Goal: Task Accomplishment & Management: Complete application form

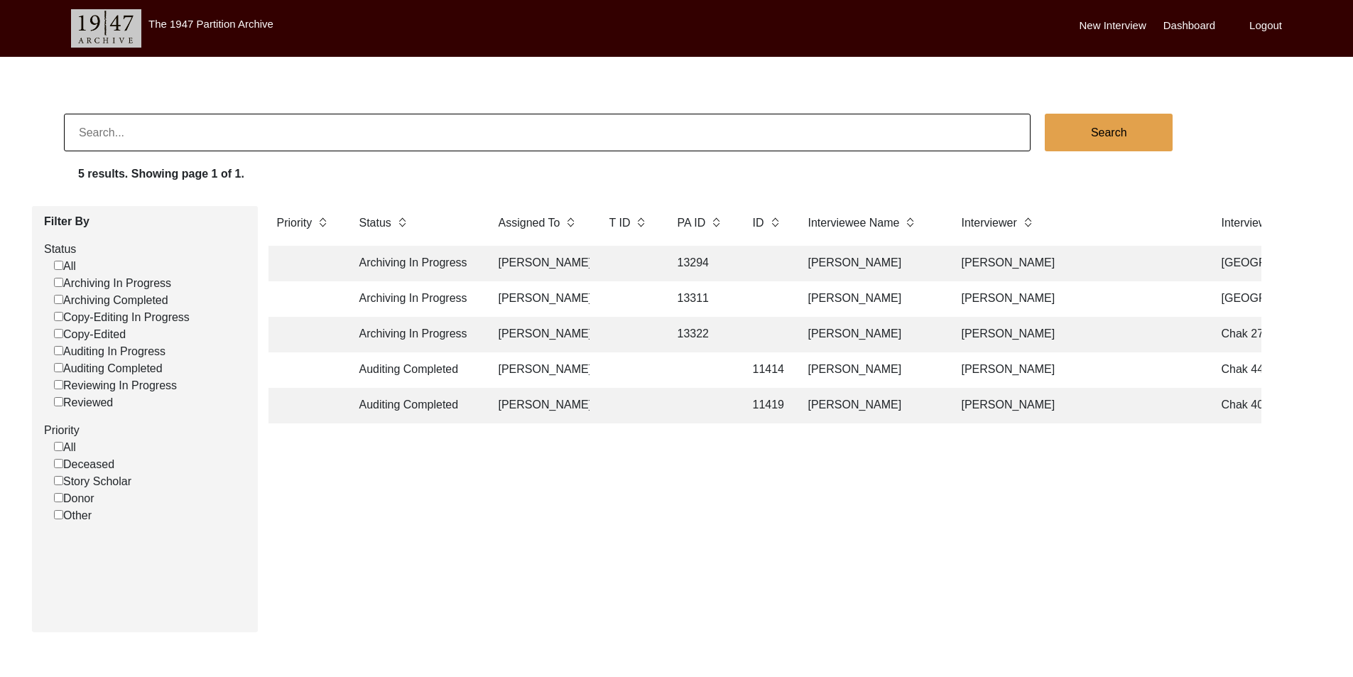
click at [516, 255] on td "[PERSON_NAME]" at bounding box center [539, 264] width 99 height 36
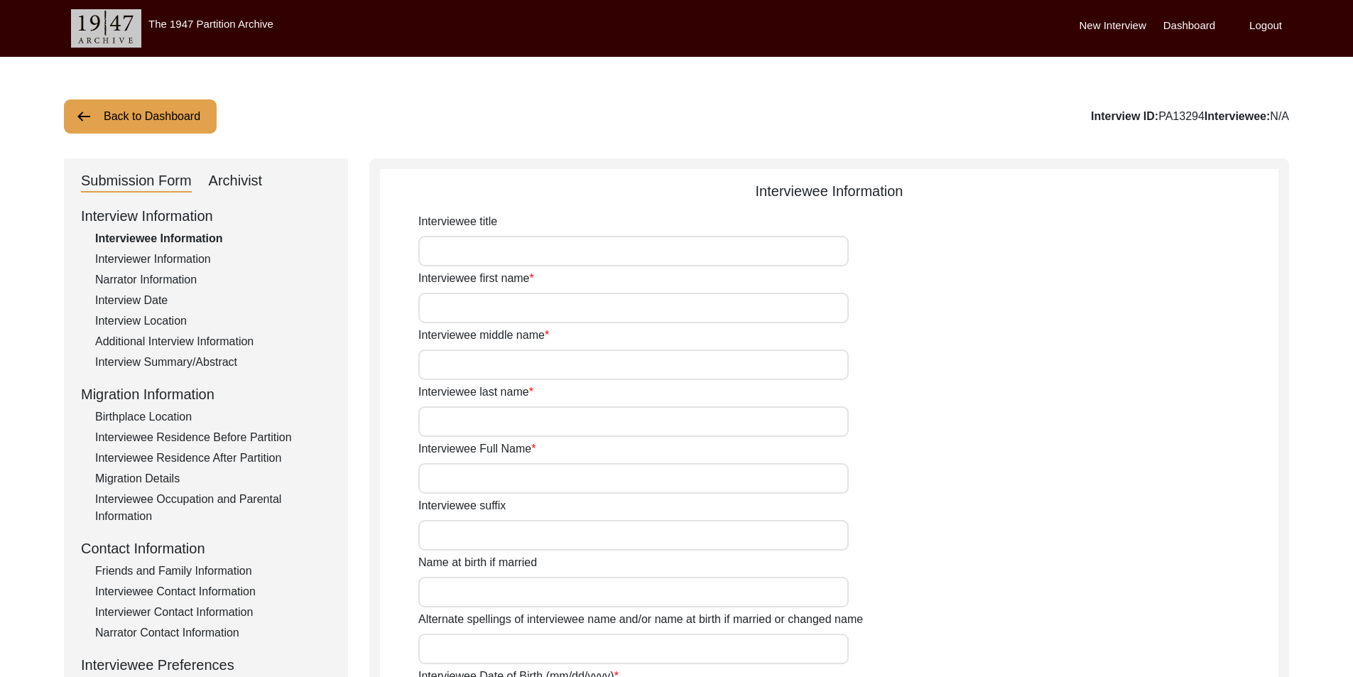
type input "Sardar"
type input "[PERSON_NAME]"
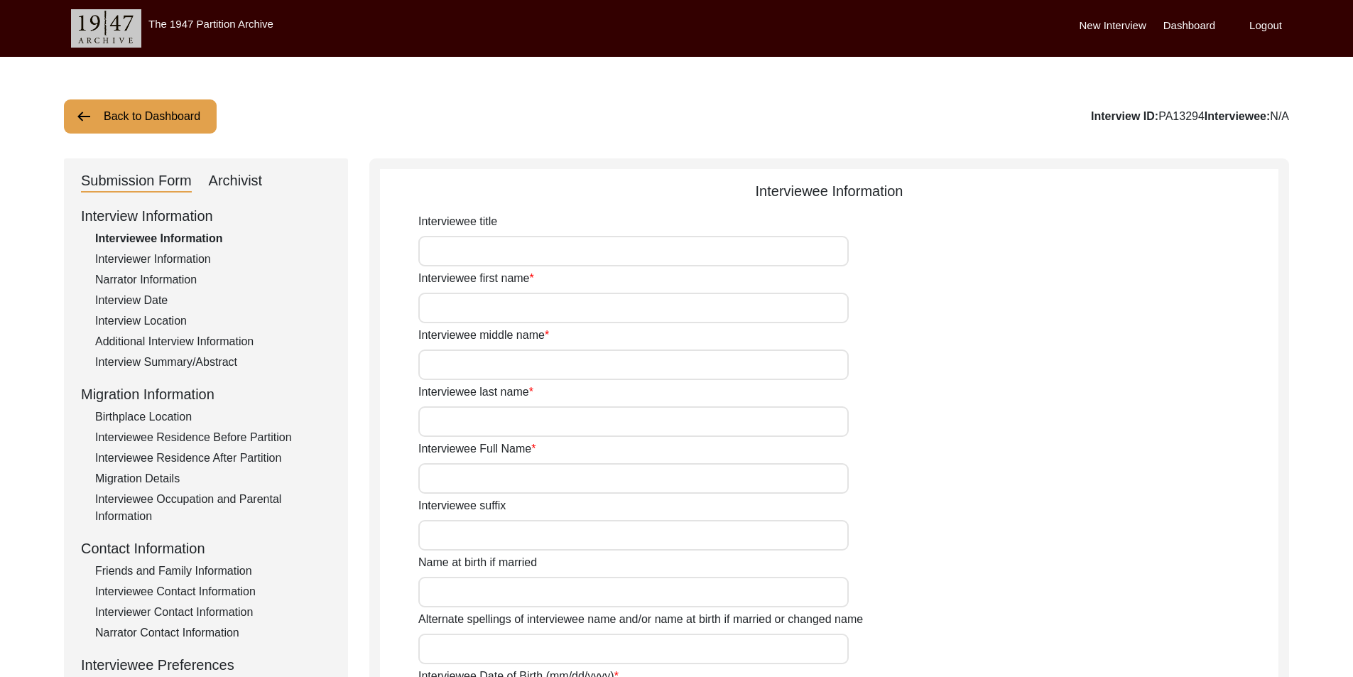
type input "None"
type input "not applicable"
type input "None"
type input "[DATE]"
type input "94"
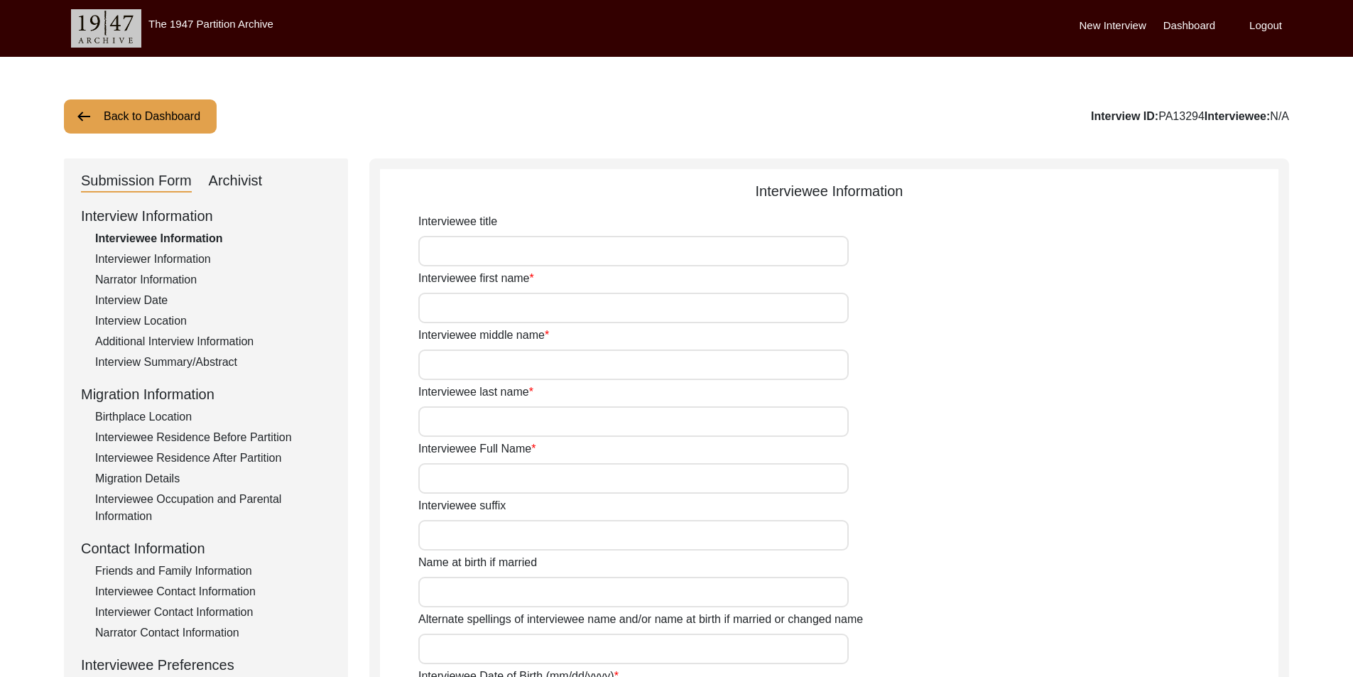
type input "[DEMOGRAPHIC_DATA]"
type input "Not applicable"
type textarea "Not applicable"
type input "Panjabi"
type input "Gurmukhi"
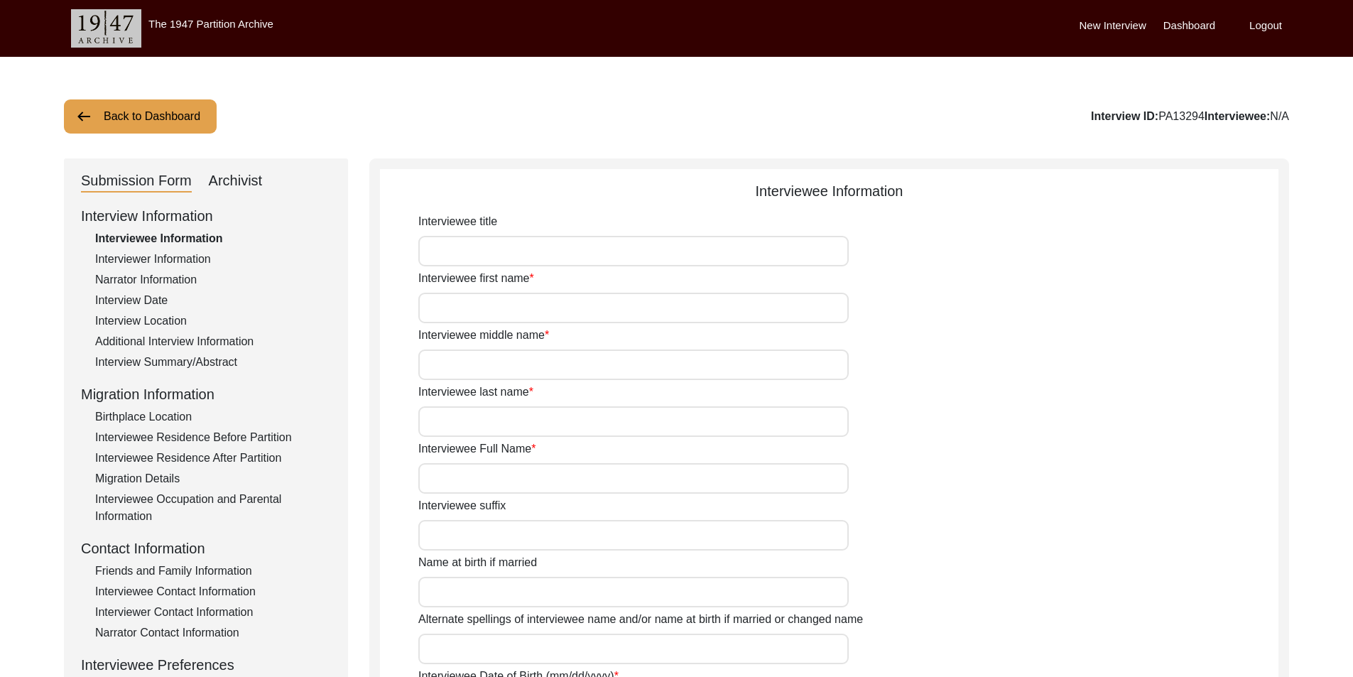
type input "[DEMOGRAPHIC_DATA]"
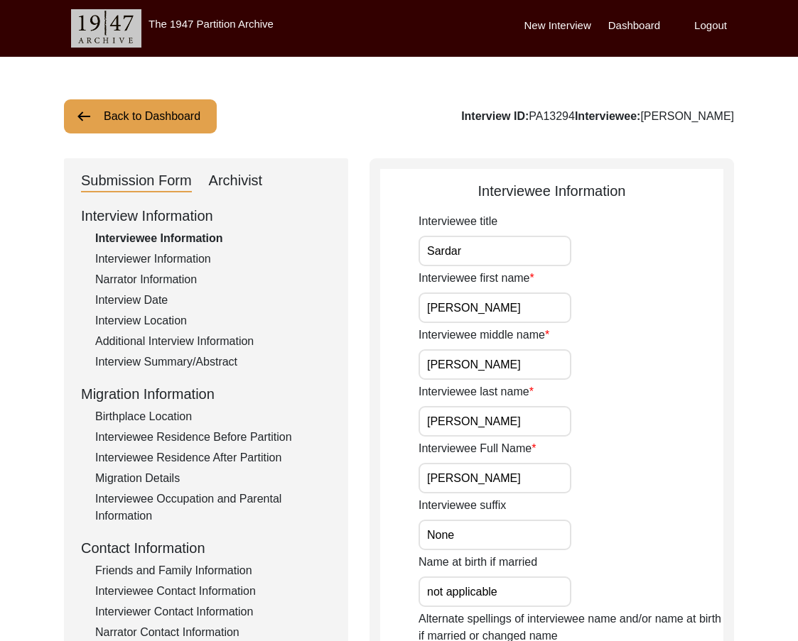
click at [188, 251] on div "Interviewer Information" at bounding box center [213, 259] width 236 height 17
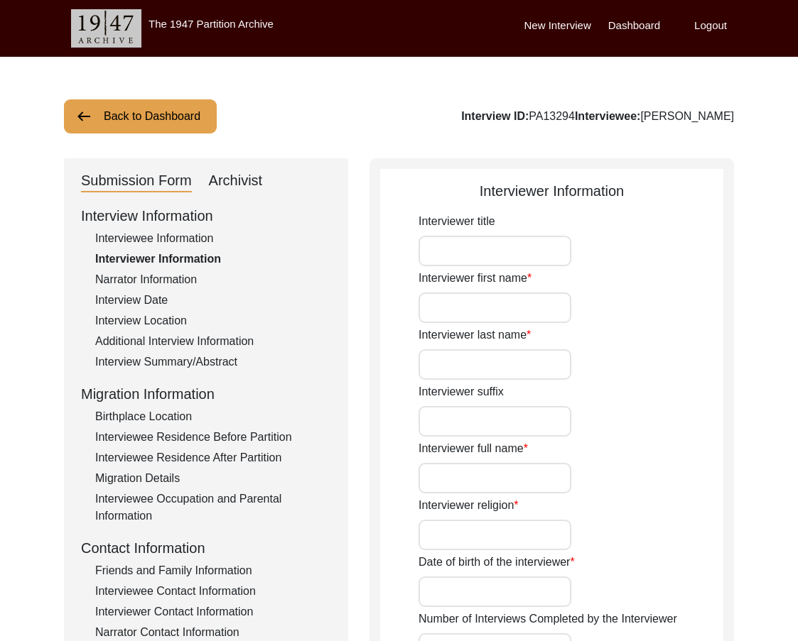
type input "Ms"
type input "[PERSON_NAME]"
type input "[DEMOGRAPHIC_DATA]"
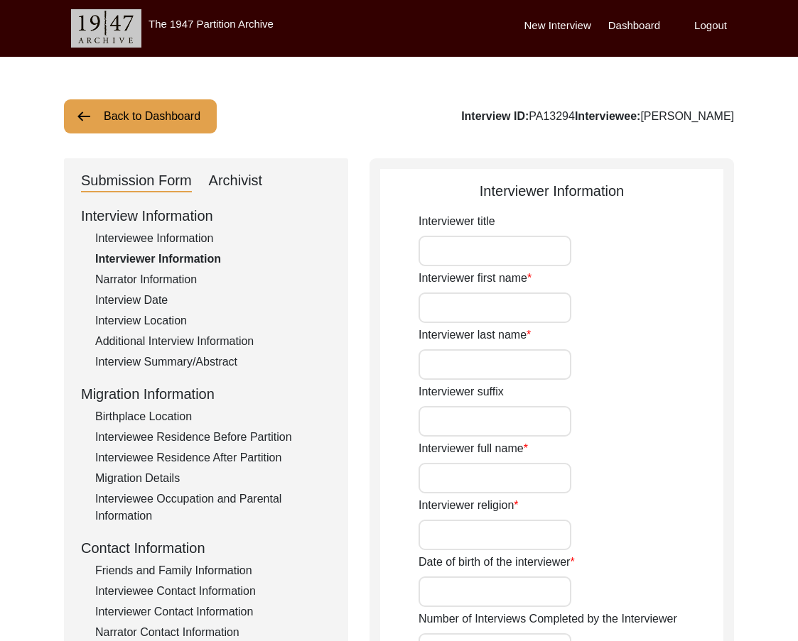
type input "[DATE]"
type input "[GEOGRAPHIC_DATA], [GEOGRAPHIC_DATA]"
type input "Tribunal Judge"
type input "Ms"
type input "[PERSON_NAME]"
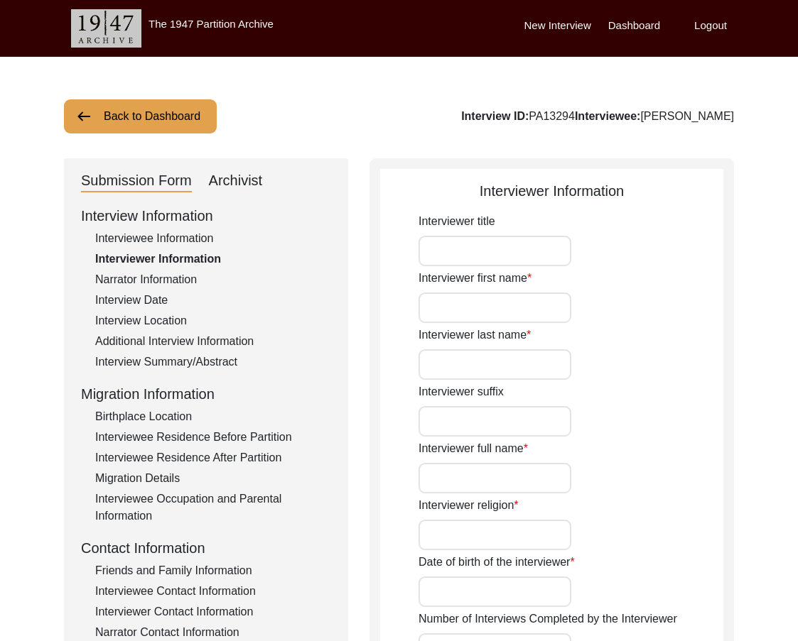
type input "[PERSON_NAME]"
type input "not applicable"
type input "[PERSON_NAME]"
type textarea "I was born in [DEMOGRAPHIC_DATA] to [DEMOGRAPHIC_DATA] parents who had migrated…"
type input "Panjabi"
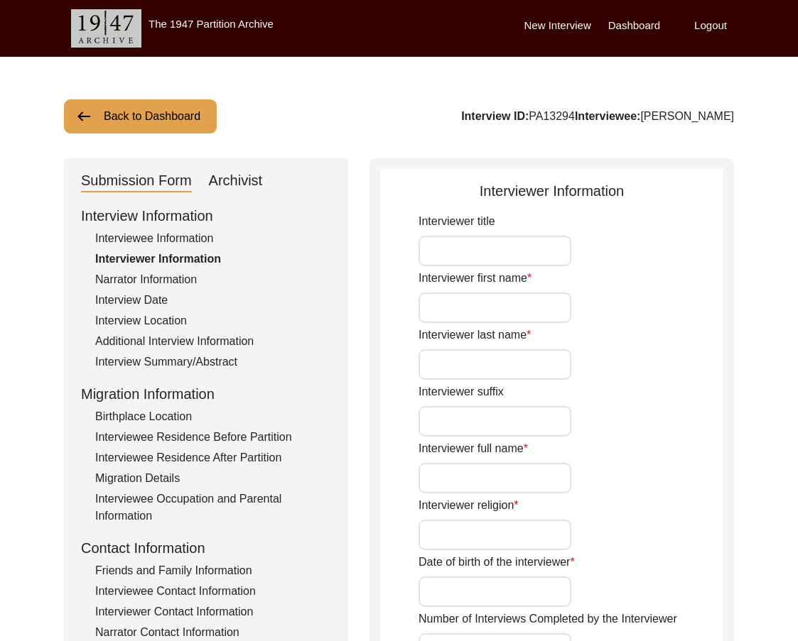
type input "Gurmukhi"
type textarea "Interviewee is the father in law of my second cousin. I met him for the first t…"
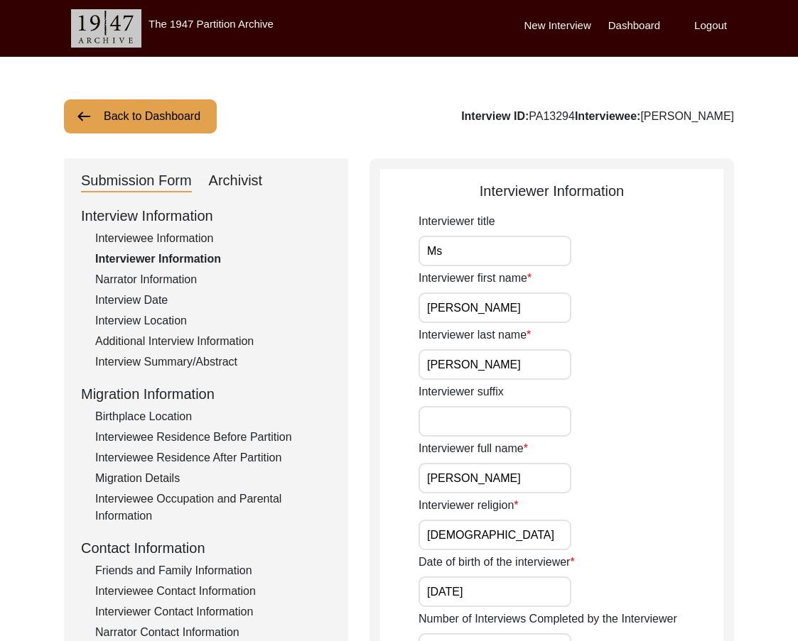
click at [210, 242] on div "Interviewee Information" at bounding box center [213, 238] width 236 height 17
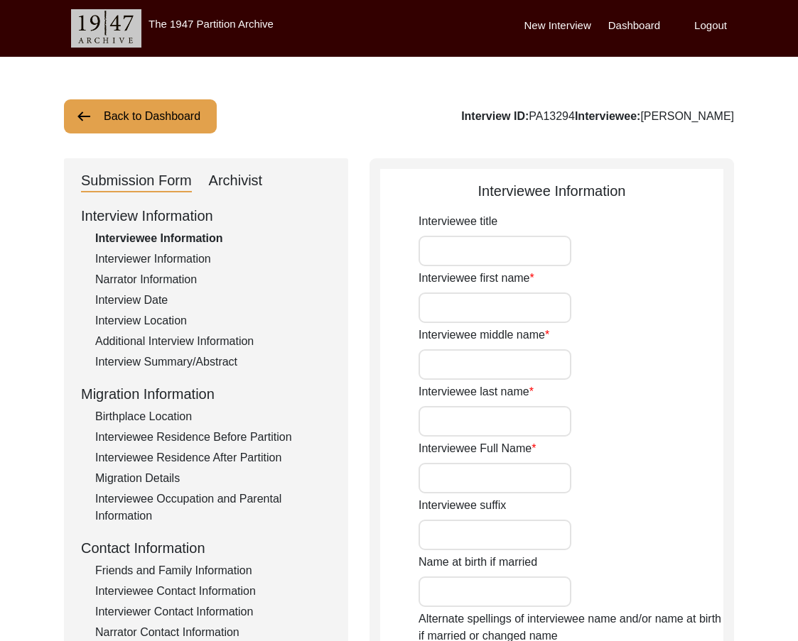
type input "Sardar"
type input "[PERSON_NAME]"
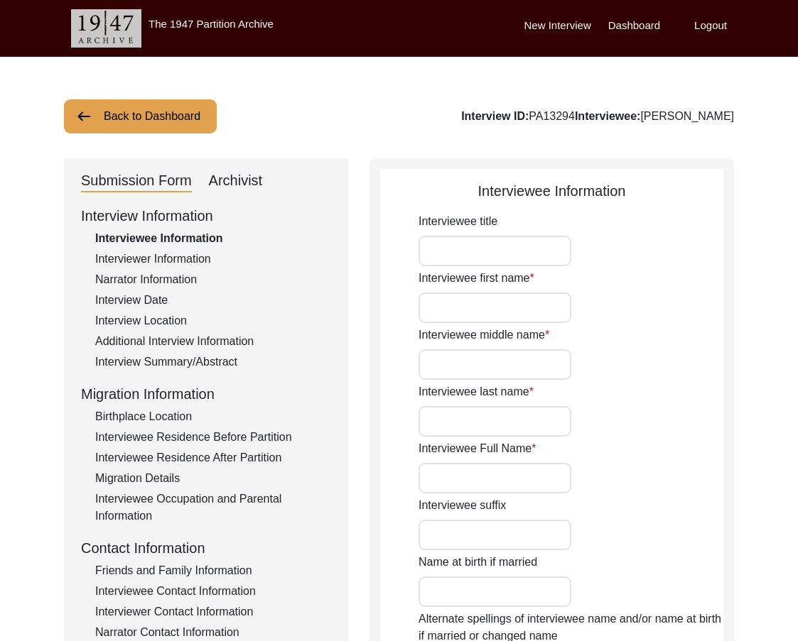
type input "None"
type input "not applicable"
type input "None"
type input "[DATE]"
type input "94"
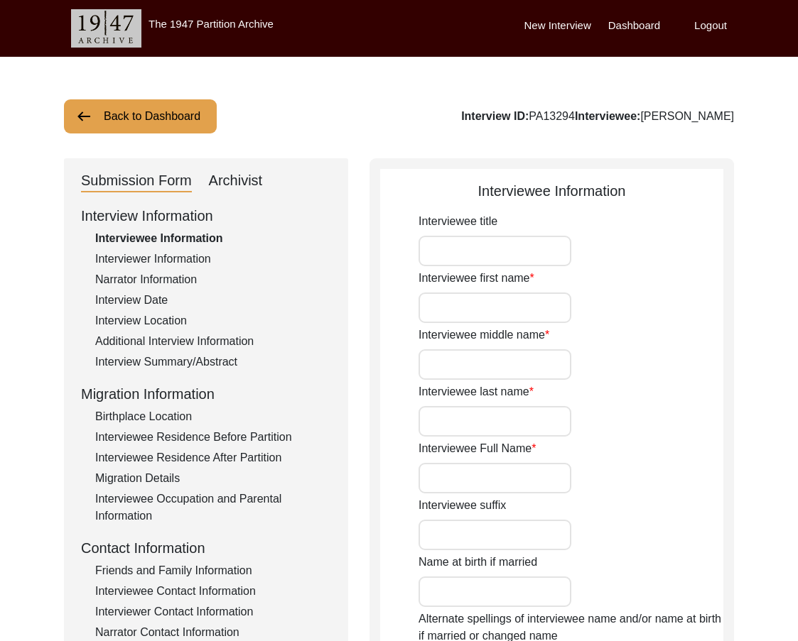
type input "[DEMOGRAPHIC_DATA]"
type input "Not applicable"
type textarea "Not applicable"
type input "Panjabi"
type input "Gurmukhi"
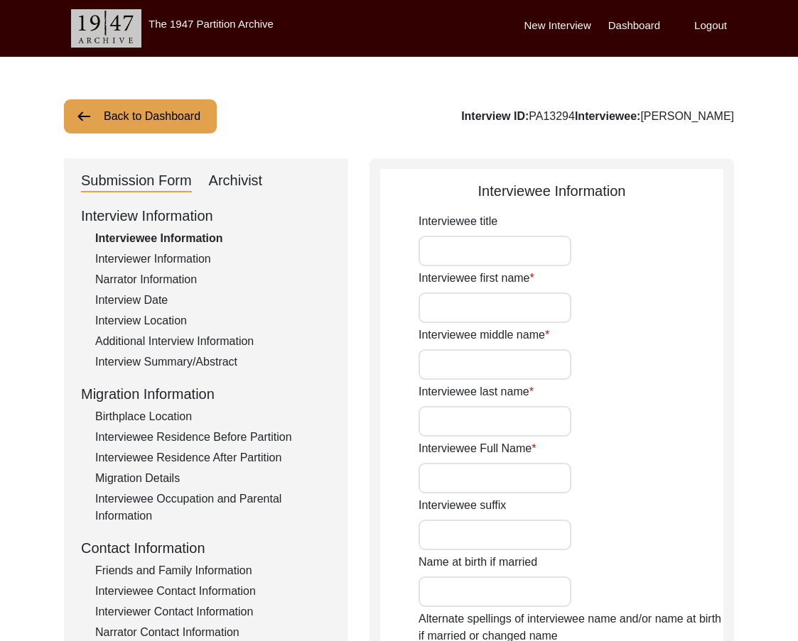
type input "[DEMOGRAPHIC_DATA]"
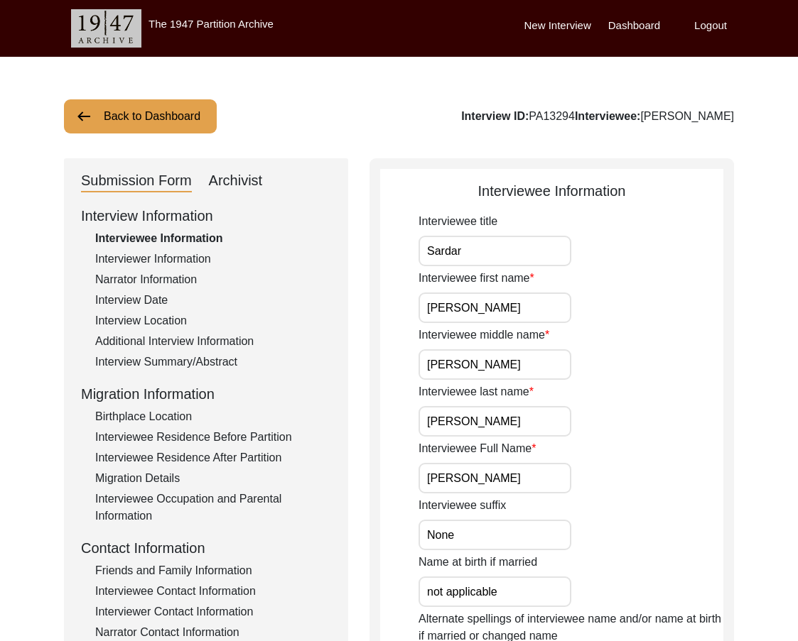
click at [479, 255] on input "Sardar" at bounding box center [494, 251] width 153 height 31
drag, startPoint x: 499, startPoint y: 305, endPoint x: 436, endPoint y: 306, distance: 63.2
click at [436, 306] on input "[PERSON_NAME]" at bounding box center [494, 308] width 153 height 31
click at [525, 315] on input "[PERSON_NAME]" at bounding box center [494, 308] width 153 height 31
click at [539, 315] on input "[PERSON_NAME]" at bounding box center [494, 308] width 153 height 31
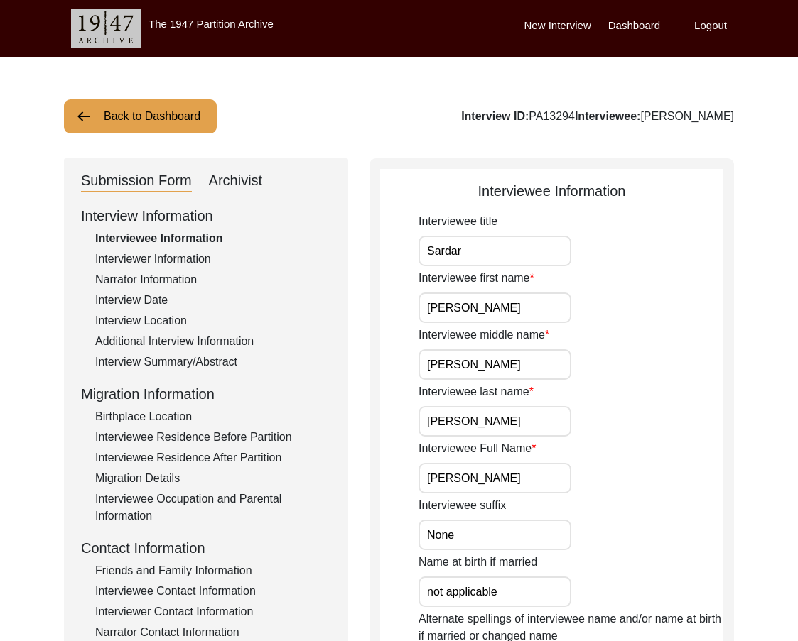
type input "[PERSON_NAME]"
click at [529, 250] on input "Sardar" at bounding box center [494, 251] width 153 height 31
click at [530, 299] on input "[PERSON_NAME]" at bounding box center [494, 308] width 153 height 31
click at [497, 373] on input "[PERSON_NAME]" at bounding box center [494, 364] width 153 height 31
click at [507, 415] on input "[PERSON_NAME]" at bounding box center [494, 421] width 153 height 31
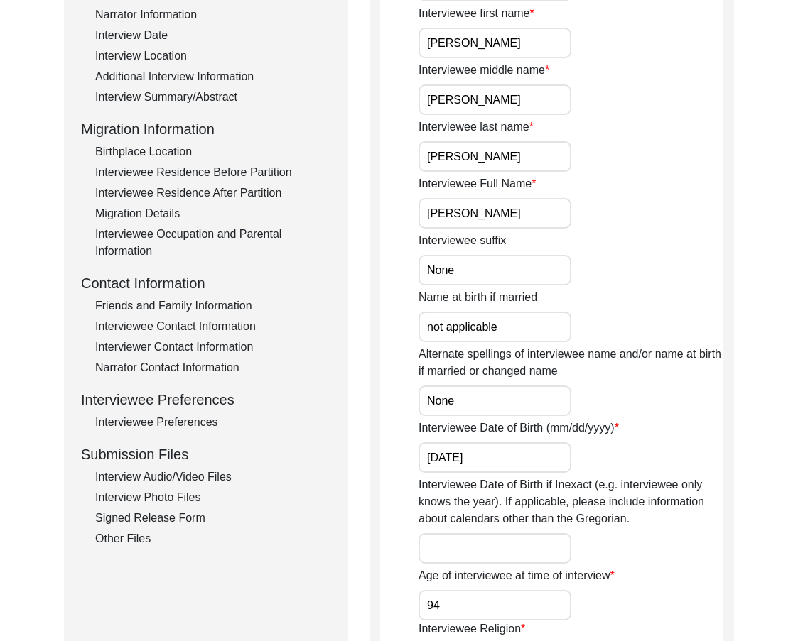
scroll to position [71, 0]
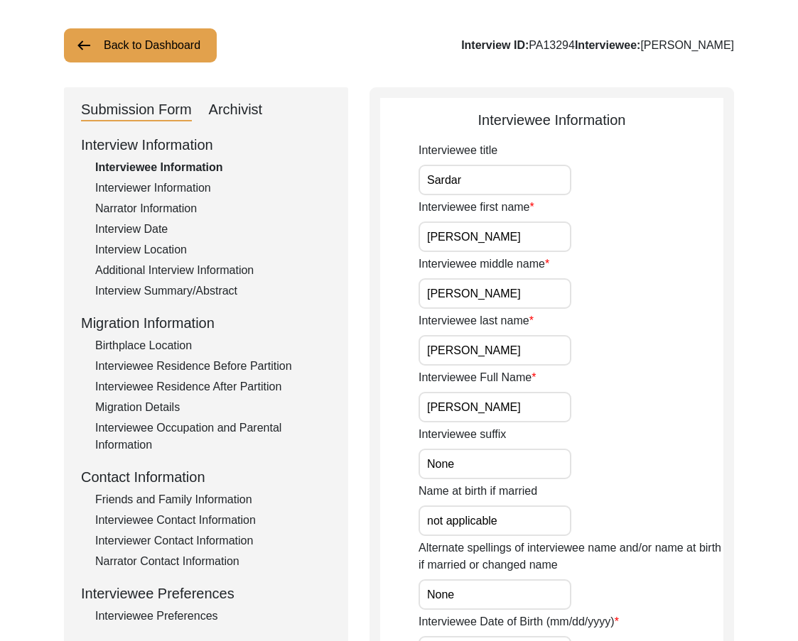
drag, startPoint x: 564, startPoint y: 411, endPoint x: 411, endPoint y: 406, distance: 152.8
click at [514, 468] on input "None" at bounding box center [494, 464] width 153 height 31
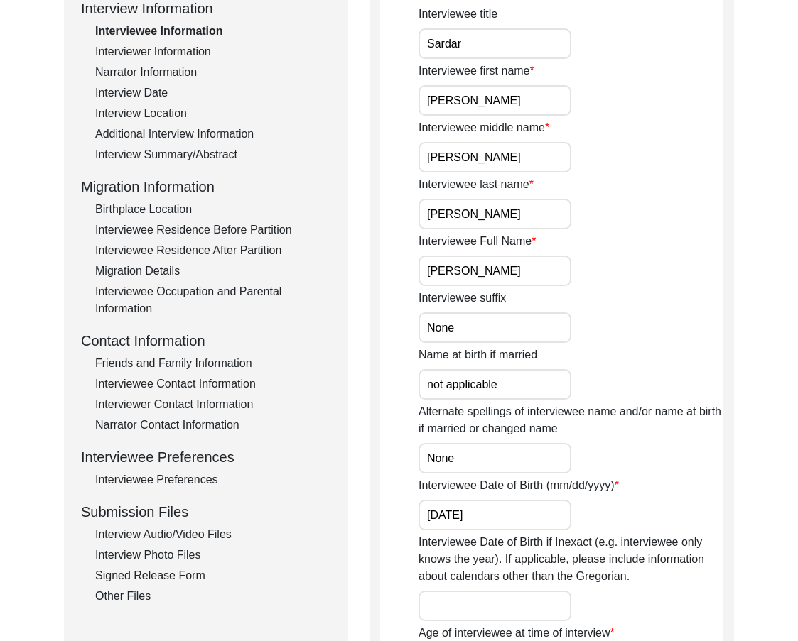
scroll to position [213, 0]
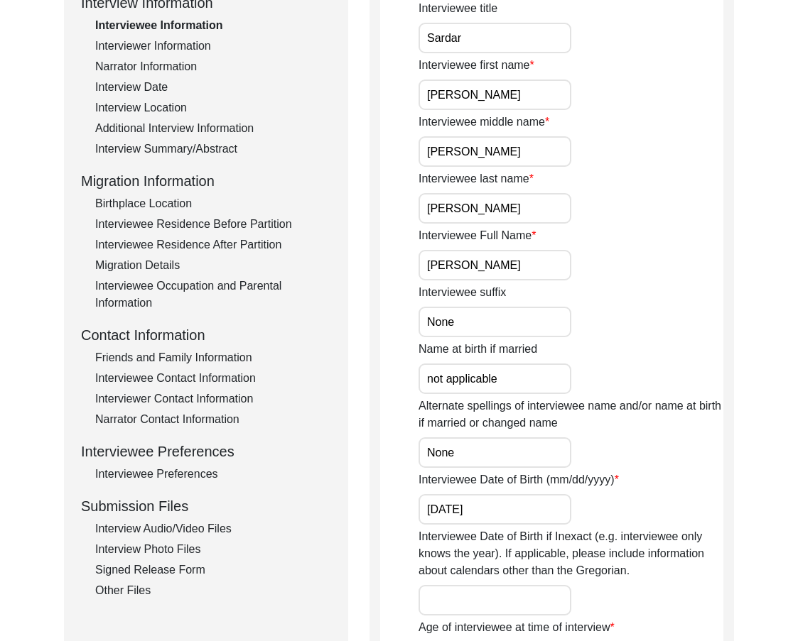
drag, startPoint x: 466, startPoint y: 315, endPoint x: 401, endPoint y: 305, distance: 65.4
click at [401, 305] on app-interviewee-information "Interviewee Information Interviewee title [PERSON_NAME] Interviewee first name …" at bounding box center [551, 592] width 343 height 1251
paste input "/A"
type input "N/A"
click at [422, 358] on div "Name at birth if married not applicable" at bounding box center [570, 367] width 305 height 53
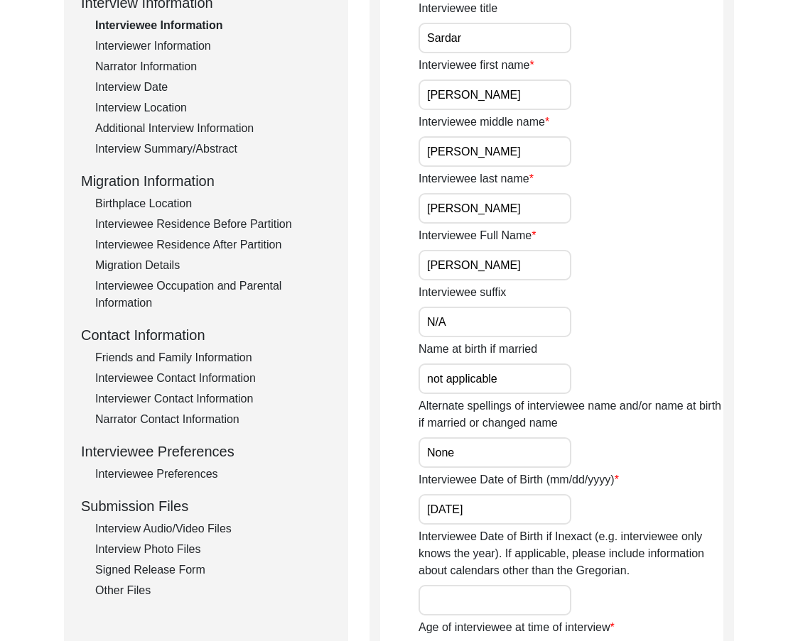
drag, startPoint x: 509, startPoint y: 375, endPoint x: 347, endPoint y: 374, distance: 162.0
click at [352, 374] on div "Submission Form Archivist Interview Information Interviewee Information Intervi…" at bounding box center [399, 587] width 670 height 1284
paste input "N/A"
type input "N/A"
drag, startPoint x: 446, startPoint y: 443, endPoint x: 393, endPoint y: 433, distance: 54.3
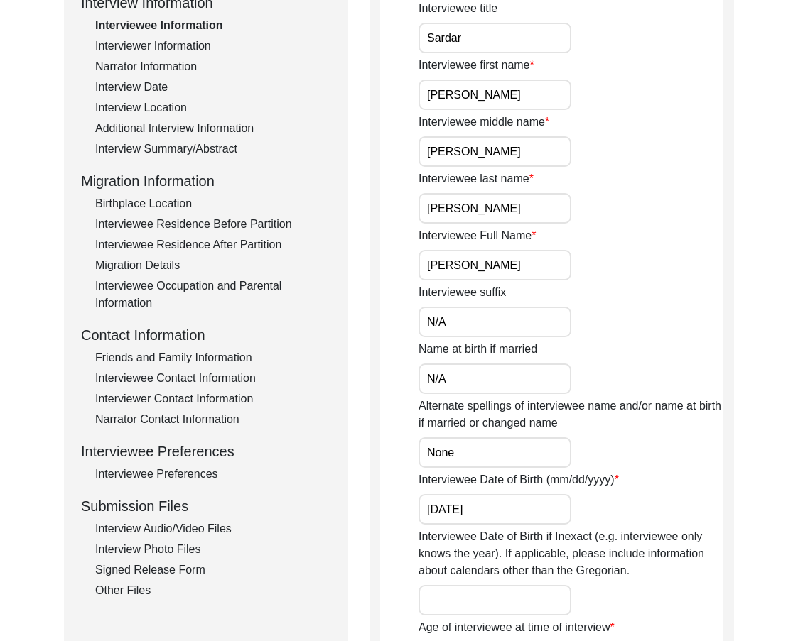
click at [399, 434] on app-interviewee-information "Interviewee Information Interviewee title [PERSON_NAME] Interviewee first name …" at bounding box center [551, 592] width 343 height 1251
paste input "/A"
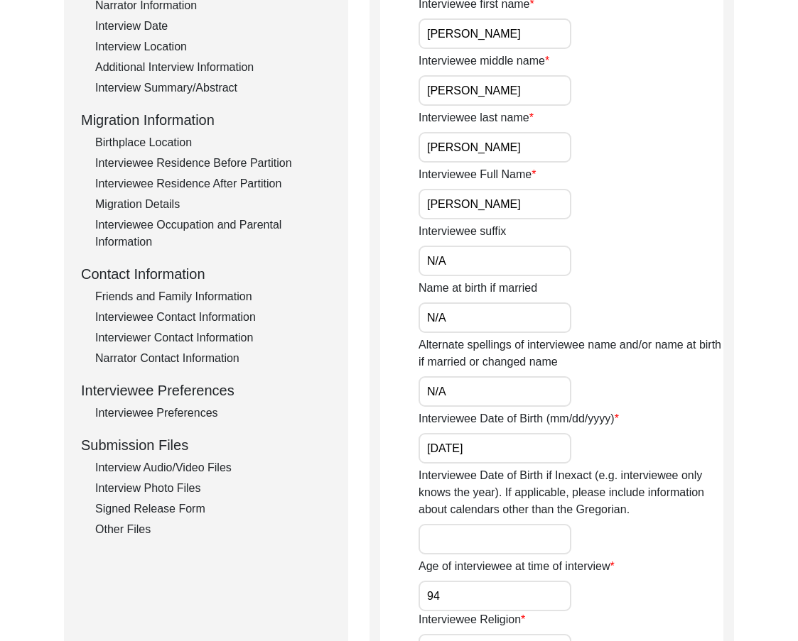
scroll to position [355, 0]
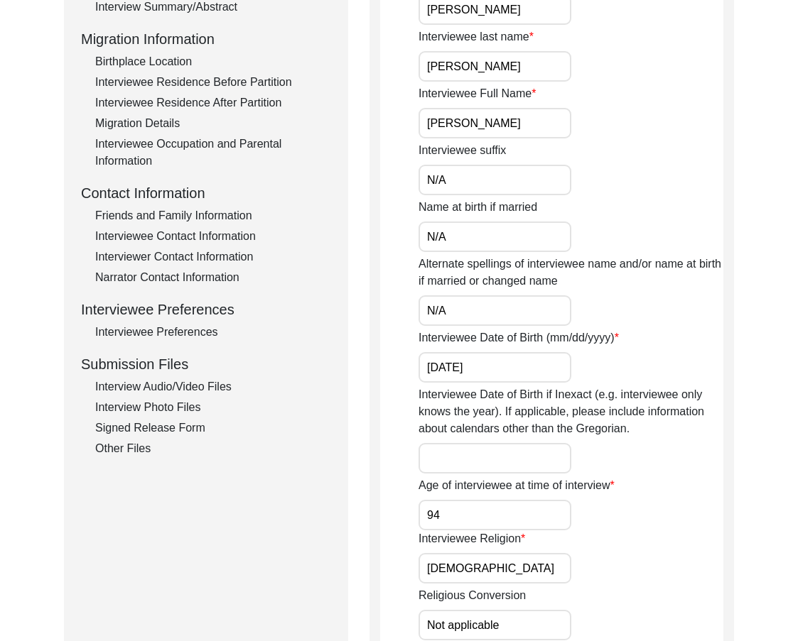
type input "N/A"
drag, startPoint x: 519, startPoint y: 353, endPoint x: 396, endPoint y: 366, distance: 123.5
click at [396, 366] on app-interviewee-information "Interviewee Information Interviewee title [PERSON_NAME] Interviewee first name …" at bounding box center [551, 450] width 343 height 1251
click at [438, 371] on input "[DATE]" at bounding box center [494, 367] width 153 height 31
click at [445, 369] on input "[DATE]" at bounding box center [494, 367] width 153 height 31
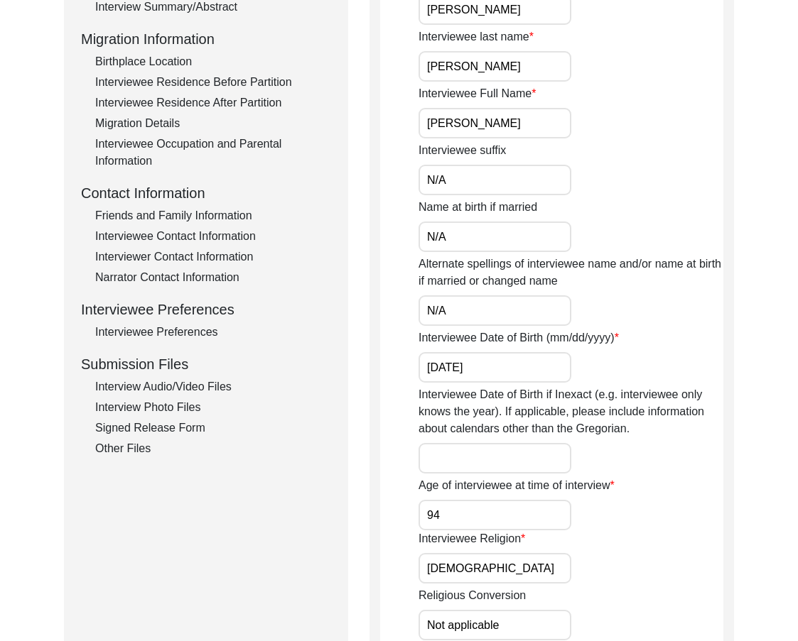
click at [444, 369] on input "[DATE]" at bounding box center [494, 367] width 153 height 31
click at [465, 369] on input "04/11-1931" at bounding box center [494, 367] width 153 height 31
drag, startPoint x: 550, startPoint y: 381, endPoint x: 398, endPoint y: 367, distance: 152.0
click at [400, 367] on app-interviewee-information "Interviewee Information Interviewee title [PERSON_NAME] Interviewee first name …" at bounding box center [551, 450] width 343 height 1251
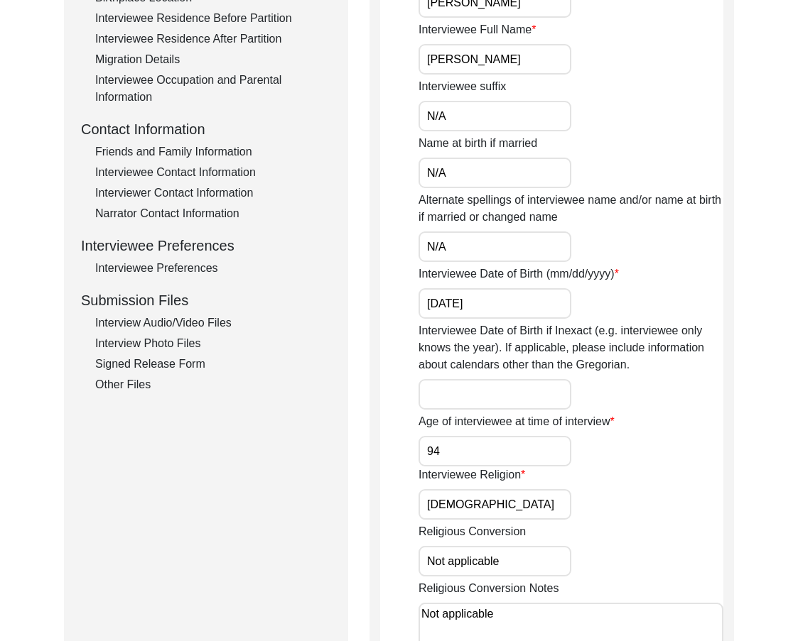
scroll to position [497, 0]
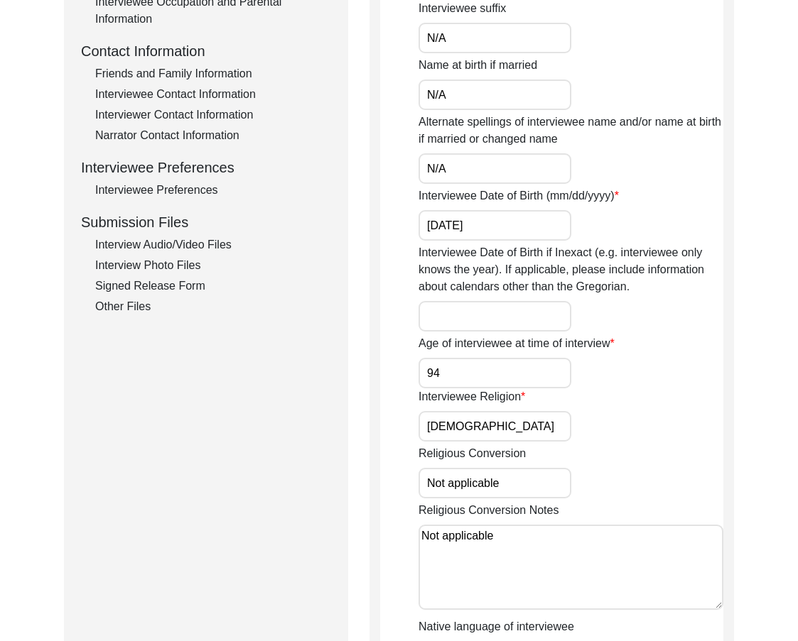
type input "[DATE]"
click at [527, 438] on input "[DEMOGRAPHIC_DATA]" at bounding box center [494, 426] width 153 height 31
type input "[DEMOGRAPHIC_DATA]"
click at [528, 470] on input "Not applicable" at bounding box center [494, 483] width 153 height 31
drag, startPoint x: 500, startPoint y: 479, endPoint x: 397, endPoint y: 487, distance: 103.2
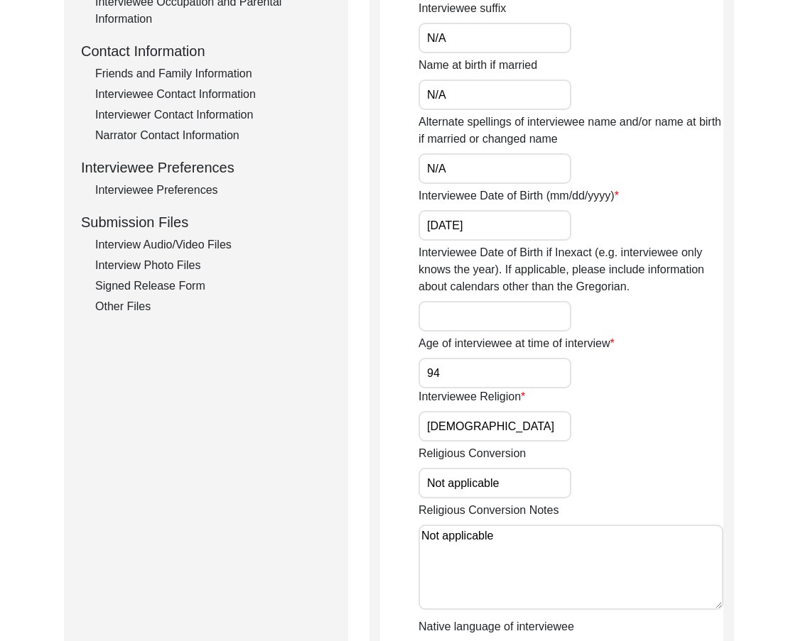
click at [401, 487] on app-interviewee-information "Interviewee Information Interviewee title [PERSON_NAME] Interviewee first name …" at bounding box center [551, 308] width 343 height 1251
drag, startPoint x: 459, startPoint y: 476, endPoint x: 347, endPoint y: 477, distance: 111.5
click at [347, 476] on div "Submission Form Archivist Interview Information Interviewee Information Intervi…" at bounding box center [399, 303] width 670 height 1284
type input "N/A"
drag, startPoint x: 343, startPoint y: 531, endPoint x: 300, endPoint y: 524, distance: 43.2
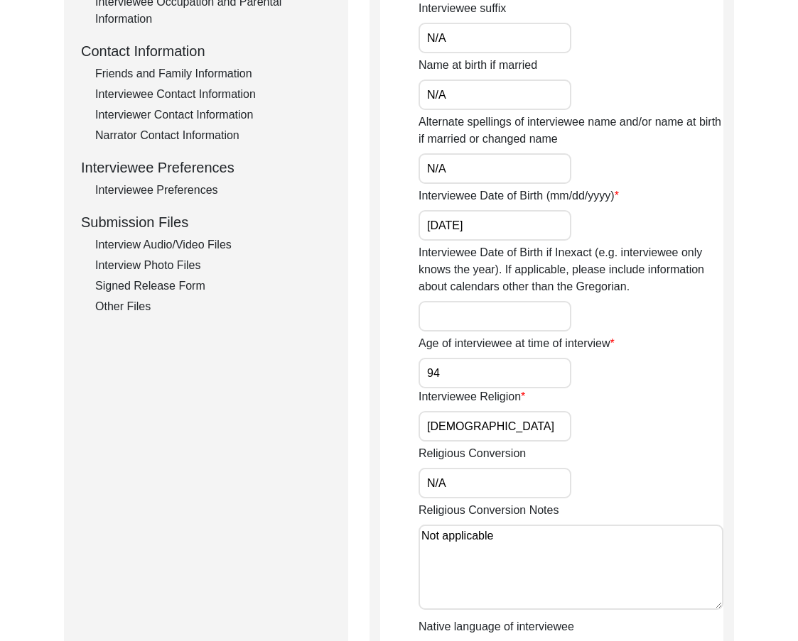
click at [326, 529] on div "Submission Form Archivist Interview Information Interviewee Information Intervi…" at bounding box center [399, 303] width 670 height 1284
paste textarea "/A"
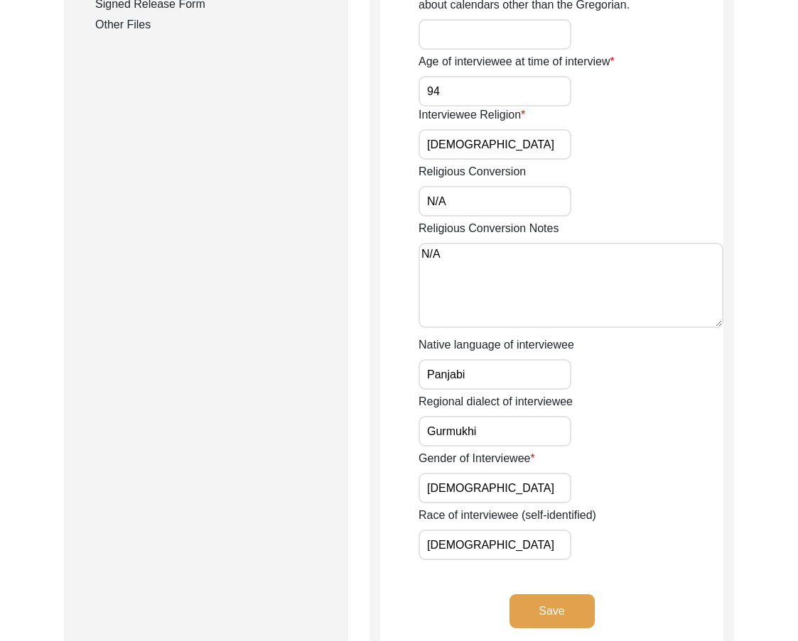
scroll to position [781, 0]
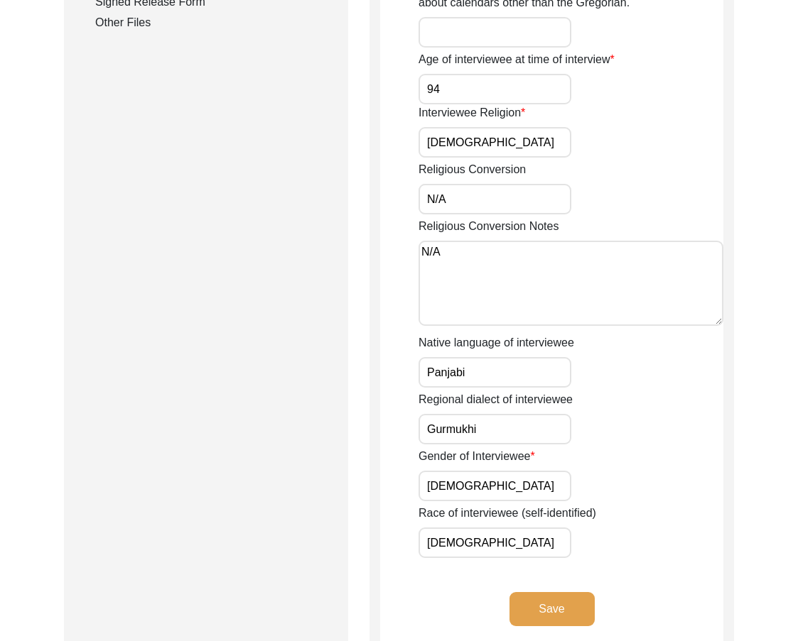
type textarea "N/A"
click at [502, 380] on input "Panjabi" at bounding box center [494, 372] width 153 height 31
click at [494, 370] on input "Panjabi" at bounding box center [494, 372] width 153 height 31
click at [494, 371] on input "Panjabi" at bounding box center [494, 372] width 153 height 31
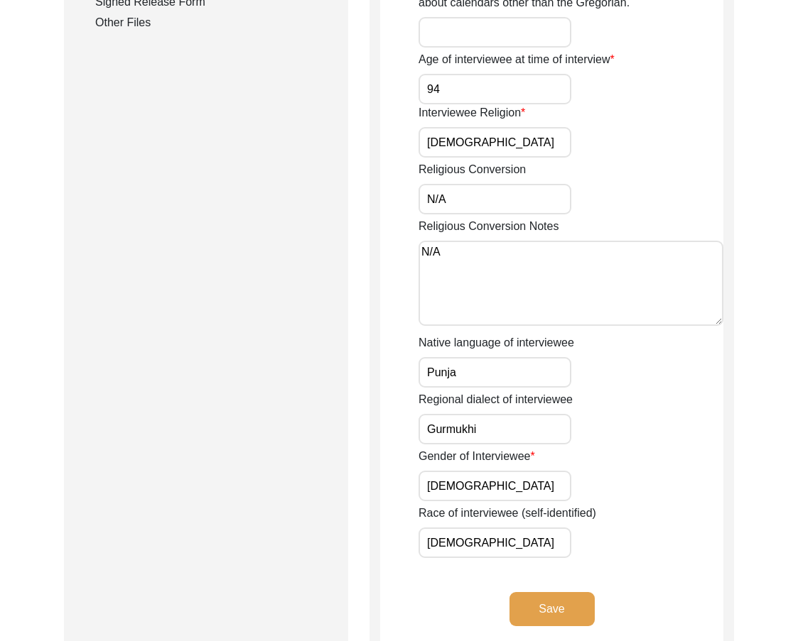
type input "Punjabi"
click at [485, 386] on input "Punjabi" at bounding box center [494, 372] width 153 height 31
click at [492, 430] on input "Gurmukhi" at bounding box center [494, 429] width 153 height 31
click at [471, 489] on input "[DEMOGRAPHIC_DATA]" at bounding box center [494, 486] width 153 height 31
click at [462, 535] on input "[DEMOGRAPHIC_DATA]" at bounding box center [494, 543] width 153 height 31
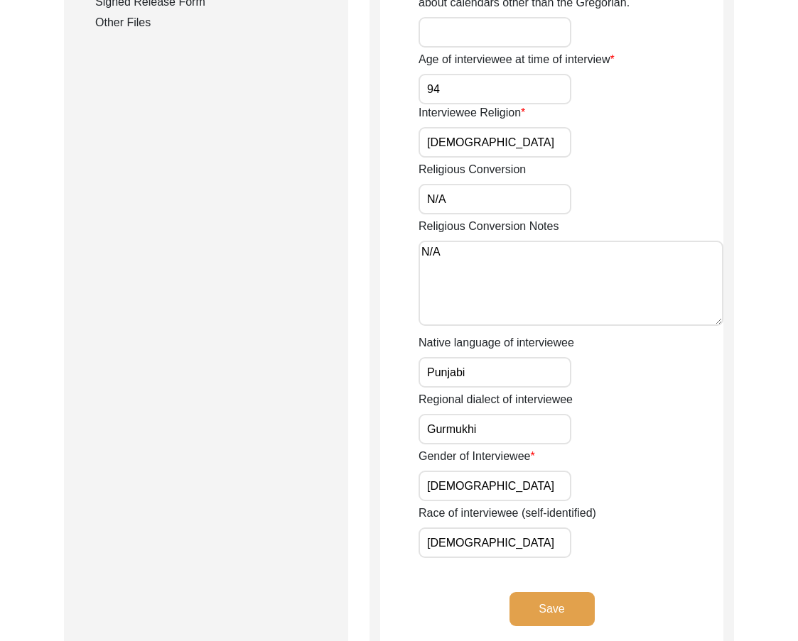
click at [404, 543] on app-interviewee-information "Interviewee Information Interviewee title [PERSON_NAME] Interviewee first name …" at bounding box center [551, 24] width 343 height 1251
click at [528, 612] on button "Save" at bounding box center [551, 609] width 85 height 34
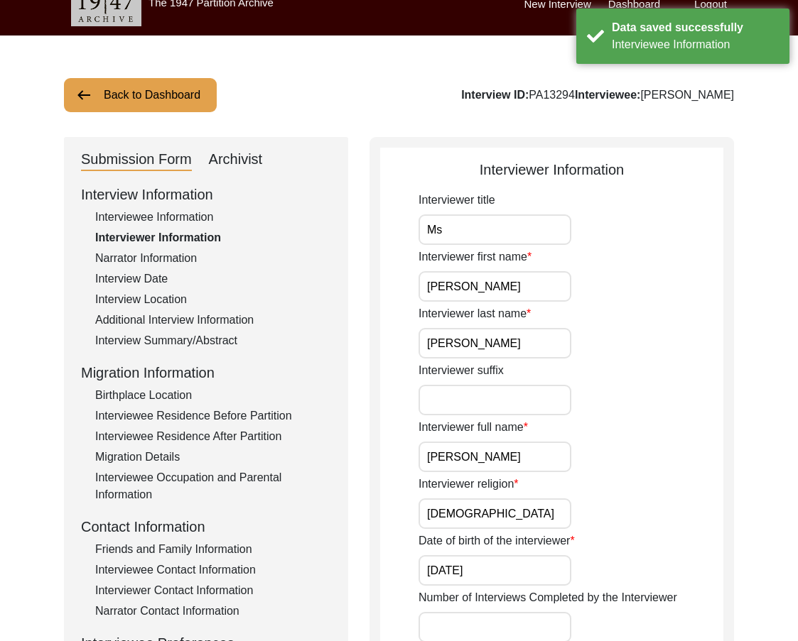
scroll to position [0, 0]
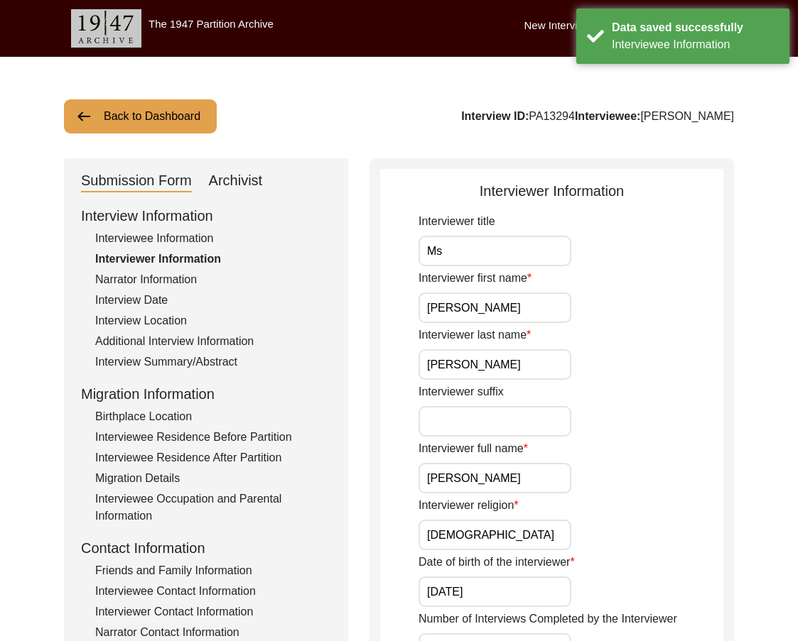
click at [467, 264] on input "Ms" at bounding box center [494, 251] width 153 height 31
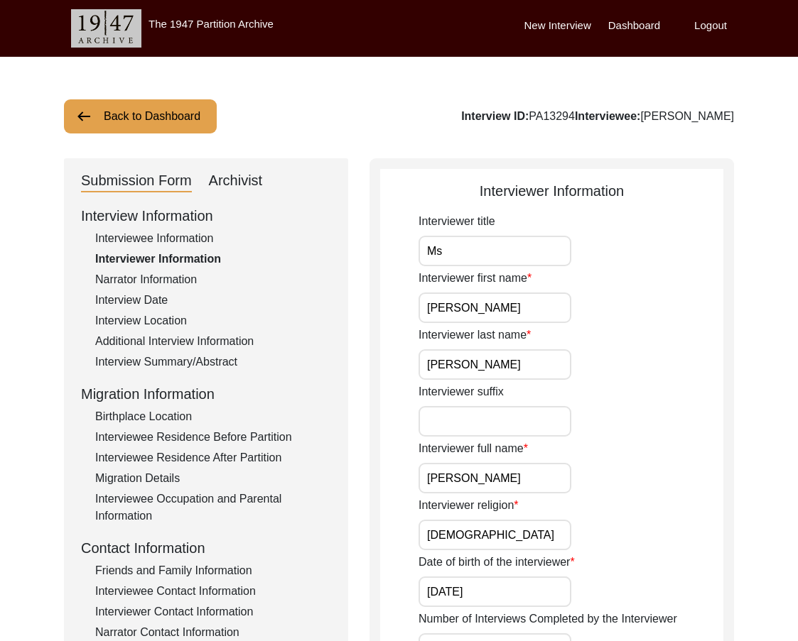
click at [474, 258] on input "Ms" at bounding box center [494, 251] width 153 height 31
type input "Ms."
click at [499, 291] on div "Interviewer first name [PERSON_NAME]" at bounding box center [570, 296] width 305 height 53
drag, startPoint x: 507, startPoint y: 312, endPoint x: 310, endPoint y: 330, distance: 198.3
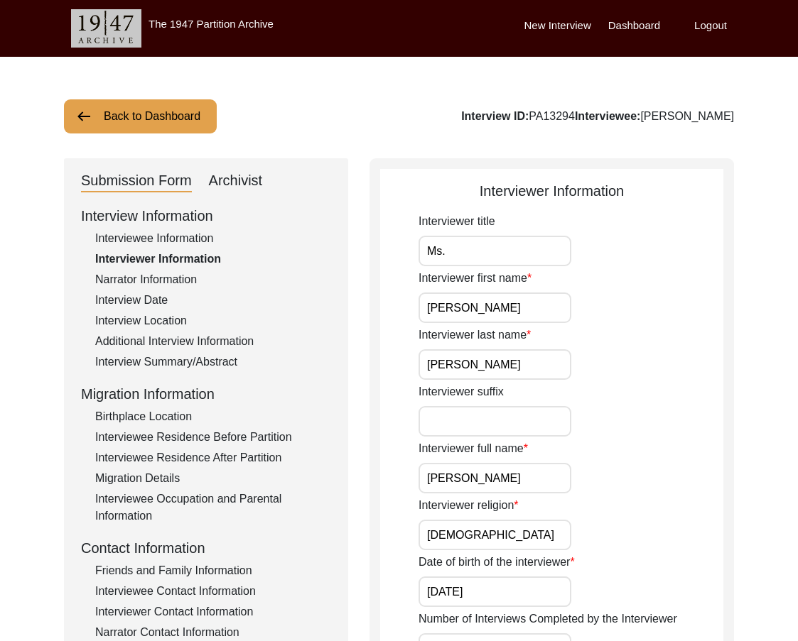
click at [486, 356] on input "[PERSON_NAME]" at bounding box center [494, 364] width 153 height 31
drag, startPoint x: 531, startPoint y: 473, endPoint x: 396, endPoint y: 473, distance: 135.0
click at [494, 527] on input "[DEMOGRAPHIC_DATA]" at bounding box center [494, 535] width 153 height 31
click at [495, 542] on input "[DEMOGRAPHIC_DATA]" at bounding box center [494, 535] width 153 height 31
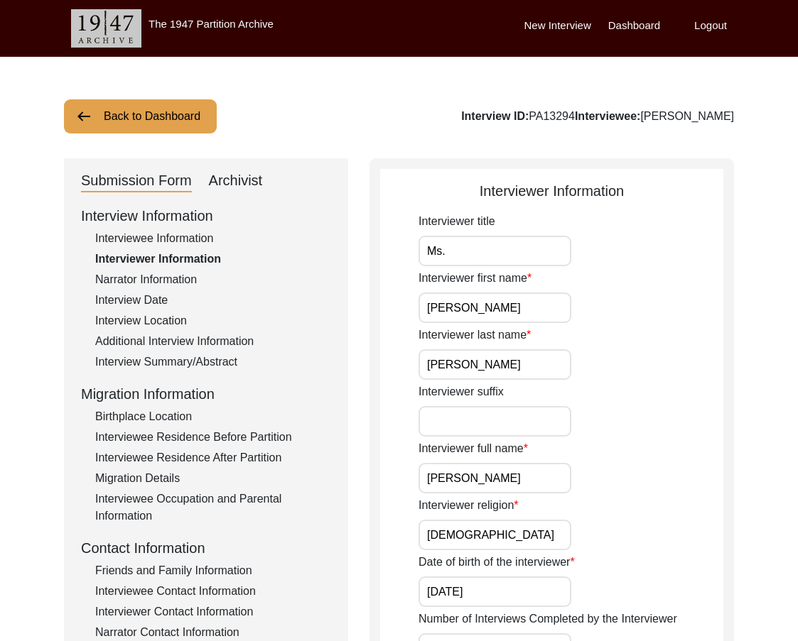
type input "[DEMOGRAPHIC_DATA]"
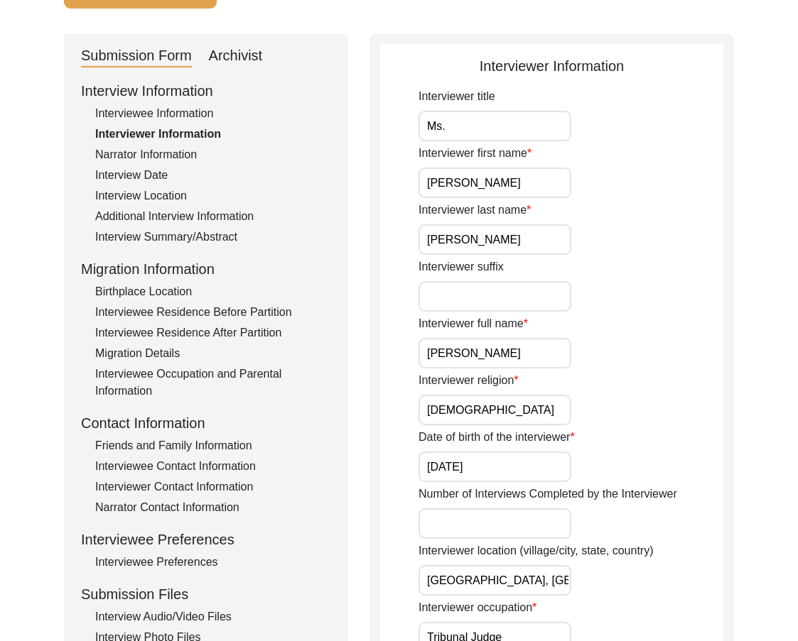
scroll to position [142, 0]
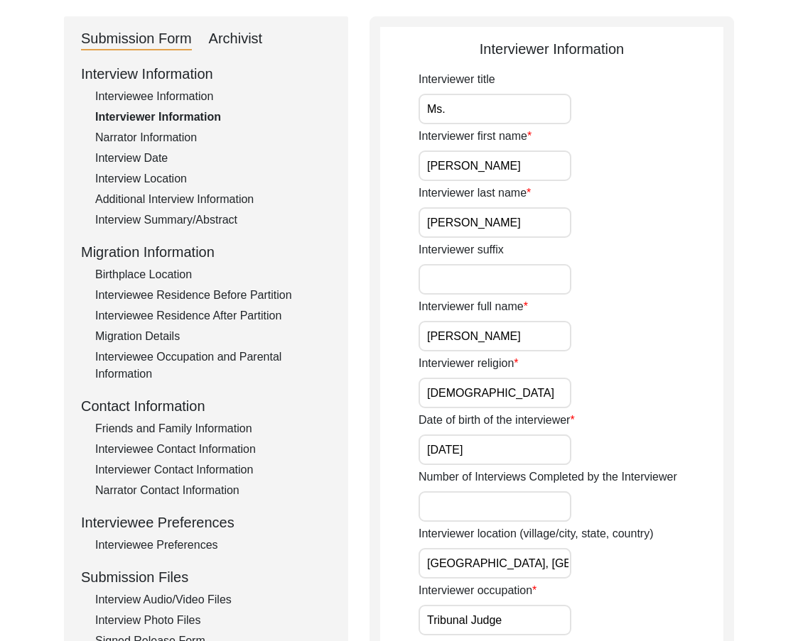
click at [446, 447] on input "[DATE]" at bounding box center [494, 450] width 153 height 31
click at [460, 452] on input "06/01-1958" at bounding box center [494, 450] width 153 height 31
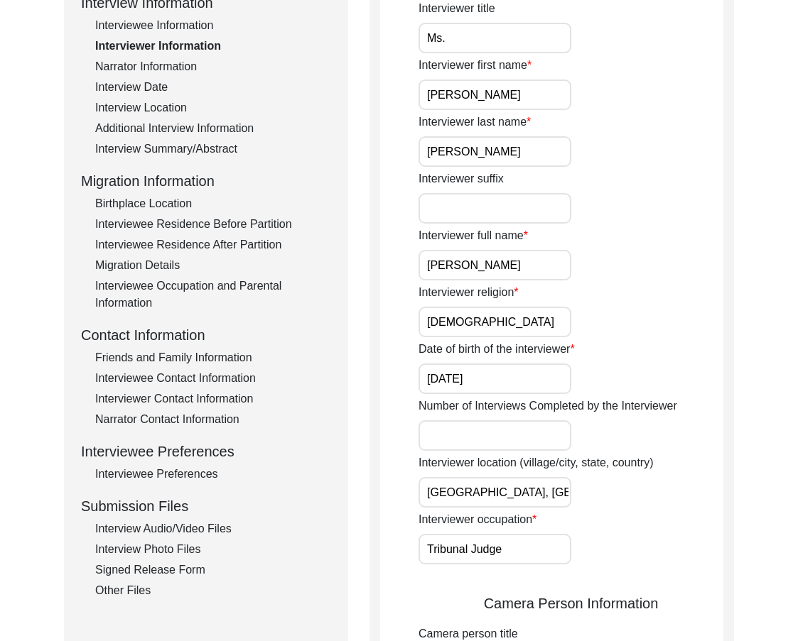
type input "[DATE]"
drag, startPoint x: 510, startPoint y: 553, endPoint x: 448, endPoint y: 519, distance: 70.2
click at [541, 499] on input "[GEOGRAPHIC_DATA], [GEOGRAPHIC_DATA]" at bounding box center [494, 492] width 153 height 31
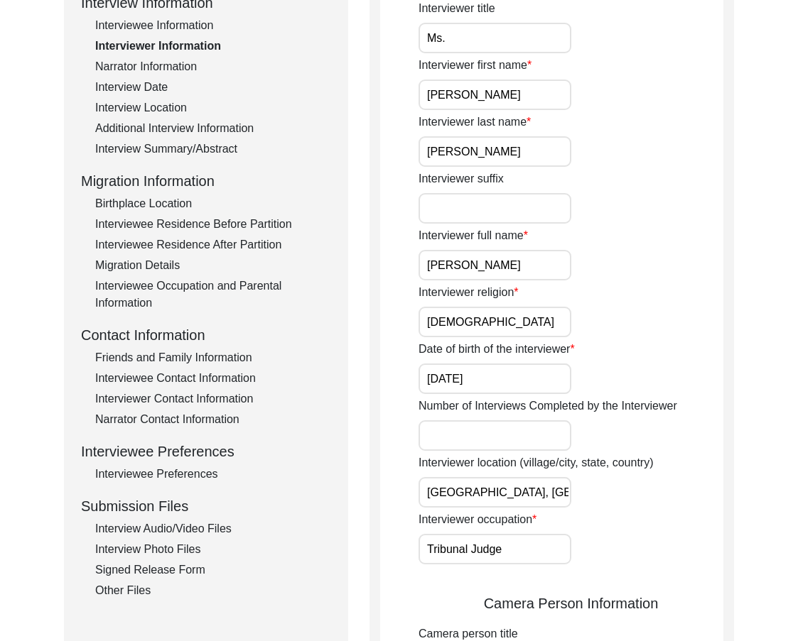
click at [515, 494] on input "[GEOGRAPHIC_DATA], [GEOGRAPHIC_DATA]" at bounding box center [494, 492] width 153 height 31
paste input ", [GEOGRAPHIC_DATA]"
type input "[GEOGRAPHIC_DATA], [GEOGRAPHIC_DATA], [GEOGRAPHIC_DATA]"
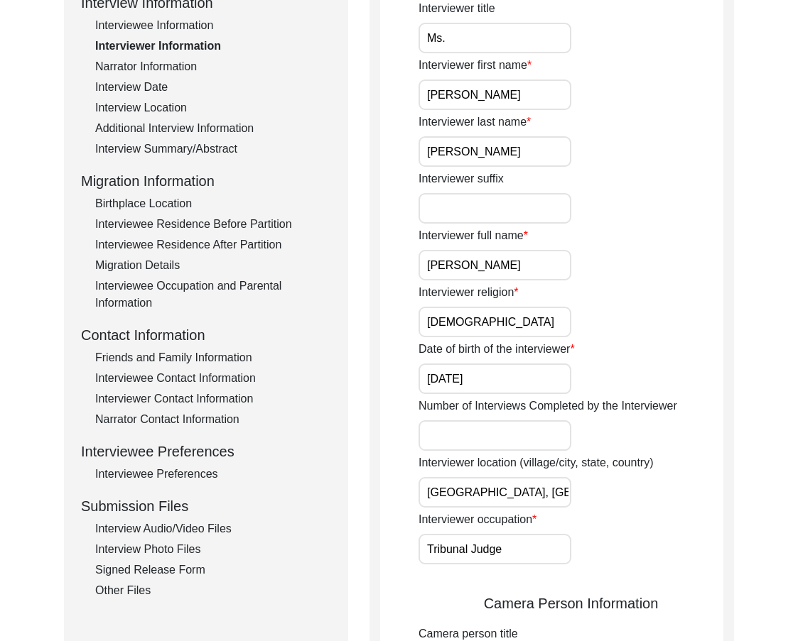
click at [605, 484] on div "Interviewer location (village/city, state, country) [GEOGRAPHIC_DATA], [GEOGRAP…" at bounding box center [570, 481] width 305 height 53
drag, startPoint x: 558, startPoint y: 498, endPoint x: 337, endPoint y: 487, distance: 220.5
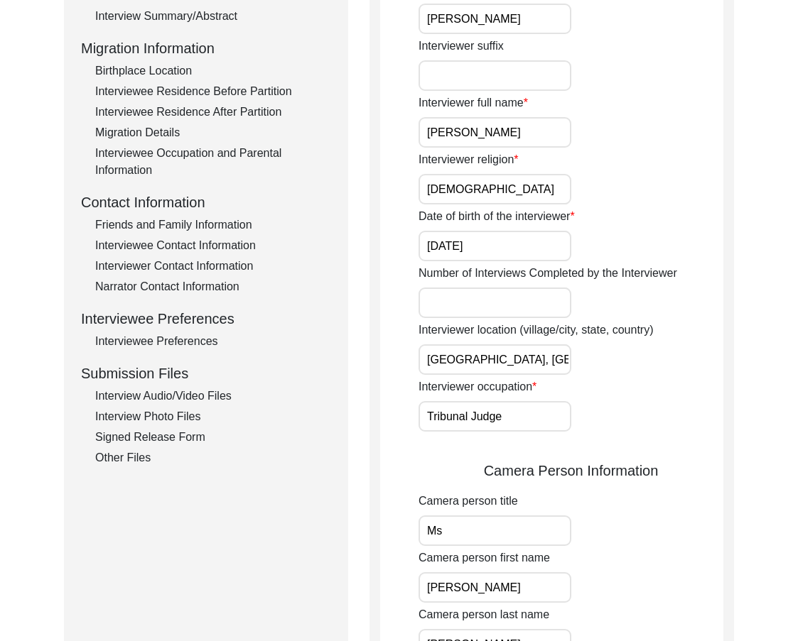
scroll to position [355, 0]
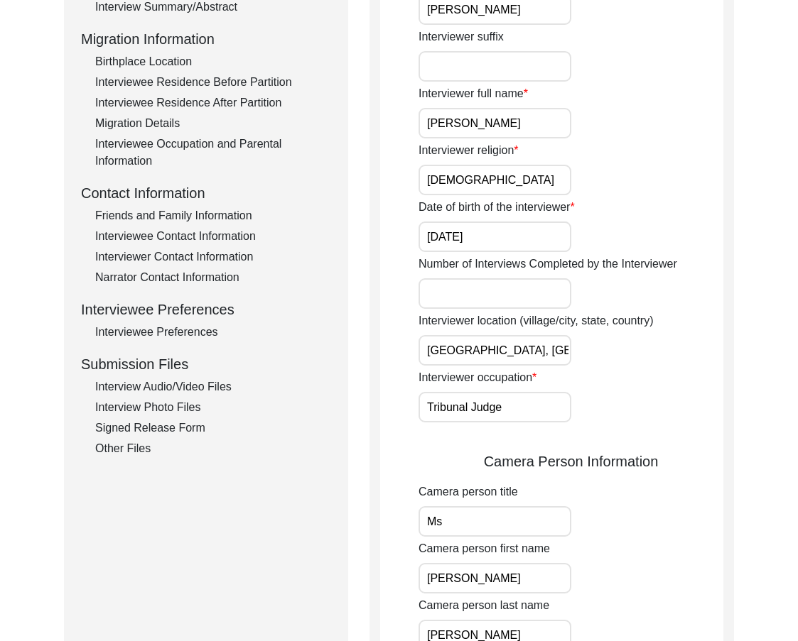
click at [507, 428] on div "Interviewer title Ms. Interviewer first name [PERSON_NAME] Interviewer last nam…" at bounding box center [570, 541] width 305 height 1367
click at [508, 423] on div "Interviewer title Ms. Interviewer first name [PERSON_NAME] Interviewer last nam…" at bounding box center [570, 541] width 305 height 1367
click at [511, 417] on input "Tribunal Judge" at bounding box center [494, 407] width 153 height 31
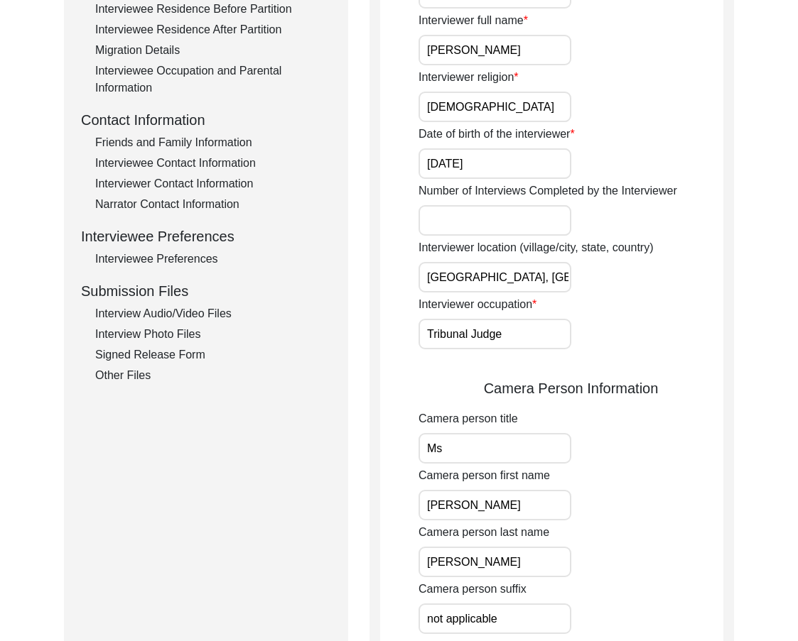
scroll to position [497, 0]
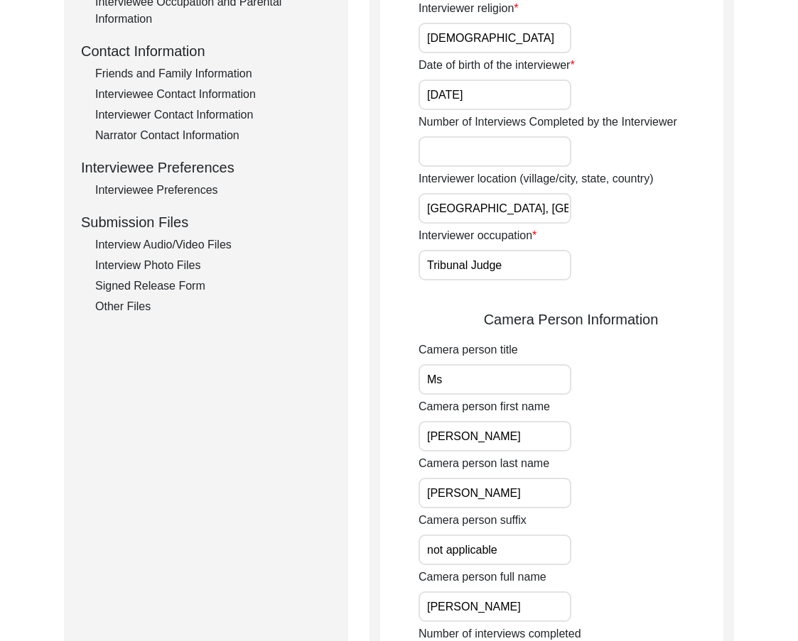
click at [470, 376] on input "Ms" at bounding box center [494, 379] width 153 height 31
type input "Ms."
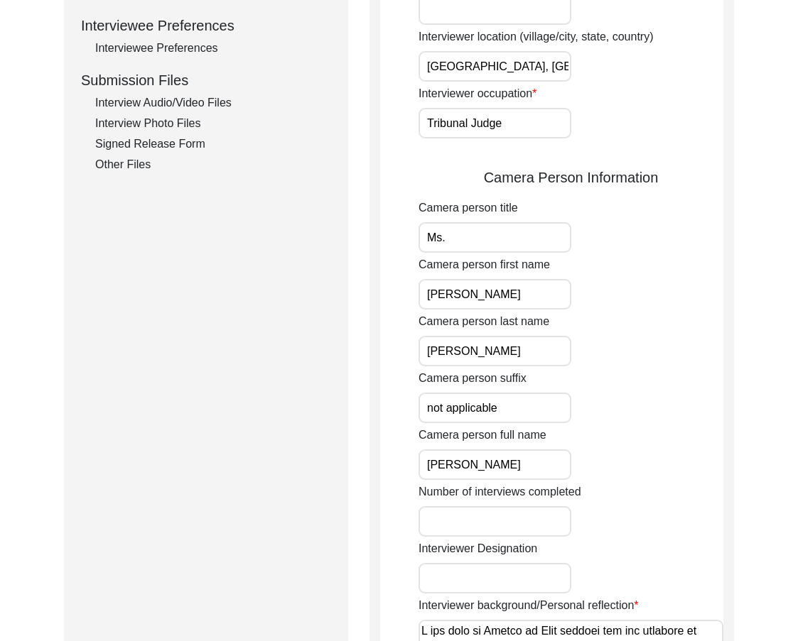
scroll to position [568, 0]
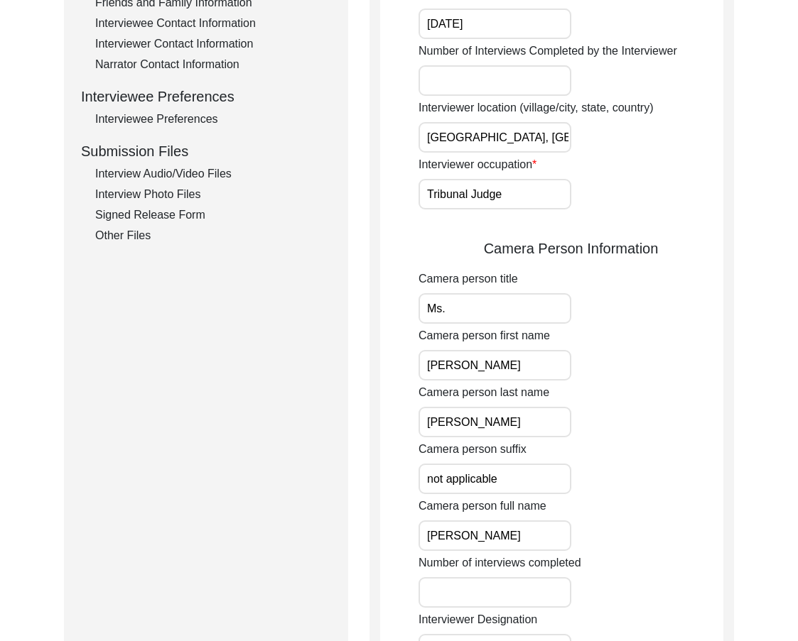
drag, startPoint x: 499, startPoint y: 364, endPoint x: 398, endPoint y: 357, distance: 101.8
click at [386, 352] on app-interviewer-information "Interviewer Information Interviewer title Ms. Interviewer first name [PERSON_NA…" at bounding box center [551, 357] width 343 height 1491
click at [472, 421] on input "[PERSON_NAME]" at bounding box center [494, 422] width 153 height 31
drag, startPoint x: 501, startPoint y: 482, endPoint x: 384, endPoint y: 472, distance: 117.6
click at [384, 472] on app-interviewer-information "Interviewer Information Interviewer title Ms. Interviewer first name [PERSON_NA…" at bounding box center [551, 357] width 343 height 1491
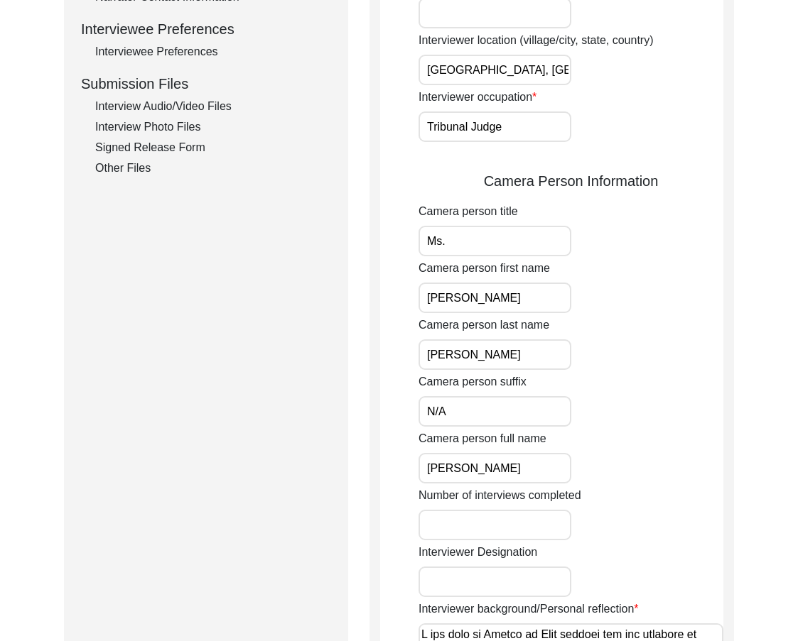
scroll to position [710, 0]
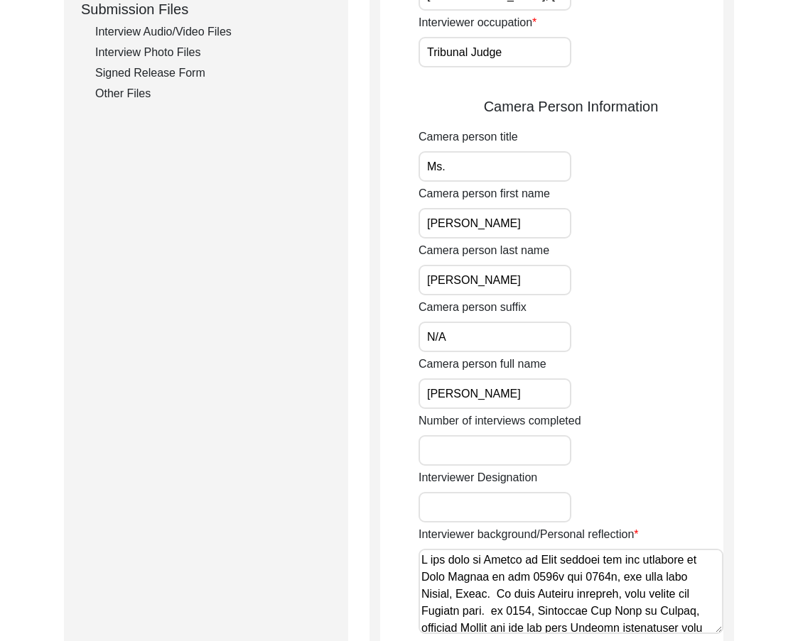
type input "N/A"
drag, startPoint x: 392, startPoint y: 392, endPoint x: 358, endPoint y: 388, distance: 34.4
click at [358, 388] on div "Submission Form Archivist Interview Information Interviewee Information Intervi…" at bounding box center [399, 210] width 670 height 1524
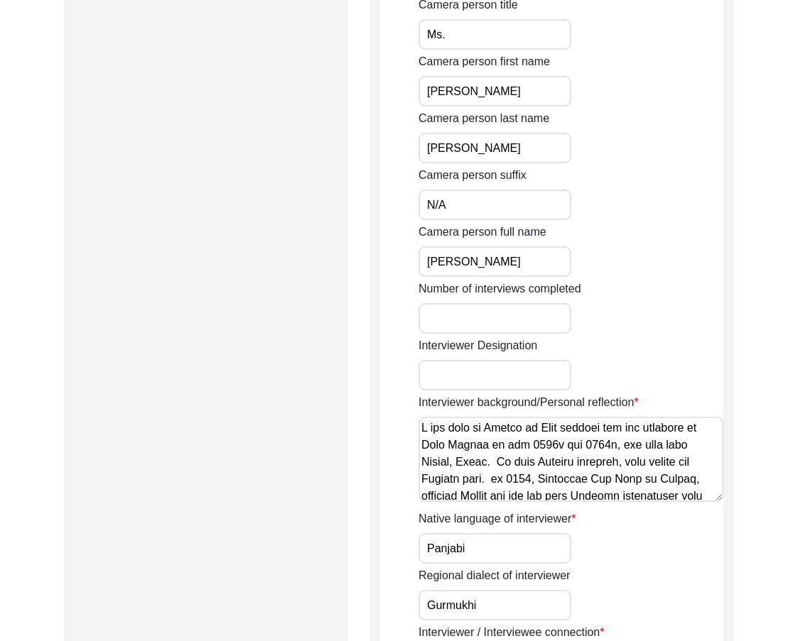
scroll to position [852, 0]
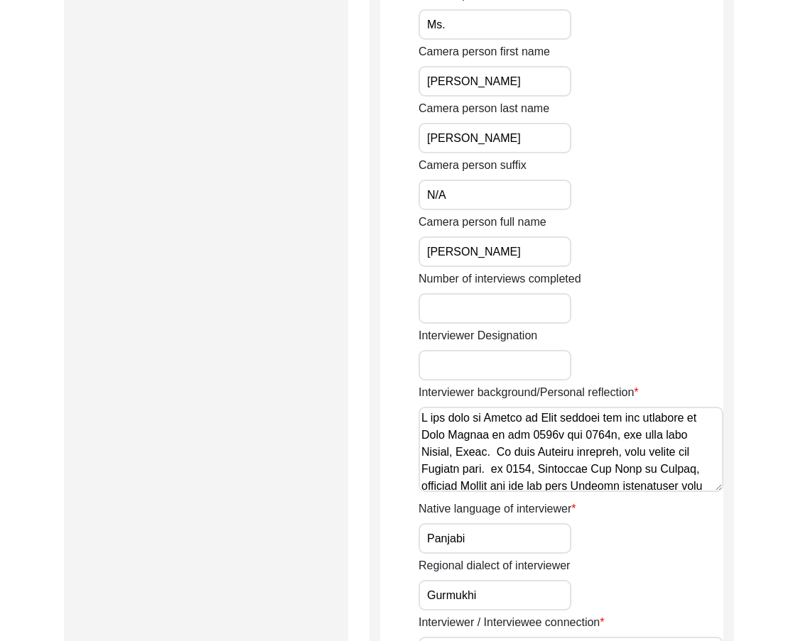
click at [480, 433] on textarea "Interviewer background/Personal reflection" at bounding box center [570, 449] width 305 height 85
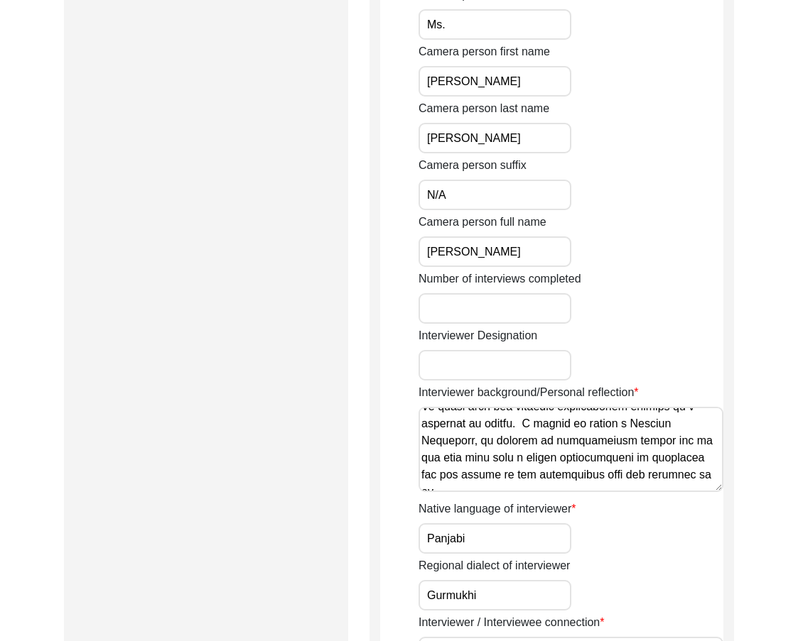
scroll to position [398, 0]
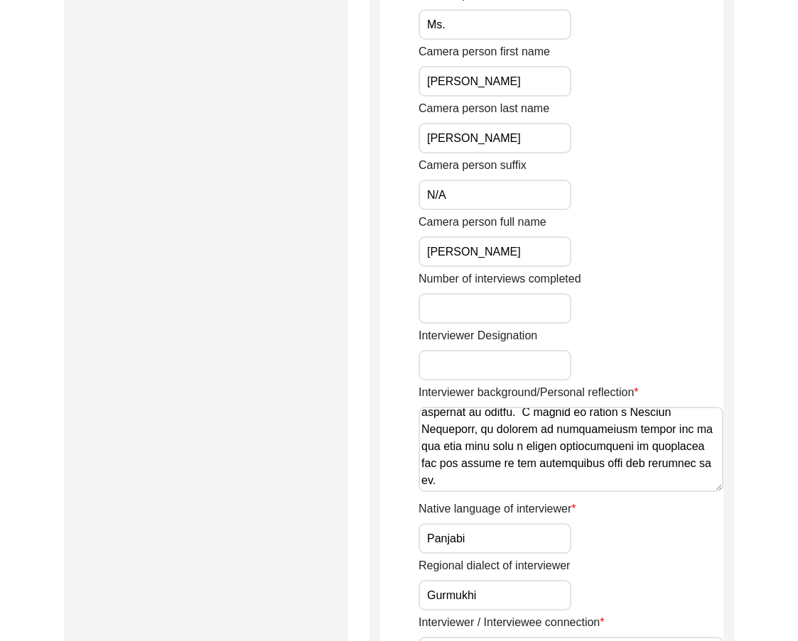
click at [483, 450] on textarea "Interviewer background/Personal reflection" at bounding box center [570, 449] width 305 height 85
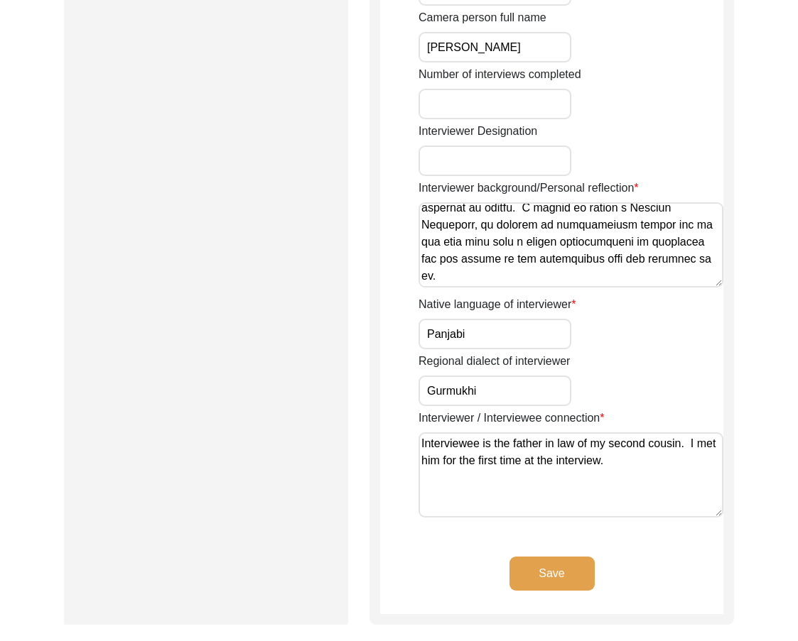
scroll to position [1065, 0]
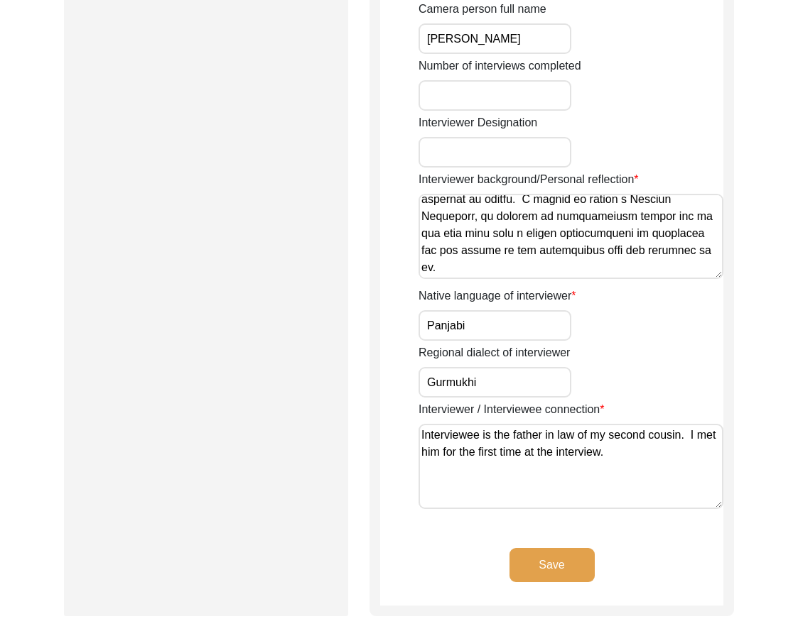
click at [579, 222] on textarea "Interviewer background/Personal reflection" at bounding box center [570, 236] width 305 height 85
paste textarea "migrated to [GEOGRAPHIC_DATA] in the 1940s and 50s for work from [GEOGRAPHIC_DA…"
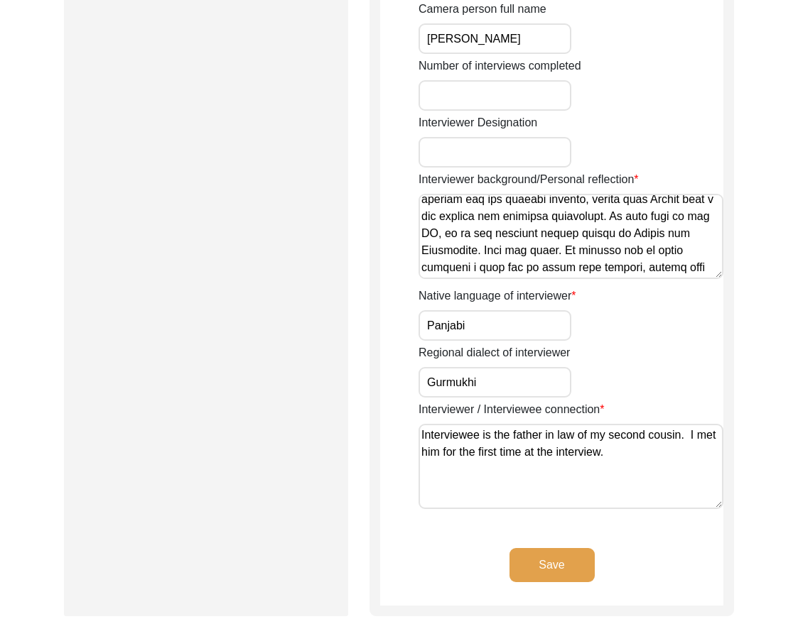
scroll to position [0, 0]
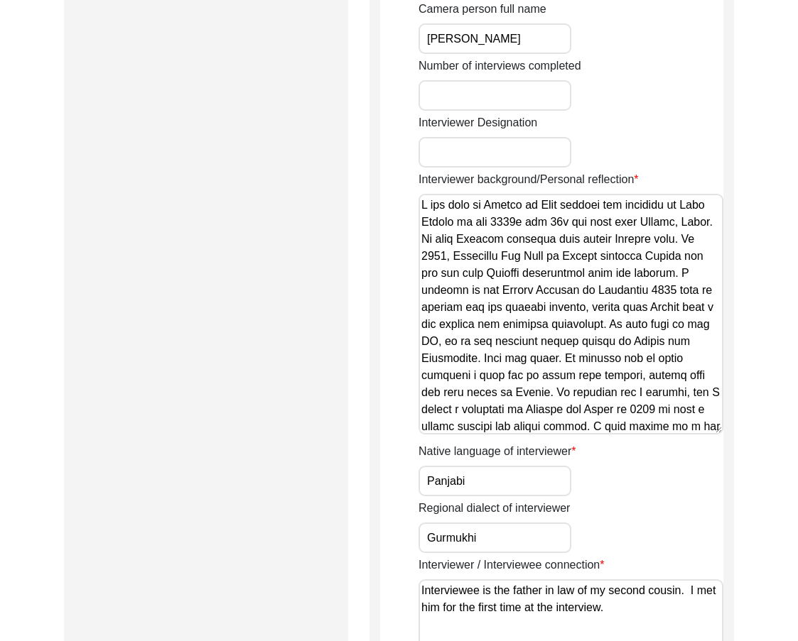
drag, startPoint x: 715, startPoint y: 274, endPoint x: 710, endPoint y: 430, distance: 155.6
click at [710, 430] on textarea "Interviewer background/Personal reflection" at bounding box center [570, 314] width 305 height 241
click at [521, 353] on textarea "Interviewer background/Personal reflection" at bounding box center [570, 314] width 305 height 241
click at [509, 359] on textarea "Interviewer background/Personal reflection" at bounding box center [570, 314] width 305 height 241
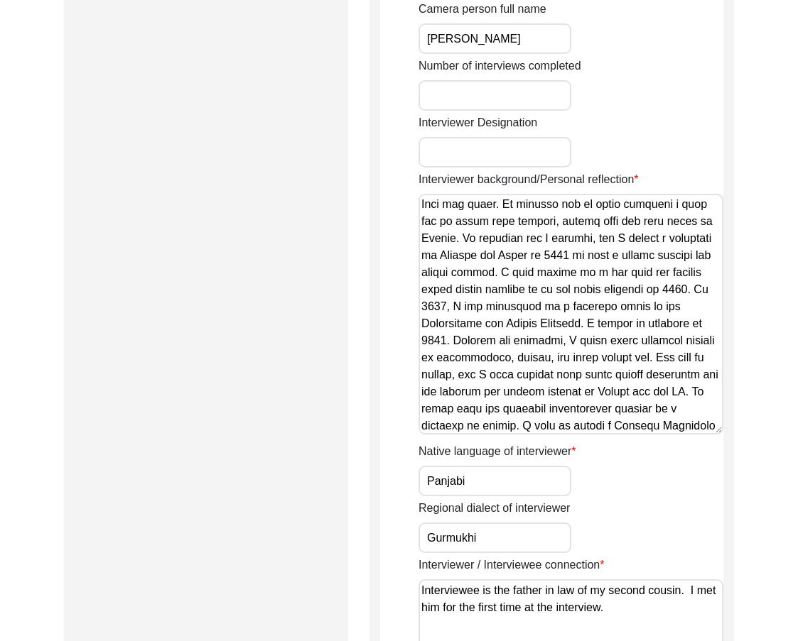
scroll to position [213, 0]
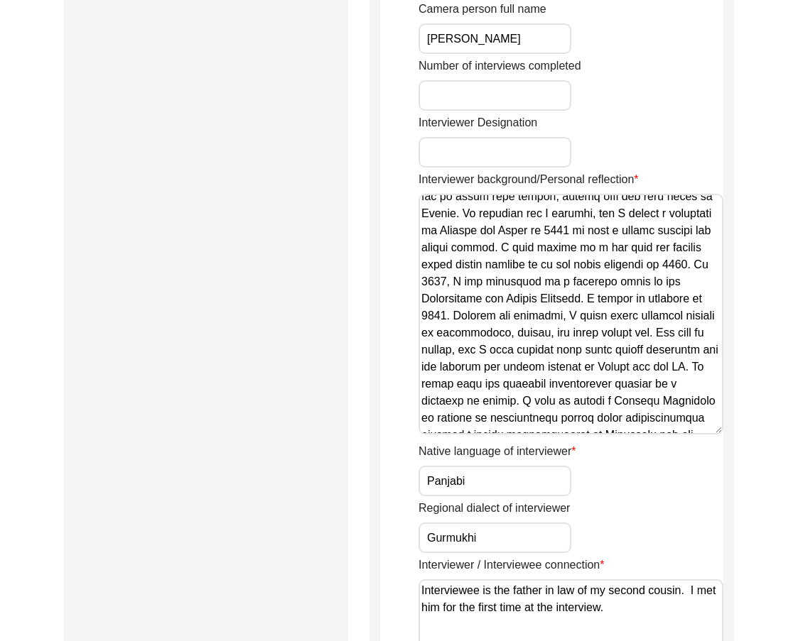
click at [444, 384] on textarea "Interviewer background/Personal reflection" at bounding box center [570, 314] width 305 height 241
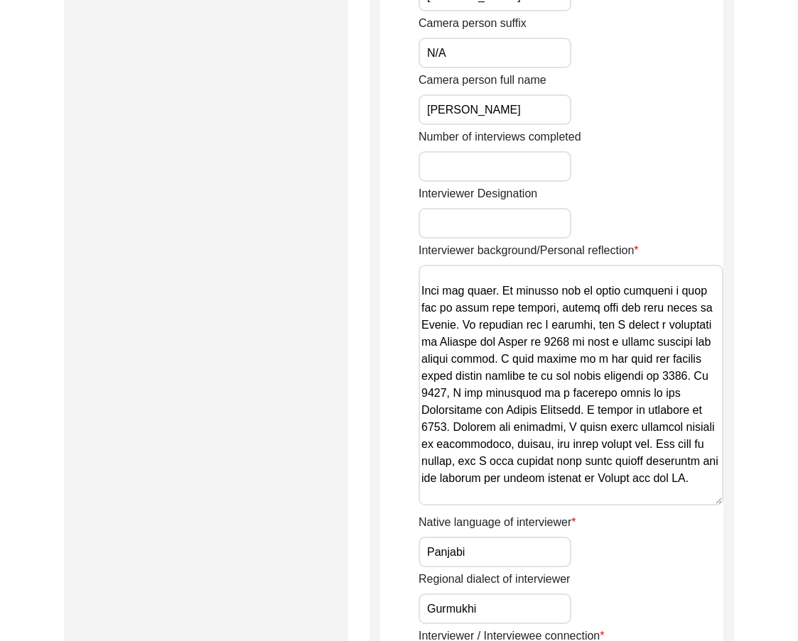
scroll to position [0, 0]
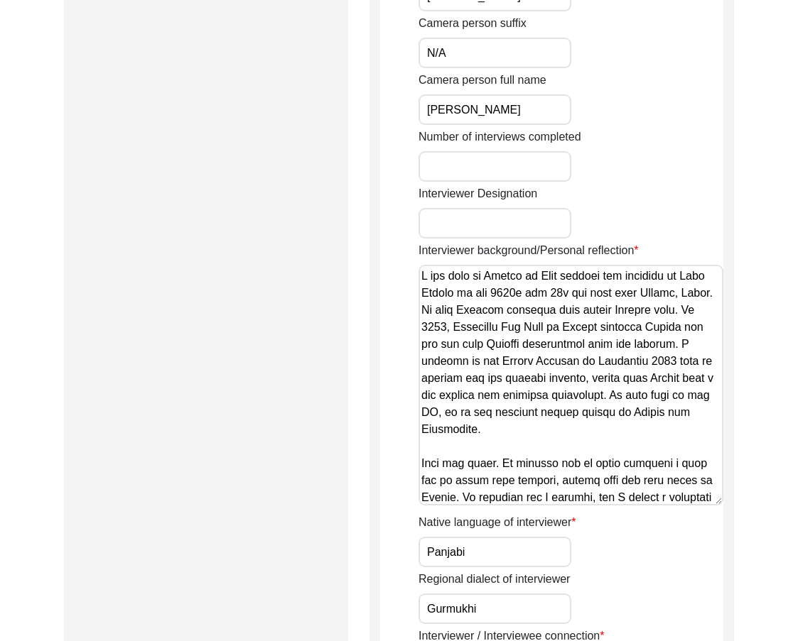
drag, startPoint x: 572, startPoint y: 490, endPoint x: 551, endPoint y: 330, distance: 161.1
click at [516, 253] on div "Interviewer background/Personal reflection" at bounding box center [570, 376] width 305 height 268
click at [551, 331] on textarea "Interviewer background/Personal reflection" at bounding box center [570, 385] width 305 height 241
type textarea "I was born in [DEMOGRAPHIC_DATA] to [DEMOGRAPHIC_DATA] parents who migrated to …"
click at [398, 401] on app-interviewer-information "Interviewer Information Interviewer title Ms. Interviewer first name [PERSON_NA…" at bounding box center [551, 9] width 343 height 1646
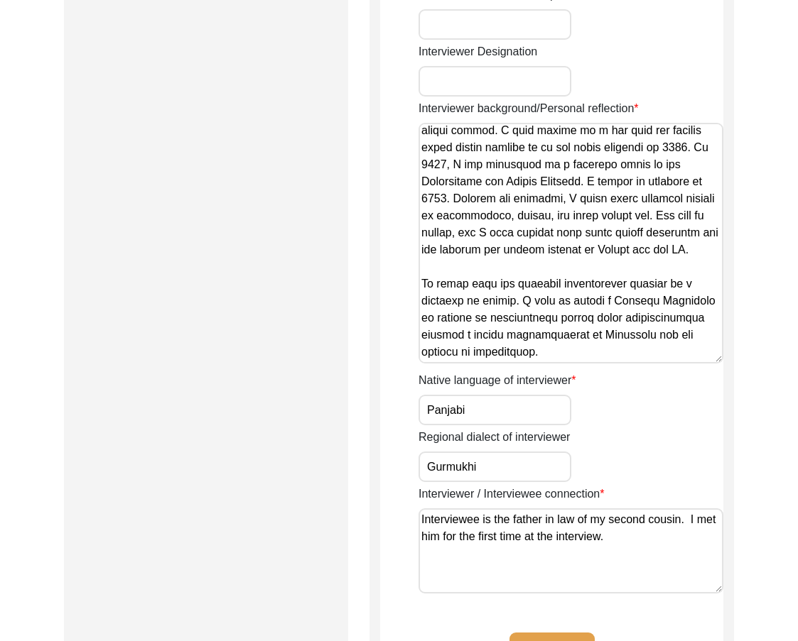
scroll to position [1208, 0]
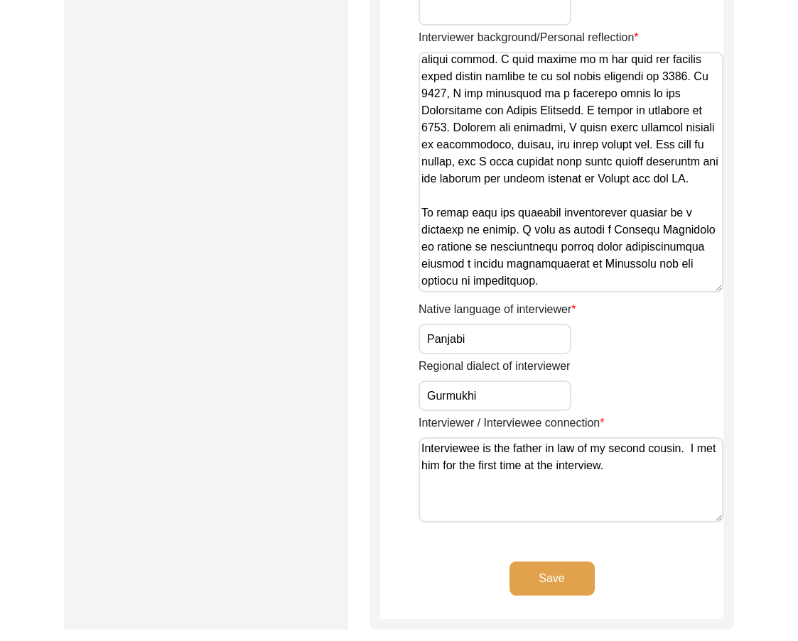
click at [517, 340] on input "Panjabi" at bounding box center [494, 339] width 153 height 31
click at [516, 386] on input "Gurmukhi" at bounding box center [494, 396] width 153 height 31
drag, startPoint x: 644, startPoint y: 470, endPoint x: 381, endPoint y: 411, distance: 269.3
click at [689, 441] on textarea "Interviewee is the father in law of my second cousin. I met him for the first t…" at bounding box center [570, 480] width 305 height 85
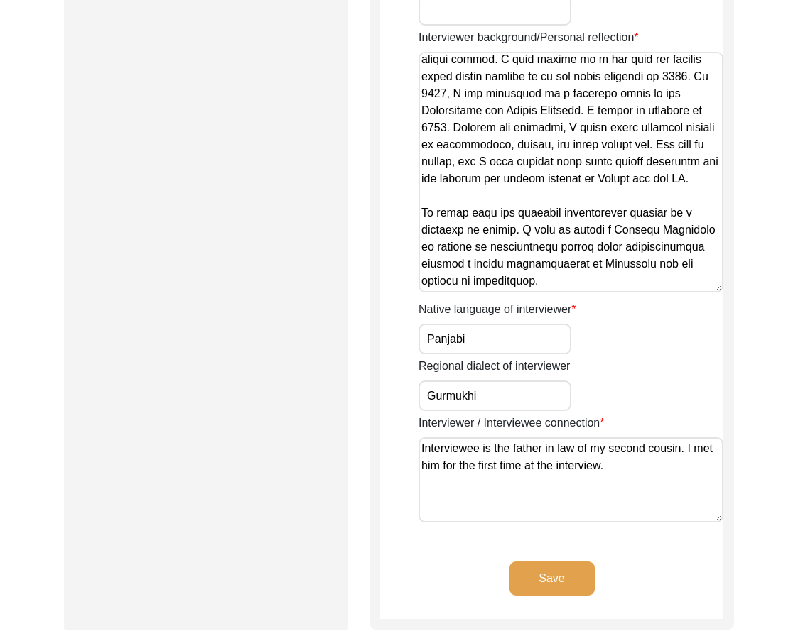
click at [670, 484] on textarea "Interviewee is the father in law of my second cousin. I met him for the first t…" at bounding box center [570, 480] width 305 height 85
type textarea "Interviewee is the father in law of my second cousin. I met him for the first t…"
drag, startPoint x: 489, startPoint y: 340, endPoint x: 426, endPoint y: 329, distance: 63.5
click at [427, 329] on input "Panjabi" at bounding box center [494, 339] width 153 height 31
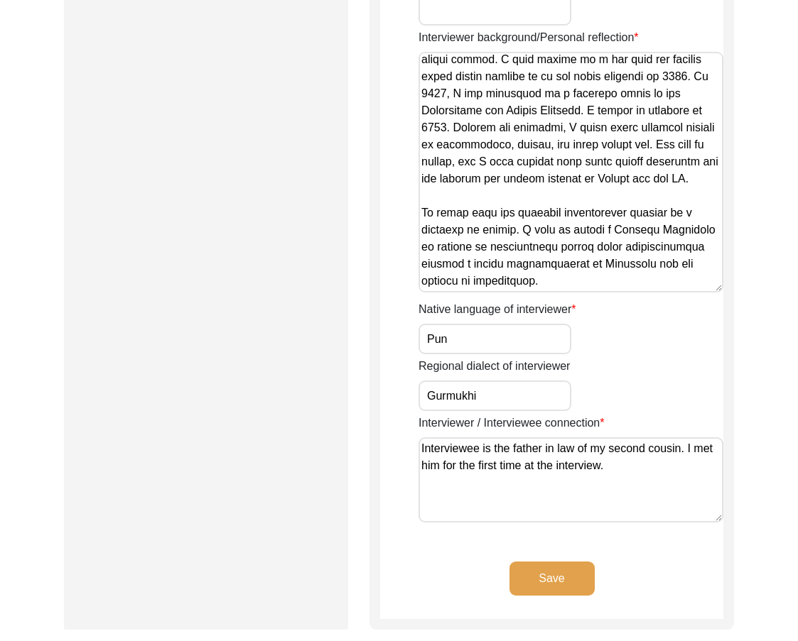
type input "Punjabi"
click at [502, 580] on div "Save" at bounding box center [551, 591] width 343 height 58
click at [514, 580] on button "Save" at bounding box center [551, 579] width 85 height 34
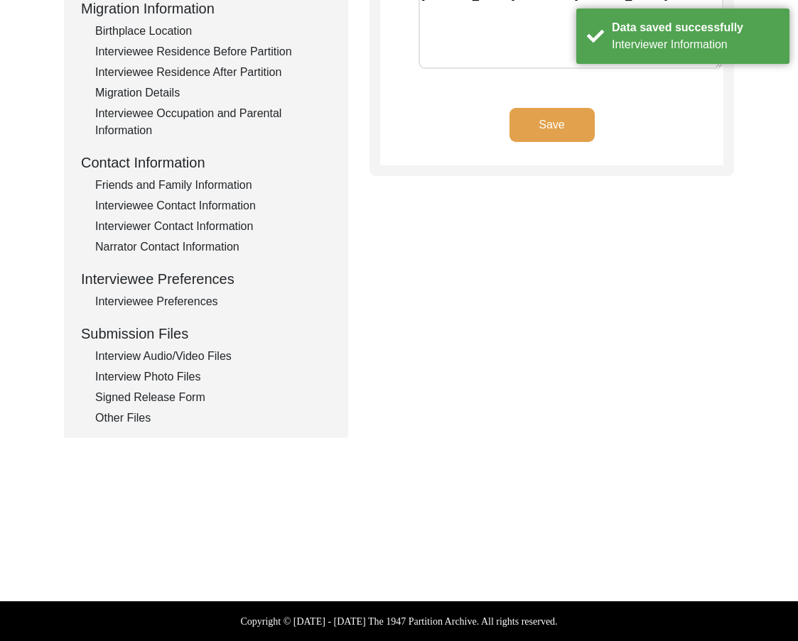
scroll to position [102, 0]
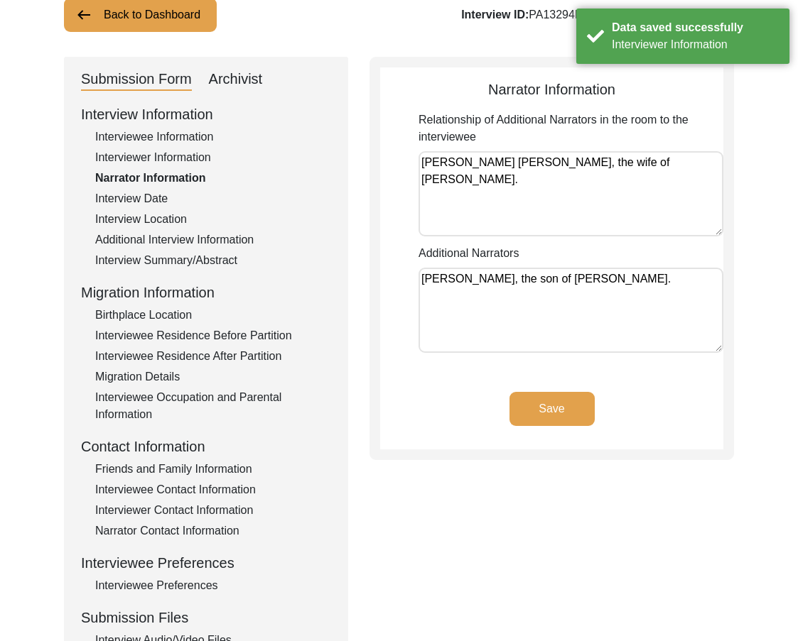
drag, startPoint x: 493, startPoint y: 198, endPoint x: 408, endPoint y: 163, distance: 91.4
click at [408, 163] on app-narrator-information "Narrator Information Relationship of Additional Narrators in the room to the in…" at bounding box center [551, 264] width 343 height 371
drag, startPoint x: 459, startPoint y: 301, endPoint x: 408, endPoint y: 274, distance: 57.8
click at [408, 274] on app-narrator-information "Narrator Information Relationship of Additional Narrators in the room to the in…" at bounding box center [551, 264] width 343 height 371
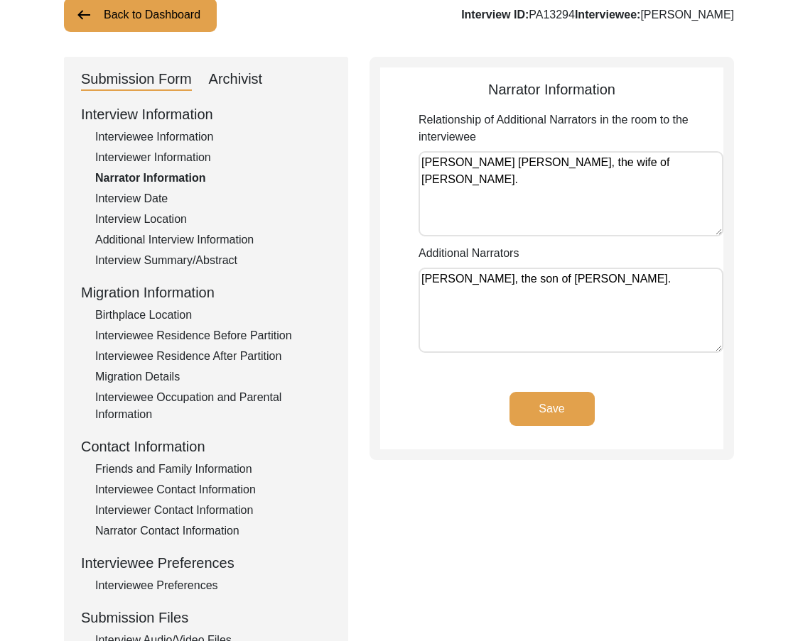
click at [408, 274] on app-narrator-information "Narrator Information Relationship of Additional Narrators in the room to the in…" at bounding box center [551, 264] width 343 height 371
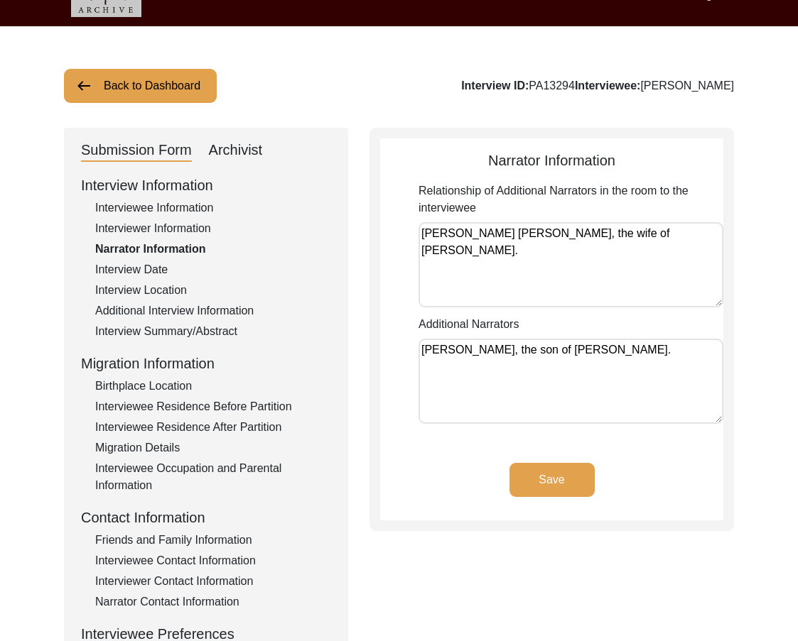
click at [539, 497] on div "Save" at bounding box center [551, 492] width 343 height 58
click at [532, 489] on button "Save" at bounding box center [551, 480] width 85 height 34
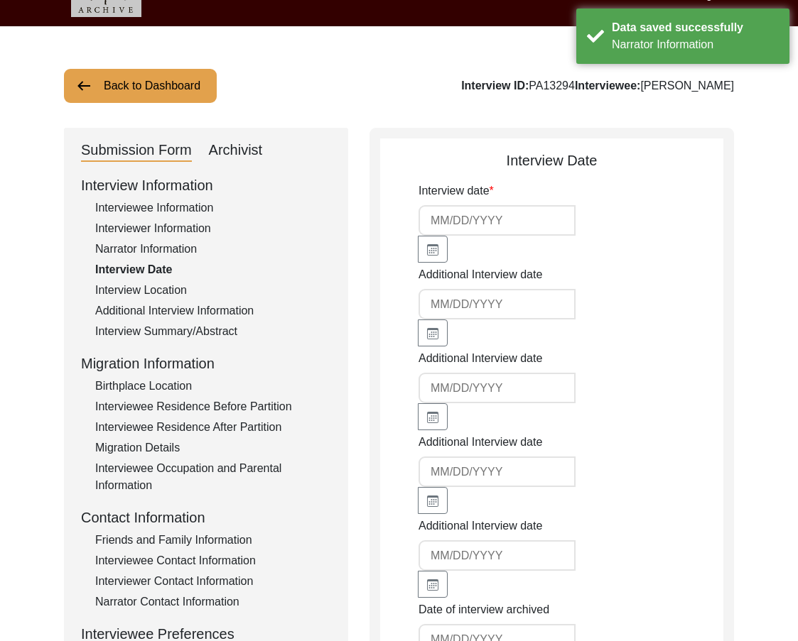
type input "[DATE]"
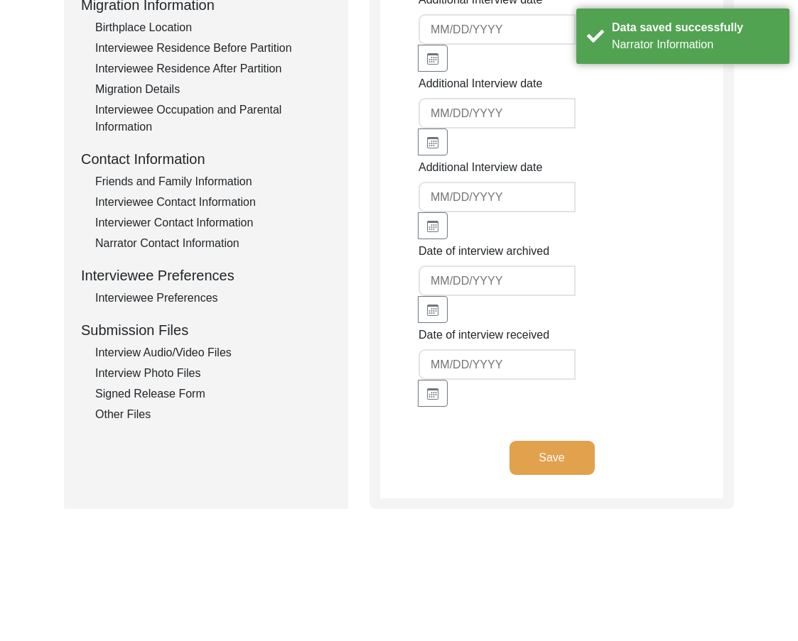
click at [531, 463] on button "Save" at bounding box center [551, 458] width 85 height 34
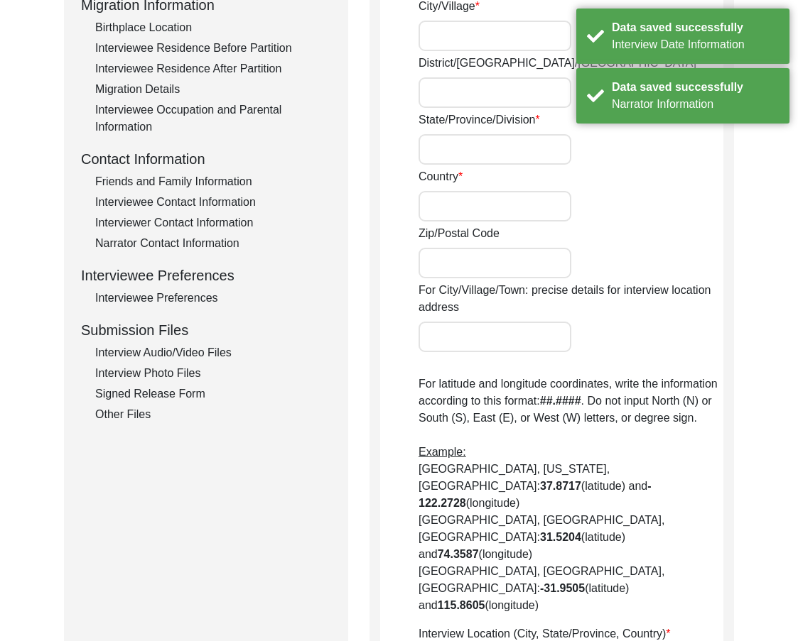
radio input "true"
type input "134"
type input "[GEOGRAPHIC_DATA]"
type input "Southall"
type input "Hounslow"
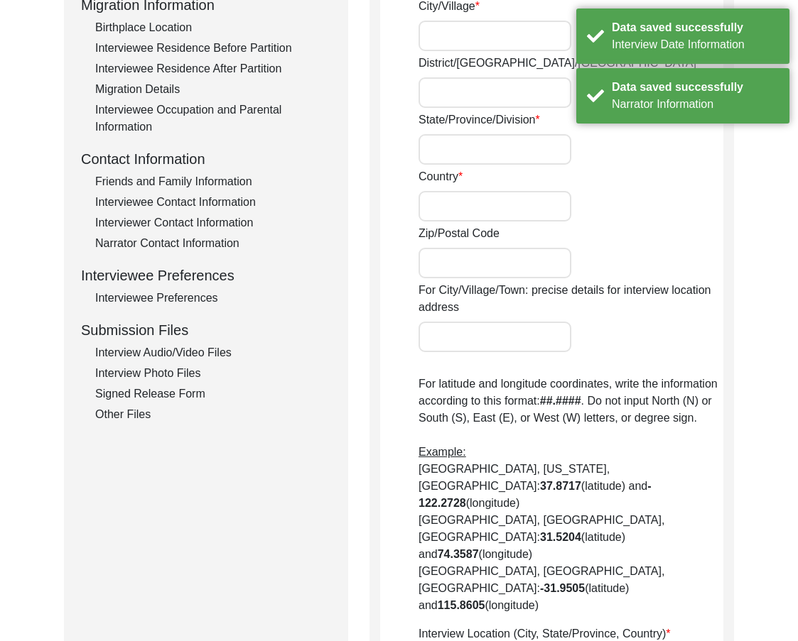
type input "[GEOGRAPHIC_DATA]"
type input "UB2 5RH"
type input "51.49224. 0.38002."
type input "[GEOGRAPHIC_DATA], [GEOGRAPHIC_DATA], [GEOGRAPHIC_DATA]"
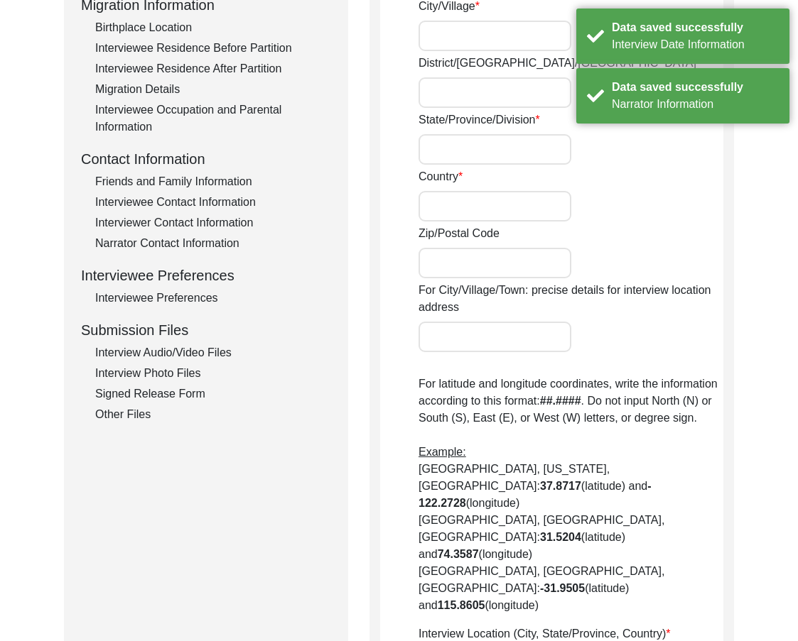
type input "51.49224"
type input "0.38002"
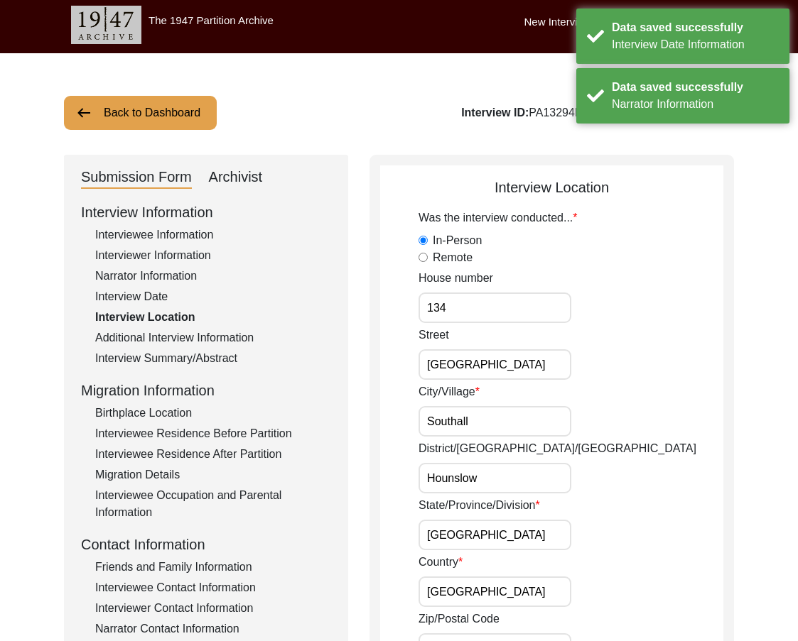
scroll to position [0, 0]
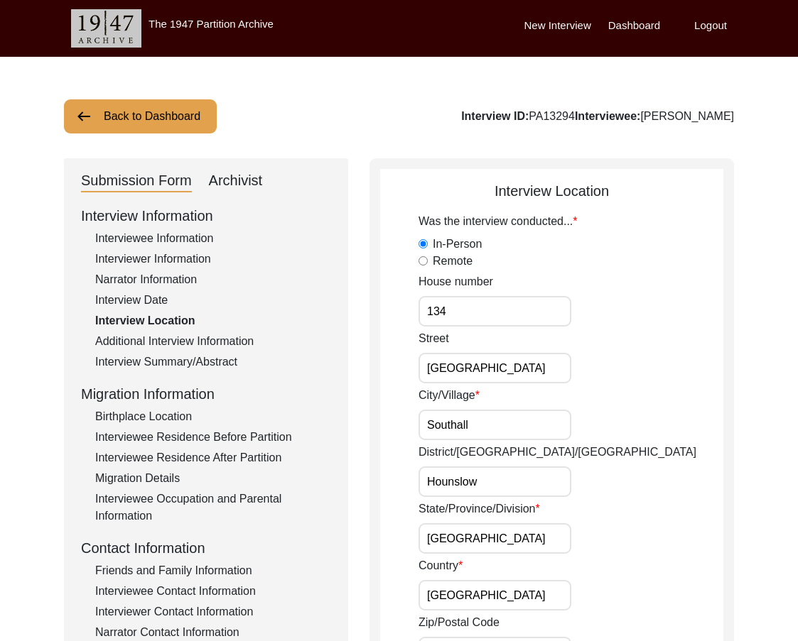
click at [460, 318] on input "134" at bounding box center [494, 311] width 153 height 31
click at [536, 361] on input "[GEOGRAPHIC_DATA]" at bounding box center [494, 368] width 153 height 31
click at [512, 423] on input "Southall" at bounding box center [494, 425] width 153 height 31
click at [527, 415] on input "Southall" at bounding box center [494, 425] width 153 height 31
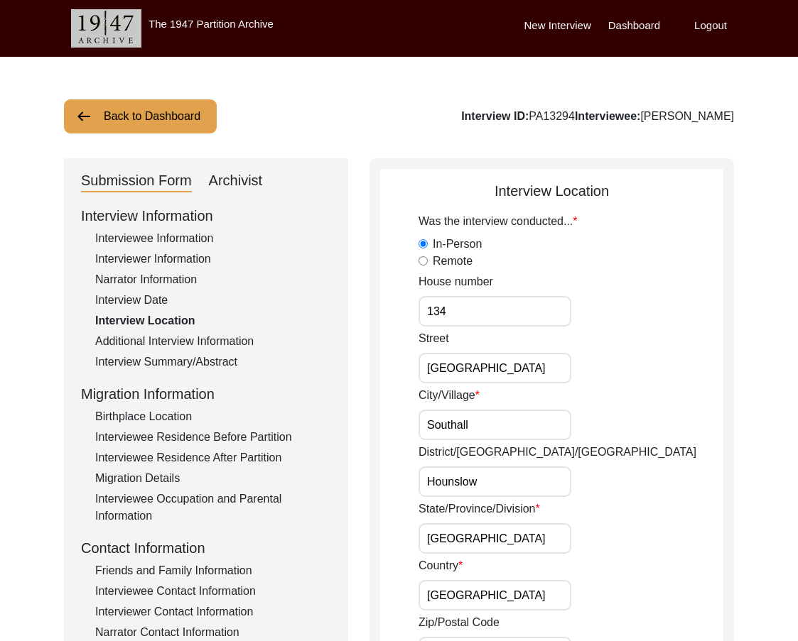
click at [527, 415] on input "Southall" at bounding box center [494, 425] width 153 height 31
click at [585, 400] on div "City/[GEOGRAPHIC_DATA]" at bounding box center [570, 413] width 305 height 53
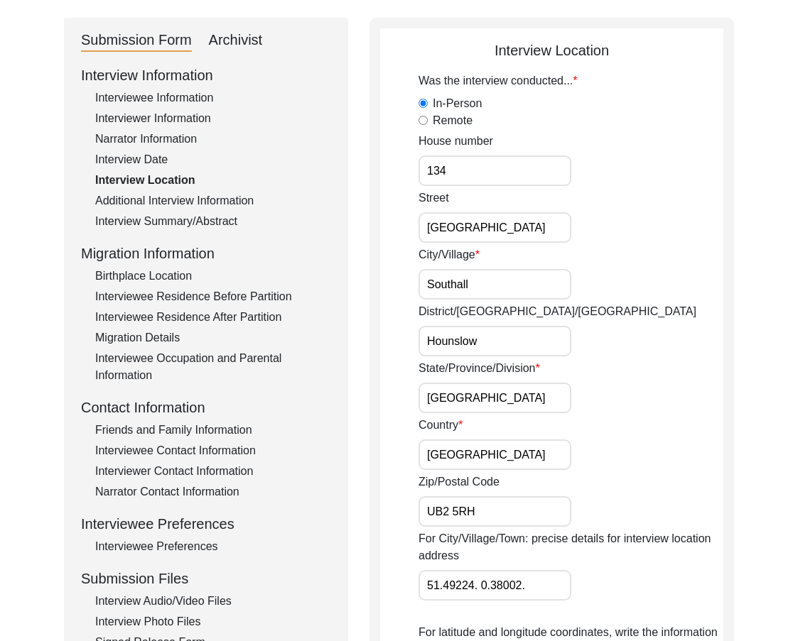
scroll to position [142, 0]
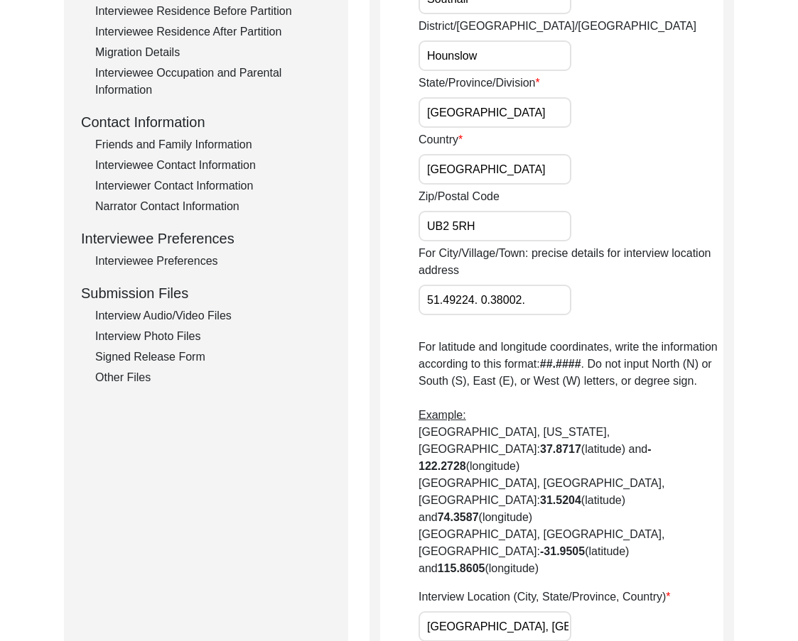
click at [568, 374] on p "For latitude and longitude coordinates, write the information according to this…" at bounding box center [570, 458] width 305 height 239
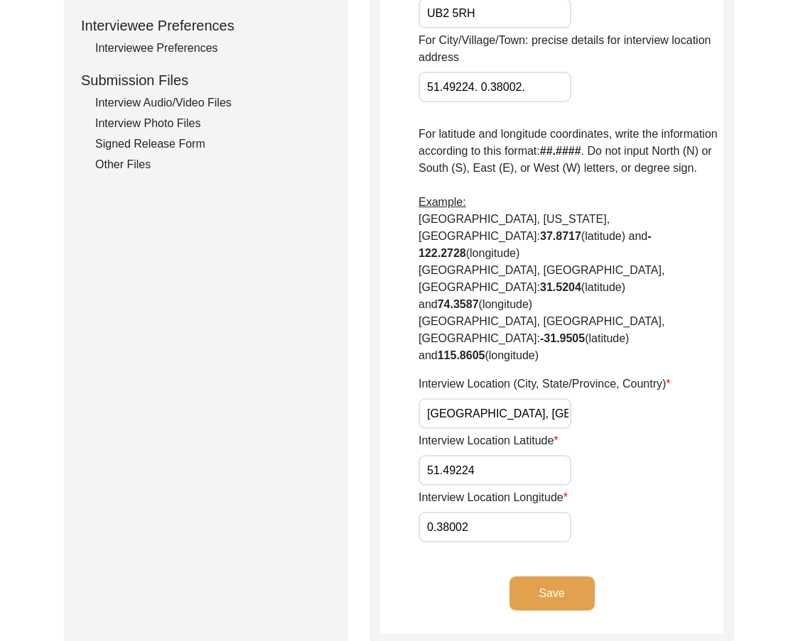
scroll to position [0, 44]
drag, startPoint x: 541, startPoint y: 366, endPoint x: 647, endPoint y: 369, distance: 105.9
click at [647, 376] on div "Interview Location (City, State/Province, Country) [GEOGRAPHIC_DATA], [GEOGRAPH…" at bounding box center [570, 402] width 305 height 53
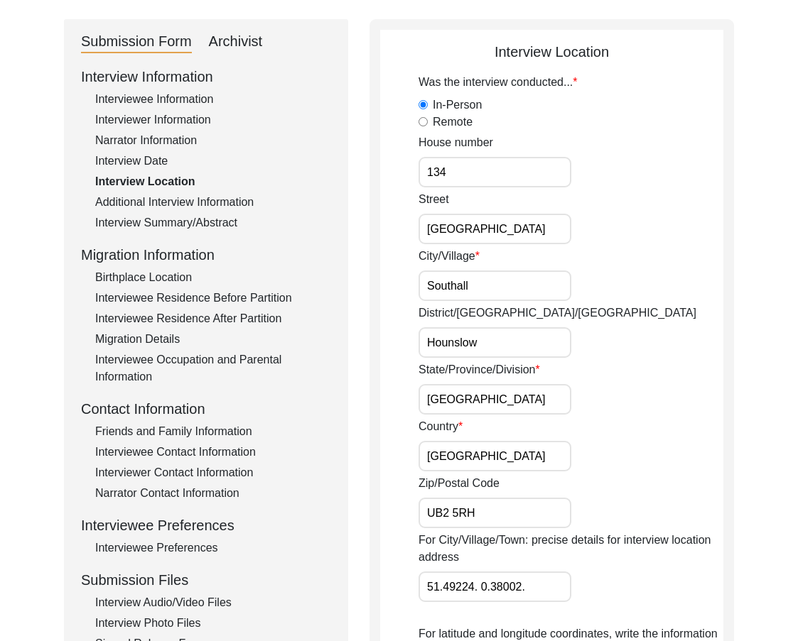
scroll to position [0, 0]
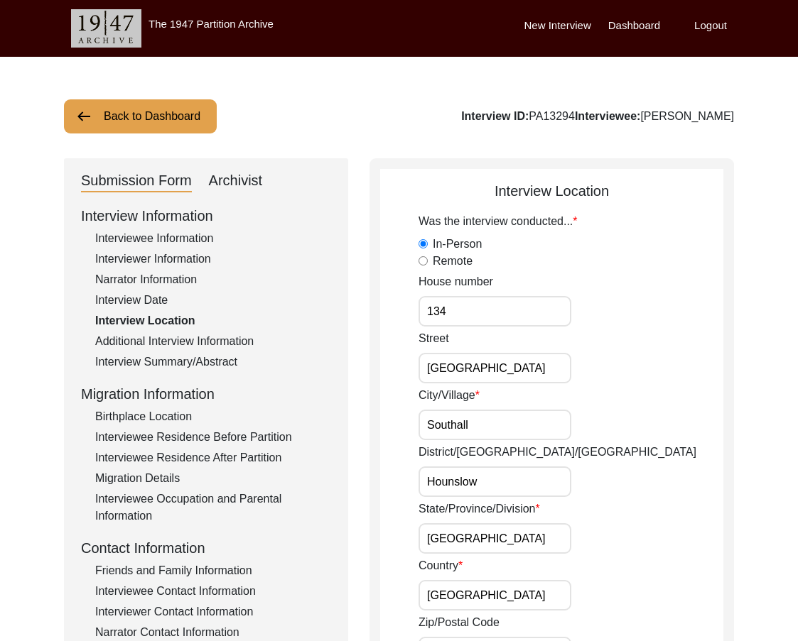
click at [492, 320] on input "134" at bounding box center [494, 311] width 153 height 31
drag, startPoint x: 535, startPoint y: 360, endPoint x: 398, endPoint y: 364, distance: 136.4
drag, startPoint x: 496, startPoint y: 413, endPoint x: 359, endPoint y: 418, distance: 136.4
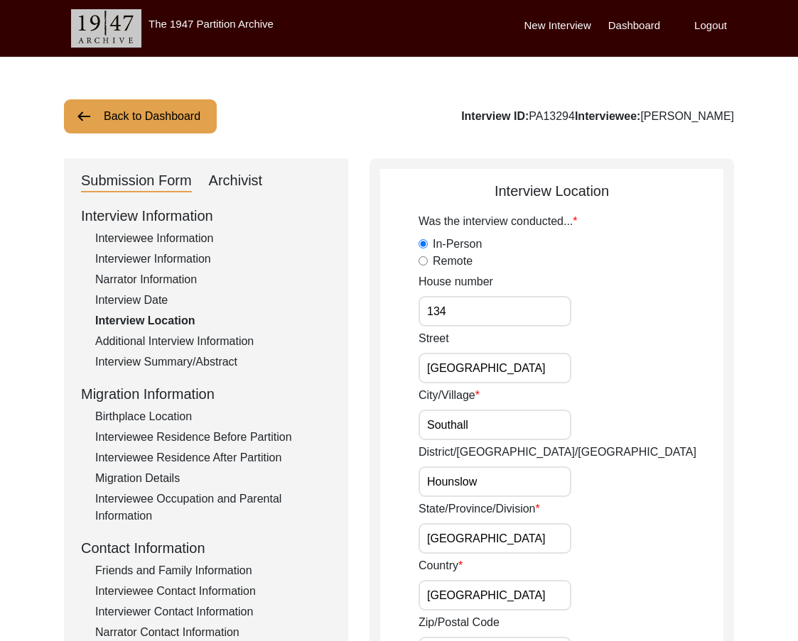
drag, startPoint x: 504, startPoint y: 471, endPoint x: 401, endPoint y: 473, distance: 102.3
drag, startPoint x: 516, startPoint y: 537, endPoint x: 364, endPoint y: 536, distance: 151.3
drag, startPoint x: 530, startPoint y: 586, endPoint x: 399, endPoint y: 573, distance: 131.4
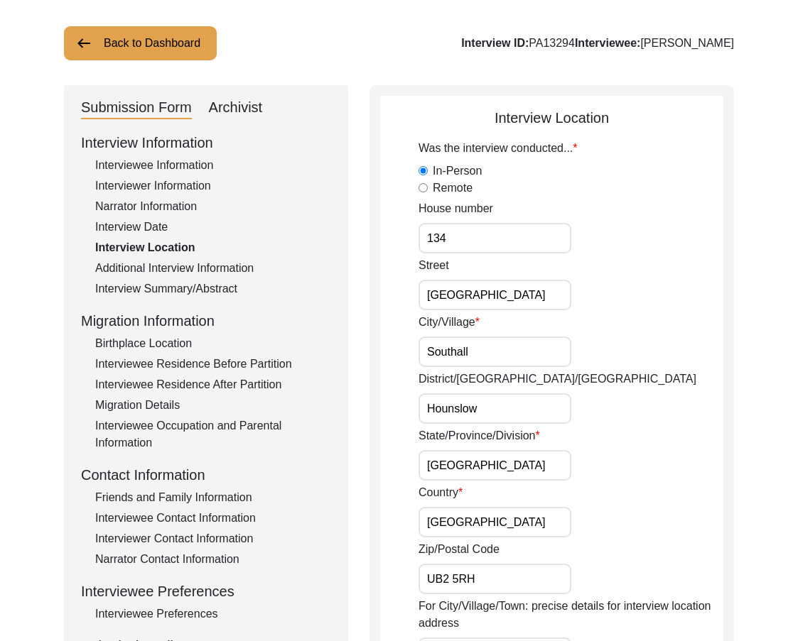
scroll to position [142, 0]
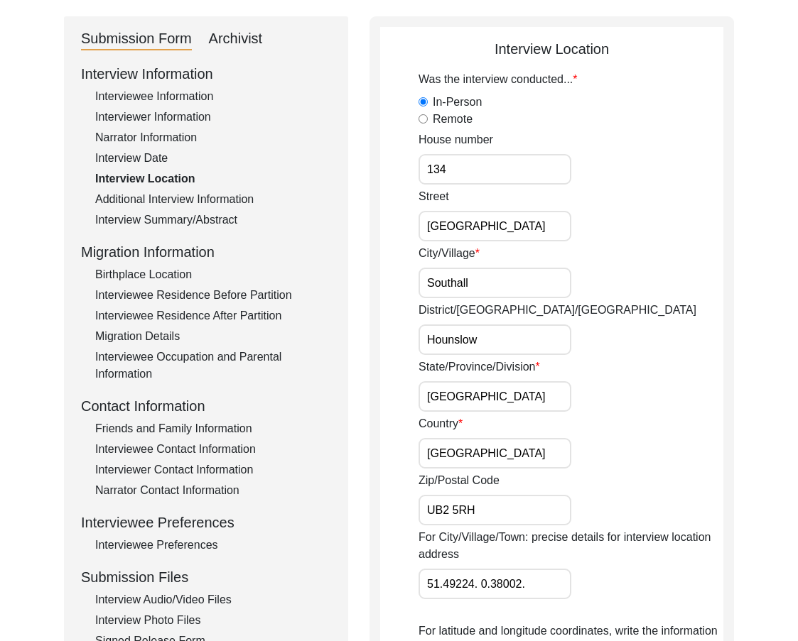
drag, startPoint x: 416, startPoint y: 501, endPoint x: 397, endPoint y: 499, distance: 18.6
click at [397, 499] on app-interview-location "Interview Location Was the interview conducted... In-Person Remote House number…" at bounding box center [551, 584] width 343 height 1093
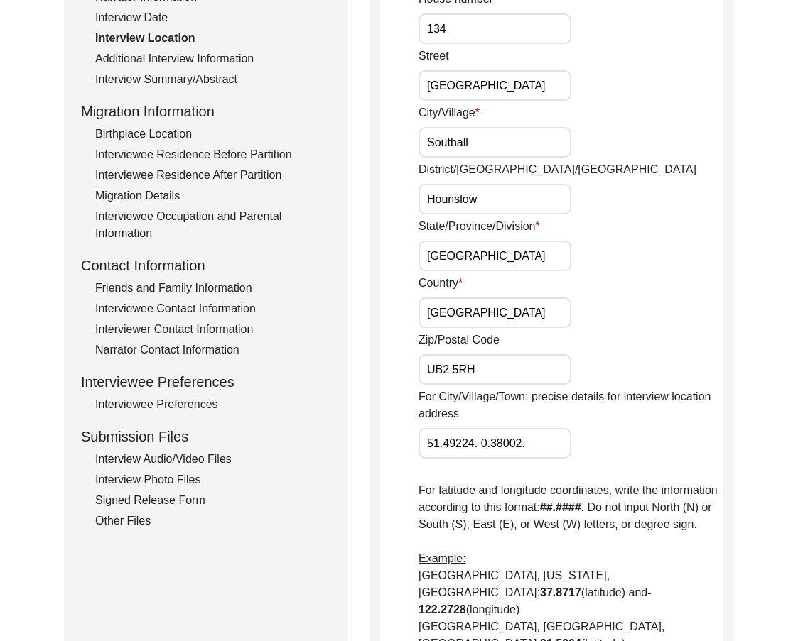
scroll to position [284, 0]
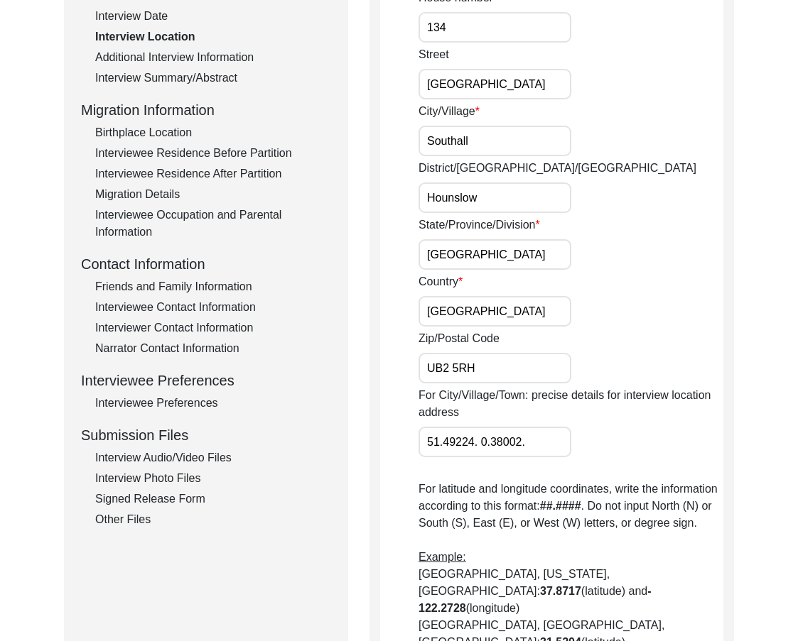
drag, startPoint x: 533, startPoint y: 444, endPoint x: 413, endPoint y: 439, distance: 120.1
click at [413, 439] on app-interview-location "Interview Location Was the interview conducted... In-Person Remote House number…" at bounding box center [551, 442] width 343 height 1093
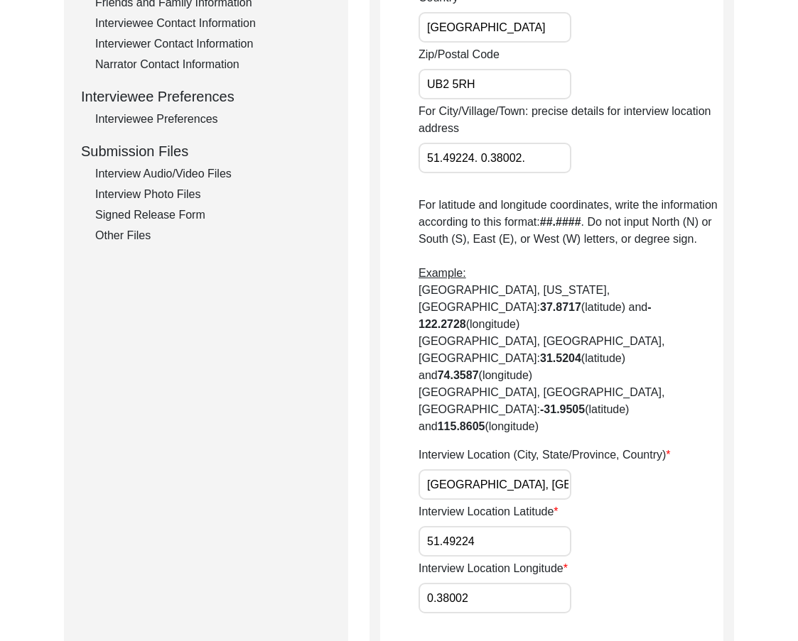
scroll to position [0, 44]
drag, startPoint x: 432, startPoint y: 439, endPoint x: 681, endPoint y: 439, distance: 249.3
click at [681, 447] on div "Interview Location (City, State/Province, Country) [GEOGRAPHIC_DATA], [GEOGRAPH…" at bounding box center [570, 473] width 305 height 53
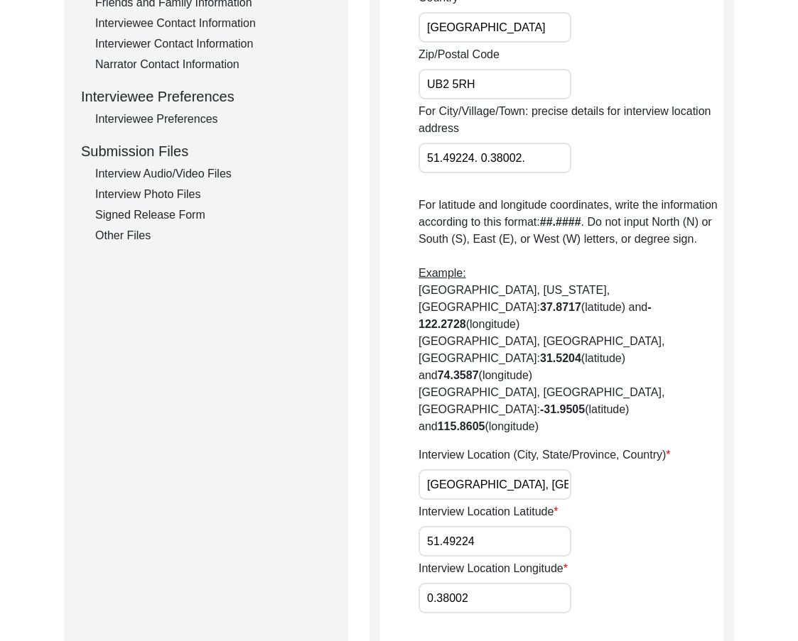
click at [558, 470] on input "[GEOGRAPHIC_DATA], [GEOGRAPHIC_DATA], [GEOGRAPHIC_DATA]" at bounding box center [494, 485] width 153 height 31
click at [459, 470] on input "[GEOGRAPHIC_DATA], [GEOGRAPHIC_DATA], [GEOGRAPHIC_DATA]" at bounding box center [494, 485] width 153 height 31
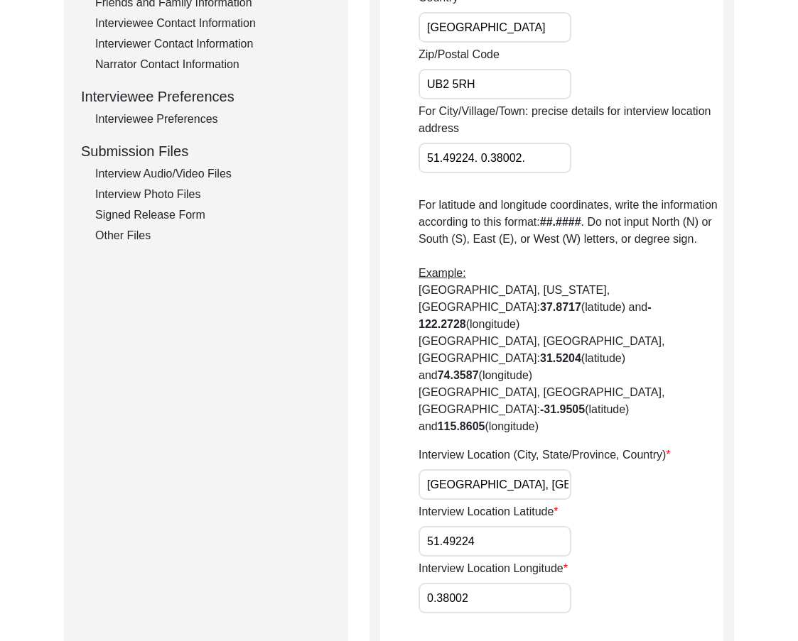
click at [459, 470] on input "[GEOGRAPHIC_DATA], [GEOGRAPHIC_DATA], [GEOGRAPHIC_DATA]" at bounding box center [494, 485] width 153 height 31
paste input "[GEOGRAPHIC_DATA], [GEOGRAPHIC_DATA]"
type input "[GEOGRAPHIC_DATA], [GEOGRAPHIC_DATA], [GEOGRAPHIC_DATA]"
click at [624, 447] on div "Interview Location (City, State/Province, Country) [GEOGRAPHIC_DATA], [GEOGRAPH…" at bounding box center [570, 473] width 305 height 53
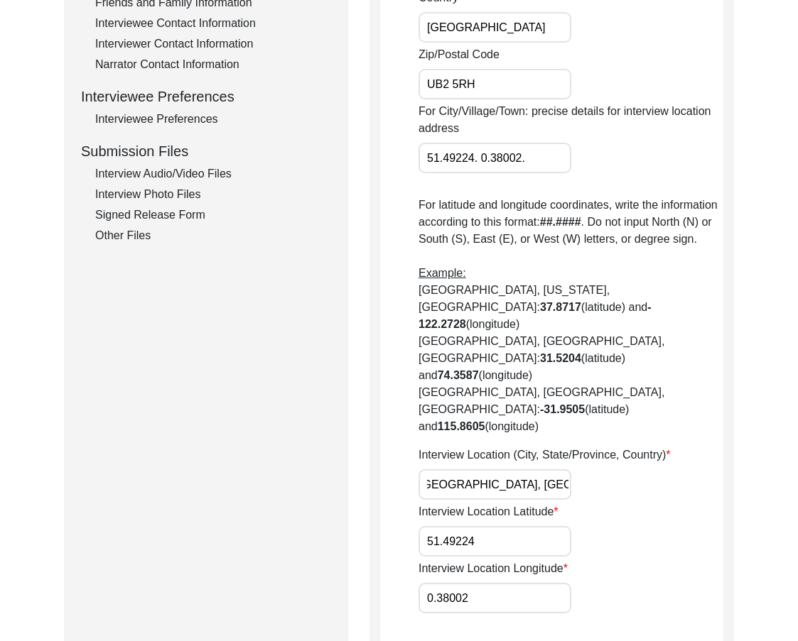
scroll to position [0, 0]
click at [624, 447] on div "Interview Location (City, State/Province, Country) [GEOGRAPHIC_DATA], [GEOGRAPH…" at bounding box center [570, 473] width 305 height 53
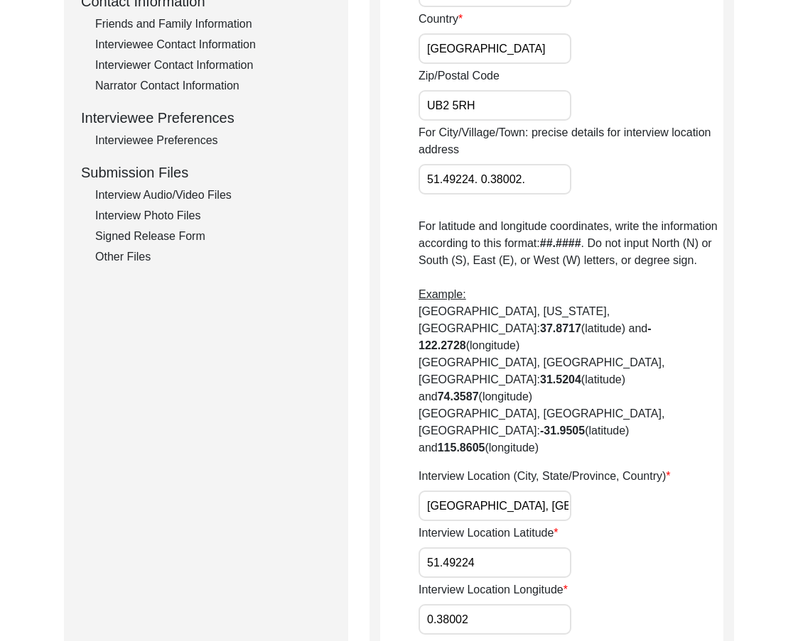
scroll to position [568, 0]
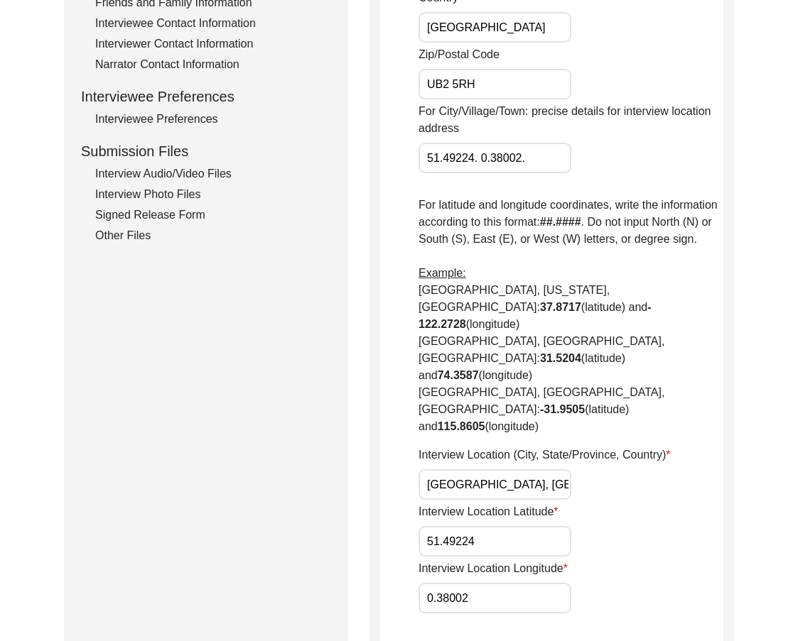
click at [450, 526] on input "51.49224" at bounding box center [494, 541] width 153 height 31
click at [514, 526] on input "51.49224" at bounding box center [494, 541] width 153 height 31
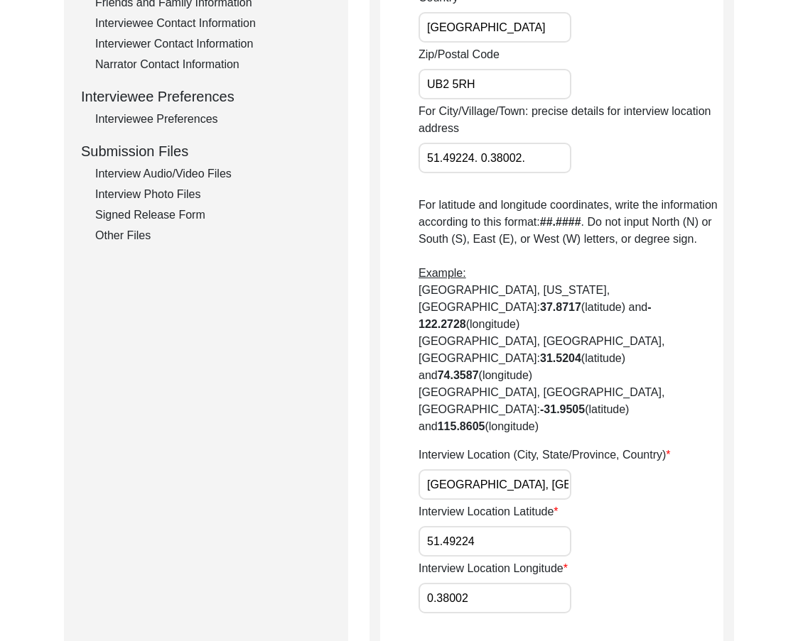
click at [514, 526] on input "51.49224" at bounding box center [494, 541] width 153 height 31
paste input "5112"
type input "51.5112"
drag, startPoint x: 475, startPoint y: 489, endPoint x: 356, endPoint y: 487, distance: 119.3
click at [362, 487] on div "Submission Form Archivist Interview Information Interviewee Information Intervi…" at bounding box center [399, 153] width 670 height 1126
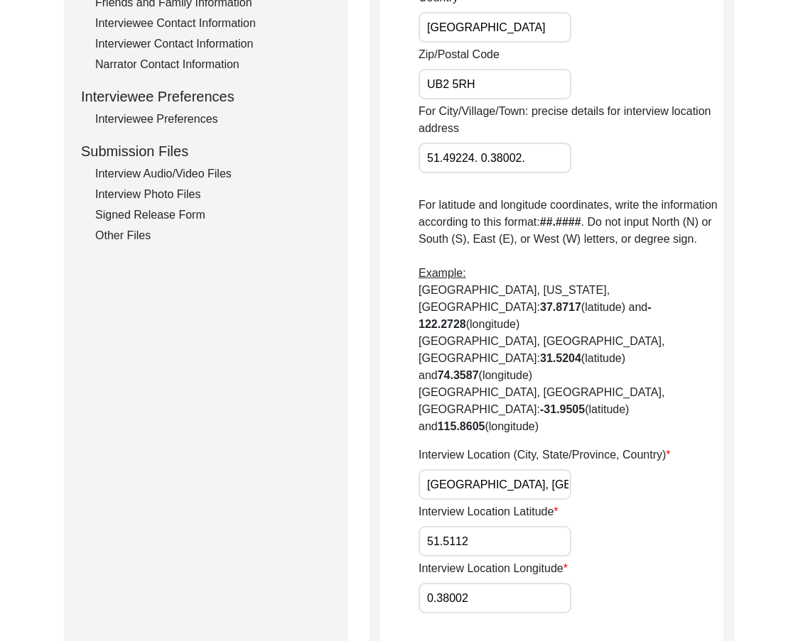
drag, startPoint x: 488, startPoint y: 553, endPoint x: 386, endPoint y: 528, distance: 104.6
click at [386, 528] on app-interview-location "Interview Location Was the interview conducted... In-Person Remote House number…" at bounding box center [551, 158] width 343 height 1093
click at [441, 583] on input "0.38002" at bounding box center [494, 598] width 153 height 31
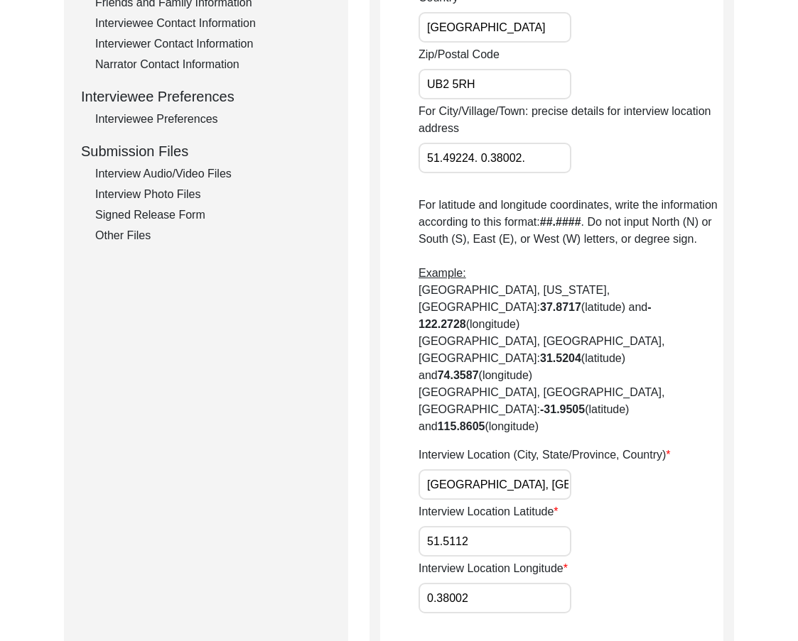
paste input "756"
click at [524, 583] on input "0.3756" at bounding box center [494, 598] width 153 height 31
type input "0.3756"
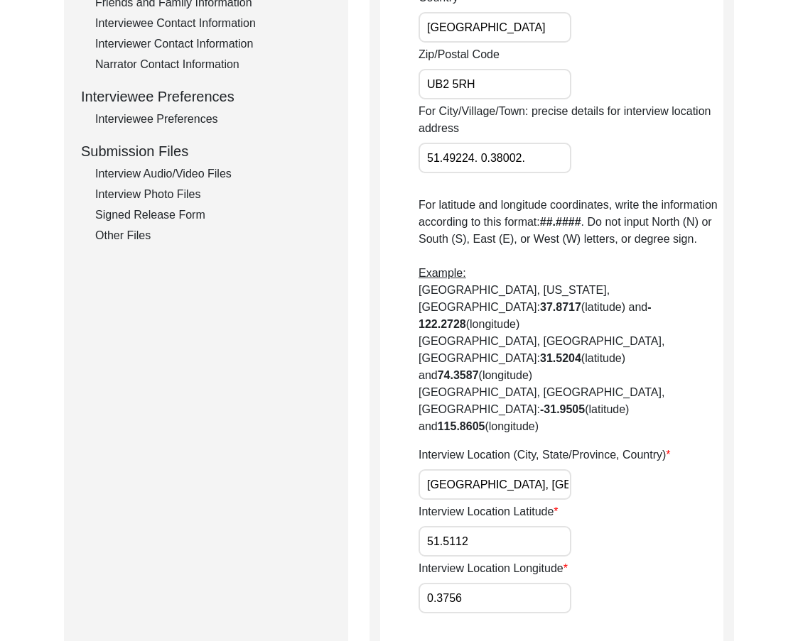
click at [630, 560] on div "Interview Location Longitude 0.3756" at bounding box center [570, 586] width 305 height 53
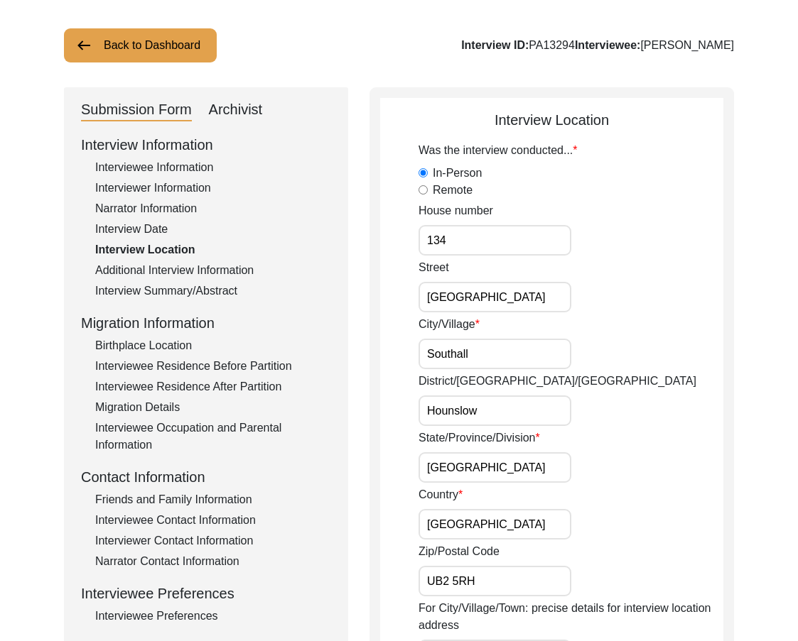
scroll to position [0, 0]
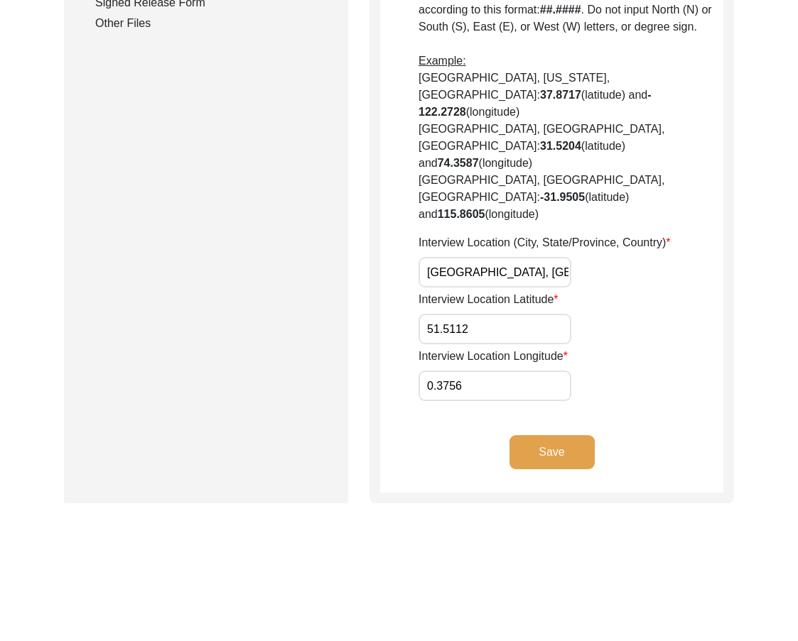
scroll to position [781, 0]
click at [502, 370] on input "0.3756" at bounding box center [494, 385] width 153 height 31
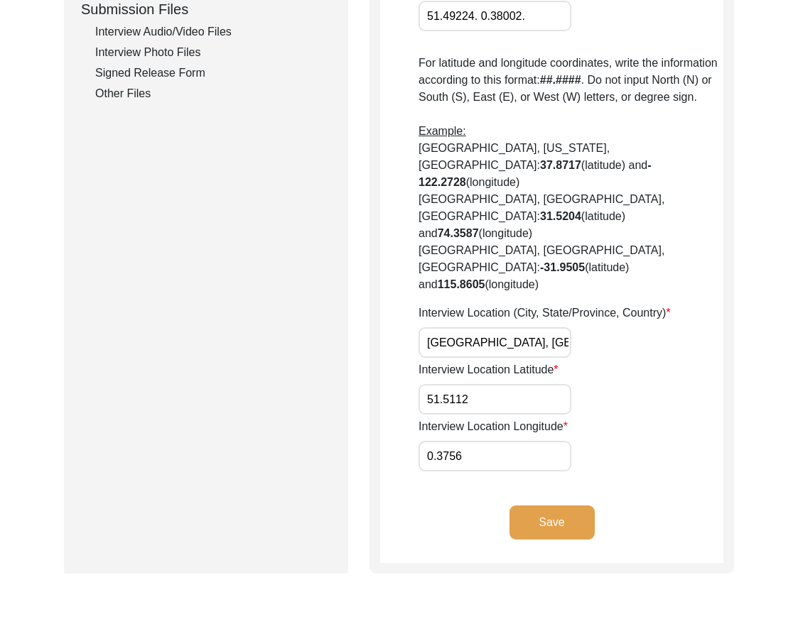
click at [559, 506] on button "Save" at bounding box center [551, 523] width 85 height 34
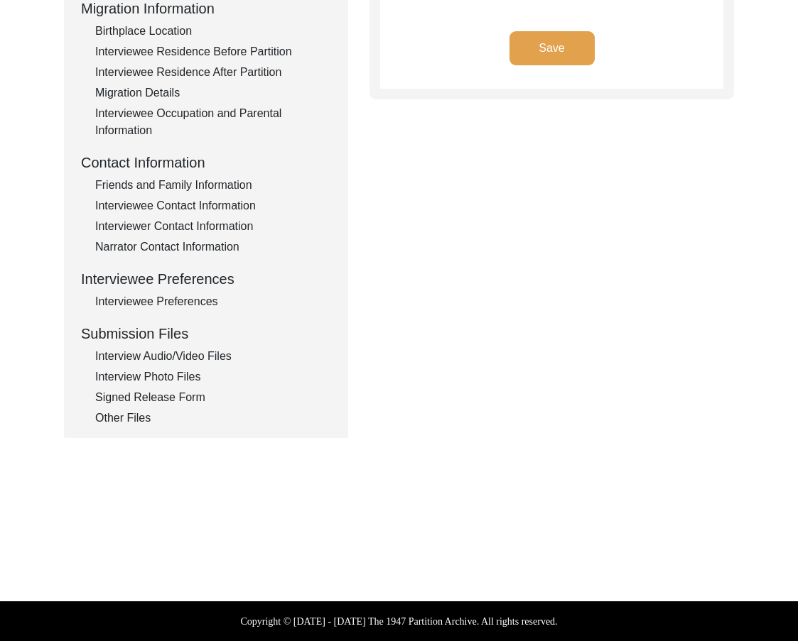
type input "Panjabi and some English"
type textarea "I conducted the interview in [GEOGRAPHIC_DATA] with [PERSON_NAME] and the narra…"
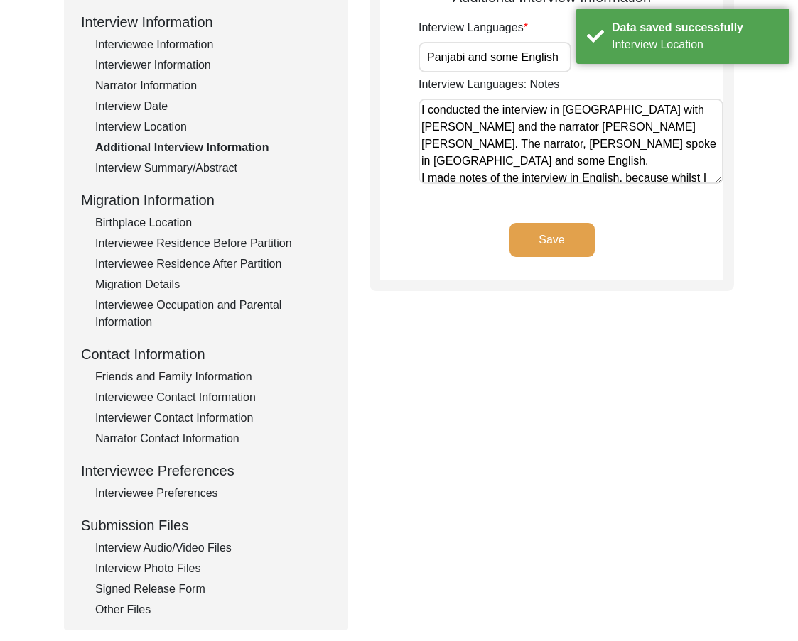
scroll to position [0, 0]
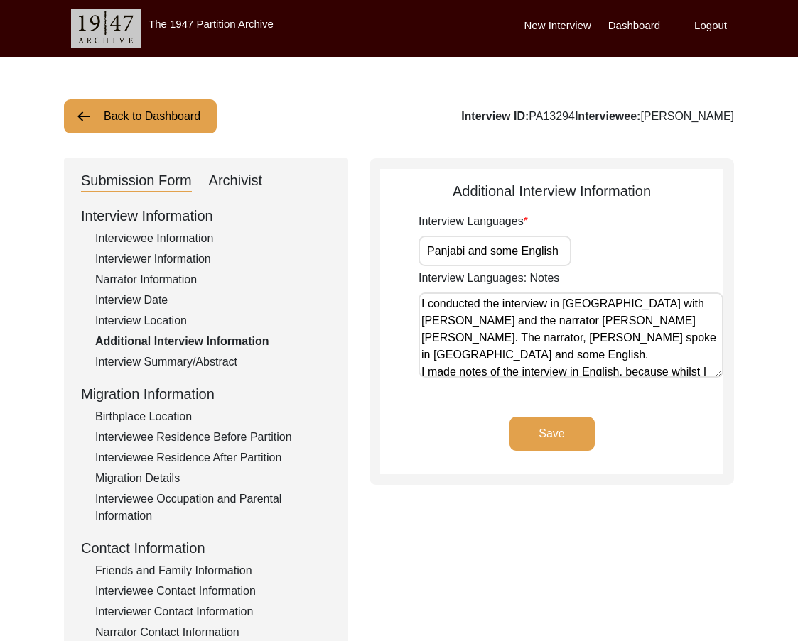
click at [533, 251] on input "Panjabi and some English" at bounding box center [494, 251] width 153 height 31
paste input "unjabi and"
type input "Punjabi and English"
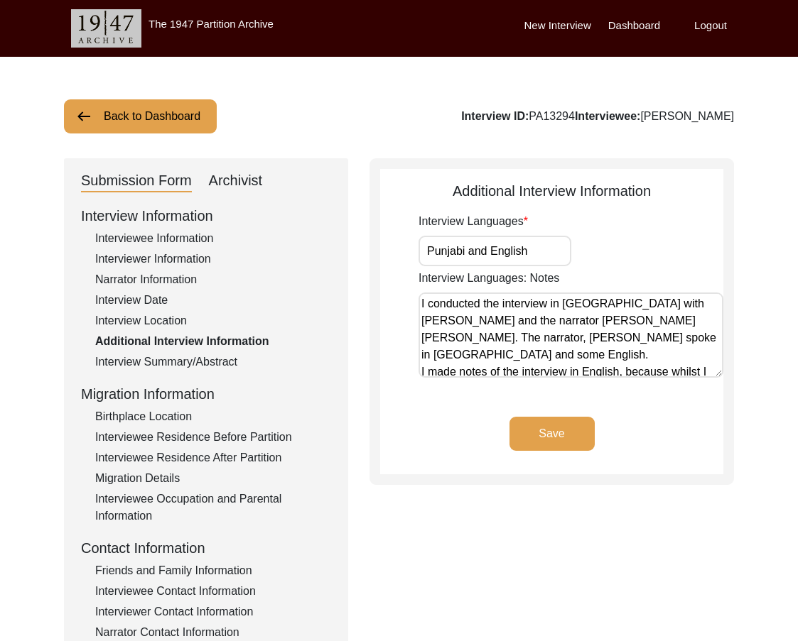
click at [595, 266] on div "Interview Languages Punjabi and English" at bounding box center [570, 239] width 305 height 53
click at [575, 307] on textarea "I conducted the interview in [GEOGRAPHIC_DATA] with [PERSON_NAME] and the narra…" at bounding box center [570, 335] width 305 height 85
click at [580, 352] on textarea "I conducted the interview in [GEOGRAPHIC_DATA] with [PERSON_NAME] and the narra…" at bounding box center [570, 335] width 305 height 85
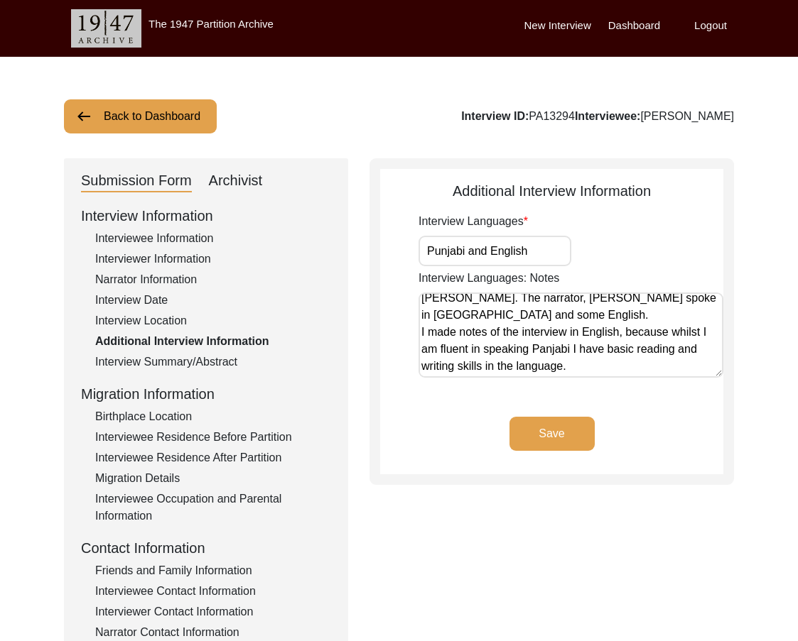
click at [609, 375] on textarea "I conducted the interview in [GEOGRAPHIC_DATA] with [PERSON_NAME] and the narra…" at bounding box center [570, 335] width 305 height 85
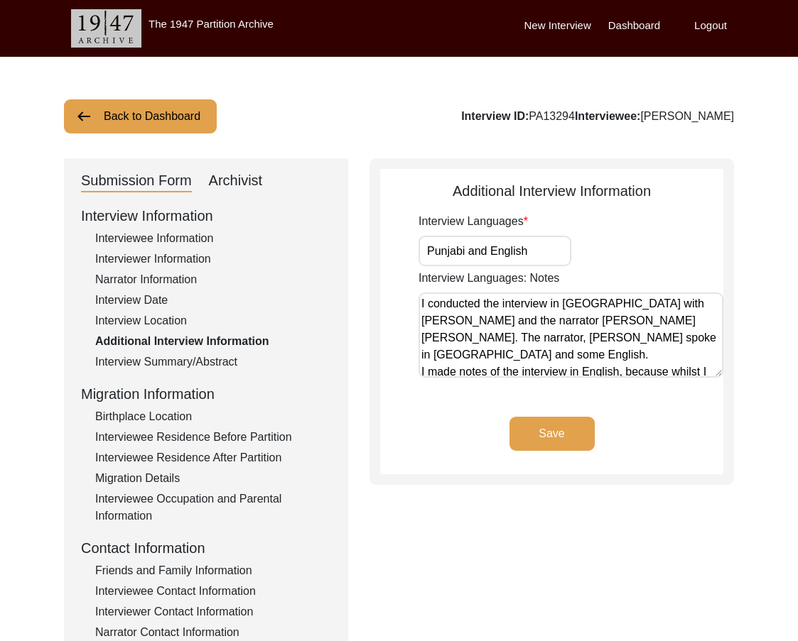
click at [581, 303] on textarea "I conducted the interview in [GEOGRAPHIC_DATA] with [PERSON_NAME] and the narra…" at bounding box center [570, 335] width 305 height 85
click at [574, 306] on textarea "I conducted the interview in [GEOGRAPHIC_DATA] with [PERSON_NAME] and the narra…" at bounding box center [570, 335] width 305 height 85
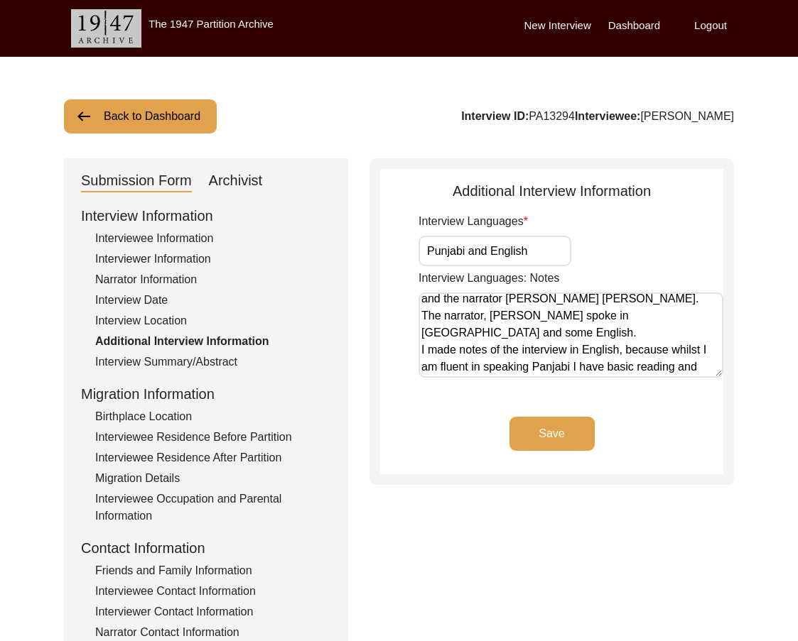
scroll to position [40, 0]
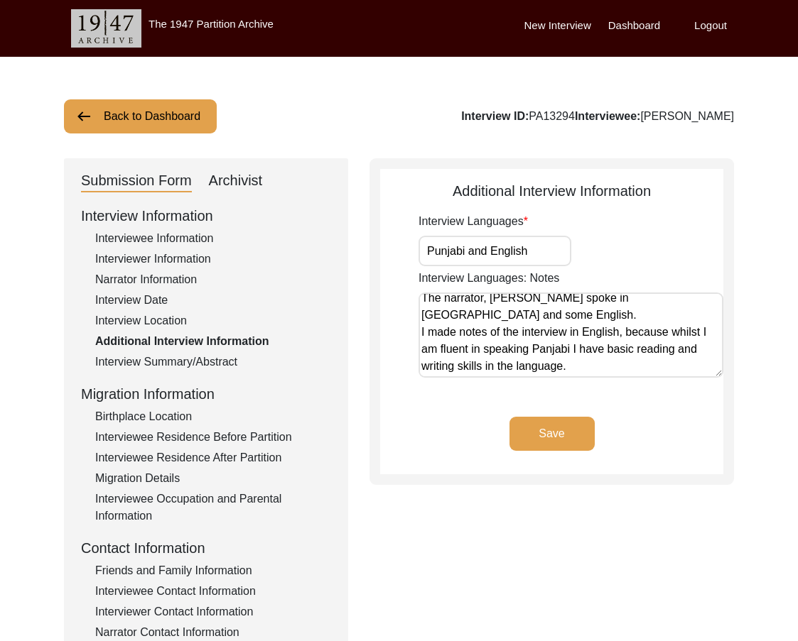
click at [541, 352] on textarea "I conducted the interview in Punjabi with [PERSON_NAME] and the narrator [PERSO…" at bounding box center [570, 335] width 305 height 85
click at [550, 359] on textarea "I conducted the interview in Punjabi with [PERSON_NAME] and the narrator [PERSO…" at bounding box center [570, 335] width 305 height 85
click at [575, 361] on textarea "I conducted the interview in Punjabi with [PERSON_NAME] and the narrator [PERSO…" at bounding box center [570, 335] width 305 height 85
type textarea "I conducted the interview in Punjabi with [PERSON_NAME] and the narrator [PERSO…"
click at [595, 493] on div "Submission Form Archivist Interview Information Interviewee Information Intervi…" at bounding box center [399, 491] width 670 height 666
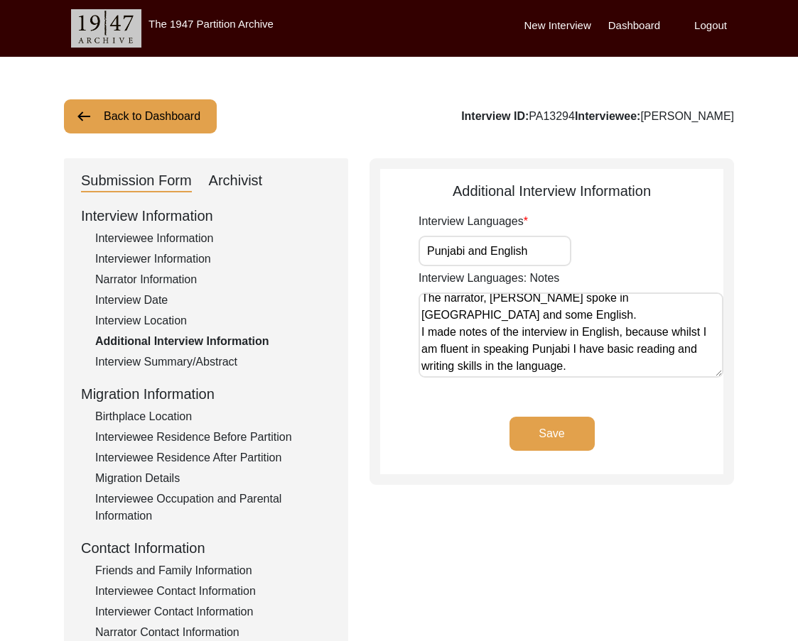
click at [560, 445] on button "Save" at bounding box center [551, 434] width 85 height 34
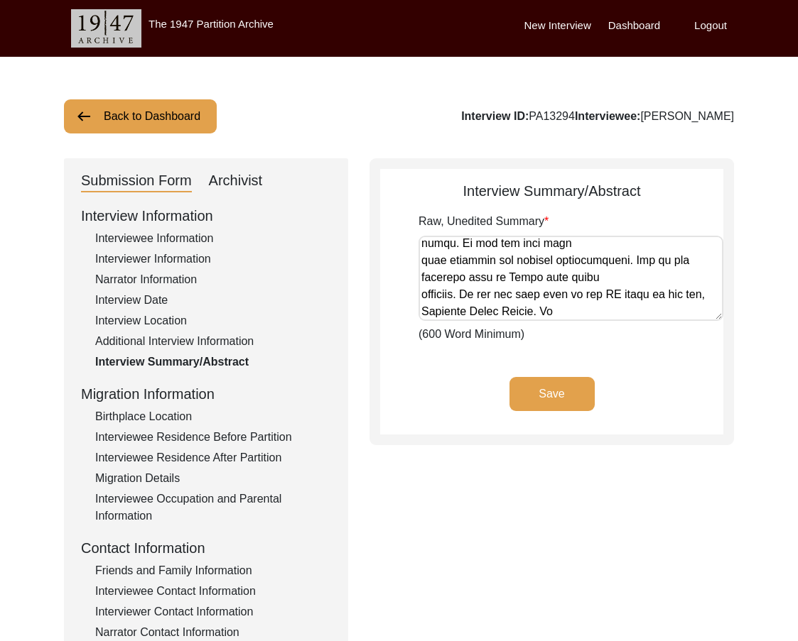
scroll to position [1404, 0]
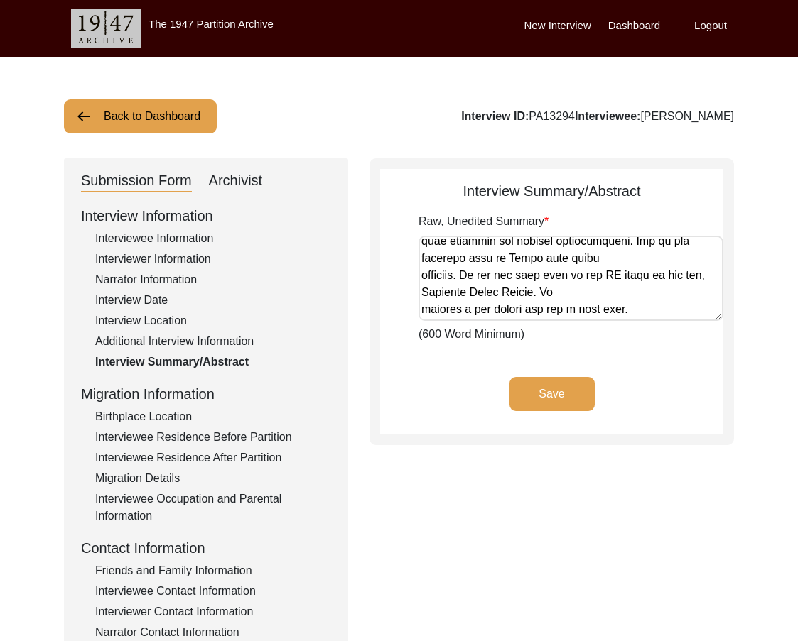
click at [553, 253] on textarea "Raw, Unedited Summary" at bounding box center [570, 278] width 305 height 85
click at [428, 393] on div "Save" at bounding box center [551, 406] width 343 height 58
click at [180, 421] on div "Birthplace Location" at bounding box center [213, 416] width 236 height 17
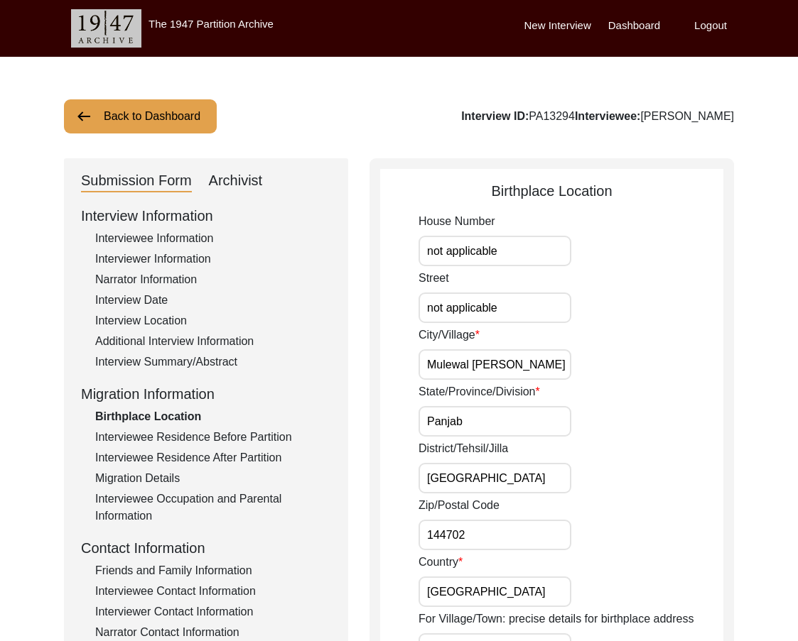
click at [211, 261] on div "Interviewer Information" at bounding box center [213, 259] width 236 height 17
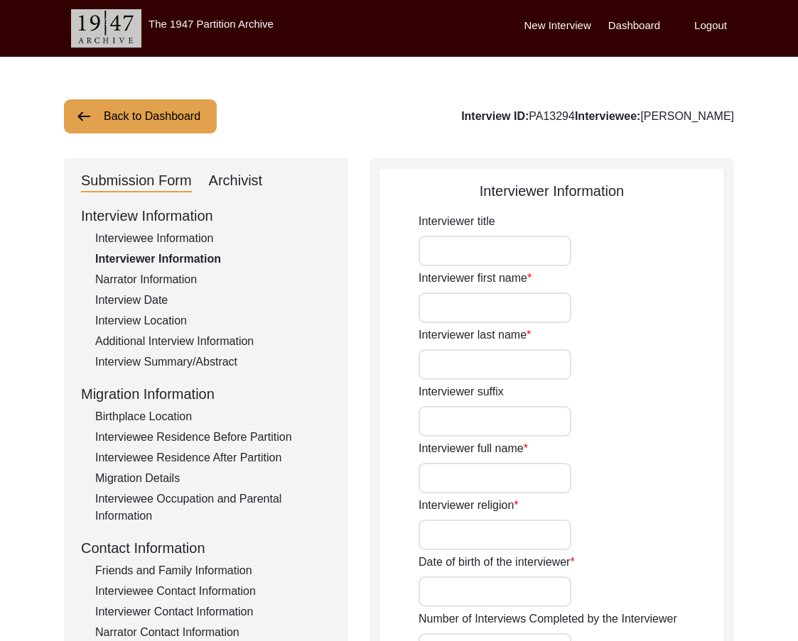
type input "Ms."
type input "[PERSON_NAME]"
type input "[DEMOGRAPHIC_DATA]"
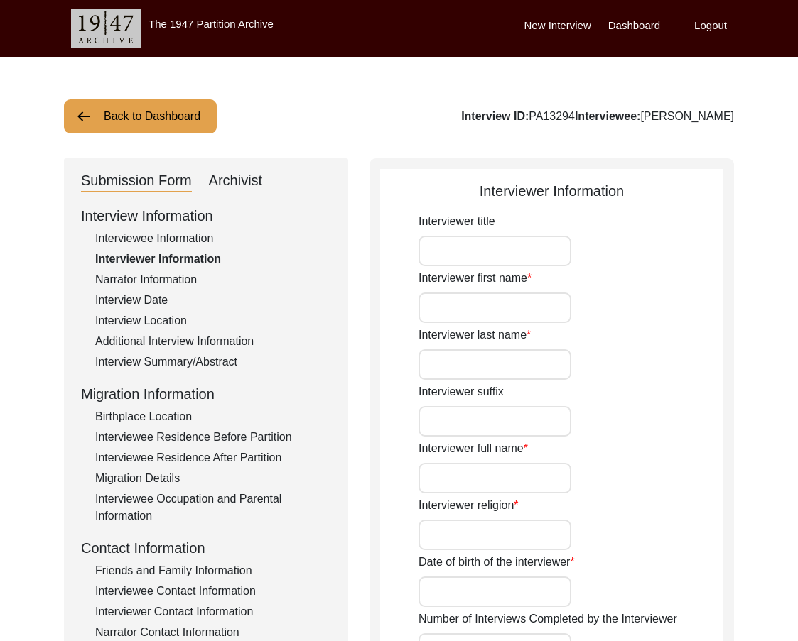
type input "[DATE]"
type input "[GEOGRAPHIC_DATA], [GEOGRAPHIC_DATA], [GEOGRAPHIC_DATA]"
type input "Tribunal Judge"
type input "Ms."
type input "[PERSON_NAME]"
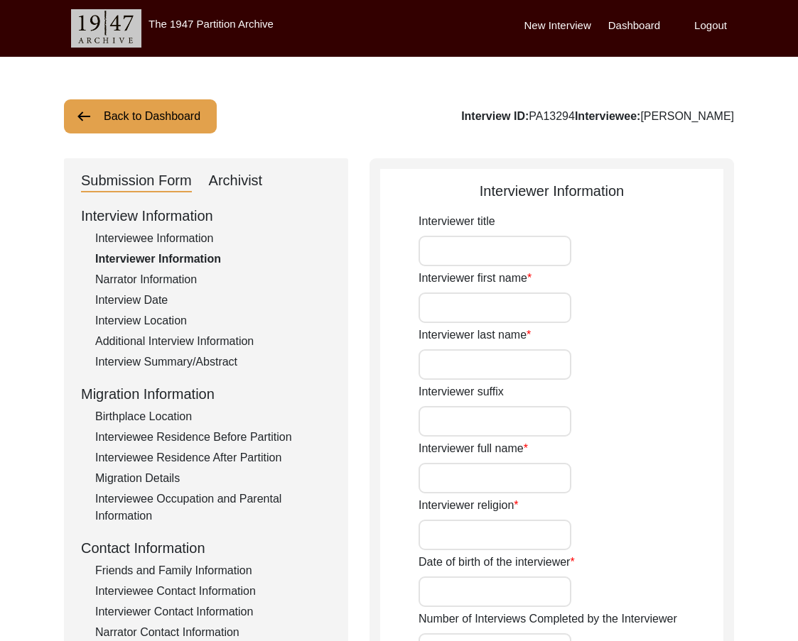
type input "[PERSON_NAME]"
type input "N/A"
type input "[PERSON_NAME]"
type textarea "I was born in [DEMOGRAPHIC_DATA] to [DEMOGRAPHIC_DATA] parents who migrated to …"
type input "Punjabi"
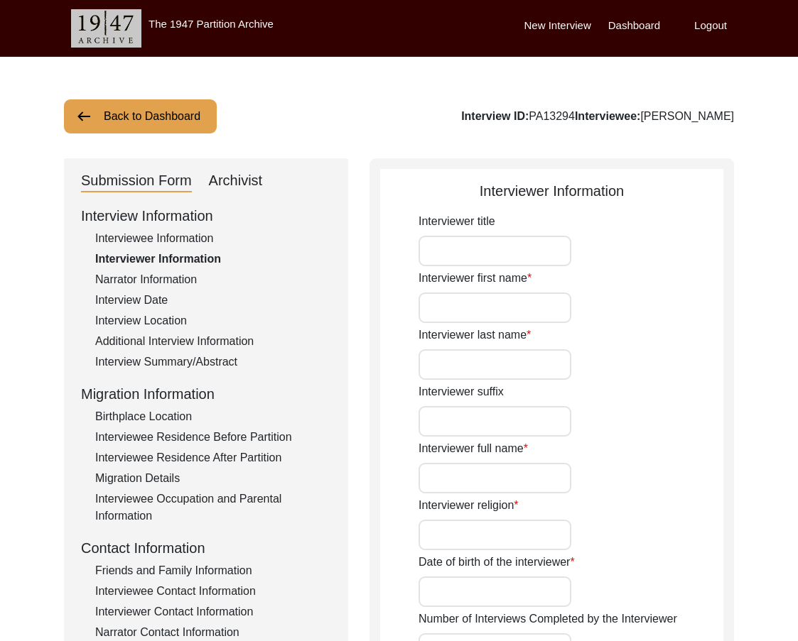
type input "Gurmukhi"
type textarea "Interviewee is the father in law of my second cousin. I met him for the first t…"
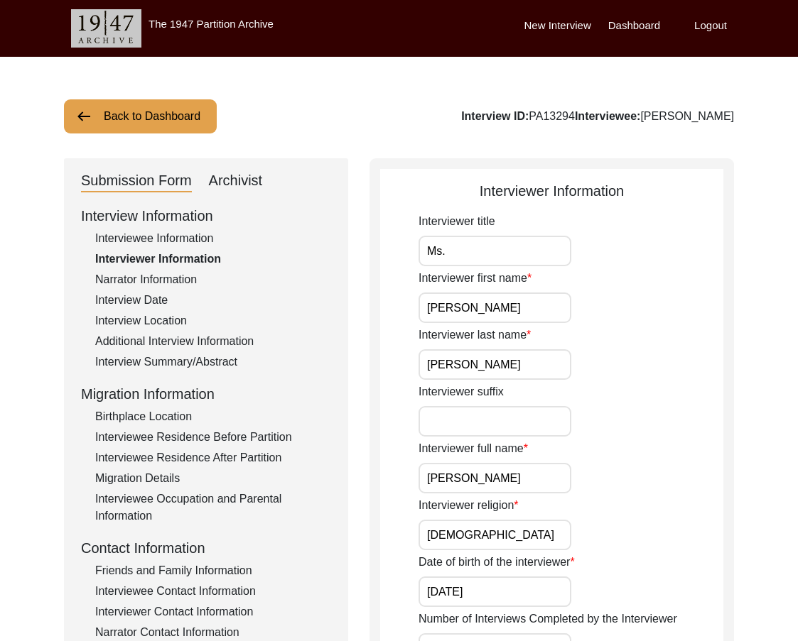
click at [166, 246] on div "Interviewee Information" at bounding box center [213, 238] width 236 height 17
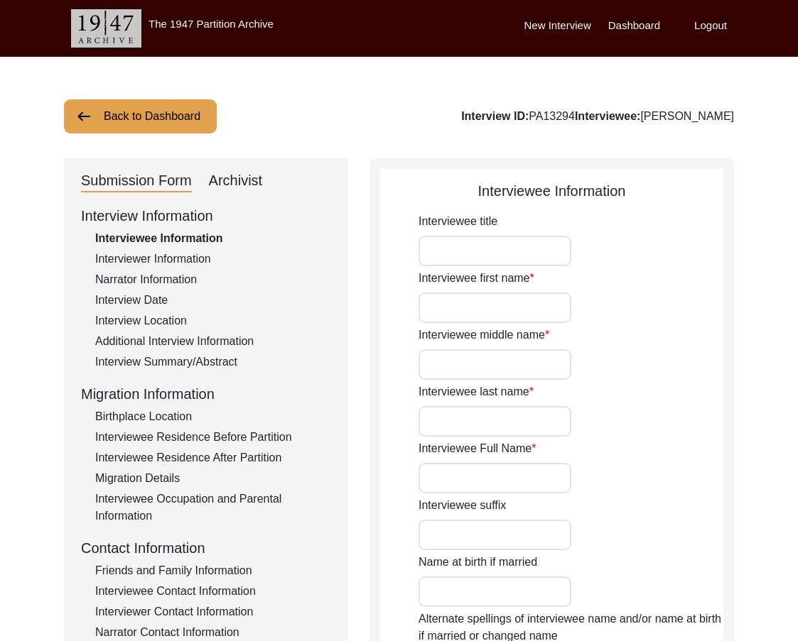
type input "Sardar"
type input "[PERSON_NAME]"
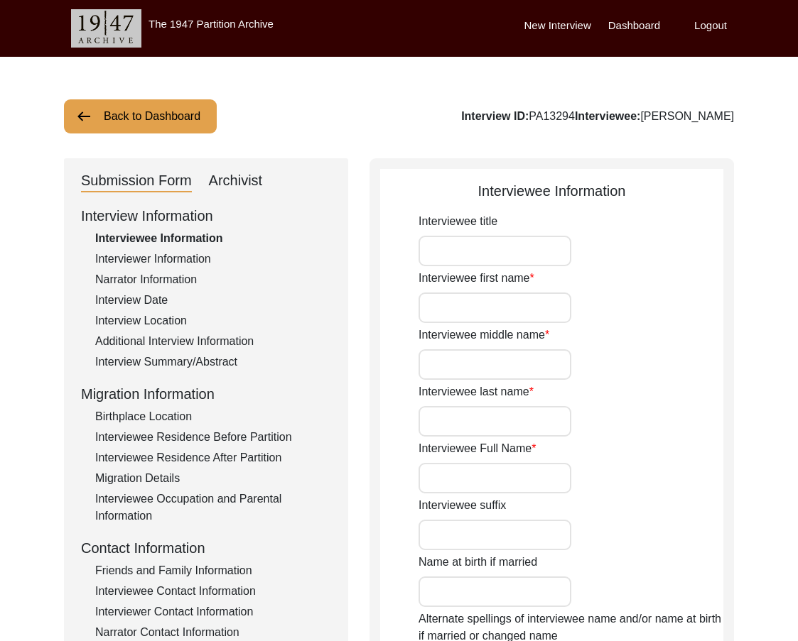
type input "N/A"
type input "[DATE]"
type input "94"
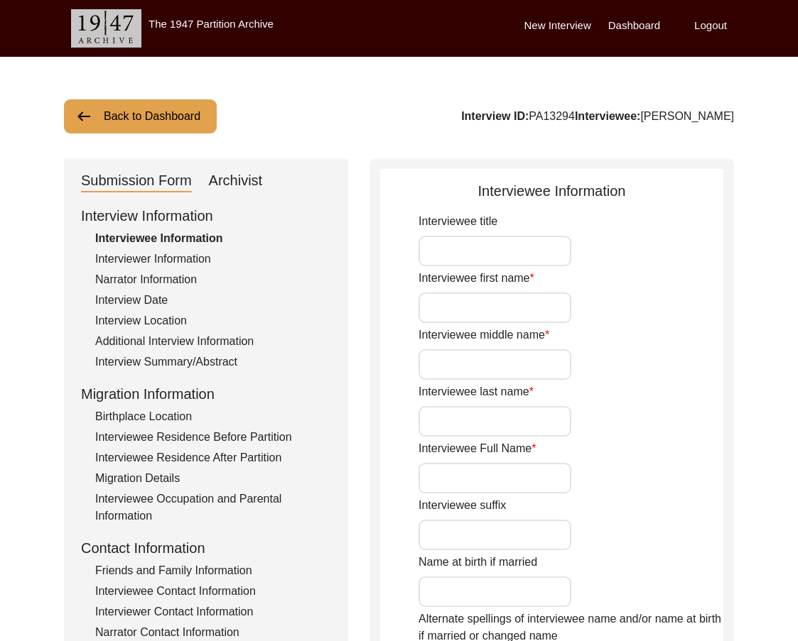
type input "[DEMOGRAPHIC_DATA]"
type input "N/A"
type textarea "N/A"
type input "Punjabi"
type input "Gurmukhi"
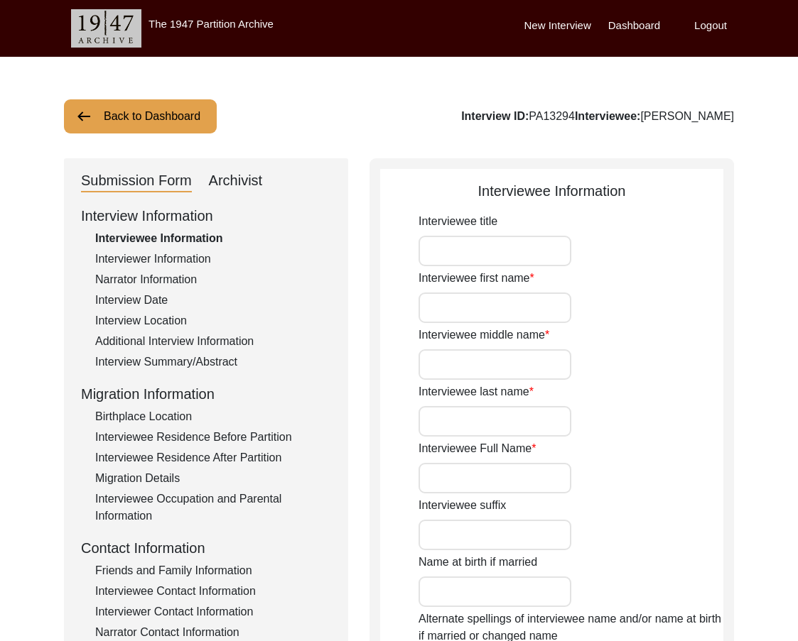
type input "[DEMOGRAPHIC_DATA]"
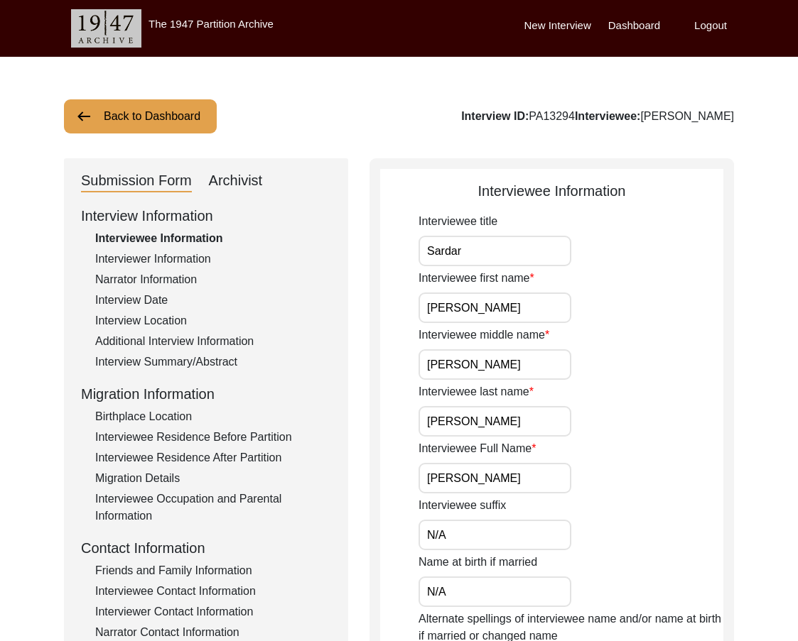
click at [137, 408] on div "Birthplace Location" at bounding box center [213, 416] width 236 height 17
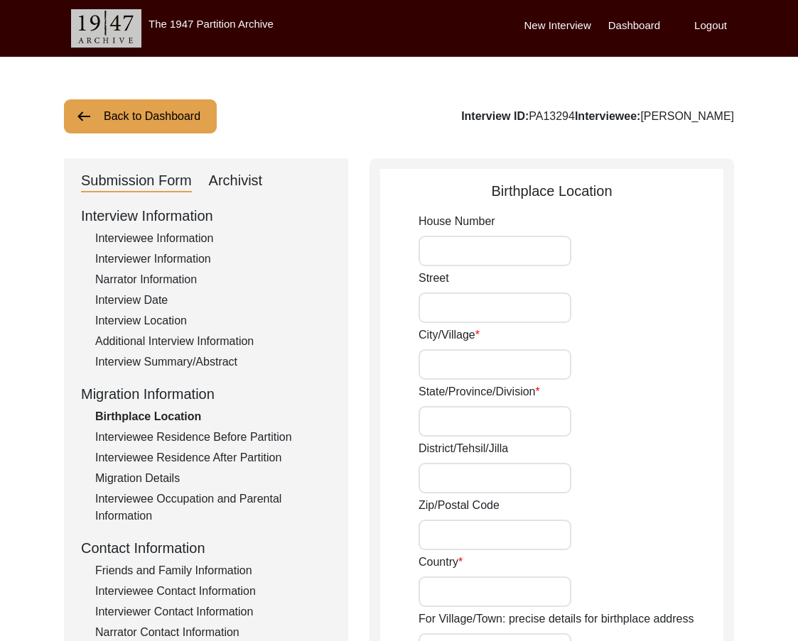
type input "not applicable"
type input "Mulewal [PERSON_NAME]"
type input "Panjab"
type input "[GEOGRAPHIC_DATA]"
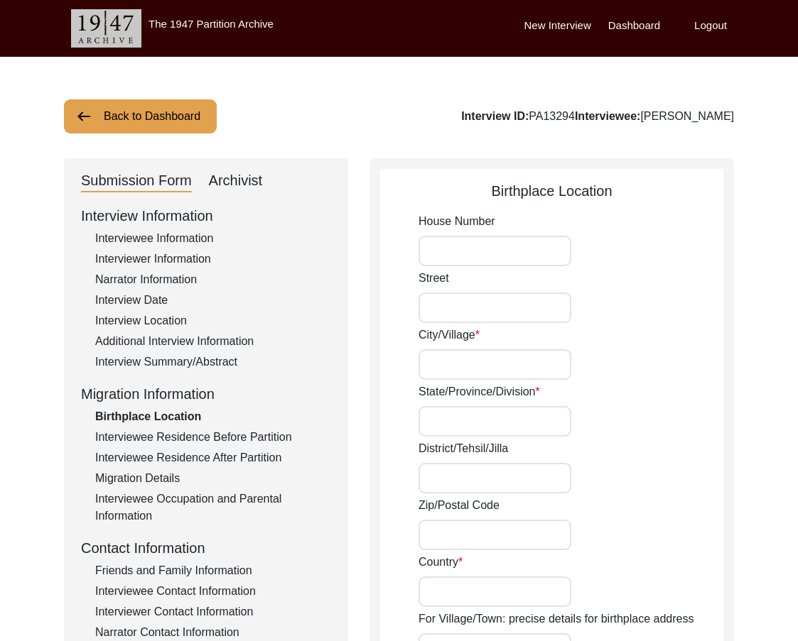
type input "144702"
type input "[GEOGRAPHIC_DATA]"
type input "31.10193. 75.30710."
type input "Mulewal [PERSON_NAME], [GEOGRAPHIC_DATA], [GEOGRAPHIC_DATA]"
type input "31.10193"
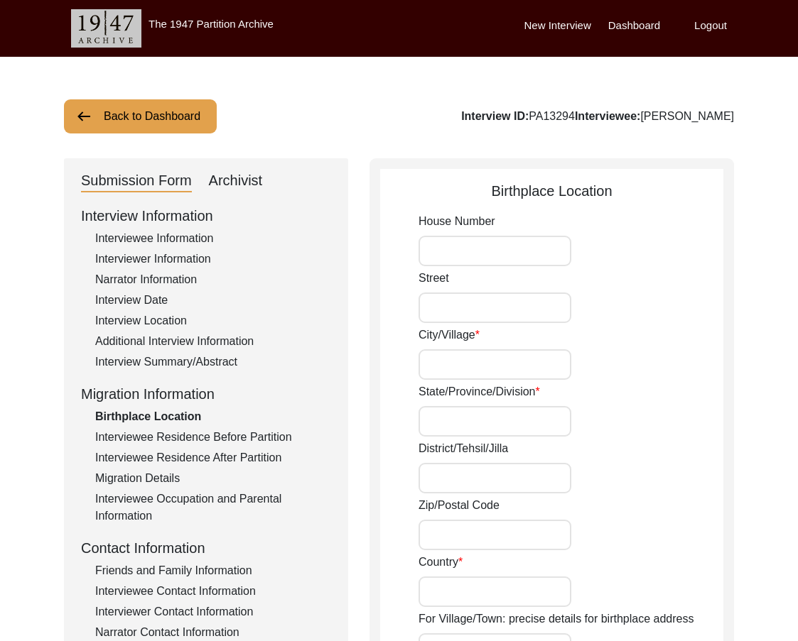
type input "75.30710"
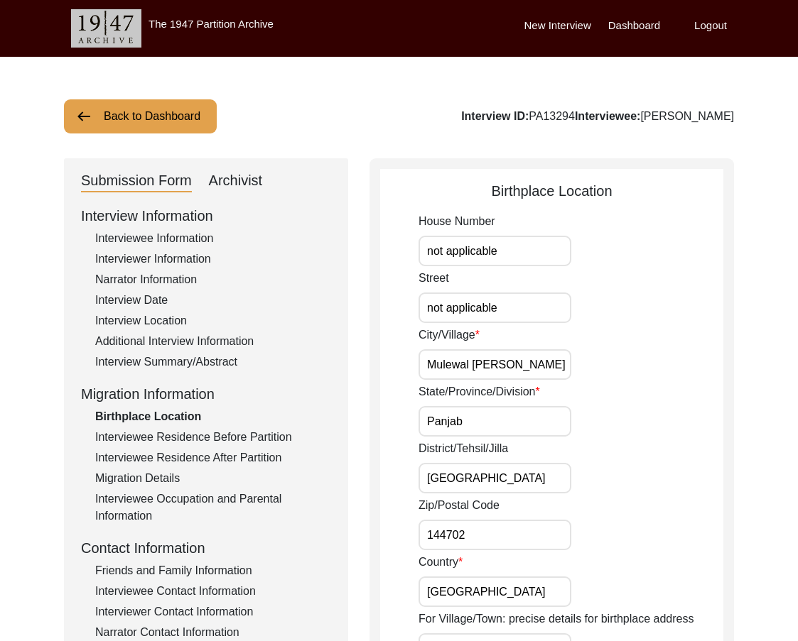
drag, startPoint x: 428, startPoint y: 251, endPoint x: 360, endPoint y: 242, distance: 68.0
drag, startPoint x: 445, startPoint y: 256, endPoint x: 376, endPoint y: 244, distance: 69.8
type input "N/A"
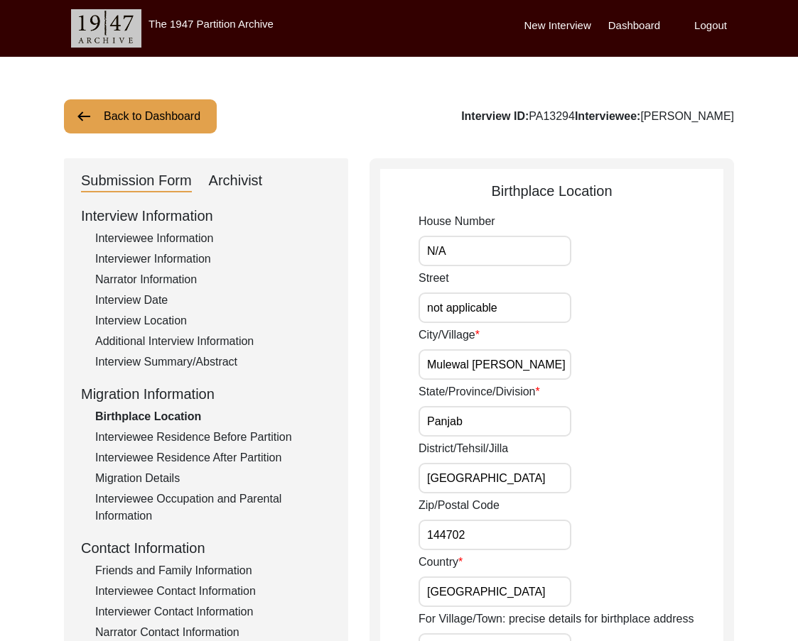
drag, startPoint x: 555, startPoint y: 310, endPoint x: 384, endPoint y: 310, distance: 171.9
paste input "N/A"
type input "N/A"
click at [498, 363] on input "Mulewal [PERSON_NAME]" at bounding box center [494, 364] width 153 height 31
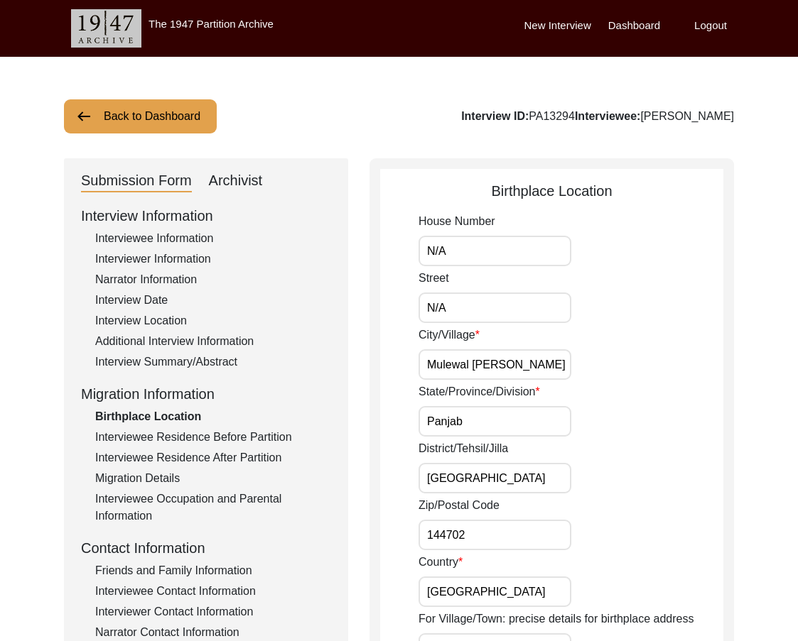
drag, startPoint x: 511, startPoint y: 367, endPoint x: 417, endPoint y: 355, distance: 95.2
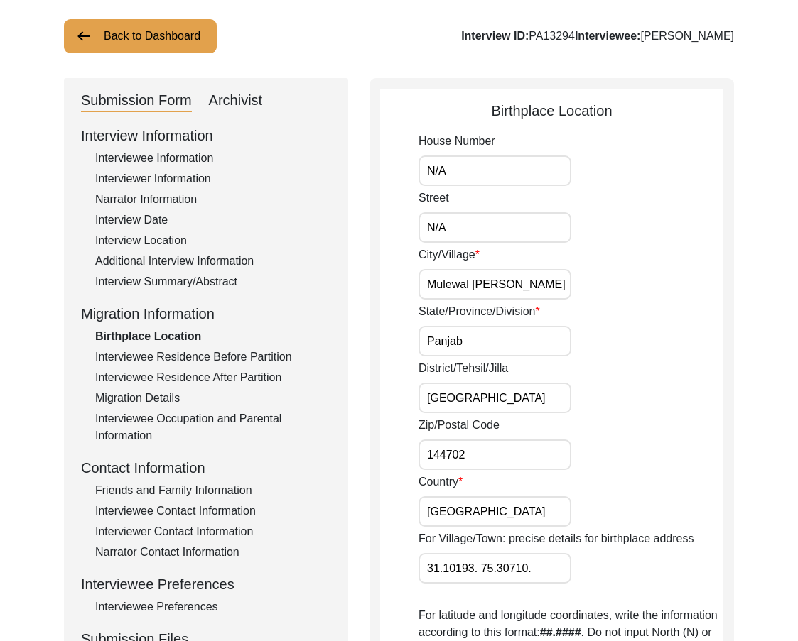
scroll to position [71, 0]
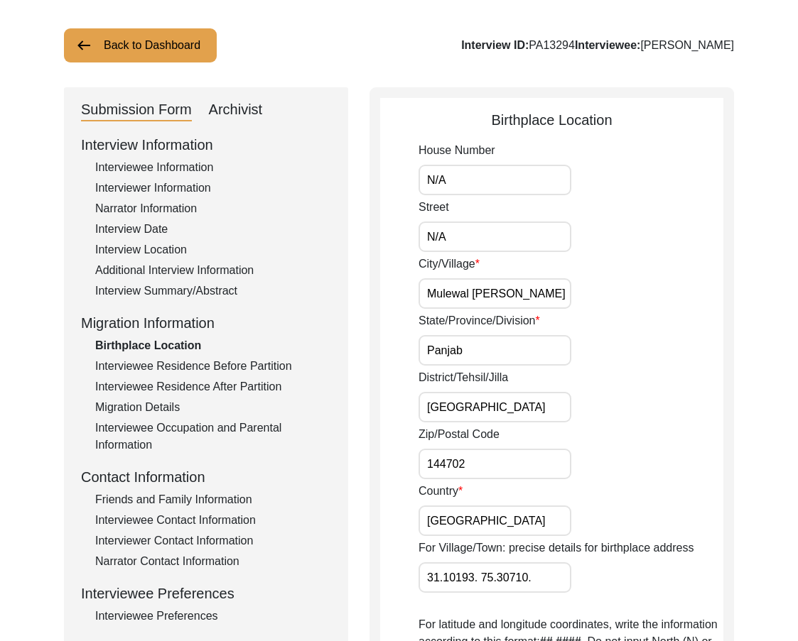
drag, startPoint x: 494, startPoint y: 173, endPoint x: 496, endPoint y: 190, distance: 17.8
click at [494, 173] on input "N/A" at bounding box center [494, 180] width 153 height 31
click at [493, 226] on input "N/A" at bounding box center [494, 237] width 153 height 31
click at [492, 286] on input "Mulewal [PERSON_NAME]" at bounding box center [494, 293] width 153 height 31
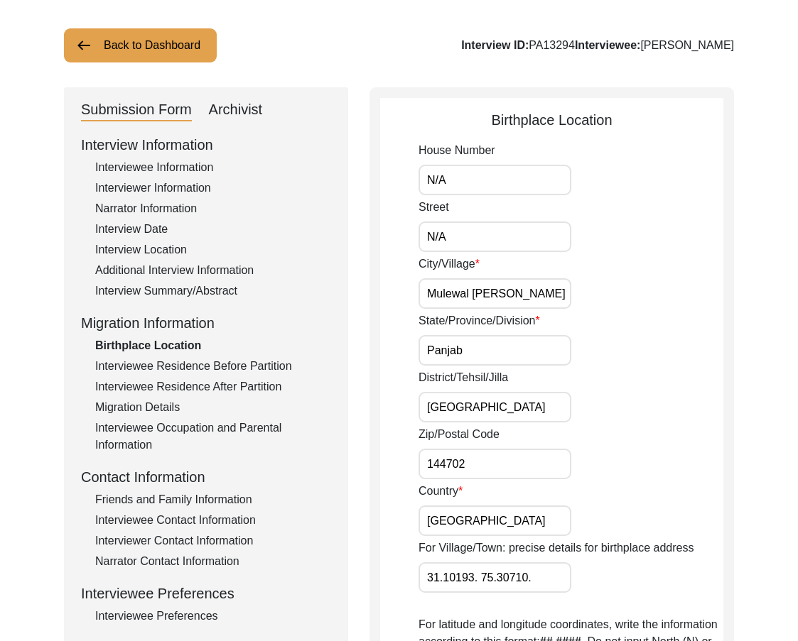
click at [492, 286] on input "Mulewal [PERSON_NAME]" at bounding box center [494, 293] width 153 height 31
click at [461, 292] on input "Mulewal [PERSON_NAME]" at bounding box center [494, 293] width 153 height 31
paste input "ai"
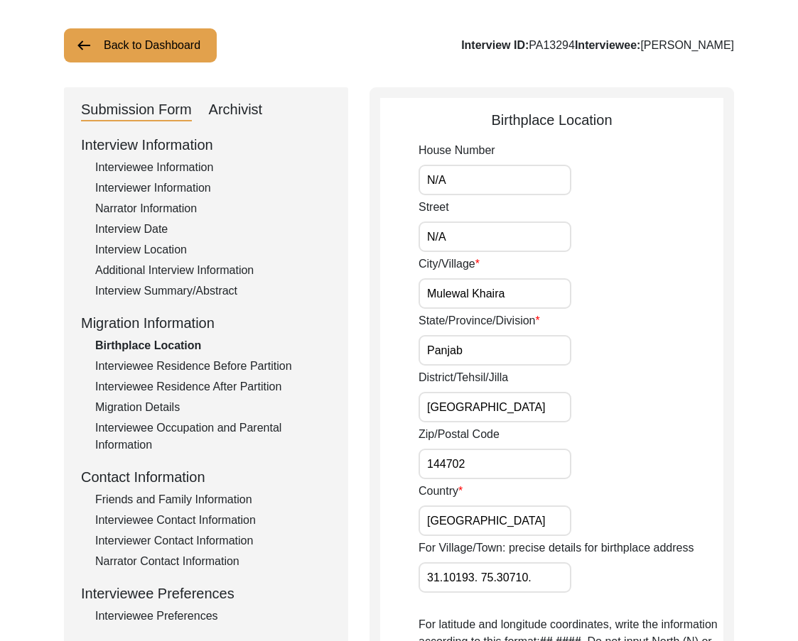
click at [461, 292] on input "Mulewal Khaira" at bounding box center [494, 293] width 153 height 31
type input "Mulewal Khaira"
click at [467, 347] on input "Panjab" at bounding box center [494, 350] width 153 height 31
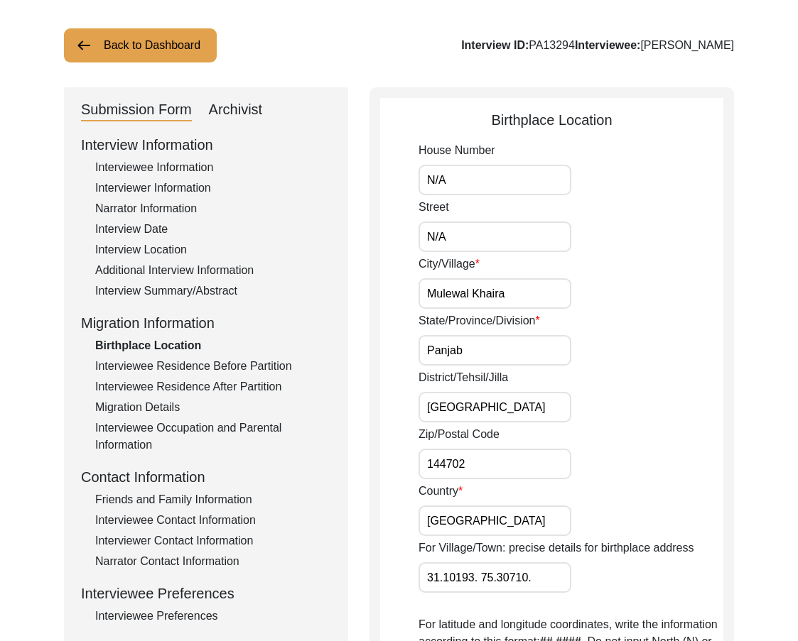
click at [525, 352] on input "Panjab" at bounding box center [494, 350] width 153 height 31
click at [523, 354] on input "Panjab" at bounding box center [494, 350] width 153 height 31
type input "[GEOGRAPHIC_DATA]"
drag, startPoint x: 503, startPoint y: 409, endPoint x: 342, endPoint y: 403, distance: 161.4
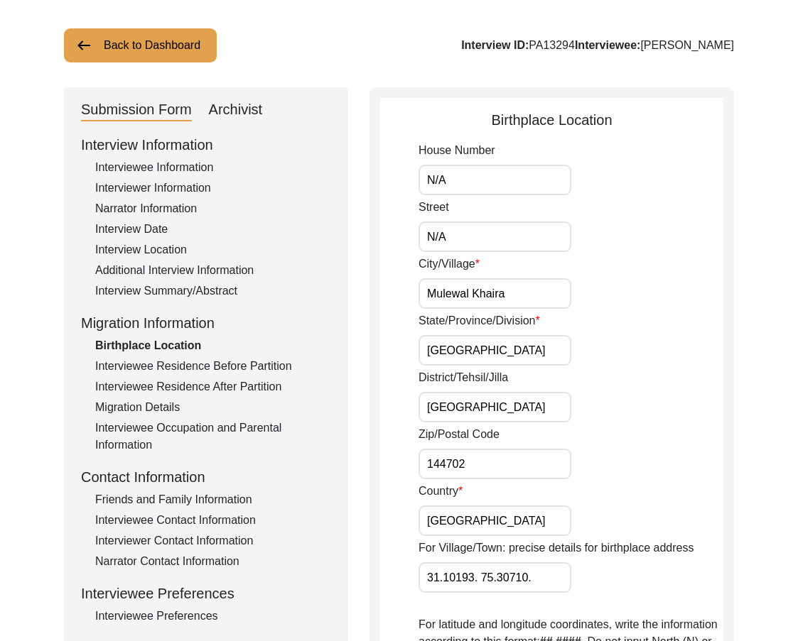
click at [342, 403] on div "Submission Form Archivist Interview Information Interviewee Information Intervi…" at bounding box center [399, 619] width 670 height 1065
click at [368, 398] on div "Submission Form Archivist Interview Information Interviewee Information Intervi…" at bounding box center [399, 619] width 670 height 1065
drag, startPoint x: 502, startPoint y: 450, endPoint x: 498, endPoint y: 472, distance: 23.1
click at [502, 451] on input "144702" at bounding box center [494, 464] width 153 height 31
click at [497, 473] on input "144702" at bounding box center [494, 464] width 153 height 31
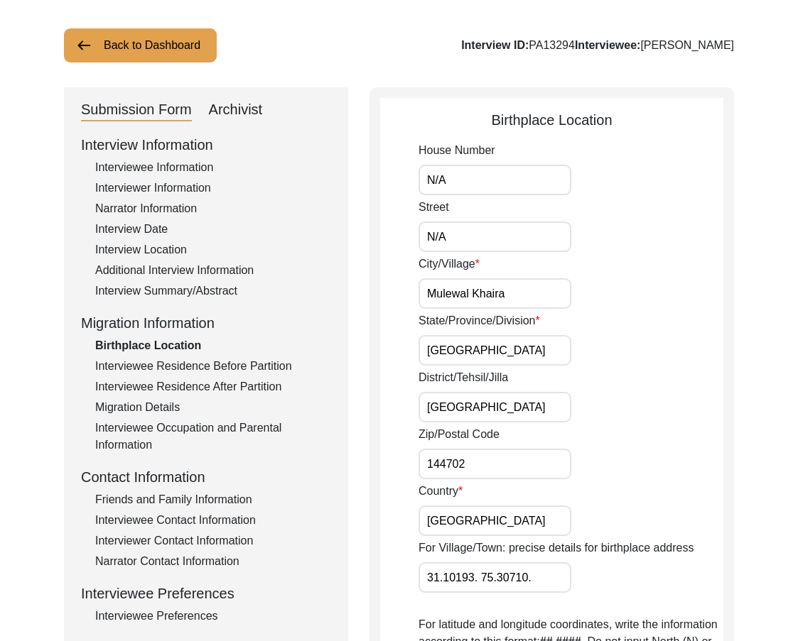
click at [480, 531] on input "[GEOGRAPHIC_DATA]" at bounding box center [494, 521] width 153 height 31
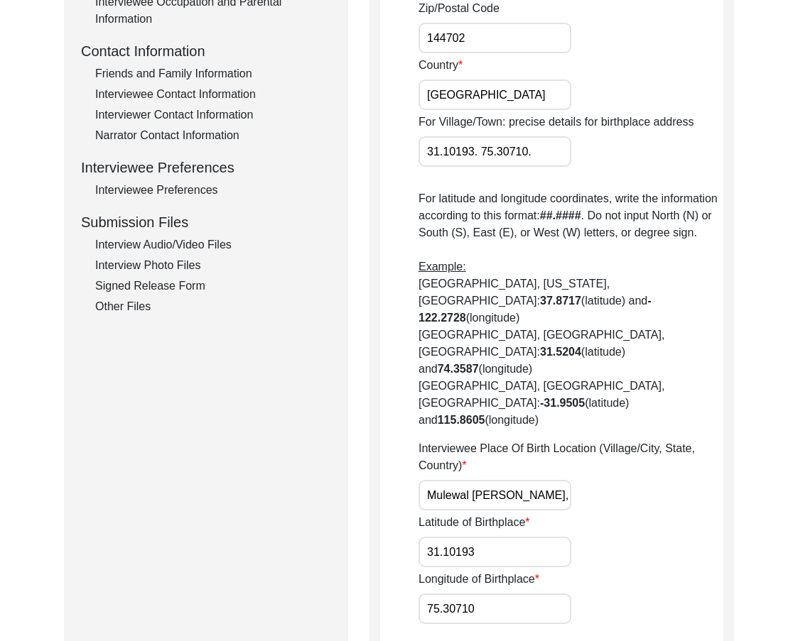
scroll to position [0, 85]
drag, startPoint x: 425, startPoint y: 442, endPoint x: 600, endPoint y: 443, distance: 174.7
click at [600, 443] on div "Interviewee Place Of Birth Location (Village/City, State, Country) [GEOGRAPHIC_…" at bounding box center [570, 475] width 305 height 70
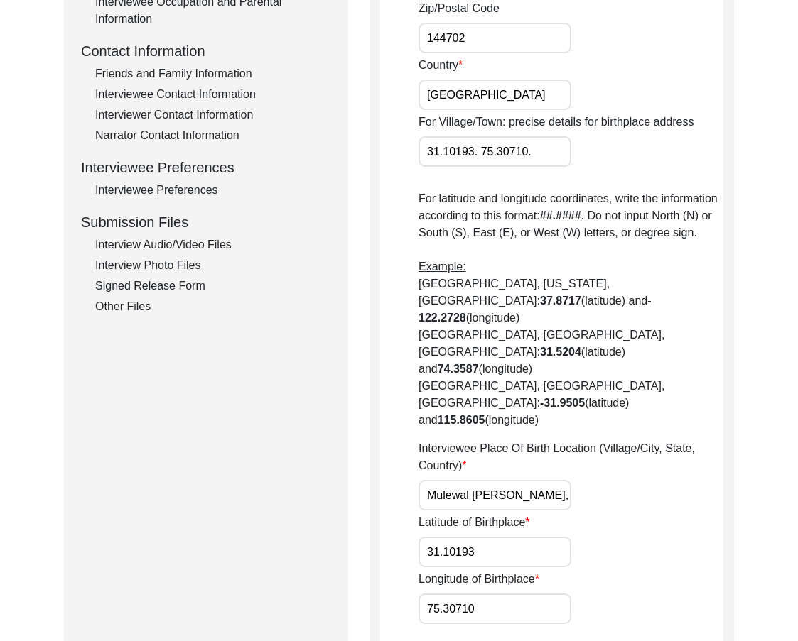
click at [575, 442] on div "Interviewee Place Of Birth Location (Village/City, State, Country) [GEOGRAPHIC_…" at bounding box center [570, 475] width 305 height 70
click at [563, 480] on input "Mulewal [PERSON_NAME], [GEOGRAPHIC_DATA], [GEOGRAPHIC_DATA]" at bounding box center [494, 495] width 153 height 31
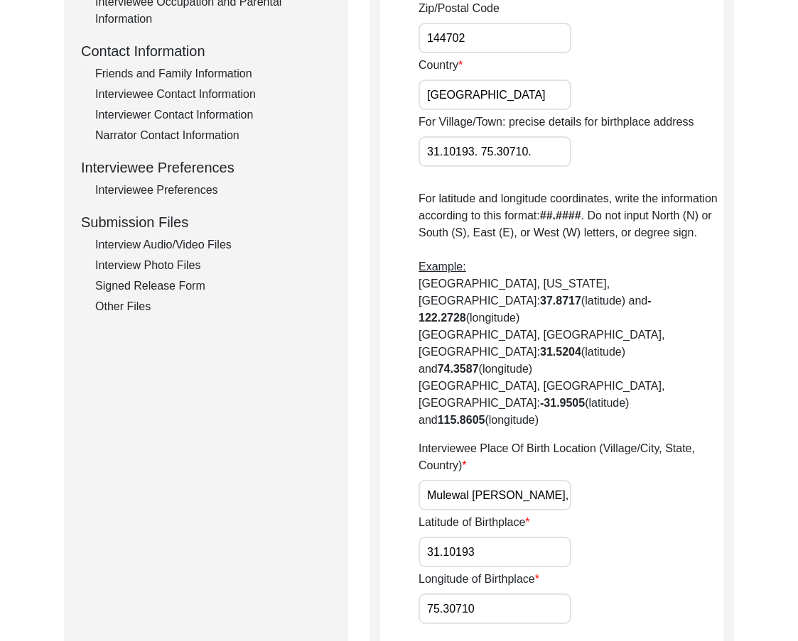
click at [489, 480] on input "Mulewal [PERSON_NAME], [GEOGRAPHIC_DATA], [GEOGRAPHIC_DATA]" at bounding box center [494, 495] width 153 height 31
paste input "aira, Pu"
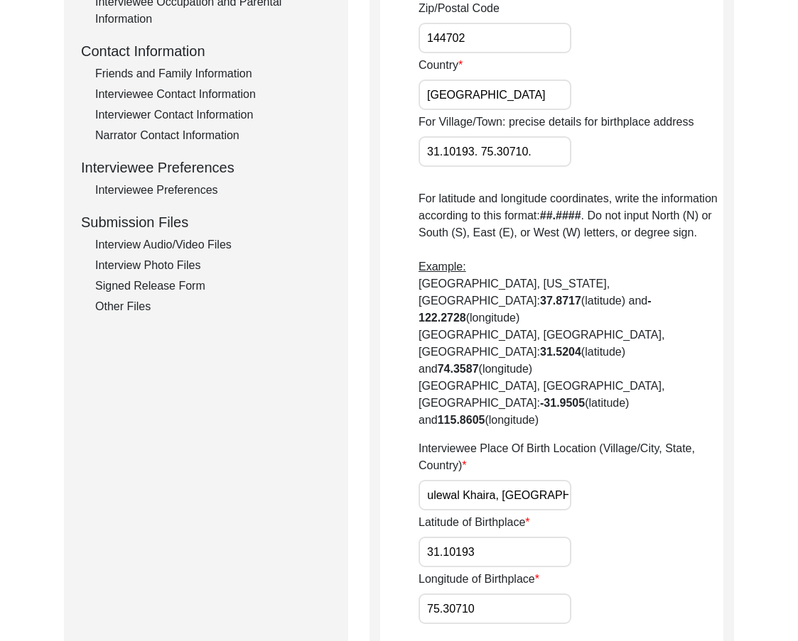
type input "Mulewal Khaira, [GEOGRAPHIC_DATA], [GEOGRAPHIC_DATA]"
click at [597, 514] on div "Latitude of Birthplace 31.10193" at bounding box center [570, 540] width 305 height 53
drag, startPoint x: 457, startPoint y: 494, endPoint x: 389, endPoint y: 484, distance: 68.2
click at [389, 484] on app-birthplace-location "Birthplace Location House Number N/A Street N/A City/Village [GEOGRAPHIC_DATA]/…" at bounding box center [551, 199] width 343 height 1033
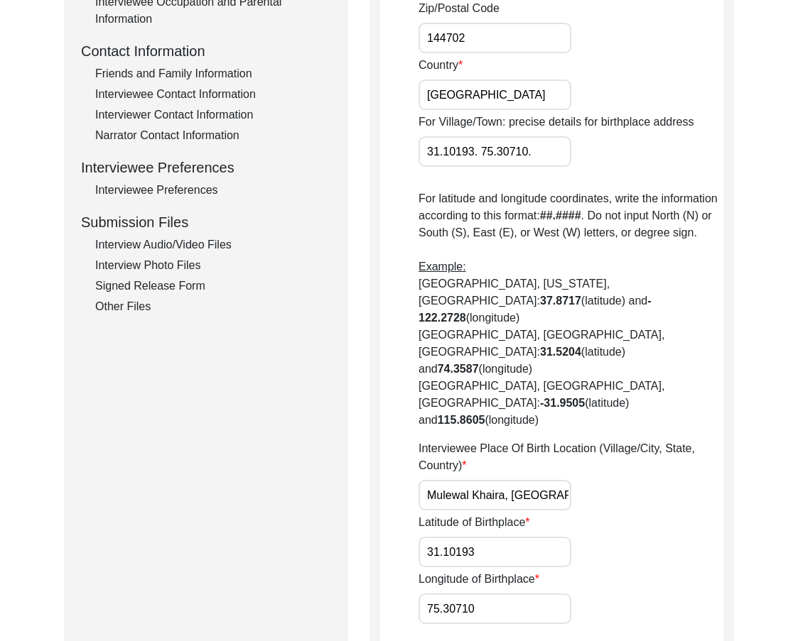
click at [468, 537] on input "31.10193" at bounding box center [494, 552] width 153 height 31
drag, startPoint x: 489, startPoint y: 504, endPoint x: 411, endPoint y: 492, distance: 79.7
click at [411, 492] on app-birthplace-location "Birthplace Location House Number N/A Street N/A City/Village [GEOGRAPHIC_DATA]/…" at bounding box center [551, 199] width 343 height 1033
drag, startPoint x: 407, startPoint y: 490, endPoint x: 352, endPoint y: 489, distance: 54.7
click at [352, 489] on div "Submission Form Archivist Interview Information Interviewee Information Intervi…" at bounding box center [399, 193] width 670 height 1065
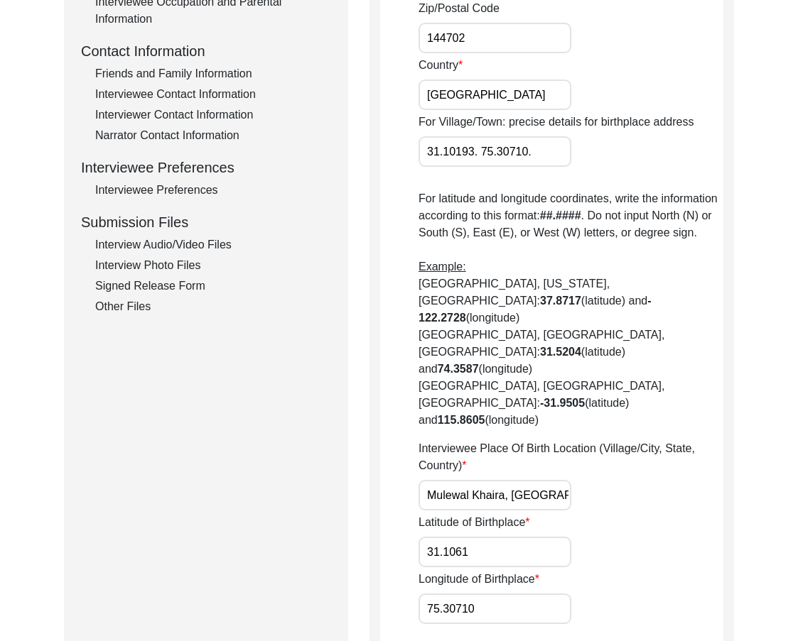
type input "31.1061"
click at [602, 514] on div "Latitude of Birthplace 31.1061" at bounding box center [570, 540] width 305 height 53
drag, startPoint x: 499, startPoint y: 563, endPoint x: 405, endPoint y: 559, distance: 93.8
click at [405, 559] on app-birthplace-location "Birthplace Location House Number N/A Street N/A City/Village [GEOGRAPHIC_DATA]/…" at bounding box center [551, 199] width 343 height 1033
drag, startPoint x: 646, startPoint y: 520, endPoint x: 660, endPoint y: 500, distance: 24.0
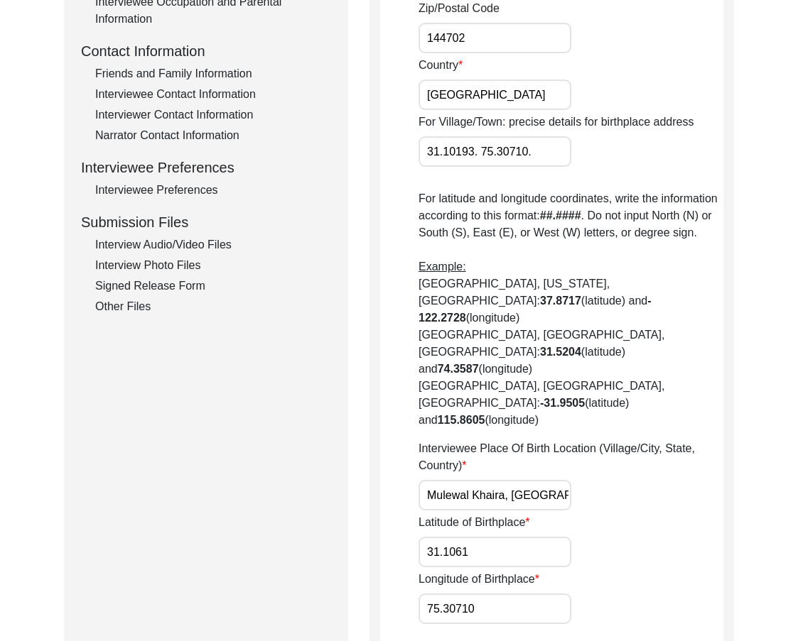
click at [647, 519] on div "House Number N/A Street N/A City/Village [GEOGRAPHIC_DATA]/Province/Division [G…" at bounding box center [570, 170] width 305 height 908
click at [526, 537] on input "31.1061" at bounding box center [494, 552] width 153 height 31
click at [525, 537] on input "31.1061" at bounding box center [494, 552] width 153 height 31
drag, startPoint x: 475, startPoint y: 563, endPoint x: 443, endPoint y: 559, distance: 32.2
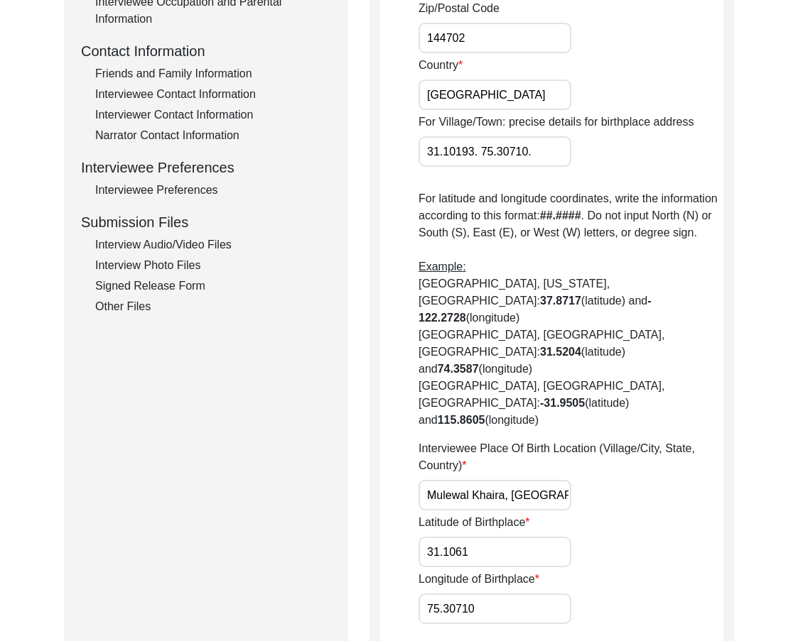
click at [443, 594] on input "75.30710" at bounding box center [494, 609] width 153 height 31
drag, startPoint x: 483, startPoint y: 552, endPoint x: 340, endPoint y: 548, distance: 143.5
click at [340, 548] on div "Submission Form Archivist Interview Information Interviewee Information Intervi…" at bounding box center [399, 193] width 670 height 1065
type input "75.2927"
click at [697, 571] on div "Longitude of Birthplace 75.2927" at bounding box center [570, 597] width 305 height 53
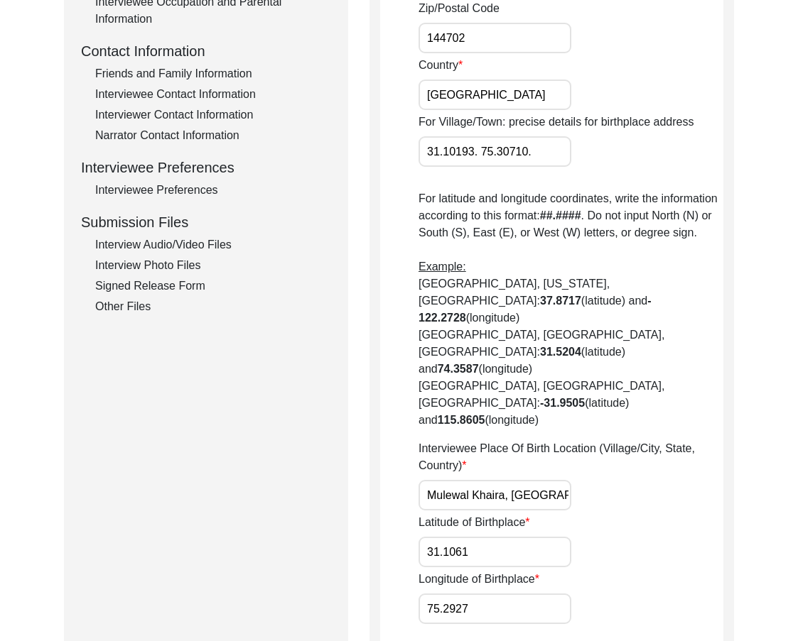
click at [600, 514] on div "Latitude of Birthplace 31.1061" at bounding box center [570, 540] width 305 height 53
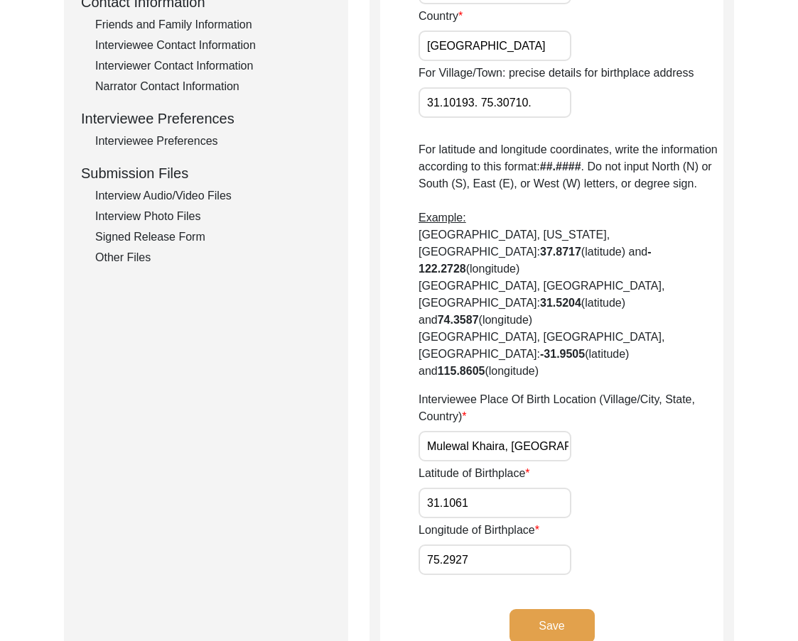
scroll to position [568, 0]
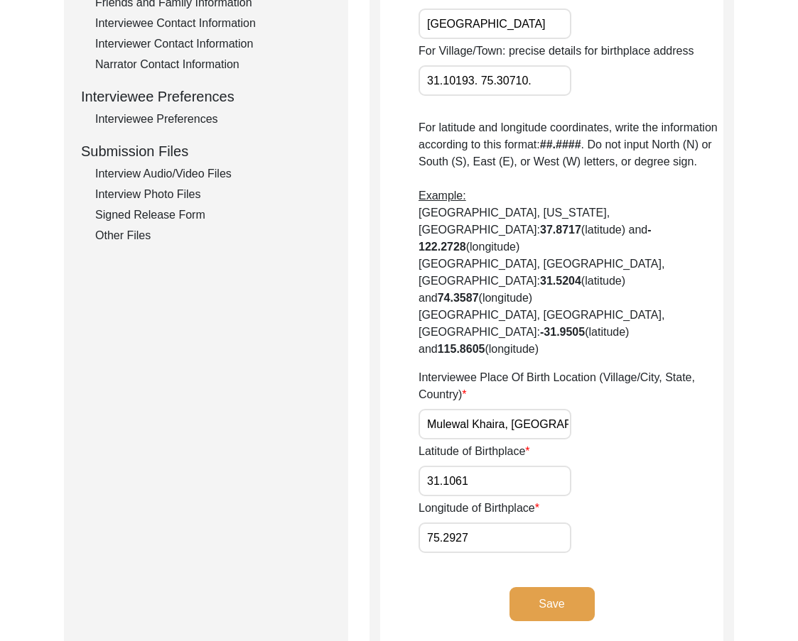
click at [548, 587] on button "Save" at bounding box center [551, 604] width 85 height 34
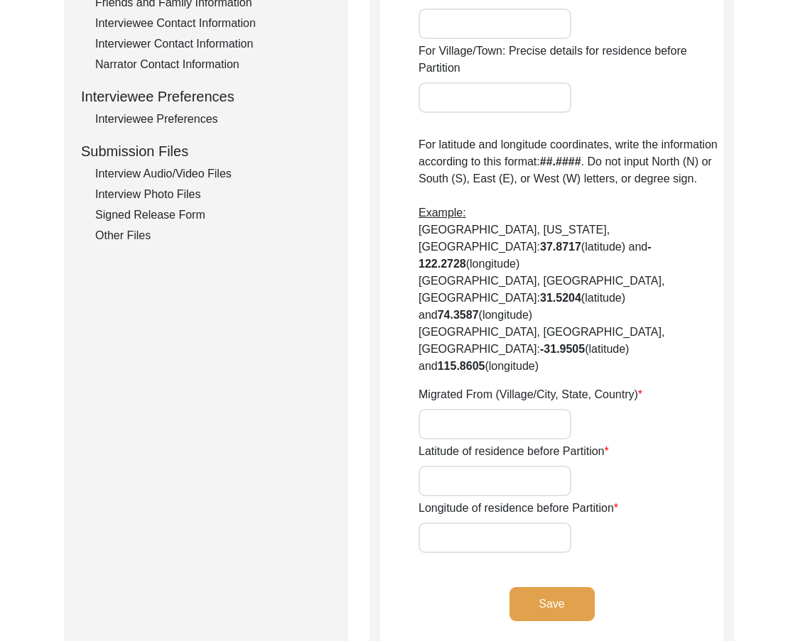
type input "None"
type input "Don't recall"
type input "[GEOGRAPHIC_DATA]"
type input "Panjab, [GEOGRAPHIC_DATA] (now [GEOGRAPHIC_DATA])"
type input "Don't recall"
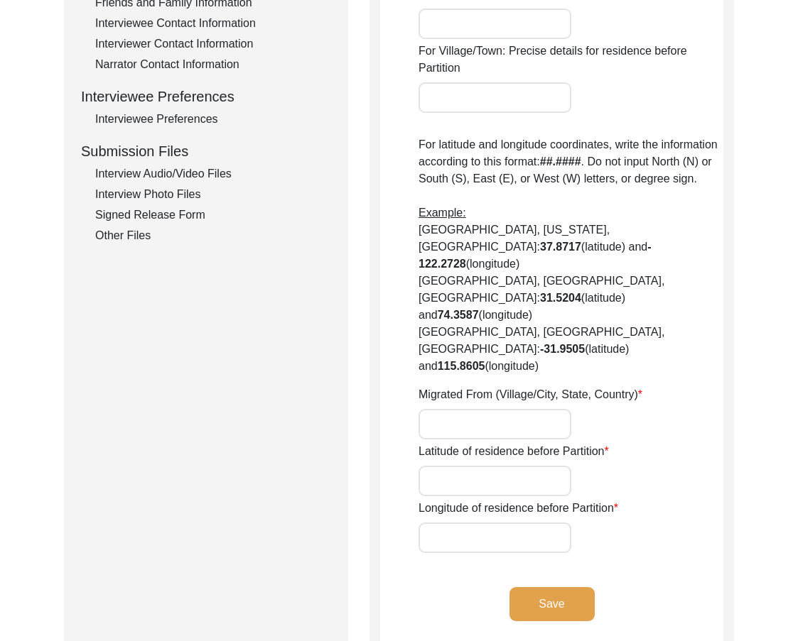
type input "Don't recall"
type input "India (now [GEOGRAPHIC_DATA])"
type input "31.5203696. 74.3587473."
type input "[GEOGRAPHIC_DATA], [GEOGRAPHIC_DATA]"
type input "31.5203696"
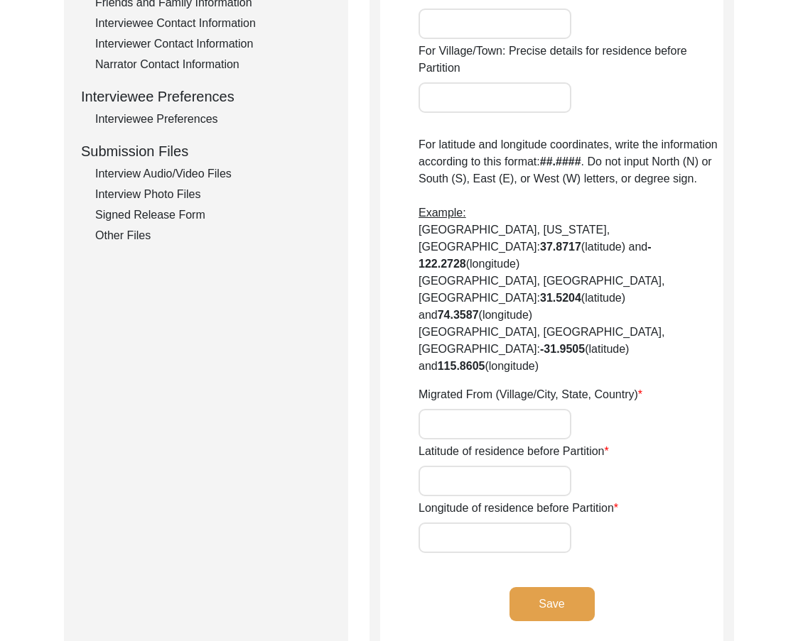
type input "74.3587473"
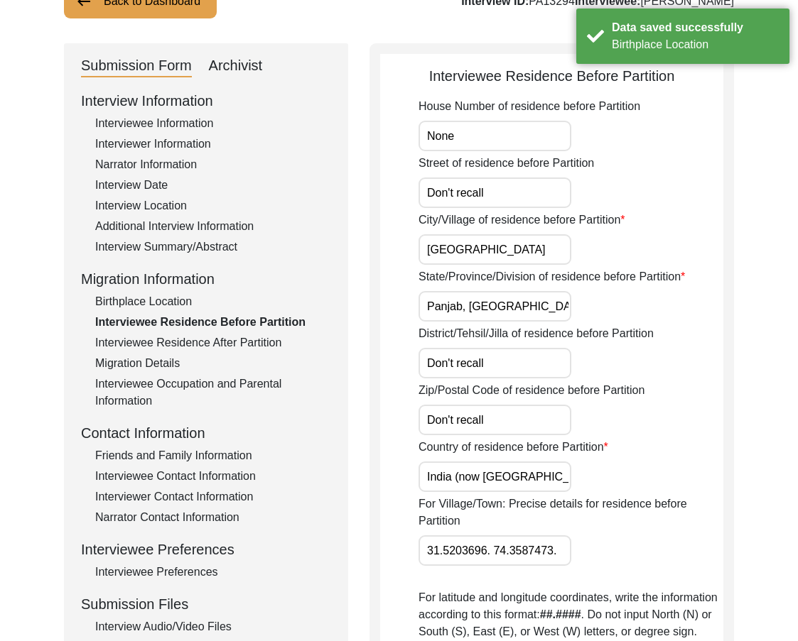
scroll to position [0, 0]
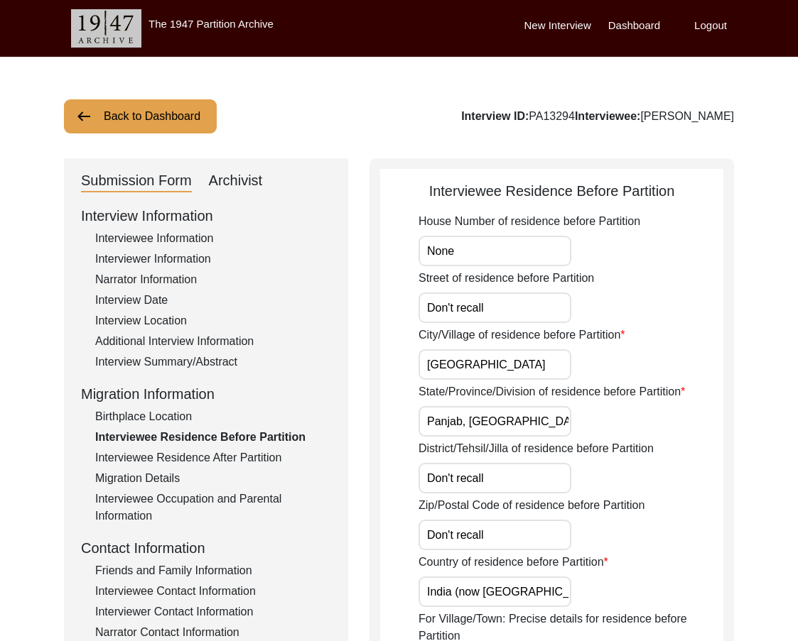
drag, startPoint x: 496, startPoint y: 255, endPoint x: 405, endPoint y: 253, distance: 90.9
drag, startPoint x: 460, startPoint y: 247, endPoint x: 414, endPoint y: 262, distance: 48.5
type input "N/A"
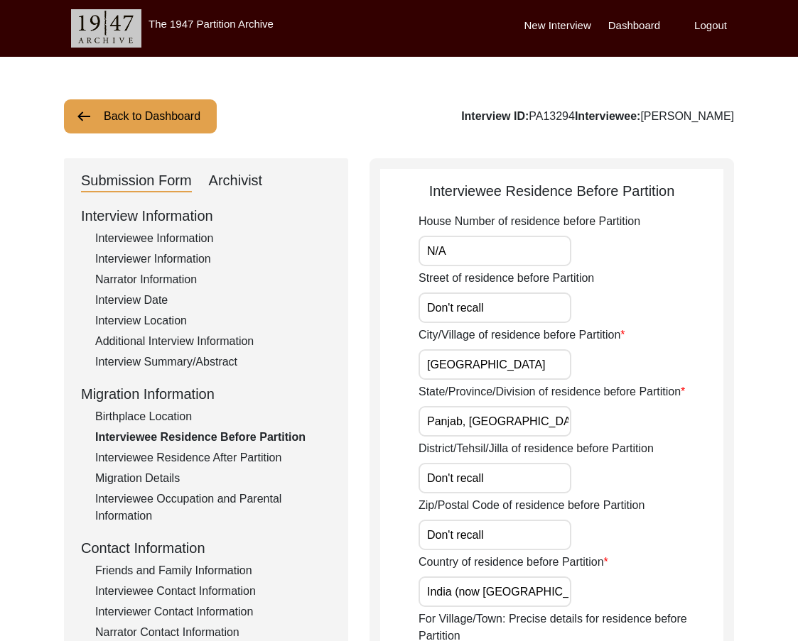
drag, startPoint x: 487, startPoint y: 305, endPoint x: 373, endPoint y: 305, distance: 114.4
paste input "N/A"
type input "N/A"
click at [472, 353] on input "[GEOGRAPHIC_DATA]" at bounding box center [494, 364] width 153 height 31
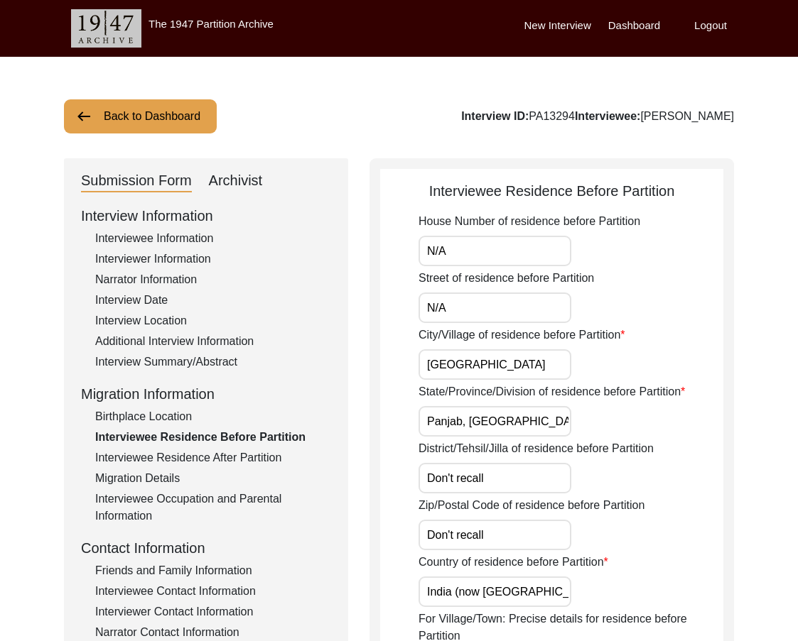
click at [498, 428] on input "Panjab, [GEOGRAPHIC_DATA] (now [GEOGRAPHIC_DATA])" at bounding box center [494, 421] width 153 height 31
click at [658, 445] on div "District/Tehsil/Jilla of residence before Partition Don't recall" at bounding box center [570, 466] width 305 height 53
click at [449, 422] on input "Panjab, [GEOGRAPHIC_DATA] (now [GEOGRAPHIC_DATA])" at bounding box center [494, 421] width 153 height 31
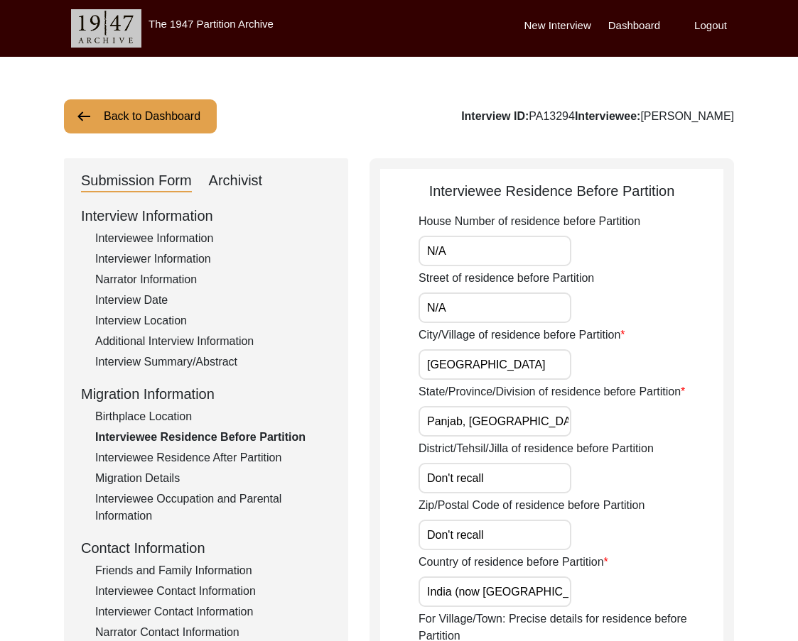
click at [449, 422] on input "Panjab, [GEOGRAPHIC_DATA] (now [GEOGRAPHIC_DATA])" at bounding box center [494, 421] width 153 height 31
drag, startPoint x: 462, startPoint y: 421, endPoint x: 408, endPoint y: 418, distance: 54.8
type input "[GEOGRAPHIC_DATA]"
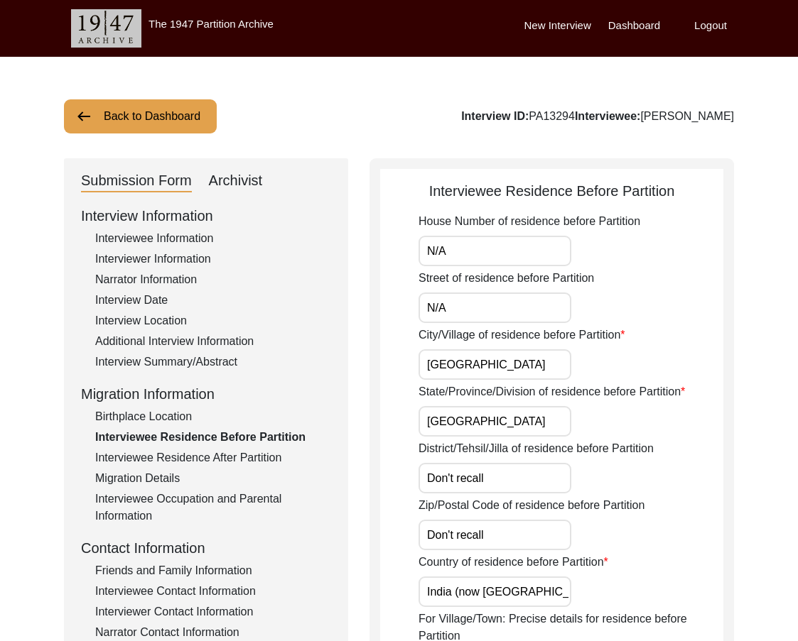
click at [663, 400] on label "State/Province/Division of residence before Partition" at bounding box center [551, 392] width 266 height 17
click at [571, 406] on input "[GEOGRAPHIC_DATA]" at bounding box center [494, 421] width 153 height 31
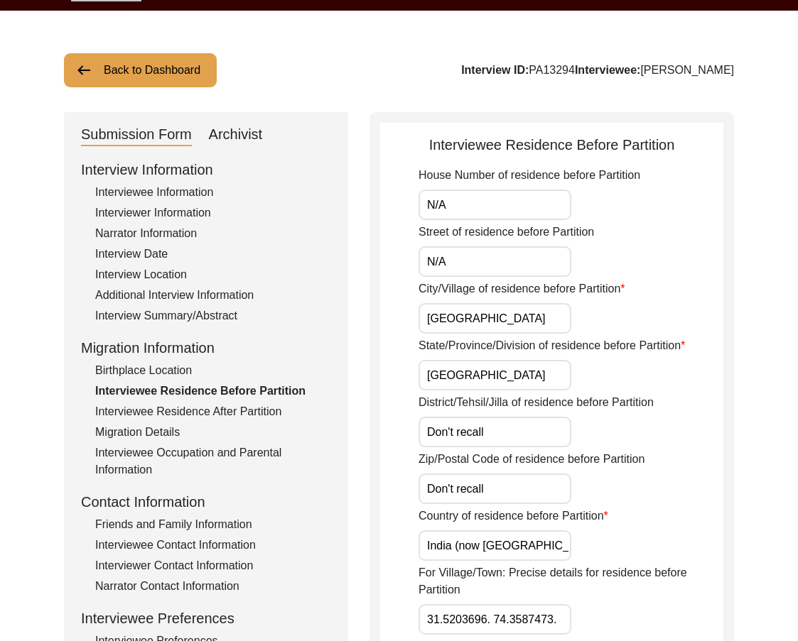
scroll to position [71, 0]
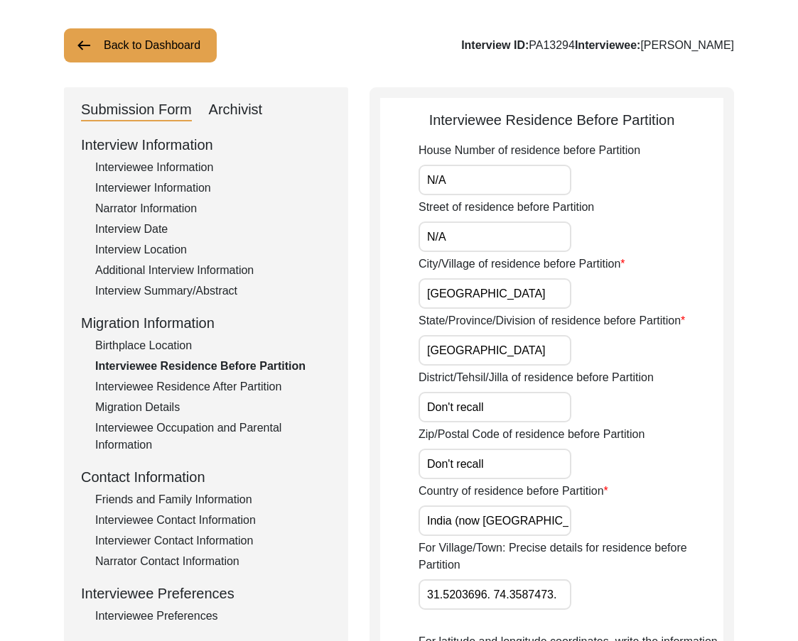
drag, startPoint x: 532, startPoint y: 465, endPoint x: 419, endPoint y: 452, distance: 113.7
click at [419, 452] on input "Don't recall" at bounding box center [494, 464] width 153 height 31
type input "N/A"
click at [550, 518] on input "India (now [GEOGRAPHIC_DATA])" at bounding box center [494, 521] width 153 height 31
click at [538, 524] on input "India (now [GEOGRAPHIC_DATA])" at bounding box center [494, 521] width 153 height 31
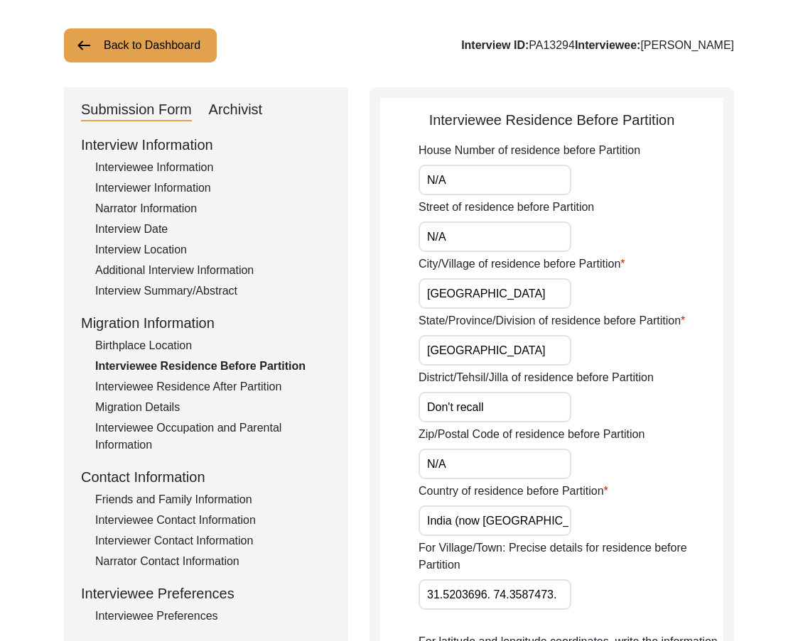
click at [538, 524] on input "India (now [GEOGRAPHIC_DATA])" at bounding box center [494, 521] width 153 height 31
type input "[GEOGRAPHIC_DATA]"
drag, startPoint x: 486, startPoint y: 409, endPoint x: 379, endPoint y: 420, distance: 107.1
click at [379, 420] on div "Interviewee Residence Before Partition House Number of residence before Partiti…" at bounding box center [551, 619] width 364 height 1065
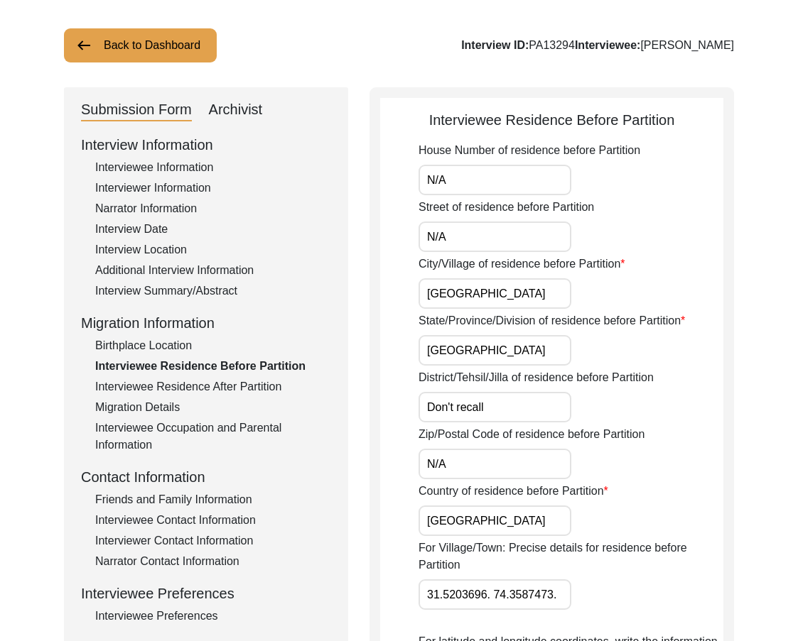
click at [523, 416] on input "Don't recall" at bounding box center [494, 407] width 153 height 31
type input "[GEOGRAPHIC_DATA]"
click at [606, 415] on div "District/Tehsil/Jilla of residence before Partition [GEOGRAPHIC_DATA]" at bounding box center [570, 395] width 305 height 53
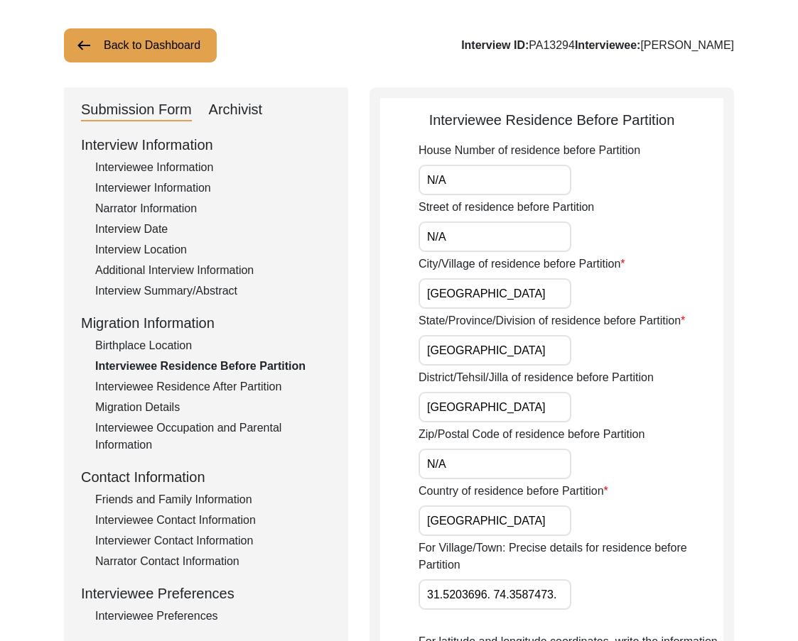
click at [521, 431] on label "Zip/Postal Code of residence before Partition" at bounding box center [531, 434] width 226 height 17
click at [521, 449] on input "N/A" at bounding box center [494, 464] width 153 height 31
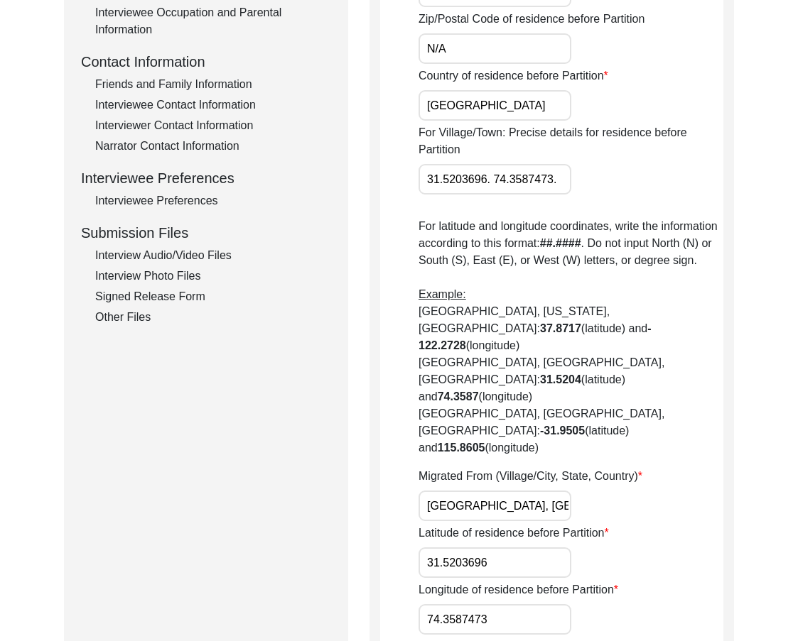
scroll to position [568, 0]
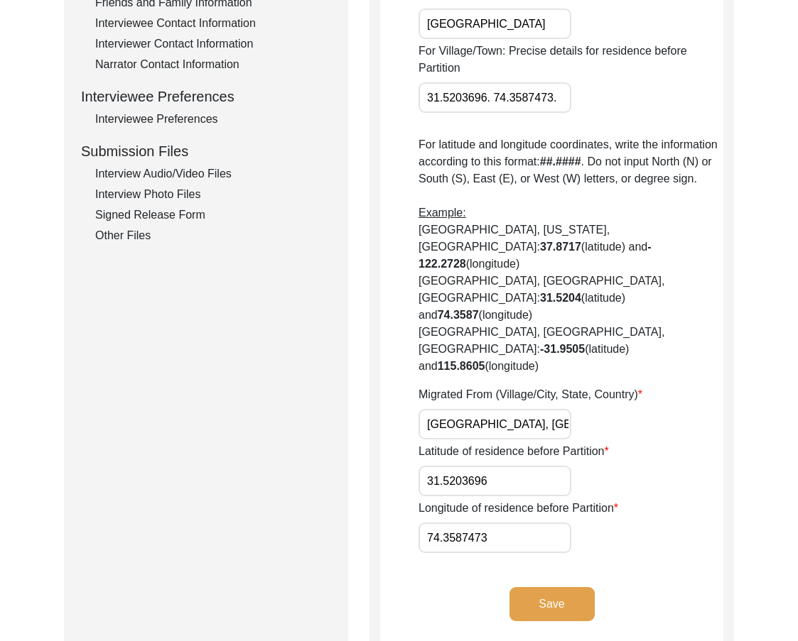
click at [506, 409] on input "[GEOGRAPHIC_DATA], [GEOGRAPHIC_DATA]" at bounding box center [494, 424] width 153 height 31
paste input "unjab, P"
type input "[GEOGRAPHIC_DATA], [GEOGRAPHIC_DATA], [GEOGRAPHIC_DATA]"
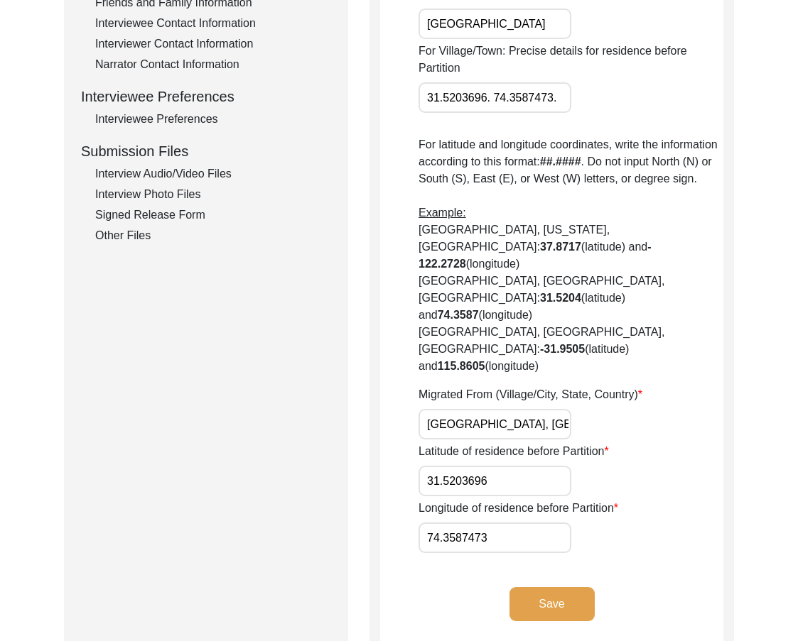
click at [606, 386] on div "Migrated From (Village/City, State, Country) [GEOGRAPHIC_DATA], [GEOGRAPHIC_DAT…" at bounding box center [570, 412] width 305 height 53
click at [487, 466] on input "31.5203696" at bounding box center [494, 481] width 153 height 31
click at [560, 523] on input "74.3587473" at bounding box center [494, 538] width 153 height 31
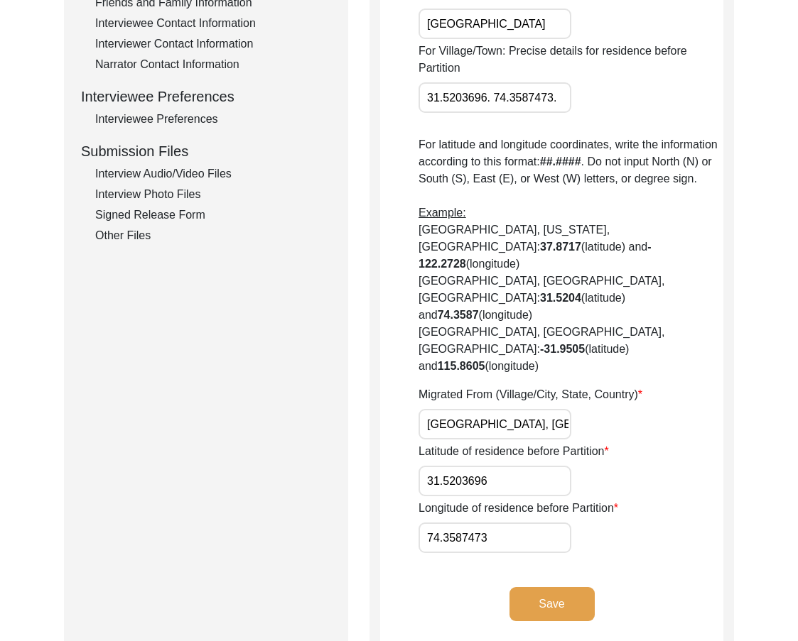
click at [560, 523] on input "74.3587473" at bounding box center [494, 538] width 153 height 31
click at [518, 466] on input "31.5203696" at bounding box center [494, 481] width 153 height 31
paste input "4"
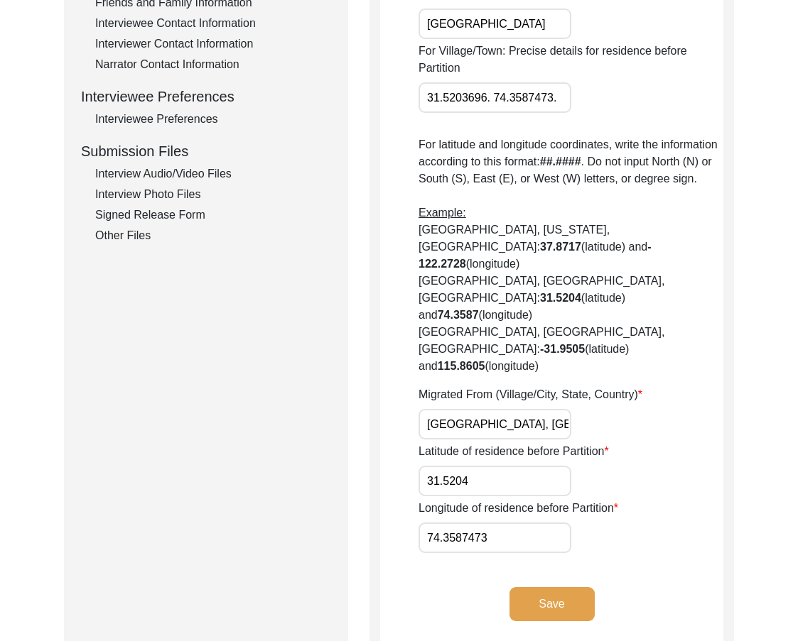
type input "31.5204"
click at [528, 523] on input "74.3587473" at bounding box center [494, 538] width 153 height 31
click at [527, 523] on input "74.3587473" at bounding box center [494, 538] width 153 height 31
paste input "text"
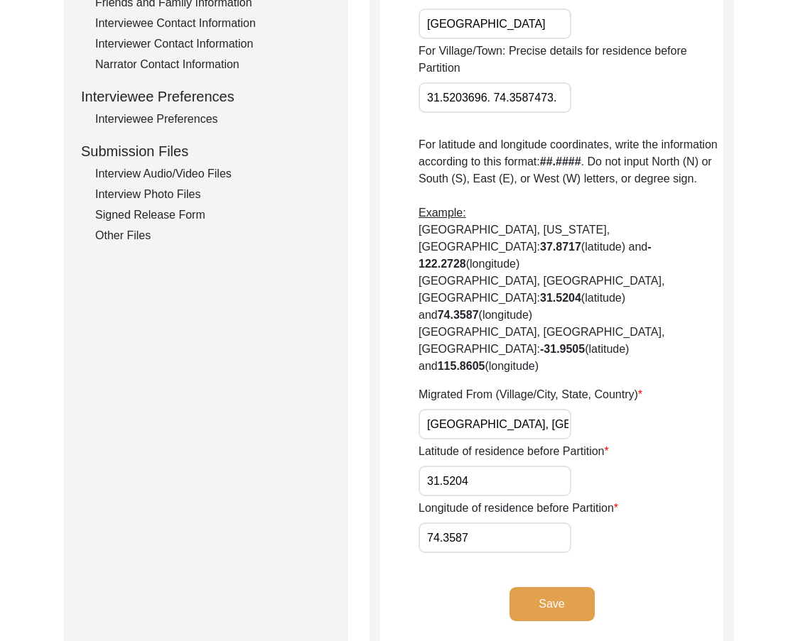
type input "74.3587"
click at [489, 466] on input "31.5204" at bounding box center [494, 481] width 153 height 31
click at [516, 587] on button "Save" at bounding box center [551, 604] width 85 height 34
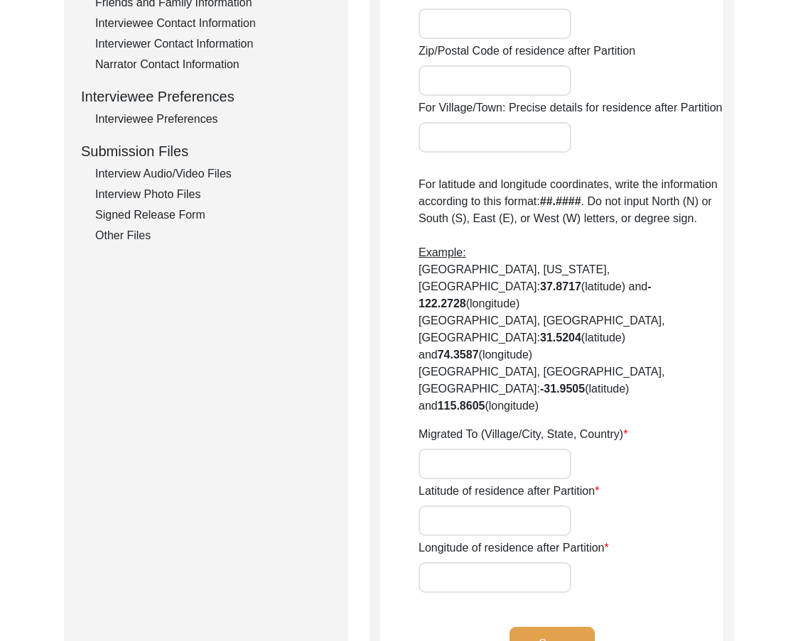
type input "Yes, he migrated back to [GEOGRAPHIC_DATA] [GEOGRAPHIC_DATA]"
type input "Unavailable"
type input "[PERSON_NAME]"
type input "Shahkot"
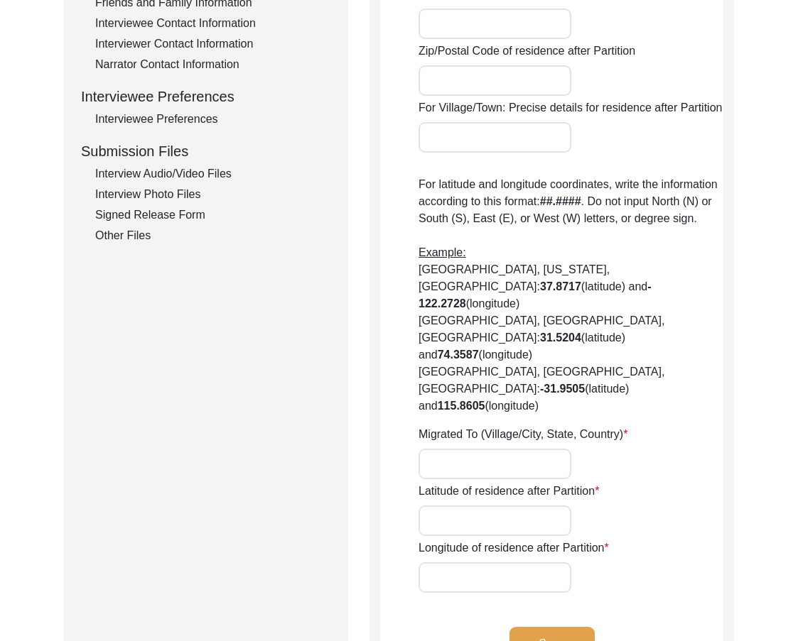
type input "[GEOGRAPHIC_DATA]"
type input "144703"
type input "31.09668. 75.37794."
type input "[PERSON_NAME], Panjab, [GEOGRAPHIC_DATA]"
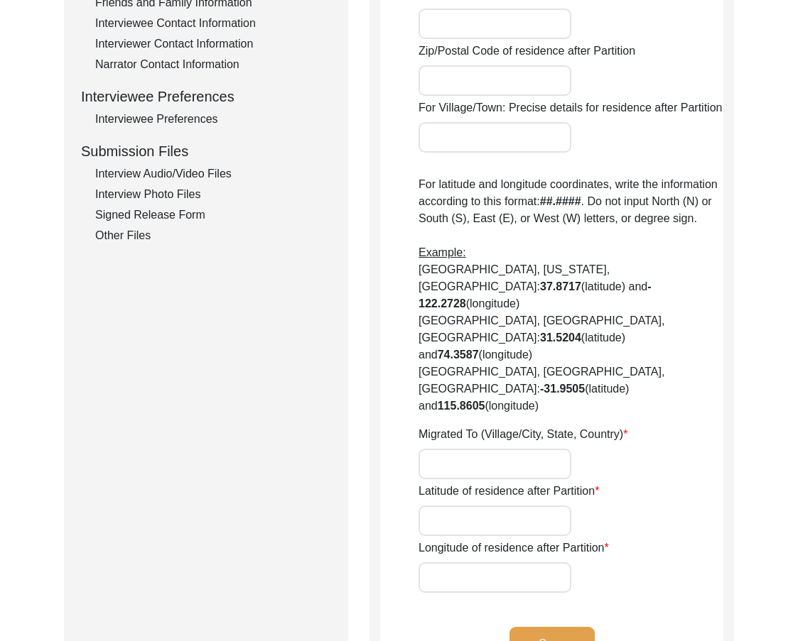
type input "31.09668"
type input "75.37794"
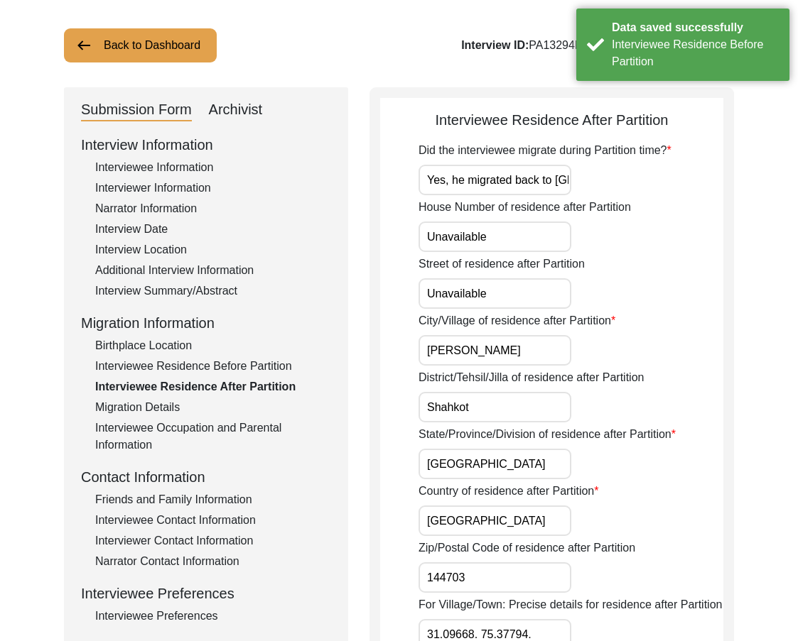
scroll to position [0, 50]
drag, startPoint x: 484, startPoint y: 173, endPoint x: 683, endPoint y: 173, distance: 199.6
click at [683, 173] on div "Did the interviewee migrate during Partition time? Yes, he migrated back to [GE…" at bounding box center [570, 168] width 305 height 53
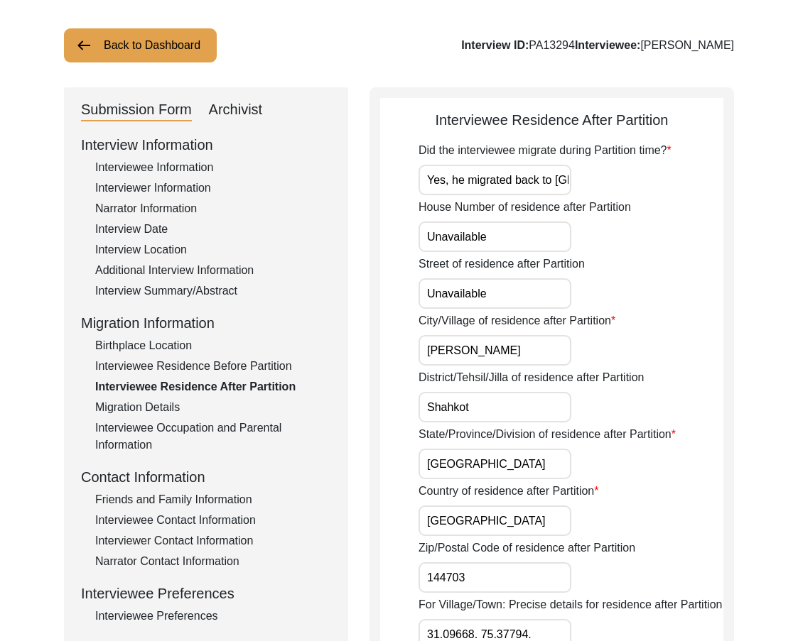
scroll to position [0, 50]
drag, startPoint x: 444, startPoint y: 186, endPoint x: 641, endPoint y: 188, distance: 197.5
click at [641, 188] on div "Did the interviewee migrate during Partition time? Yes, he migrated back to [GE…" at bounding box center [570, 168] width 305 height 53
type input "Yes"
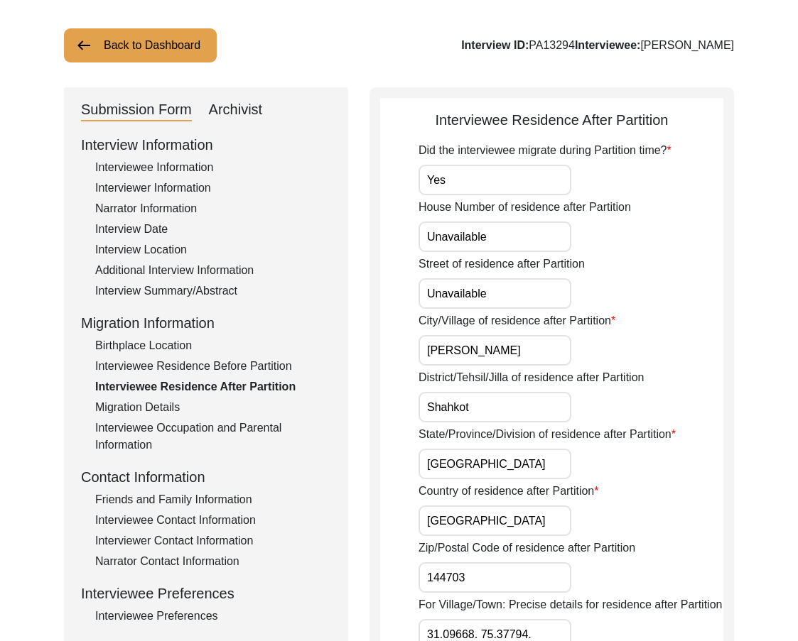
click at [548, 233] on input "Unavailable" at bounding box center [494, 237] width 153 height 31
type input "N/A"
drag, startPoint x: 426, startPoint y: 229, endPoint x: 379, endPoint y: 228, distance: 46.9
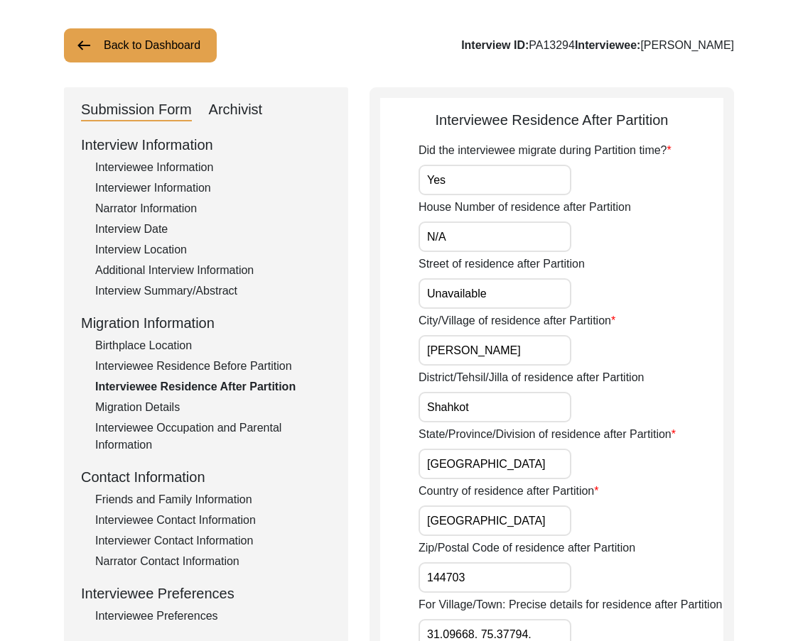
click at [379, 228] on div "Interviewee Residence After Partition Did the interviewee migrate during Partit…" at bounding box center [551, 639] width 364 height 1105
click at [431, 273] on div "Street of residence after Partition Unavailable" at bounding box center [570, 282] width 305 height 53
drag, startPoint x: 511, startPoint y: 293, endPoint x: 389, endPoint y: 290, distance: 122.9
click at [389, 290] on app-residence-after-partition "Interviewee Residence After Partition Did the interviewee migrate during Partit…" at bounding box center [551, 645] width 343 height 1073
paste input "N/A"
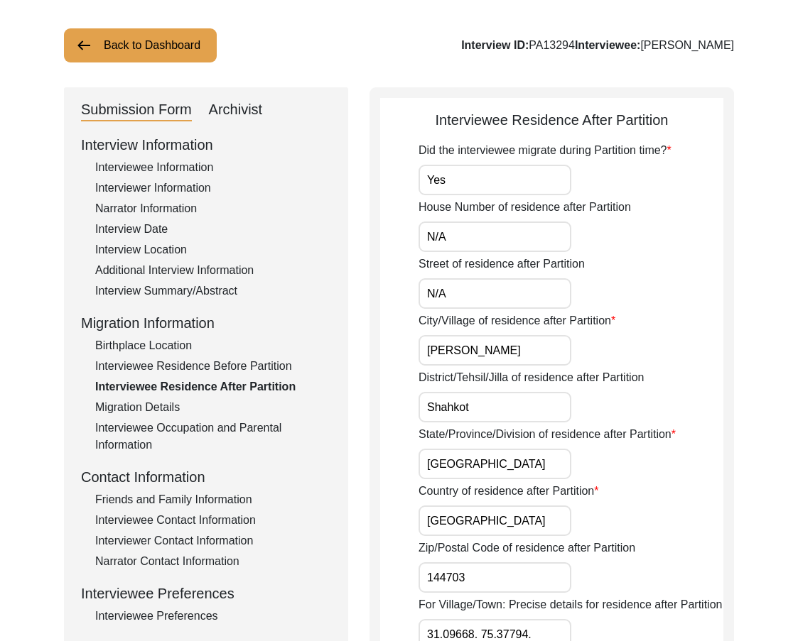
type input "N/A"
click at [403, 337] on app-residence-after-partition "Interviewee Residence After Partition Did the interviewee migrate during Partit…" at bounding box center [551, 645] width 343 height 1073
click at [432, 348] on input "[PERSON_NAME]" at bounding box center [494, 350] width 153 height 31
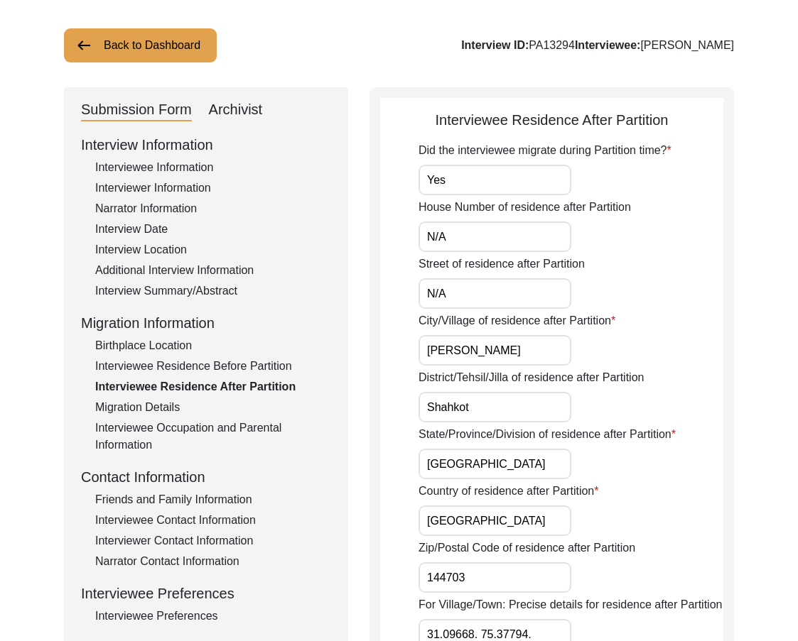
click at [604, 347] on div "City/Village of residence after Partition [PERSON_NAME]" at bounding box center [570, 339] width 305 height 53
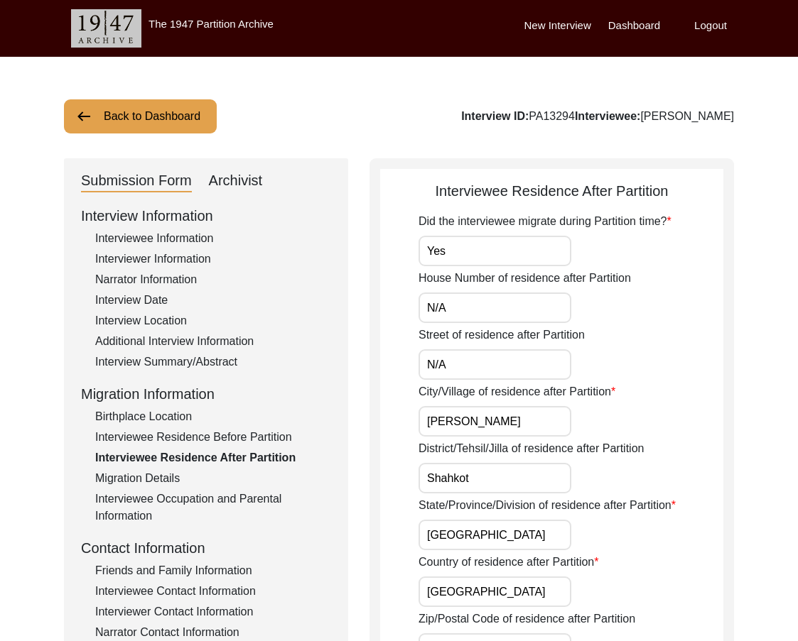
click at [504, 428] on input "[PERSON_NAME]" at bounding box center [494, 421] width 153 height 31
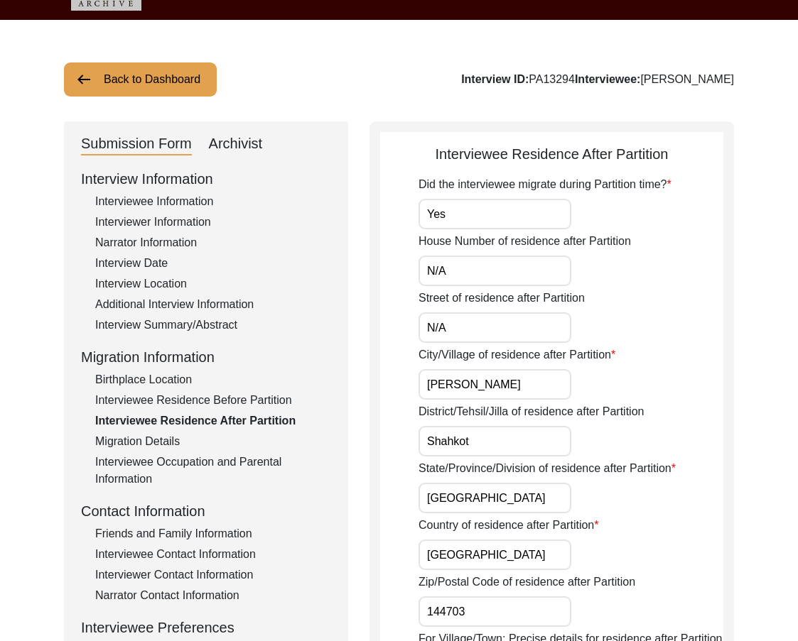
scroll to position [71, 0]
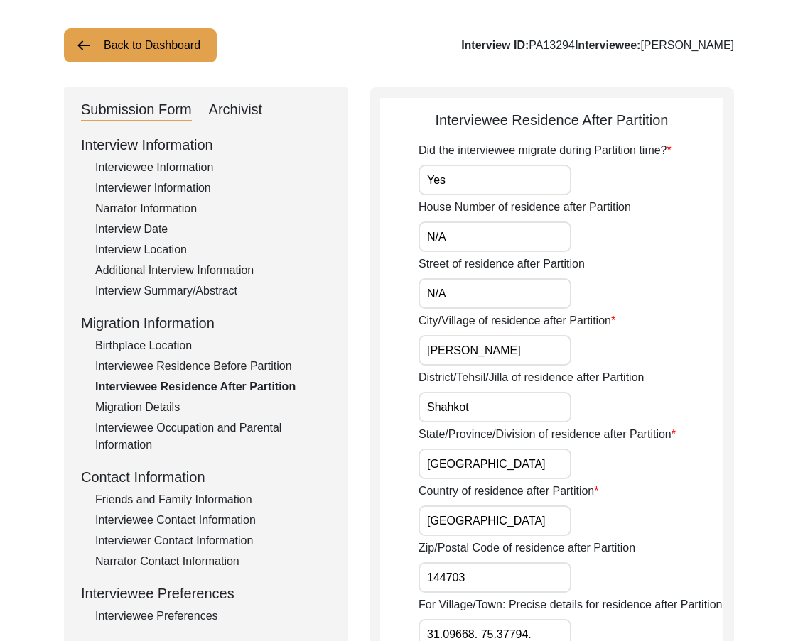
click at [501, 458] on input "[GEOGRAPHIC_DATA]" at bounding box center [494, 464] width 153 height 31
click at [505, 423] on div "Did the interviewee migrate during Partition time? Yes House Number of residenc…" at bounding box center [570, 616] width 305 height 948
drag, startPoint x: 505, startPoint y: 423, endPoint x: 505, endPoint y: 415, distance: 8.5
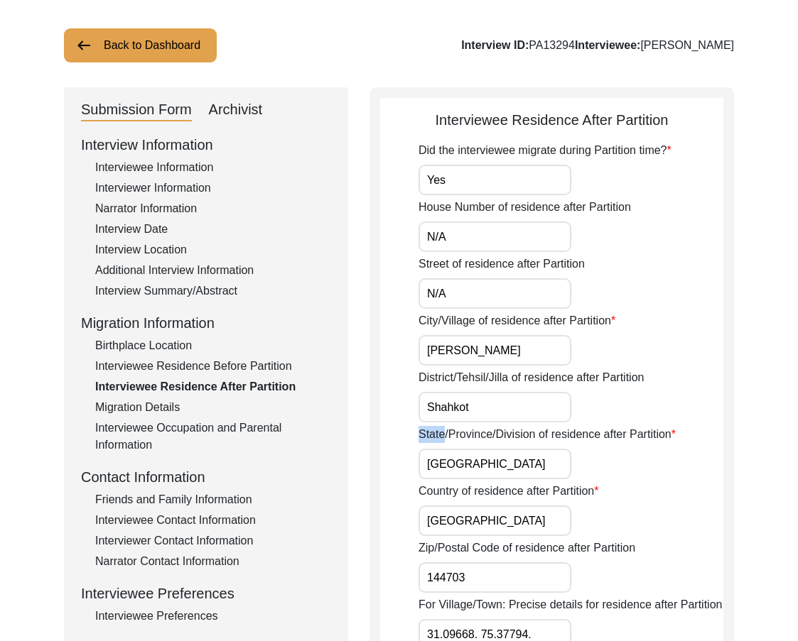
click at [505, 421] on div "Did the interviewee migrate during Partition time? Yes House Number of residenc…" at bounding box center [570, 616] width 305 height 948
click at [505, 415] on input "Shahkot" at bounding box center [494, 407] width 153 height 31
type input "[GEOGRAPHIC_DATA]"
click at [493, 461] on input "[GEOGRAPHIC_DATA]" at bounding box center [494, 464] width 153 height 31
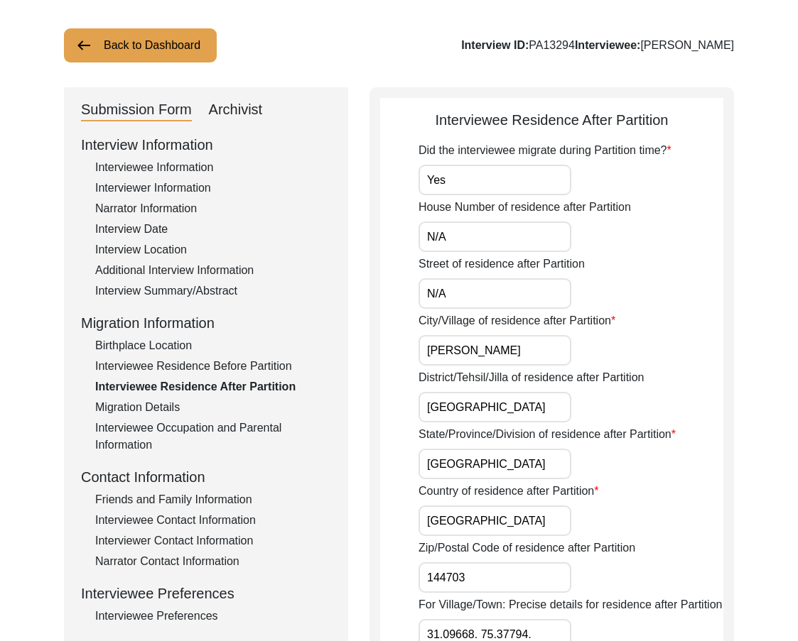
click at [493, 461] on input "[GEOGRAPHIC_DATA]" at bounding box center [494, 464] width 153 height 31
type input "[GEOGRAPHIC_DATA]"
click at [490, 185] on input "Yes" at bounding box center [494, 180] width 153 height 31
click at [494, 246] on input "N/A" at bounding box center [494, 237] width 153 height 31
click at [465, 285] on input "N/A" at bounding box center [494, 293] width 153 height 31
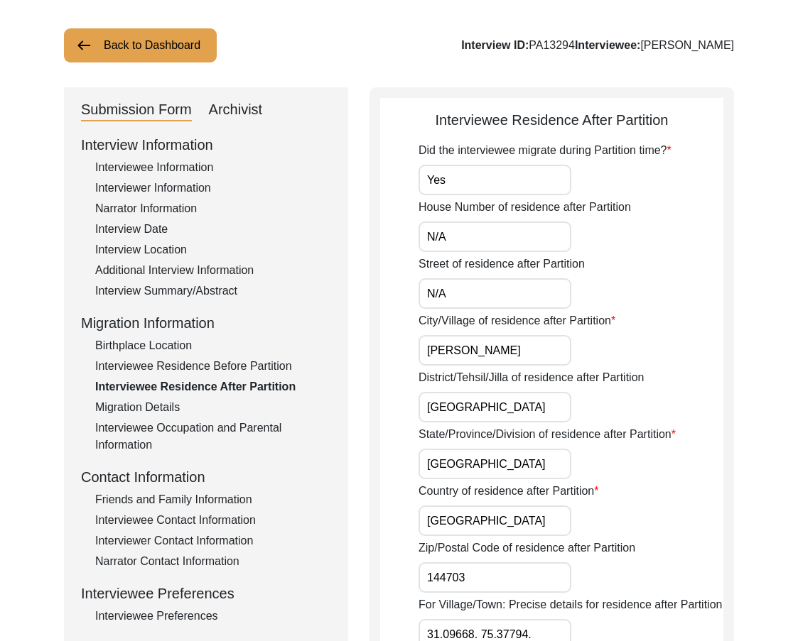
drag, startPoint x: 443, startPoint y: 353, endPoint x: 499, endPoint y: 359, distance: 56.5
click at [499, 359] on input "[PERSON_NAME]" at bounding box center [494, 350] width 153 height 31
click at [495, 413] on input "[GEOGRAPHIC_DATA]" at bounding box center [494, 407] width 153 height 31
click at [474, 467] on input "[GEOGRAPHIC_DATA]" at bounding box center [494, 464] width 153 height 31
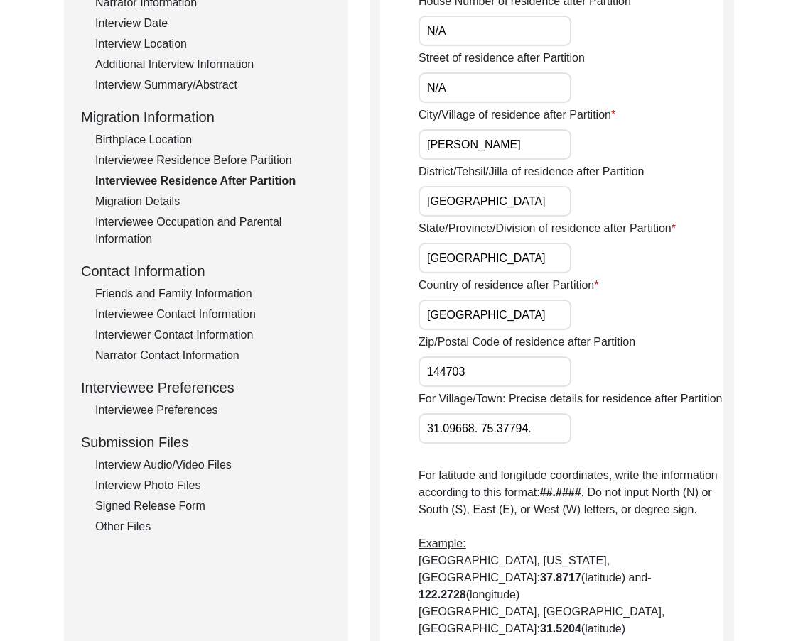
scroll to position [284, 0]
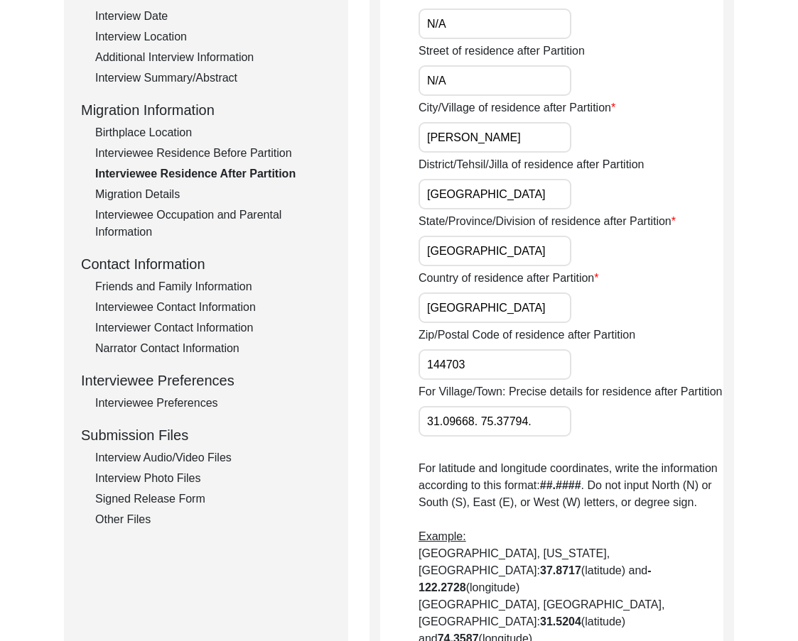
click at [480, 316] on input "[GEOGRAPHIC_DATA]" at bounding box center [494, 308] width 153 height 31
click at [468, 364] on input "144703" at bounding box center [494, 364] width 153 height 31
drag, startPoint x: 451, startPoint y: 418, endPoint x: 365, endPoint y: 421, distance: 86.0
click at [371, 421] on div "Interviewee Residence After Partition Did the interviewee migrate during Partit…" at bounding box center [551, 426] width 364 height 1105
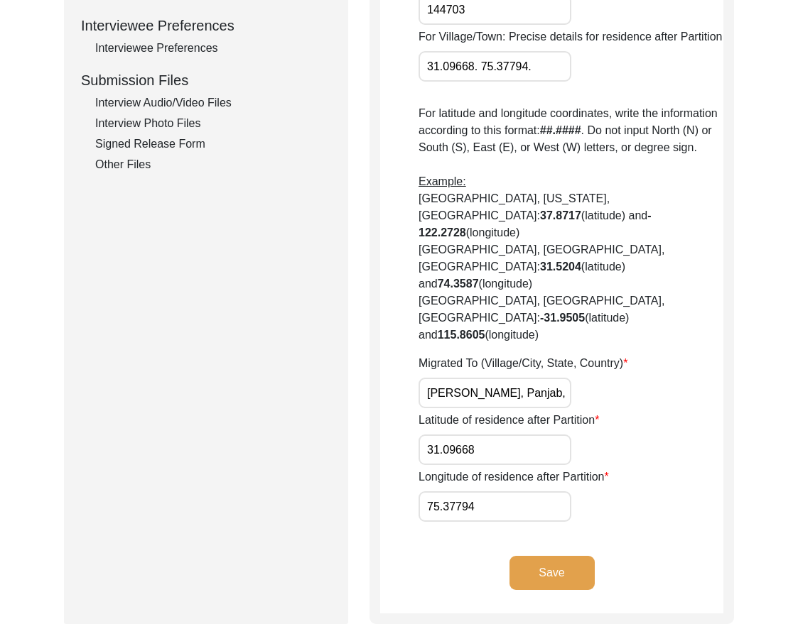
drag, startPoint x: 429, startPoint y: 339, endPoint x: 607, endPoint y: 345, distance: 178.4
click at [607, 355] on div "Migrated To (Village/City, State, Country) [GEOGRAPHIC_DATA], [GEOGRAPHIC_DATA]…" at bounding box center [570, 381] width 305 height 53
click at [514, 378] on input "[PERSON_NAME], Panjab, [GEOGRAPHIC_DATA]" at bounding box center [494, 393] width 153 height 31
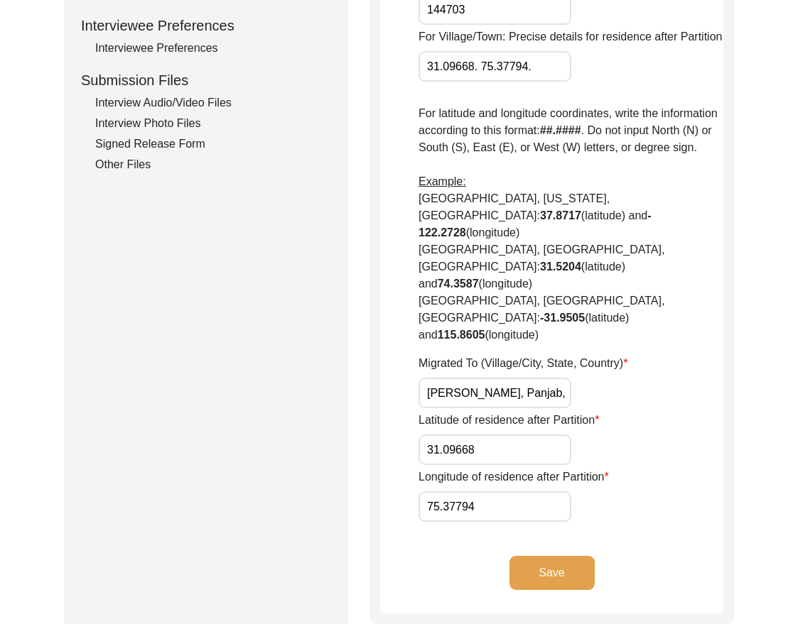
paste input "la, Pu"
type input "[PERSON_NAME], [GEOGRAPHIC_DATA], [GEOGRAPHIC_DATA]"
click at [624, 412] on div "Latitude of residence after Partition 31.09668" at bounding box center [570, 438] width 305 height 53
click at [550, 435] on input "31.09668" at bounding box center [494, 450] width 153 height 31
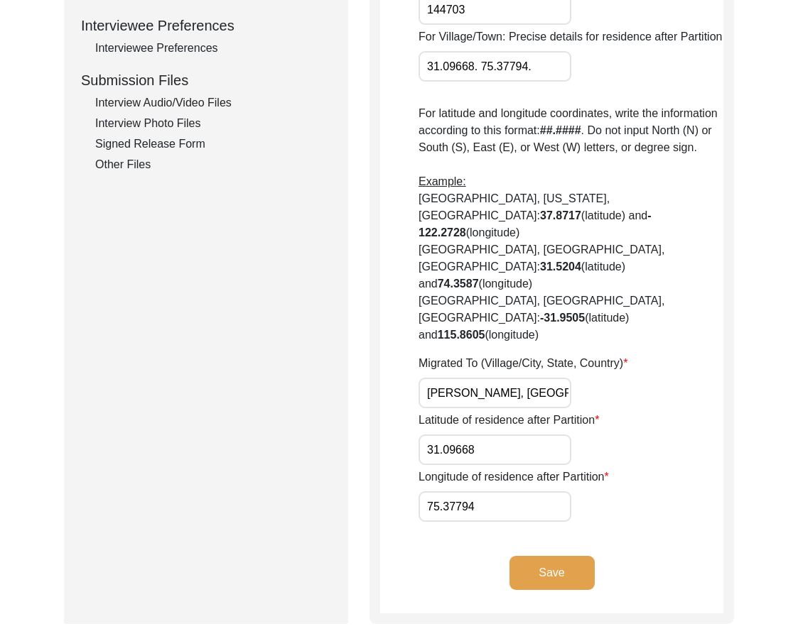
click at [550, 435] on input "31.09668" at bounding box center [494, 450] width 153 height 31
click at [483, 492] on input "75.37794" at bounding box center [494, 507] width 153 height 31
click at [511, 435] on input "31.09668" at bounding box center [494, 450] width 153 height 31
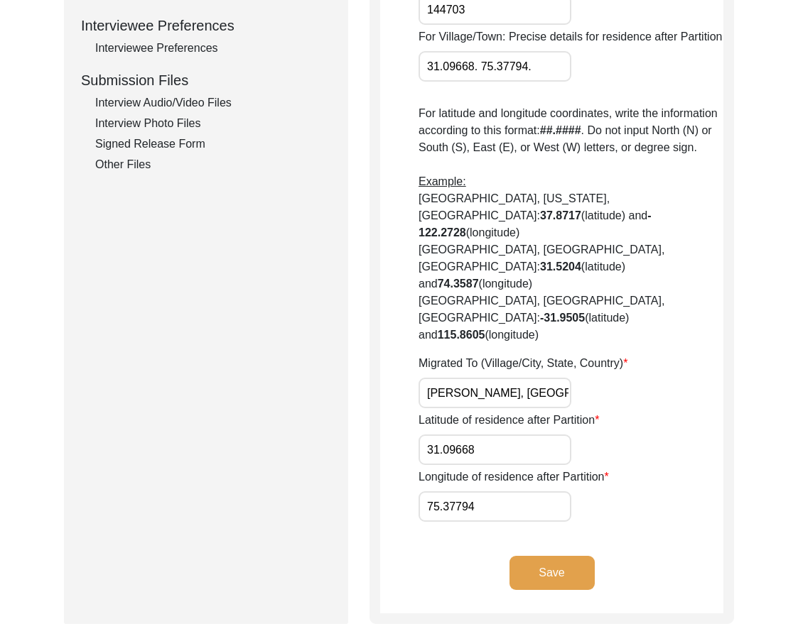
click at [511, 435] on input "31.09668" at bounding box center [494, 450] width 153 height 31
click at [519, 435] on input "31.09668" at bounding box center [494, 450] width 153 height 31
paste input "5"
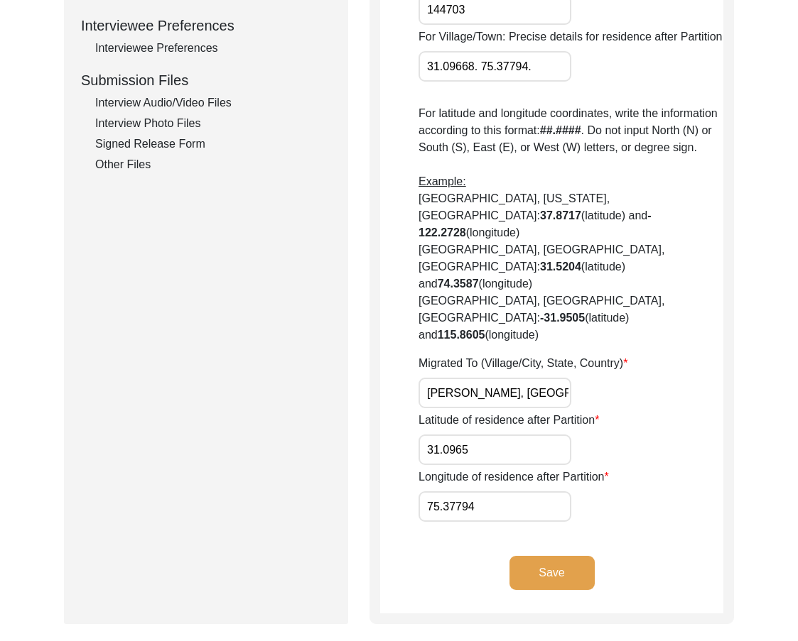
type input "31.0965"
click at [501, 492] on input "75.37794" at bounding box center [494, 507] width 153 height 31
paste input "87"
type input "75.3787"
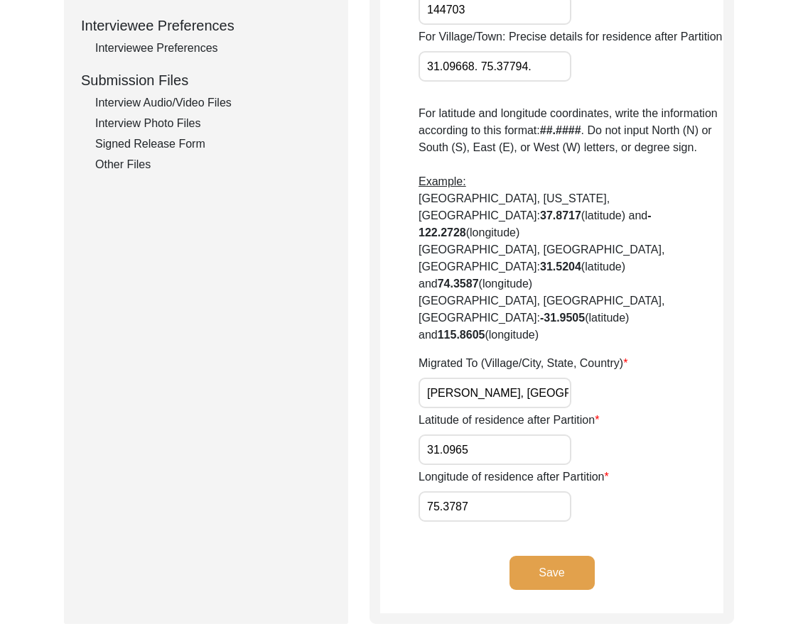
click at [641, 469] on div "Longitude of residence after Partition 75.3787" at bounding box center [570, 495] width 305 height 53
click at [524, 435] on input "31.0965" at bounding box center [494, 450] width 153 height 31
click at [516, 492] on input "75.3787" at bounding box center [494, 507] width 153 height 31
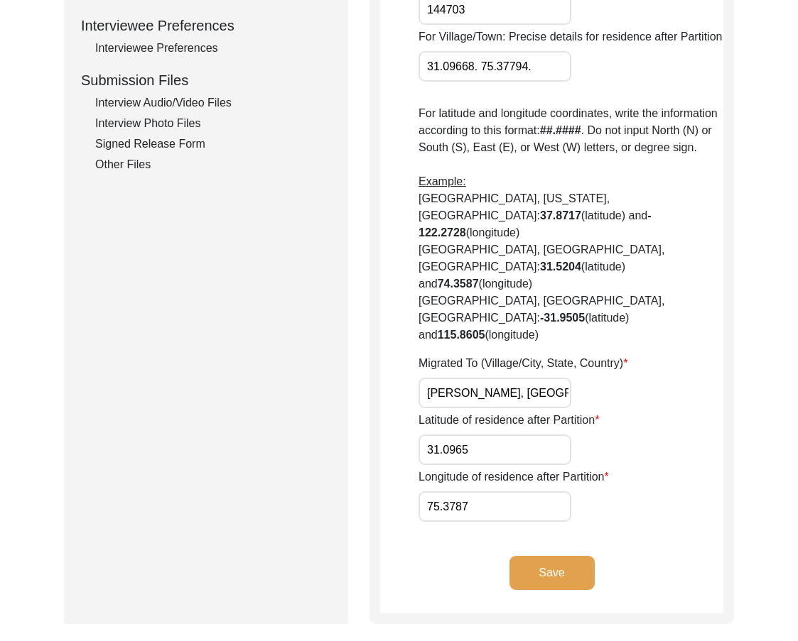
click at [516, 492] on input "75.3787" at bounding box center [494, 507] width 153 height 31
click at [506, 435] on input "31.0965" at bounding box center [494, 450] width 153 height 31
click at [503, 492] on input "75.3787" at bounding box center [494, 507] width 153 height 31
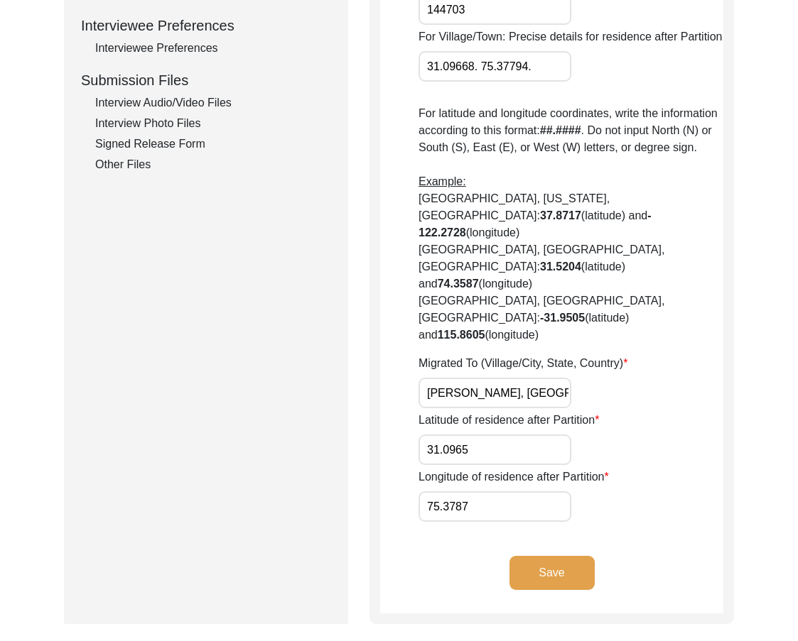
click at [503, 492] on input "75.3787" at bounding box center [494, 507] width 153 height 31
click at [577, 556] on button "Save" at bounding box center [551, 573] width 85 height 34
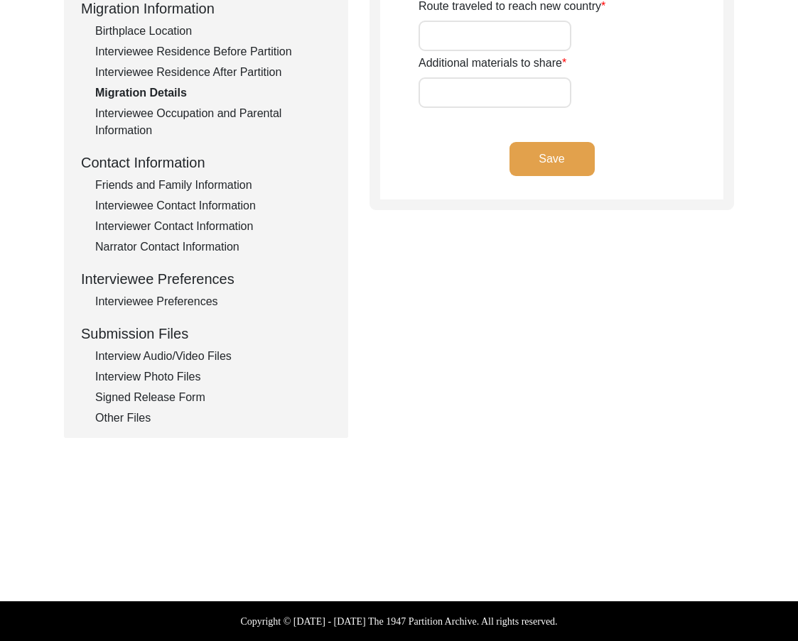
type input "Unknown"
type input "village [GEOGRAPHIC_DATA] at the [GEOGRAPHIC_DATA] and [GEOGRAPHIC_DATA] border"
type input "From [GEOGRAPHIC_DATA] to [GEOGRAPHIC_DATA], near [GEOGRAPHIC_DATA], [GEOGRAPHI…"
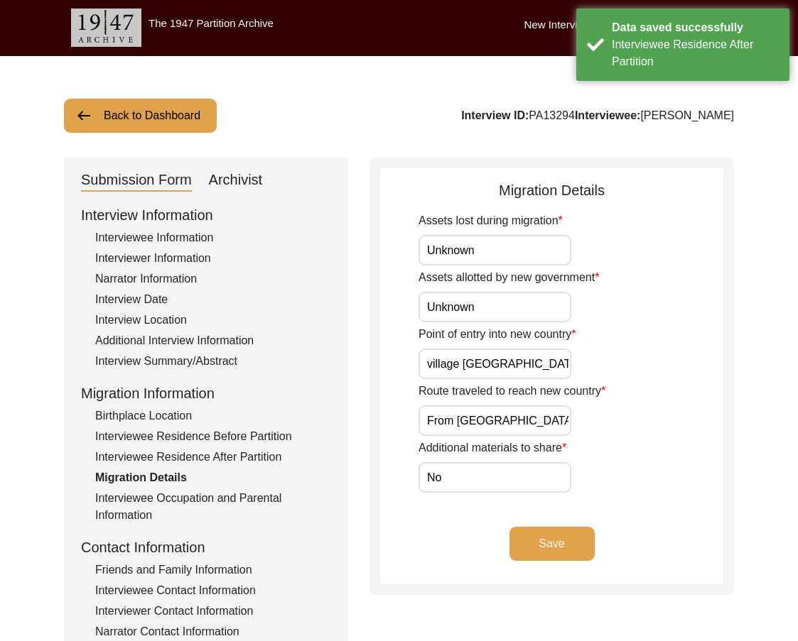
scroll to position [0, 0]
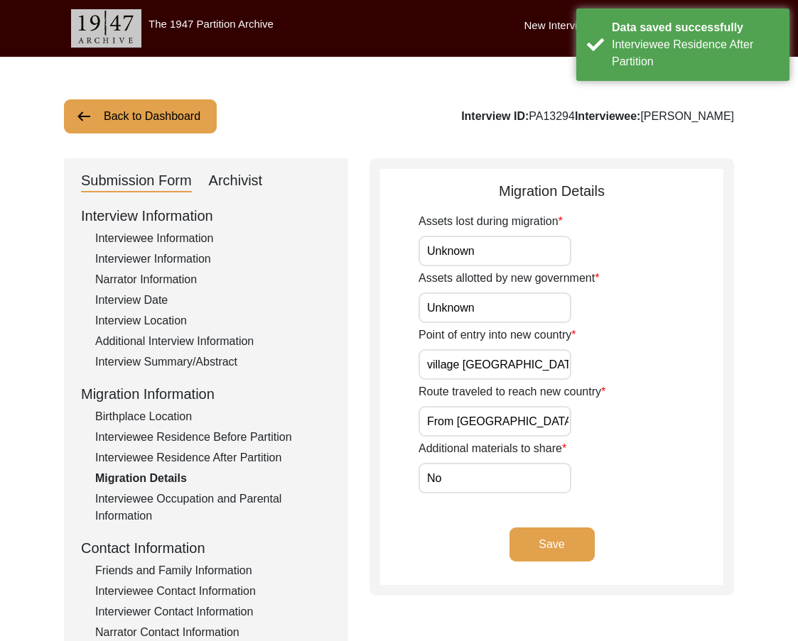
click at [525, 232] on div "Assets lost during migration Unknown" at bounding box center [570, 239] width 305 height 53
click at [526, 247] on input "Unknown" at bounding box center [494, 251] width 153 height 31
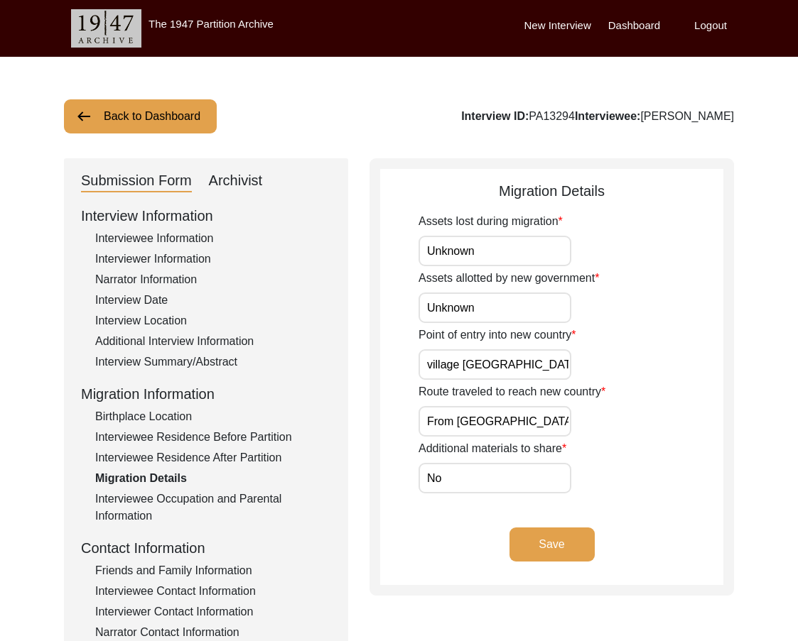
drag, startPoint x: 450, startPoint y: 480, endPoint x: 360, endPoint y: 458, distance: 92.9
click at [361, 458] on div "Submission Form Archivist Interview Information Interviewee Information Intervi…" at bounding box center [399, 491] width 670 height 666
type input "N/A"
drag, startPoint x: 487, startPoint y: 254, endPoint x: 328, endPoint y: 259, distance: 159.2
click at [332, 259] on div "Submission Form Archivist Interview Information Interviewee Information Intervi…" at bounding box center [399, 491] width 670 height 666
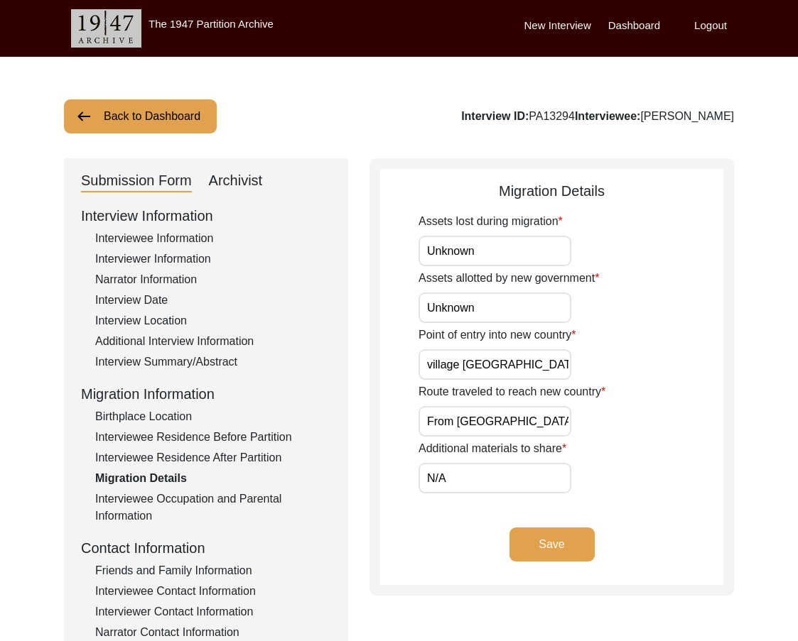
drag, startPoint x: 497, startPoint y: 472, endPoint x: 395, endPoint y: 450, distance: 104.1
click at [389, 463] on app-migration-details "Migration Details Assets lost during migration Unknown Assets allotted by new g…" at bounding box center [551, 382] width 343 height 405
drag, startPoint x: 536, startPoint y: 244, endPoint x: 421, endPoint y: 269, distance: 117.0
click at [366, 245] on div "Submission Form Archivist Interview Information Interviewee Information Intervi…" at bounding box center [399, 491] width 670 height 666
paste input "N/A"
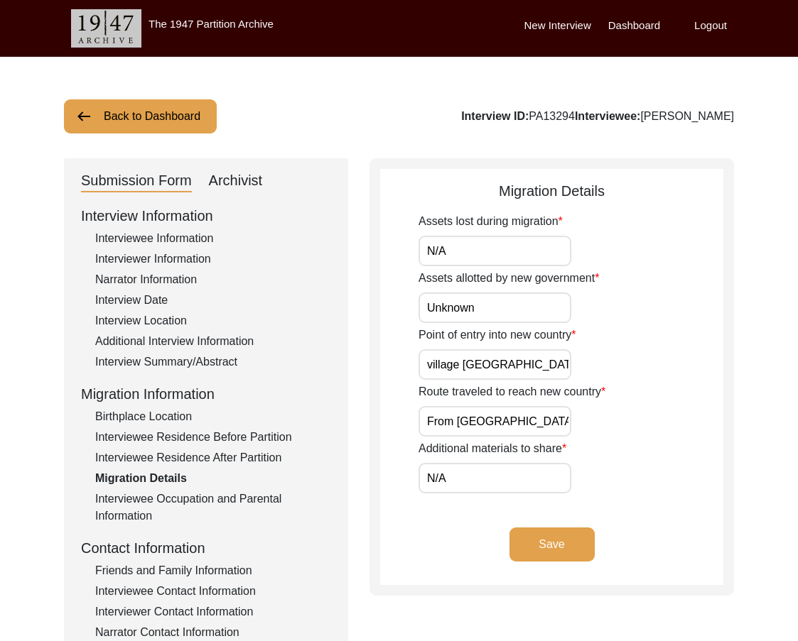
type input "N/A"
drag, startPoint x: 513, startPoint y: 297, endPoint x: 370, endPoint y: 297, distance: 142.8
click at [376, 297] on div "Migration Details Assets lost during migration N/A Assets allotted by new gover…" at bounding box center [551, 377] width 364 height 438
paste input "N/A"
type input "N/A"
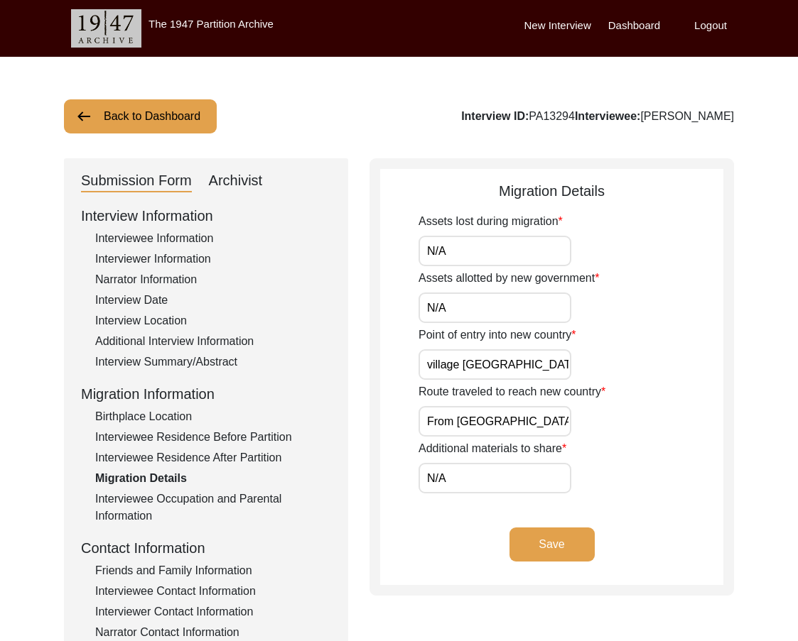
scroll to position [0, 102]
drag, startPoint x: 487, startPoint y: 362, endPoint x: 632, endPoint y: 369, distance: 145.8
click at [632, 369] on div "Point of entry into new country village [GEOGRAPHIC_DATA] at the [GEOGRAPHIC_DA…" at bounding box center [570, 353] width 305 height 53
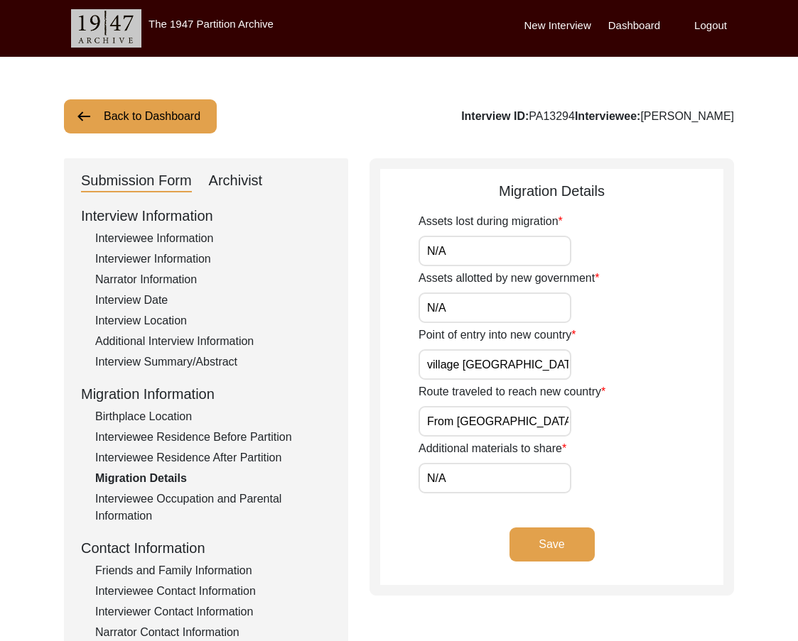
drag, startPoint x: 426, startPoint y: 363, endPoint x: 464, endPoint y: 365, distance: 37.7
click at [464, 365] on input "village [GEOGRAPHIC_DATA] at the [GEOGRAPHIC_DATA] and [GEOGRAPHIC_DATA] border" at bounding box center [494, 364] width 153 height 31
type input "Kanowal at the [GEOGRAPHIC_DATA] and [GEOGRAPHIC_DATA] border"
drag, startPoint x: 438, startPoint y: 418, endPoint x: 700, endPoint y: 425, distance: 262.9
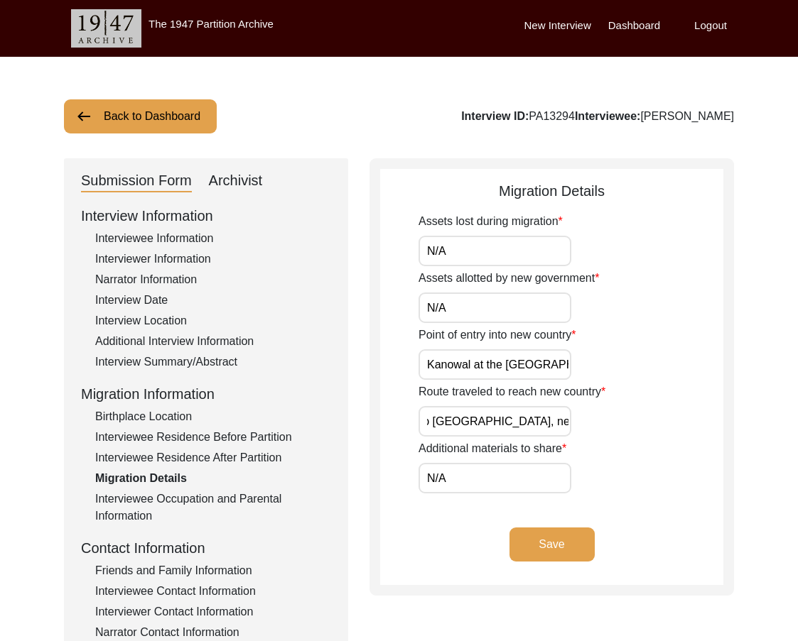
click at [700, 425] on div "Route traveled to reach new country From [GEOGRAPHIC_DATA] to [GEOGRAPHIC_DATA]…" at bounding box center [570, 410] width 305 height 53
drag, startPoint x: 555, startPoint y: 371, endPoint x: 604, endPoint y: 371, distance: 49.0
click at [604, 371] on div "Point of entry into new country Kanowal at the [GEOGRAPHIC_DATA] and [GEOGRAPHI…" at bounding box center [570, 353] width 305 height 53
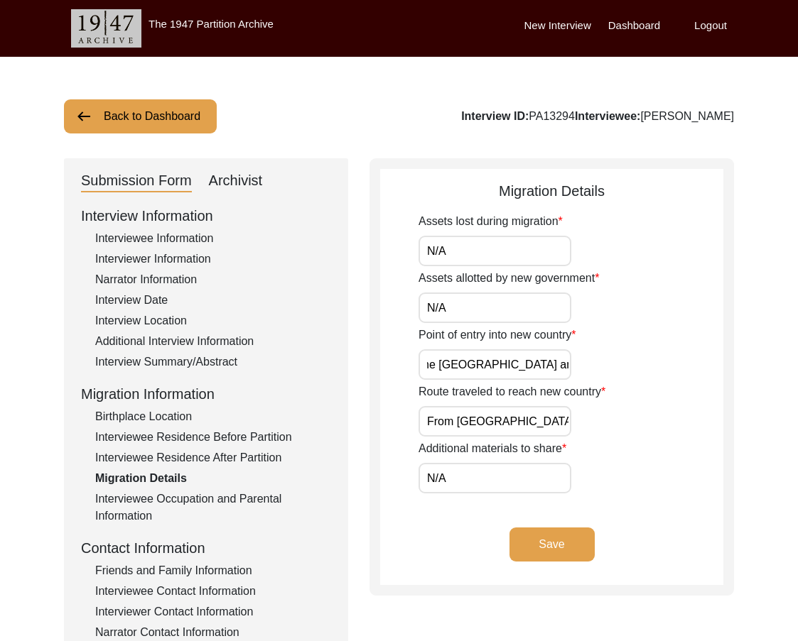
click at [609, 368] on div "Point of entry into new country Kanowal at the [GEOGRAPHIC_DATA] and [GEOGRAPHI…" at bounding box center [570, 353] width 305 height 53
drag, startPoint x: 507, startPoint y: 422, endPoint x: 631, endPoint y: 427, distance: 123.7
click at [631, 427] on div "Route traveled to reach new country From [GEOGRAPHIC_DATA] to [GEOGRAPHIC_DATA]…" at bounding box center [570, 410] width 305 height 53
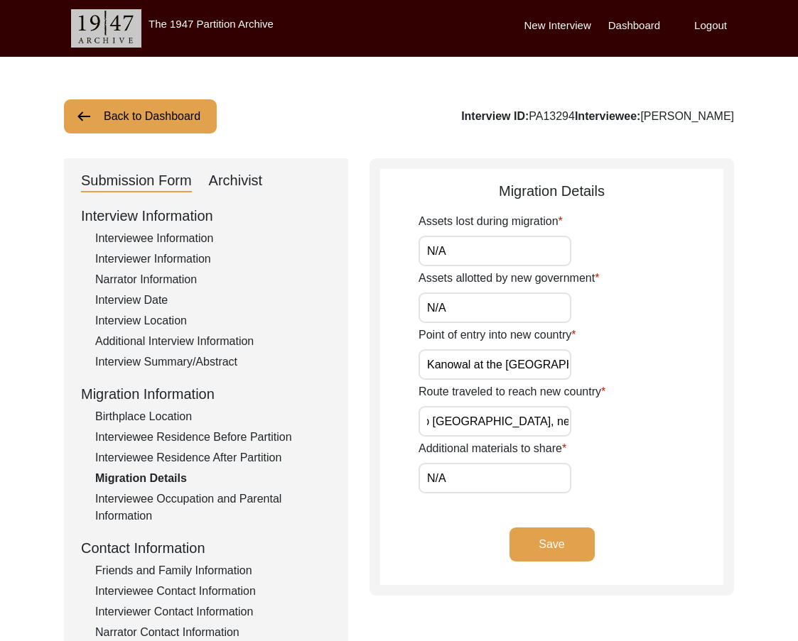
drag, startPoint x: 516, startPoint y: 433, endPoint x: 615, endPoint y: 432, distance: 99.4
click at [614, 432] on div "Route traveled to reach new country From [GEOGRAPHIC_DATA] to [GEOGRAPHIC_DATA]…" at bounding box center [570, 410] width 305 height 53
click at [526, 423] on input "From [GEOGRAPHIC_DATA] to [GEOGRAPHIC_DATA], near [GEOGRAPHIC_DATA], [GEOGRAPHI…" at bounding box center [494, 421] width 153 height 31
click at [509, 422] on input "From [GEOGRAPHIC_DATA] to [GEOGRAPHIC_DATA], near [GEOGRAPHIC_DATA], [GEOGRAPHI…" at bounding box center [494, 421] width 153 height 31
type input "From [GEOGRAPHIC_DATA] to [GEOGRAPHIC_DATA], near [GEOGRAPHIC_DATA], [GEOGRAPHI…"
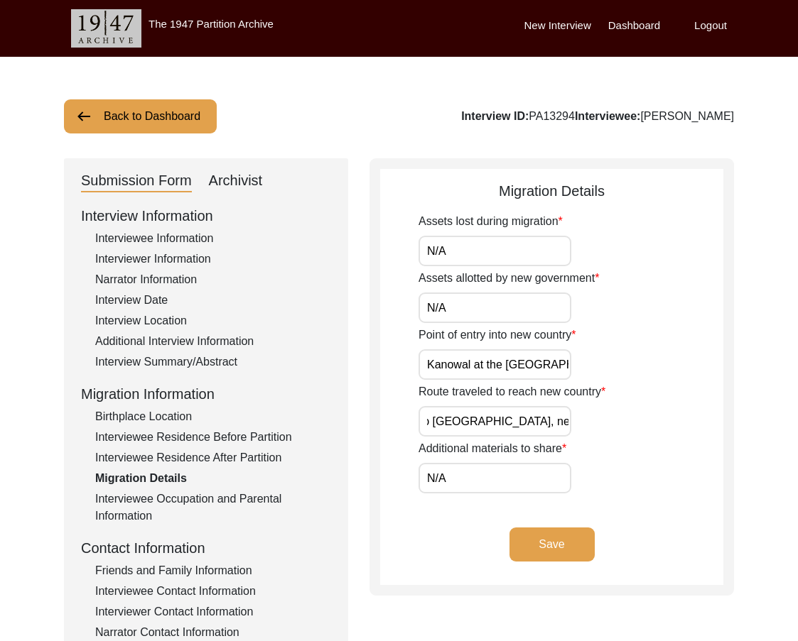
click at [590, 433] on div "Route traveled to reach new country From [GEOGRAPHIC_DATA] to [GEOGRAPHIC_DATA]…" at bounding box center [570, 410] width 305 height 53
click at [560, 538] on button "Save" at bounding box center [551, 545] width 85 height 34
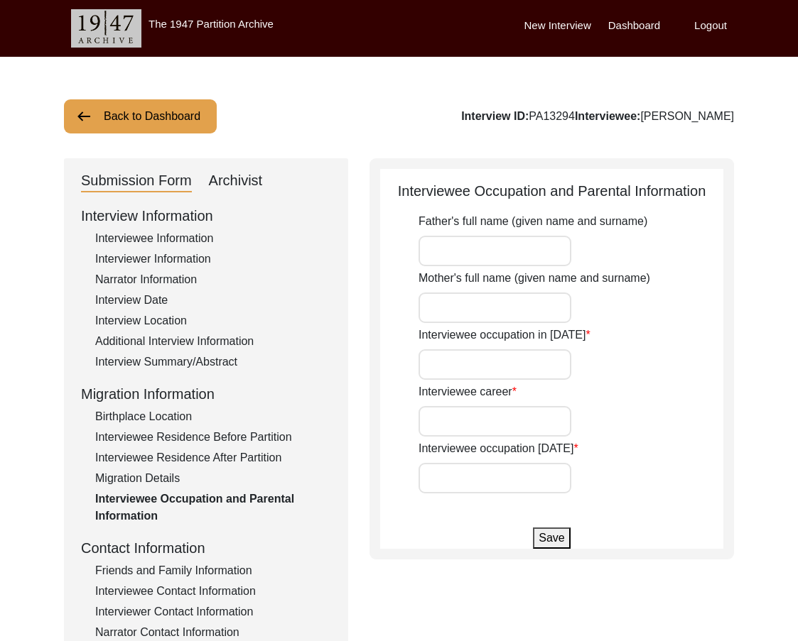
type input "Late [PERSON_NAME]"
type input "student"
type input "Worked in construction"
type input "Retired, disabled"
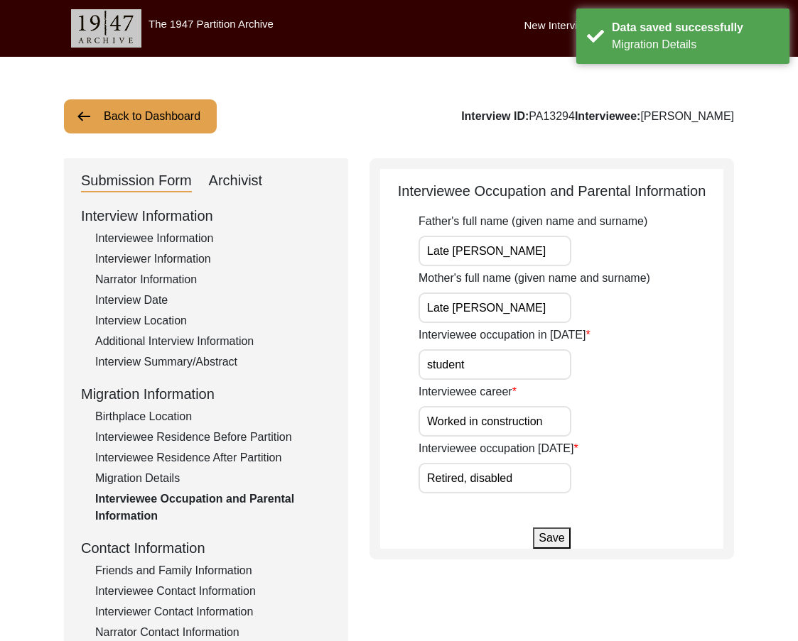
drag, startPoint x: 512, startPoint y: 253, endPoint x: 376, endPoint y: 253, distance: 136.4
click at [376, 253] on div "Interviewee Occupation and Parental Information Father's full name (given name …" at bounding box center [551, 358] width 364 height 401
click at [418, 256] on input "Late [PERSON_NAME]" at bounding box center [494, 251] width 153 height 31
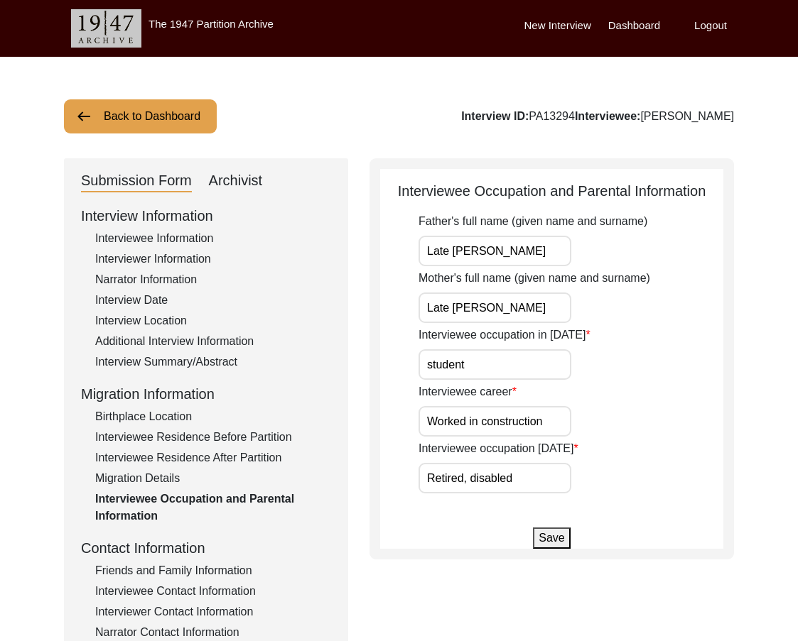
drag, startPoint x: 453, startPoint y: 256, endPoint x: 385, endPoint y: 253, distance: 68.2
click at [385, 253] on app-parental-information "Interviewee Occupation and Parental Information Father's full name (given name …" at bounding box center [551, 364] width 343 height 369
type input "[PERSON_NAME]"
drag, startPoint x: 454, startPoint y: 304, endPoint x: 419, endPoint y: 310, distance: 35.3
click at [409, 306] on app-parental-information "Interviewee Occupation and Parental Information Father's full name (given name …" at bounding box center [551, 364] width 343 height 369
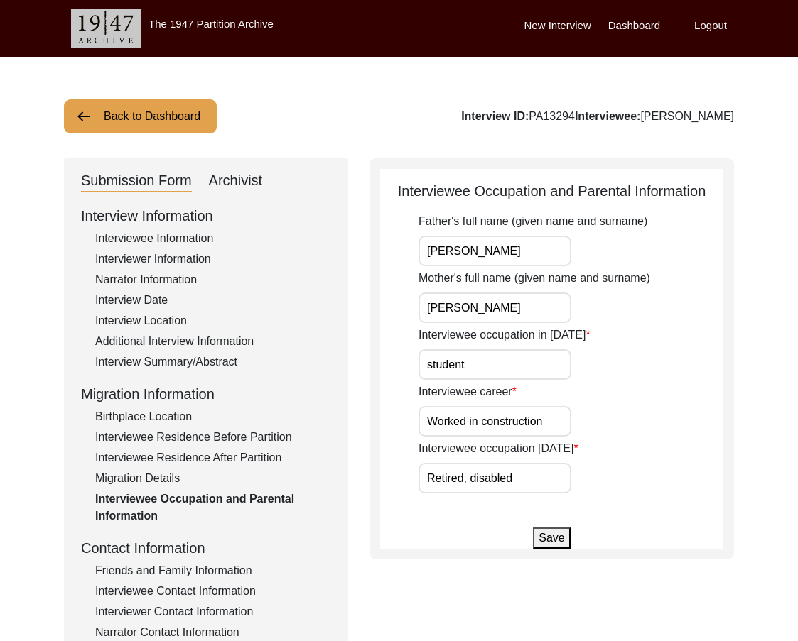
type input "[PERSON_NAME]"
drag, startPoint x: 553, startPoint y: 484, endPoint x: 463, endPoint y: 484, distance: 90.2
click at [463, 484] on input "Retired, disabled" at bounding box center [494, 478] width 153 height 31
type input "Retired"
drag, startPoint x: 364, startPoint y: 421, endPoint x: 351, endPoint y: 420, distance: 13.5
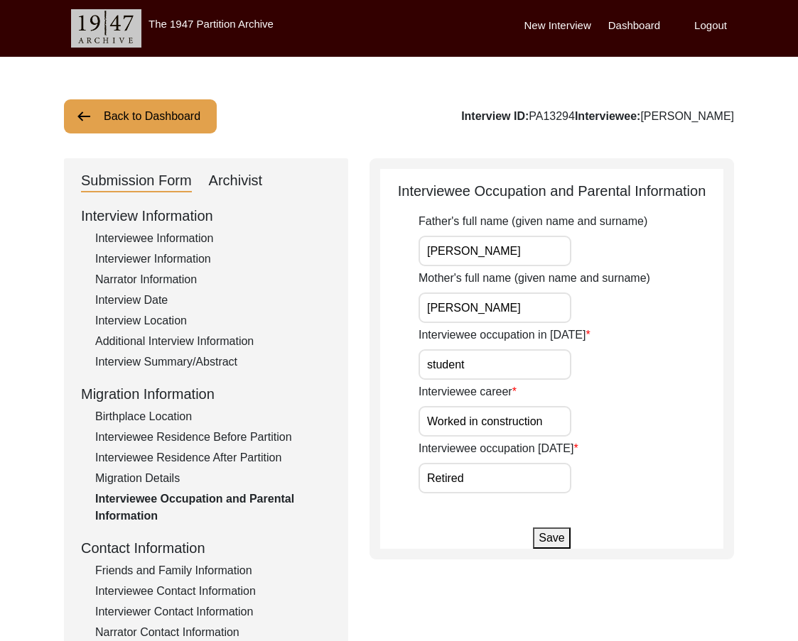
click at [351, 420] on div "Submission Form Archivist Interview Information Interviewee Information Intervi…" at bounding box center [399, 491] width 670 height 666
type input "Construction"
click at [516, 369] on input "student" at bounding box center [494, 364] width 153 height 31
type input "Student"
click at [589, 385] on div "Interviewee career Construction" at bounding box center [570, 410] width 305 height 53
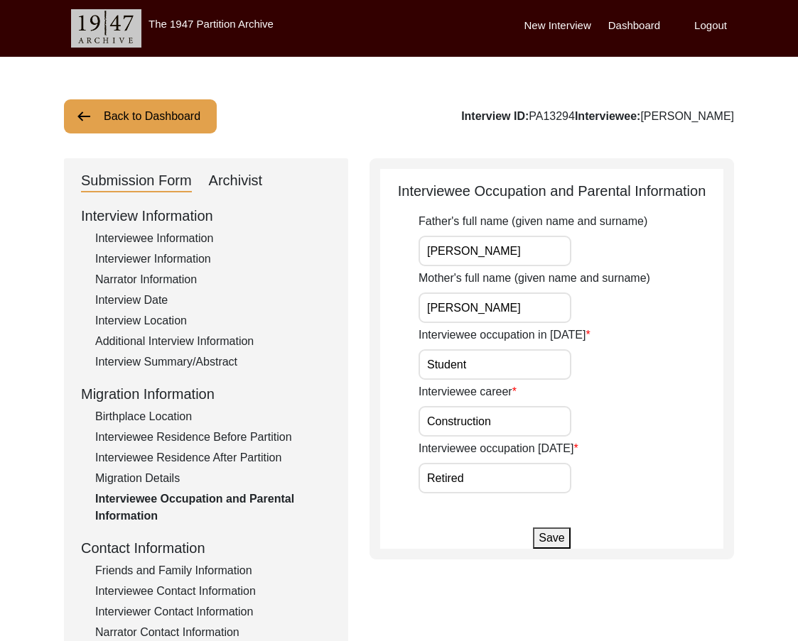
click at [548, 533] on button "Save" at bounding box center [551, 538] width 37 height 21
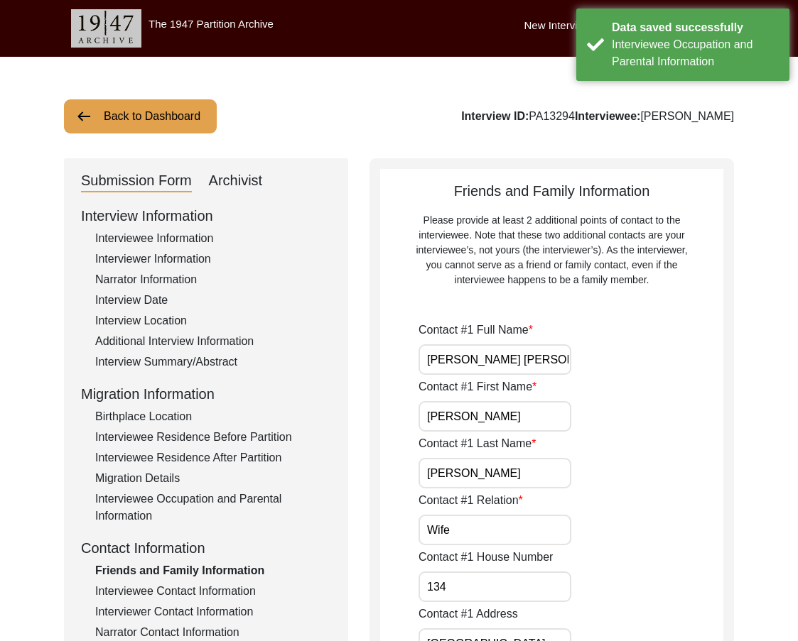
drag, startPoint x: 550, startPoint y: 367, endPoint x: 349, endPoint y: 351, distance: 201.6
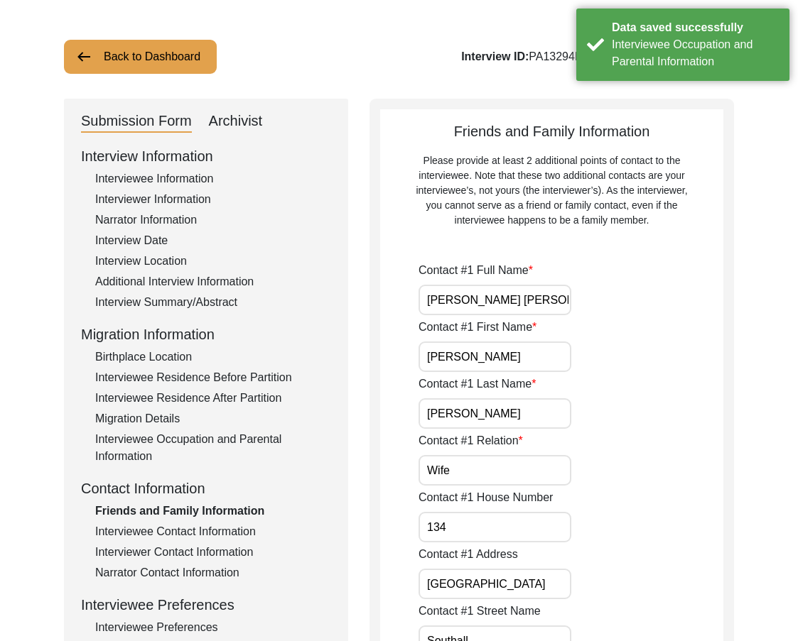
scroll to position [142, 0]
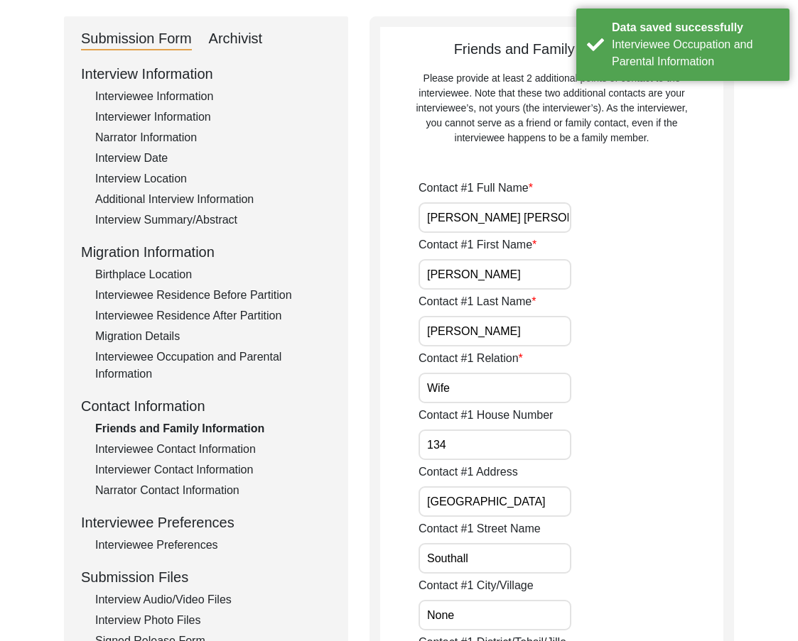
drag, startPoint x: 388, startPoint y: 268, endPoint x: 374, endPoint y: 271, distance: 13.8
click at [469, 329] on input "[PERSON_NAME]" at bounding box center [494, 331] width 153 height 31
click at [467, 397] on input "Wife" at bounding box center [494, 388] width 153 height 31
click at [464, 438] on input "134" at bounding box center [494, 445] width 153 height 31
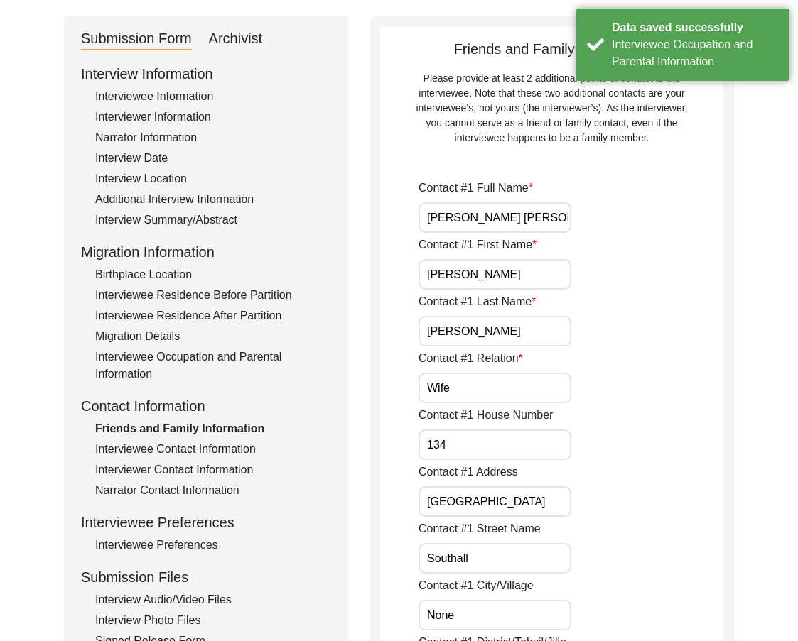
click at [540, 498] on input "[GEOGRAPHIC_DATA]" at bounding box center [494, 502] width 153 height 31
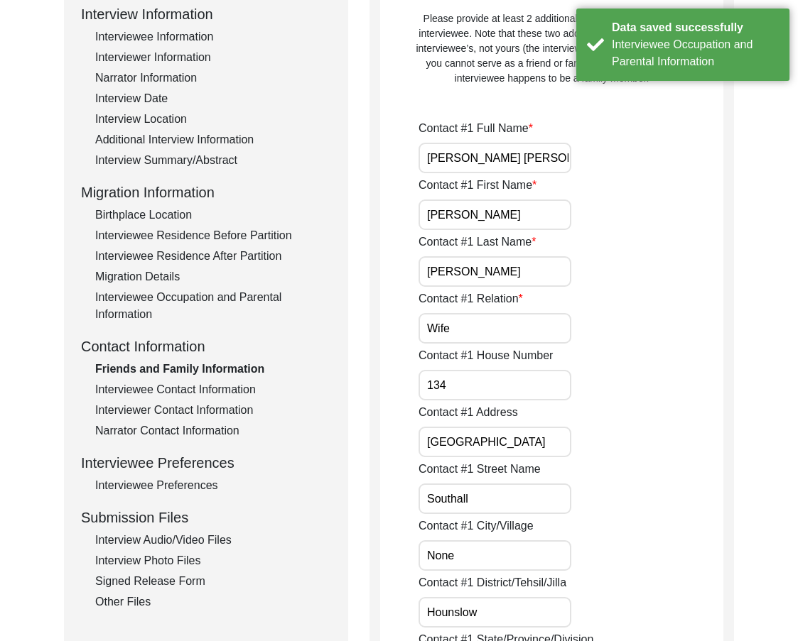
scroll to position [284, 0]
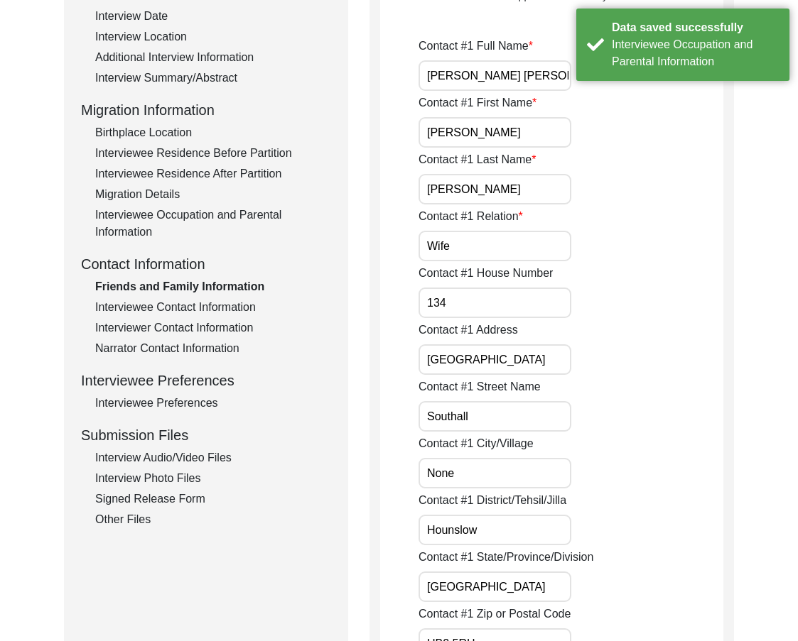
click at [486, 425] on input "Southall" at bounding box center [494, 416] width 153 height 31
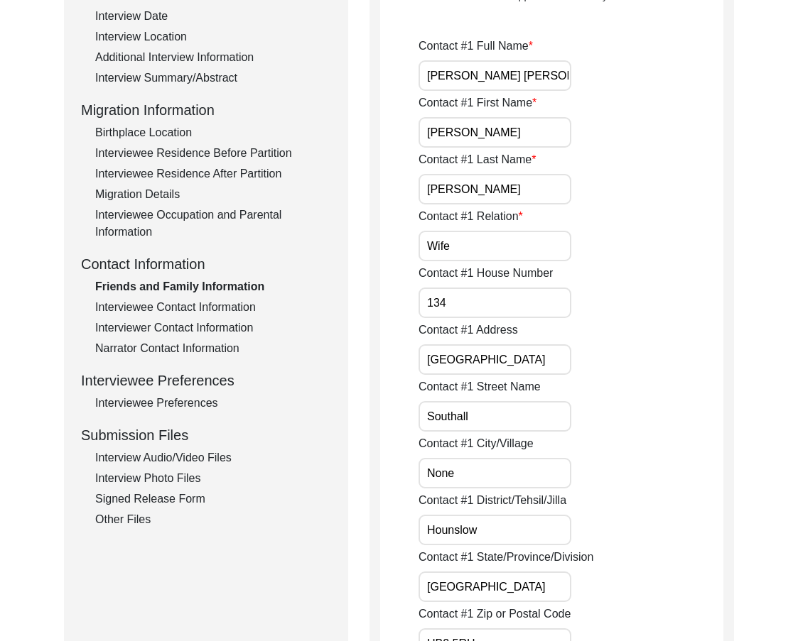
click at [472, 484] on input "None" at bounding box center [494, 473] width 153 height 31
click at [489, 528] on input "Hounslow" at bounding box center [494, 530] width 153 height 31
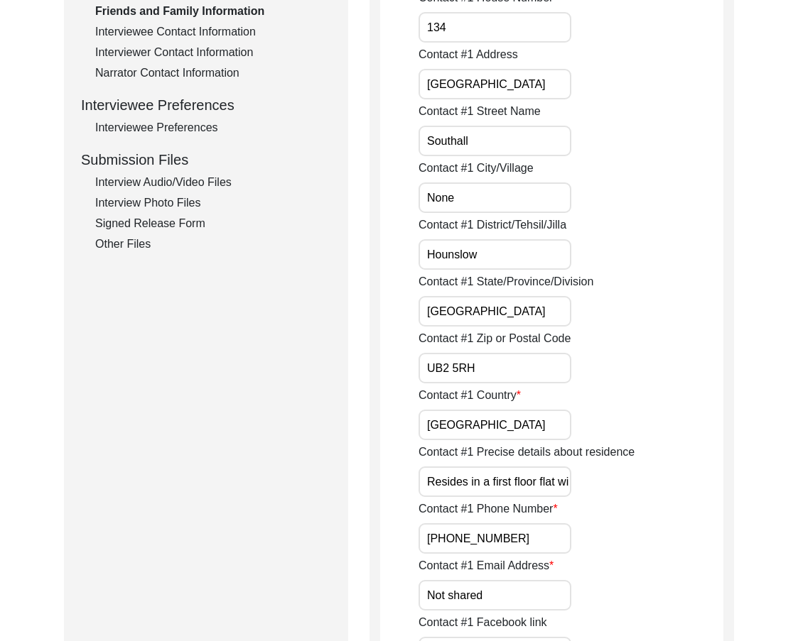
scroll to position [568, 0]
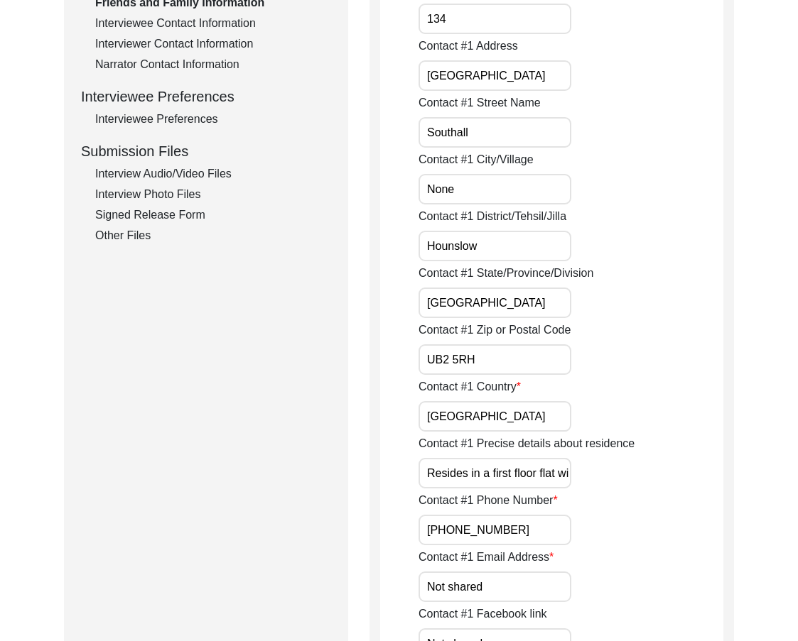
click at [481, 358] on input "UB2 5RH" at bounding box center [494, 360] width 153 height 31
drag, startPoint x: 430, startPoint y: 121, endPoint x: 416, endPoint y: 121, distance: 13.5
drag, startPoint x: 487, startPoint y: 187, endPoint x: 381, endPoint y: 191, distance: 105.9
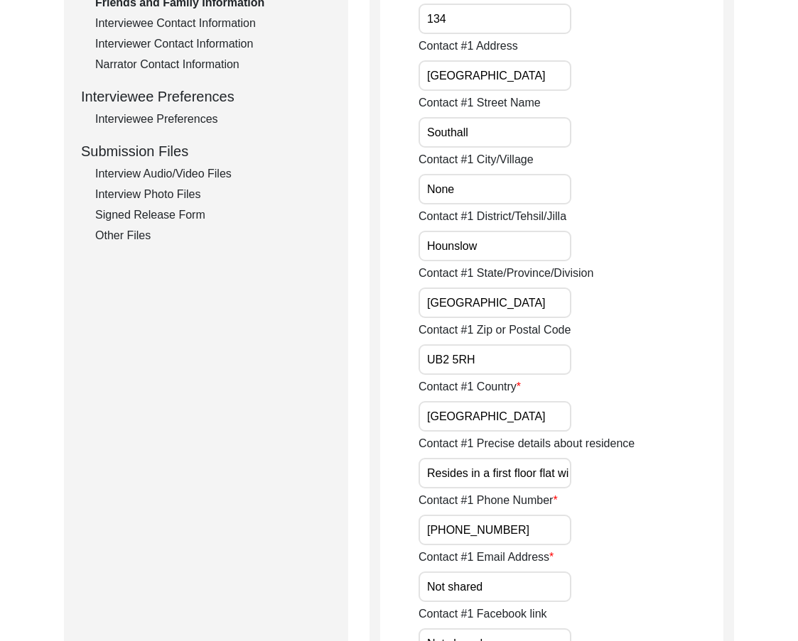
paste input "Southall"
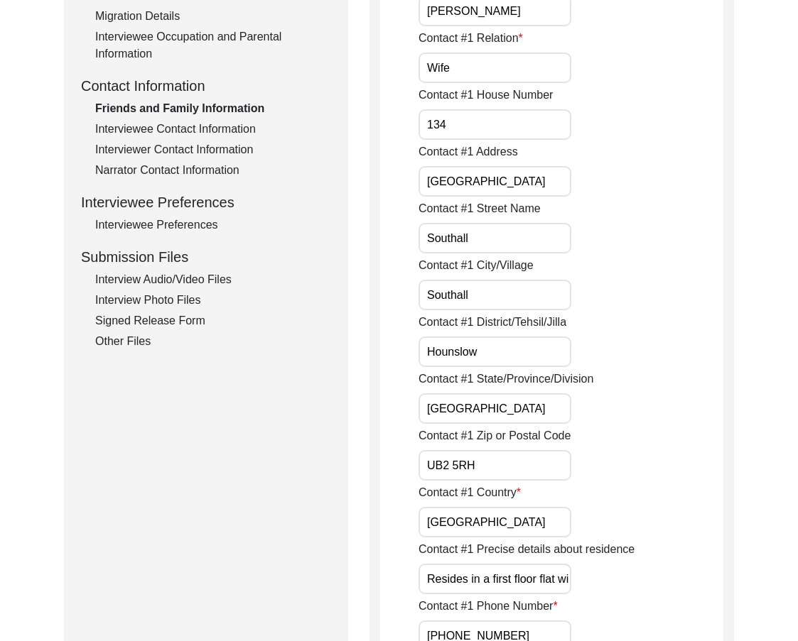
scroll to position [355, 0]
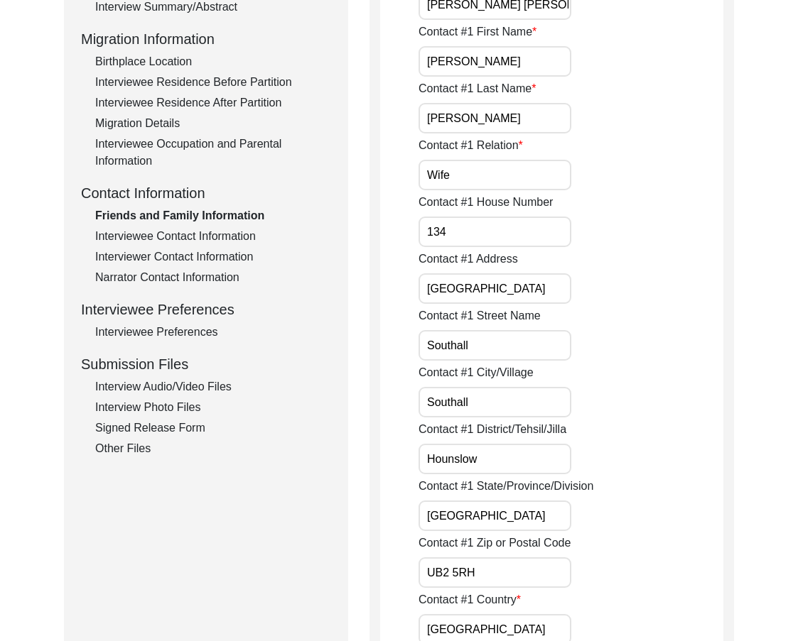
drag, startPoint x: 469, startPoint y: 295, endPoint x: 366, endPoint y: 295, distance: 103.0
drag, startPoint x: 468, startPoint y: 351, endPoint x: 349, endPoint y: 332, distance: 120.2
paste input "[GEOGRAPHIC_DATA]"
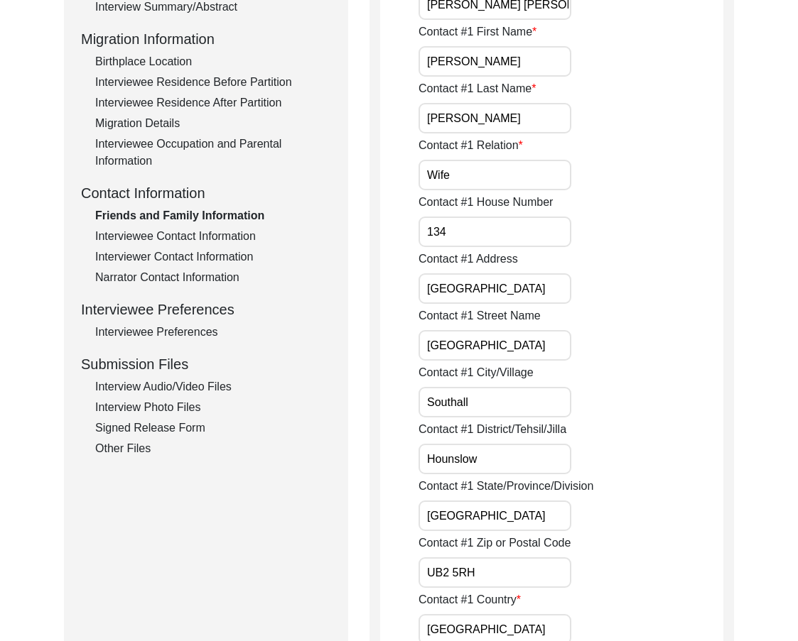
click at [609, 352] on div "Contact [GEOGRAPHIC_DATA]" at bounding box center [570, 334] width 305 height 53
drag, startPoint x: 532, startPoint y: 300, endPoint x: 398, endPoint y: 283, distance: 134.7
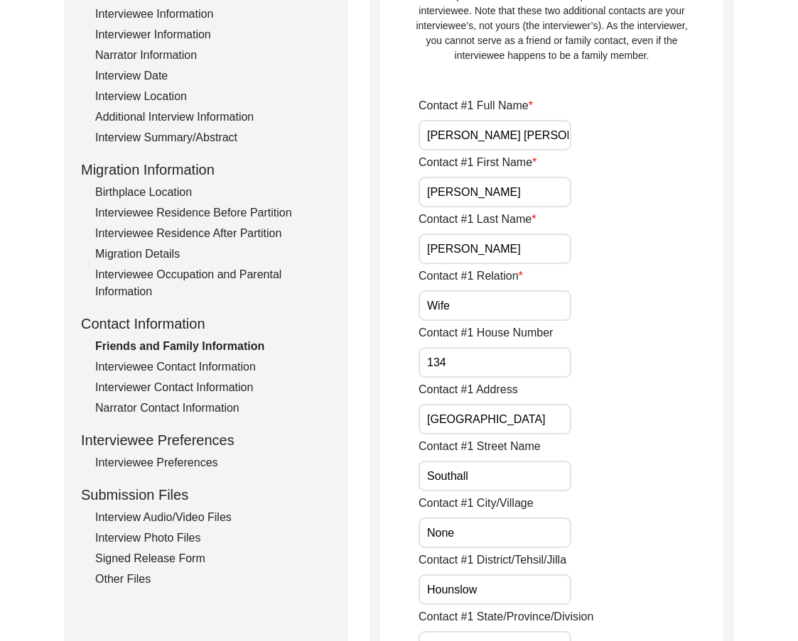
scroll to position [213, 0]
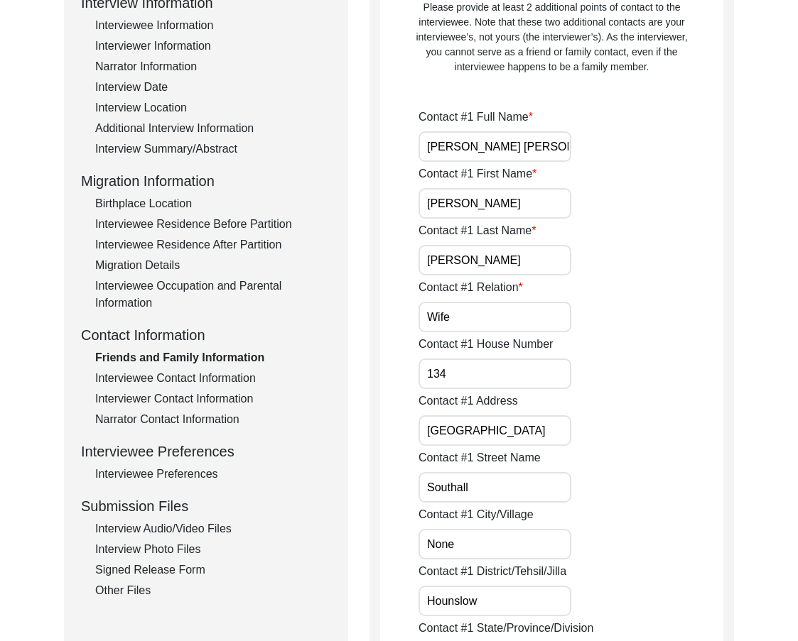
click at [425, 428] on input "[GEOGRAPHIC_DATA]" at bounding box center [494, 431] width 153 height 31
click at [543, 430] on input "[STREET_ADDRESS]" at bounding box center [494, 431] width 153 height 31
click at [602, 451] on div "Contact #1 Street Name [GEOGRAPHIC_DATA]" at bounding box center [570, 476] width 305 height 53
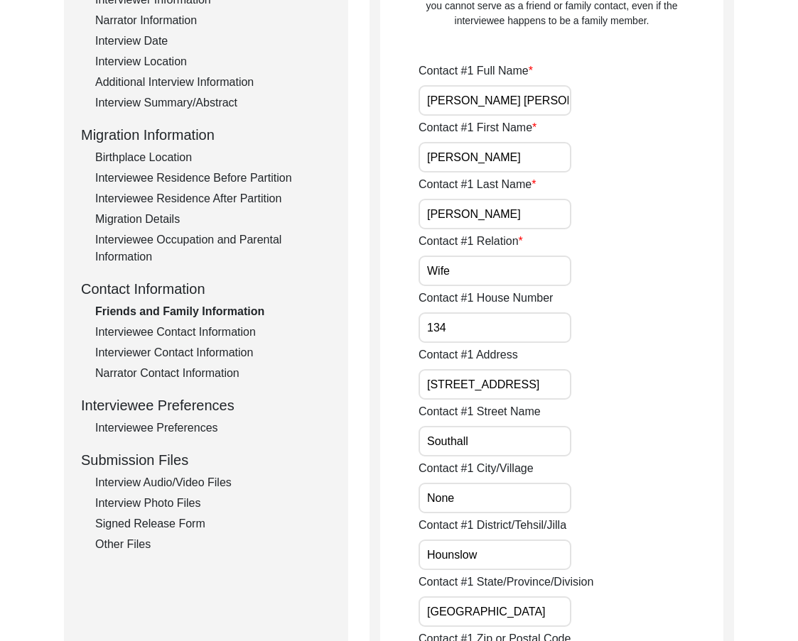
scroll to position [284, 0]
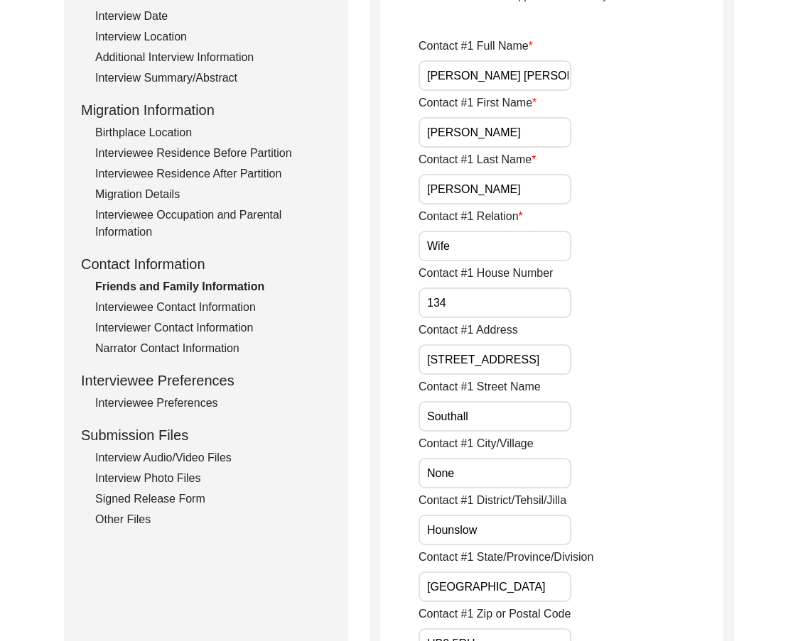
click at [541, 406] on input "Southall" at bounding box center [494, 416] width 153 height 31
click at [538, 421] on input "Southall" at bounding box center [494, 416] width 153 height 31
paste input "[GEOGRAPHIC_DATA]"
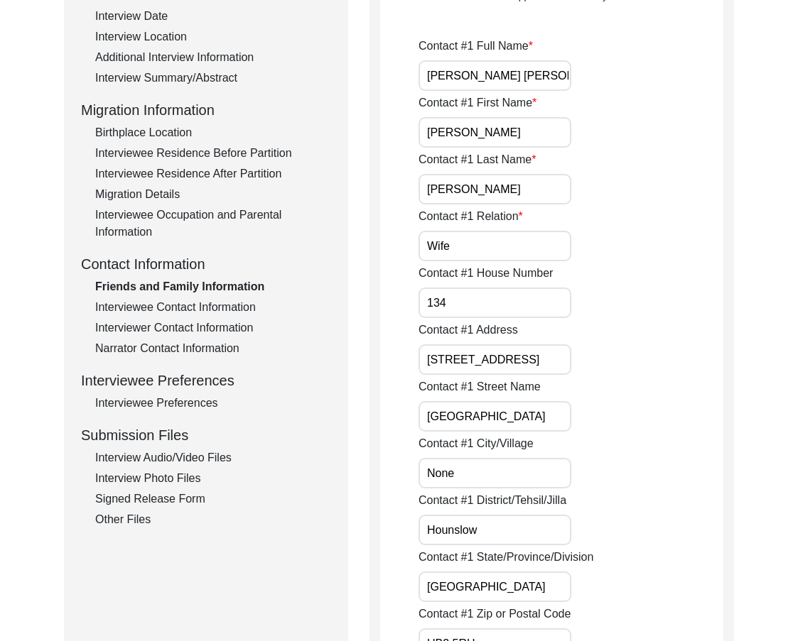
click at [584, 430] on div "Contact [GEOGRAPHIC_DATA]" at bounding box center [570, 405] width 305 height 53
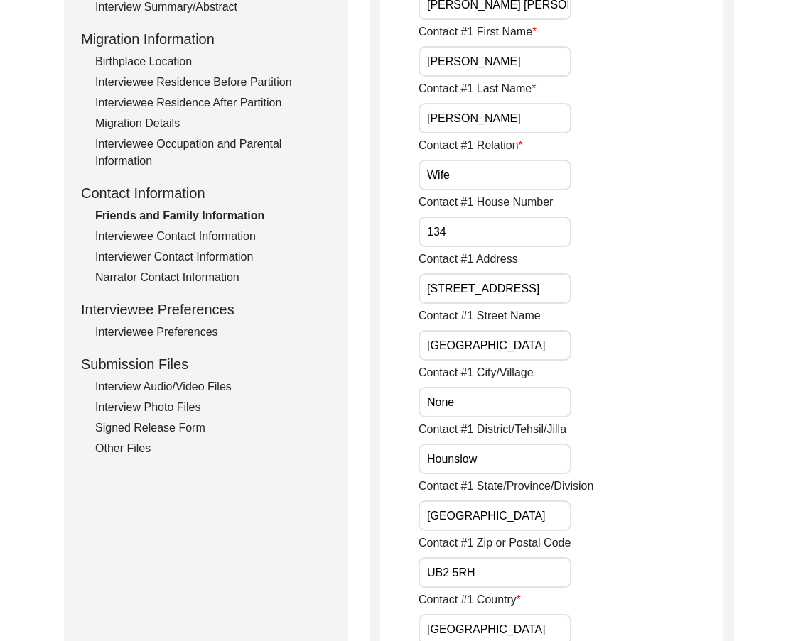
click at [499, 411] on input "None" at bounding box center [494, 402] width 153 height 31
paste input "Southall"
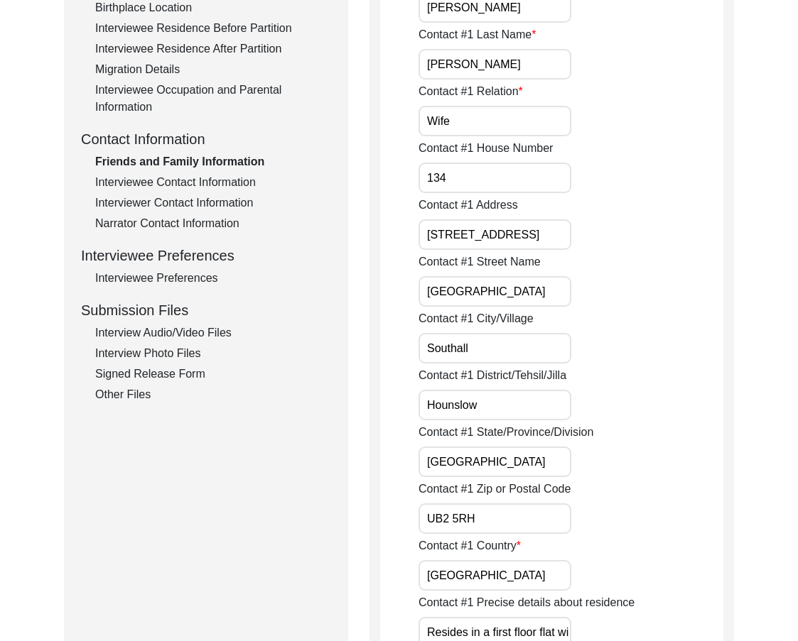
scroll to position [497, 0]
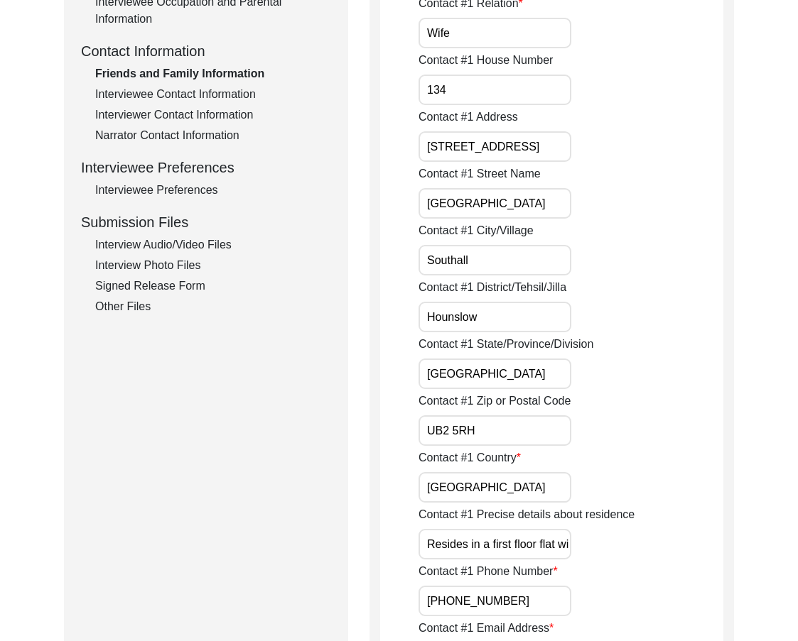
drag, startPoint x: 473, startPoint y: 313, endPoint x: 421, endPoint y: 315, distance: 52.6
click at [430, 315] on input "Hounslow" at bounding box center [494, 317] width 153 height 31
click at [532, 371] on input "[GEOGRAPHIC_DATA]" at bounding box center [494, 374] width 153 height 31
click at [493, 268] on input "Southall" at bounding box center [494, 260] width 153 height 31
click at [500, 382] on input "[GEOGRAPHIC_DATA]" at bounding box center [494, 374] width 153 height 31
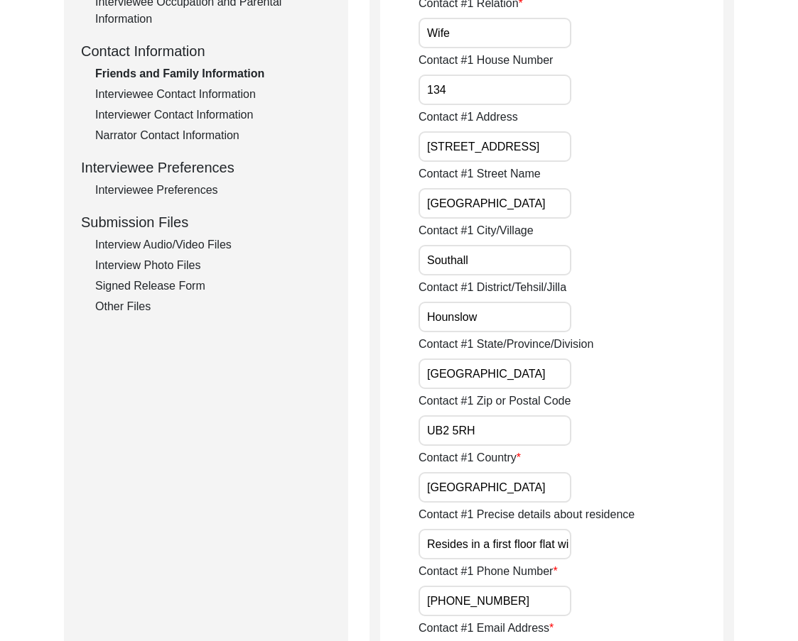
click at [511, 419] on input "UB2 5RH" at bounding box center [494, 431] width 153 height 31
click at [531, 489] on input "[GEOGRAPHIC_DATA]" at bounding box center [494, 487] width 153 height 31
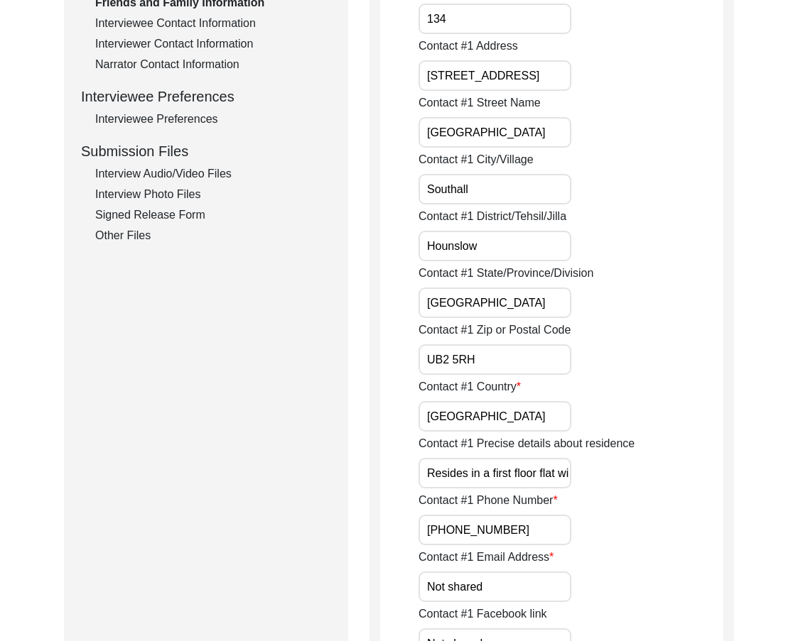
scroll to position [0, 104]
drag, startPoint x: 482, startPoint y: 469, endPoint x: 605, endPoint y: 472, distance: 122.9
click at [605, 472] on div "Contact #1 Precise details about residence Resides in a first floor flat with […" at bounding box center [570, 461] width 305 height 53
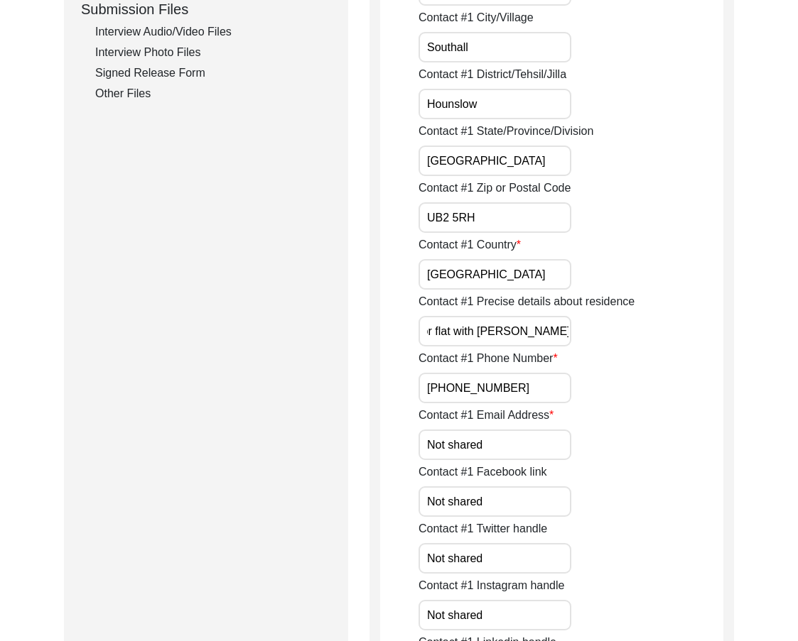
scroll to position [0, 0]
drag, startPoint x: 528, startPoint y: 398, endPoint x: 371, endPoint y: 399, distance: 157.0
click at [509, 455] on input "Not shared" at bounding box center [494, 445] width 153 height 31
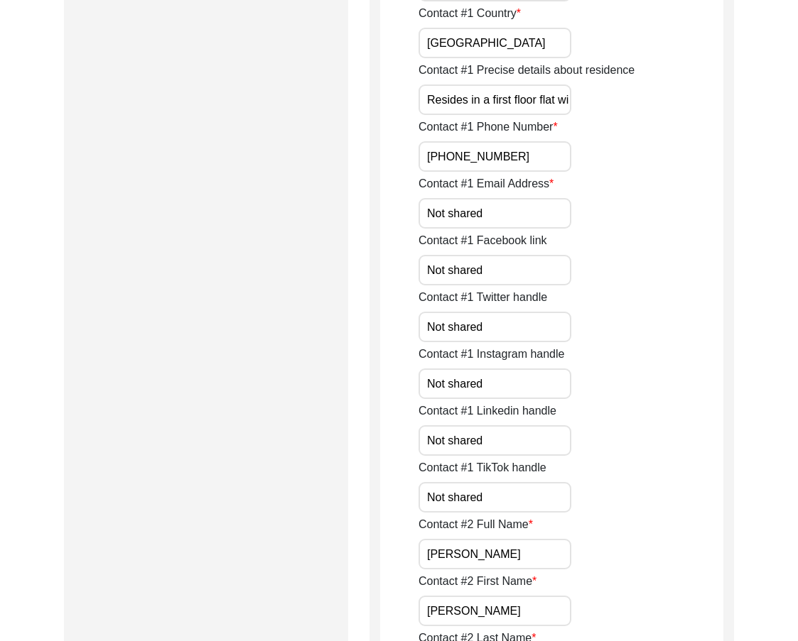
scroll to position [852, 0]
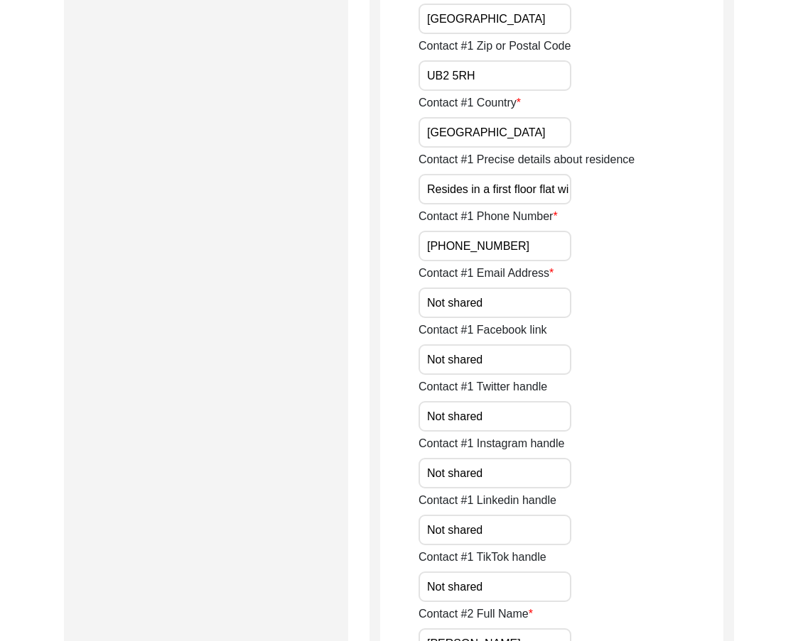
drag, startPoint x: 428, startPoint y: 301, endPoint x: 391, endPoint y: 301, distance: 37.6
drag, startPoint x: 458, startPoint y: 300, endPoint x: 342, endPoint y: 299, distance: 116.5
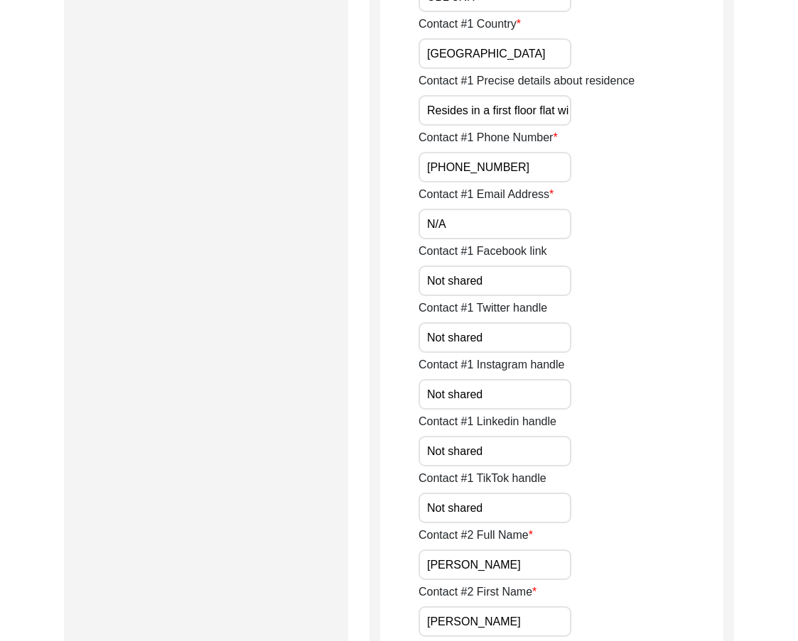
scroll to position [1065, 0]
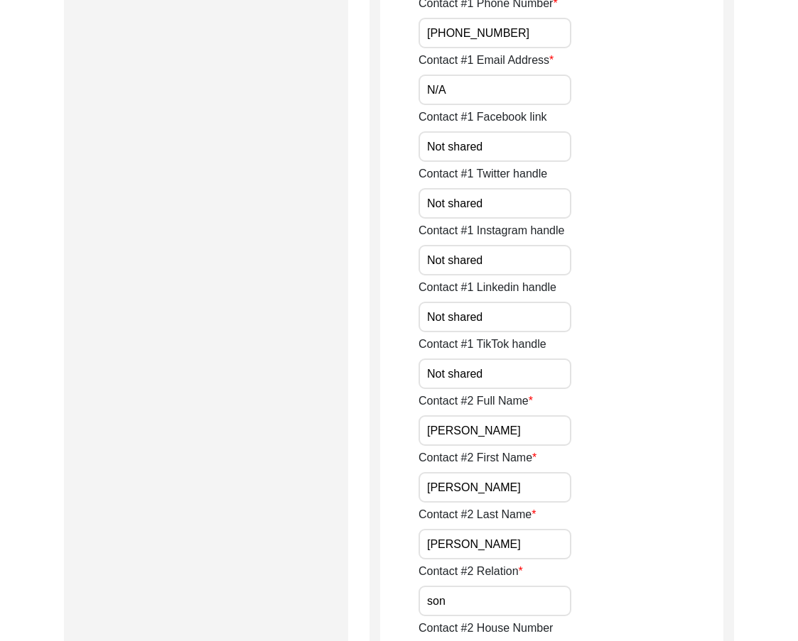
drag, startPoint x: 449, startPoint y: 148, endPoint x: 394, endPoint y: 152, distance: 55.5
click at [514, 155] on input "Not shared" at bounding box center [494, 146] width 153 height 31
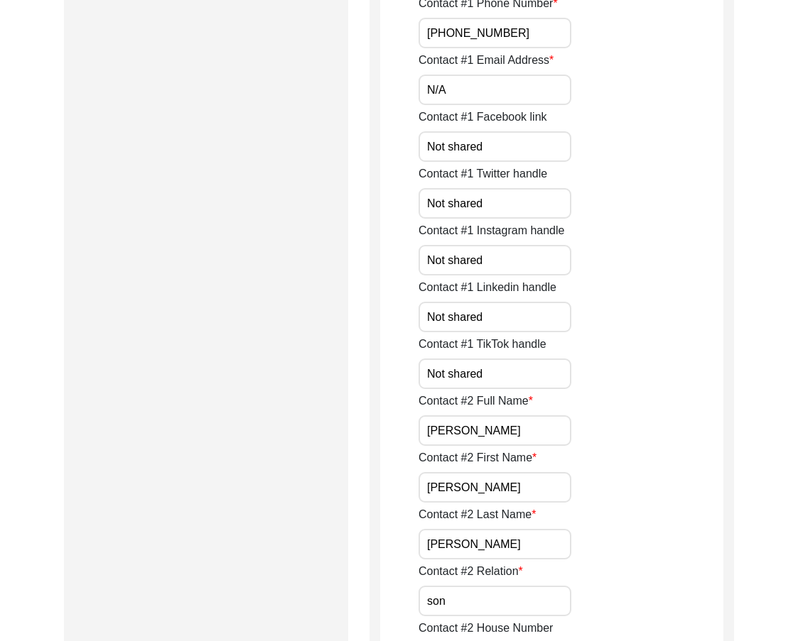
paste input "/A"
click at [437, 207] on input "Not shared" at bounding box center [494, 203] width 153 height 31
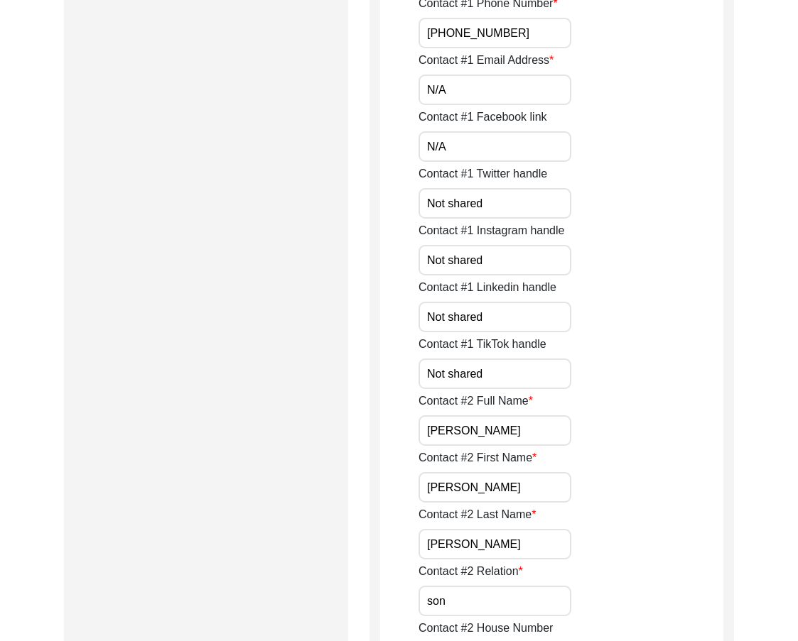
paste input "/A"
click at [433, 257] on input "Not shared" at bounding box center [494, 260] width 153 height 31
paste input "/A"
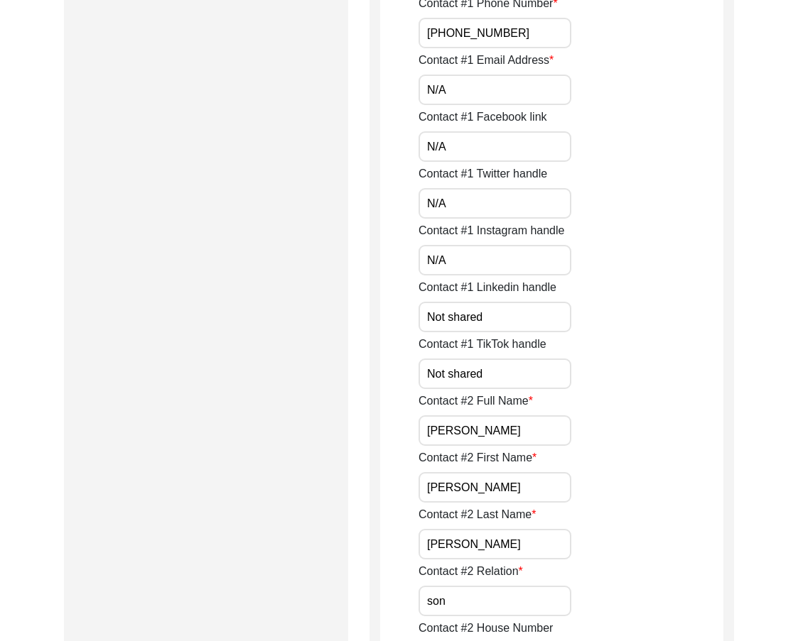
click at [434, 315] on input "Not shared" at bounding box center [494, 317] width 153 height 31
paste input "/A"
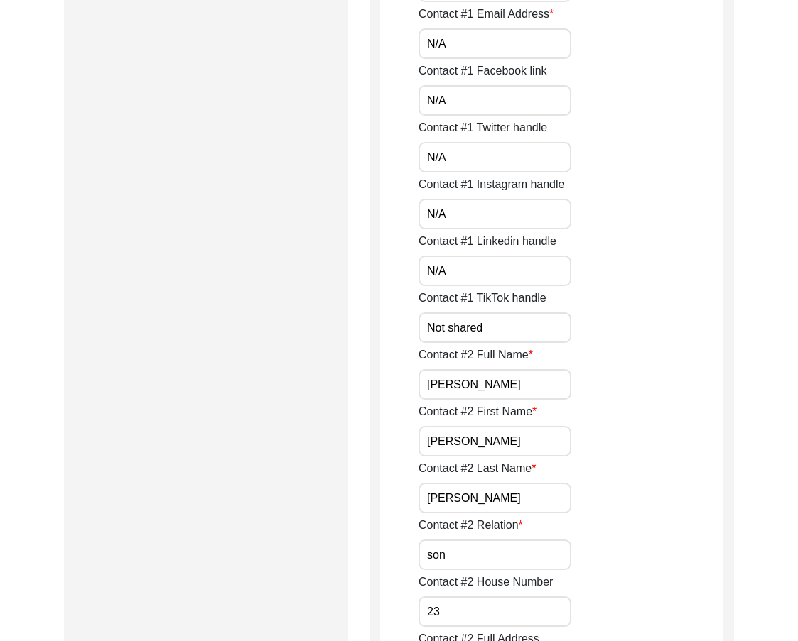
scroll to position [1136, 0]
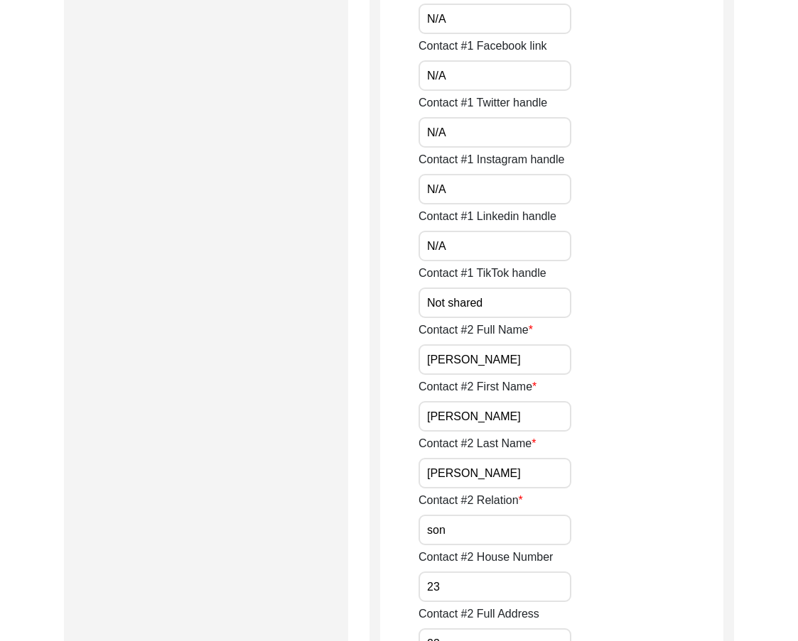
click at [427, 313] on input "Not shared" at bounding box center [494, 303] width 153 height 31
click at [427, 312] on input "Not shared" at bounding box center [494, 303] width 153 height 31
paste input "/A"
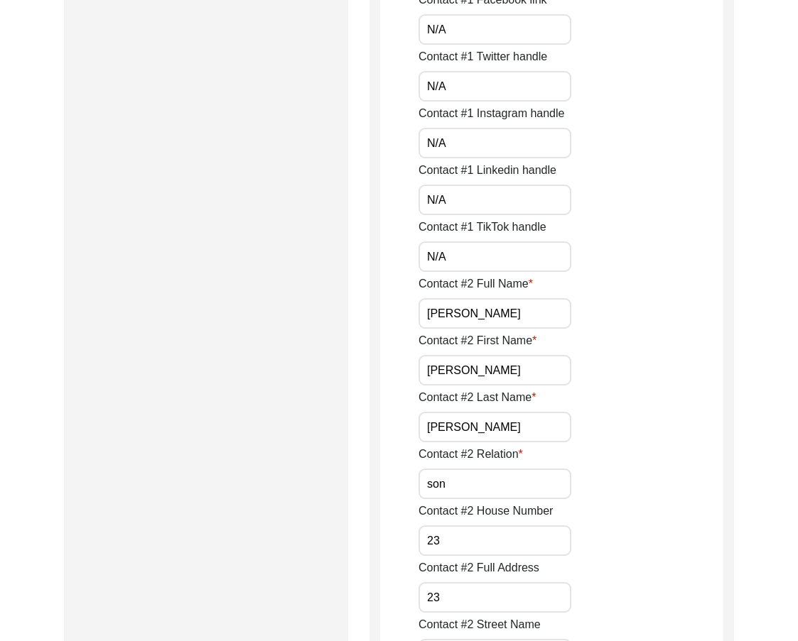
scroll to position [1208, 0]
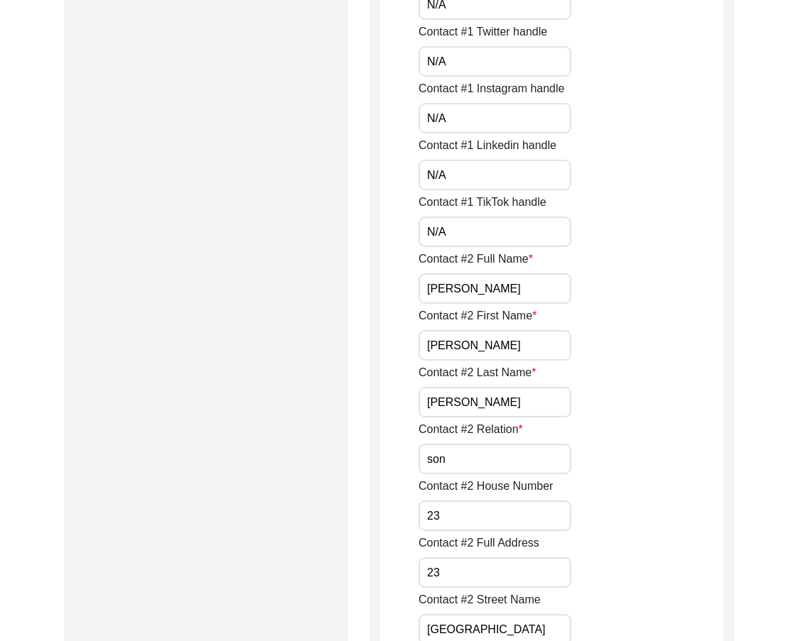
click at [558, 293] on input "[PERSON_NAME]" at bounding box center [494, 288] width 153 height 31
click at [516, 344] on input "[PERSON_NAME]" at bounding box center [494, 345] width 153 height 31
click at [490, 391] on input "[PERSON_NAME]" at bounding box center [494, 402] width 153 height 31
click at [462, 460] on input "son" at bounding box center [494, 459] width 153 height 31
click at [531, 457] on input "son" at bounding box center [494, 459] width 153 height 31
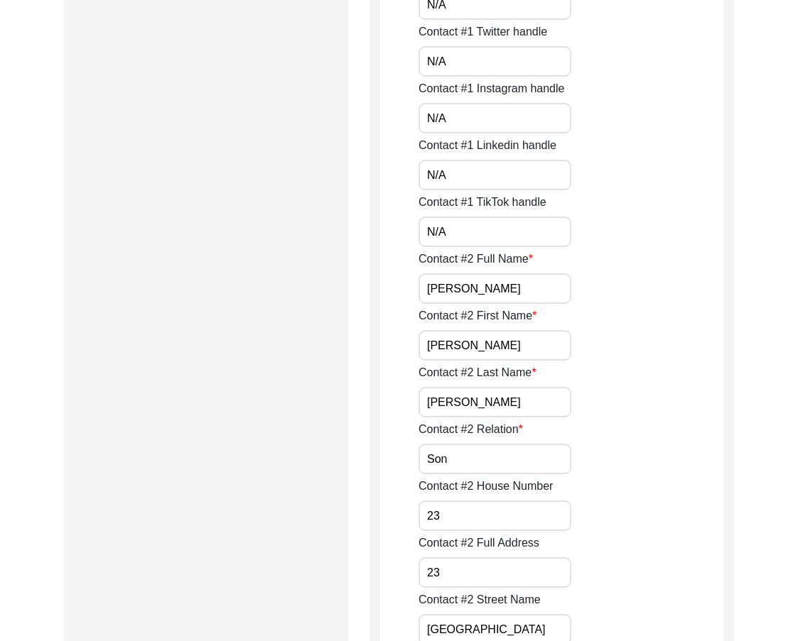
click at [521, 508] on input "23" at bounding box center [494, 516] width 153 height 31
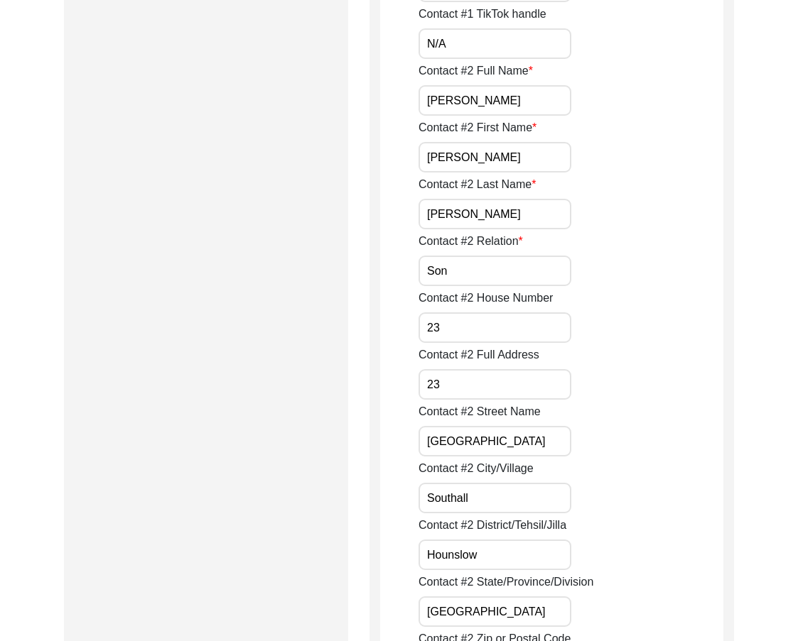
scroll to position [1421, 0]
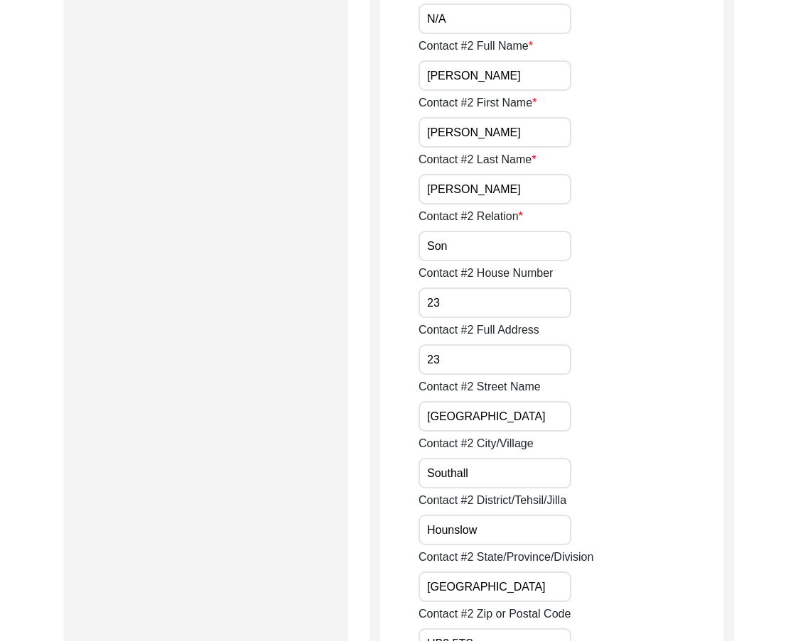
drag, startPoint x: 536, startPoint y: 413, endPoint x: 356, endPoint y: 408, distance: 180.5
click at [511, 355] on input "23" at bounding box center [494, 360] width 153 height 31
paste input "[GEOGRAPHIC_DATA]"
click at [566, 358] on input "[STREET_ADDRESS]" at bounding box center [494, 360] width 153 height 31
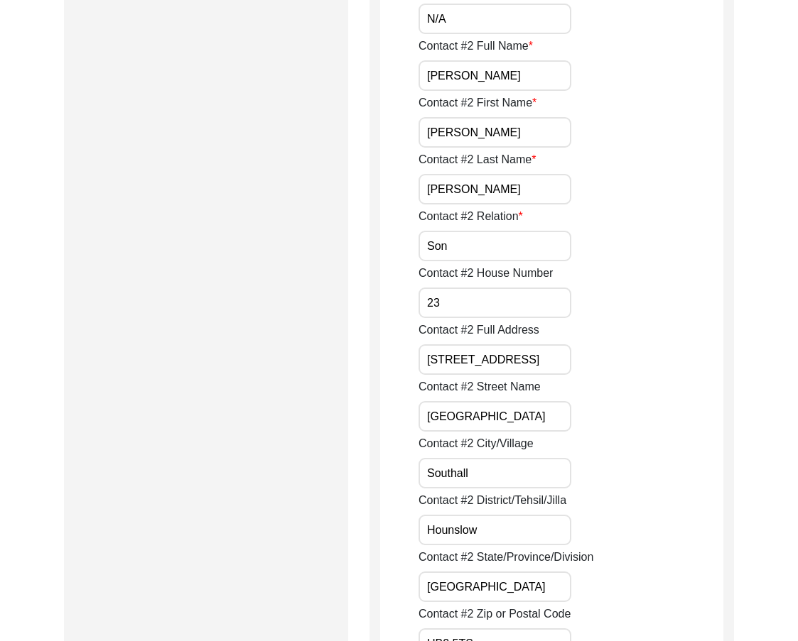
scroll to position [0, 54]
click at [596, 371] on div "Contact #2 Full Address [STREET_ADDRESS]" at bounding box center [570, 348] width 305 height 53
drag, startPoint x: 492, startPoint y: 319, endPoint x: 487, endPoint y: 309, distance: 11.1
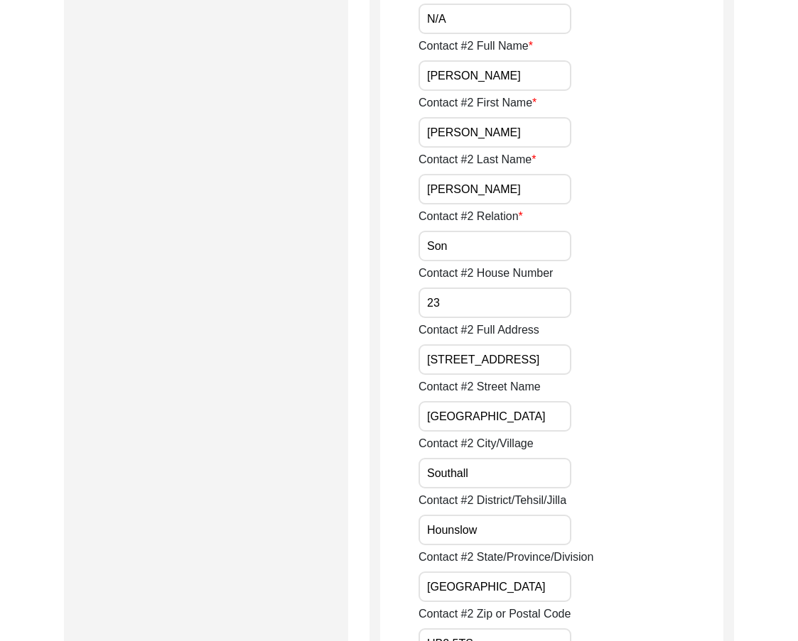
click at [487, 309] on input "23" at bounding box center [494, 303] width 153 height 31
drag, startPoint x: 450, startPoint y: 363, endPoint x: 677, endPoint y: 376, distance: 227.7
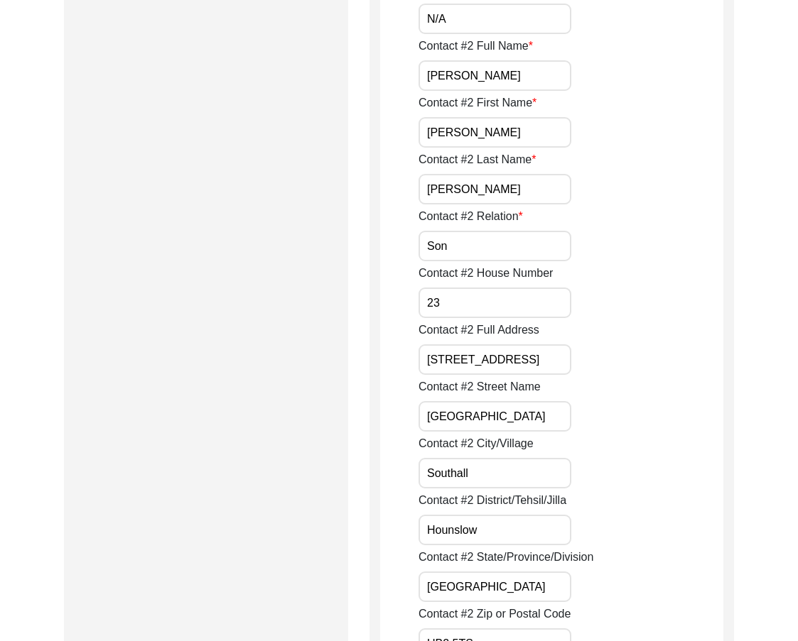
click at [562, 419] on input "[GEOGRAPHIC_DATA]" at bounding box center [494, 416] width 153 height 31
click at [526, 473] on input "Southall" at bounding box center [494, 473] width 153 height 31
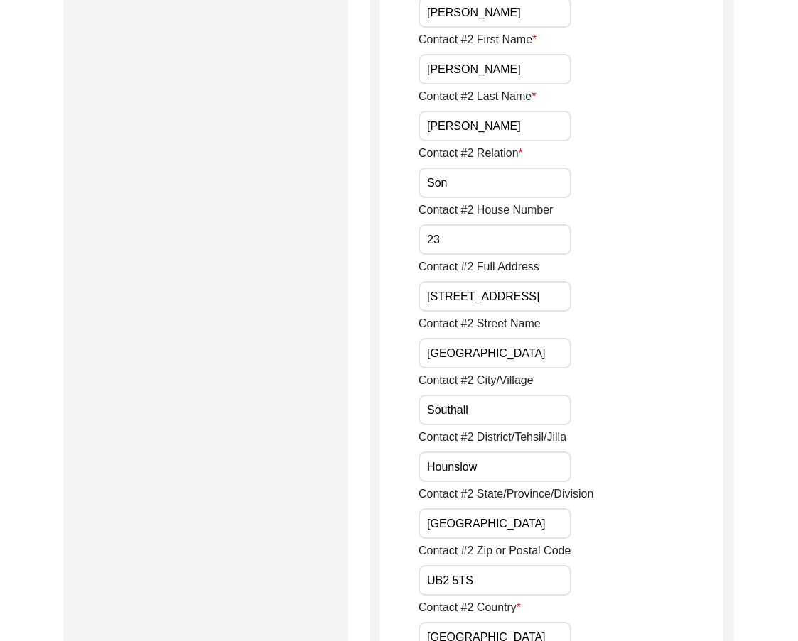
scroll to position [1563, 0]
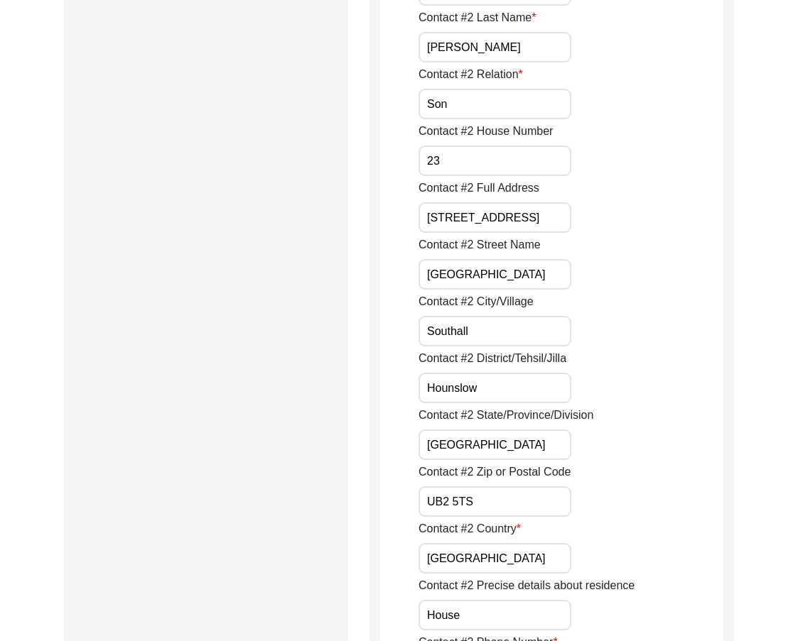
click at [513, 396] on input "Hounslow" at bounding box center [494, 388] width 153 height 31
click at [507, 430] on input "[GEOGRAPHIC_DATA]" at bounding box center [494, 445] width 153 height 31
click at [513, 484] on div "Contact #2 Zip or Postal Code UB2 5TS" at bounding box center [570, 490] width 305 height 53
click at [516, 495] on input "UB2 5TS" at bounding box center [494, 502] width 153 height 31
click at [542, 580] on label "Contact #2 Precise details about residence" at bounding box center [526, 585] width 216 height 17
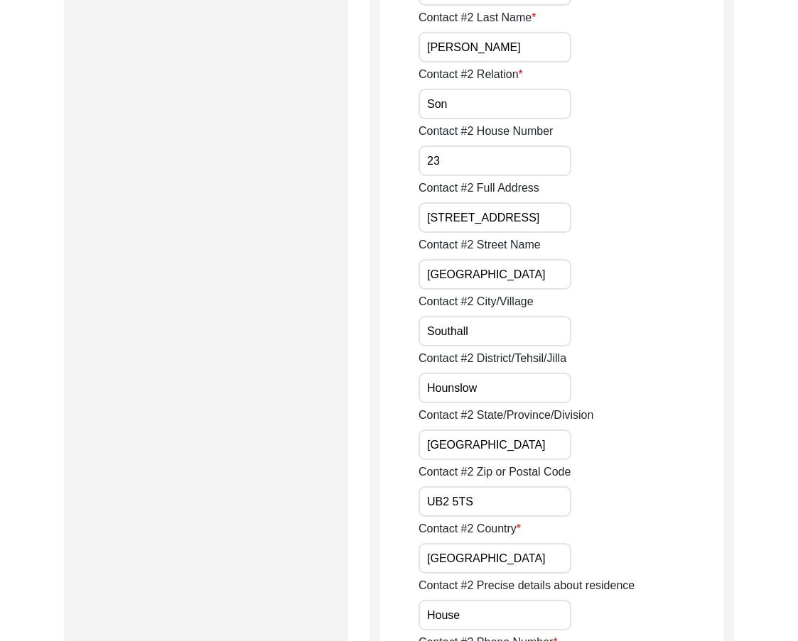
click at [542, 600] on input "House" at bounding box center [494, 615] width 153 height 31
click at [518, 558] on input "[GEOGRAPHIC_DATA]" at bounding box center [494, 558] width 153 height 31
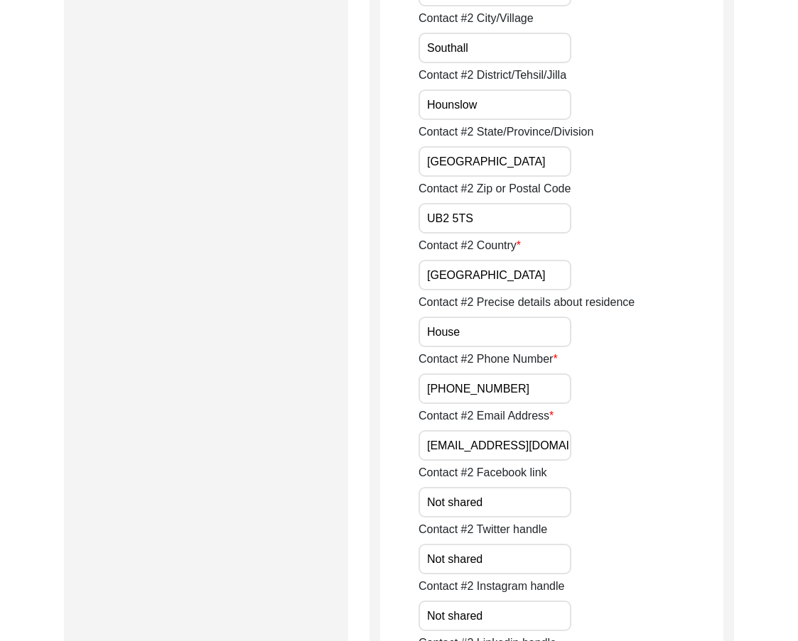
scroll to position [1847, 0]
click at [474, 335] on input "House" at bounding box center [494, 331] width 153 height 31
click at [543, 384] on input "[PHONE_NUMBER]" at bounding box center [494, 388] width 153 height 31
click at [553, 445] on input "[EMAIL_ADDRESS][DOMAIN_NAME]" at bounding box center [494, 445] width 153 height 31
click at [435, 445] on input "[EMAIL_ADDRESS][DOMAIN_NAME]" at bounding box center [494, 445] width 153 height 31
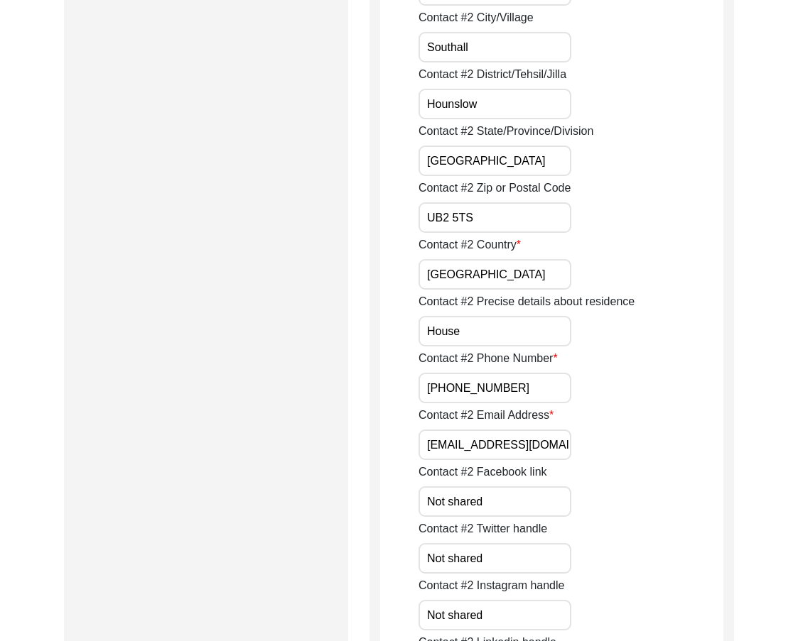
click at [432, 445] on input "[EMAIL_ADDRESS][DOMAIN_NAME]" at bounding box center [494, 445] width 153 height 31
drag, startPoint x: 543, startPoint y: 450, endPoint x: 365, endPoint y: 455, distance: 177.6
drag, startPoint x: 529, startPoint y: 384, endPoint x: 256, endPoint y: 382, distance: 273.5
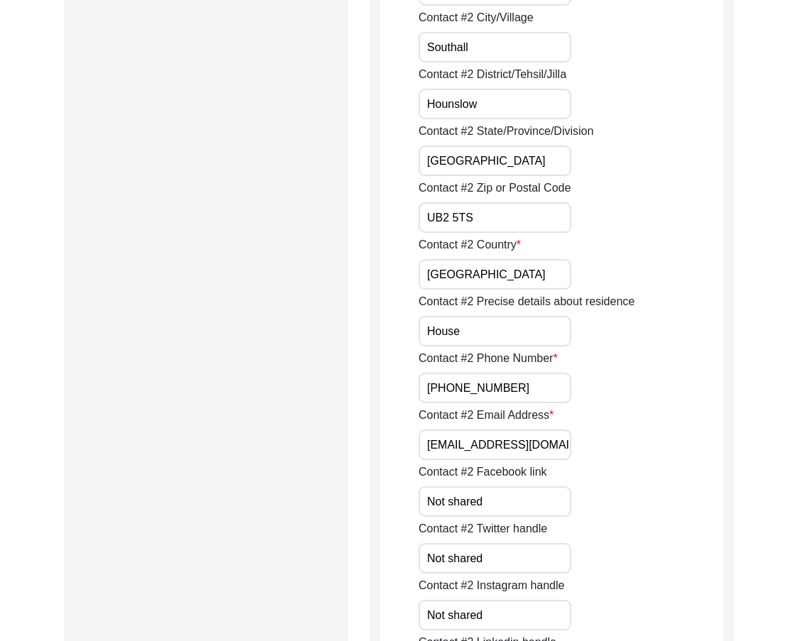
drag, startPoint x: 465, startPoint y: 320, endPoint x: 470, endPoint y: 332, distance: 13.1
click at [465, 322] on input "House" at bounding box center [494, 331] width 153 height 31
click at [470, 332] on input "House" at bounding box center [494, 331] width 153 height 31
click at [523, 287] on input "[GEOGRAPHIC_DATA]" at bounding box center [494, 274] width 153 height 31
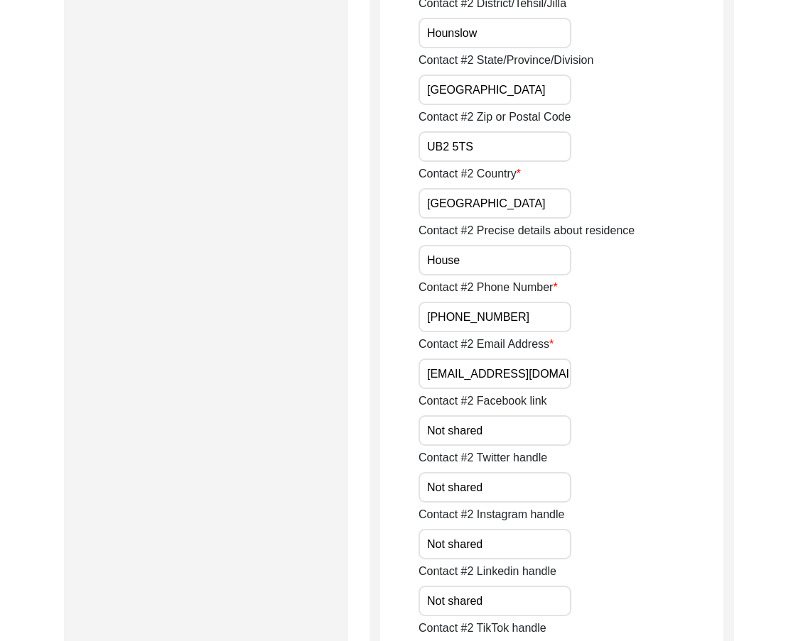
drag, startPoint x: 509, startPoint y: 423, endPoint x: 384, endPoint y: 416, distance: 126.0
paste input "[PERSON_NAME] [PERSON_NAME]"
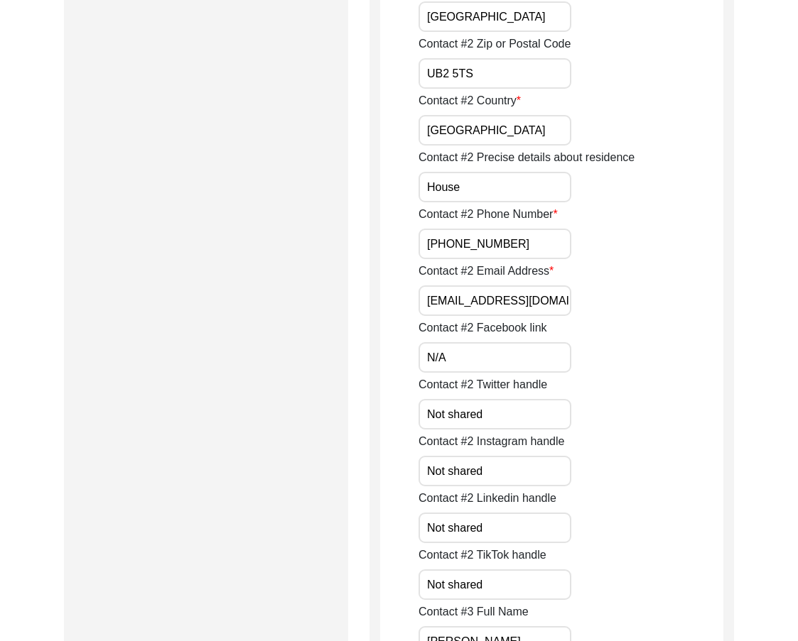
scroll to position [2060, 0]
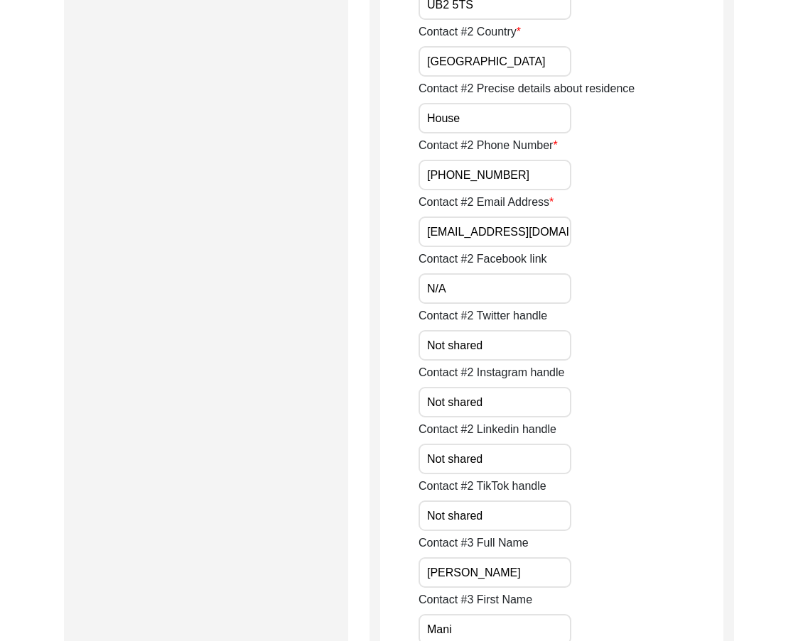
drag, startPoint x: 401, startPoint y: 291, endPoint x: 352, endPoint y: 291, distance: 49.0
drag, startPoint x: 430, startPoint y: 345, endPoint x: 335, endPoint y: 352, distance: 95.4
paste input "/A"
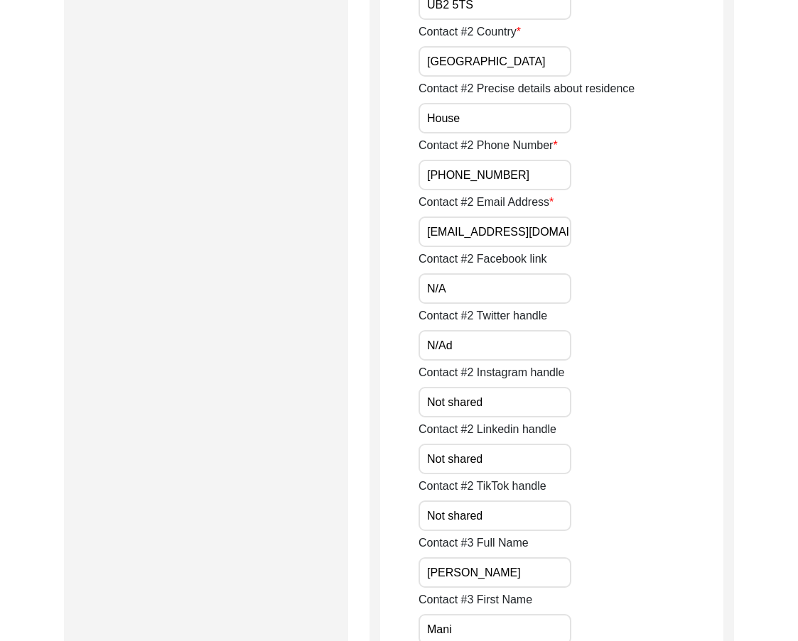
click at [540, 352] on input "N/Ad" at bounding box center [494, 345] width 153 height 31
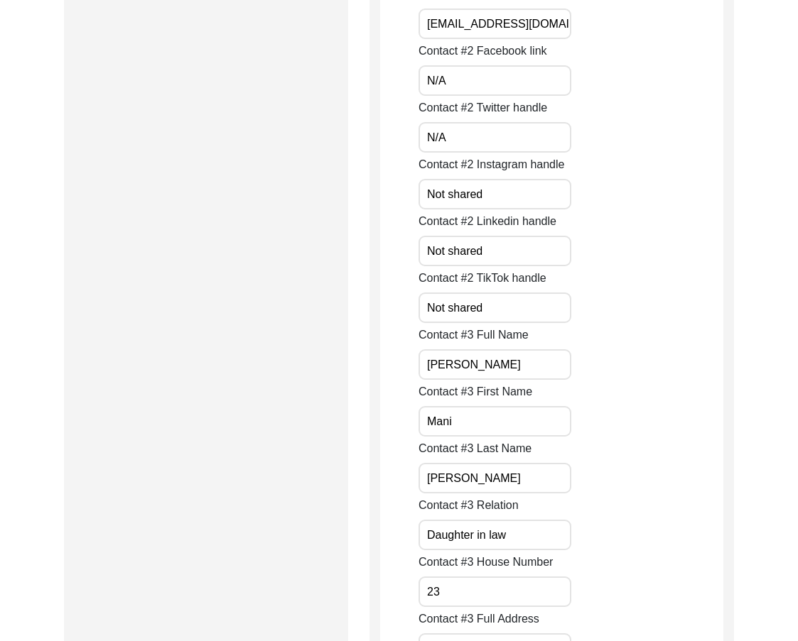
scroll to position [2273, 0]
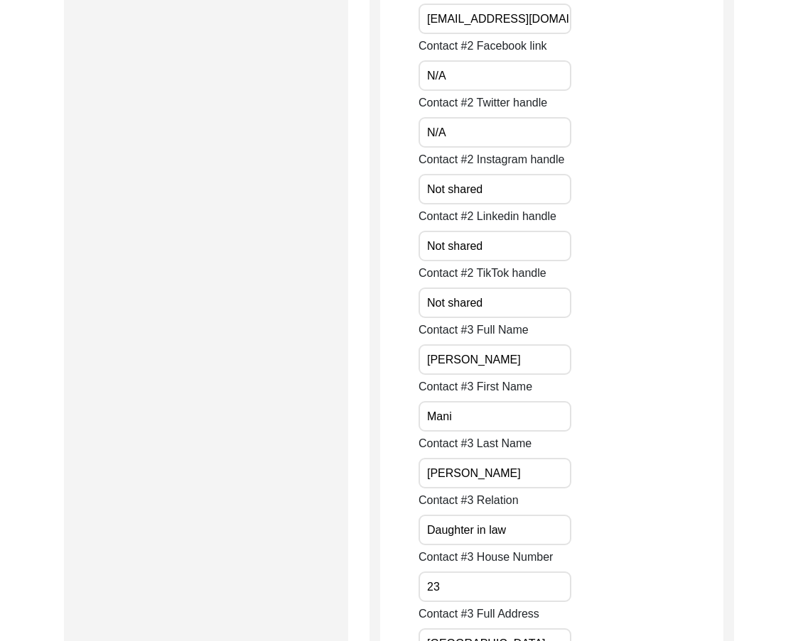
drag, startPoint x: 416, startPoint y: 190, endPoint x: 315, endPoint y: 190, distance: 100.9
paste input "/A"
drag, startPoint x: 396, startPoint y: 245, endPoint x: 337, endPoint y: 245, distance: 59.0
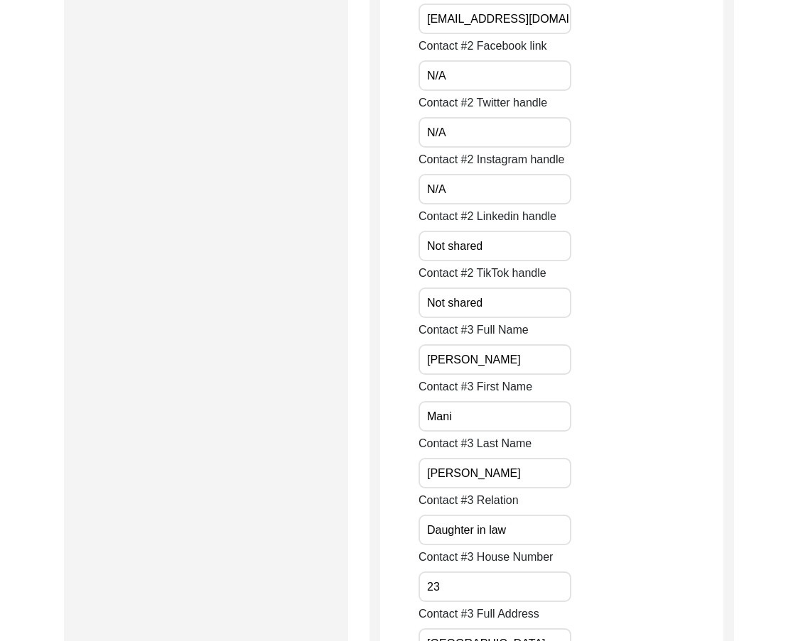
paste input "/A"
drag, startPoint x: 521, startPoint y: 305, endPoint x: 327, endPoint y: 302, distance: 194.7
paste input "/A"
click at [508, 365] on input "[PERSON_NAME]" at bounding box center [494, 360] width 153 height 31
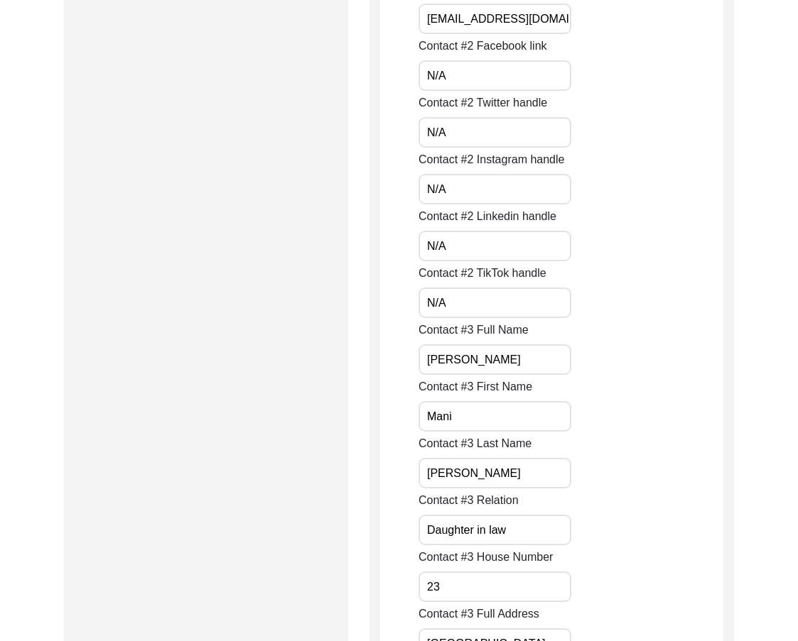
click at [469, 413] on input "Mani" at bounding box center [494, 416] width 153 height 31
click at [480, 477] on input "[PERSON_NAME]" at bounding box center [494, 473] width 153 height 31
click at [533, 526] on input "Daughter in law" at bounding box center [494, 530] width 153 height 31
click at [474, 532] on input "Daughter in law" at bounding box center [494, 530] width 153 height 31
drag, startPoint x: 503, startPoint y: 531, endPoint x: 474, endPoint y: 531, distance: 29.1
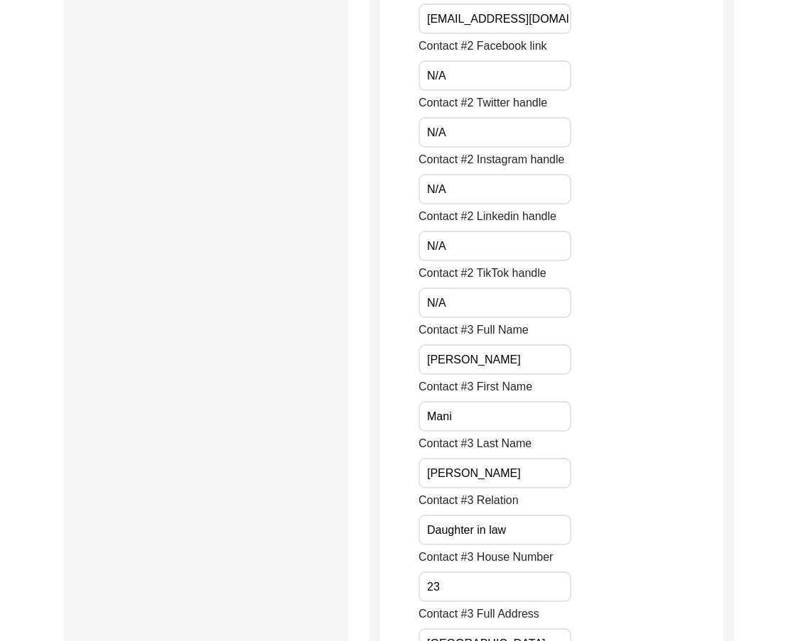
click at [474, 531] on input "Daughter in law" at bounding box center [494, 530] width 153 height 31
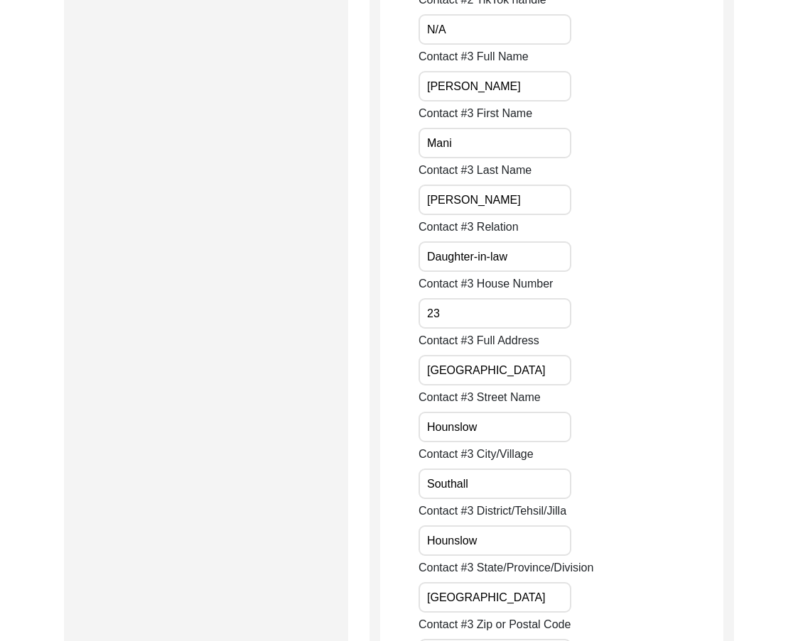
scroll to position [2557, 0]
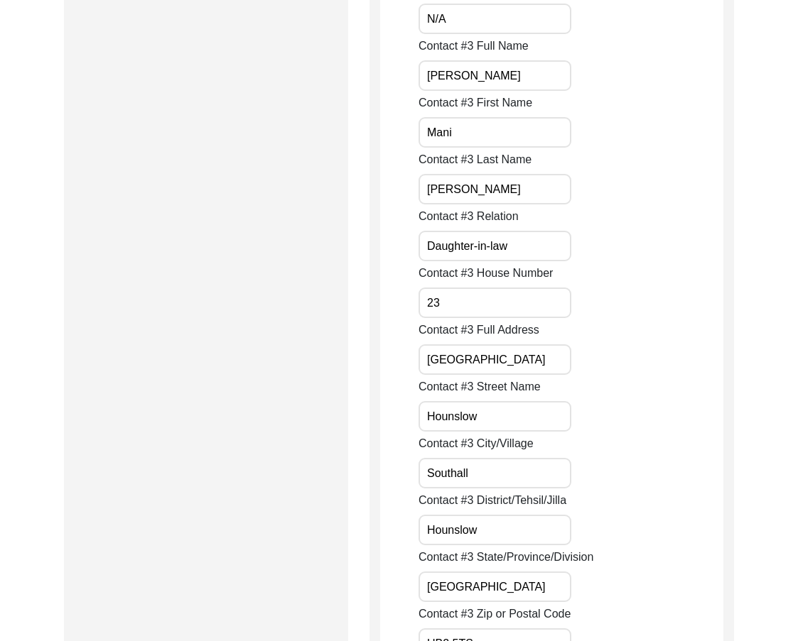
click at [453, 298] on input "23" at bounding box center [494, 303] width 153 height 31
click at [424, 359] on input "[GEOGRAPHIC_DATA]" at bounding box center [494, 360] width 153 height 31
click at [556, 366] on input "[STREET_ADDRESS]" at bounding box center [494, 360] width 153 height 31
click at [547, 366] on input "[STREET_ADDRESS]" at bounding box center [494, 360] width 153 height 31
paste input ", [GEOGRAPHIC_DATA], [GEOGRAPHIC_DATA]"
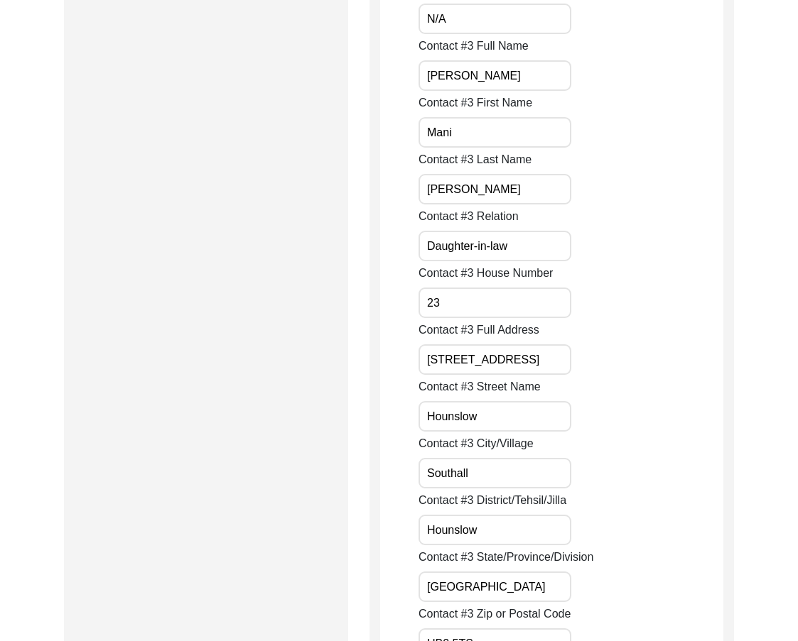
scroll to position [0, 54]
click at [538, 403] on input "Hounslow" at bounding box center [494, 416] width 153 height 31
click at [525, 449] on label "Contact #3 City/Village" at bounding box center [475, 443] width 115 height 17
click at [525, 458] on input "Southall" at bounding box center [494, 473] width 153 height 31
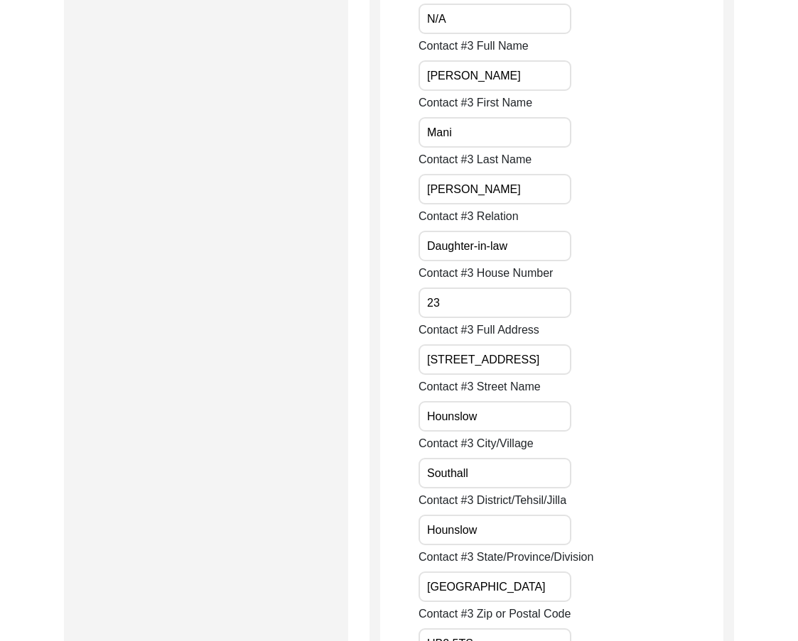
click at [528, 472] on input "Southall" at bounding box center [494, 473] width 153 height 31
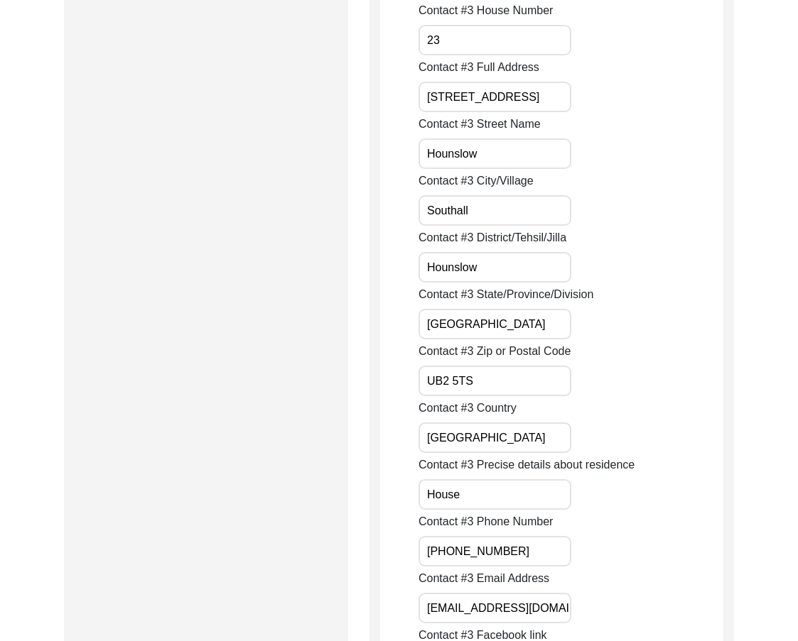
scroll to position [2841, 0]
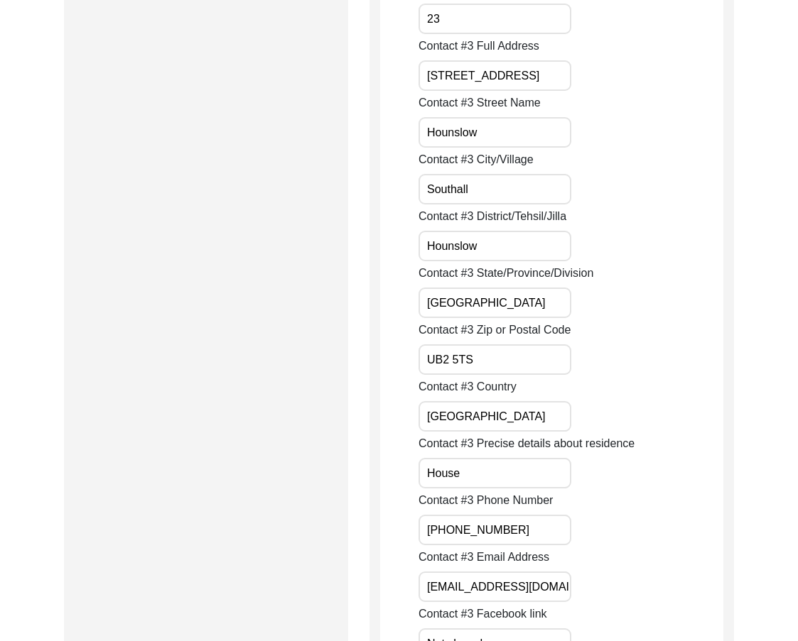
click at [490, 249] on input "Hounslow" at bounding box center [494, 246] width 153 height 31
click at [479, 305] on input "[GEOGRAPHIC_DATA]" at bounding box center [494, 303] width 153 height 31
click at [477, 358] on input "UB2 5TS" at bounding box center [494, 360] width 153 height 31
click at [522, 410] on input "[GEOGRAPHIC_DATA]" at bounding box center [494, 416] width 153 height 31
click at [496, 482] on input "House" at bounding box center [494, 473] width 153 height 31
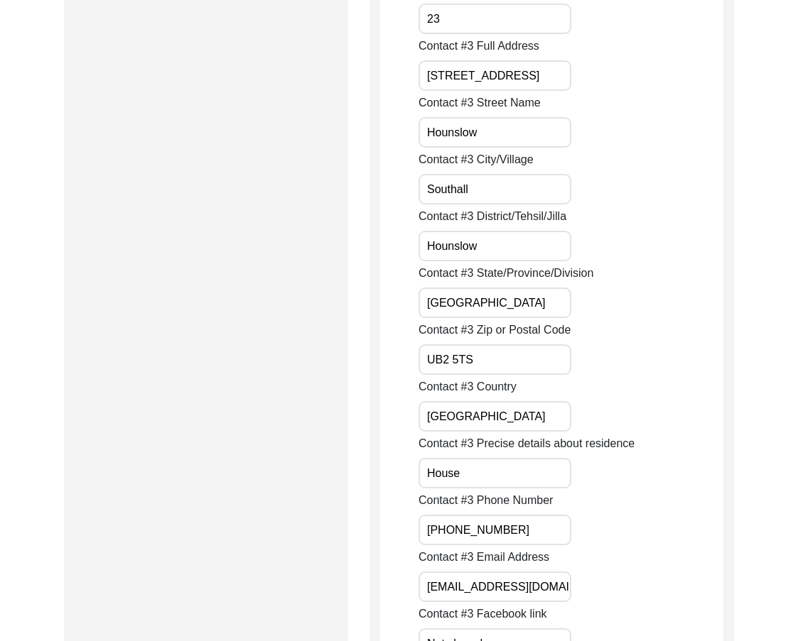
drag, startPoint x: 435, startPoint y: 521, endPoint x: 344, endPoint y: 521, distance: 91.6
click at [362, 521] on div "Submission Form Archivist Interview Information Interviewee Information Intervi…" at bounding box center [399, 630] width 670 height 6626
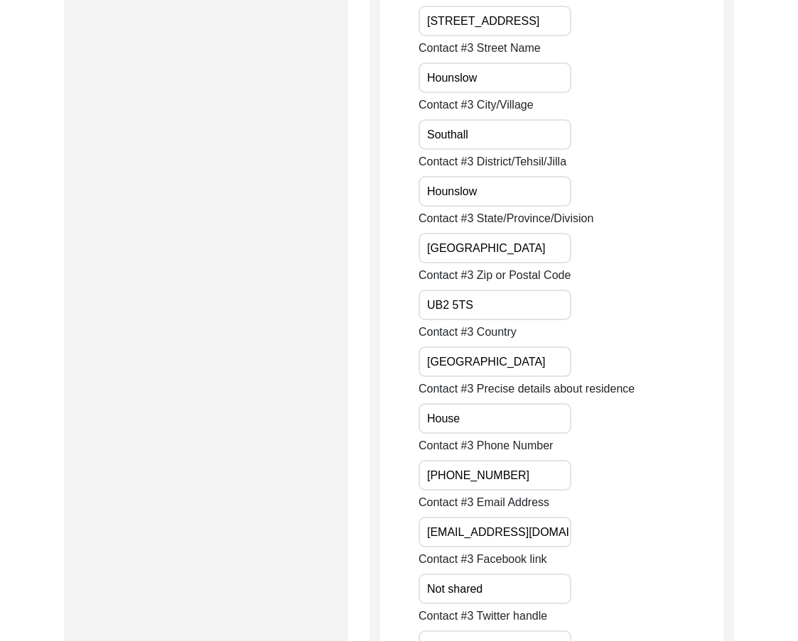
scroll to position [3054, 0]
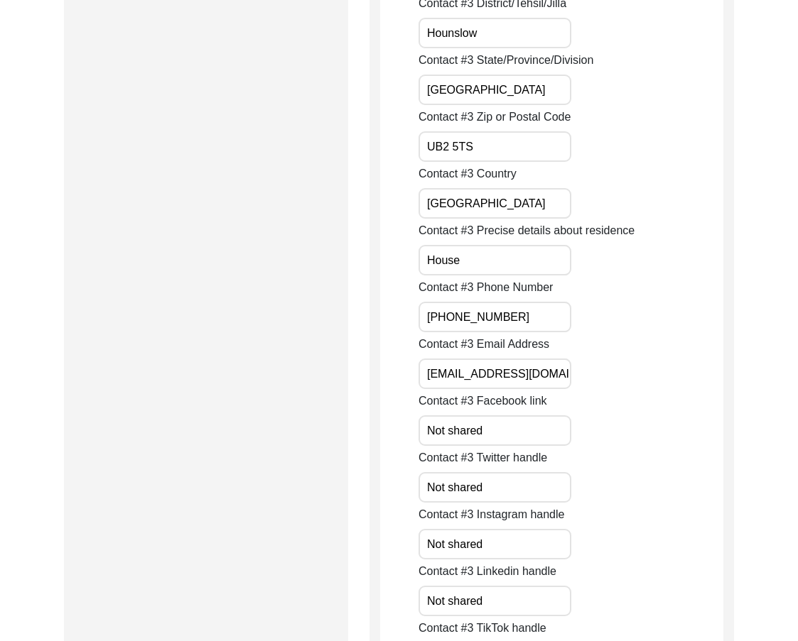
click at [433, 379] on input "[EMAIL_ADDRESS][DOMAIN_NAME]" at bounding box center [494, 374] width 153 height 31
click at [546, 381] on input "[EMAIL_ADDRESS][DOMAIN_NAME]" at bounding box center [494, 374] width 153 height 31
drag, startPoint x: 555, startPoint y: 381, endPoint x: 565, endPoint y: 381, distance: 9.3
click at [565, 381] on input "[EMAIL_ADDRESS][DOMAIN_NAME]" at bounding box center [494, 374] width 153 height 31
drag, startPoint x: 482, startPoint y: 366, endPoint x: 329, endPoint y: 347, distance: 154.6
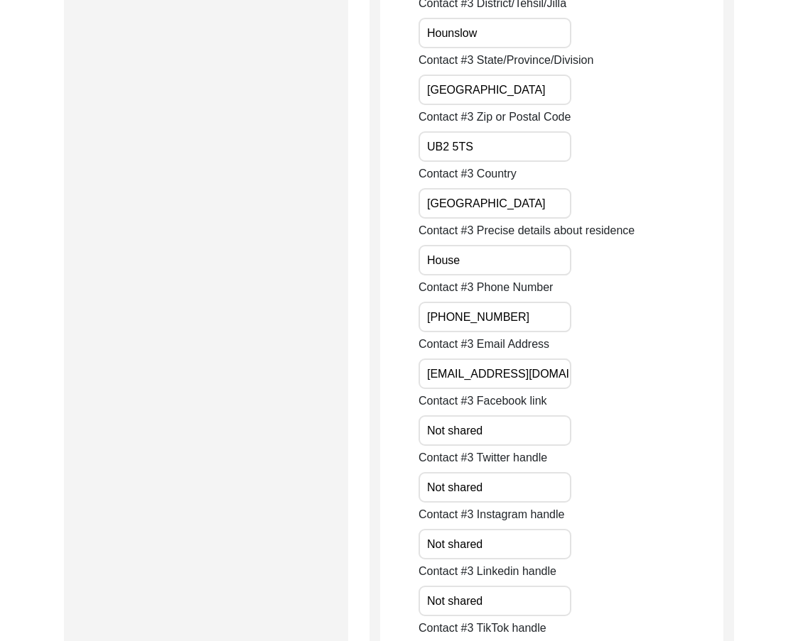
click at [335, 348] on div "Submission Form Archivist Interview Information Interviewee Information Intervi…" at bounding box center [399, 417] width 670 height 6626
click at [505, 318] on input "[PHONE_NUMBER]" at bounding box center [494, 317] width 153 height 31
click at [530, 318] on input "[PHONE_NUMBER]" at bounding box center [494, 317] width 153 height 31
drag, startPoint x: 403, startPoint y: 412, endPoint x: 357, endPoint y: 411, distance: 46.2
click at [359, 411] on div "Submission Form Archivist Interview Information Interviewee Information Intervi…" at bounding box center [399, 417] width 670 height 6626
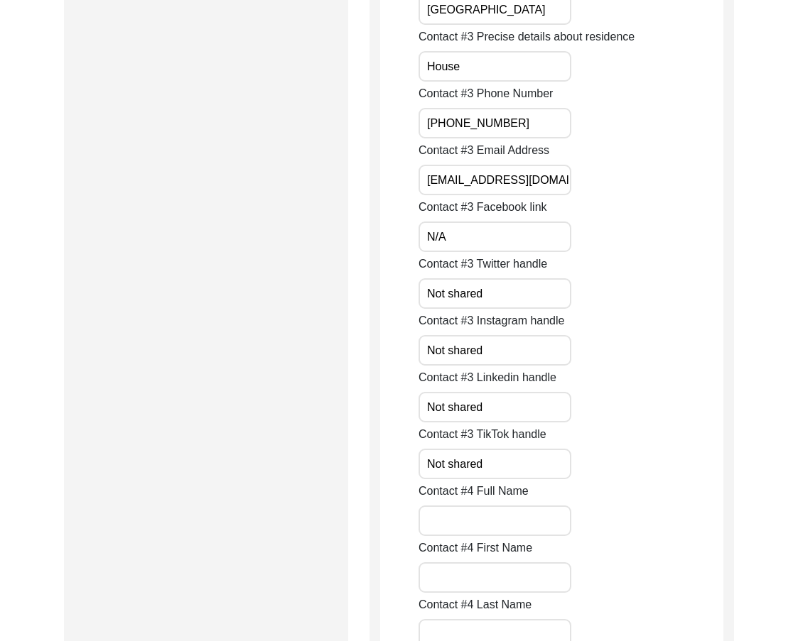
scroll to position [3267, 0]
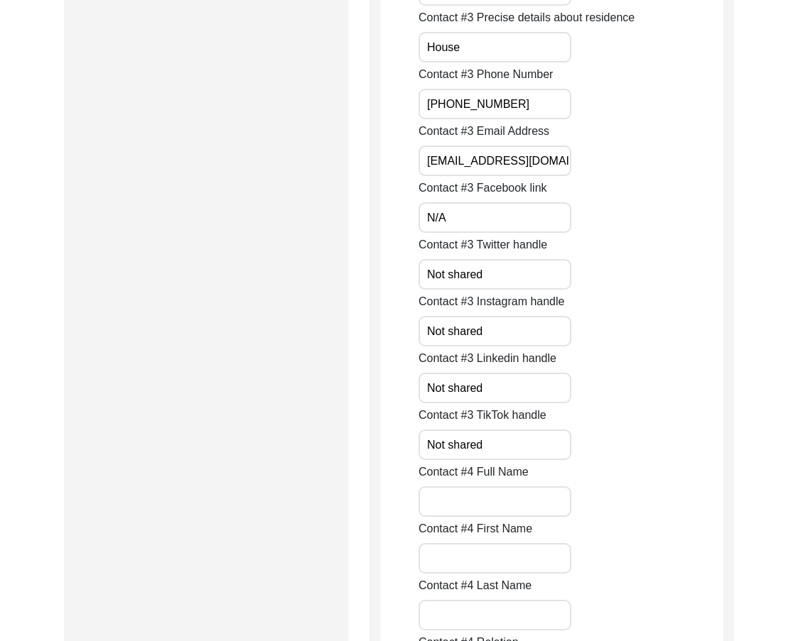
drag, startPoint x: 445, startPoint y: 222, endPoint x: 364, endPoint y: 222, distance: 80.3
click at [366, 222] on div "Submission Form Archivist Interview Information Interviewee Information Intervi…" at bounding box center [399, 204] width 670 height 6626
drag, startPoint x: 535, startPoint y: 275, endPoint x: 375, endPoint y: 281, distance: 159.9
click at [368, 271] on div "Submission Form Archivist Interview Information Interviewee Information Intervi…" at bounding box center [399, 204] width 670 height 6626
paste input "/A"
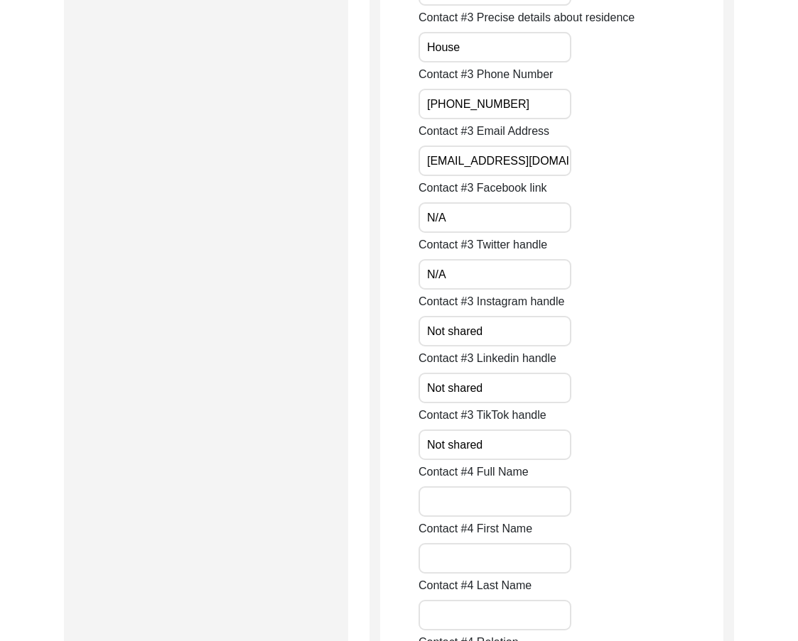
drag, startPoint x: 520, startPoint y: 332, endPoint x: 336, endPoint y: 325, distance: 184.1
click at [342, 324] on div "Submission Form Archivist Interview Information Interviewee Information Intervi…" at bounding box center [399, 204] width 670 height 6626
paste input "/A"
drag, startPoint x: 519, startPoint y: 384, endPoint x: 291, endPoint y: 406, distance: 229.1
click at [323, 399] on div "Submission Form Archivist Interview Information Interviewee Information Intervi…" at bounding box center [399, 204] width 670 height 6626
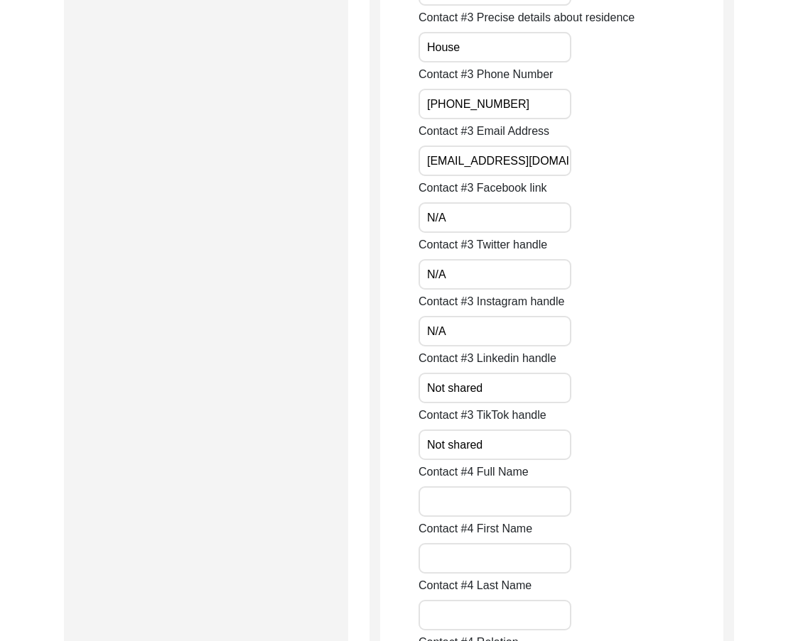
paste input "/A"
drag, startPoint x: 483, startPoint y: 455, endPoint x: 306, endPoint y: 451, distance: 176.9
click at [308, 452] on div "Submission Form Archivist Interview Information Interviewee Information Intervi…" at bounding box center [399, 204] width 670 height 6626
paste input "/A"
click at [303, 451] on div "Submission Form Archivist Interview Information Interviewee Information Intervi…" at bounding box center [206, 204] width 284 height 6626
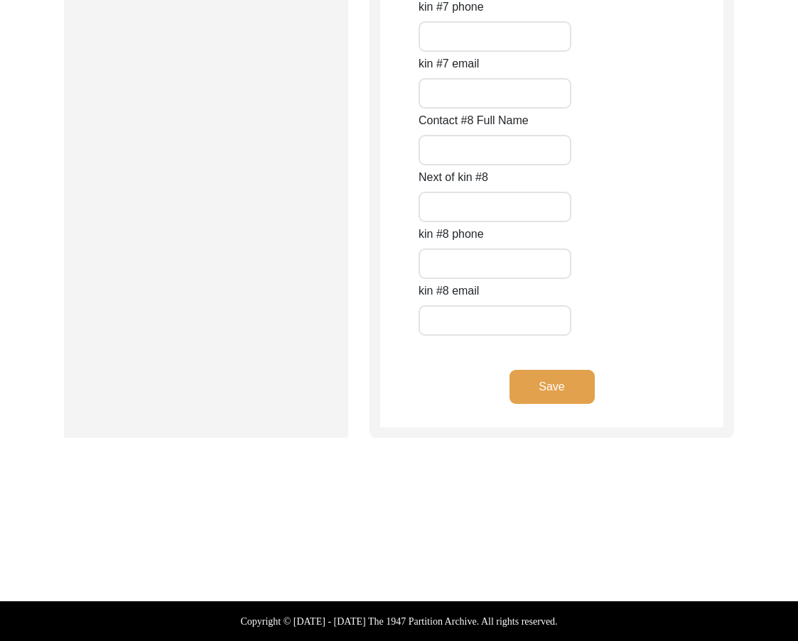
click at [533, 385] on button "Save" at bounding box center [551, 387] width 85 height 34
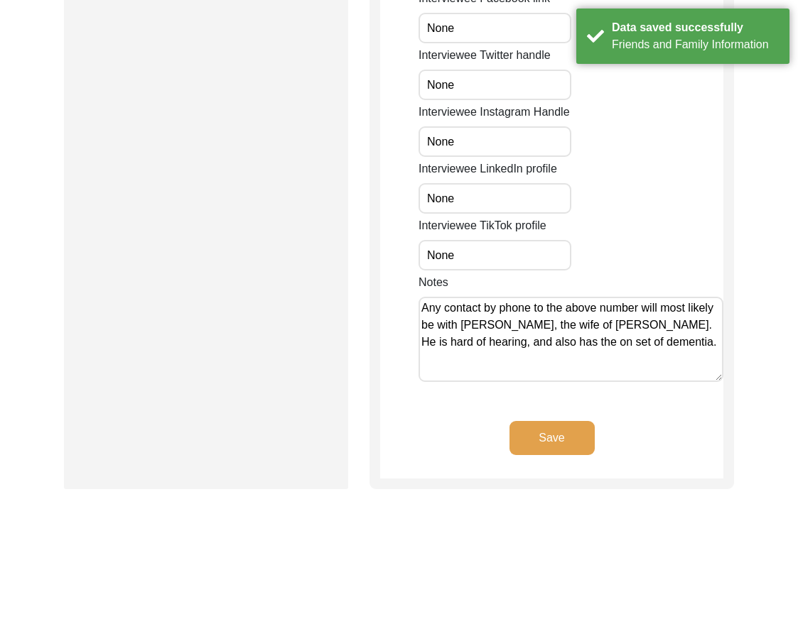
scroll to position [1178, 0]
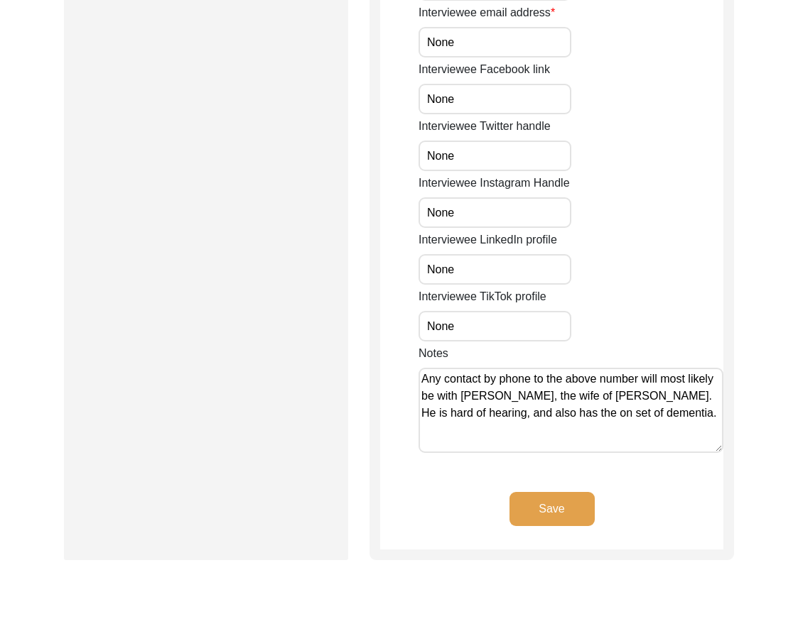
drag, startPoint x: 507, startPoint y: 381, endPoint x: 389, endPoint y: 326, distance: 130.6
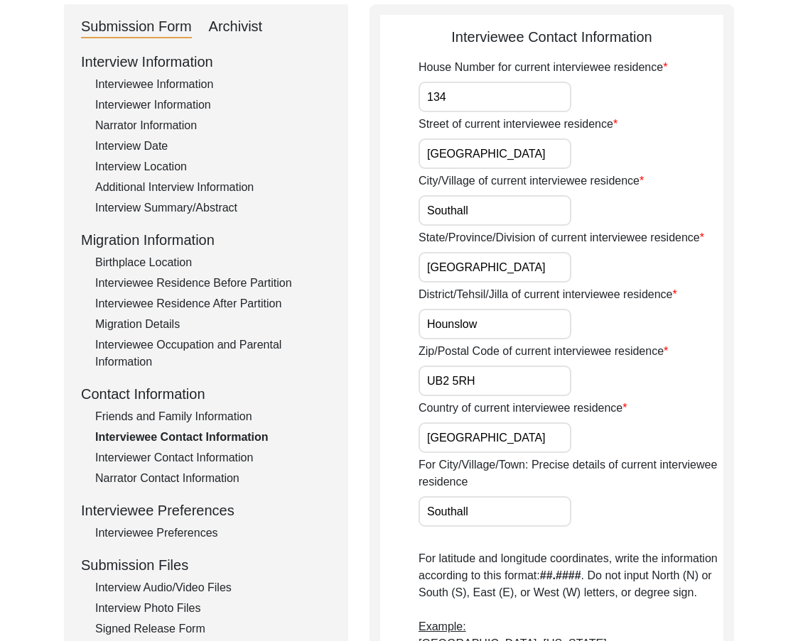
scroll to position [0, 0]
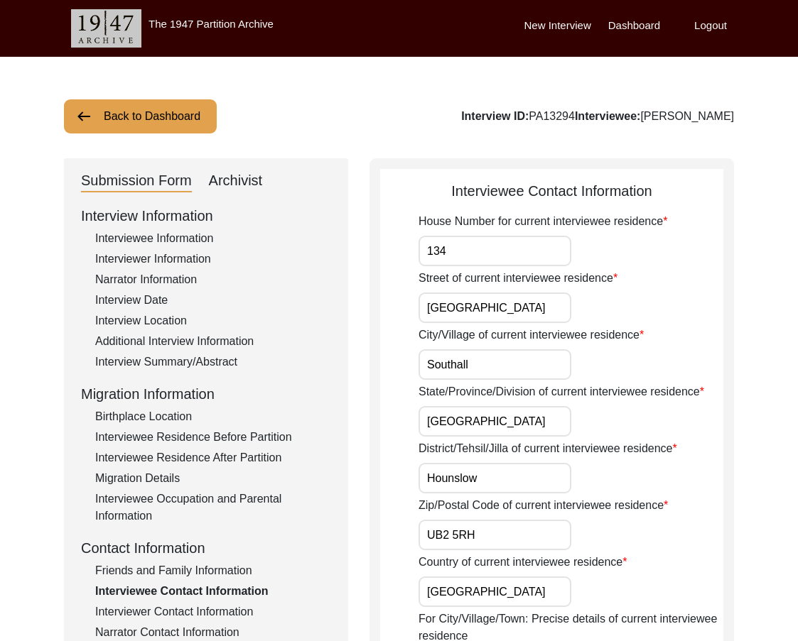
click at [482, 264] on input "134" at bounding box center [494, 251] width 153 height 31
click at [523, 304] on input "[GEOGRAPHIC_DATA]" at bounding box center [494, 308] width 153 height 31
click at [515, 357] on input "Southall" at bounding box center [494, 364] width 153 height 31
click at [506, 420] on input "[GEOGRAPHIC_DATA]" at bounding box center [494, 421] width 153 height 31
click at [492, 485] on input "Hounslow" at bounding box center [494, 478] width 153 height 31
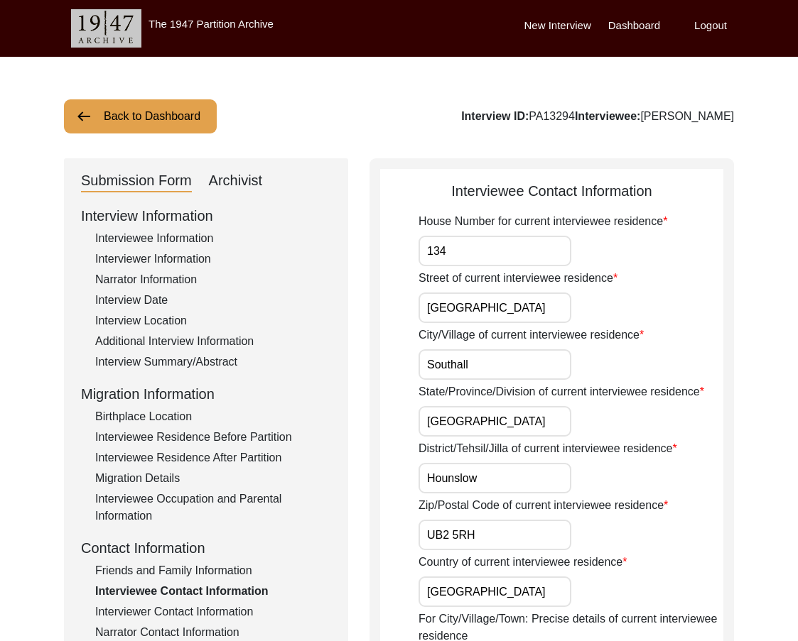
click at [492, 249] on input "134" at bounding box center [494, 251] width 153 height 31
click at [535, 313] on input "[GEOGRAPHIC_DATA]" at bounding box center [494, 308] width 153 height 31
click at [506, 368] on input "Southall" at bounding box center [494, 364] width 153 height 31
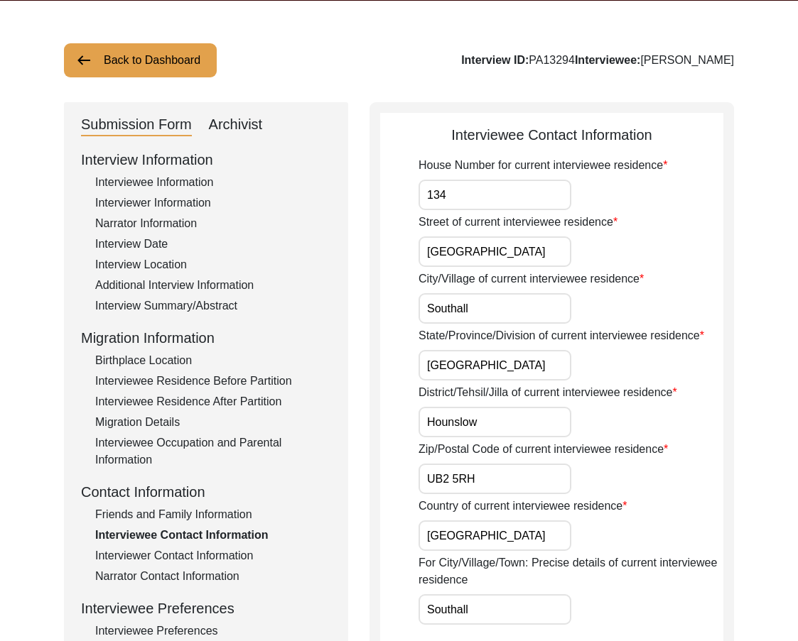
scroll to position [142, 0]
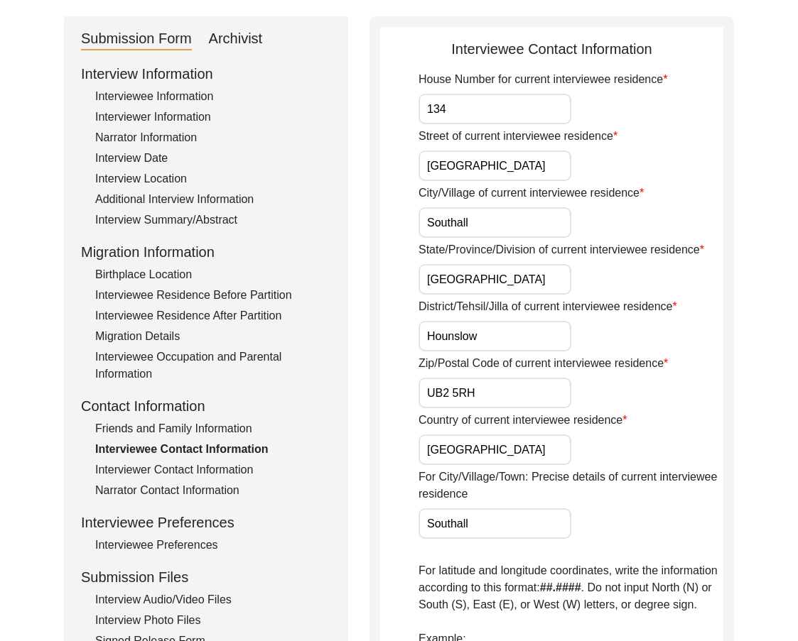
drag, startPoint x: 483, startPoint y: 270, endPoint x: 489, endPoint y: 302, distance: 32.5
click at [483, 271] on input "[GEOGRAPHIC_DATA]" at bounding box center [494, 279] width 153 height 31
click at [496, 332] on input "Hounslow" at bounding box center [494, 336] width 153 height 31
click at [499, 383] on input "UB2 5RH" at bounding box center [494, 393] width 153 height 31
click at [515, 433] on div "Country of current interviewee residence [DEMOGRAPHIC_DATA]" at bounding box center [570, 438] width 305 height 53
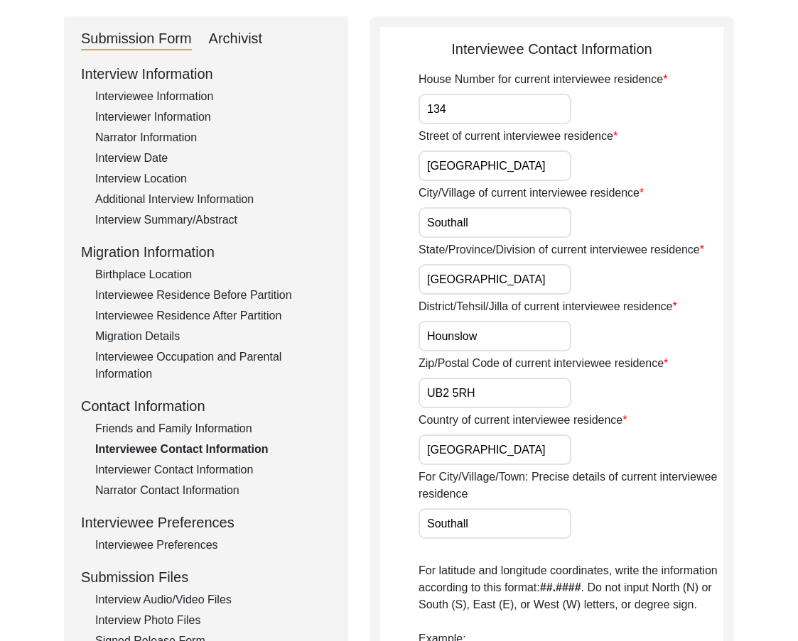
drag, startPoint x: 516, startPoint y: 457, endPoint x: 515, endPoint y: 489, distance: 32.0
click at [516, 457] on input "[GEOGRAPHIC_DATA]" at bounding box center [494, 450] width 153 height 31
click at [511, 510] on input "Southall" at bounding box center [494, 524] width 153 height 31
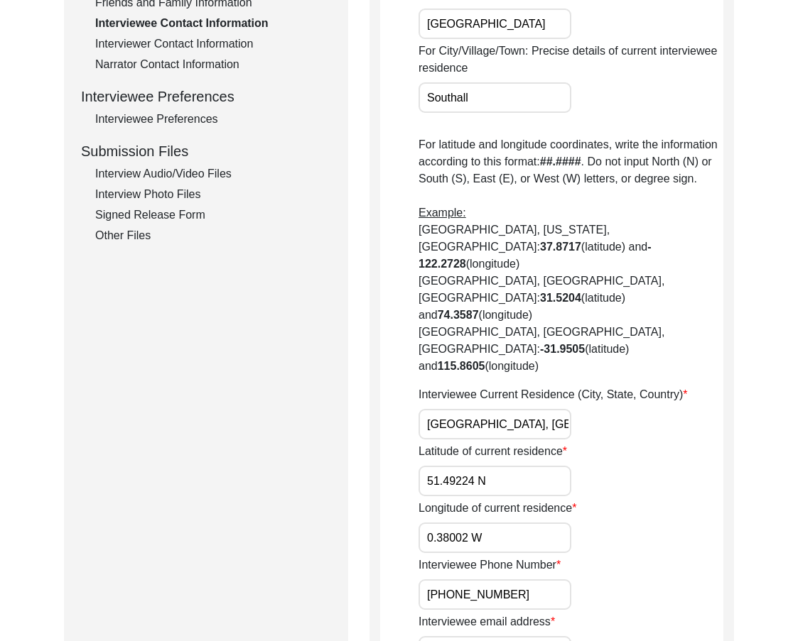
click at [526, 409] on input "[GEOGRAPHIC_DATA], [GEOGRAPHIC_DATA]" at bounding box center [494, 424] width 153 height 31
paste input "[GEOGRAPHIC_DATA],"
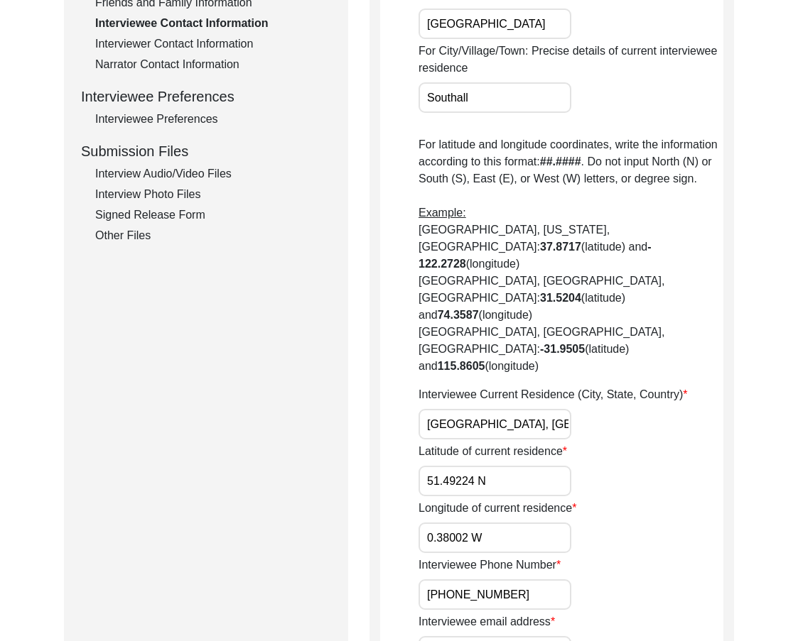
drag, startPoint x: 521, startPoint y: 424, endPoint x: 408, endPoint y: 429, distance: 113.0
click at [408, 429] on app-contact-information "Interviewee Contact Information House Number for current interviewee residence …" at bounding box center [551, 385] width 343 height 1547
click at [487, 466] on input "51.49224 N" at bounding box center [494, 481] width 153 height 31
click at [492, 466] on input "51.49224 N" at bounding box center [494, 481] width 153 height 31
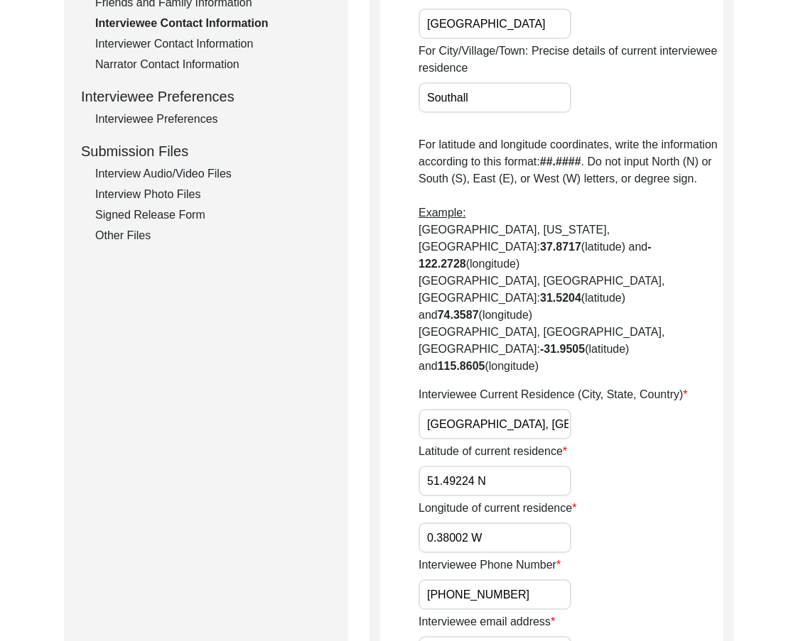
click at [492, 466] on input "51.49224 N" at bounding box center [494, 481] width 153 height 31
click at [488, 466] on input "51.49224 N" at bounding box center [494, 481] width 153 height 31
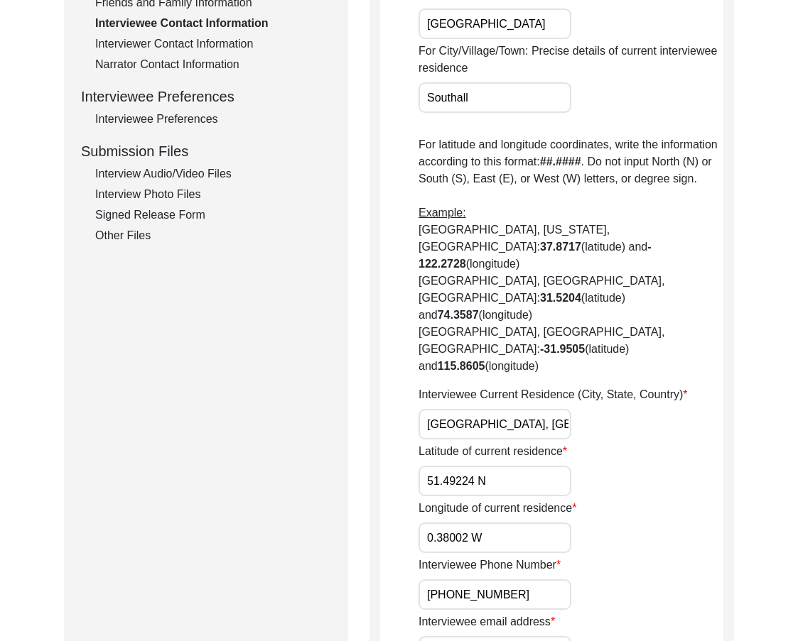
paste input "5112"
drag, startPoint x: 519, startPoint y: 487, endPoint x: 377, endPoint y: 485, distance: 142.1
click at [377, 485] on div "Interviewee Contact Information House Number for current interviewee residence …" at bounding box center [551, 380] width 364 height 1580
click at [496, 523] on input "0.38002 W" at bounding box center [494, 538] width 153 height 31
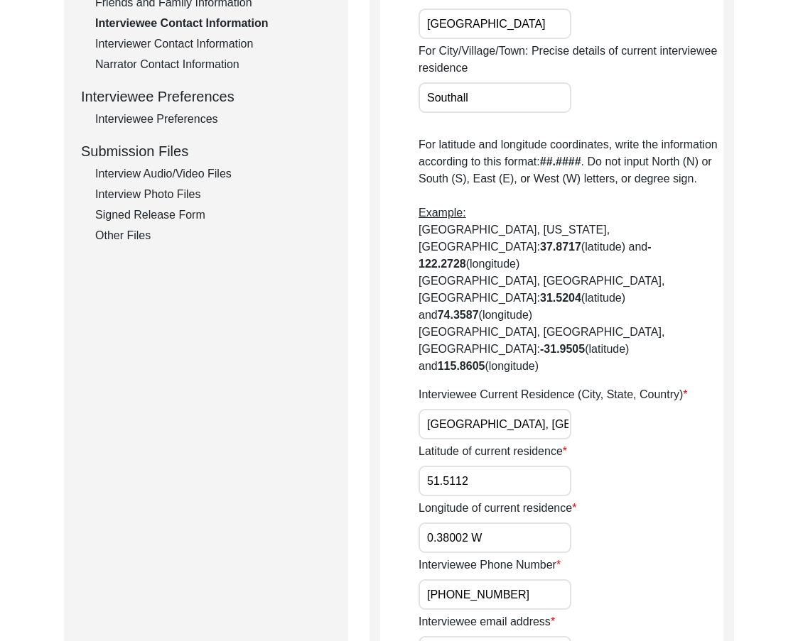
click at [496, 523] on input "0.38002 W" at bounding box center [494, 538] width 153 height 31
paste input "756"
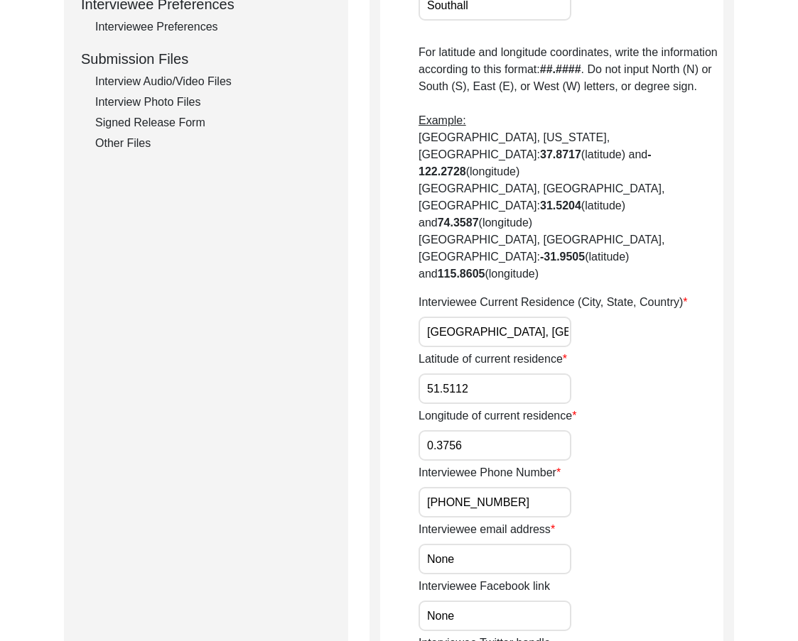
scroll to position [781, 0]
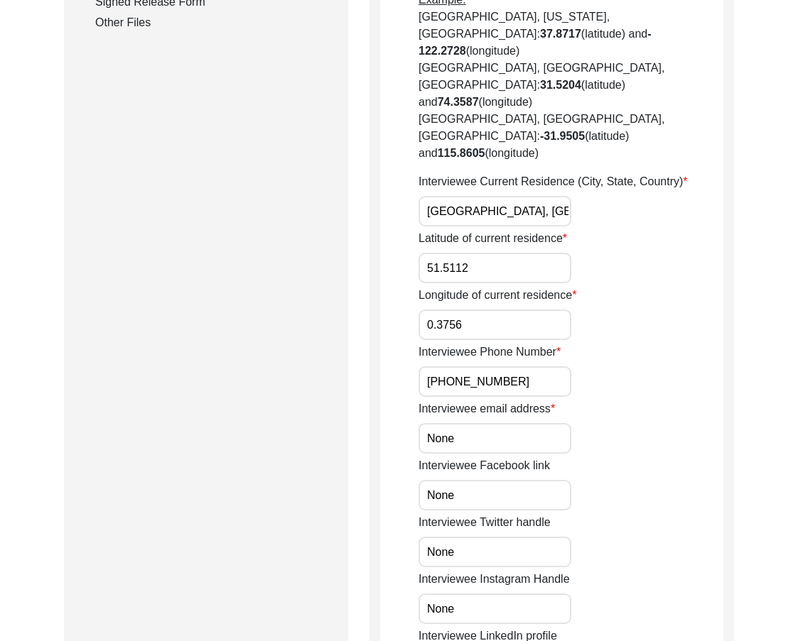
drag, startPoint x: 521, startPoint y: 335, endPoint x: 343, endPoint y: 322, distance: 178.1
click at [343, 322] on div "Submission Form Archivist Interview Information Interviewee Information Intervi…" at bounding box center [399, 167] width 670 height 1580
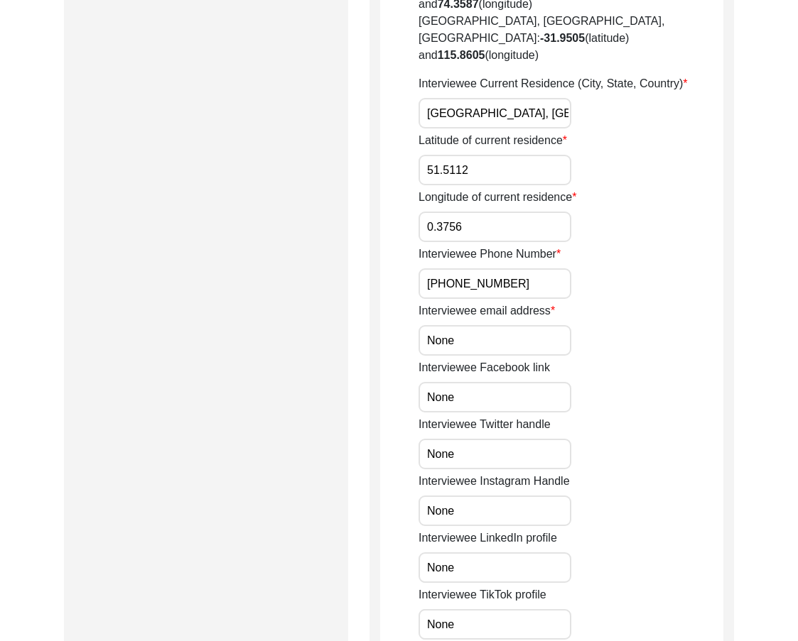
scroll to position [923, 0]
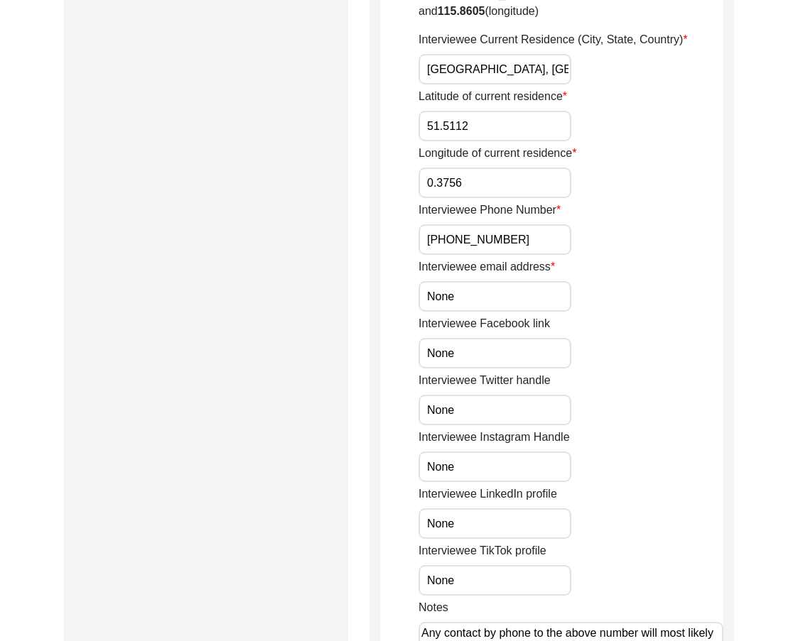
drag, startPoint x: 457, startPoint y: 246, endPoint x: 385, endPoint y: 237, distance: 72.2
click at [385, 237] on app-contact-information "Interviewee Contact Information House Number for current interviewee residence …" at bounding box center [551, 30] width 343 height 1547
drag, startPoint x: 450, startPoint y: 247, endPoint x: 377, endPoint y: 247, distance: 73.2
click at [385, 245] on app-contact-information "Interviewee Contact Information House Number for current interviewee residence …" at bounding box center [551, 30] width 343 height 1547
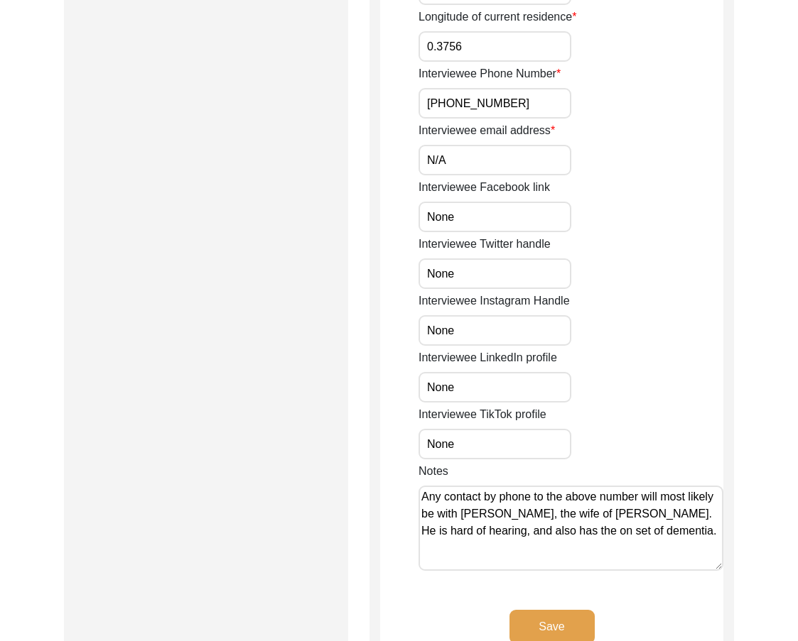
scroll to position [1065, 0]
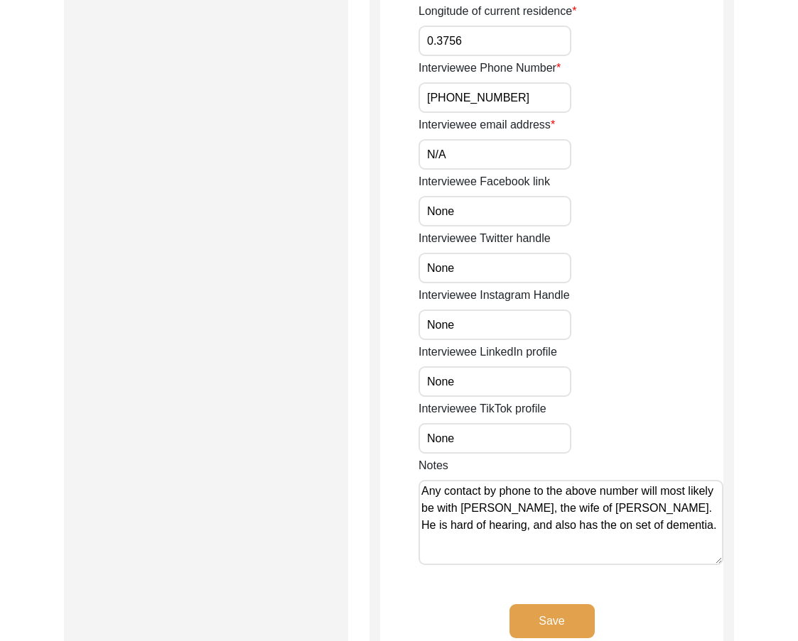
drag, startPoint x: 458, startPoint y: 167, endPoint x: 383, endPoint y: 163, distance: 75.4
paste input "/A"
drag, startPoint x: 448, startPoint y: 222, endPoint x: 354, endPoint y: 222, distance: 94.5
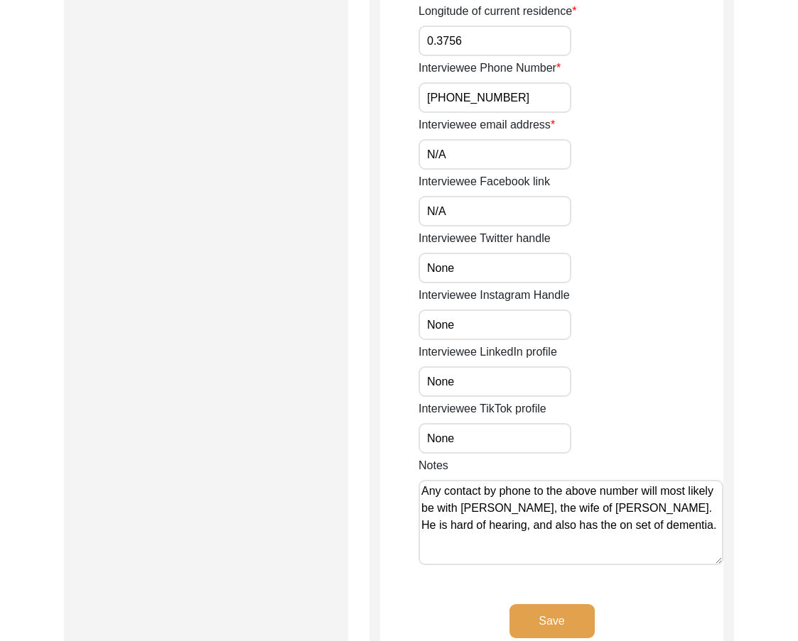
paste input "/A"
drag, startPoint x: 472, startPoint y: 283, endPoint x: 380, endPoint y: 288, distance: 92.5
paste input "/A"
drag, startPoint x: 476, startPoint y: 324, endPoint x: 332, endPoint y: 323, distance: 144.2
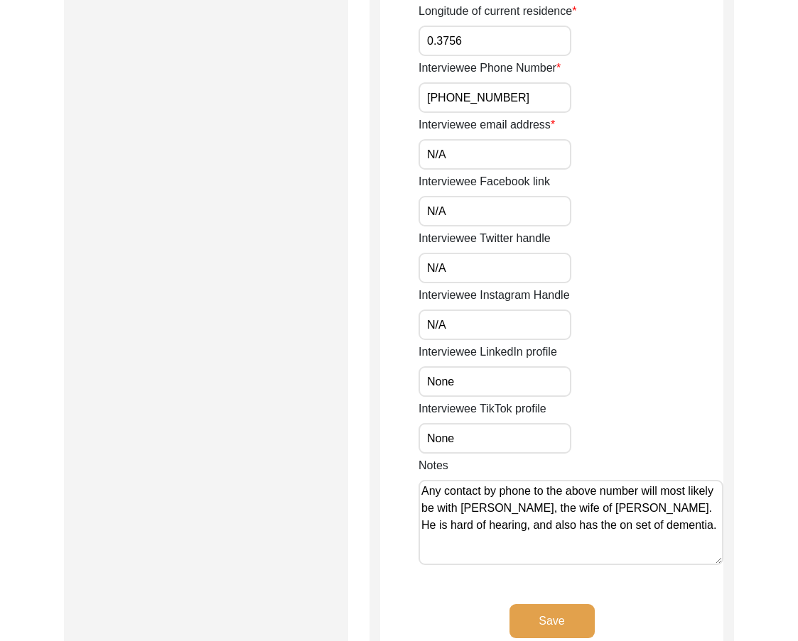
paste input "/A"
drag, startPoint x: 456, startPoint y: 398, endPoint x: 405, endPoint y: 391, distance: 51.6
paste input "/A"
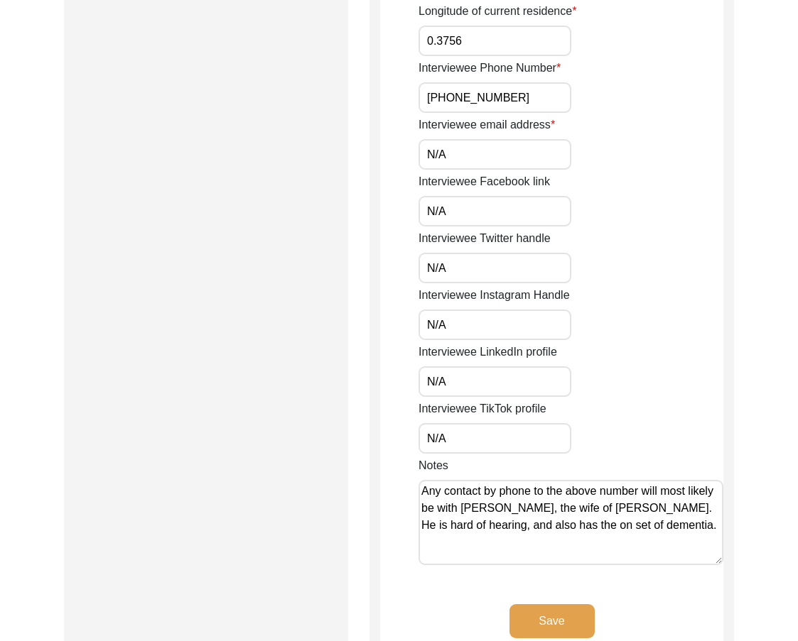
drag, startPoint x: 619, startPoint y: 504, endPoint x: 601, endPoint y: 474, distance: 34.7
click at [601, 480] on textarea "Any contact by phone to the above number will most likely be with [PERSON_NAME]…" at bounding box center [570, 522] width 305 height 85
click at [580, 516] on div "Notes Any contact by phone to the above number will most likely be with [PERSON…" at bounding box center [570, 513] width 305 height 113
click at [639, 515] on div "Notes Any contact by phone to the above number will most likely be with [PERSON…" at bounding box center [570, 513] width 305 height 113
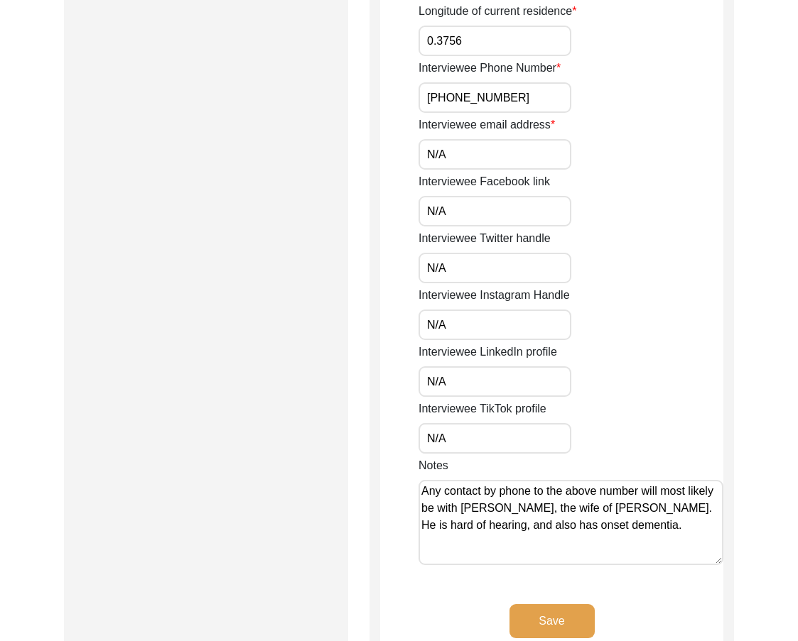
click at [629, 500] on textarea "Any contact by phone to the above number will most likely be with [PERSON_NAME]…" at bounding box center [570, 522] width 305 height 85
click at [582, 604] on button "Save" at bounding box center [551, 621] width 85 height 34
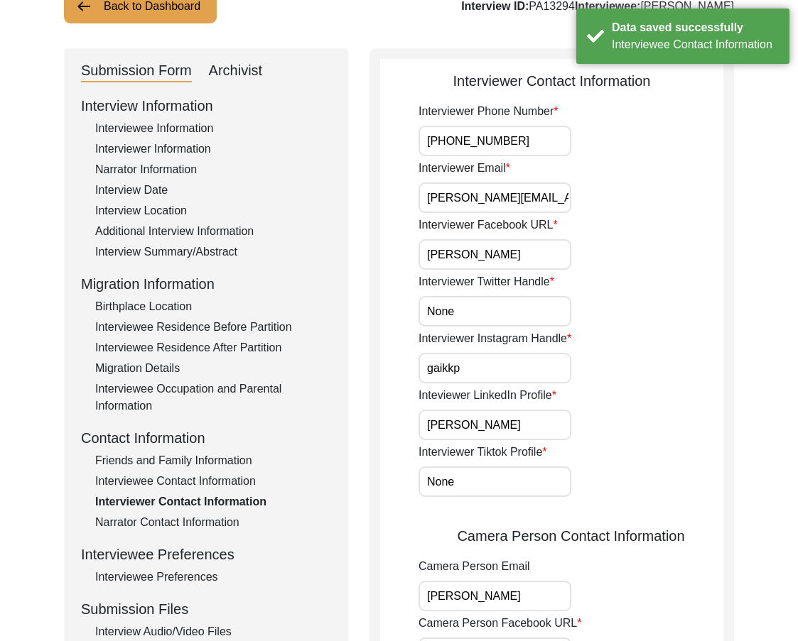
scroll to position [0, 0]
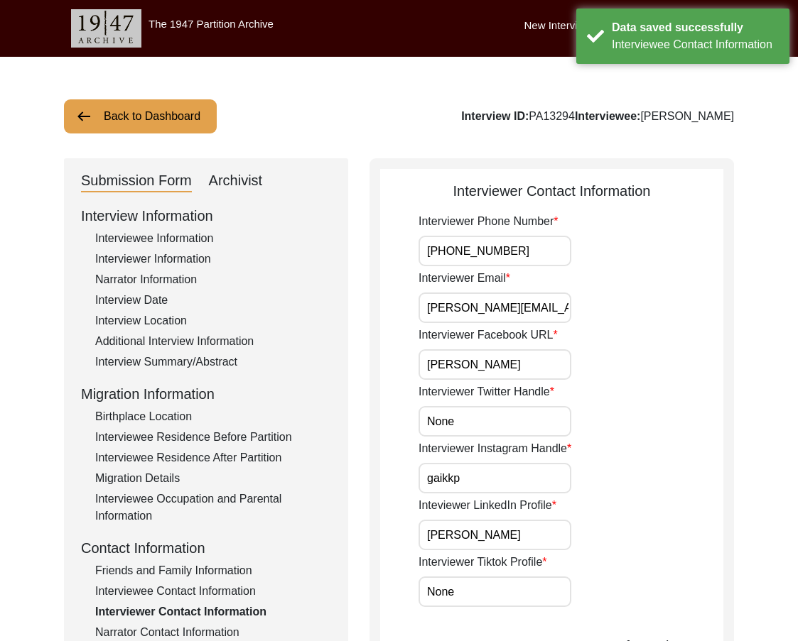
drag, startPoint x: 536, startPoint y: 261, endPoint x: 403, endPoint y: 262, distance: 133.5
click at [555, 303] on input "[PERSON_NAME][EMAIL_ADDRESS][DOMAIN_NAME]" at bounding box center [494, 308] width 153 height 31
drag, startPoint x: 538, startPoint y: 305, endPoint x: 364, endPoint y: 310, distance: 174.8
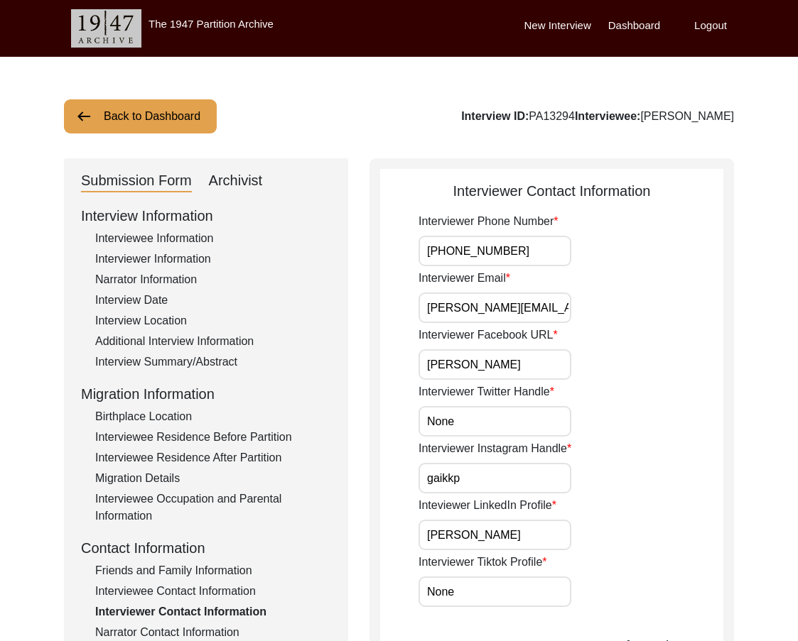
drag, startPoint x: 533, startPoint y: 369, endPoint x: 336, endPoint y: 371, distance: 197.5
click at [475, 430] on input "None" at bounding box center [494, 421] width 153 height 31
drag, startPoint x: 412, startPoint y: 420, endPoint x: 376, endPoint y: 418, distance: 35.5
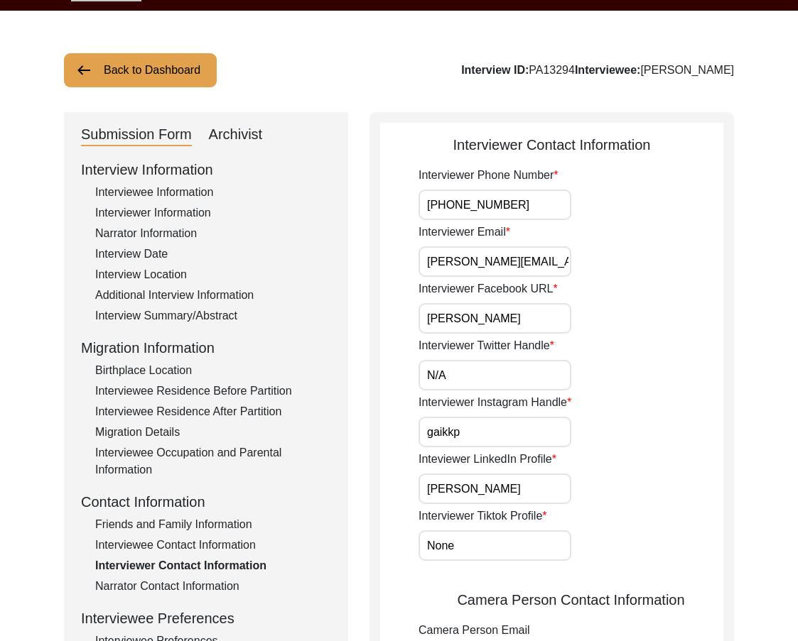
scroll to position [71, 0]
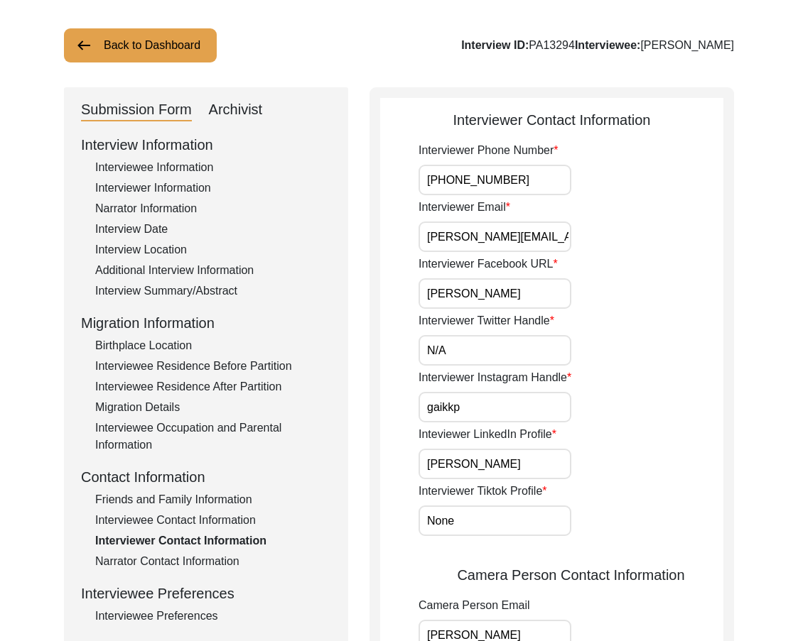
drag, startPoint x: 492, startPoint y: 408, endPoint x: 388, endPoint y: 416, distance: 104.8
click at [354, 404] on div "Submission Form Archivist Interview Information Interviewee Information Intervi…" at bounding box center [399, 590] width 670 height 1007
drag, startPoint x: 539, startPoint y: 460, endPoint x: 347, endPoint y: 450, distance: 192.7
click at [347, 450] on div "Submission Form Archivist Interview Information Interviewee Information Intervi…" at bounding box center [399, 590] width 670 height 1007
drag, startPoint x: 502, startPoint y: 508, endPoint x: 359, endPoint y: 505, distance: 142.8
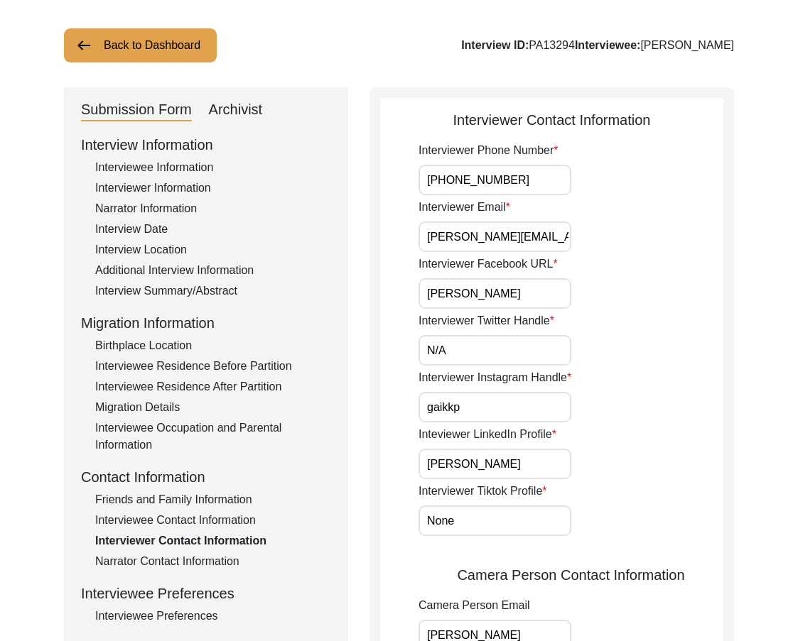
click at [359, 505] on div "Submission Form Archivist Interview Information Interviewee Information Intervi…" at bounding box center [399, 590] width 670 height 1007
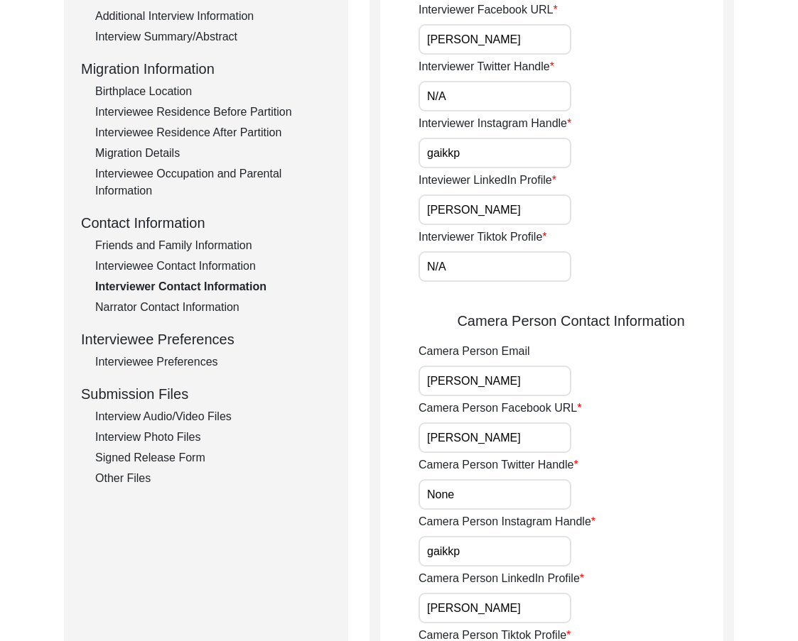
scroll to position [355, 0]
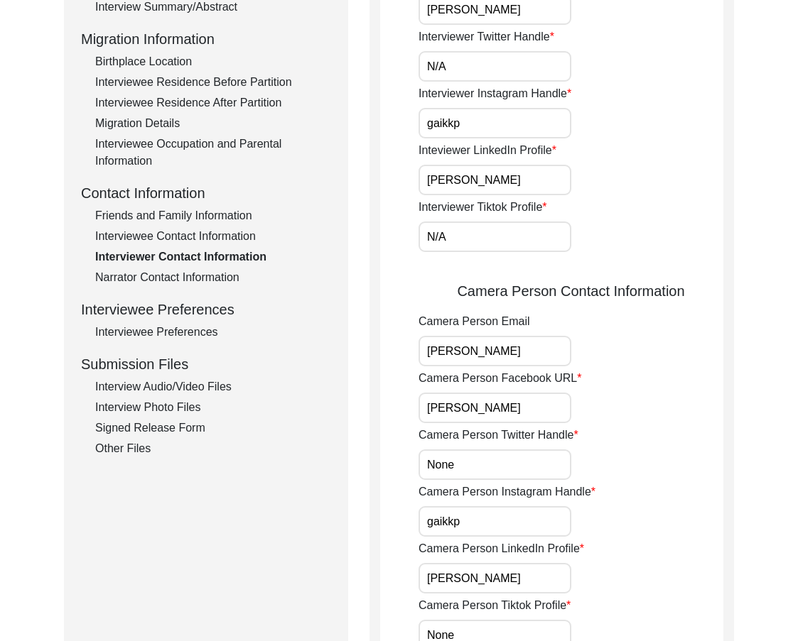
drag, startPoint x: 495, startPoint y: 231, endPoint x: 353, endPoint y: 231, distance: 142.1
click at [355, 231] on div "Submission Form Archivist Interview Information Interviewee Information Intervi…" at bounding box center [399, 306] width 670 height 1007
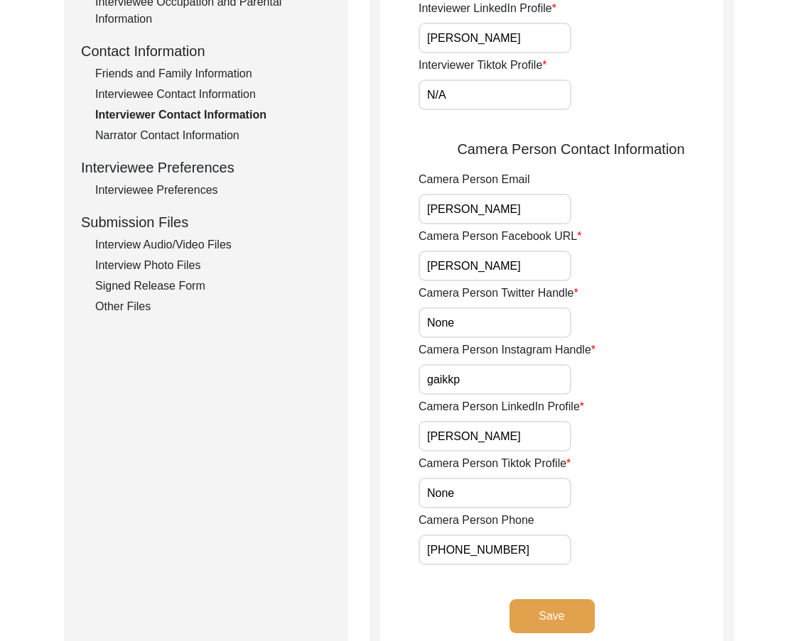
drag, startPoint x: 516, startPoint y: 204, endPoint x: 396, endPoint y: 206, distance: 120.1
click at [396, 206] on app-interviewer-contact-information "Interviewer Contact Information Interviewer Phone Number [PHONE_NUMBER] Intervi…" at bounding box center [551, 170] width 343 height 974
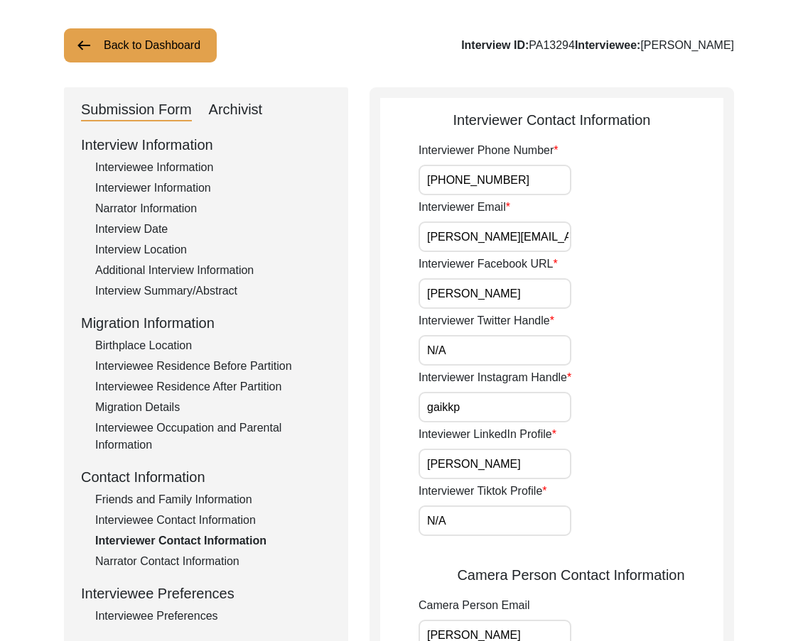
scroll to position [142, 0]
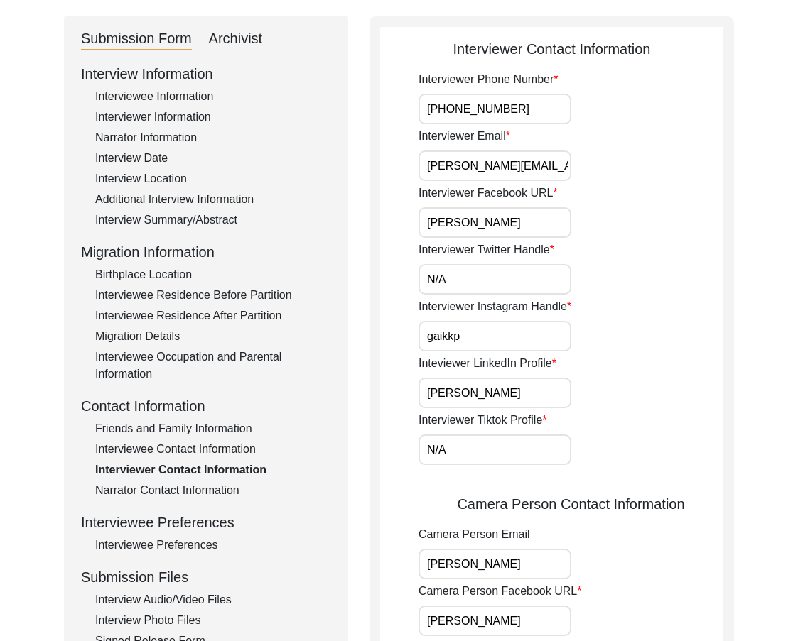
drag, startPoint x: 548, startPoint y: 162, endPoint x: 367, endPoint y: 155, distance: 180.6
click at [368, 156] on div "Submission Form Archivist Interview Information Interviewee Information Intervi…" at bounding box center [399, 519] width 670 height 1007
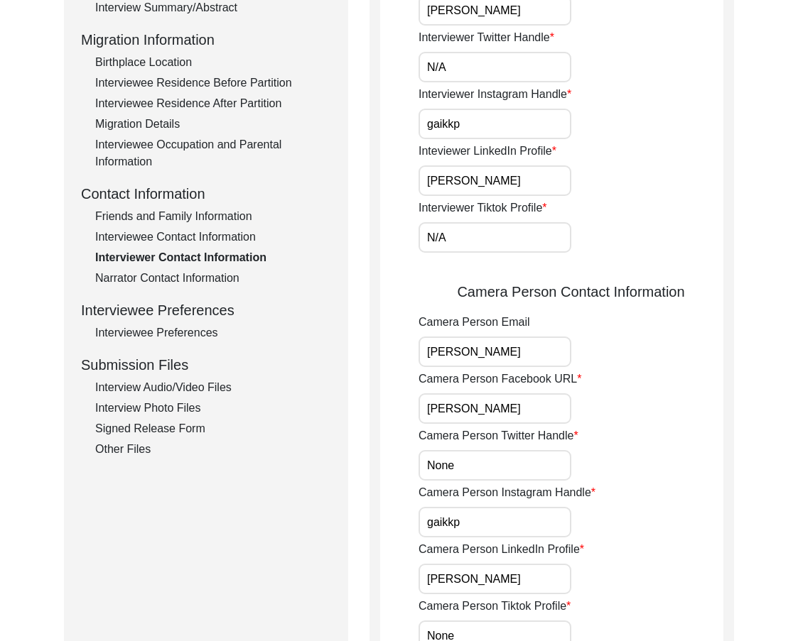
scroll to position [355, 0]
drag, startPoint x: 545, startPoint y: 347, endPoint x: 403, endPoint y: 346, distance: 141.4
click at [403, 346] on app-interviewer-contact-information "Interviewer Contact Information Interviewer Phone Number [PHONE_NUMBER] Intervi…" at bounding box center [551, 312] width 343 height 974
paste input "[PERSON_NAME][EMAIL_ADDRESS][DOMAIN_NAME]"
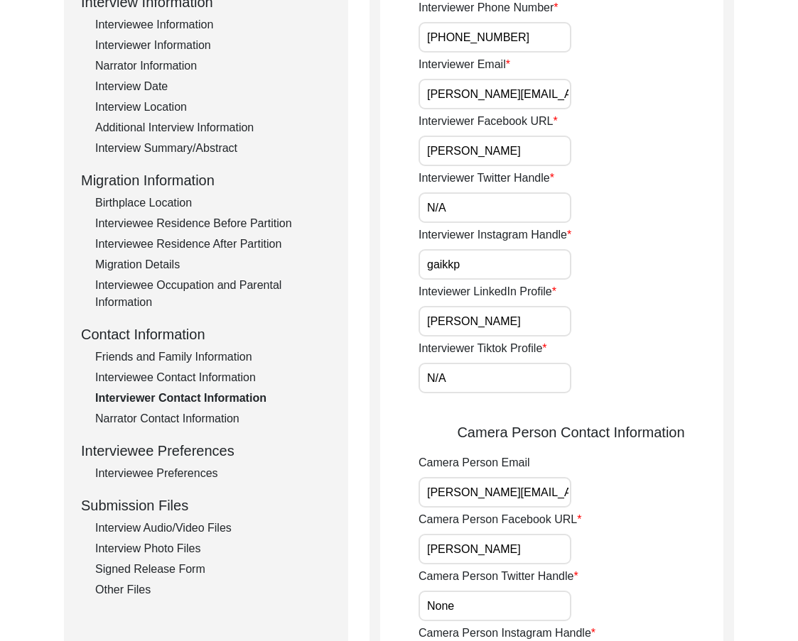
scroll to position [213, 0]
drag, startPoint x: 538, startPoint y: 148, endPoint x: 347, endPoint y: 148, distance: 190.4
click at [349, 148] on div "Submission Form Archivist Interview Information Interviewee Information Intervi…" at bounding box center [399, 448] width 670 height 1007
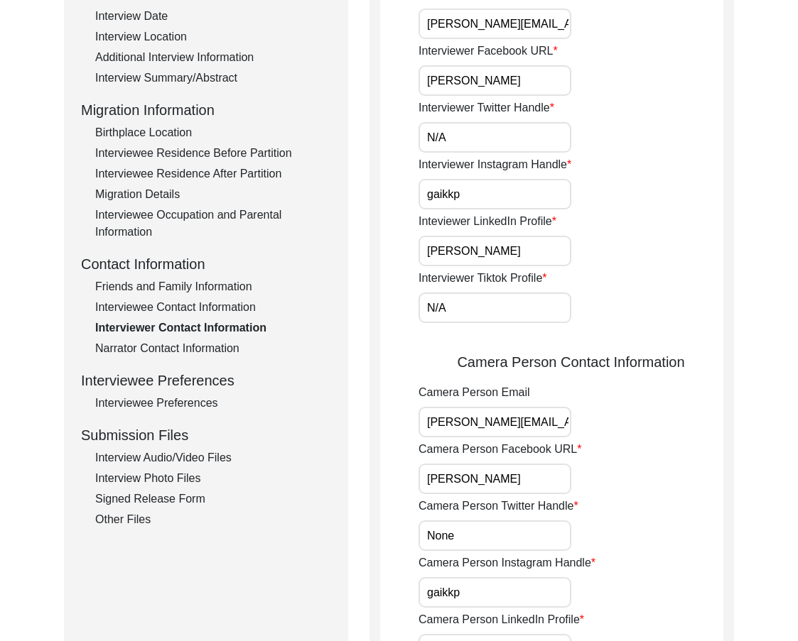
drag, startPoint x: 473, startPoint y: 532, endPoint x: 403, endPoint y: 522, distance: 70.3
click at [403, 522] on app-interviewer-contact-information "Interviewer Contact Information Interviewer Phone Number [PHONE_NUMBER] Intervi…" at bounding box center [551, 383] width 343 height 974
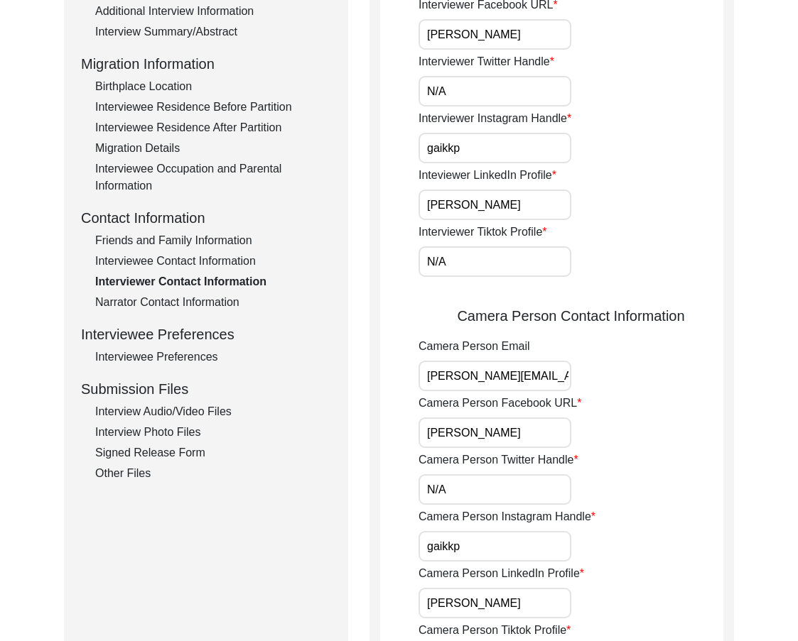
scroll to position [355, 0]
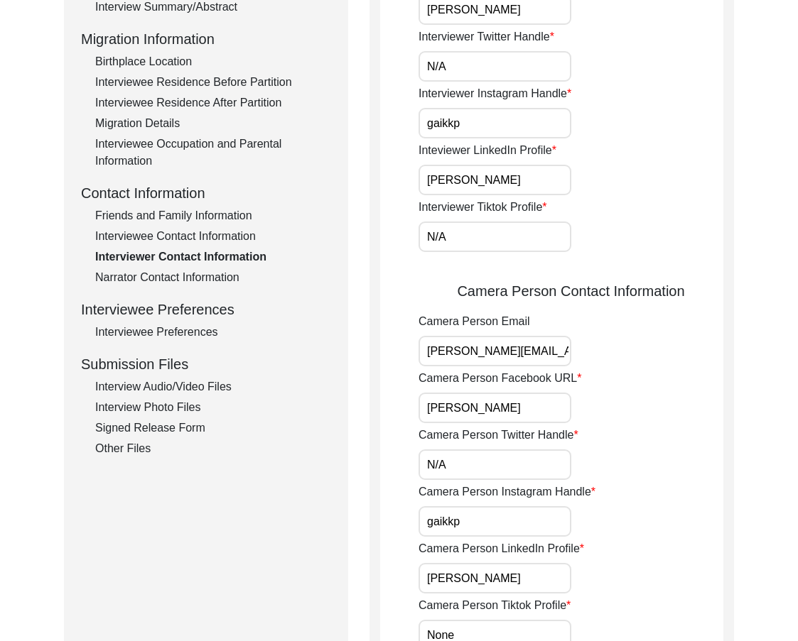
drag, startPoint x: 494, startPoint y: 531, endPoint x: 401, endPoint y: 531, distance: 93.1
click at [401, 531] on app-interviewer-contact-information "Interviewer Contact Information Interviewer Phone Number [PHONE_NUMBER] Intervi…" at bounding box center [551, 312] width 343 height 974
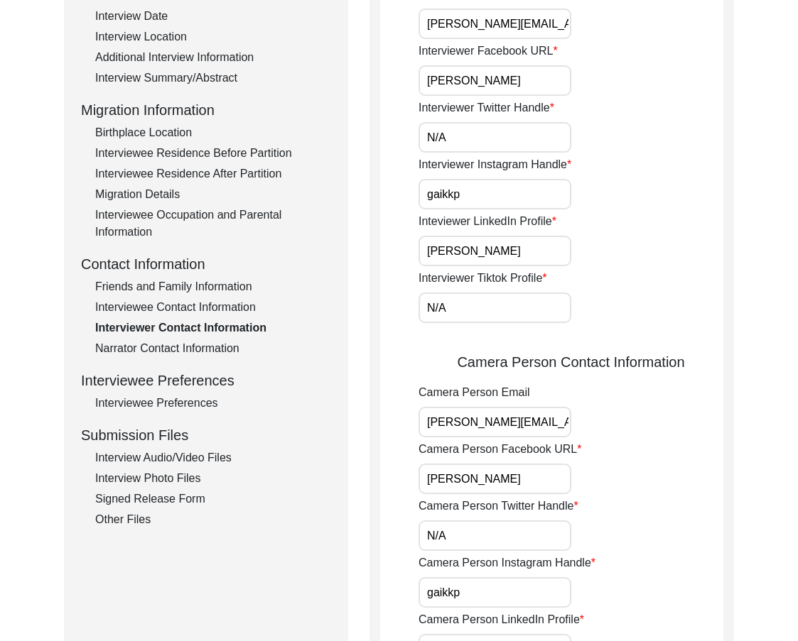
scroll to position [497, 0]
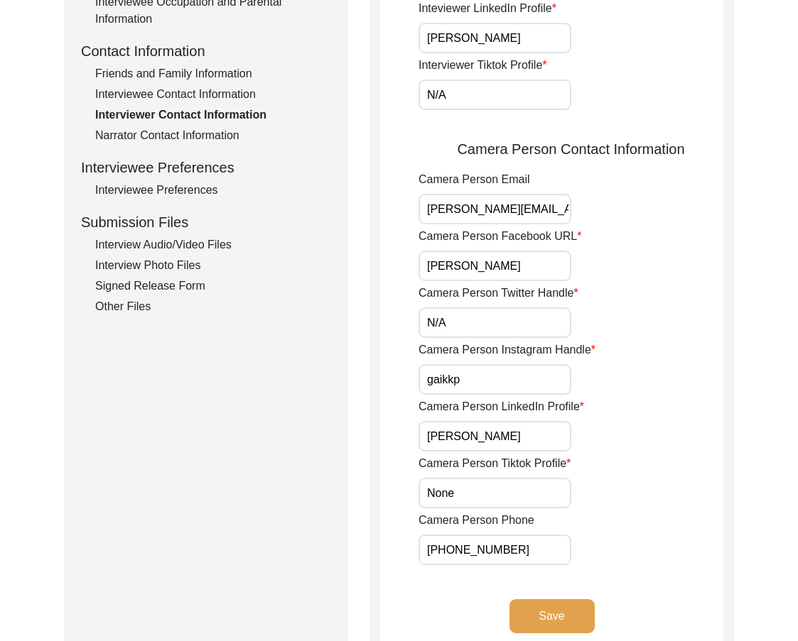
click at [537, 440] on input "[PERSON_NAME]" at bounding box center [494, 436] width 153 height 31
drag, startPoint x: 500, startPoint y: 499, endPoint x: 408, endPoint y: 500, distance: 91.6
click at [408, 500] on app-interviewer-contact-information "Interviewer Contact Information Interviewer Phone Number [PHONE_NUMBER] Intervi…" at bounding box center [551, 170] width 343 height 974
drag, startPoint x: 455, startPoint y: 95, endPoint x: 354, endPoint y: 97, distance: 100.9
click at [357, 97] on div "Submission Form Archivist Interview Information Interviewee Information Intervi…" at bounding box center [399, 164] width 670 height 1007
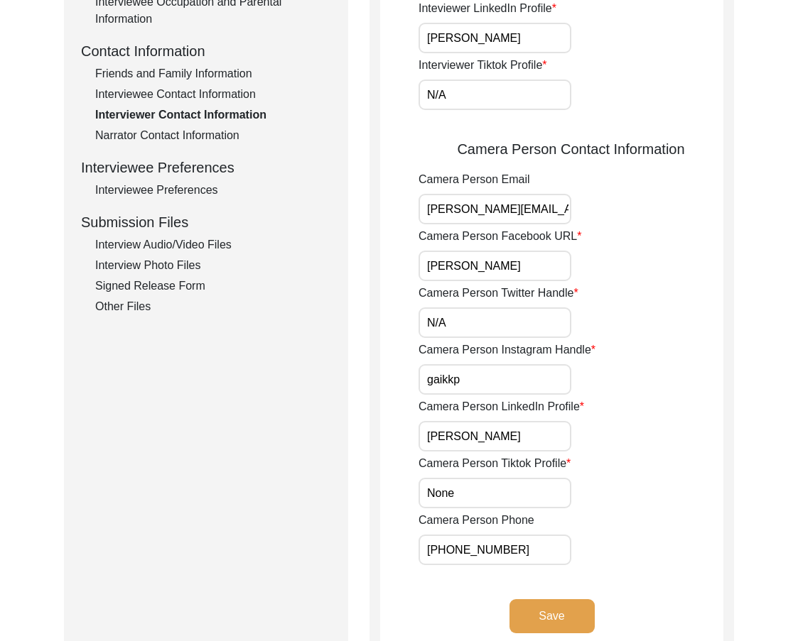
drag, startPoint x: 476, startPoint y: 491, endPoint x: 370, endPoint y: 474, distance: 107.1
click at [376, 476] on div "Interviewer Contact Information Interviewer Phone Number [PHONE_NUMBER] Intervi…" at bounding box center [551, 164] width 364 height 1007
paste input "/A"
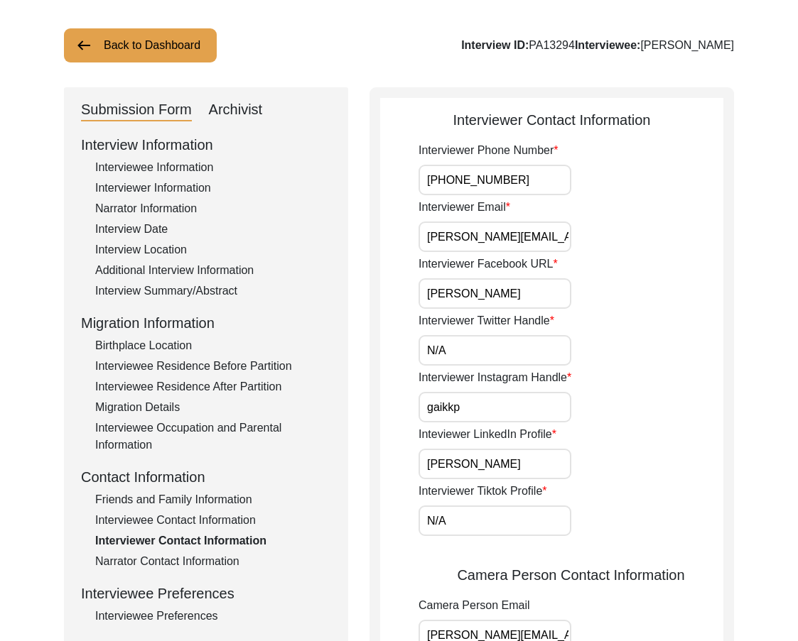
click at [370, 474] on div "Interviewer Contact Information Interviewer Phone Number [PHONE_NUMBER] Intervi…" at bounding box center [551, 590] width 364 height 1007
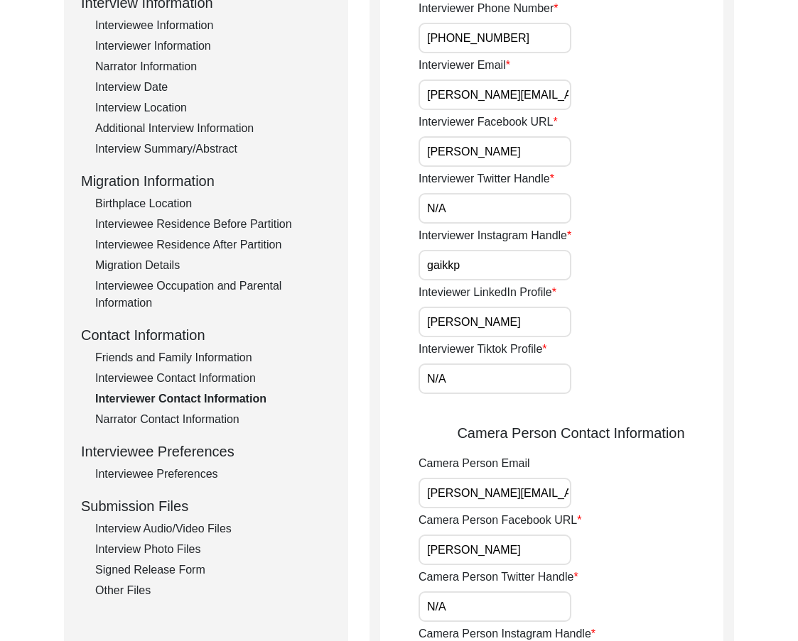
scroll to position [568, 0]
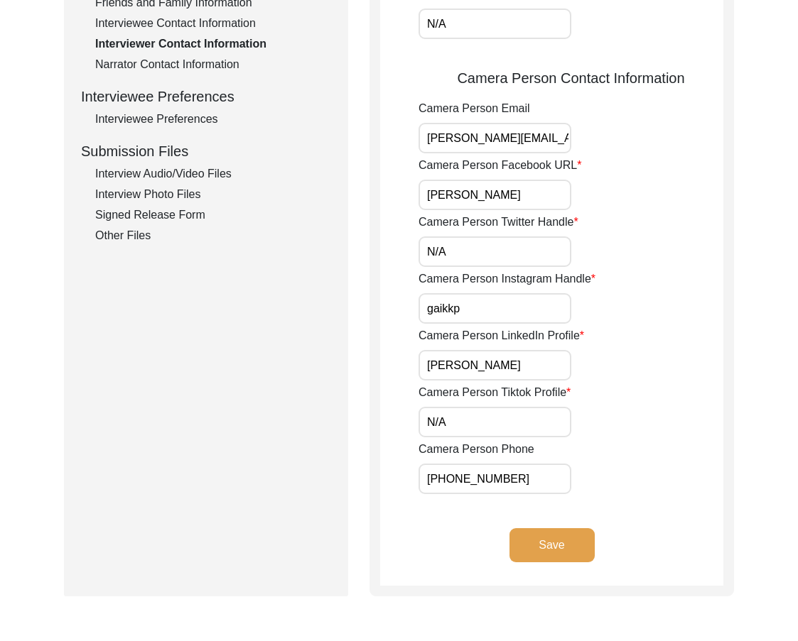
click at [370, 474] on div "Interviewer Contact Information Interviewer Phone Number [PHONE_NUMBER] Intervi…" at bounding box center [551, 93] width 364 height 1007
click at [676, 334] on div "Camera Person LinkedIn Profile [PERSON_NAME]" at bounding box center [570, 353] width 305 height 53
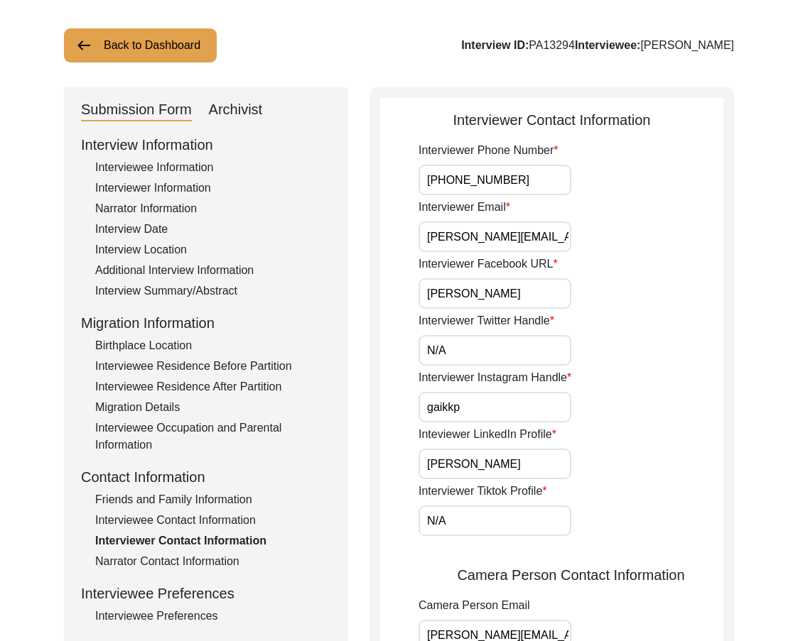
scroll to position [142, 0]
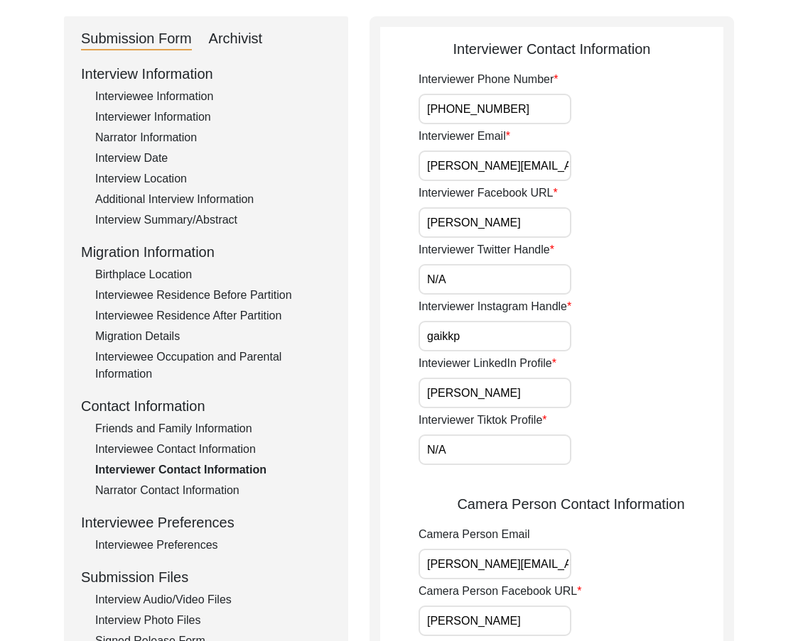
drag, startPoint x: 455, startPoint y: 606, endPoint x: 411, endPoint y: 598, distance: 44.0
click at [401, 598] on app-interviewer-contact-information "Interviewer Contact Information Interviewer Phone Number [PHONE_NUMBER] Intervi…" at bounding box center [551, 525] width 343 height 974
drag, startPoint x: 546, startPoint y: 557, endPoint x: 349, endPoint y: 530, distance: 198.6
click at [349, 530] on div "Submission Form Archivist Interview Information Interviewee Information Intervi…" at bounding box center [399, 519] width 670 height 1007
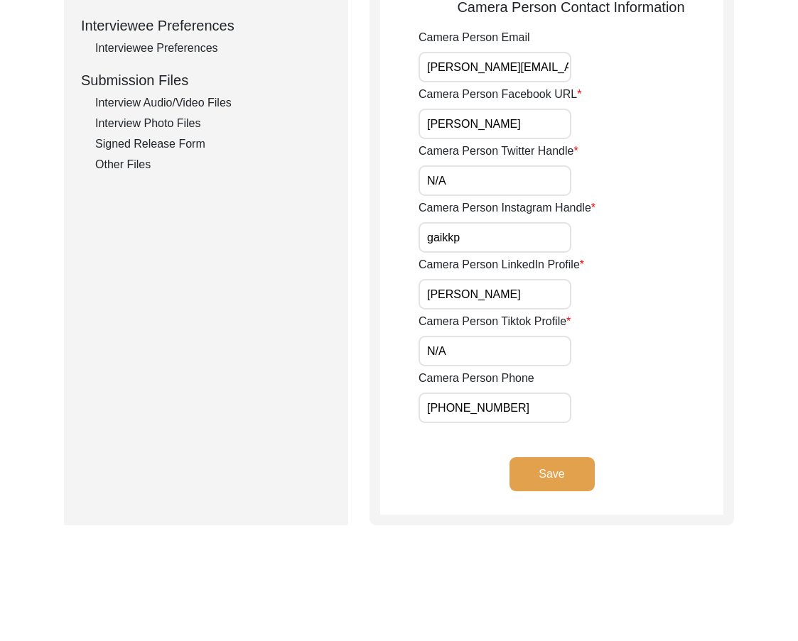
click at [620, 478] on div "Save" at bounding box center [551, 486] width 343 height 58
click at [568, 477] on button "Save" at bounding box center [551, 474] width 85 height 34
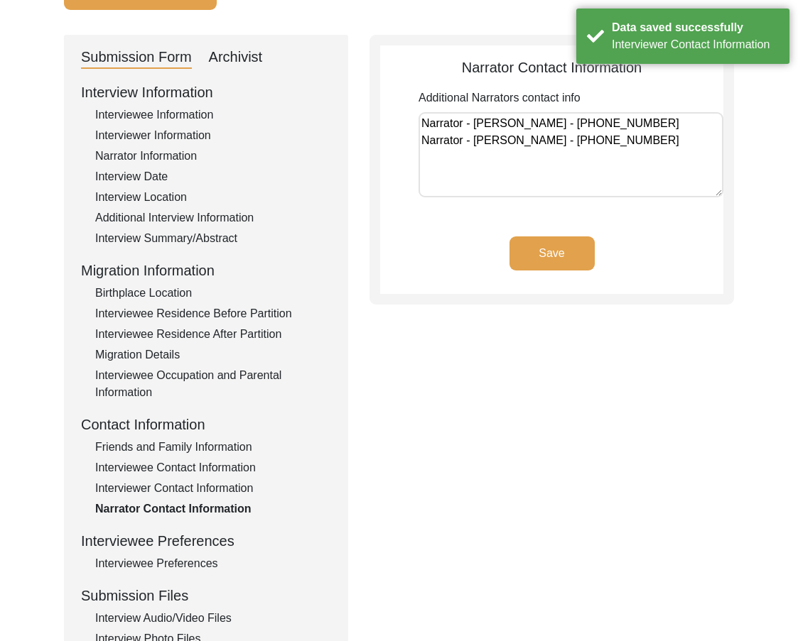
scroll to position [0, 0]
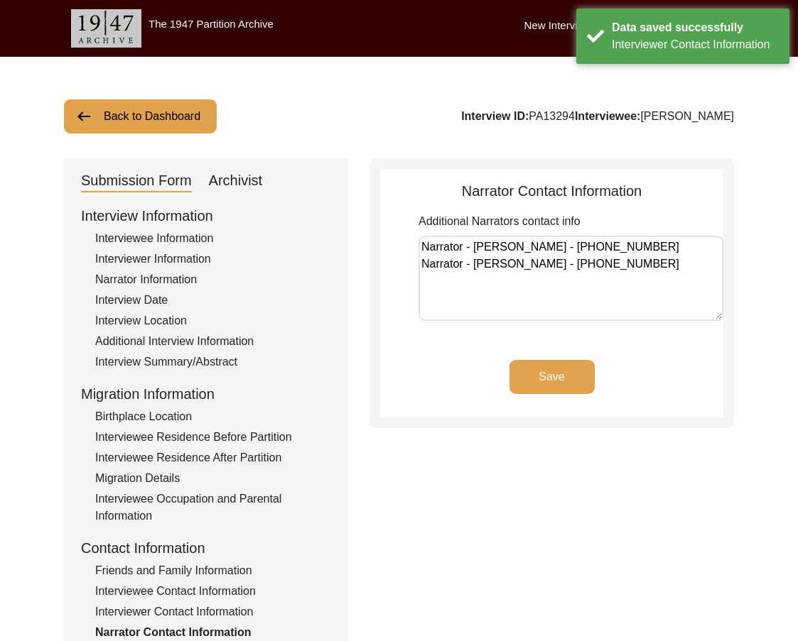
drag, startPoint x: 702, startPoint y: 271, endPoint x: 352, endPoint y: 222, distance: 354.3
click at [352, 222] on div "Submission Form Archivist Interview Information Interviewee Information Intervi…" at bounding box center [399, 491] width 670 height 666
click at [521, 367] on button "Save" at bounding box center [551, 377] width 85 height 34
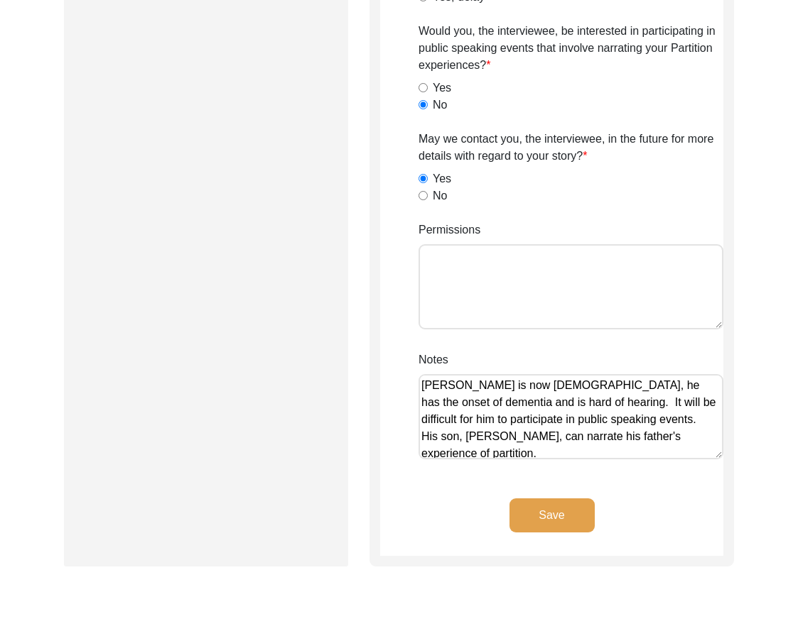
click at [566, 385] on textarea "[PERSON_NAME] is now [DEMOGRAPHIC_DATA], he has the onset of dementia and is ha…" at bounding box center [570, 416] width 305 height 85
click at [625, 389] on textarea "[PERSON_NAME] is now [DEMOGRAPHIC_DATA], he has the onset of dementia and is ha…" at bounding box center [570, 416] width 305 height 85
click at [646, 386] on textarea "[PERSON_NAME] is now [DEMOGRAPHIC_DATA], has the onset of dementia and is hard …" at bounding box center [570, 416] width 305 height 85
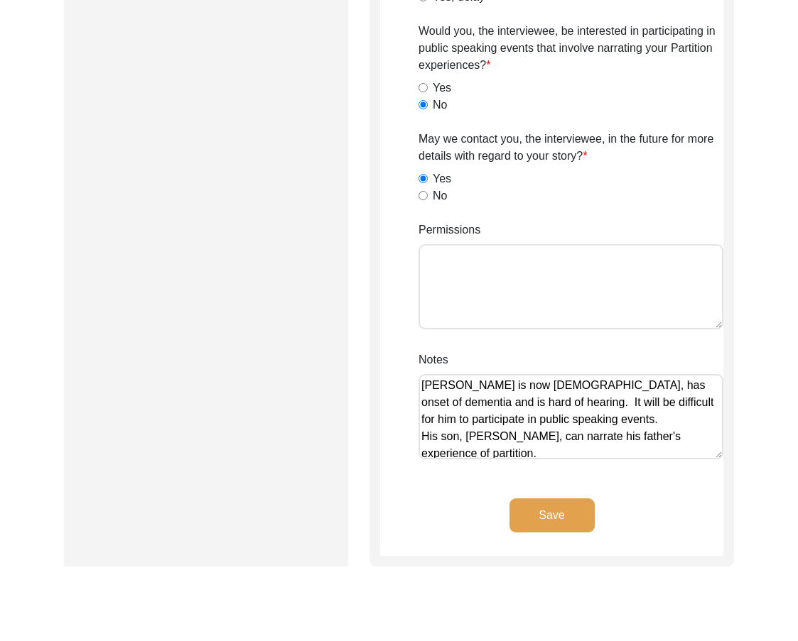
click at [671, 386] on textarea "[PERSON_NAME] is now [DEMOGRAPHIC_DATA], has onset of dementia and is hard of h…" at bounding box center [570, 416] width 305 height 85
click at [588, 401] on textarea "[PERSON_NAME] is now [DEMOGRAPHIC_DATA], has onset dementia and is hard of hear…" at bounding box center [570, 416] width 305 height 85
click at [592, 401] on textarea "[PERSON_NAME] is now [DEMOGRAPHIC_DATA], has onset dementia and is hard of hear…" at bounding box center [570, 416] width 305 height 85
click at [589, 401] on textarea "[PERSON_NAME] is now [DEMOGRAPHIC_DATA], has onset dementia and is hard of hear…" at bounding box center [570, 416] width 305 height 85
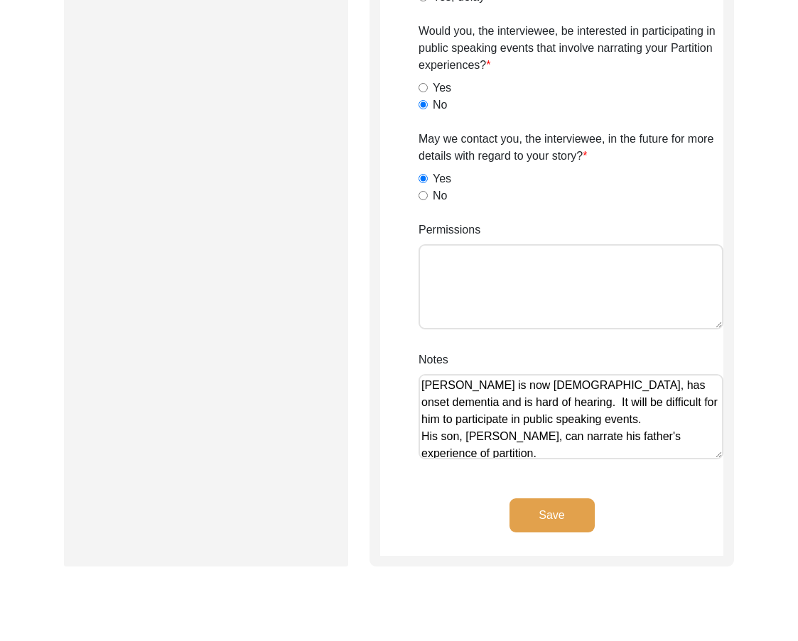
click at [590, 401] on textarea "[PERSON_NAME] is now [DEMOGRAPHIC_DATA], has onset dementia and is hard of hear…" at bounding box center [570, 416] width 305 height 85
click at [636, 413] on textarea "[PERSON_NAME] is now [DEMOGRAPHIC_DATA], has onset dementia and is hard of hear…" at bounding box center [570, 416] width 305 height 85
click at [452, 445] on textarea "[PERSON_NAME] is now [DEMOGRAPHIC_DATA], has onset dementia and is hard of hear…" at bounding box center [570, 416] width 305 height 85
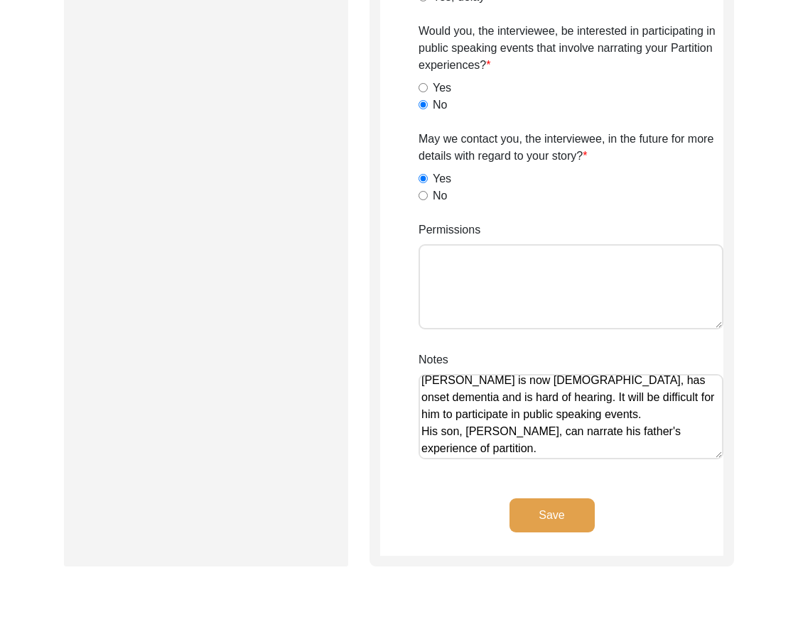
scroll to position [6, 0]
click at [555, 440] on textarea "[PERSON_NAME] is now [DEMOGRAPHIC_DATA], has onset dementia and is hard of hear…" at bounding box center [570, 416] width 305 height 85
drag, startPoint x: 555, startPoint y: 442, endPoint x: 498, endPoint y: 444, distance: 56.9
click at [498, 444] on textarea "[PERSON_NAME] is now [DEMOGRAPHIC_DATA], has onset dementia and is hard of hear…" at bounding box center [570, 416] width 305 height 85
click at [497, 444] on textarea "[PERSON_NAME] is now [DEMOGRAPHIC_DATA], has onset dementia and is hard of hear…" at bounding box center [570, 416] width 305 height 85
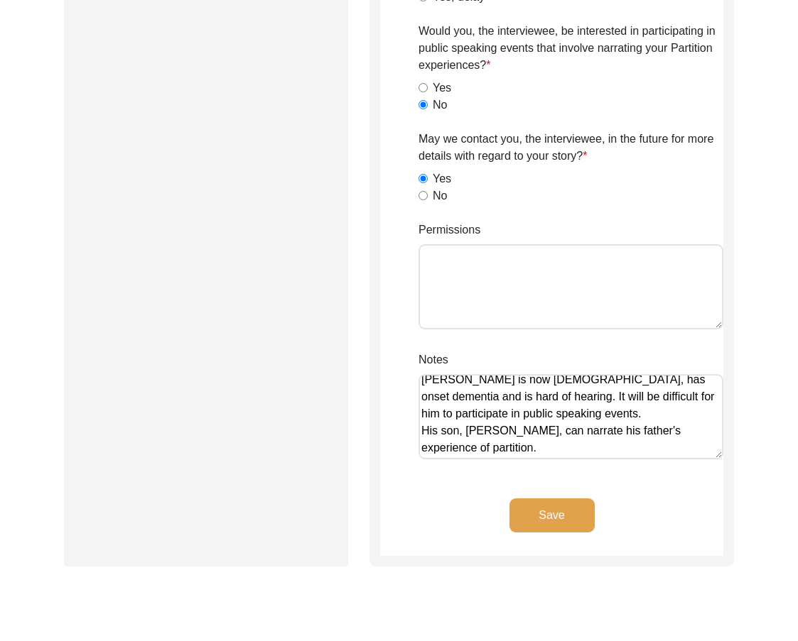
click at [497, 448] on textarea "[PERSON_NAME] is now [DEMOGRAPHIC_DATA], has onset dementia and is hard of hear…" at bounding box center [570, 416] width 305 height 85
click at [515, 433] on textarea "[PERSON_NAME] is now [DEMOGRAPHIC_DATA], has onset dementia and is hard of hear…" at bounding box center [570, 416] width 305 height 85
click at [543, 443] on textarea "[PERSON_NAME] is now [DEMOGRAPHIC_DATA], has onset dementia and is hard of hear…" at bounding box center [570, 416] width 305 height 85
click at [596, 517] on div "Save" at bounding box center [551, 528] width 343 height 58
click at [580, 520] on button "Save" at bounding box center [551, 516] width 85 height 34
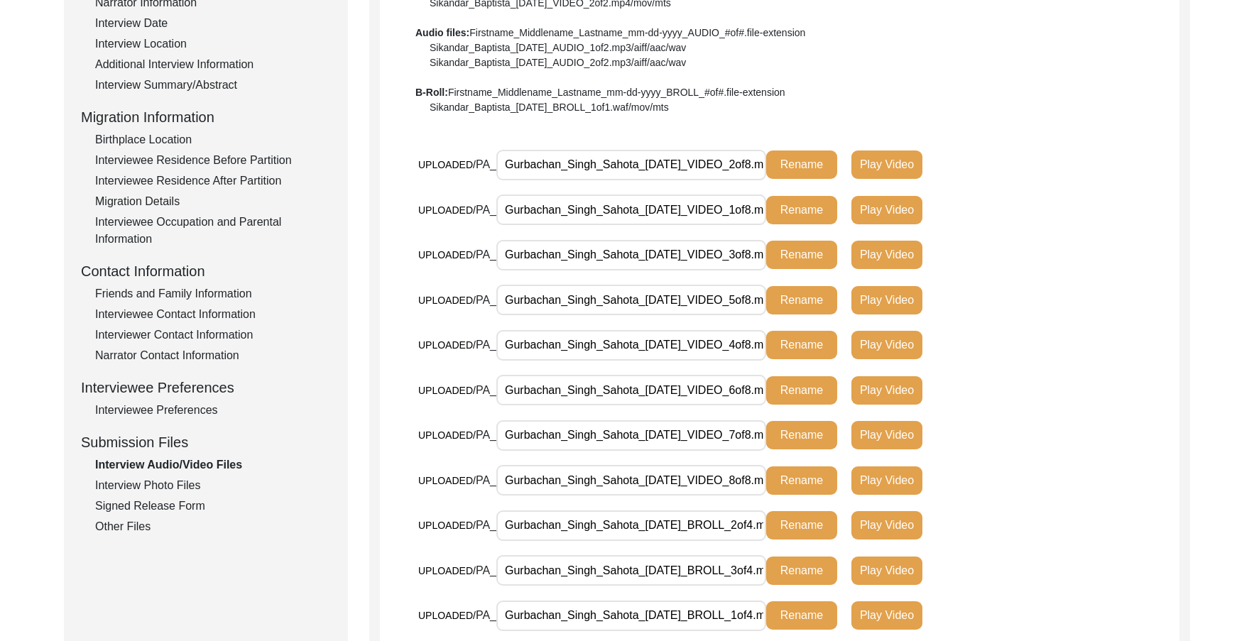
scroll to position [0, 36]
drag, startPoint x: 567, startPoint y: 205, endPoint x: 927, endPoint y: 218, distance: 360.4
click at [927, 218] on div "UPLOADED/ PA_ Gurbachan_Singh_Sahota_[DATE]_VIDEO_1of8.mp4 Rename Play Video" at bounding box center [684, 210] width 533 height 31
drag, startPoint x: 668, startPoint y: 169, endPoint x: 1004, endPoint y: 185, distance: 336.4
click at [1004, 185] on div "UPLOADED/ PA_ Gurbachan_Singh_Sahota_[DATE]_VIDEO_2of8.mp4 Rename Play Video" at bounding box center [798, 171] width 761 height 45
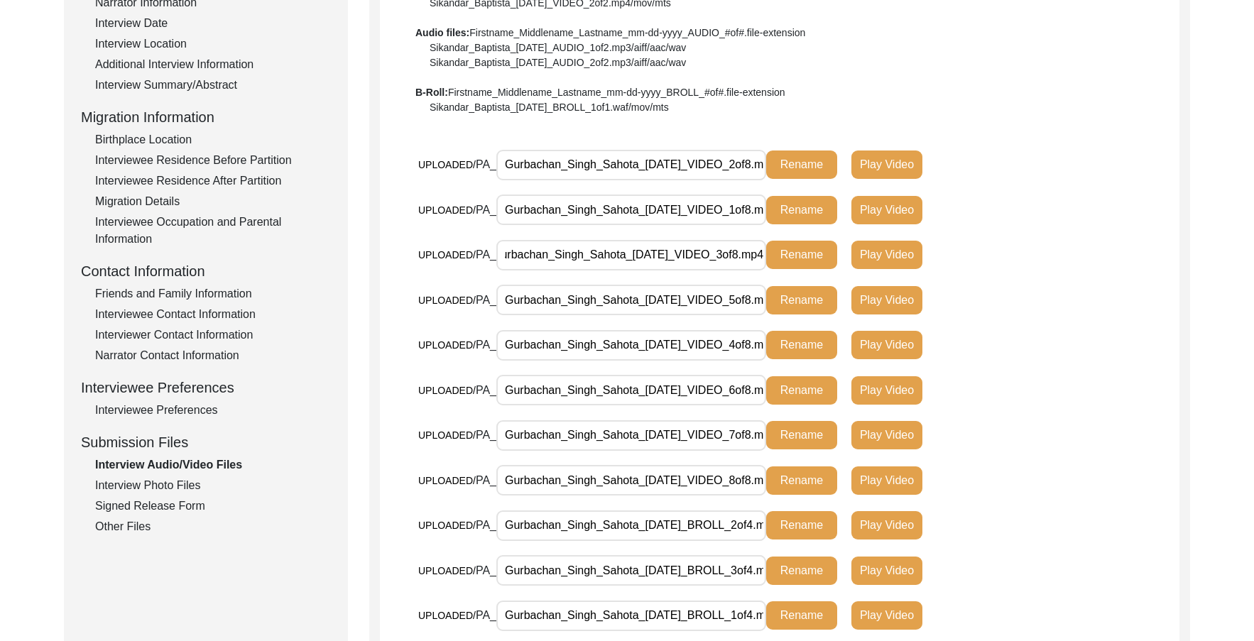
drag, startPoint x: 661, startPoint y: 255, endPoint x: 942, endPoint y: 271, distance: 281.0
click at [942, 271] on div "UPLOADED/ PA_ Gurbachan_Singh_Sahota_[DATE]_VIDEO_3of8.mp4 Rename Play Video" at bounding box center [684, 260] width 533 height 42
drag, startPoint x: 683, startPoint y: 294, endPoint x: 909, endPoint y: 307, distance: 226.9
click at [909, 307] on div "UPLOADED/ PA_ Gurbachan_Singh_Sahota_[DATE]_VIDEO_5of8.mp4 Rename Play Video" at bounding box center [684, 300] width 533 height 31
drag, startPoint x: 739, startPoint y: 339, endPoint x: 894, endPoint y: 340, distance: 154.8
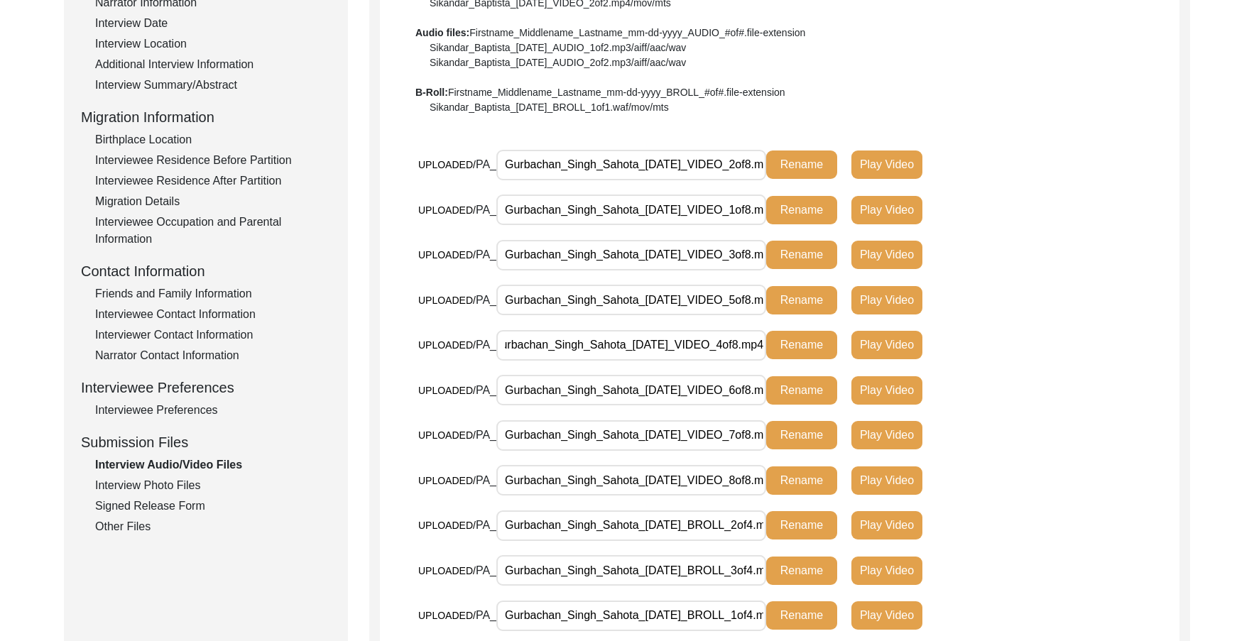
click at [891, 340] on div "UPLOADED/ PA_ Gurbachan_Singh_Sahota_[DATE]_VIDEO_4of8.mp4 Rename Play Video" at bounding box center [684, 345] width 533 height 31
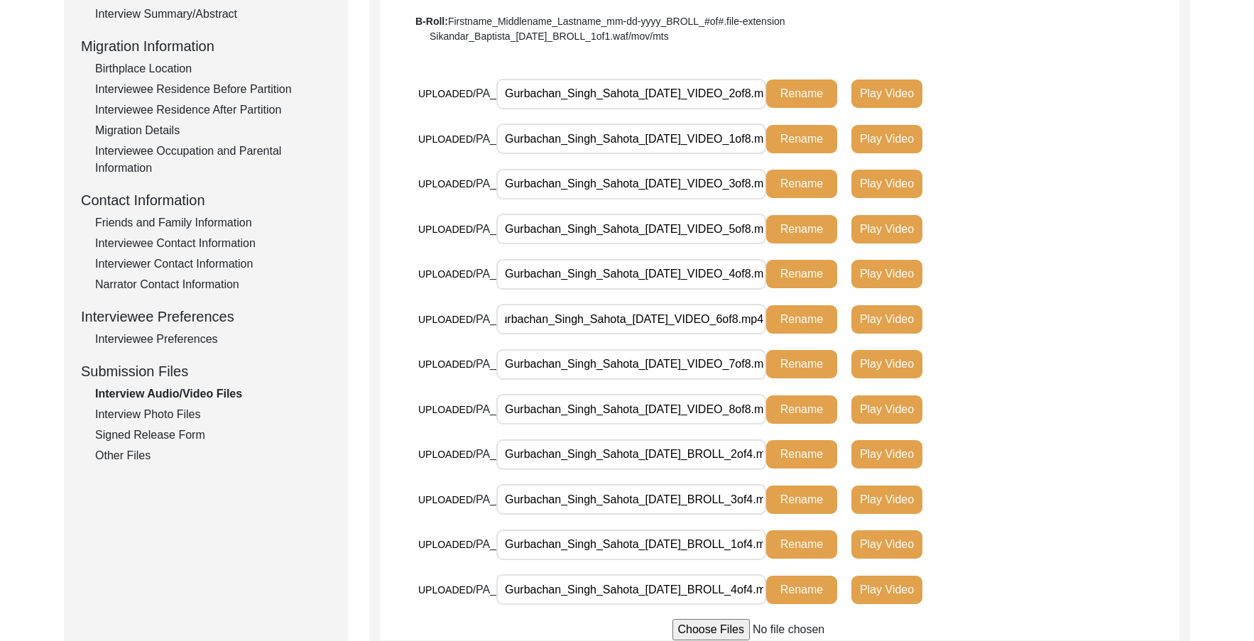
drag, startPoint x: 739, startPoint y: 310, endPoint x: 847, endPoint y: 319, distance: 108.3
click at [850, 318] on div "UPLOADED/ PA_ Gurbachan_Singh_Sahota_[DATE]_VIDEO_6of8.mp4 Rename Play Video" at bounding box center [684, 319] width 533 height 31
drag, startPoint x: 698, startPoint y: 354, endPoint x: 798, endPoint y: 370, distance: 101.5
click at [800, 369] on div "UPLOADED/ PA_ Gurbachan_Singh_Sahota_[DATE]_VIDEO_7of8.mp4 Rename Play Video" at bounding box center [684, 364] width 533 height 31
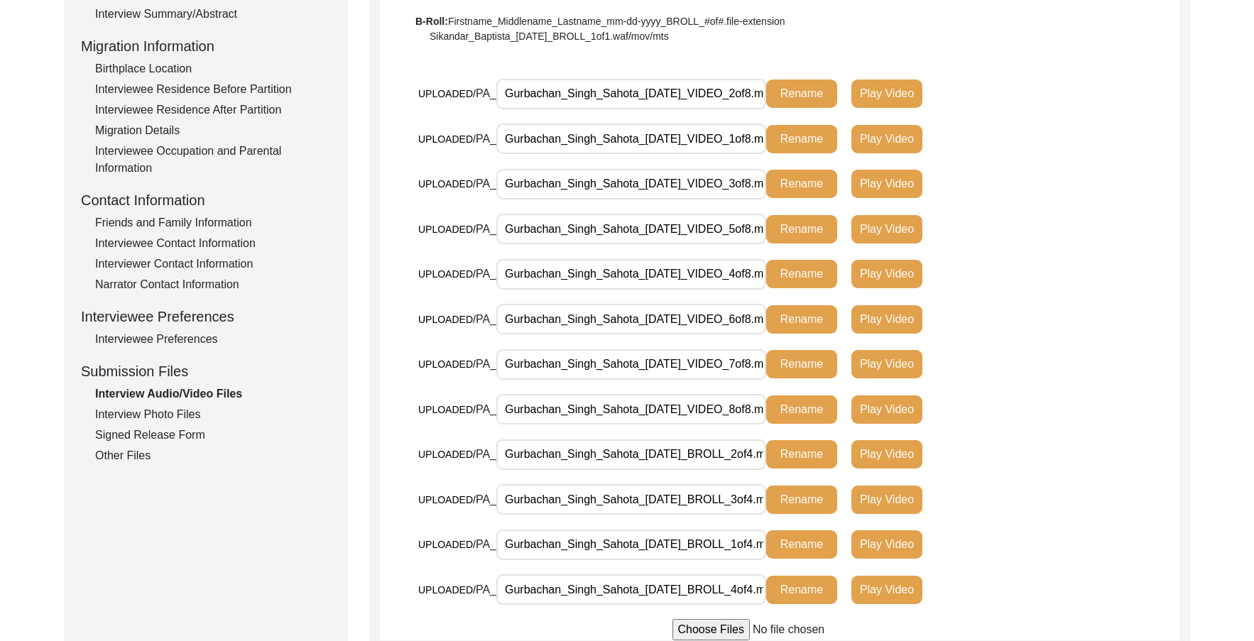
drag, startPoint x: 730, startPoint y: 391, endPoint x: 725, endPoint y: 402, distance: 12.4
click at [731, 392] on div "UPLOADED/ PA_ Gurbachan_Singh_Sahota_[DATE]_VIDEO_7of8.mp4 Rename Play Video" at bounding box center [798, 371] width 761 height 45
drag, startPoint x: 725, startPoint y: 402, endPoint x: 783, endPoint y: 408, distance: 59.2
click at [783, 408] on div "UPLOADED/ PA_ Gurbachan_Singh_Sahota_[DATE]_VIDEO_8of8.mp4 Rename Play Video" at bounding box center [684, 409] width 533 height 31
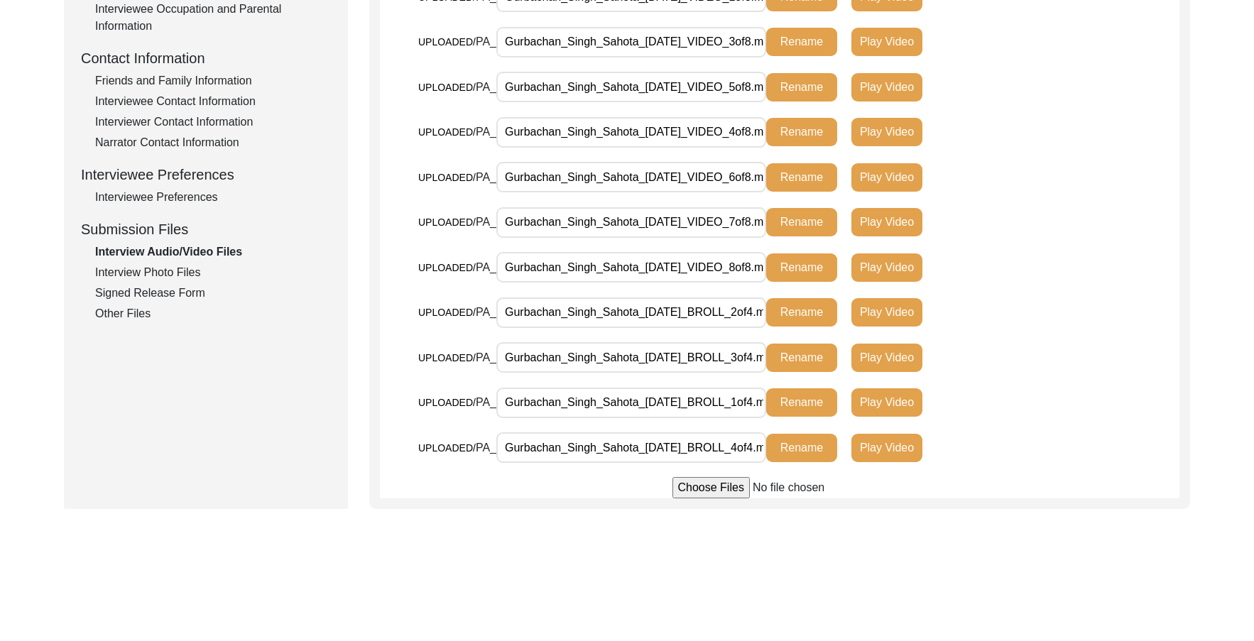
scroll to position [0, 37]
drag, startPoint x: 714, startPoint y: 409, endPoint x: 760, endPoint y: 425, distance: 49.0
click at [783, 412] on div "UPLOADED/ PA_ Gurbachan_Singh_Sahota_[DATE]_BROLL_1of4.mp4 Rename Play Video" at bounding box center [684, 402] width 533 height 31
drag, startPoint x: 737, startPoint y: 443, endPoint x: 779, endPoint y: 442, distance: 41.2
click at [779, 442] on div "UPLOADED/ PA_ Gurbachan_Singh_Sahota_[DATE]_BROLL_4of4.mp4 Rename Play Video" at bounding box center [684, 448] width 533 height 31
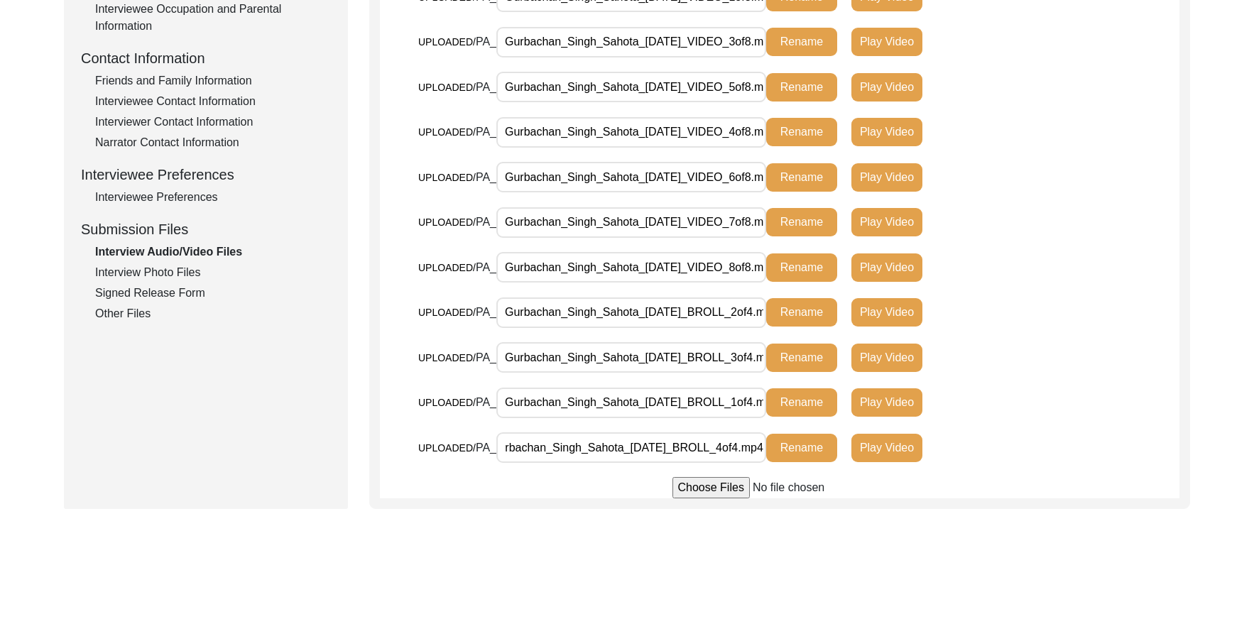
scroll to position [0, 0]
drag, startPoint x: 728, startPoint y: 358, endPoint x: 767, endPoint y: 359, distance: 39.1
click at [767, 359] on div "UPLOADED/ PA_ Gurbachan_Singh_Sahota_[DATE]_BROLL_3of4.mp4 Rename Play Video" at bounding box center [684, 357] width 533 height 31
drag, startPoint x: 719, startPoint y: 305, endPoint x: 950, endPoint y: 316, distance: 231.8
click at [862, 320] on div "UPLOADED/ PA_ Gurbachan_Singh_Sahota_[DATE]_BROLL_2of4.mp4 Rename Play Video" at bounding box center [684, 312] width 533 height 31
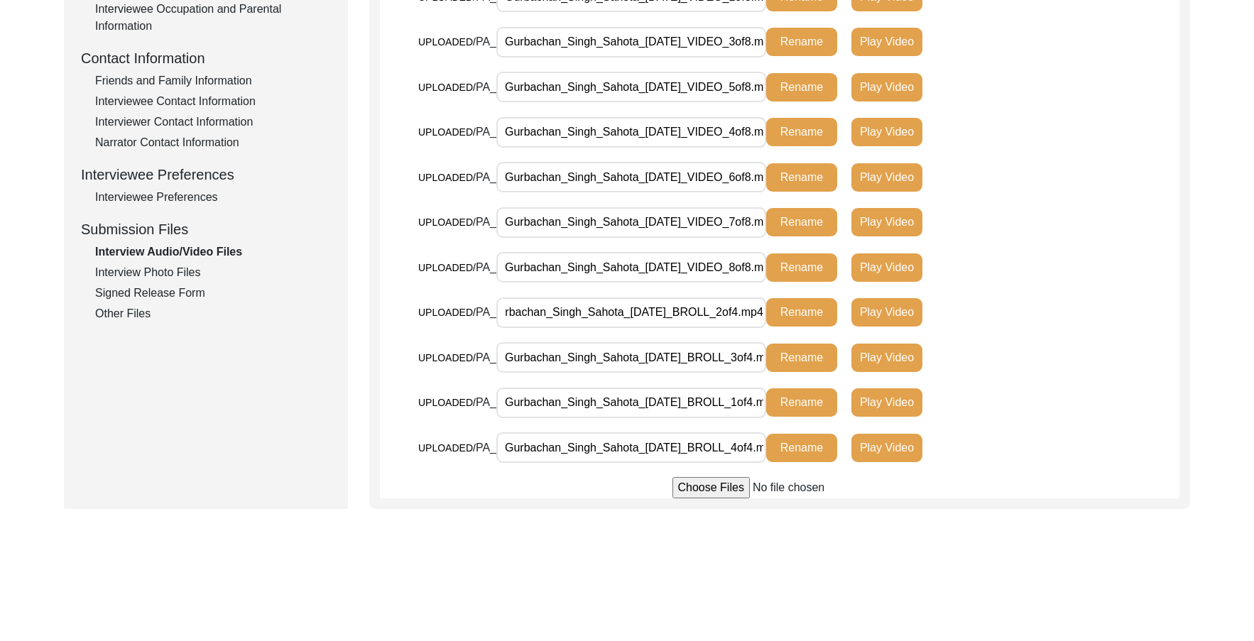
click at [1078, 301] on div "UPLOADED/ PA_ Gurbachan_Singh_Sahota_[DATE]_BROLL_2of4.mp4 Rename Play Video" at bounding box center [798, 319] width 761 height 45
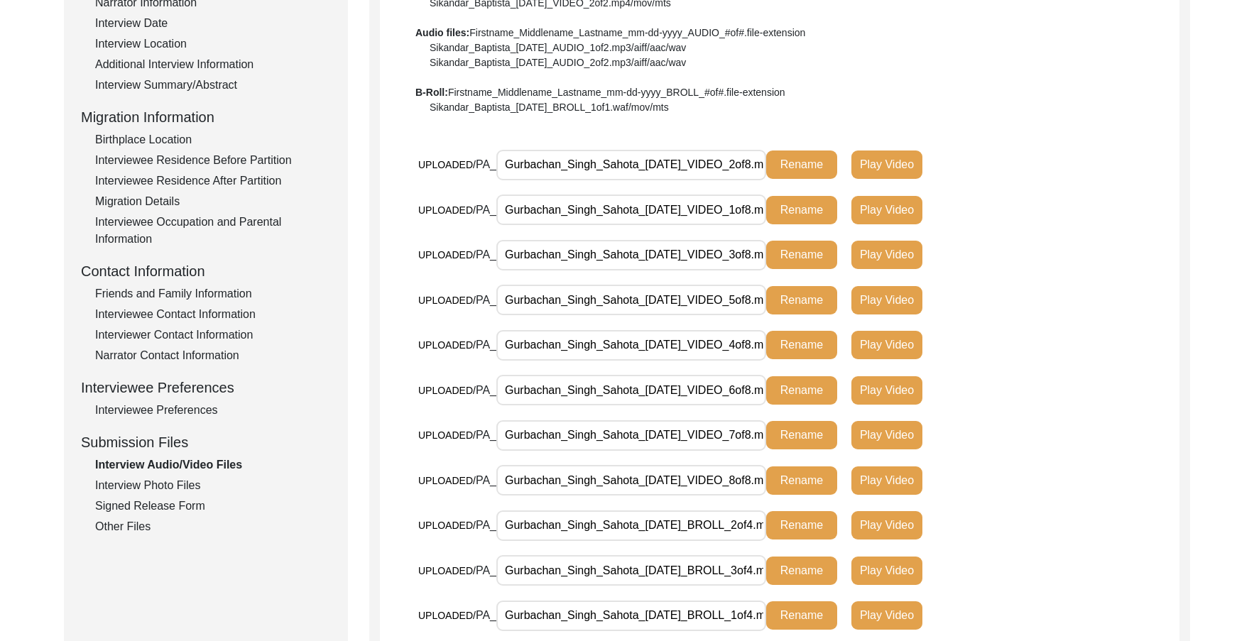
click at [197, 484] on div "Interview Photo Files" at bounding box center [213, 485] width 236 height 17
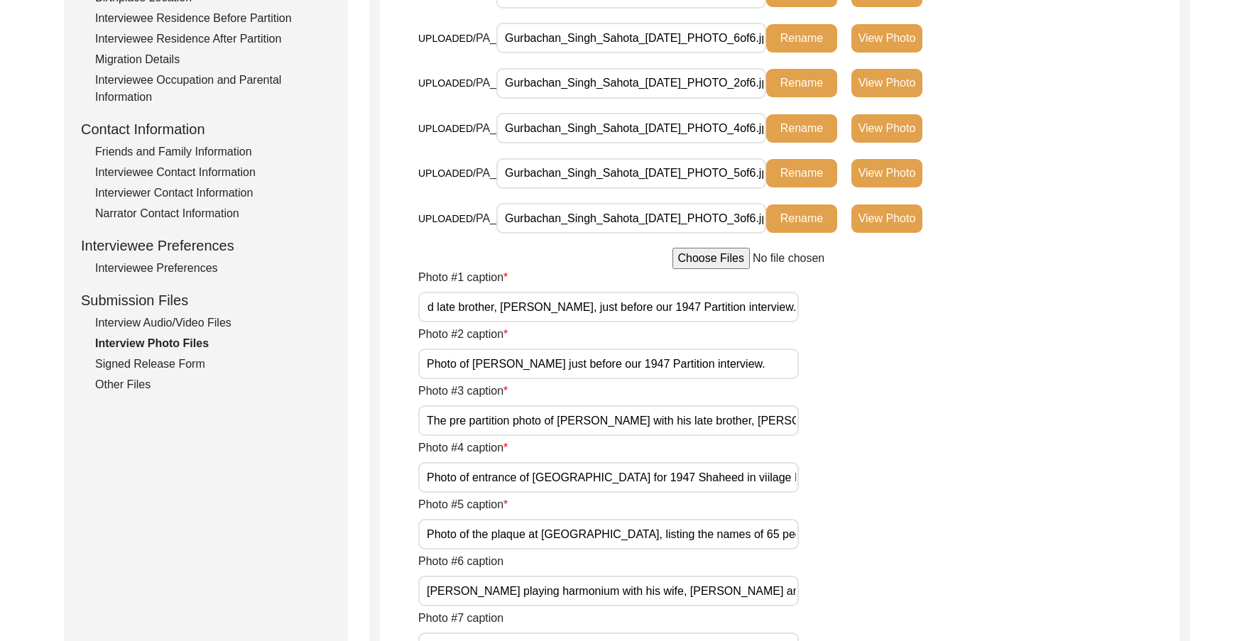
drag, startPoint x: 651, startPoint y: 310, endPoint x: 832, endPoint y: 315, distance: 181.2
click at [832, 315] on div "Photo #1 caption [PERSON_NAME], holding a pre partition photo of himself and la…" at bounding box center [798, 295] width 761 height 53
drag, startPoint x: 725, startPoint y: 367, endPoint x: 875, endPoint y: 366, distance: 150.6
click at [875, 366] on div "Photo #2 caption Photo of [PERSON_NAME] just before our 1947 Partition intervie…" at bounding box center [798, 352] width 761 height 53
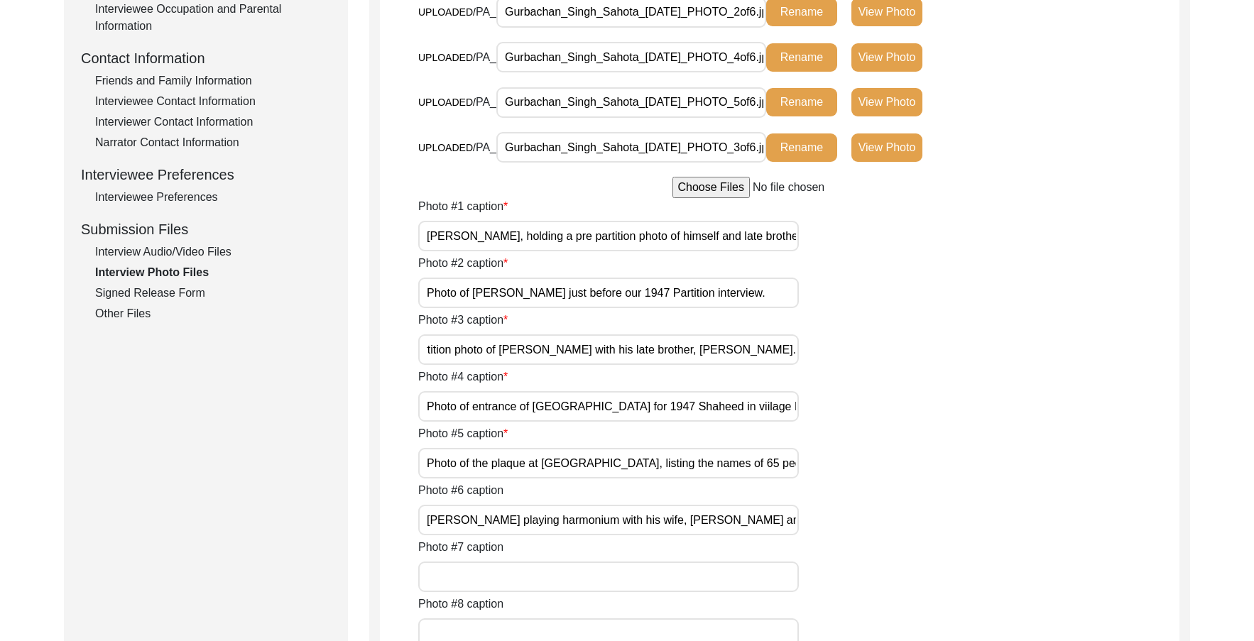
drag, startPoint x: 641, startPoint y: 357, endPoint x: 867, endPoint y: 354, distance: 225.9
click at [867, 354] on div "Photo #3 caption The pre partition photo of [PERSON_NAME] with his late brother…" at bounding box center [798, 338] width 761 height 53
drag, startPoint x: 691, startPoint y: 407, endPoint x: 896, endPoint y: 382, distance: 206.1
click at [896, 382] on div "Photo #4 caption Photo of entrance of [GEOGRAPHIC_DATA] for 1947 Shaheed in vii…" at bounding box center [798, 395] width 761 height 53
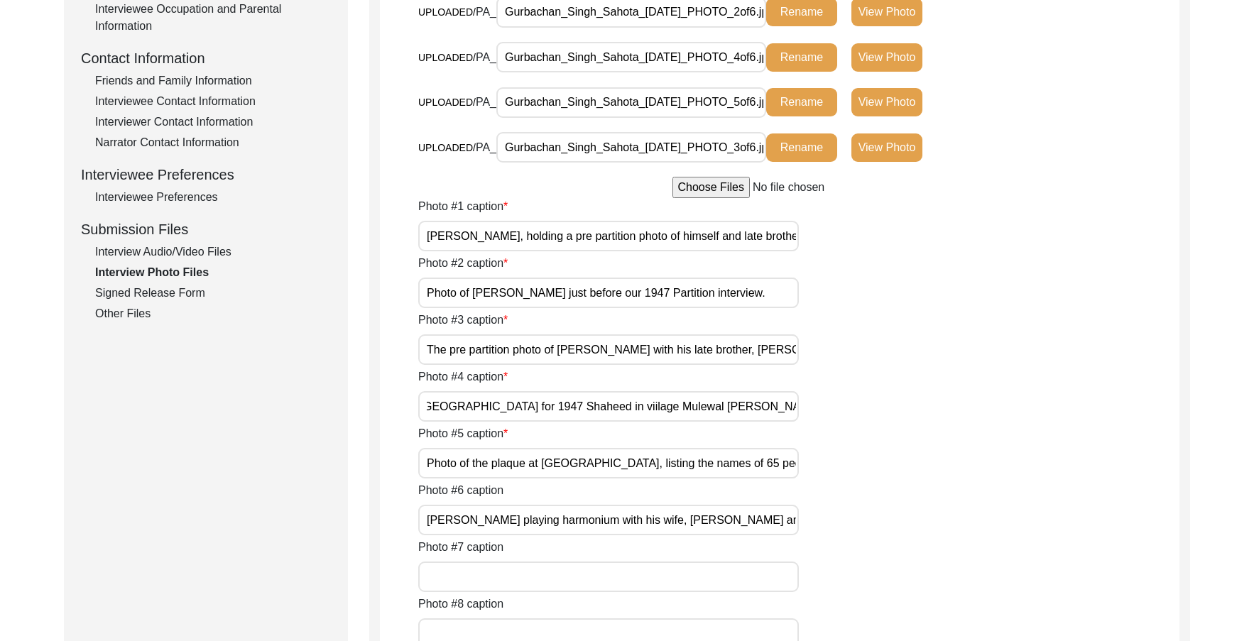
click at [896, 382] on div "Photo #4 caption Photo of entrance of [GEOGRAPHIC_DATA] for 1947 Shaheed in vii…" at bounding box center [798, 395] width 761 height 53
drag, startPoint x: 730, startPoint y: 466, endPoint x: 902, endPoint y: 458, distance: 172.1
click at [902, 458] on div "Photo #5 caption Photo of the plaque at [GEOGRAPHIC_DATA], listing the names of…" at bounding box center [798, 451] width 761 height 53
drag, startPoint x: 756, startPoint y: 521, endPoint x: 932, endPoint y: 500, distance: 176.7
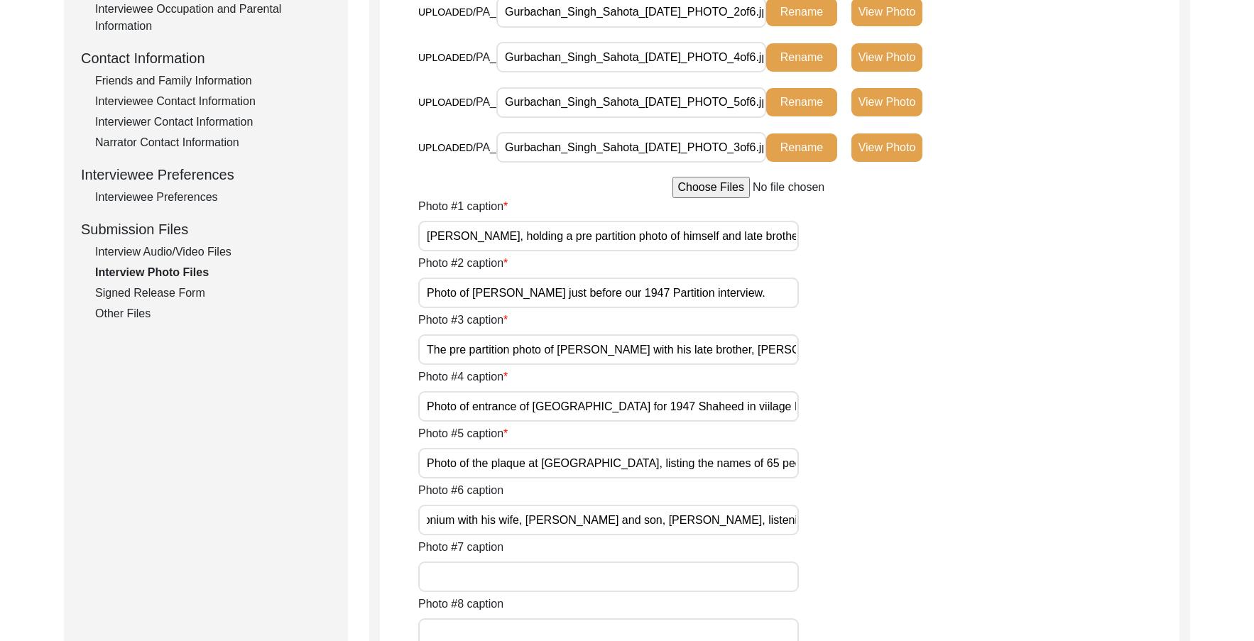
click at [932, 500] on div "Photo #6 caption [PERSON_NAME] playing harmonium with his wife, [PERSON_NAME] a…" at bounding box center [798, 508] width 761 height 53
click at [516, 512] on input "[PERSON_NAME] playing harmonium with his wife, [PERSON_NAME] and son, [PERSON_N…" at bounding box center [608, 520] width 381 height 31
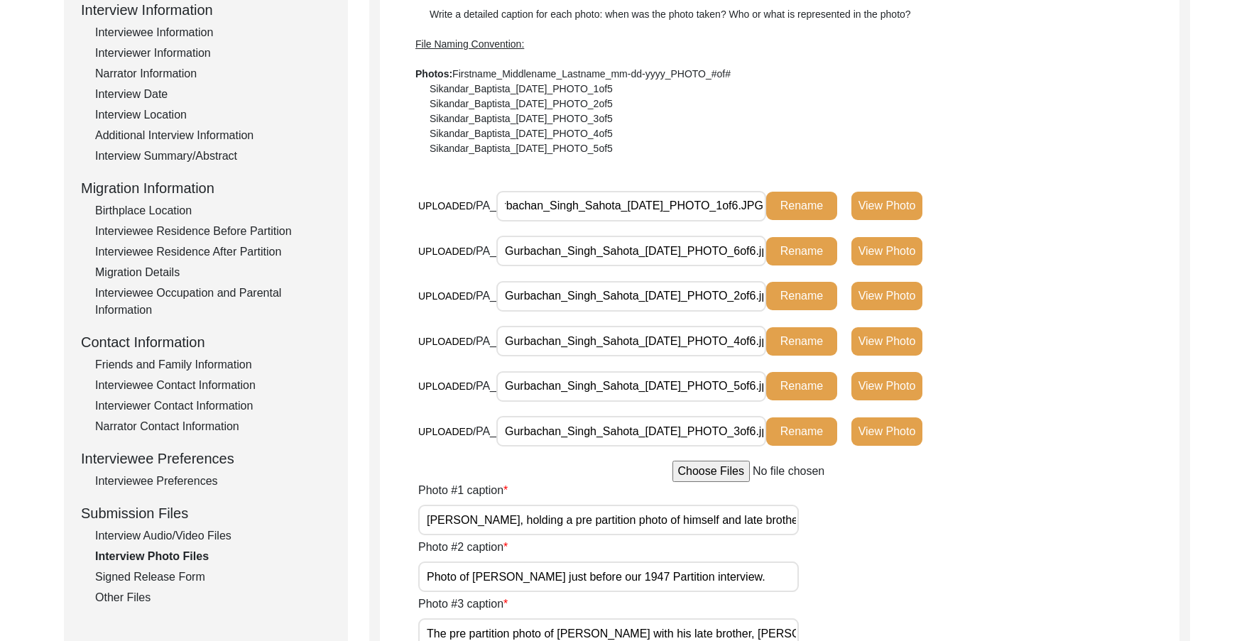
drag, startPoint x: 693, startPoint y: 207, endPoint x: 863, endPoint y: 221, distance: 170.3
click at [900, 213] on div "UPLOADED/ PA_ Gurbachan_Singh_Sahota_[DATE]_PHOTO_1of6.JPG Rename View Photo" at bounding box center [684, 205] width 533 height 31
drag, startPoint x: 685, startPoint y: 251, endPoint x: 882, endPoint y: 255, distance: 196.8
click at [885, 253] on div "UPLOADED/ PA_ Gurbachan_Singh_Sahota_[DATE]_PHOTO_6of6.jpeg Rename View Photo" at bounding box center [684, 251] width 533 height 31
drag, startPoint x: 716, startPoint y: 294, endPoint x: 838, endPoint y: 319, distance: 124.7
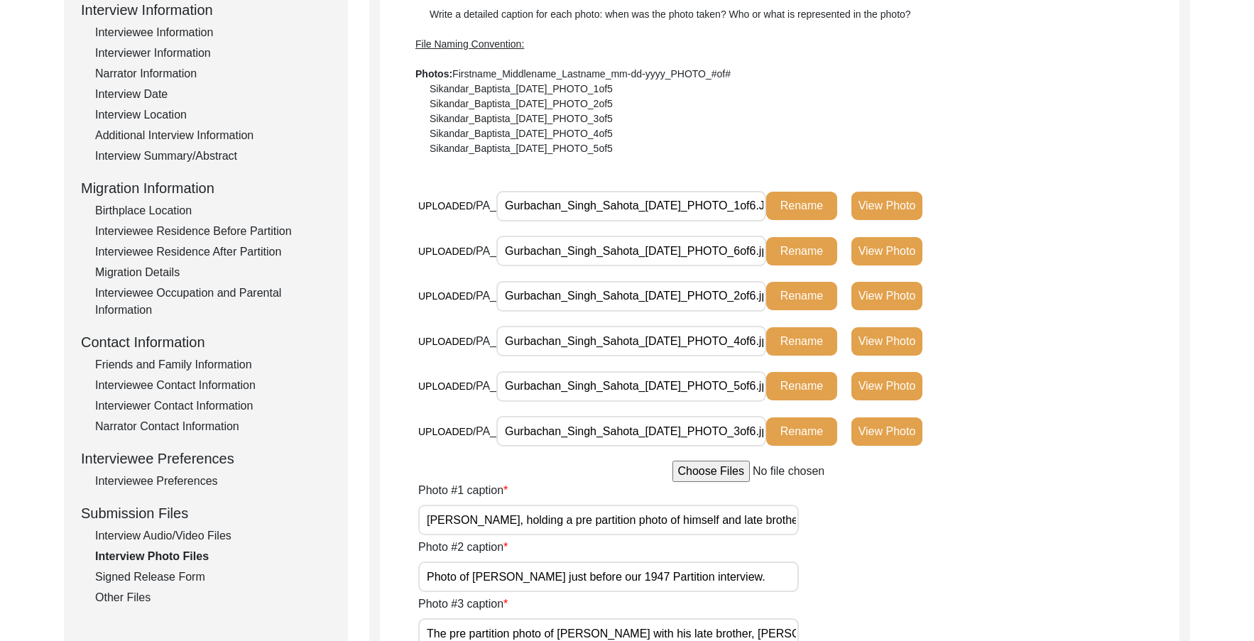
click at [838, 319] on div "UPLOADED/ PA_ Gurbachan_Singh_Sahota_[DATE]_PHOTO_2of6.jpeg Rename View Photo" at bounding box center [684, 302] width 533 height 42
drag, startPoint x: 705, startPoint y: 357, endPoint x: 819, endPoint y: 353, distance: 114.4
click at [839, 352] on div "UPLOADED/ PA_ Gurbachan_Singh_Sahota_[DATE]_PHOTO_4of6.jpg Rename View Photo" at bounding box center [684, 347] width 533 height 42
drag, startPoint x: 716, startPoint y: 342, endPoint x: 835, endPoint y: 364, distance: 120.6
click at [836, 364] on div "UPLOADED/ PA_ Gurbachan_Singh_Sahota_[DATE]_PHOTO_4of6.jpg Rename View Photo" at bounding box center [684, 347] width 533 height 42
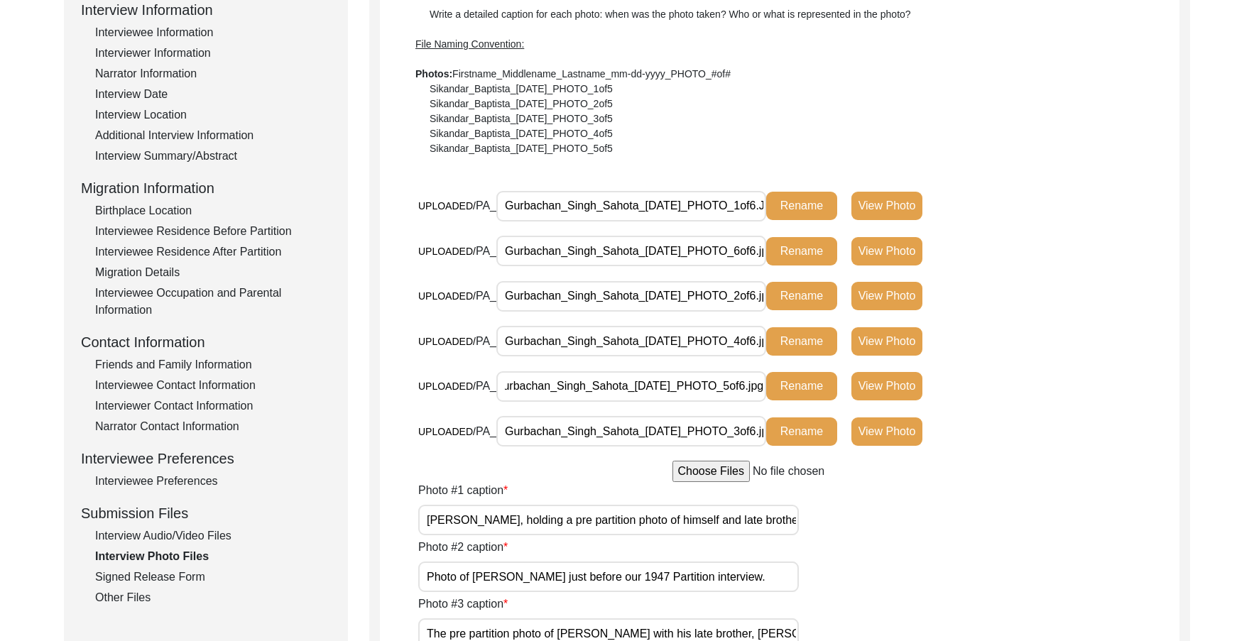
drag, startPoint x: 710, startPoint y: 389, endPoint x: 829, endPoint y: 402, distance: 119.4
click at [837, 396] on div "UPLOADED/ PA_ Gurbachan_Singh_Sahota_[DATE]_PHOTO_5of6.jpg Rename View Photo" at bounding box center [684, 386] width 533 height 31
drag, startPoint x: 697, startPoint y: 430, endPoint x: 833, endPoint y: 436, distance: 136.5
click at [805, 433] on div "UPLOADED/ PA_ Gurbachan_Singh_Sahota_[DATE]_PHOTO_3of6.jpeg Rename View Photo" at bounding box center [684, 431] width 533 height 31
click at [1068, 402] on div "UPLOADED/ PA_ Gurbachan_Singh_Sahota_[DATE]_PHOTO_5of6.jpg Rename View Photo" at bounding box center [798, 393] width 761 height 45
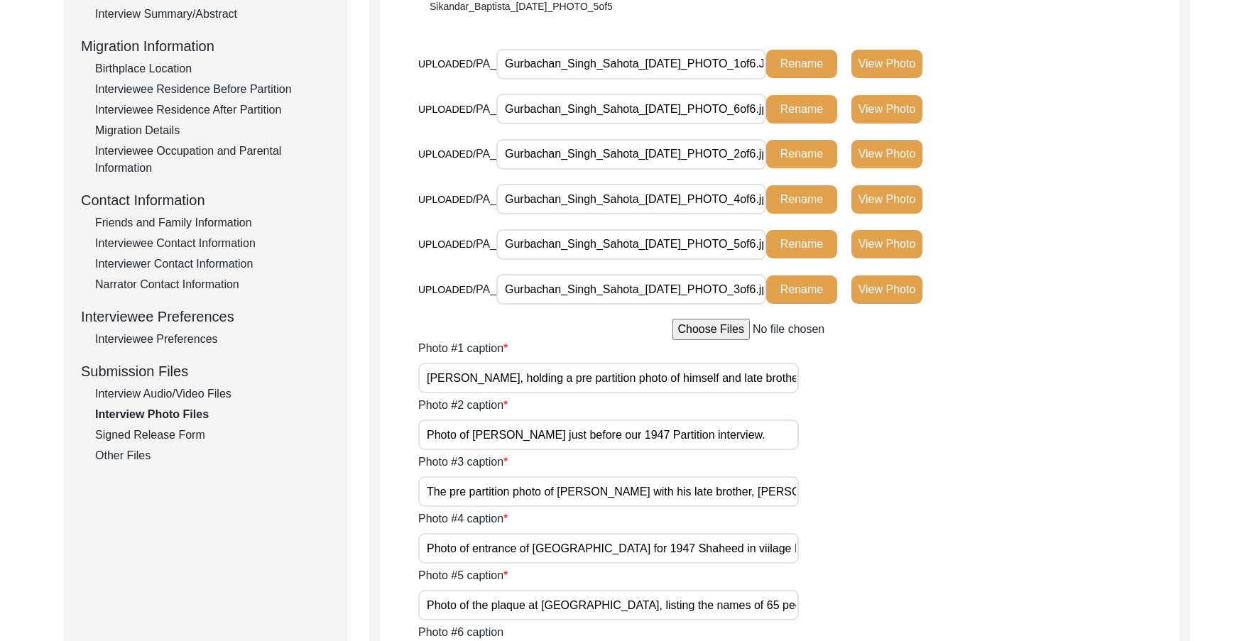
drag, startPoint x: 610, startPoint y: 380, endPoint x: 627, endPoint y: 380, distance: 17.0
click at [627, 380] on input "[PERSON_NAME], holding a pre partition photo of himself and late brother, [PERS…" at bounding box center [608, 378] width 381 height 31
click at [634, 380] on input "[PERSON_NAME], holding a pre partition photo of himself and late brother, [PERS…" at bounding box center [608, 378] width 381 height 31
click at [628, 379] on input "[PERSON_NAME], holding a pre partition photo of himself and late brother, [PERS…" at bounding box center [608, 378] width 381 height 31
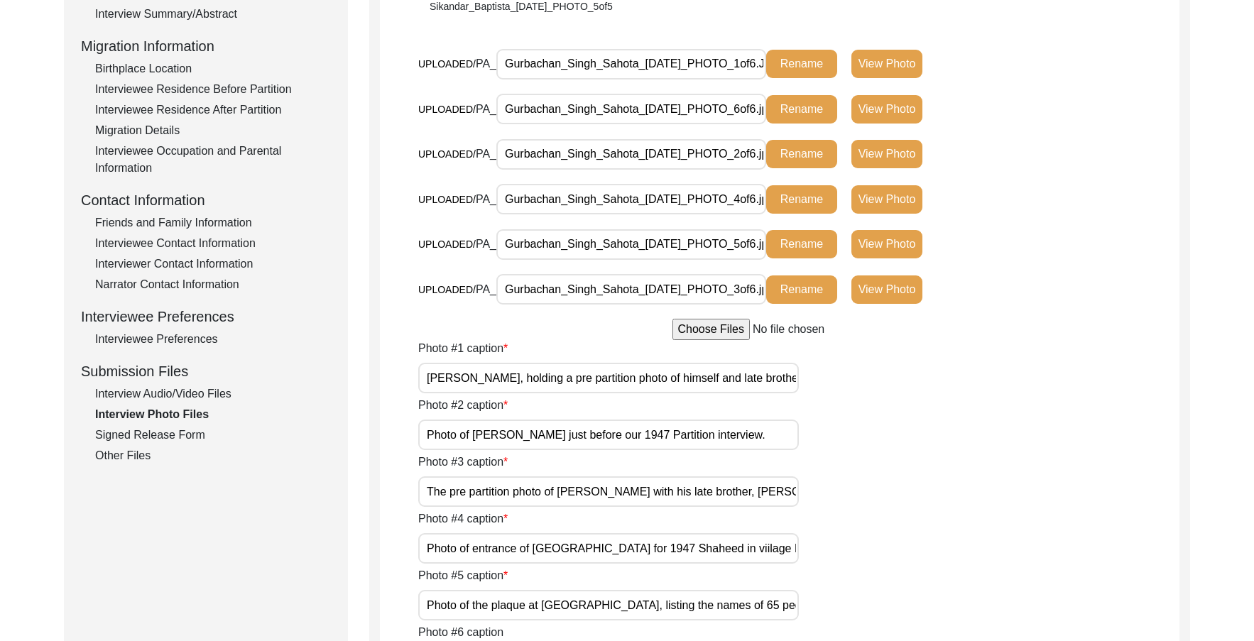
drag, startPoint x: 626, startPoint y: 378, endPoint x: 633, endPoint y: 379, distance: 7.1
click at [633, 379] on input "[PERSON_NAME], holding a pre partition photo of himself and late brother, [PERS…" at bounding box center [608, 378] width 381 height 31
click at [633, 379] on input "[PERSON_NAME], holding a pre-Partition photo of himself and late brother, [PERS…" at bounding box center [608, 378] width 381 height 31
click at [604, 380] on input "[PERSON_NAME], holding a pre-Partition photo of himself and late brother, [PERS…" at bounding box center [608, 378] width 381 height 31
click at [628, 377] on input "[PERSON_NAME], holding a pre-Partition photo of himself and late brother, [PERS…" at bounding box center [608, 378] width 381 height 31
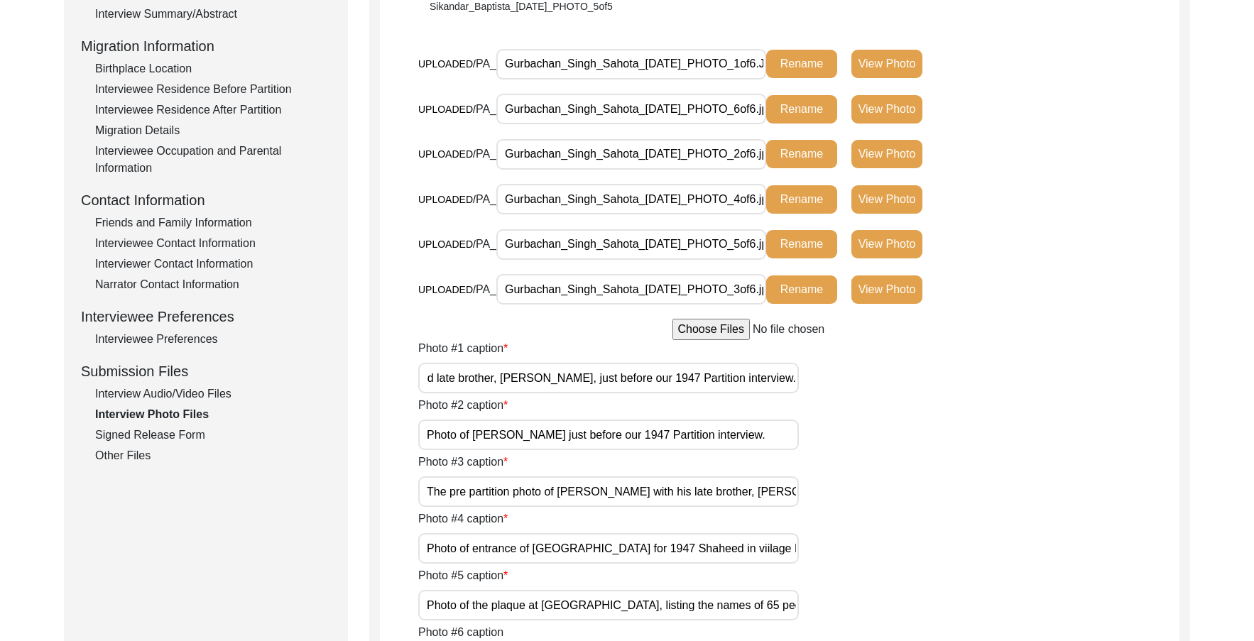
drag, startPoint x: 628, startPoint y: 377, endPoint x: 837, endPoint y: 381, distance: 208.9
click at [837, 381] on div "Photo #1 caption [PERSON_NAME], holding a pre-Partition photo of himself and la…" at bounding box center [798, 366] width 761 height 53
drag, startPoint x: 487, startPoint y: 441, endPoint x: 843, endPoint y: 436, distance: 355.9
click at [843, 436] on div "Photo #2 caption Photo of [PERSON_NAME] just before our 1947 Partition intervie…" at bounding box center [798, 423] width 761 height 53
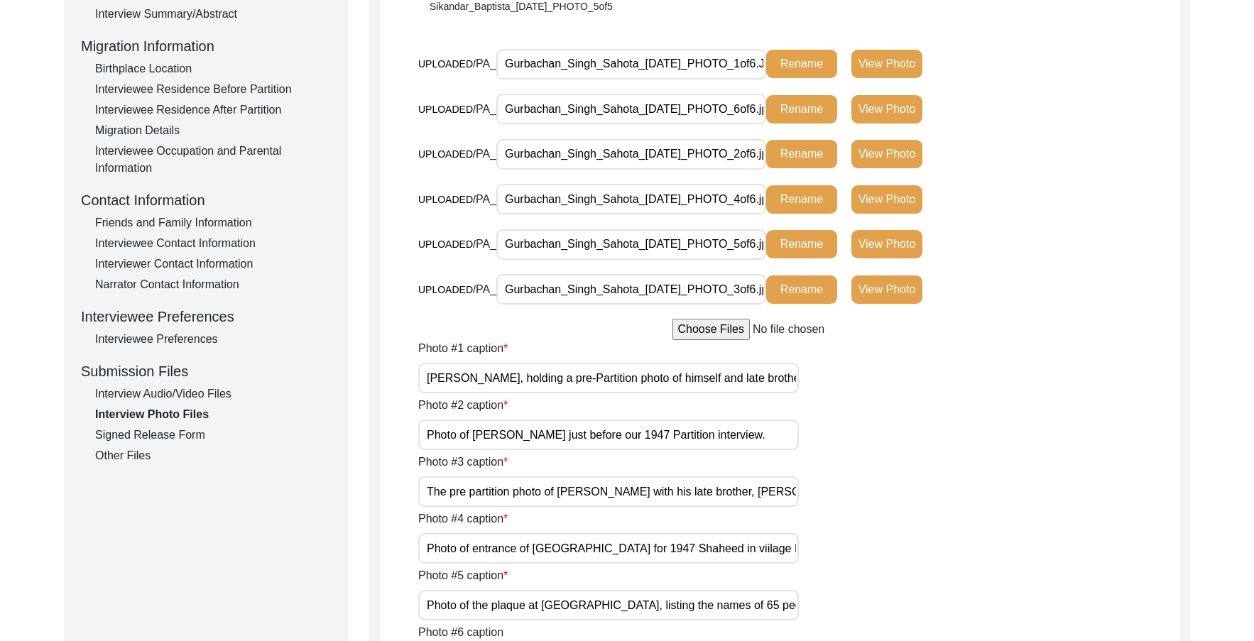
click at [843, 436] on div "Photo #2 caption Photo of [PERSON_NAME] just before our 1947 Partition intervie…" at bounding box center [798, 423] width 761 height 53
drag
click at [851, 386] on div "Photo #1 caption [PERSON_NAME], holding a pre-Partition photo of himself and la…" at bounding box center [798, 366] width 761 height 53
click at [612, 376] on input "[PERSON_NAME], holding a pre-Partition photo of himself and late brother, [PERS…" at bounding box center [608, 378] width 381 height 31
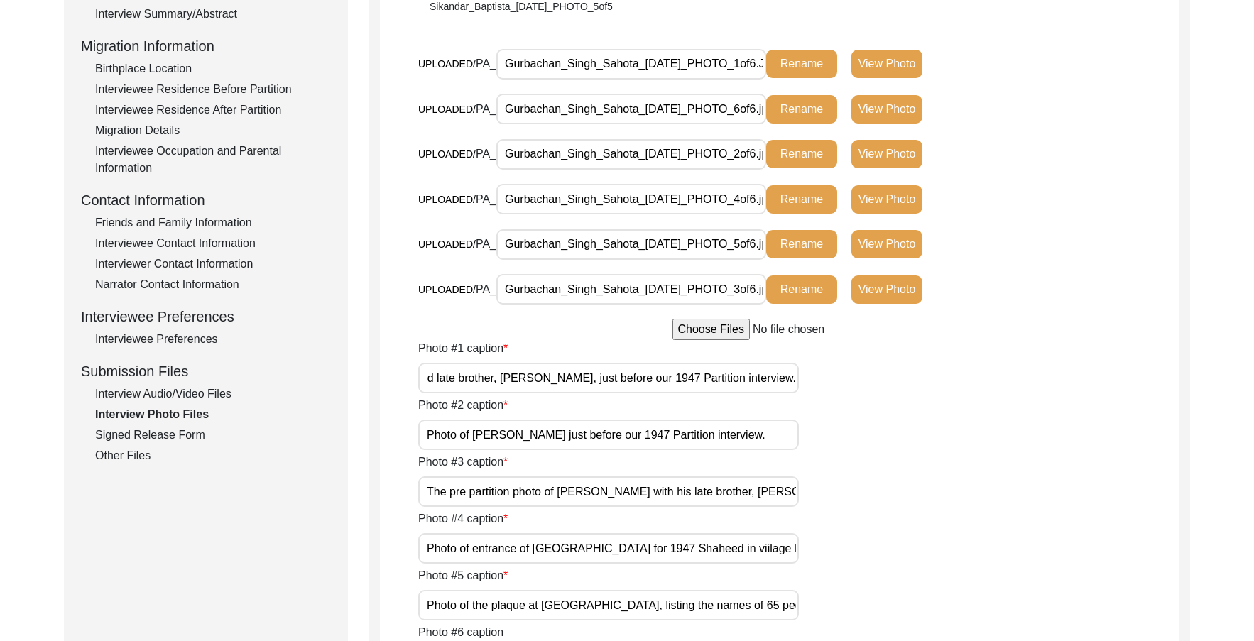
click at [636, 415] on div "Photo #2 caption Photo of [PERSON_NAME] just before our 1947 Partition intervie…" at bounding box center [798, 423] width 761 height 53
click at [614, 432] on input "Photo of [PERSON_NAME] just before our 1947 Partition interview." at bounding box center [608, 435] width 381 height 31
click at [586, 438] on input "Photo of [PERSON_NAME] before our 1947 Partition interview." at bounding box center [608, 435] width 381 height 31
click at [855, 436] on div "Photo #2 caption Photo of [PERSON_NAME] before our 1947 Partition interview." at bounding box center [798, 423] width 761 height 53
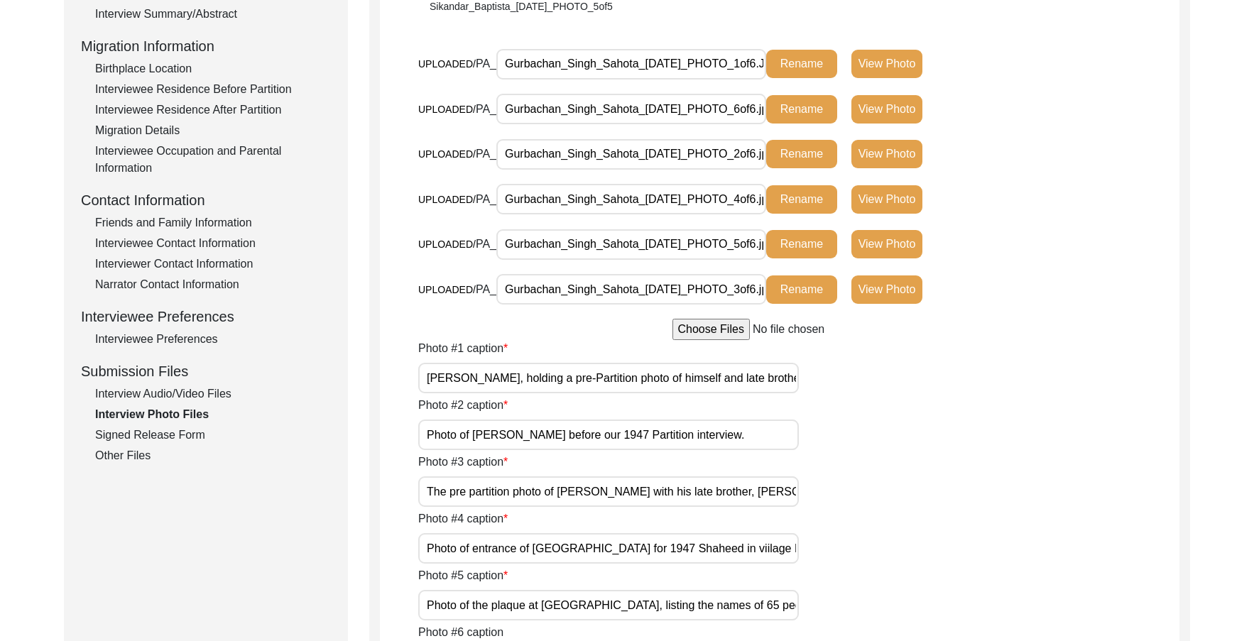
click at [855, 436] on div "Photo #2 caption Photo of [PERSON_NAME] before our 1947 Partition interview." at bounding box center [798, 423] width 761 height 53
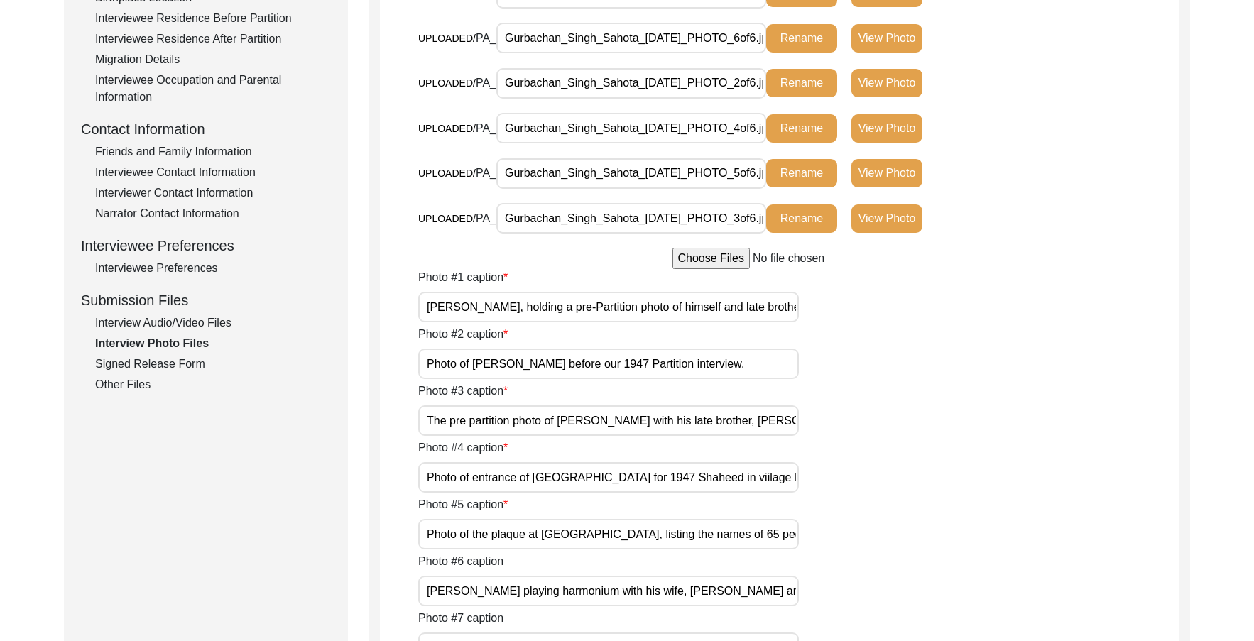
drag, startPoint x: 671, startPoint y: 308, endPoint x: 610, endPoint y: 309, distance: 61.1
click at [610, 309] on input "[PERSON_NAME], holding a pre-Partition photo of himself and late brother, [PERS…" at bounding box center [608, 307] width 381 height 31
drag, startPoint x: 498, startPoint y: 423, endPoint x: 449, endPoint y: 425, distance: 49.1
click at [449, 425] on input "The pre partition photo of [PERSON_NAME] with his late brother, [PERSON_NAME]." at bounding box center [608, 421] width 381 height 31
paste input "-P"
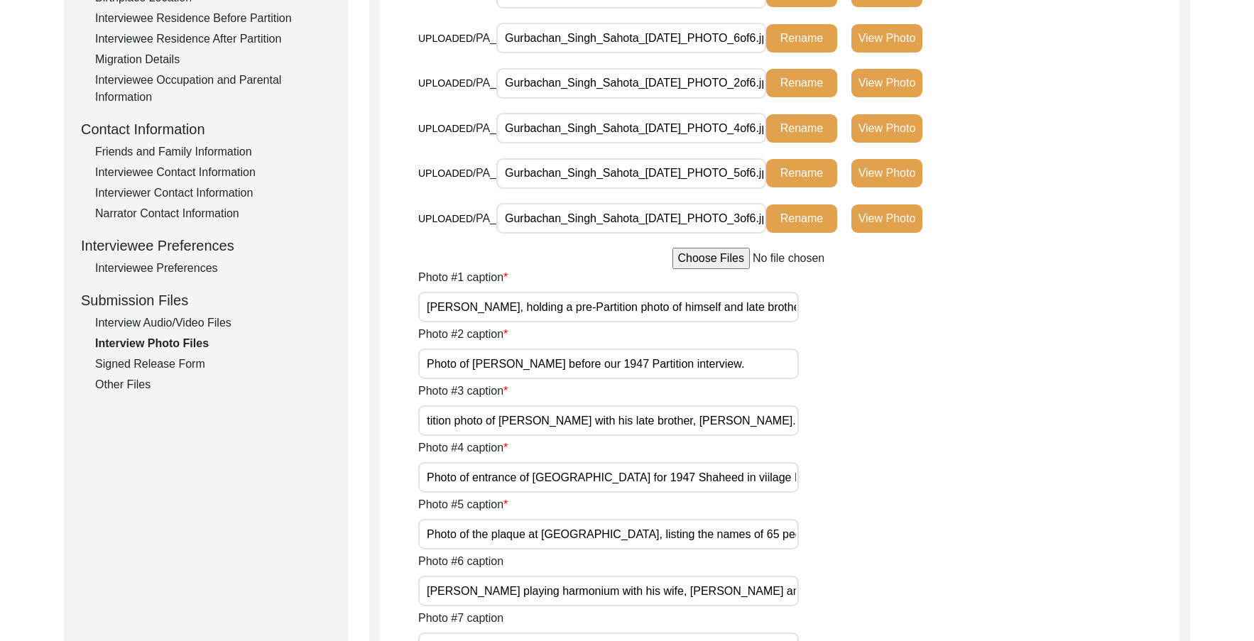
drag, startPoint x: 550, startPoint y: 418, endPoint x: 810, endPoint y: 417, distance: 260.7
click at [810, 417] on div "Photo #3 caption The pre-Partition photo of [PERSON_NAME] with his late brother…" at bounding box center [798, 409] width 761 height 53
click at [430, 423] on input "The pre-Partition photo of [PERSON_NAME] with his late brother, [PERSON_NAME]." at bounding box center [608, 421] width 381 height 31
drag, startPoint x: 424, startPoint y: 423, endPoint x: 443, endPoint y: 421, distance: 18.5
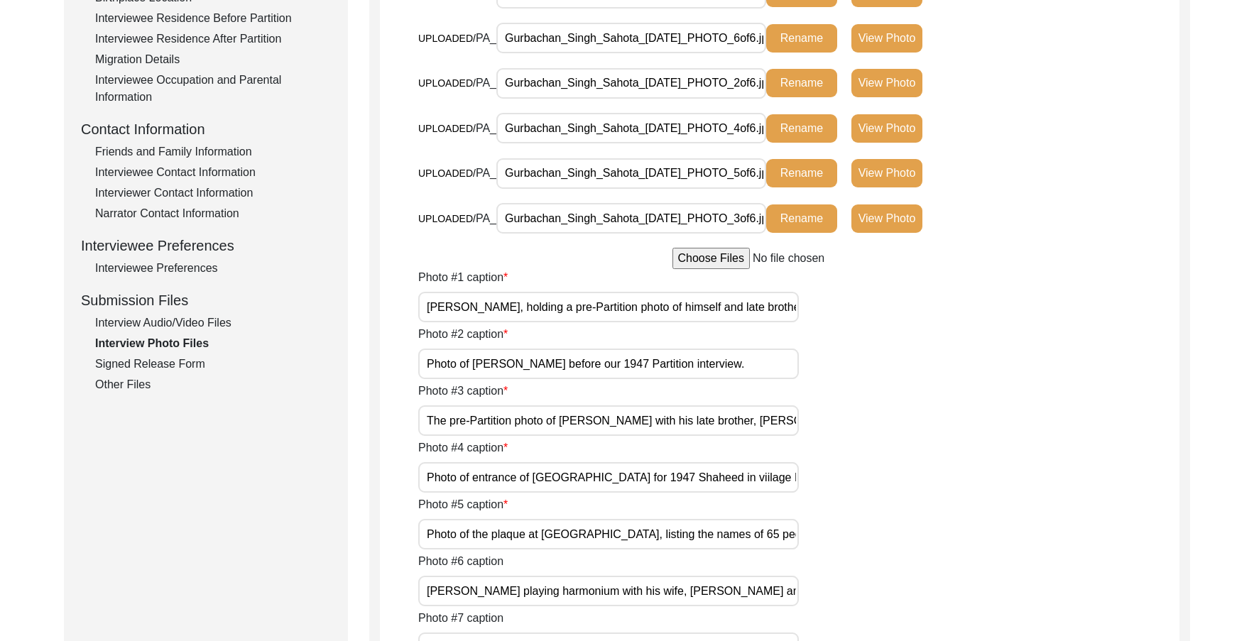
click at [443, 421] on input "The pre-Partition photo of [PERSON_NAME] with his late brother, [PERSON_NAME]." at bounding box center [608, 421] width 381 height 31
click at [442, 422] on input "Ae pre-Partition photo of [PERSON_NAME] with his late brother, [PERSON_NAME]." at bounding box center [608, 421] width 381 height 31
drag, startPoint x: 558, startPoint y: 310, endPoint x: 793, endPoint y: 315, distance: 235.9
click at [793, 315] on input "[PERSON_NAME], holding a pre-Partition photo of himself and late brother, [PERS…" at bounding box center [608, 307] width 381 height 31
drag, startPoint x: 744, startPoint y: 419, endPoint x: 924, endPoint y: 419, distance: 179.7
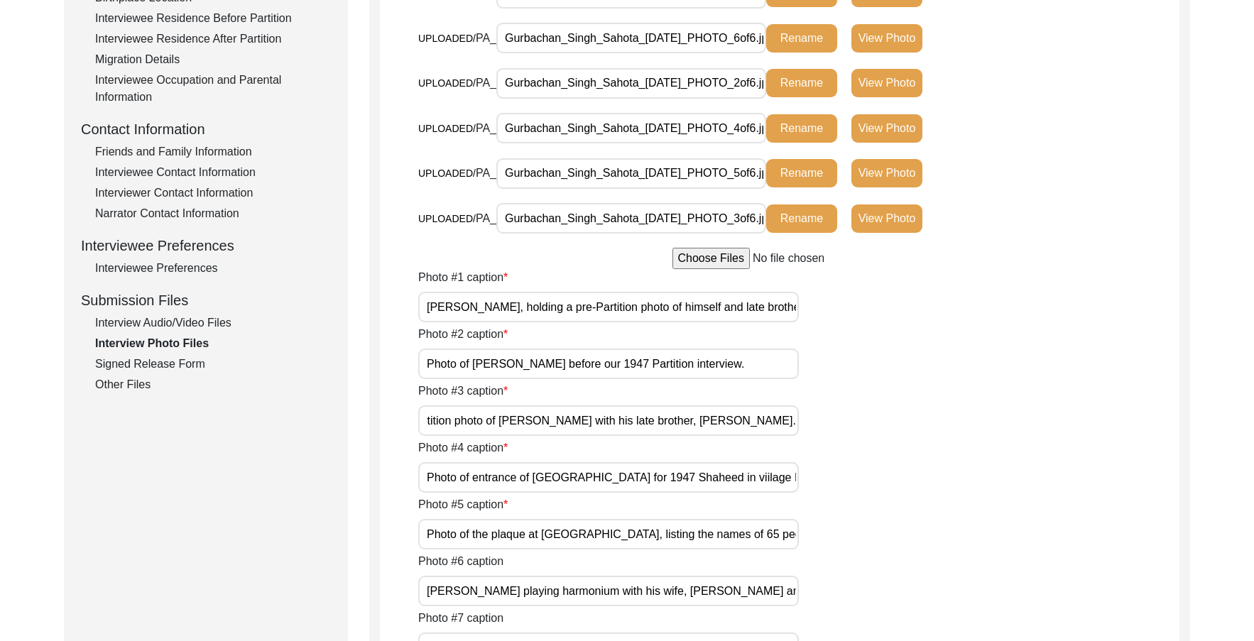
click at [924, 419] on div "Photo #3 caption A pre-Partition photo of [PERSON_NAME] with his late brother, …" at bounding box center [798, 409] width 761 height 53
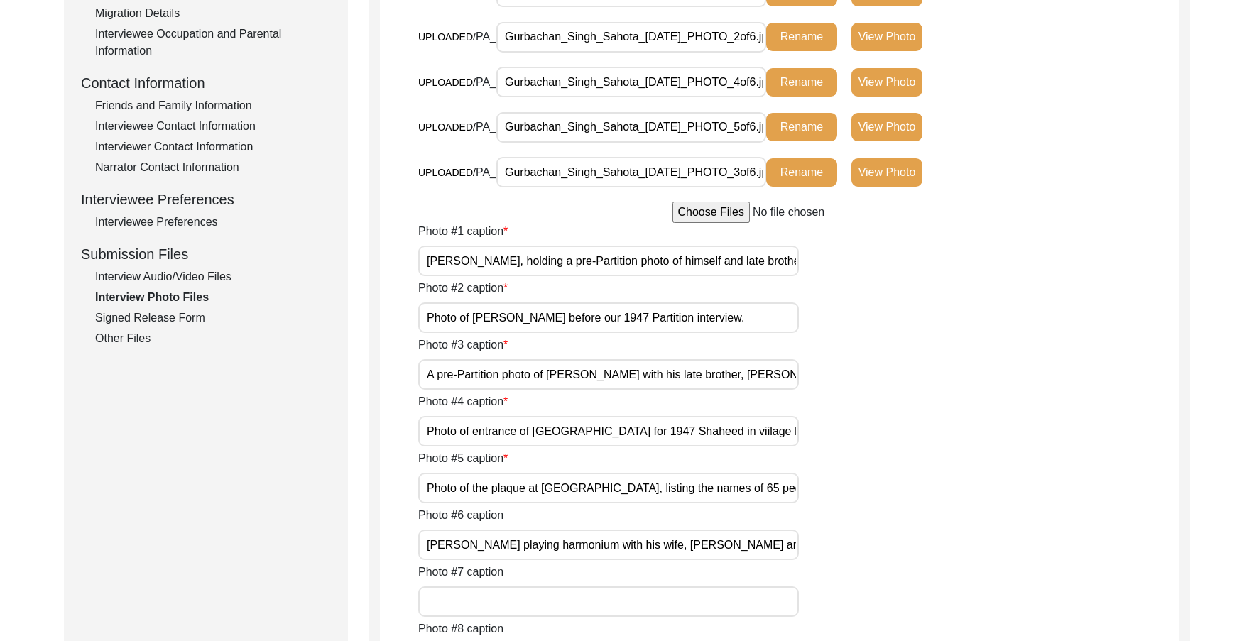
scroll to position [490, 0]
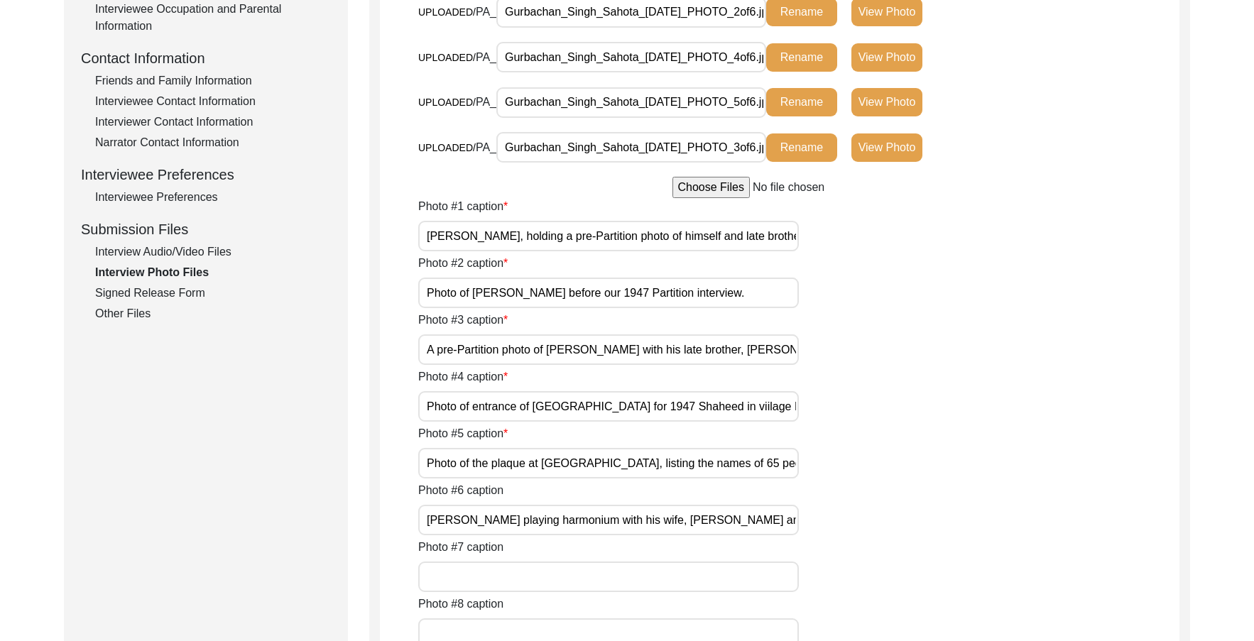
click at [425, 349] on input "A pre-Partition photo of [PERSON_NAME] with his late brother, [PERSON_NAME]." at bounding box center [608, 350] width 381 height 31
drag, startPoint x: 589, startPoint y: 413, endPoint x: 796, endPoint y: 413, distance: 206.7
click at [796, 413] on input "Photo of entrance of [GEOGRAPHIC_DATA] for 1947 Shaheed in viilage Mulewal [PER…" at bounding box center [608, 406] width 381 height 31
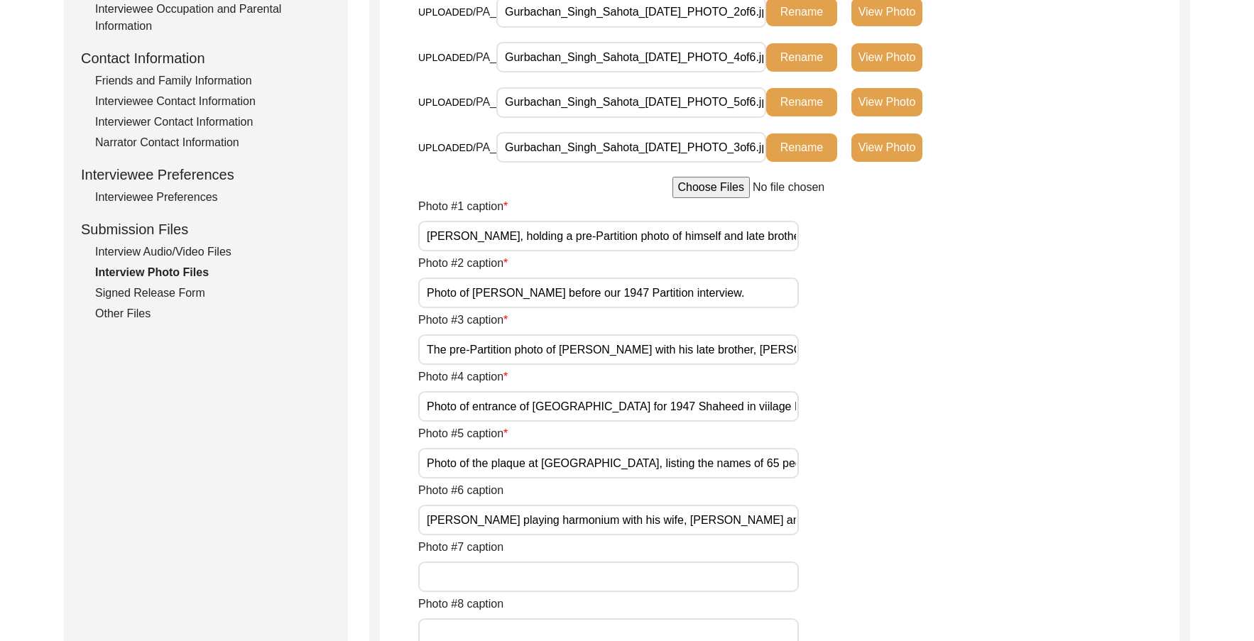
click at [815, 413] on div "Photo #4 caption Photo of entrance of [GEOGRAPHIC_DATA] for 1947 Shaheed in vii…" at bounding box center [798, 395] width 761 height 53
drag, startPoint x: 761, startPoint y: 403, endPoint x: 878, endPoint y: 410, distance: 116.7
click at [878, 410] on div "Photo #4 caption Photo of entrance of [GEOGRAPHIC_DATA] for 1947 Shaheed in vii…" at bounding box center [798, 395] width 761 height 53
click at [784, 408] on input "Photo of entrance of [GEOGRAPHIC_DATA] for 1947 Shaheed in viilage Mulewal [PER…" at bounding box center [608, 406] width 381 height 31
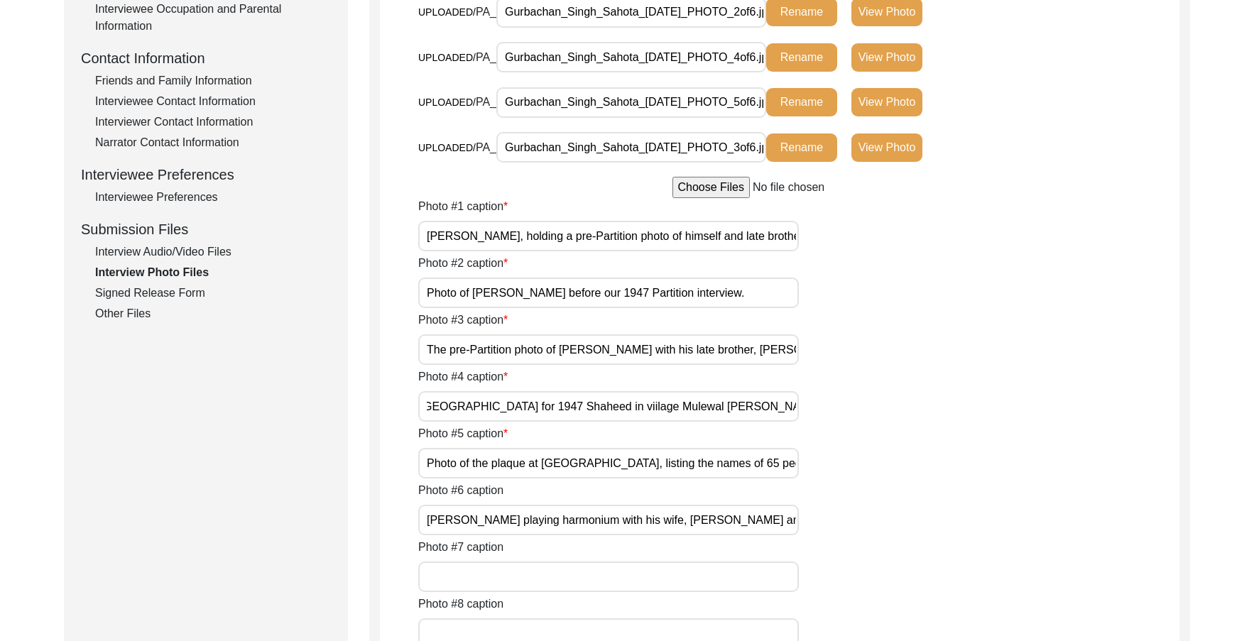
click at [784, 408] on input "Photo of entrance of [GEOGRAPHIC_DATA] for 1947 Shaheed in viilage Mulewal [PER…" at bounding box center [608, 406] width 381 height 31
click at [877, 406] on div "Photo #4 caption Photo of entrance of [GEOGRAPHIC_DATA] for 1947 Shaheed in vii…" at bounding box center [798, 395] width 761 height 53
drag, startPoint x: 572, startPoint y: 465, endPoint x: 805, endPoint y: 468, distance: 233.0
click at [805, 468] on div "Photo #5 caption Photo of the plaque at [GEOGRAPHIC_DATA], listing the names of…" at bounding box center [798, 451] width 761 height 53
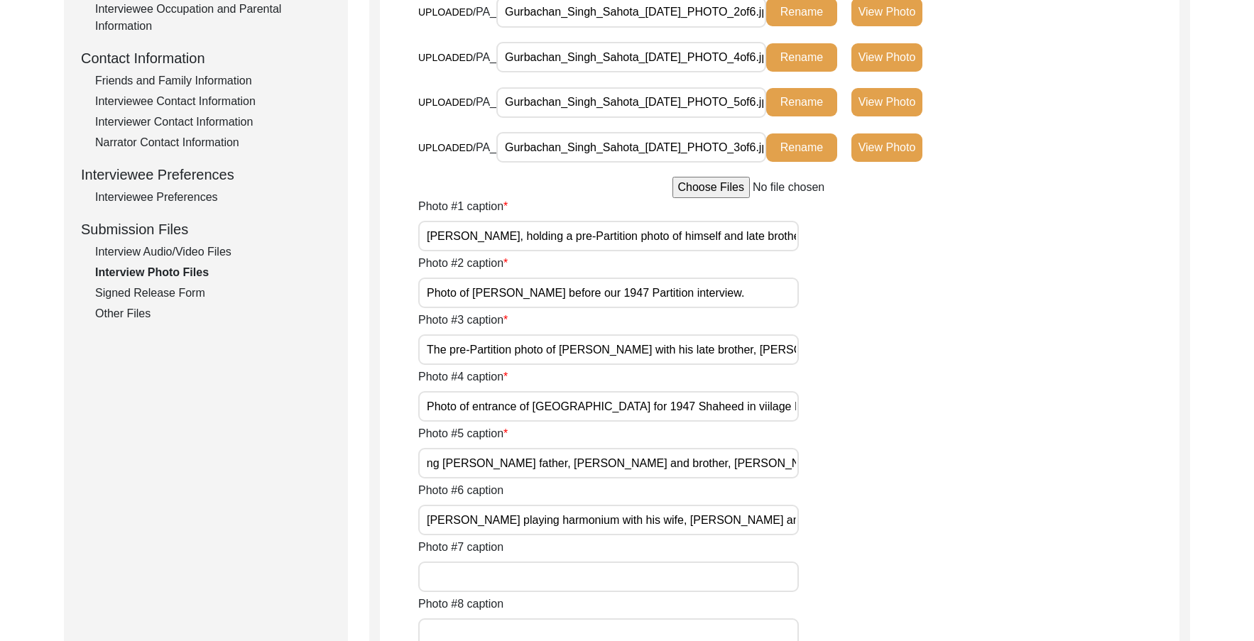
click at [445, 469] on input "Photo of the plaque at [GEOGRAPHIC_DATA], listing the names of 65 people from v…" at bounding box center [608, 463] width 381 height 31
click at [626, 463] on input "Photo of the plaque at [GEOGRAPHIC_DATA], listing the names of 65 people from v…" at bounding box center [608, 463] width 381 height 31
click at [681, 465] on input "Photo of the plaque at [GEOGRAPHIC_DATA], listing the names of 65 people from […" at bounding box center [608, 463] width 381 height 31
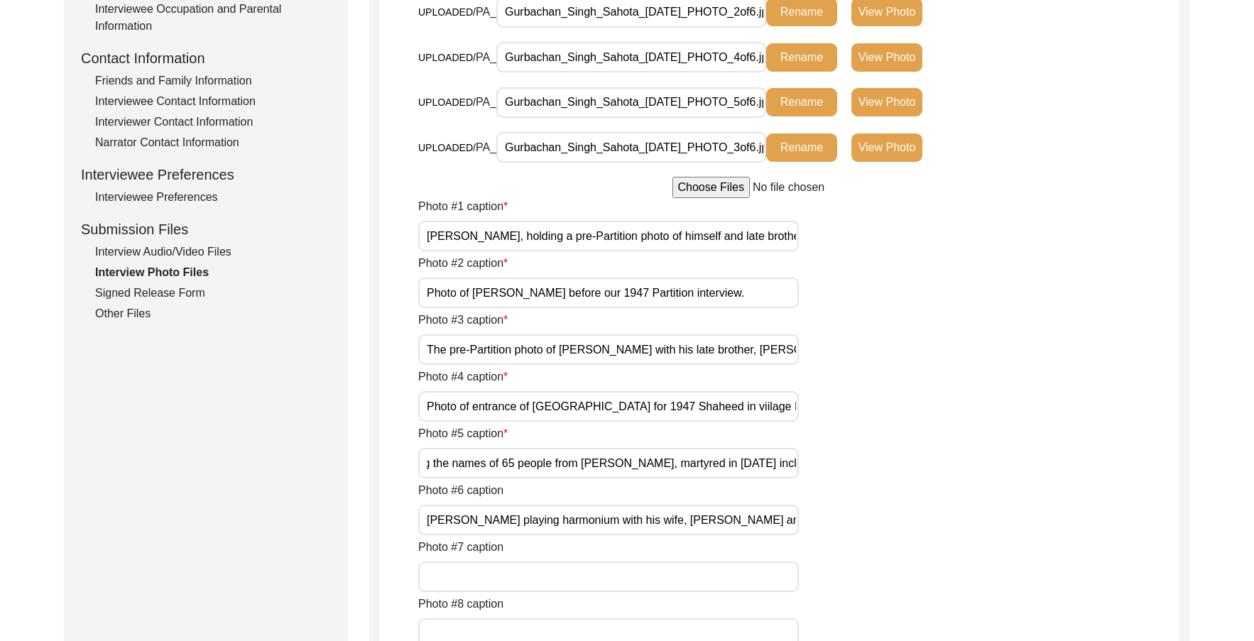
drag, startPoint x: 717, startPoint y: 465, endPoint x: 764, endPoint y: 465, distance: 46.9
click at [764, 465] on input "Photo of the plaque at [GEOGRAPHIC_DATA], listing the names of 65 people from […" at bounding box center [608, 463] width 381 height 31
click at [692, 465] on input "Photo of the plaque at [GEOGRAPHIC_DATA], listing the names of 65 people from […" at bounding box center [608, 463] width 381 height 31
click at [700, 465] on input "Photo of the plaque at [GEOGRAPHIC_DATA], listing the names of 65 people from […" at bounding box center [608, 463] width 381 height 31
click at [702, 462] on input "Photo of the plaque at [GEOGRAPHIC_DATA], listing the names of 65 people from […" at bounding box center [608, 463] width 381 height 31
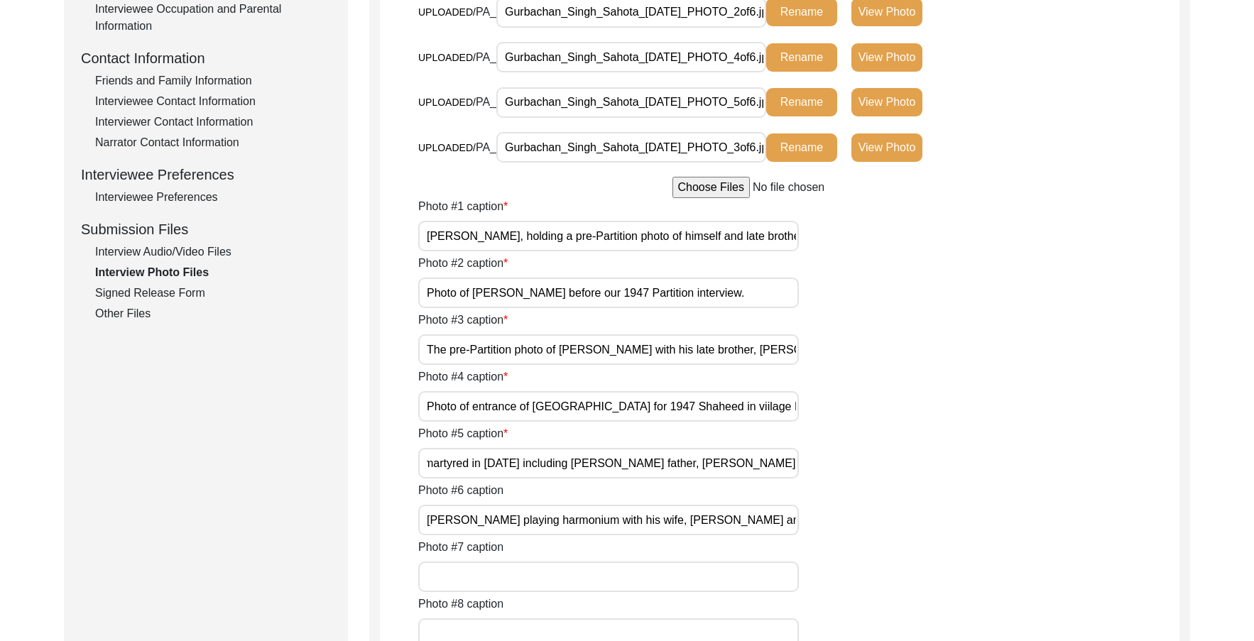
scroll to position [0, 541]
click at [571, 461] on input "Photo of the plaque at [GEOGRAPHIC_DATA], listing the names of 65 people from […" at bounding box center [608, 463] width 381 height 31
click at [574, 462] on input "Photo of the plaque at [GEOGRAPHIC_DATA], listing the names of 65 people from […" at bounding box center [608, 463] width 381 height 31
drag, startPoint x: 629, startPoint y: 465, endPoint x: 778, endPoint y: 465, distance: 149.2
click at [778, 465] on input "Photo of the plaque at [GEOGRAPHIC_DATA], listing the names of 65 people from […" at bounding box center [608, 463] width 381 height 31
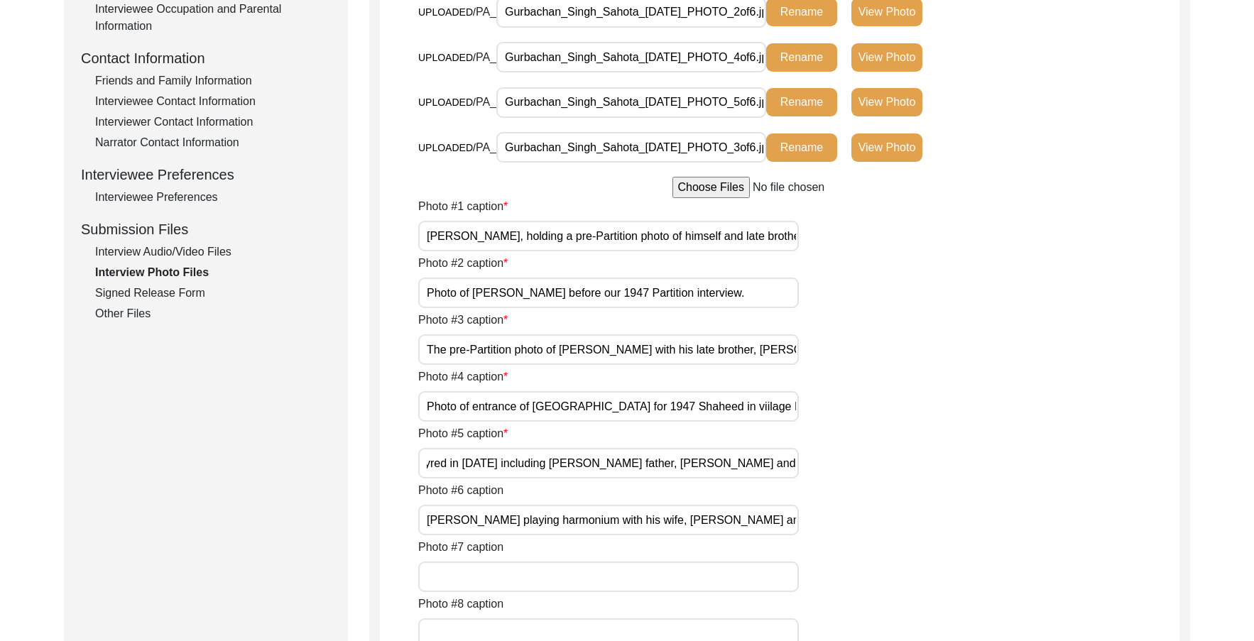
click at [778, 465] on input "Photo of the plaque at [GEOGRAPHIC_DATA], listing the names of 65 people from […" at bounding box center [608, 463] width 381 height 31
click at [514, 526] on input "[PERSON_NAME] playing harmonium with his wife, [PERSON_NAME] and son, [PERSON_N…" at bounding box center [608, 520] width 381 height 31
click at [894, 488] on div "Photo #6 caption [PERSON_NAME] playing harmonium with his wife, [PERSON_NAME] a…" at bounding box center [798, 508] width 761 height 53
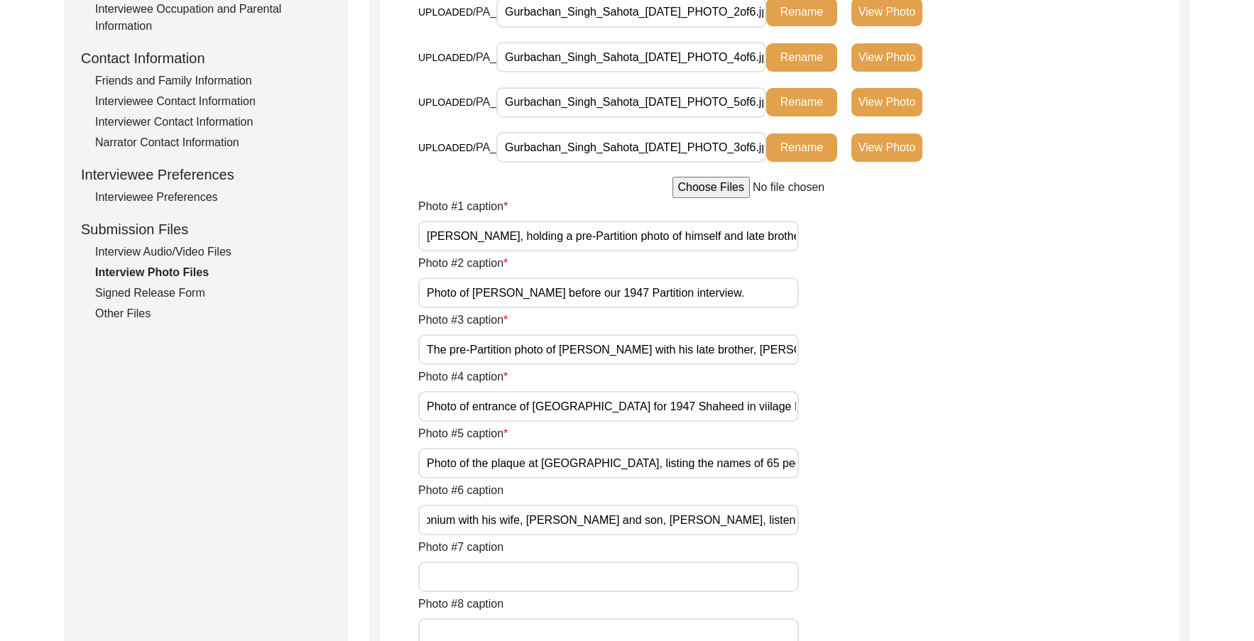
scroll to position [0, 0]
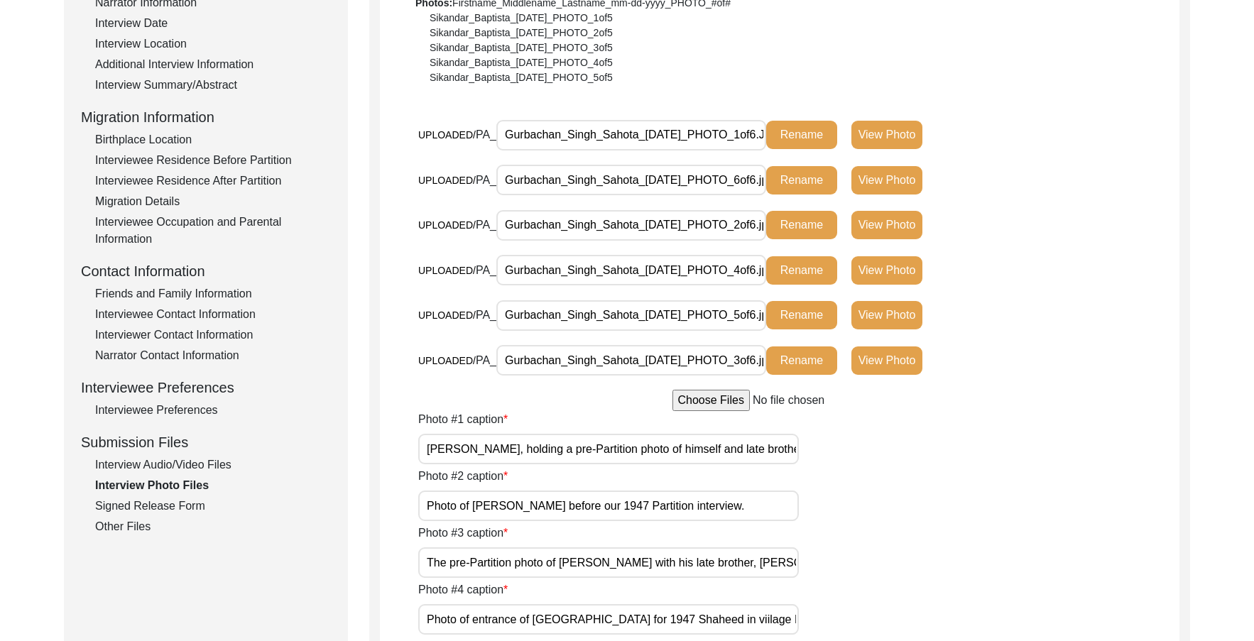
click at [891, 308] on button "View Photo" at bounding box center [887, 315] width 71 height 28
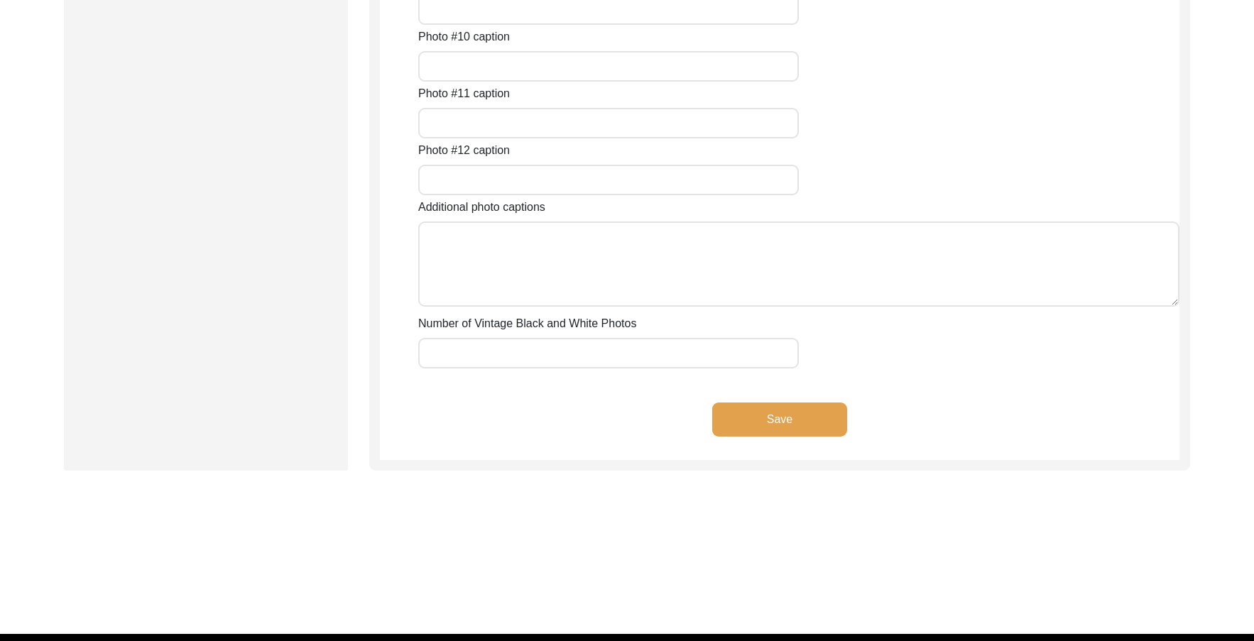
scroll to position [1705, 0]
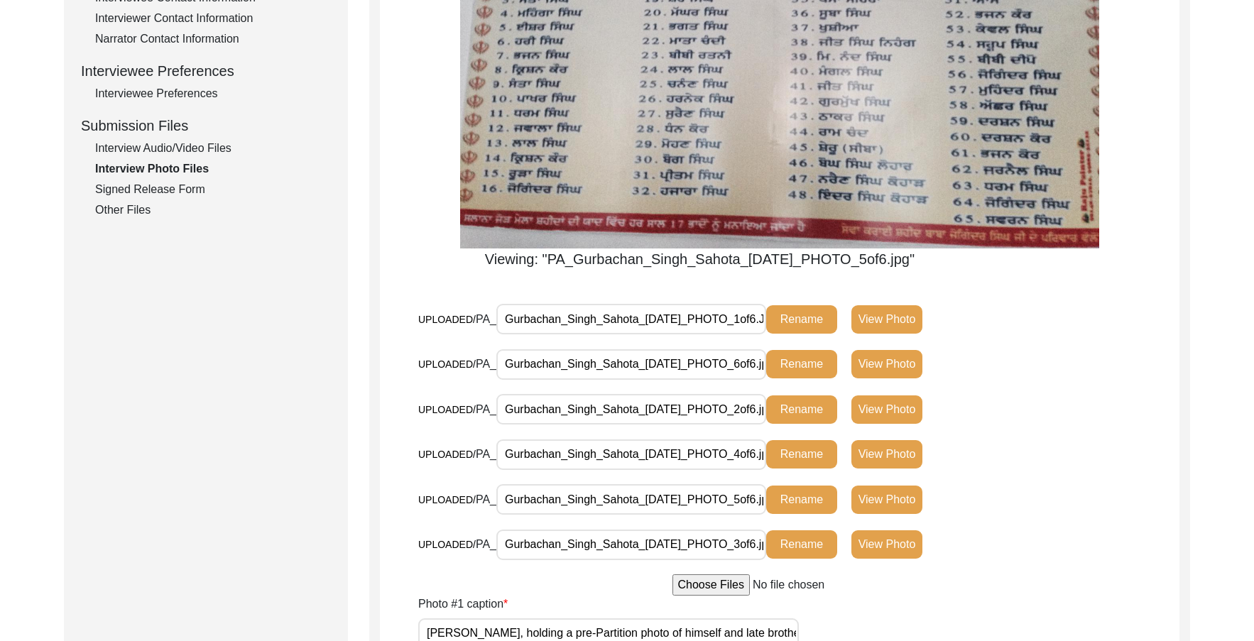
scroll to position [569, 0]
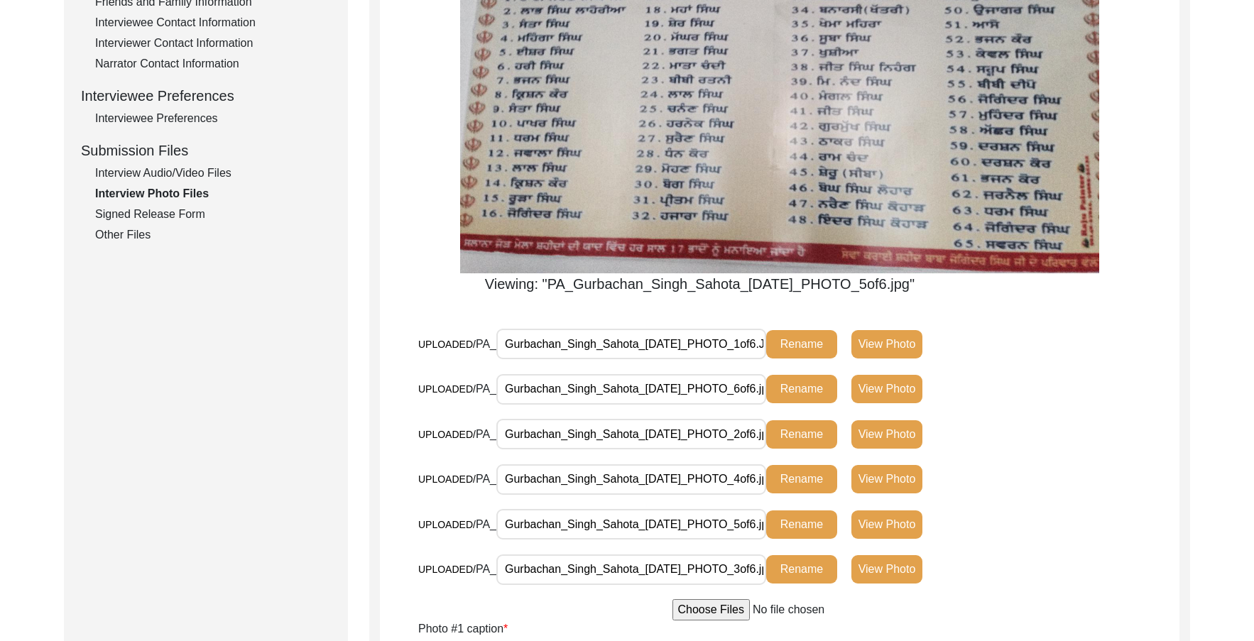
click at [881, 337] on button "View Photo" at bounding box center [887, 344] width 71 height 28
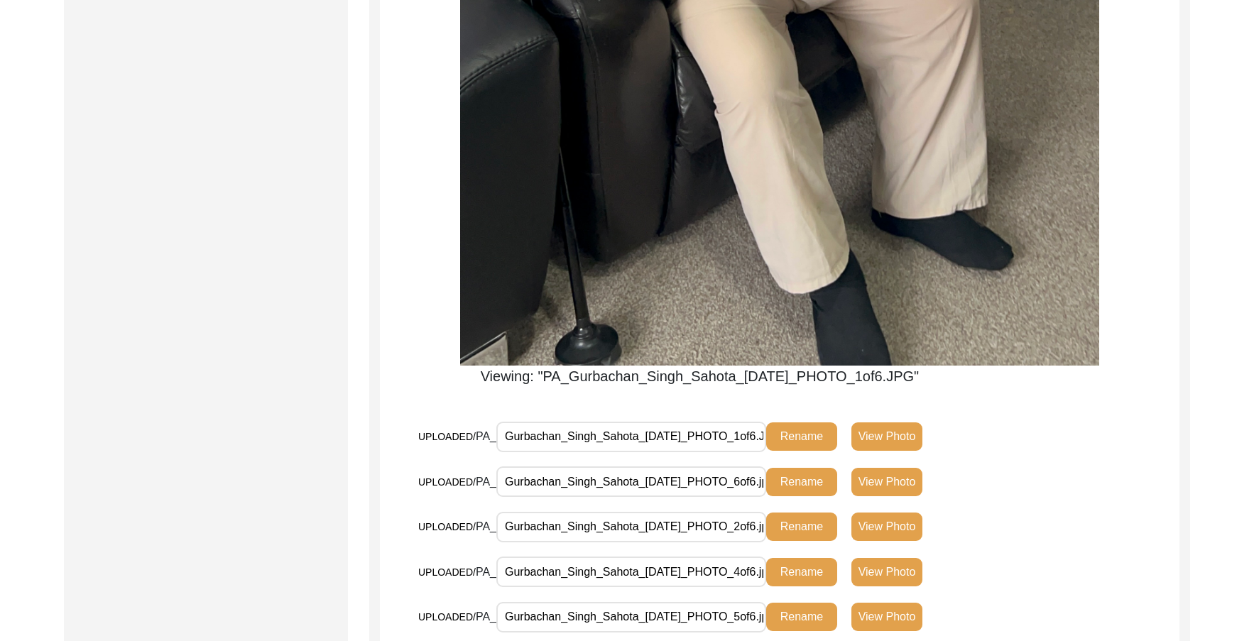
scroll to position [1137, 0]
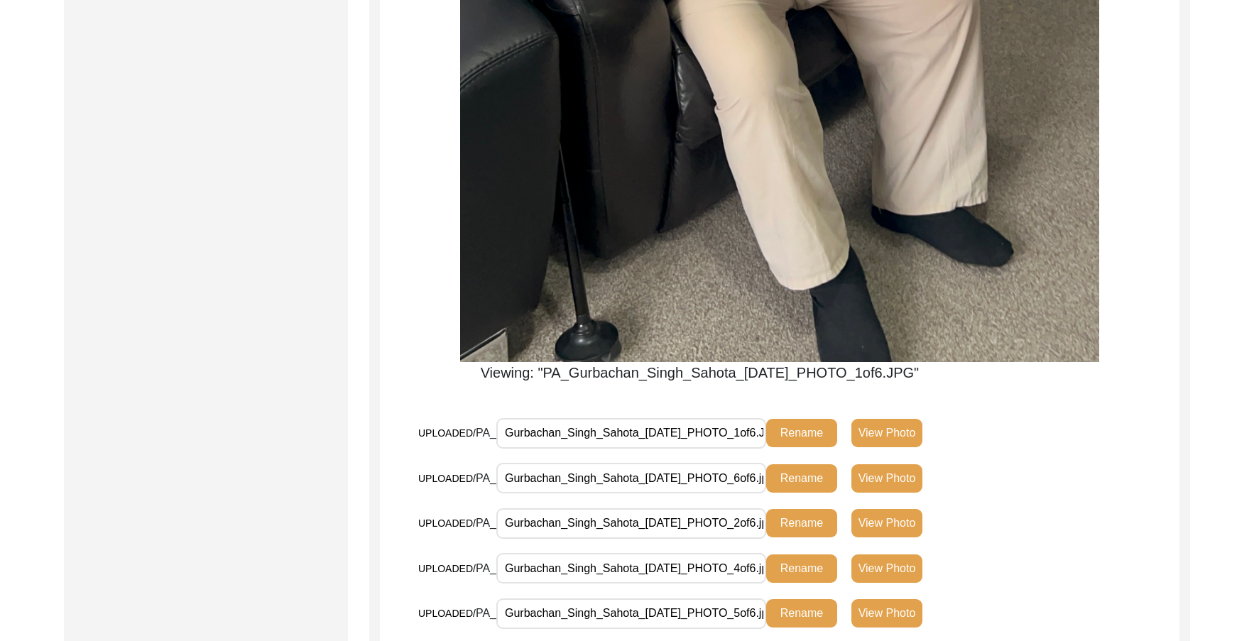
click at [898, 477] on button "View Photo" at bounding box center [887, 479] width 71 height 28
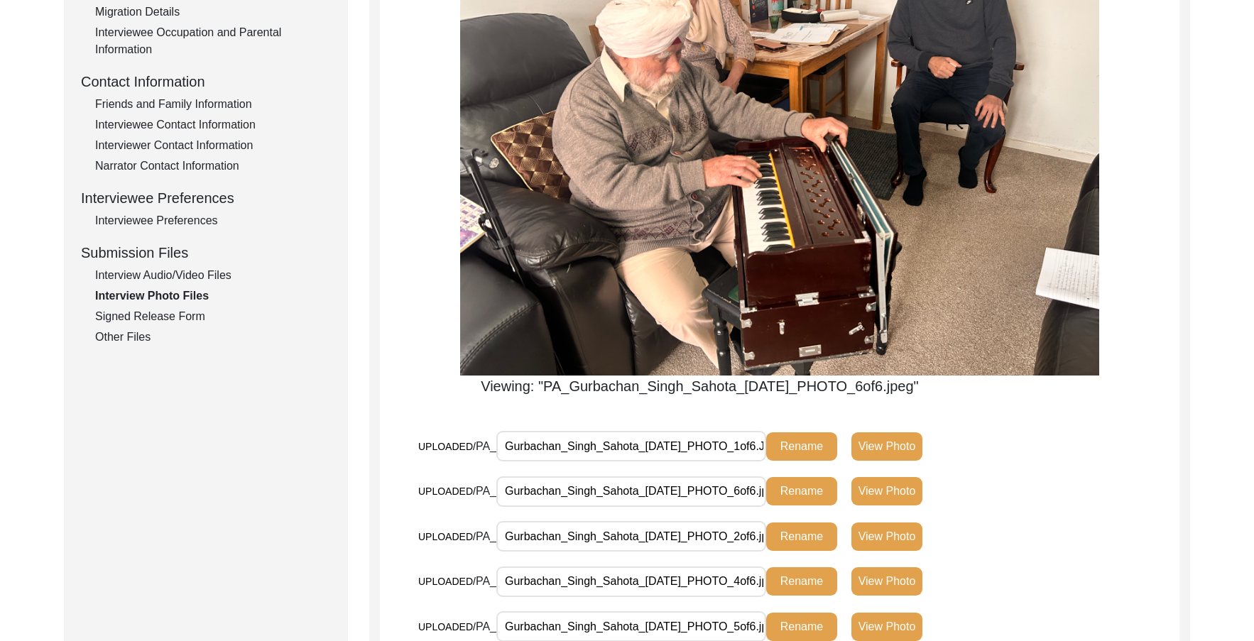
scroll to position [640, 0]
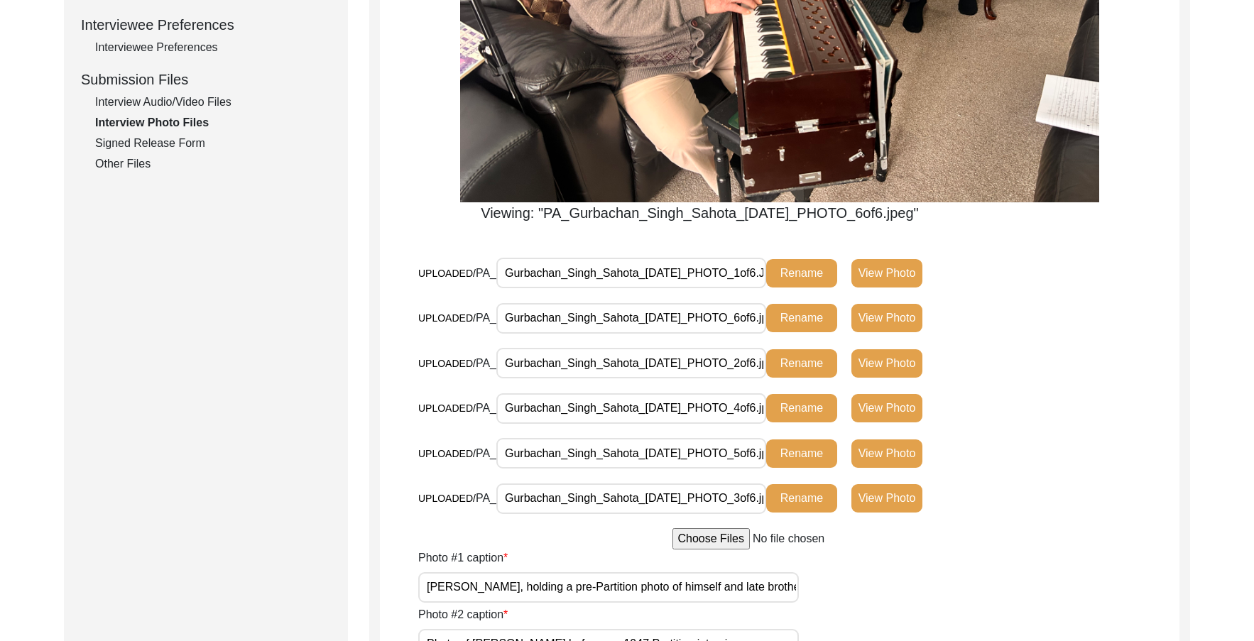
click at [891, 356] on button "View Photo" at bounding box center [887, 363] width 71 height 28
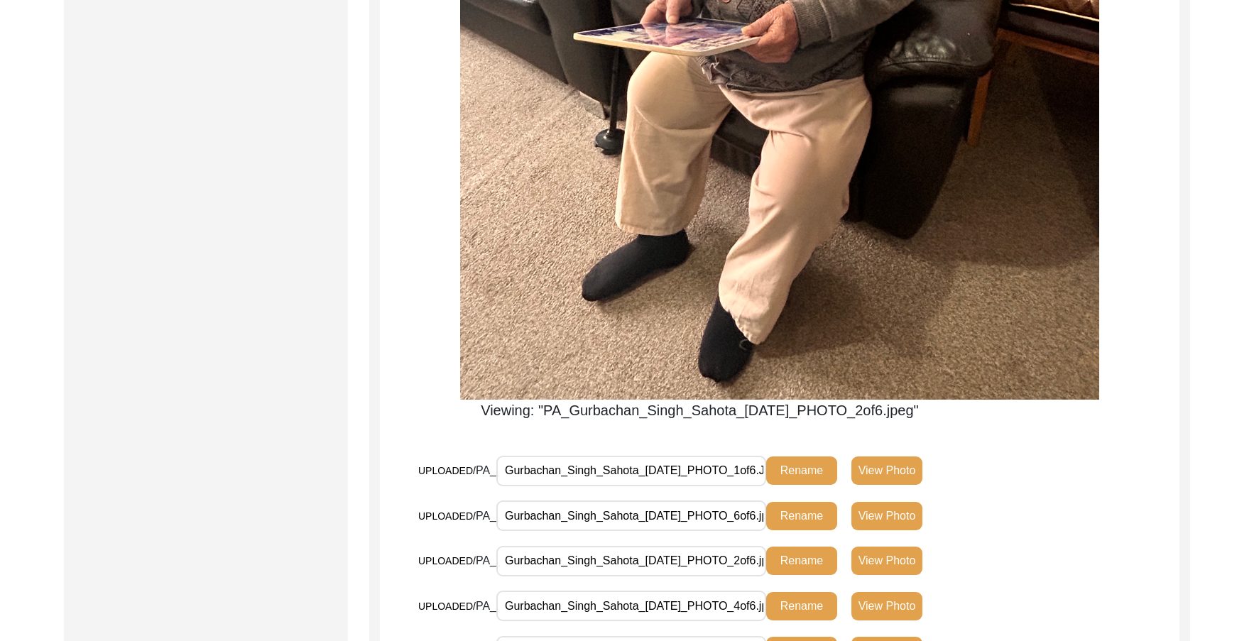
scroll to position [1066, 0]
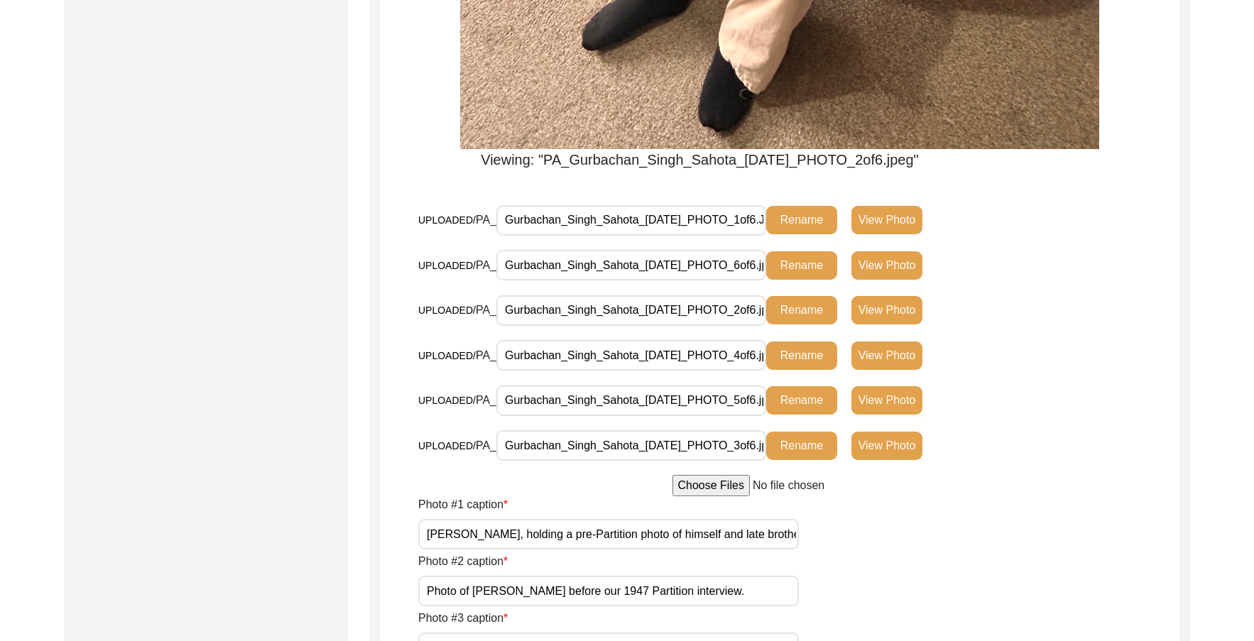
click at [887, 428] on div "UPLOADED/ PA_ Gurbachan_Singh_Sahota_[DATE]_PHOTO_5of6.jpg Rename View Photo" at bounding box center [798, 407] width 761 height 45
click at [888, 445] on button "View Photo" at bounding box center [887, 446] width 71 height 28
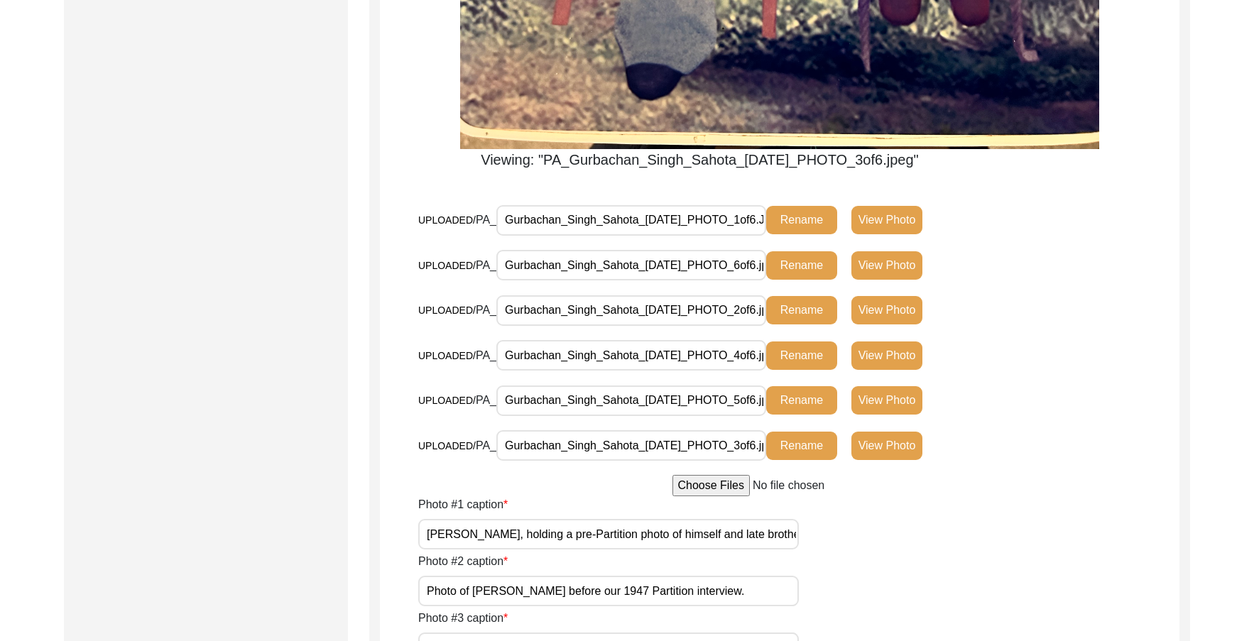
click at [896, 362] on button "View Photo" at bounding box center [887, 356] width 71 height 28
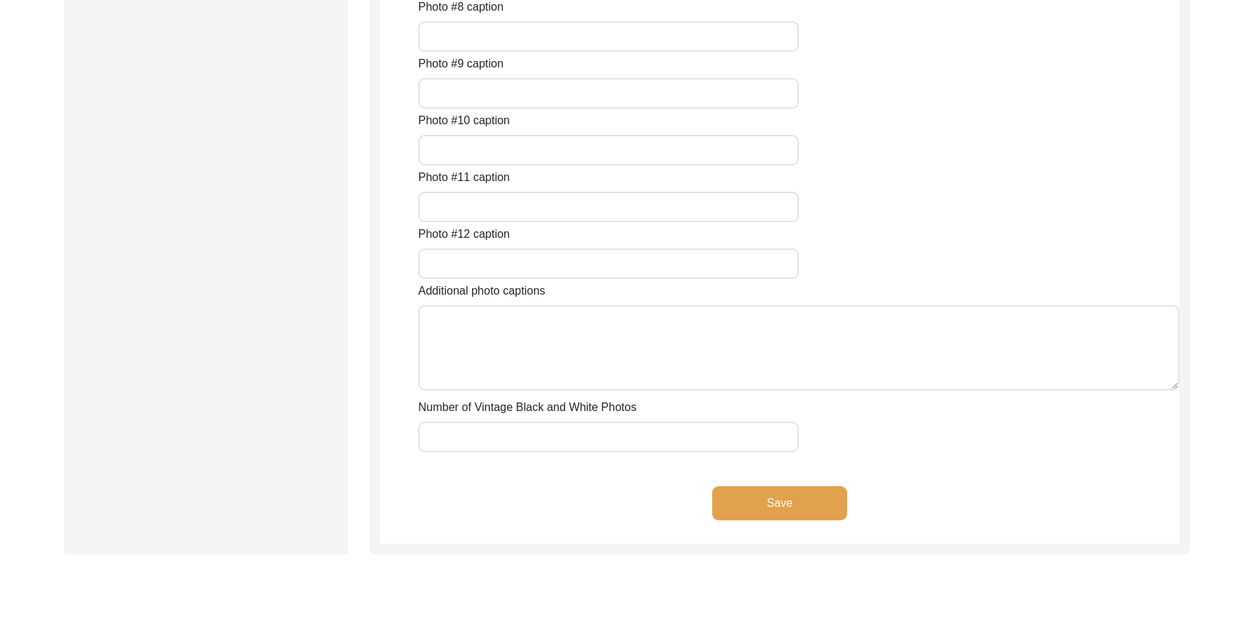
scroll to position [1705, 0]
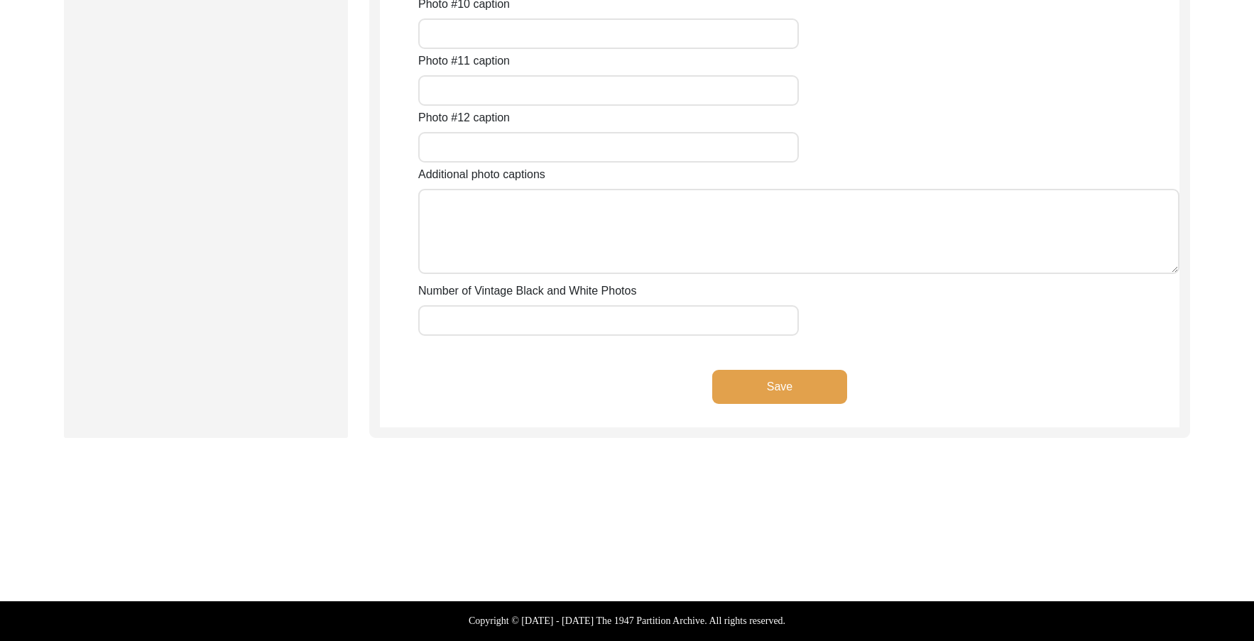
click at [575, 327] on input "Number of Vintage Black and White Photos" at bounding box center [608, 320] width 381 height 31
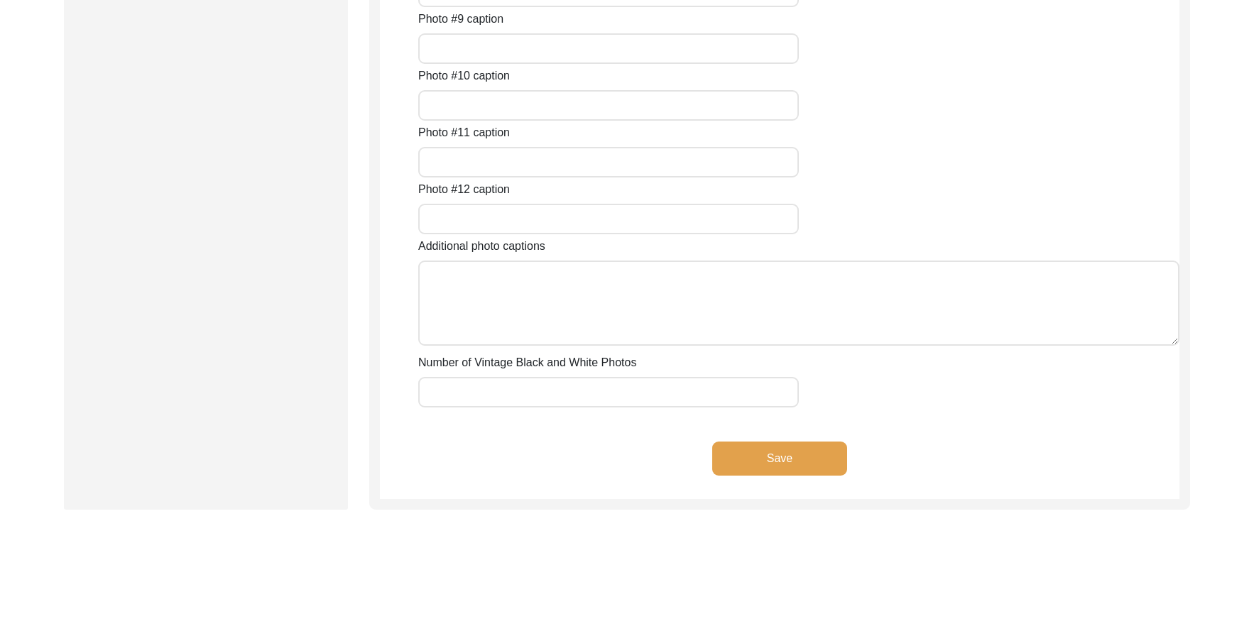
scroll to position [1634, 0]
drag, startPoint x: 499, startPoint y: 392, endPoint x: 523, endPoint y: 403, distance: 26.7
click at [499, 392] on input "Number of Vintage Black and White Photos" at bounding box center [608, 391] width 381 height 31
click at [769, 467] on button "Save" at bounding box center [779, 458] width 135 height 34
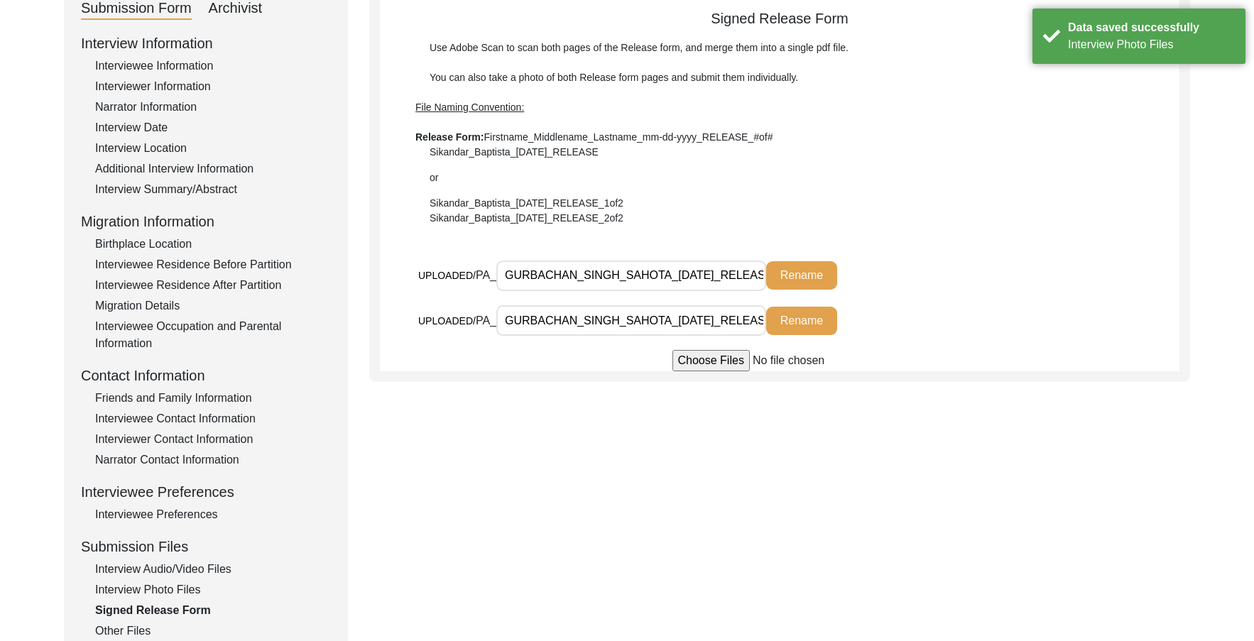
scroll to position [0, 57]
drag, startPoint x: 573, startPoint y: 275, endPoint x: 864, endPoint y: 284, distance: 290.7
click at [854, 284] on div "UPLOADED/ PA_ GURBACHAN_SINGH_SAHOTA_[DATE]_RELEASE1.pdf Rename" at bounding box center [684, 275] width 533 height 31
click at [905, 283] on div "UPLOADED/ PA_ GURBACHAN_SINGH_SAHOTA_[DATE]_RELEASE1.pdf Rename" at bounding box center [684, 275] width 533 height 31
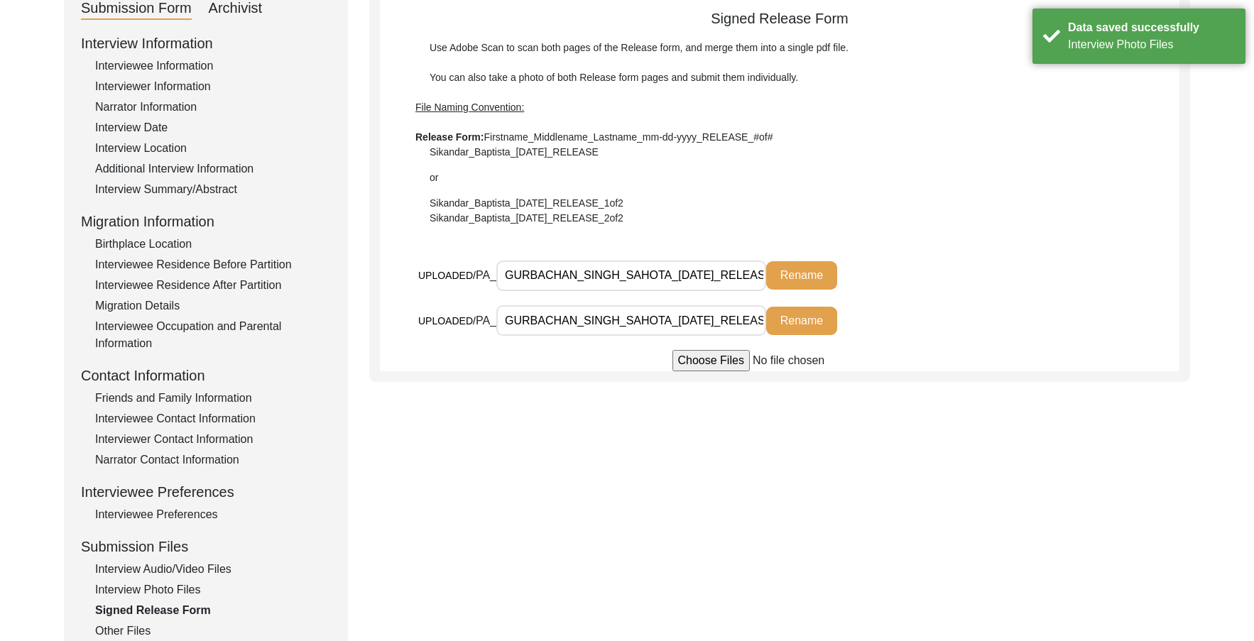
drag, startPoint x: 691, startPoint y: 336, endPoint x: 705, endPoint y: 333, distance: 14.5
click at [705, 334] on div "UPLOADED/ PA_ GURBACHAN_SINGH_SAHOTA_[DATE]_RELEASE_2of2.pdf Rename" at bounding box center [684, 326] width 533 height 42
drag, startPoint x: 704, startPoint y: 327, endPoint x: 865, endPoint y: 324, distance: 161.3
click at [865, 324] on div "UPLOADED/ PA_ GURBACHAN_SINGH_SAHOTA_[DATE]_RELEASE_2of2.pdf Rename" at bounding box center [684, 320] width 533 height 31
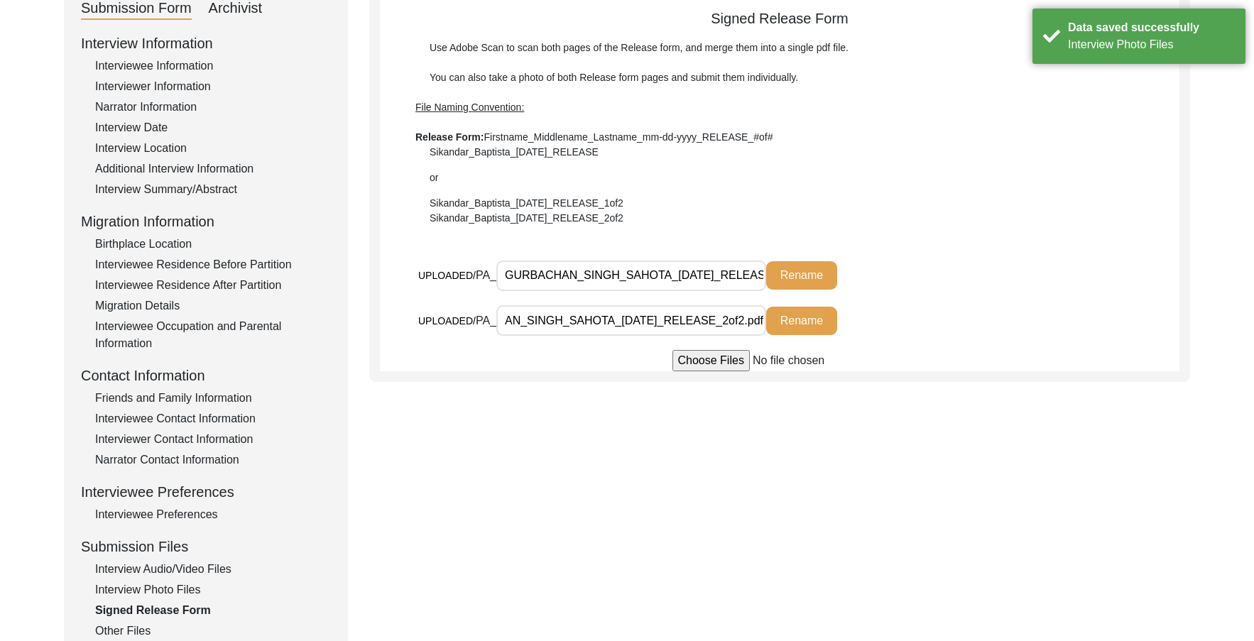
click at [886, 327] on div "UPLOADED/ PA_ GURBACHAN_SINGH_SAHOTA_[DATE]_RELEASE_2of2.pdf Rename" at bounding box center [684, 320] width 533 height 31
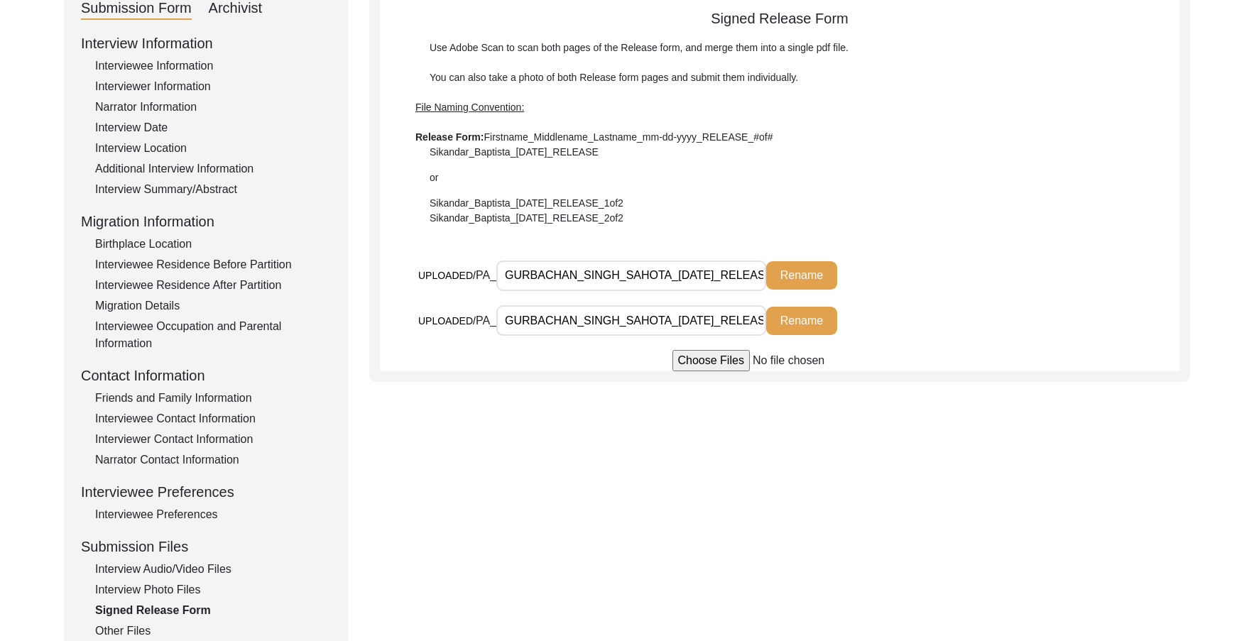
click at [592, 266] on input "GURBACHAN_SINGH_SAHOTA_[DATE]_RELEASE1.pdf" at bounding box center [632, 276] width 270 height 31
click at [699, 240] on div "Signed Release Form Use Adobe Scan to scan both pages of the Release form, and …" at bounding box center [780, 190] width 800 height 364
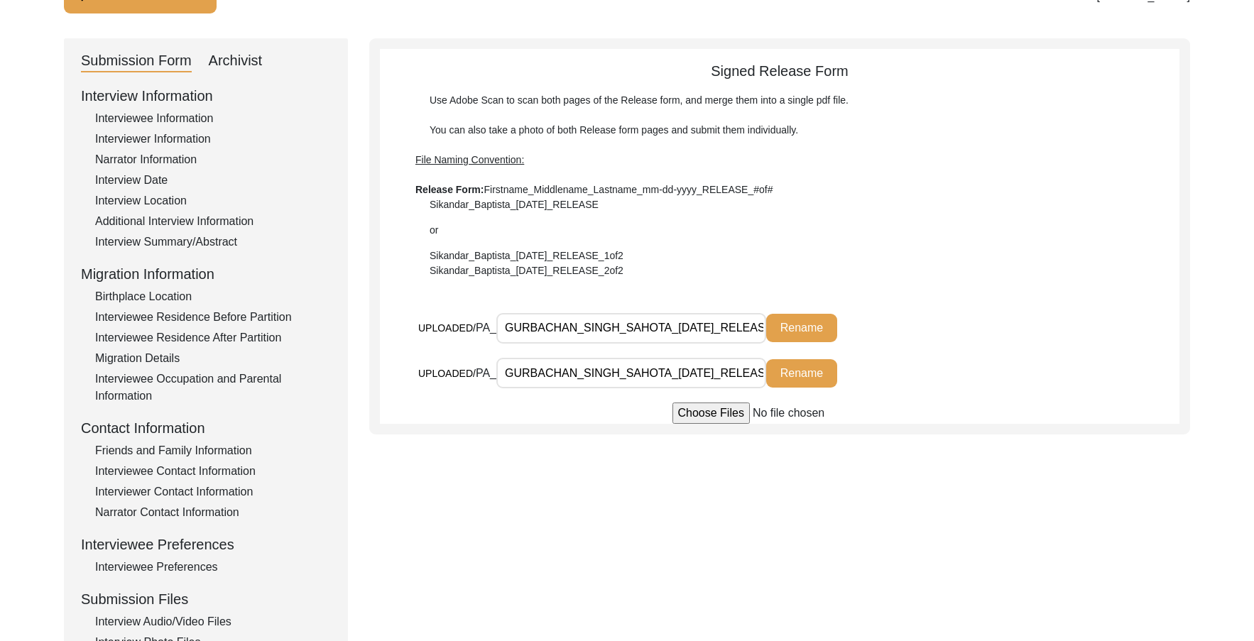
scroll to position [173, 0]
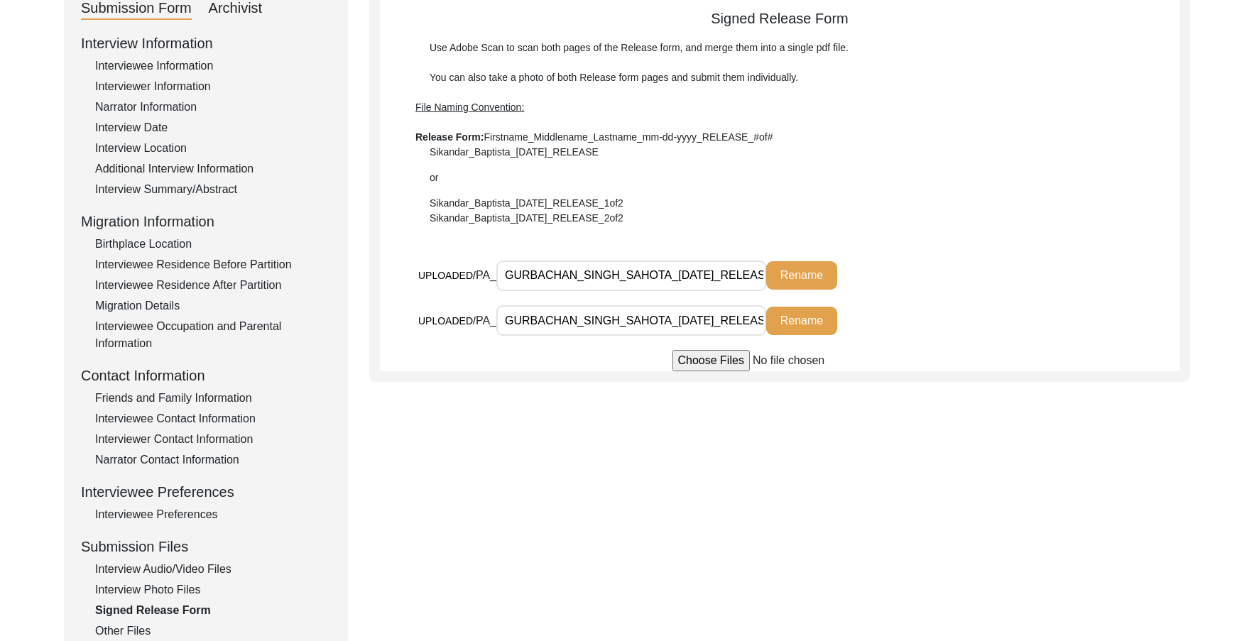
click at [190, 587] on div "Interview Photo Files" at bounding box center [213, 590] width 236 height 17
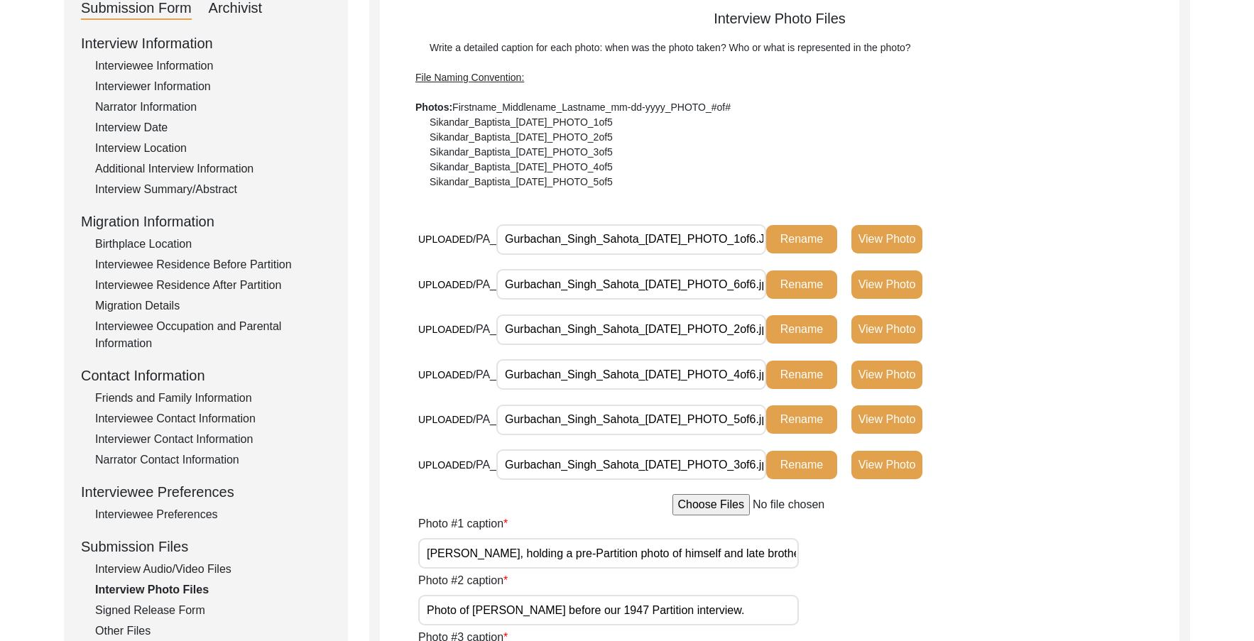
click at [187, 572] on div "Interview Audio/Video Files" at bounding box center [213, 569] width 236 height 17
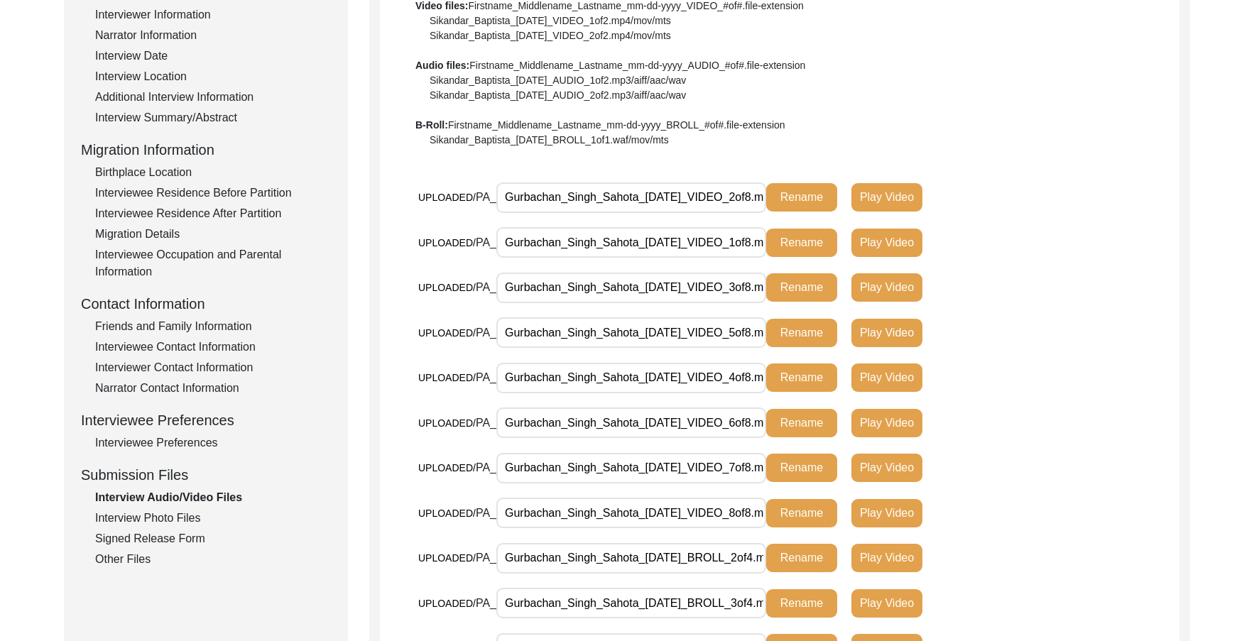
scroll to position [244, 0]
click at [170, 548] on div "Signed Release Form" at bounding box center [213, 539] width 236 height 17
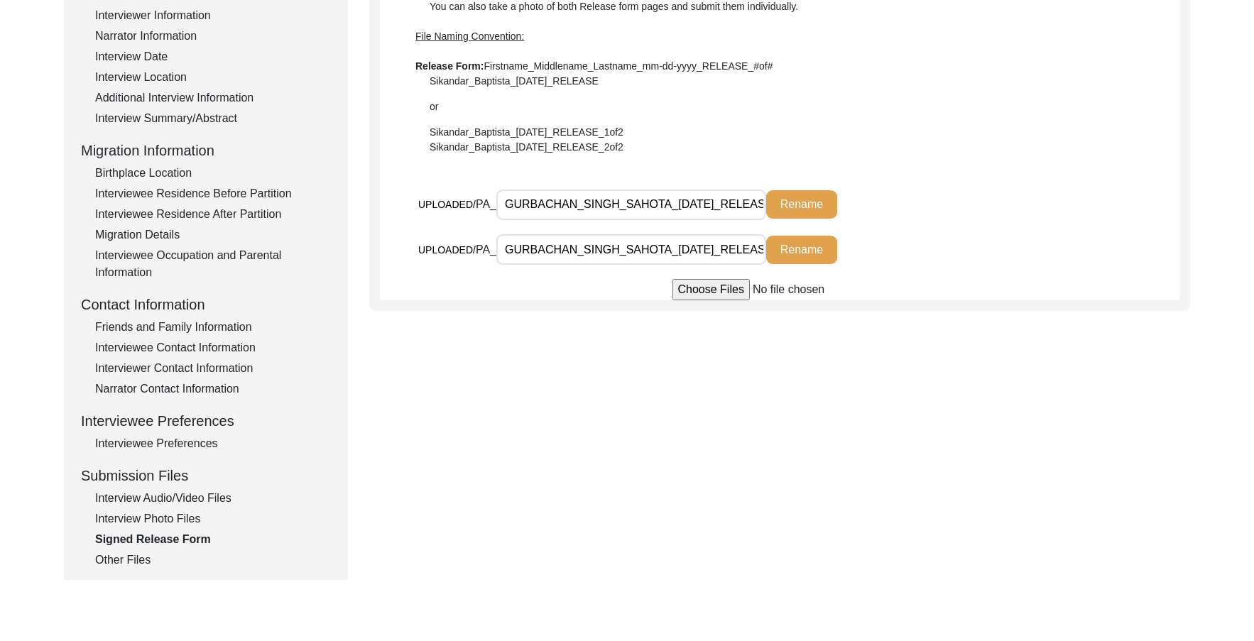
click at [678, 219] on input "GURBACHAN_SINGH_SAHOTA_[DATE]_RELEASE1.pdf" at bounding box center [632, 205] width 270 height 31
paste input "urbachan_Singh_Sahota_[DATE]_RELEASE_1of2"
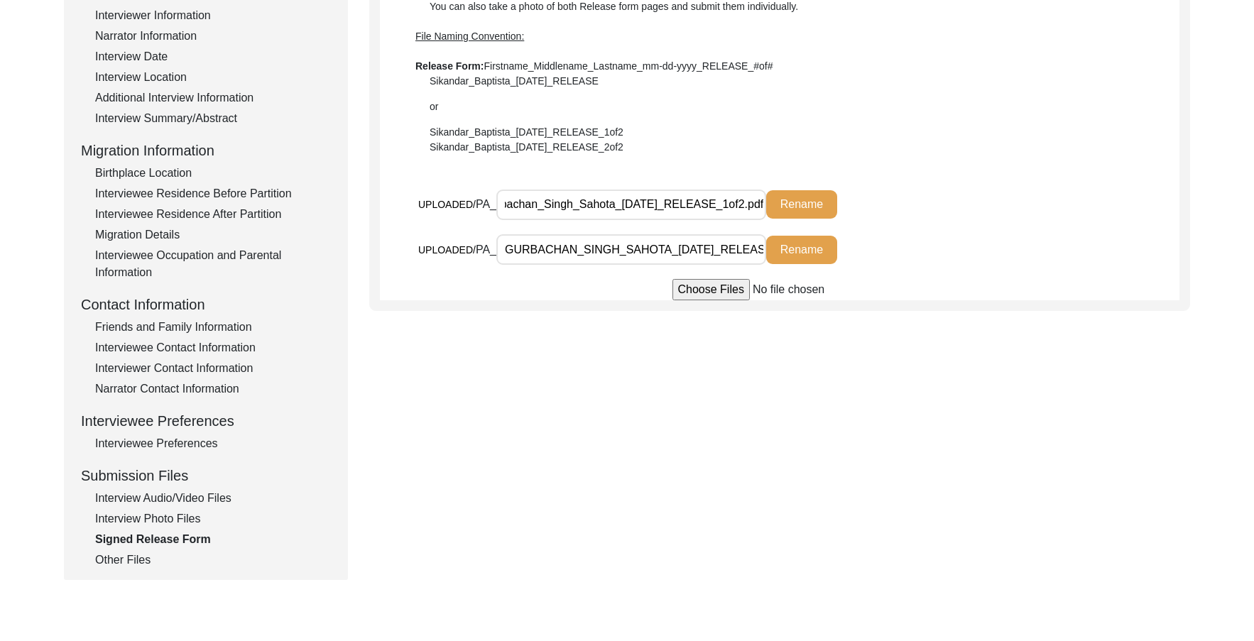
click at [793, 161] on div "Signed Release Form Use Adobe Scan to scan both pages of the Release form, and …" at bounding box center [780, 119] width 800 height 364
click at [801, 200] on button "Rename" at bounding box center [801, 204] width 71 height 28
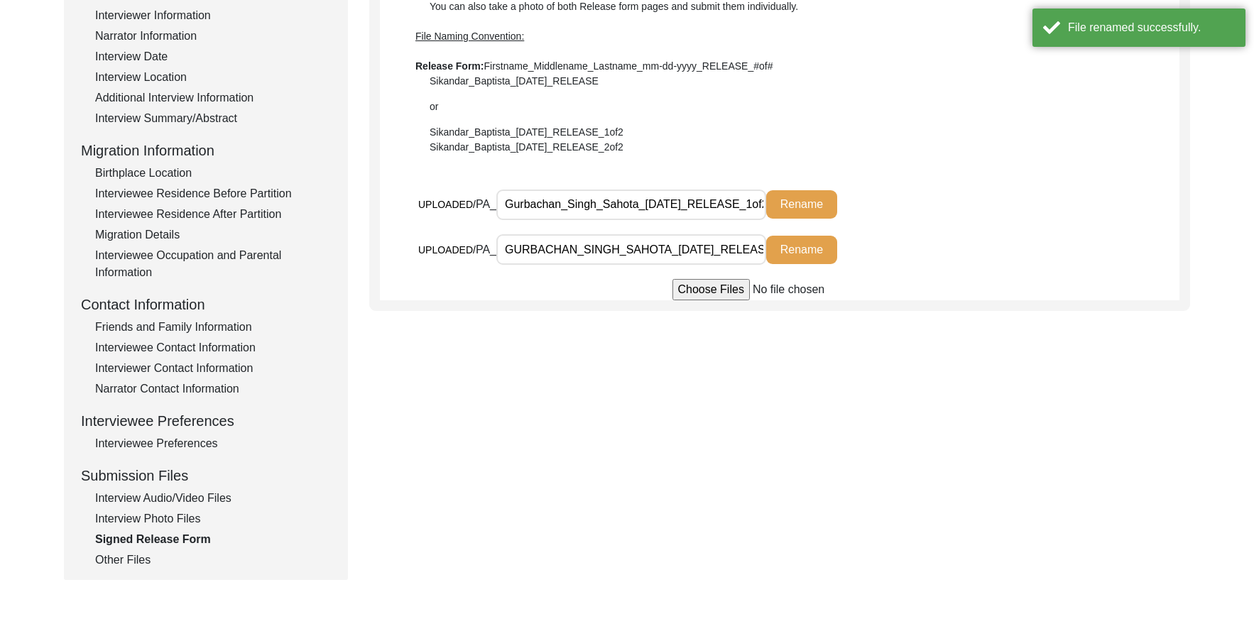
scroll to position [0, 79]
drag, startPoint x: 639, startPoint y: 243, endPoint x: 768, endPoint y: 246, distance: 128.6
click at [768, 246] on div "UPLOADED/ PA_ GURBACHAN_SINGH_SAHOTA_[DATE]_RELEASE_2of2.pdf Rename" at bounding box center [684, 249] width 533 height 31
click at [567, 304] on div "Signed Release Form Use Adobe Scan to scan both pages of the Release form, and …" at bounding box center [779, 113] width 821 height 396
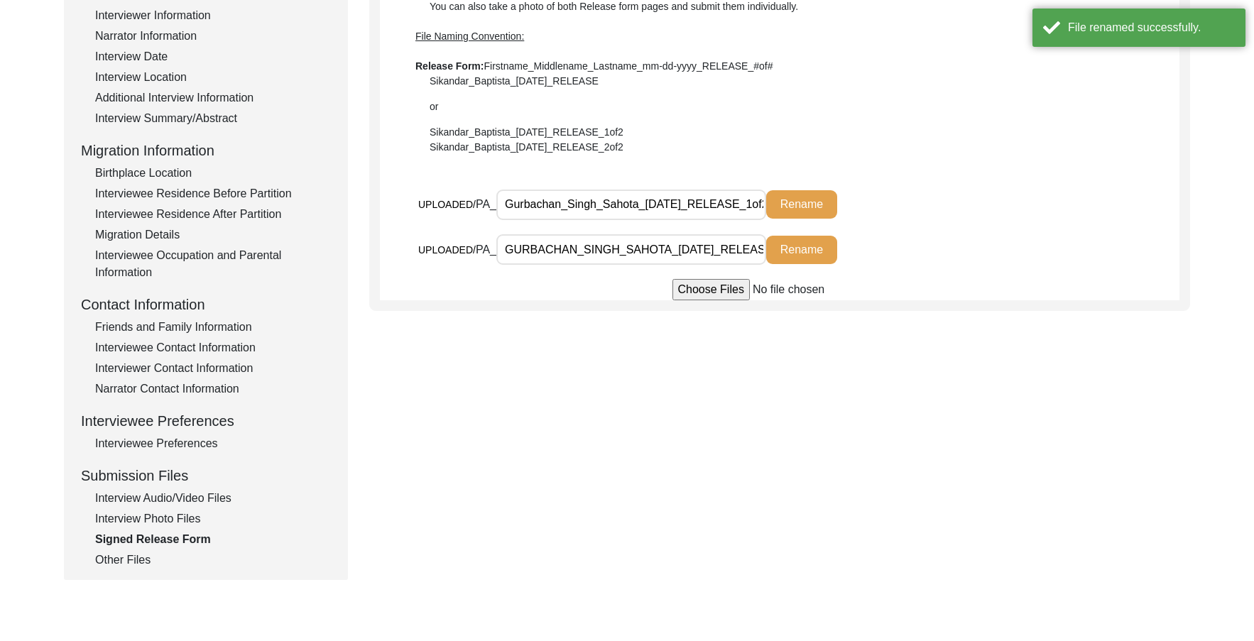
click at [573, 256] on input "GURBACHAN_SINGH_SAHOTA_[DATE]_RELEASE_2of2.pdf" at bounding box center [632, 249] width 270 height 31
drag, startPoint x: 590, startPoint y: 353, endPoint x: 636, endPoint y: 375, distance: 51.2
click at [590, 354] on div "Submission Form Archivist Interview Information Interviewee Information Intervi…" at bounding box center [627, 248] width 1127 height 666
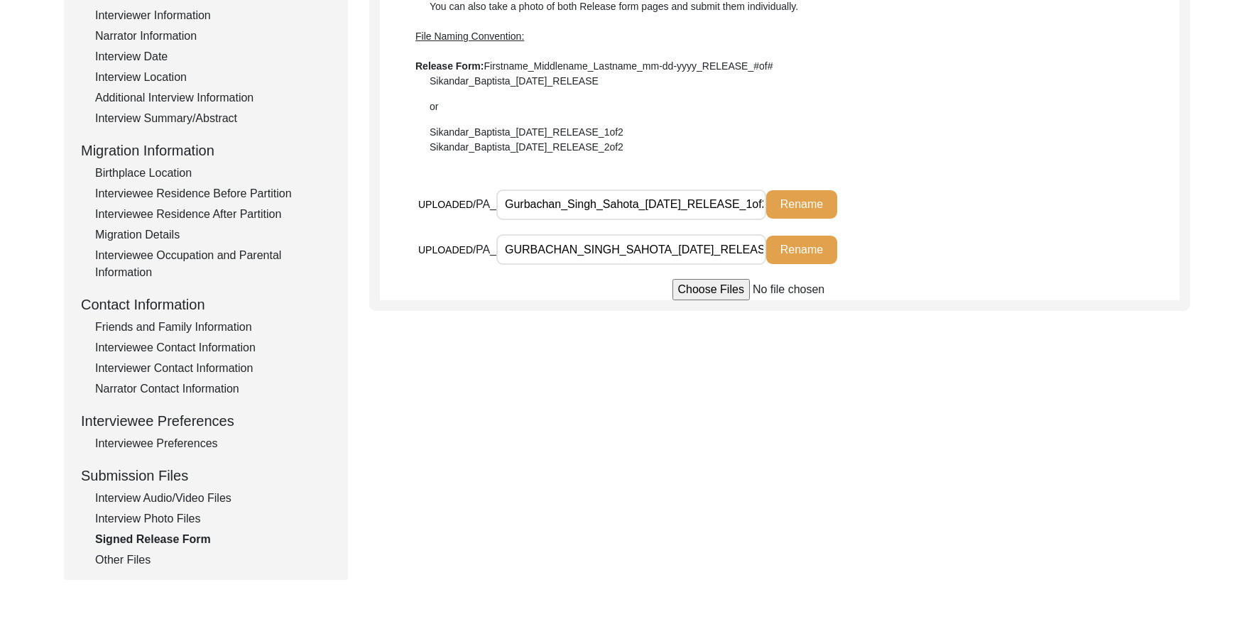
click at [568, 237] on input "GURBACHAN_SINGH_SAHOTA_[DATE]_RELEASE_2of2.pdf" at bounding box center [632, 249] width 270 height 31
click at [464, 270] on div "UPLOADED/ PA_ GURBACHAN_SINGH_SAHOTA_[DATE]_RELEASE_2of2.pdf Rename" at bounding box center [684, 255] width 533 height 42
click at [531, 246] on input "GURBACHAN_SINGH_SAHOTA_[DATE]_RELEASE_2of2.pdf" at bounding box center [632, 249] width 270 height 31
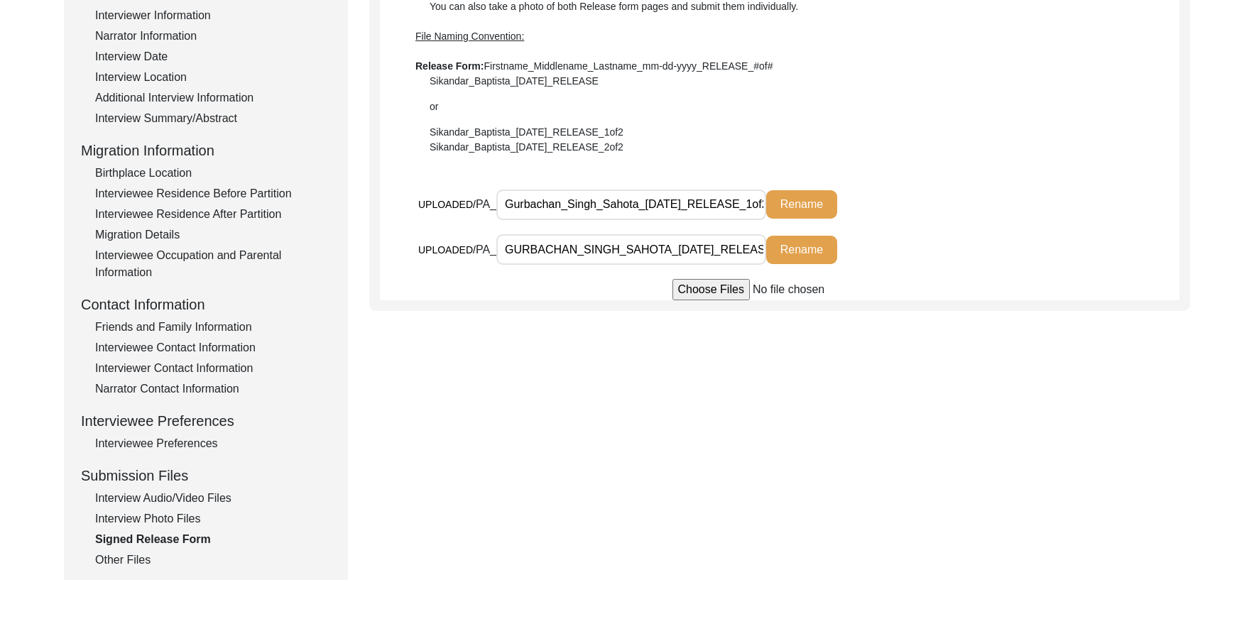
click at [531, 246] on input "GURBACHAN_SINGH_SAHOTA_[DATE]_RELEASE_2of2.pdf" at bounding box center [632, 249] width 270 height 31
paste input "urbacha_Singh_Sahota"
click at [536, 330] on div "Submission Form Archivist Interview Information Interviewee Information Intervi…" at bounding box center [627, 248] width 1127 height 666
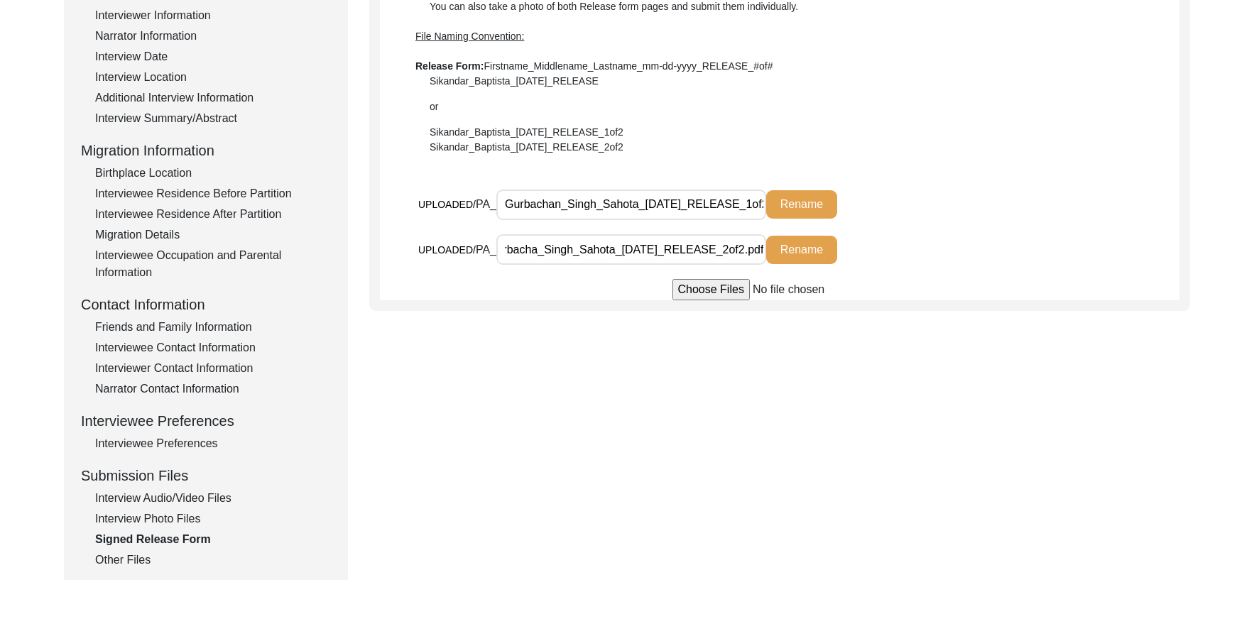
scroll to position [0, 0]
drag, startPoint x: 799, startPoint y: 256, endPoint x: 770, endPoint y: 362, distance: 109.8
click at [801, 256] on button "Rename" at bounding box center [801, 250] width 71 height 28
click at [758, 408] on div "Submission Form Archivist Interview Information Interviewee Information Intervi…" at bounding box center [627, 248] width 1127 height 666
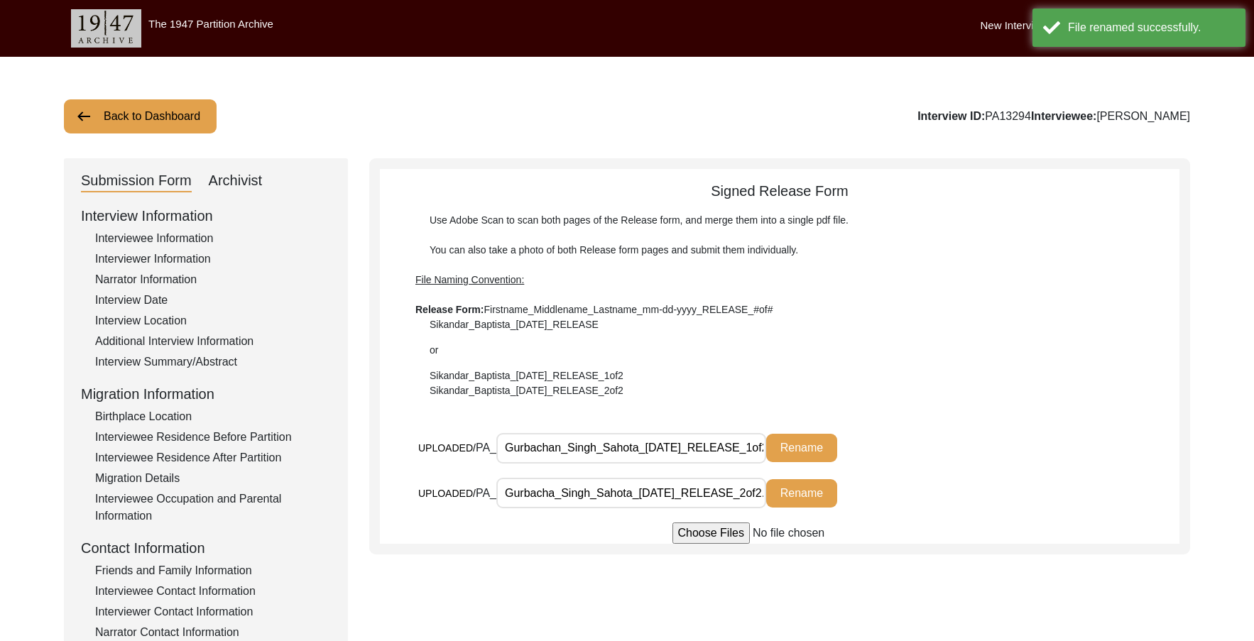
click at [272, 175] on div "Submission Form Archivist" at bounding box center [206, 181] width 250 height 23
click at [259, 179] on div "Archivist" at bounding box center [236, 181] width 54 height 23
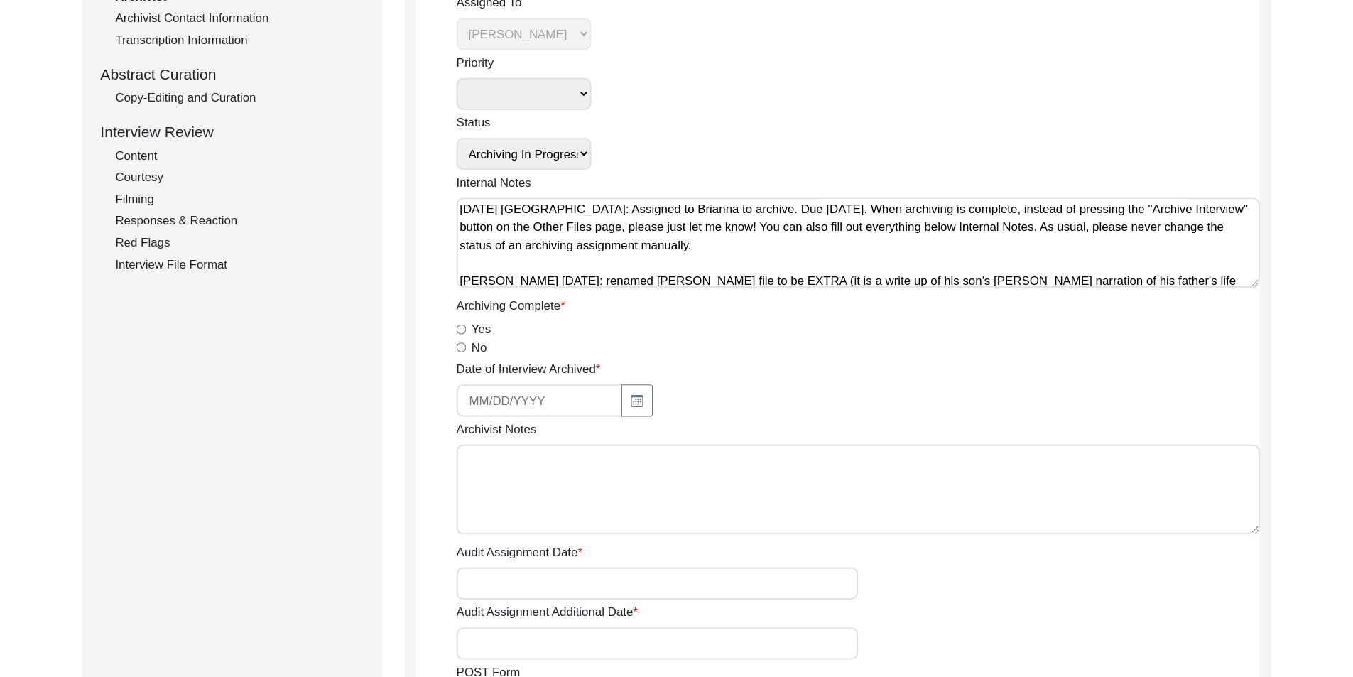
scroll to position [284, 0]
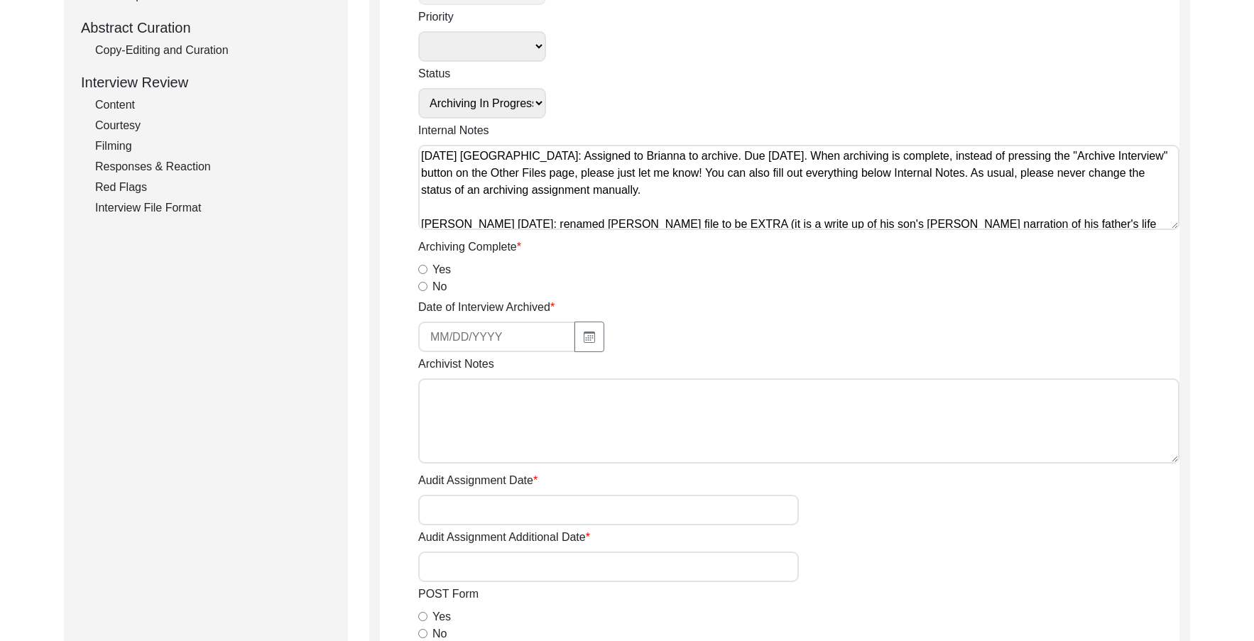
click at [499, 386] on textarea "Archivist Notes" at bounding box center [798, 421] width 761 height 85
click at [688, 350] on div at bounding box center [608, 337] width 381 height 31
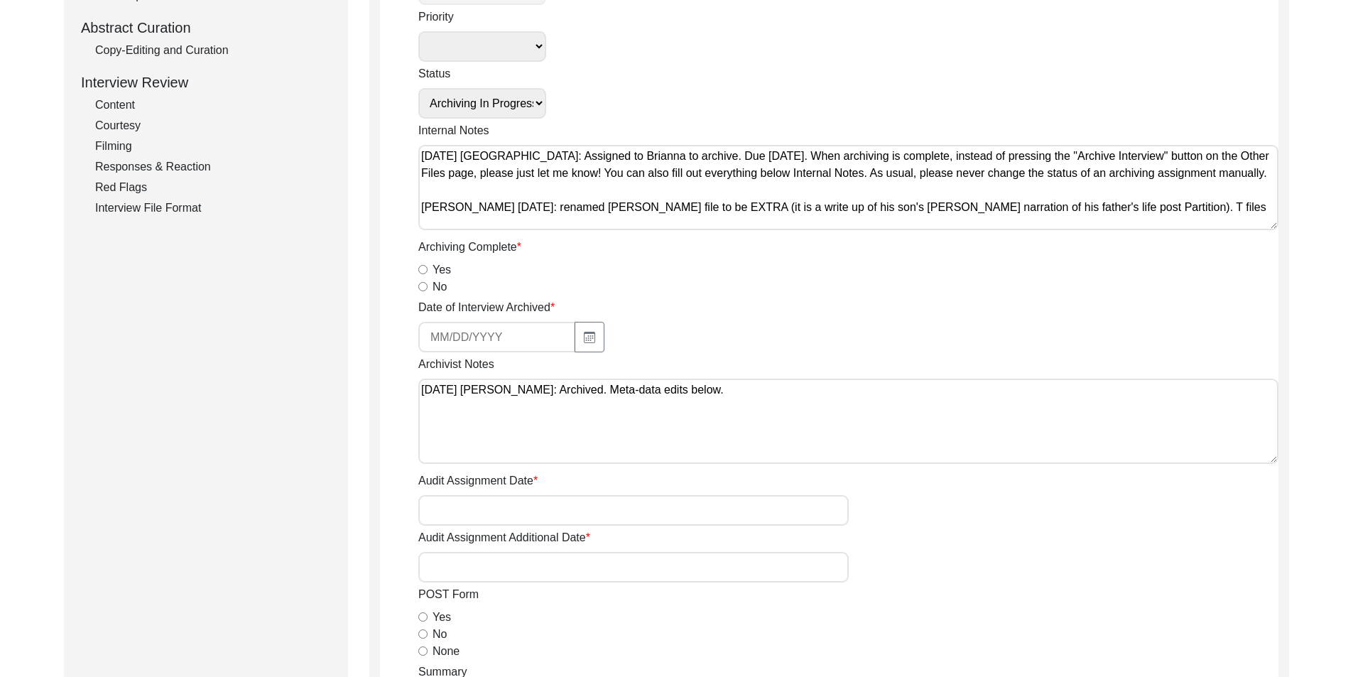
click at [824, 394] on textarea "[DATE] [PERSON_NAME]: Archived. Meta-data edits below." at bounding box center [848, 421] width 860 height 85
paste textarea "Loremip dolor sitame Consect Adip, El, sed doeiusmodt, ‘Inc’u labore’, Etdolore…"
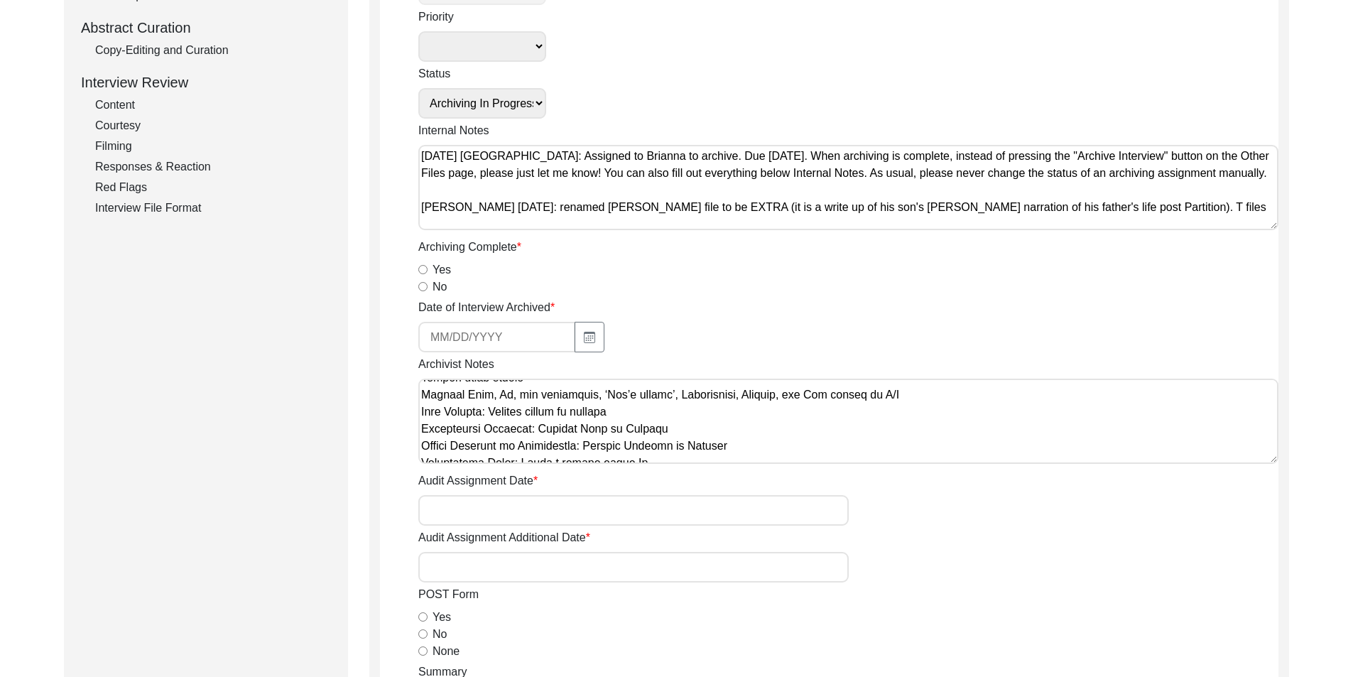
scroll to position [71, 0]
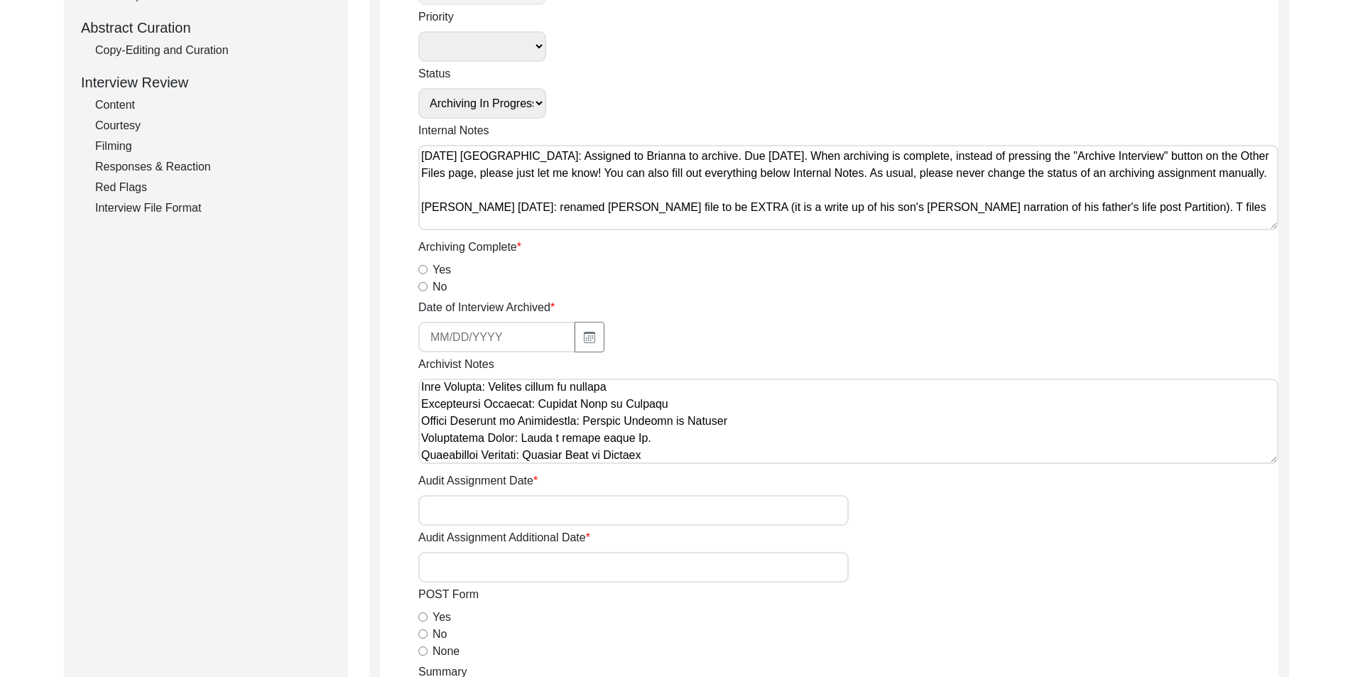
click at [738, 389] on textarea "Archivist Notes" at bounding box center [848, 421] width 860 height 85
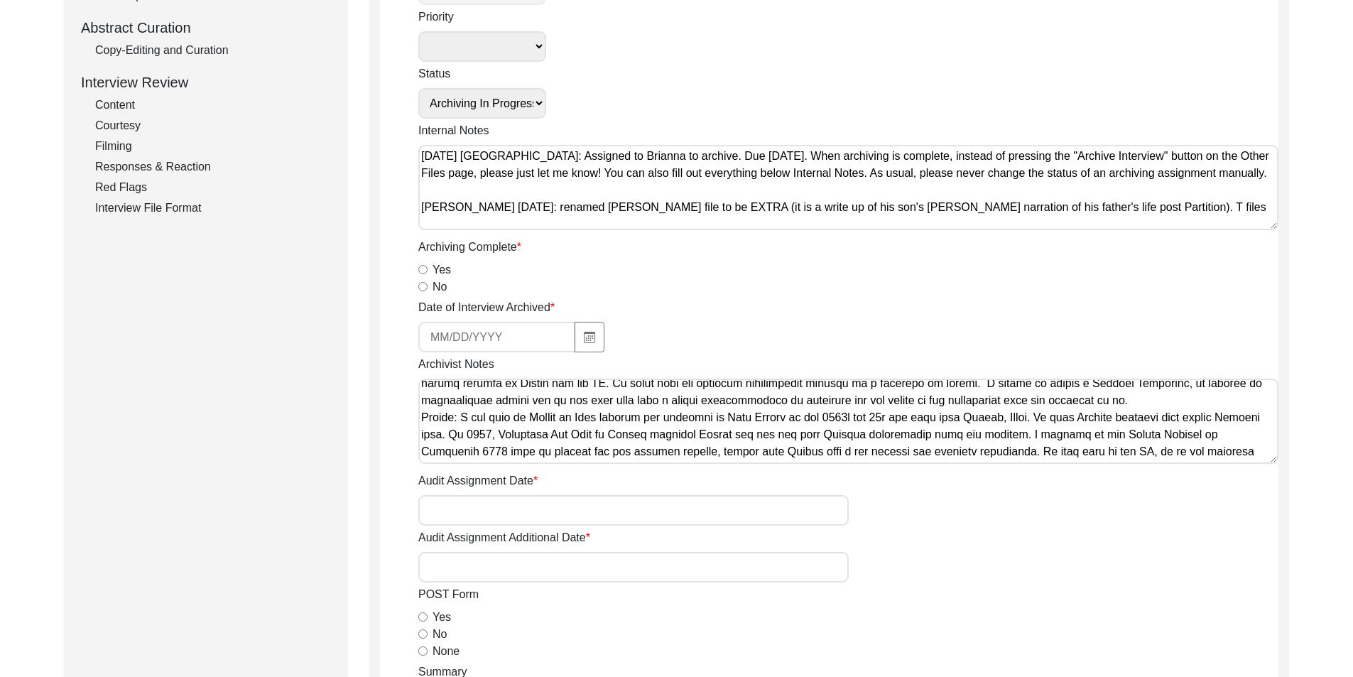
scroll to position [355, 0]
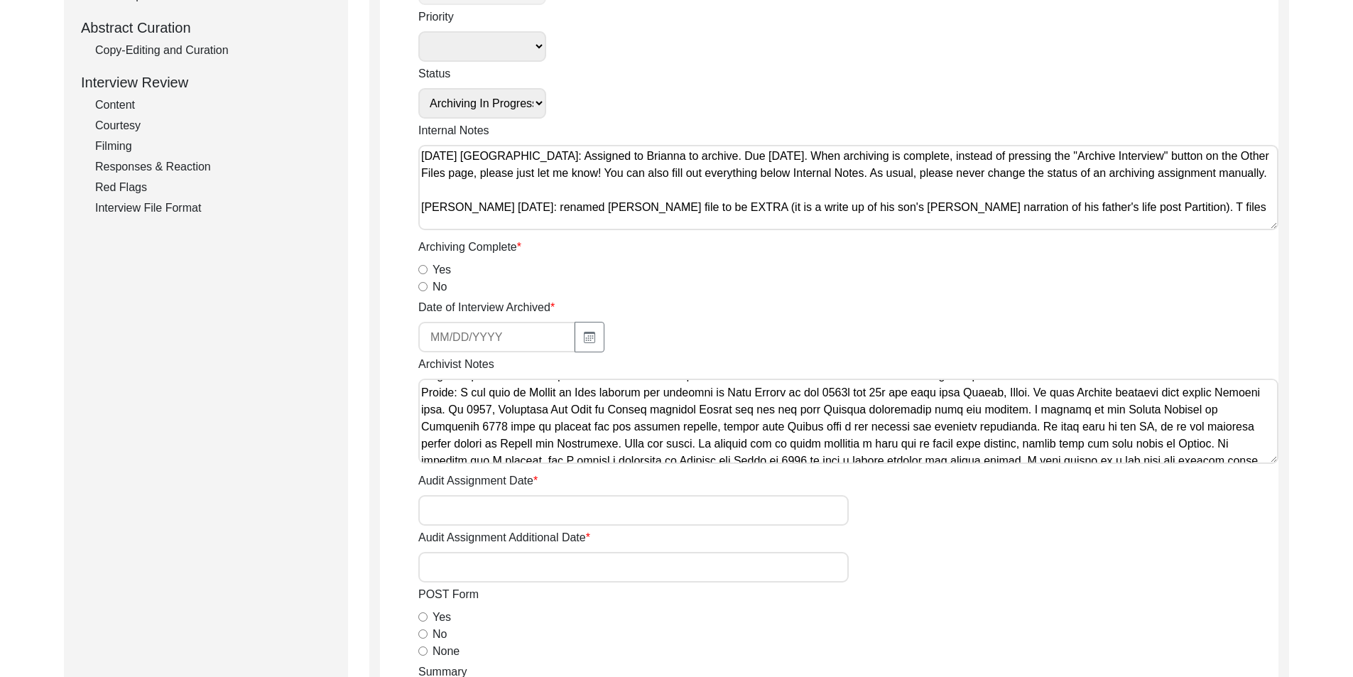
click at [422, 395] on textarea "Archivist Notes" at bounding box center [848, 421] width 860 height 85
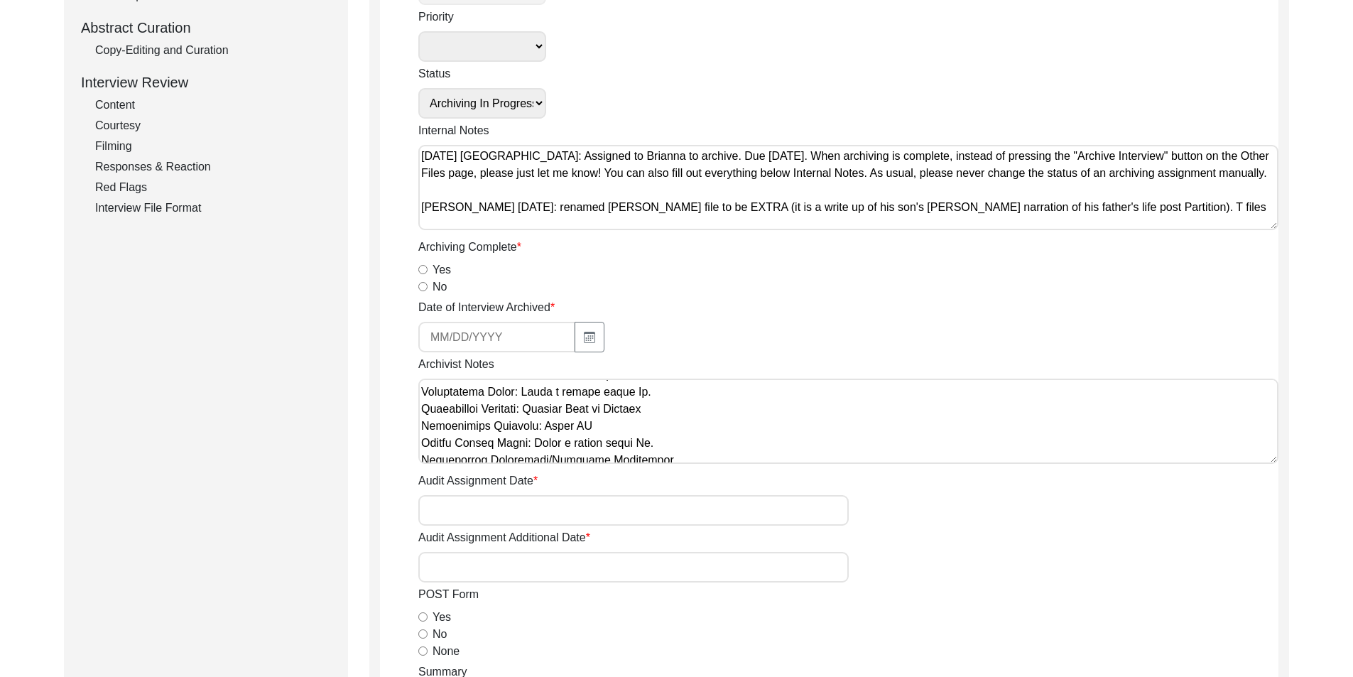
scroll to position [142, 0]
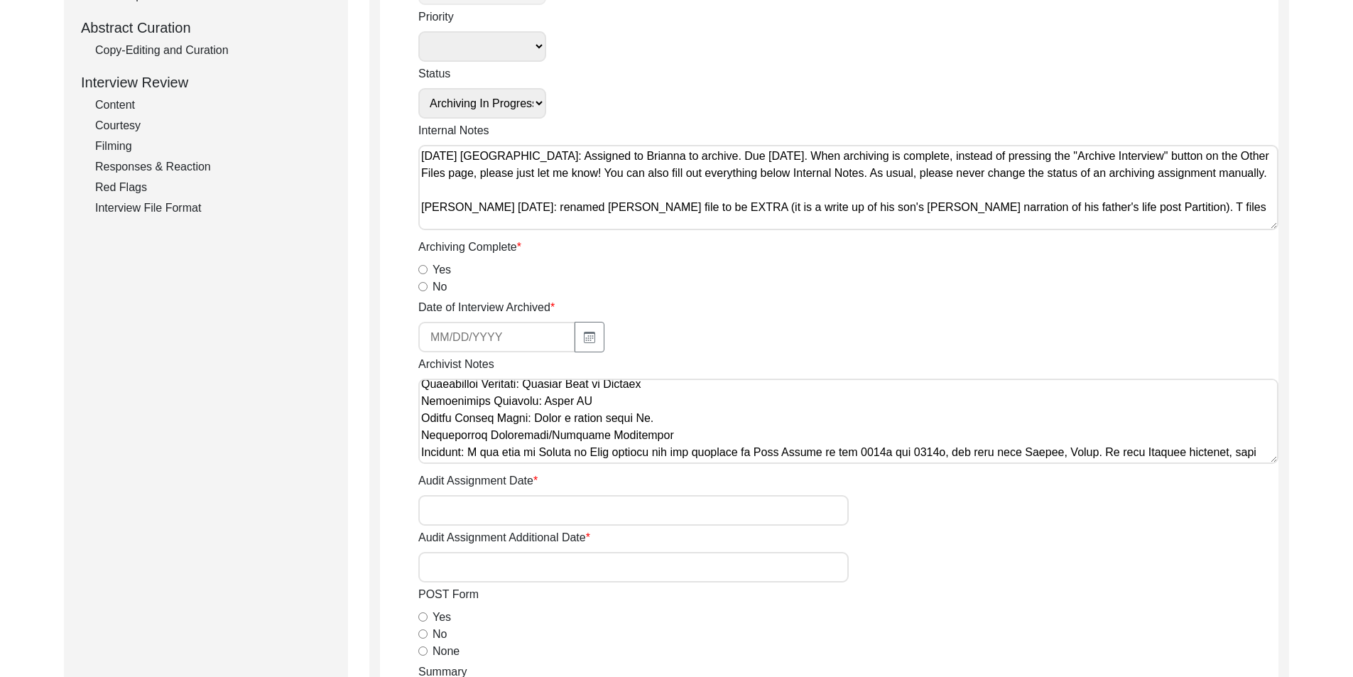
click at [422, 435] on textarea "Archivist Notes" at bounding box center [848, 421] width 860 height 85
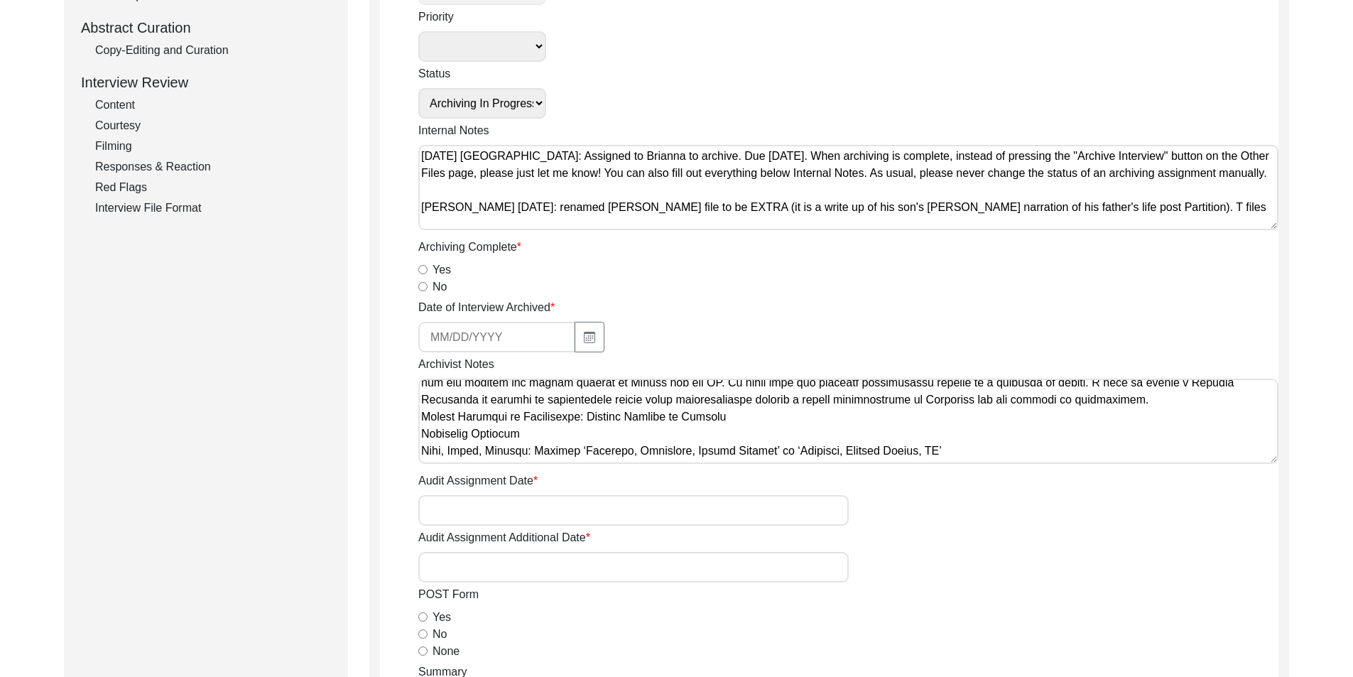
scroll to position [497, 0]
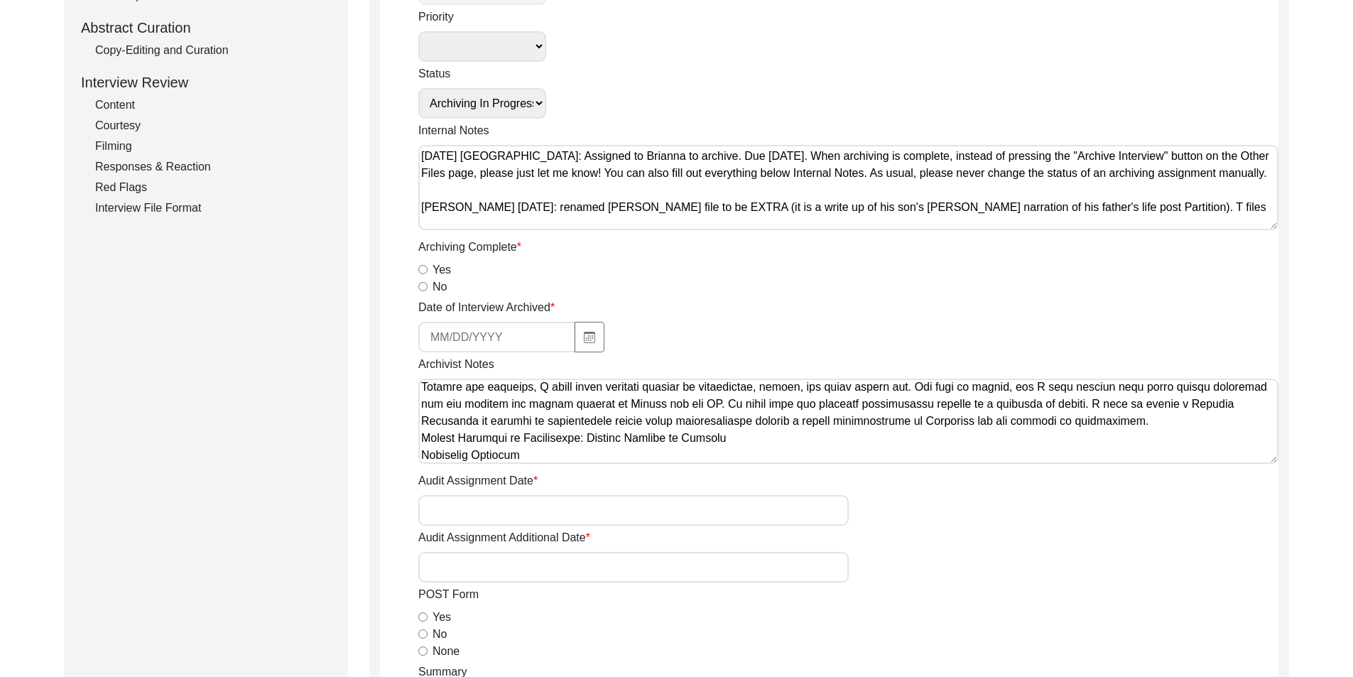
click at [422, 440] on textarea "Archivist Notes" at bounding box center [848, 421] width 860 height 85
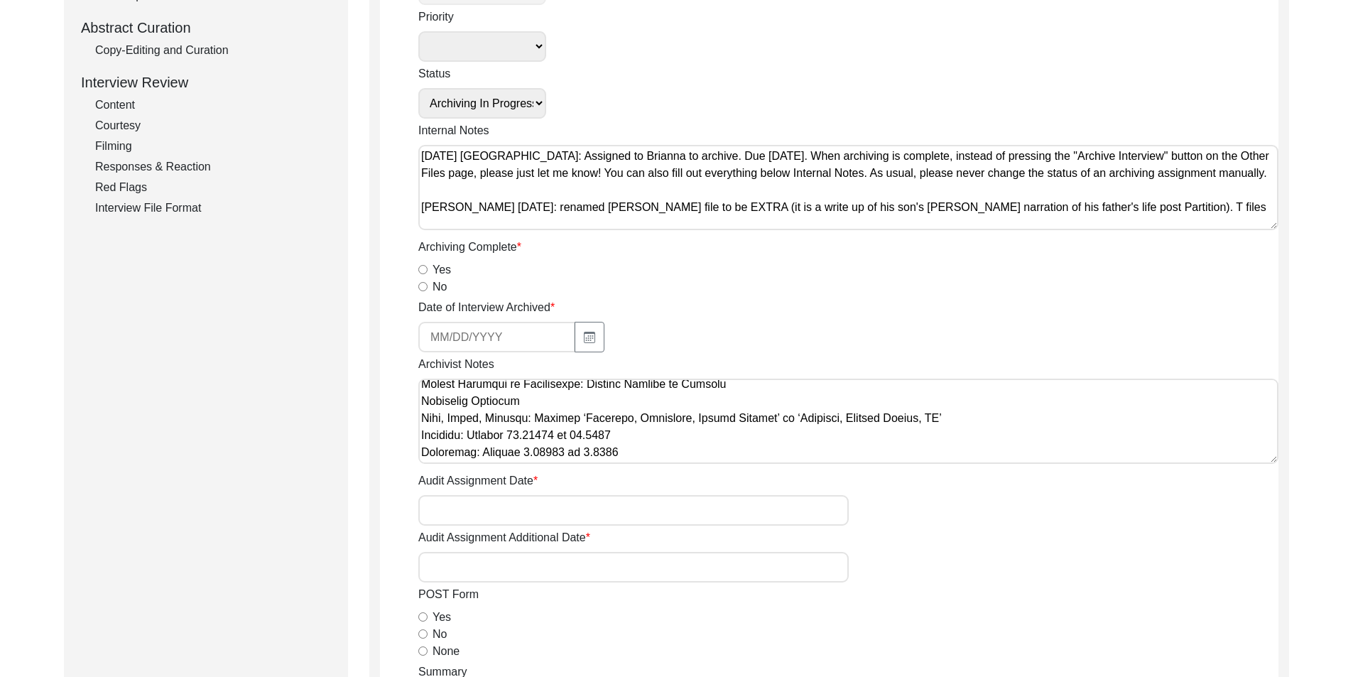
click at [421, 402] on textarea "Archivist Notes" at bounding box center [848, 421] width 860 height 85
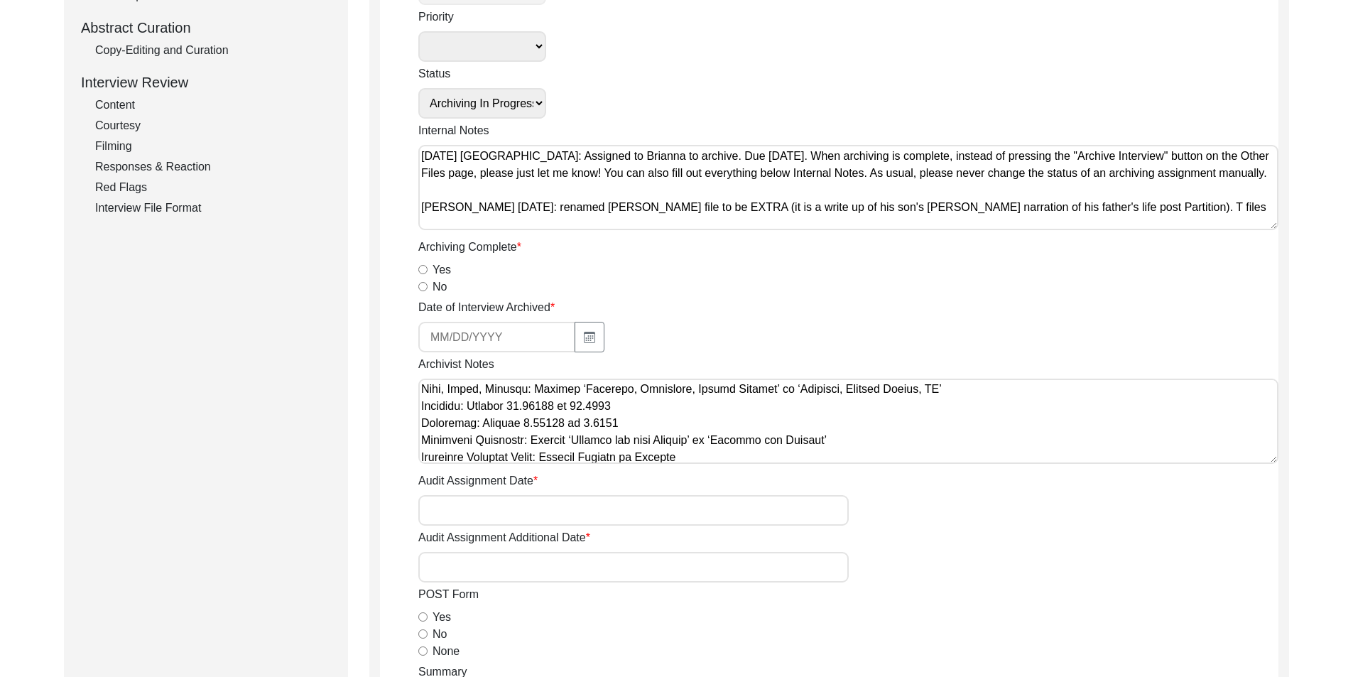
scroll to position [639, 0]
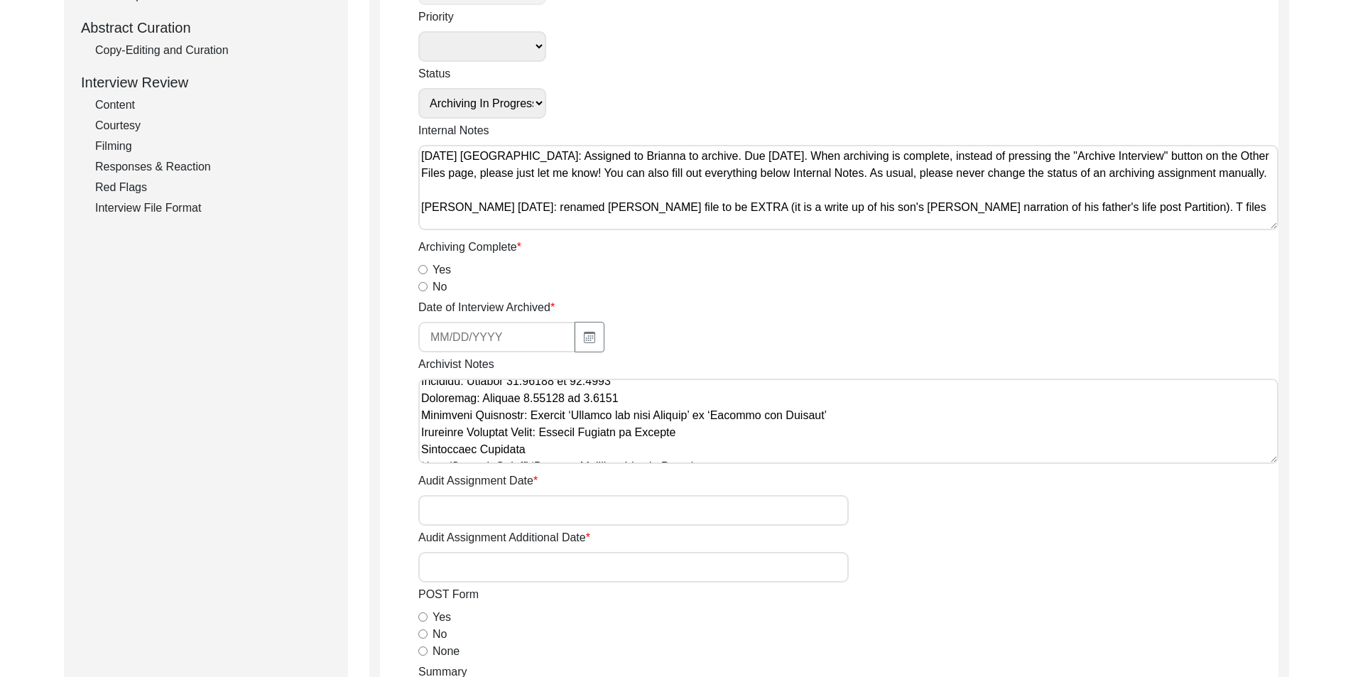
click at [421, 417] on textarea "Archivist Notes" at bounding box center [848, 421] width 860 height 85
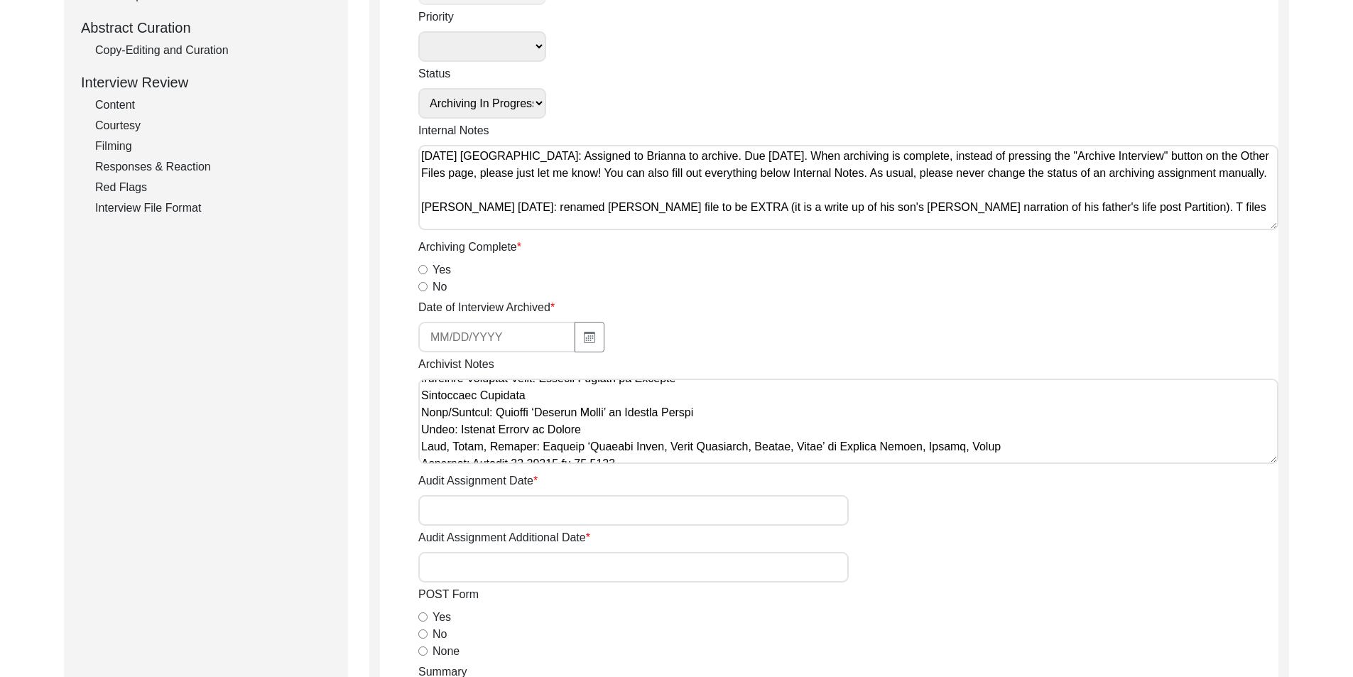
click at [422, 402] on textarea "Archivist Notes" at bounding box center [848, 421] width 860 height 85
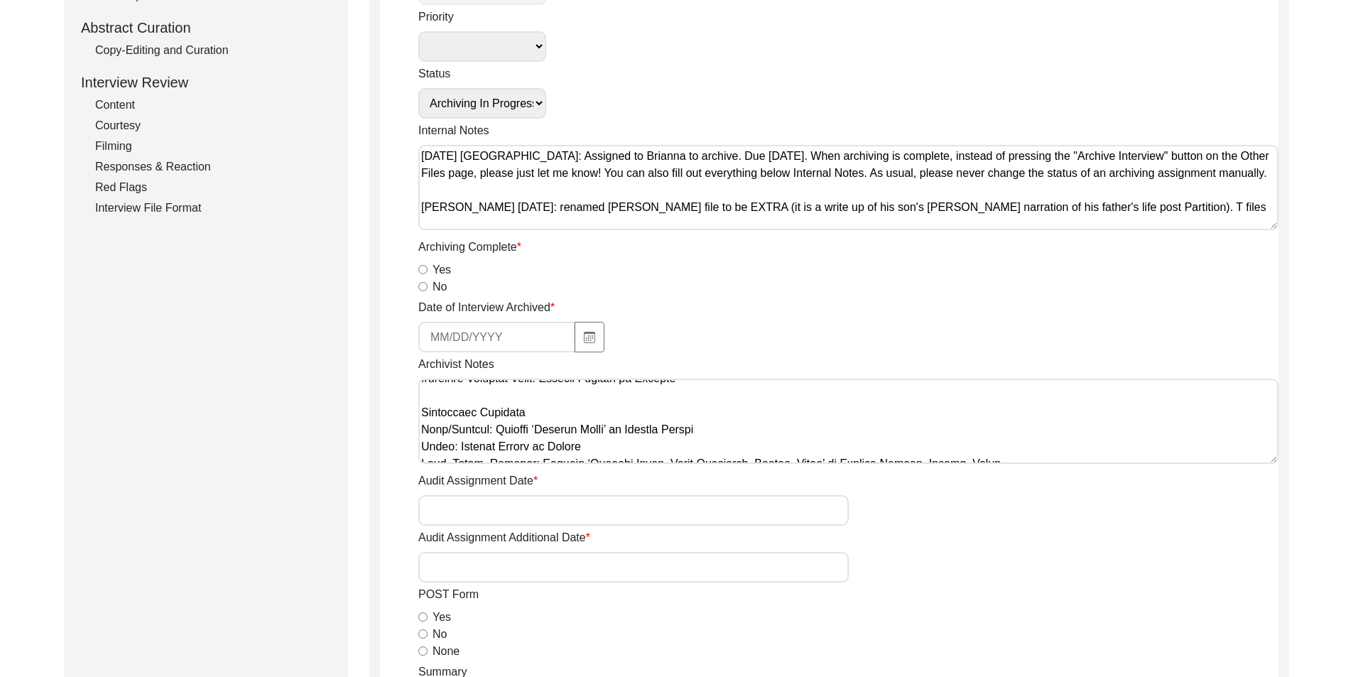
scroll to position [781, 0]
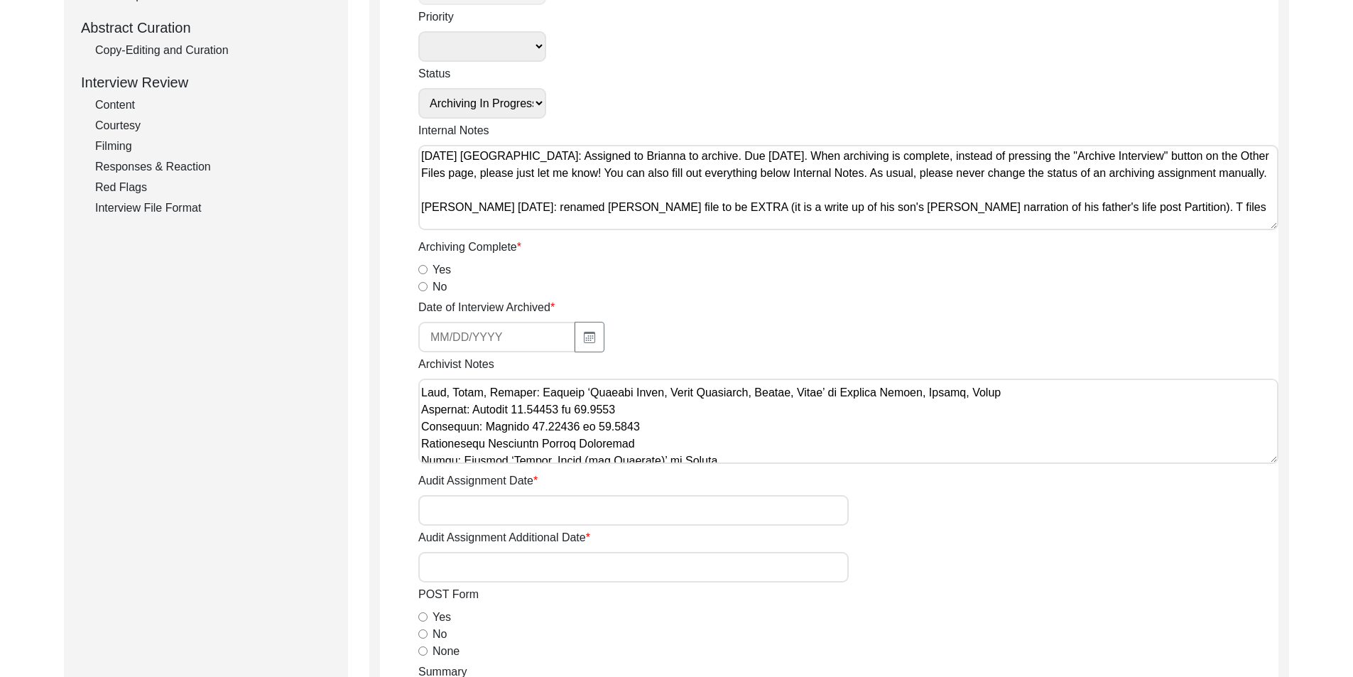
click at [420, 443] on textarea "Archivist Notes" at bounding box center [848, 421] width 860 height 85
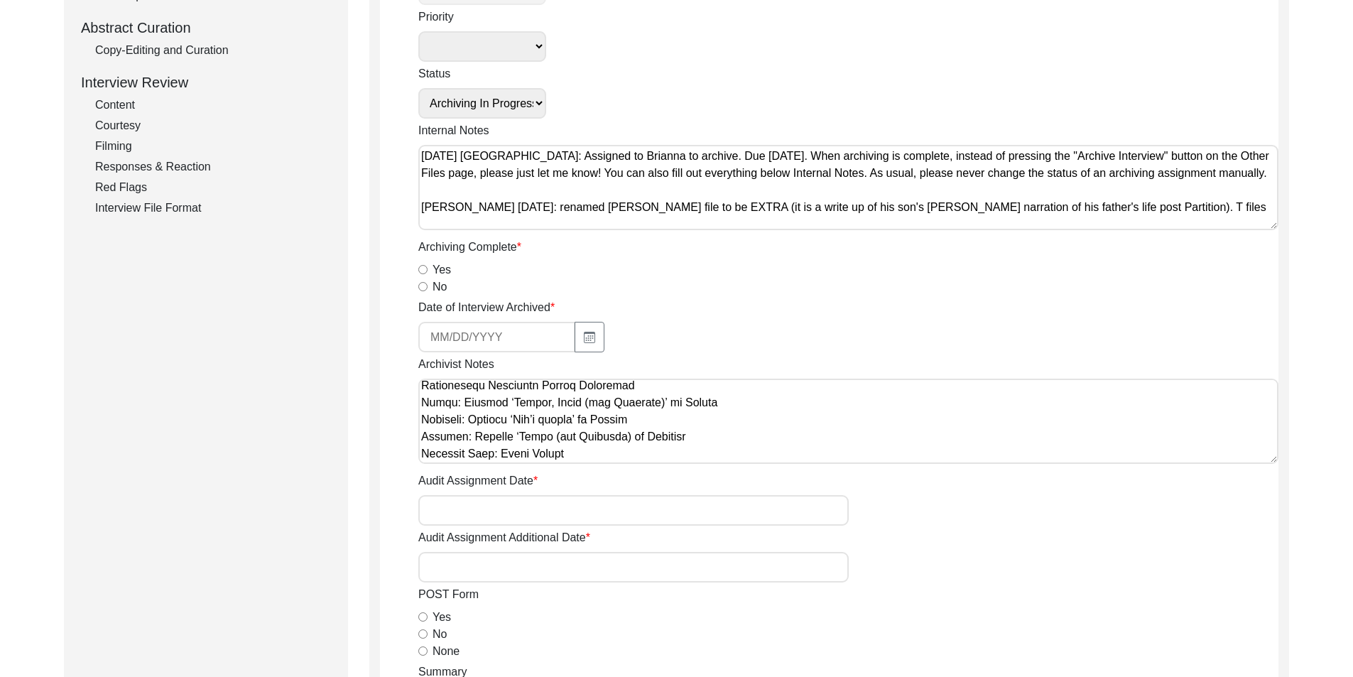
scroll to position [928, 0]
click at [421, 434] on textarea "Archivist Notes" at bounding box center [848, 421] width 860 height 85
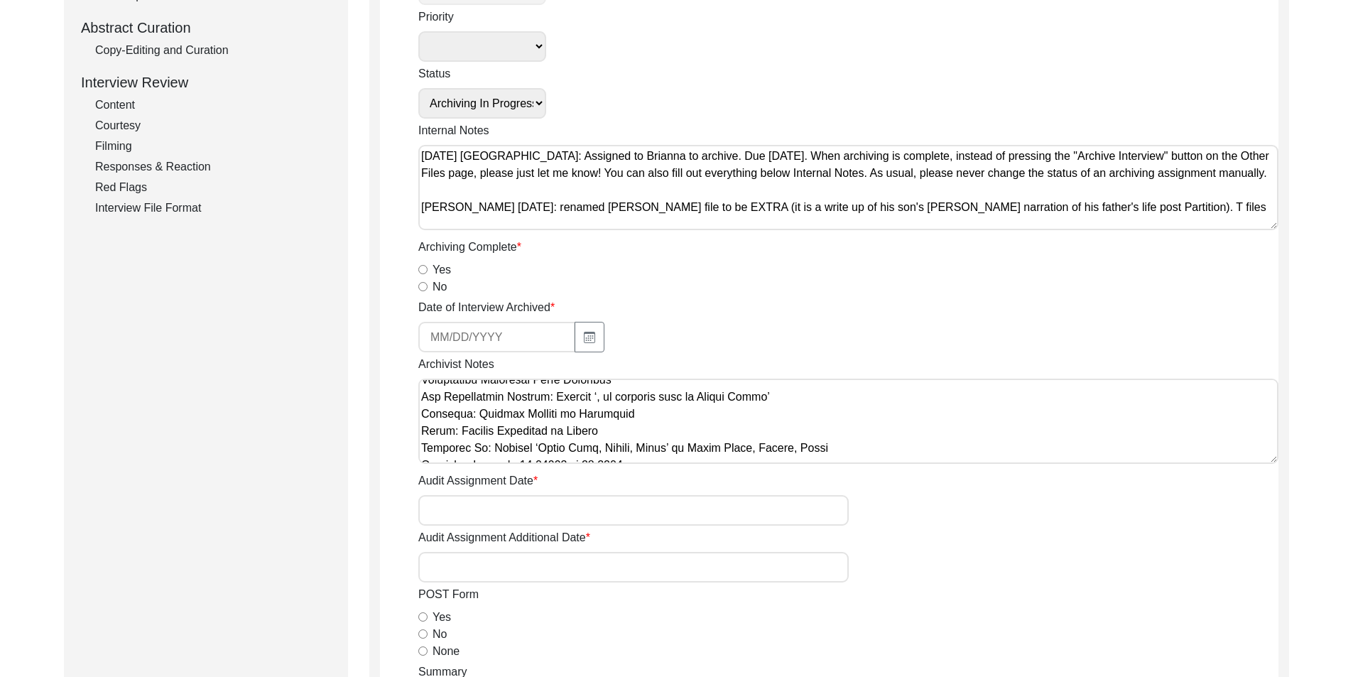
scroll to position [1070, 0]
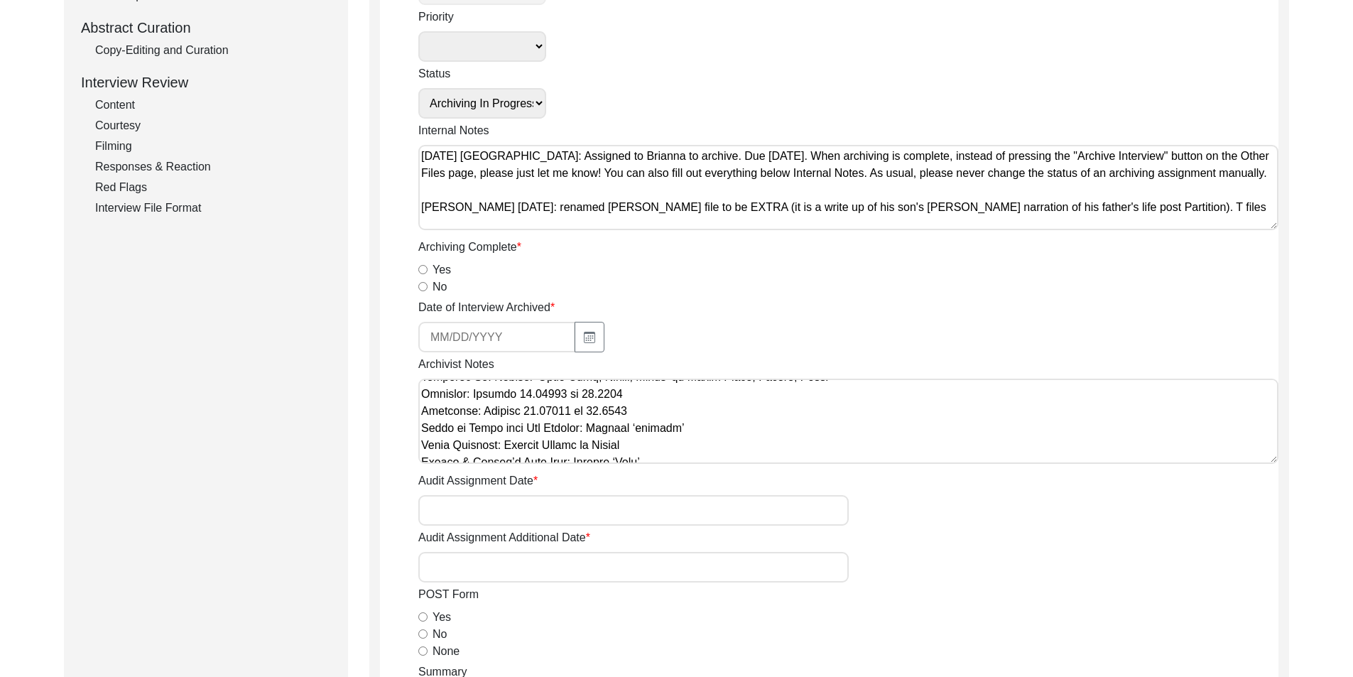
click at [421, 429] on textarea "Archivist Notes" at bounding box center [848, 421] width 860 height 85
click at [419, 410] on textarea "Archivist Notes" at bounding box center [848, 421] width 860 height 85
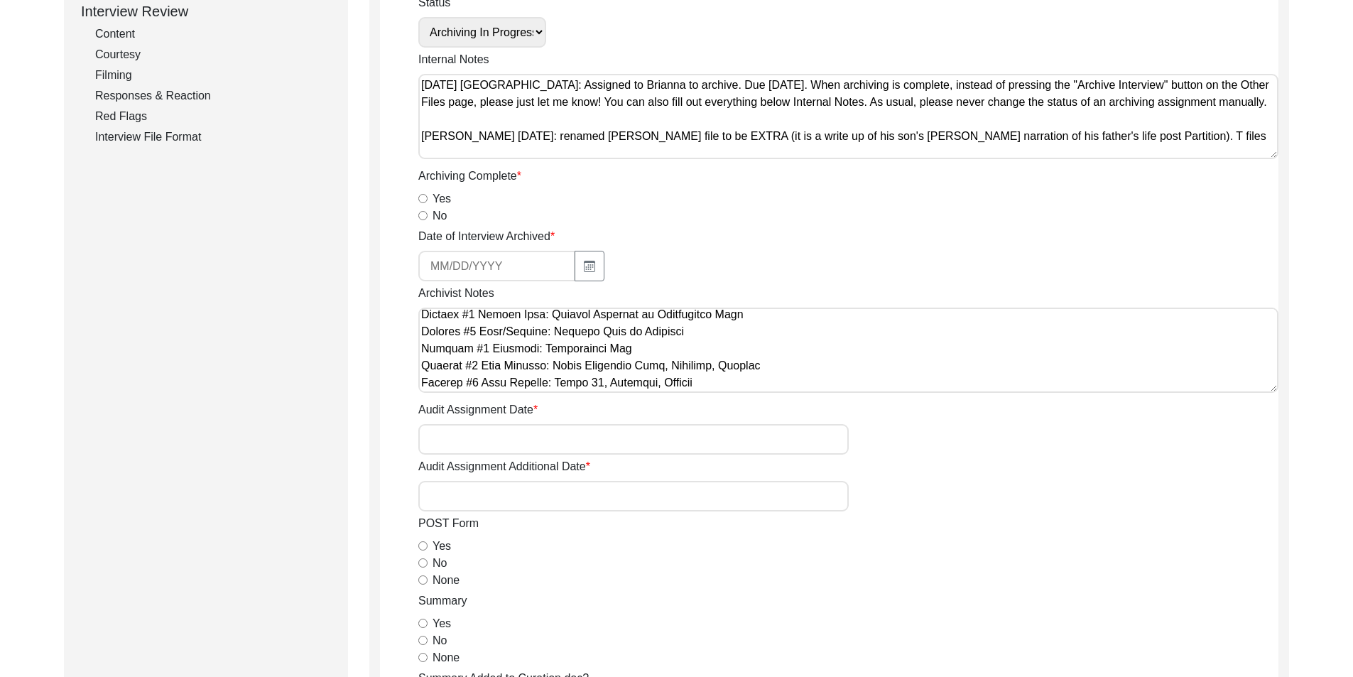
scroll to position [1354, 0]
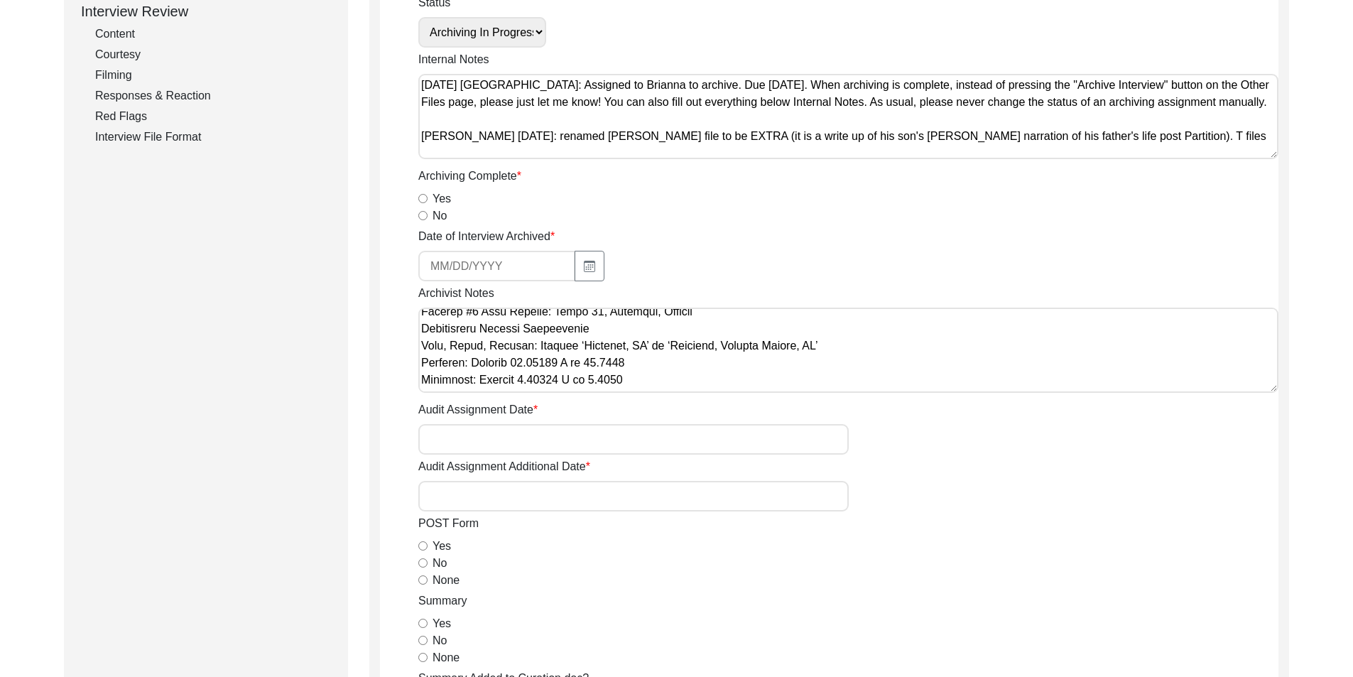
click at [422, 333] on textarea "Archivist Notes" at bounding box center [848, 350] width 860 height 85
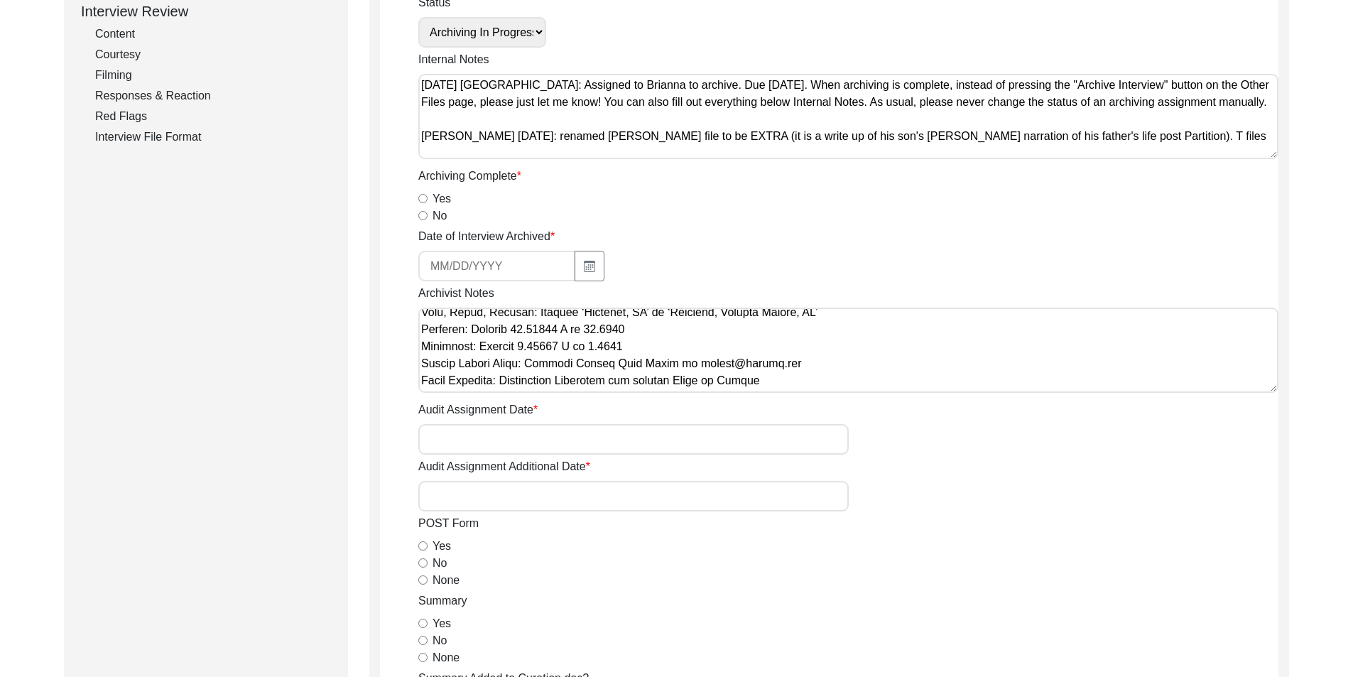
scroll to position [1425, 0]
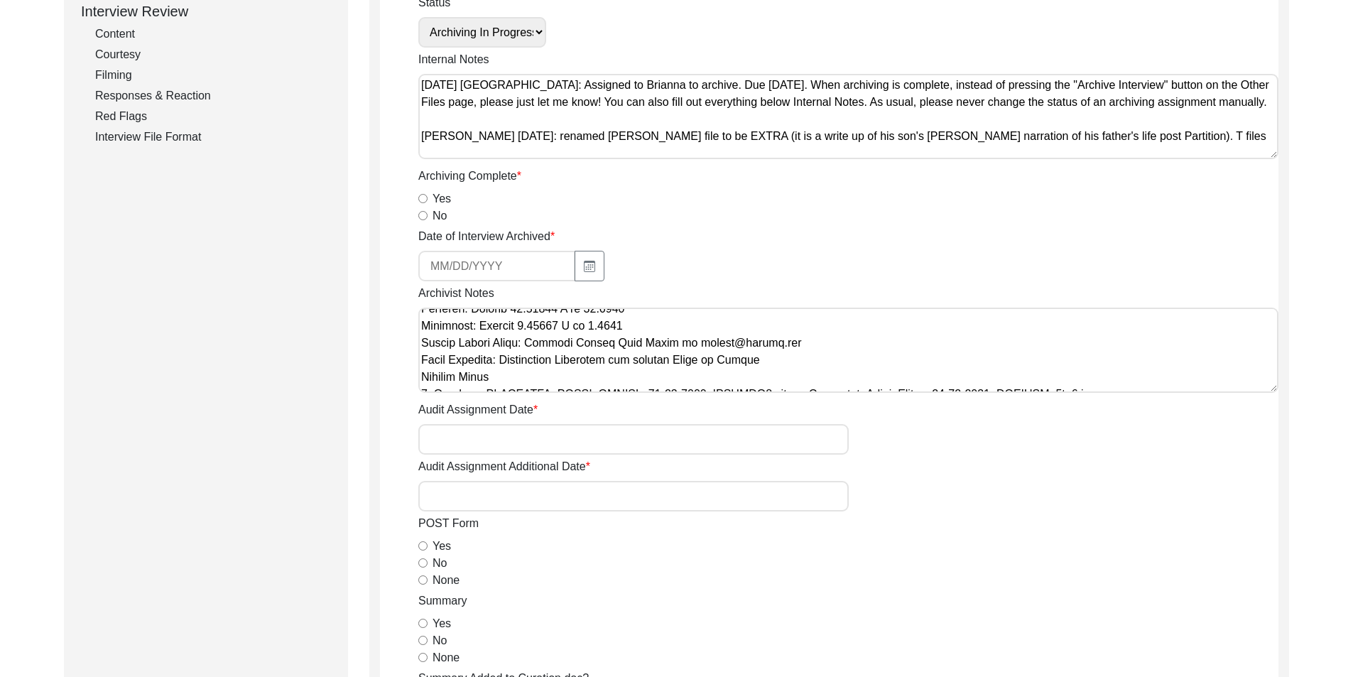
click at [423, 359] on textarea "Archivist Notes" at bounding box center [848, 350] width 860 height 85
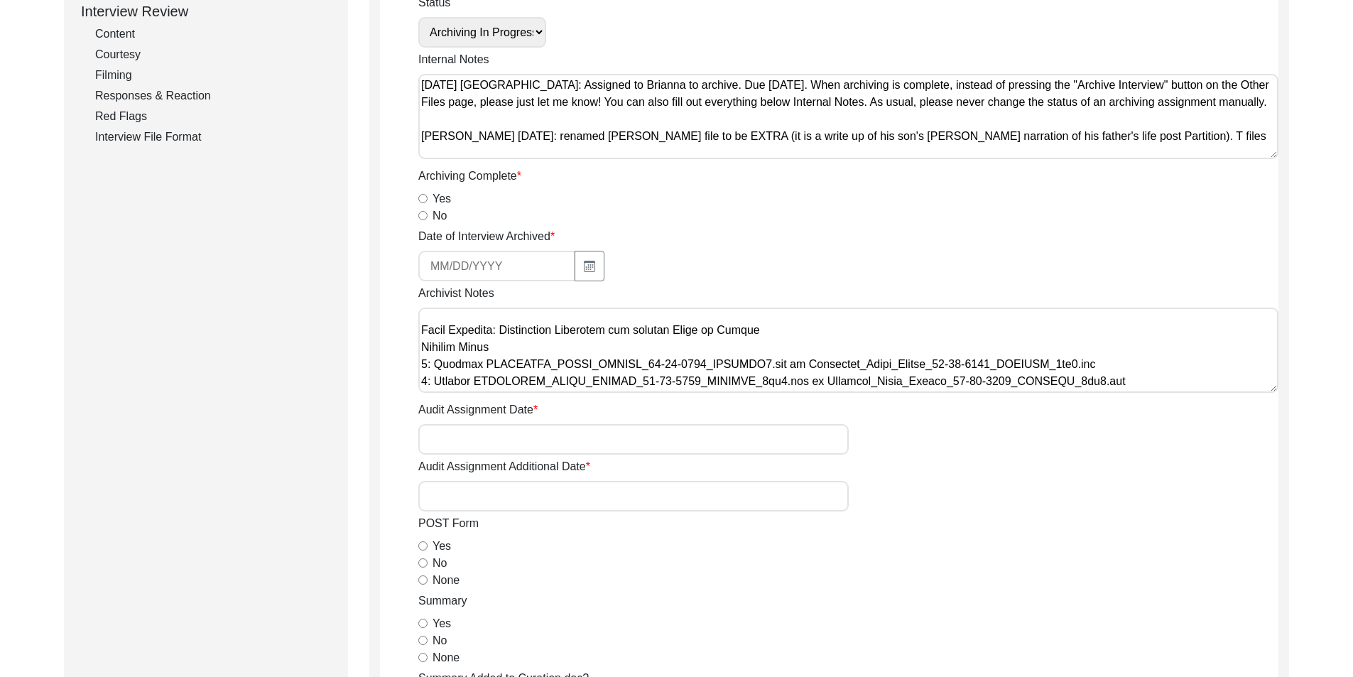
click at [424, 335] on textarea "Archivist Notes" at bounding box center [848, 350] width 860 height 85
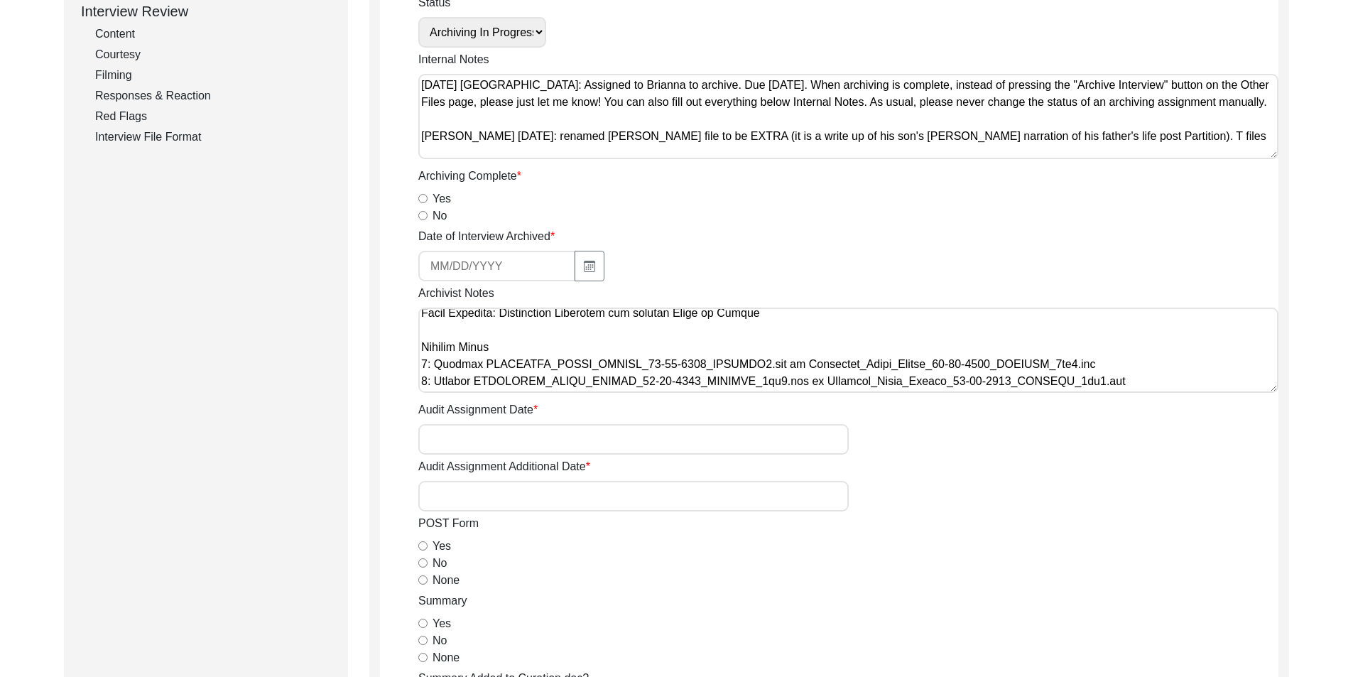
scroll to position [1506, 0]
click at [481, 379] on textarea "Archivist Notes" at bounding box center [848, 350] width 860 height 85
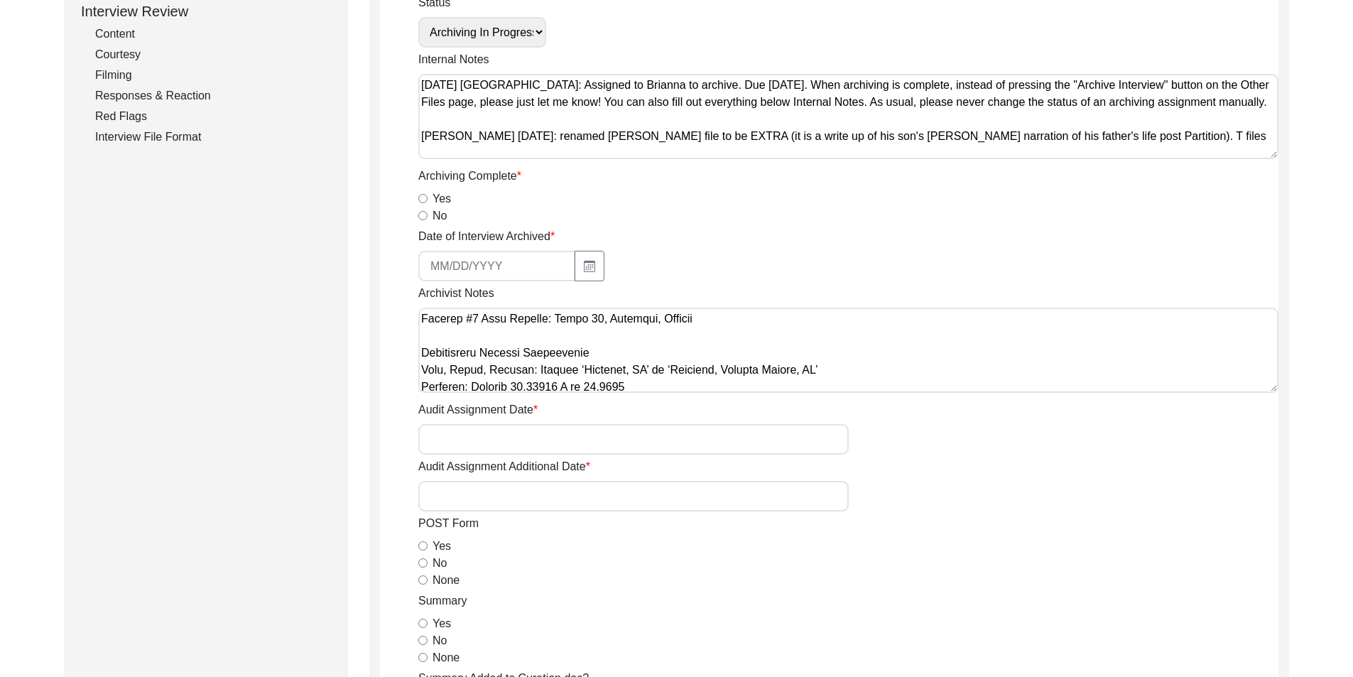
scroll to position [1418, 0]
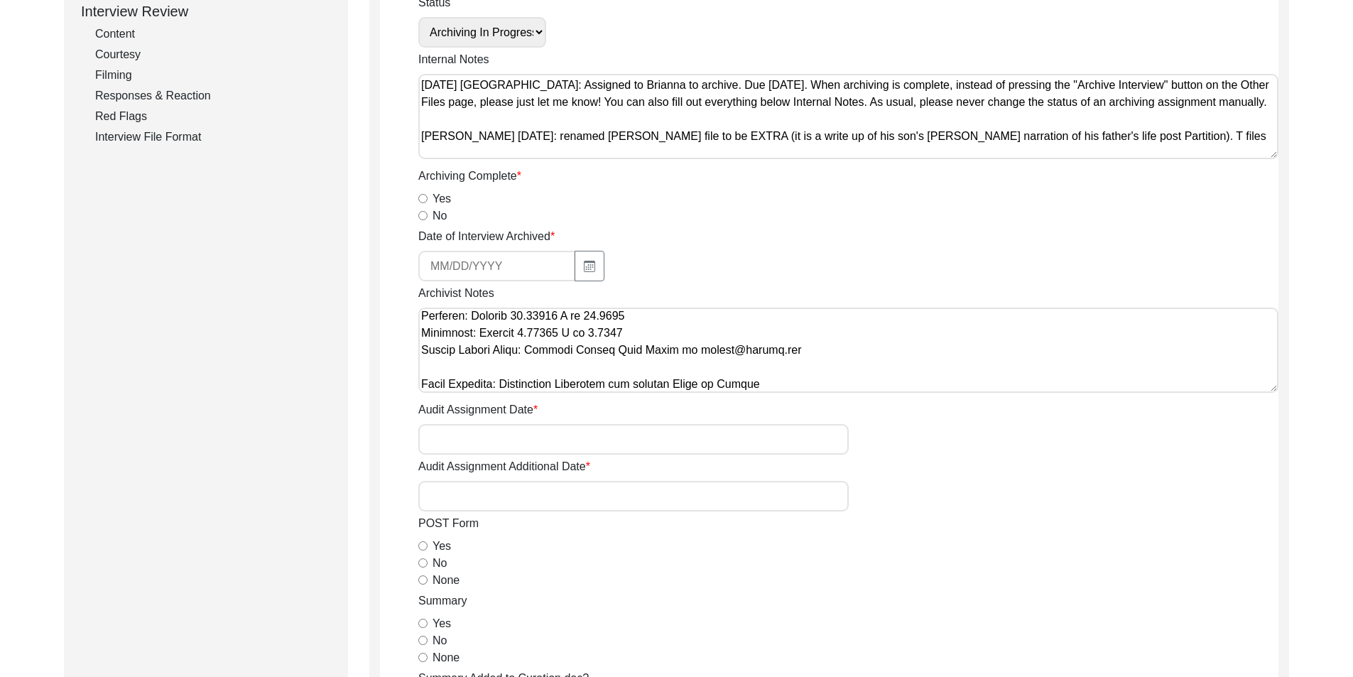
click at [676, 335] on textarea "Archivist Notes" at bounding box center [848, 350] width 860 height 85
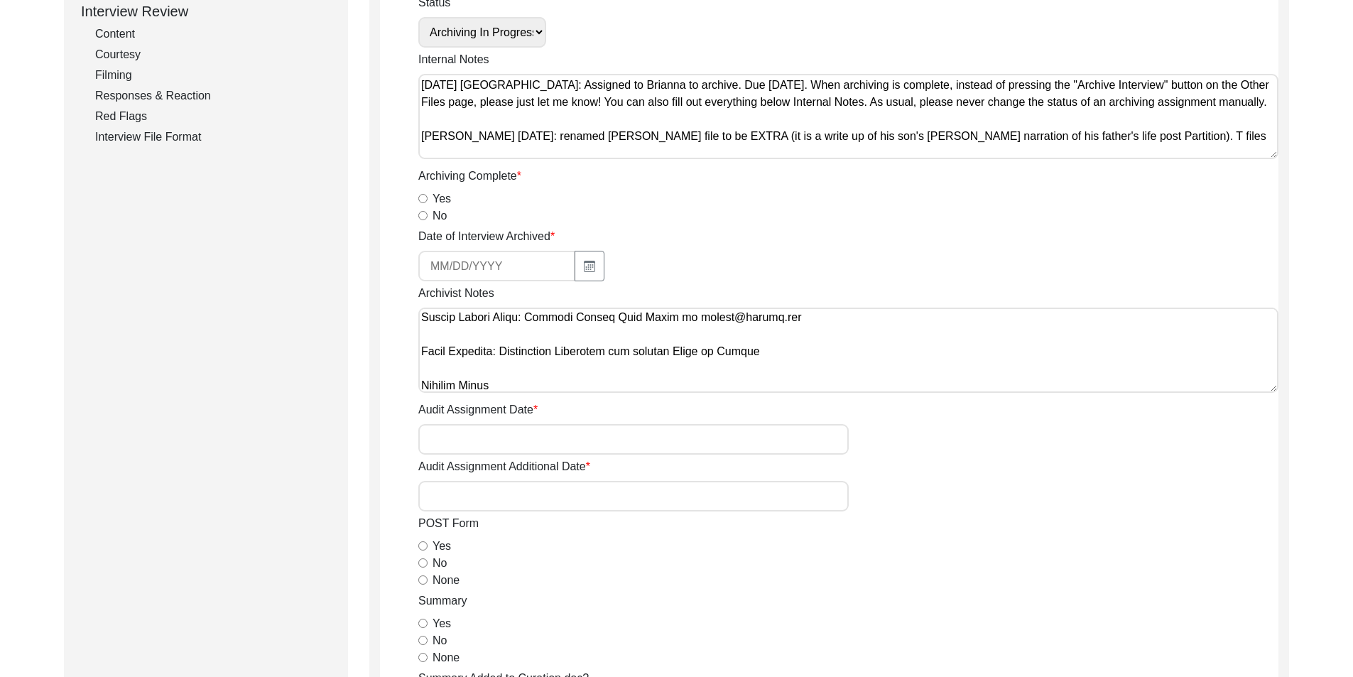
scroll to position [1489, 0]
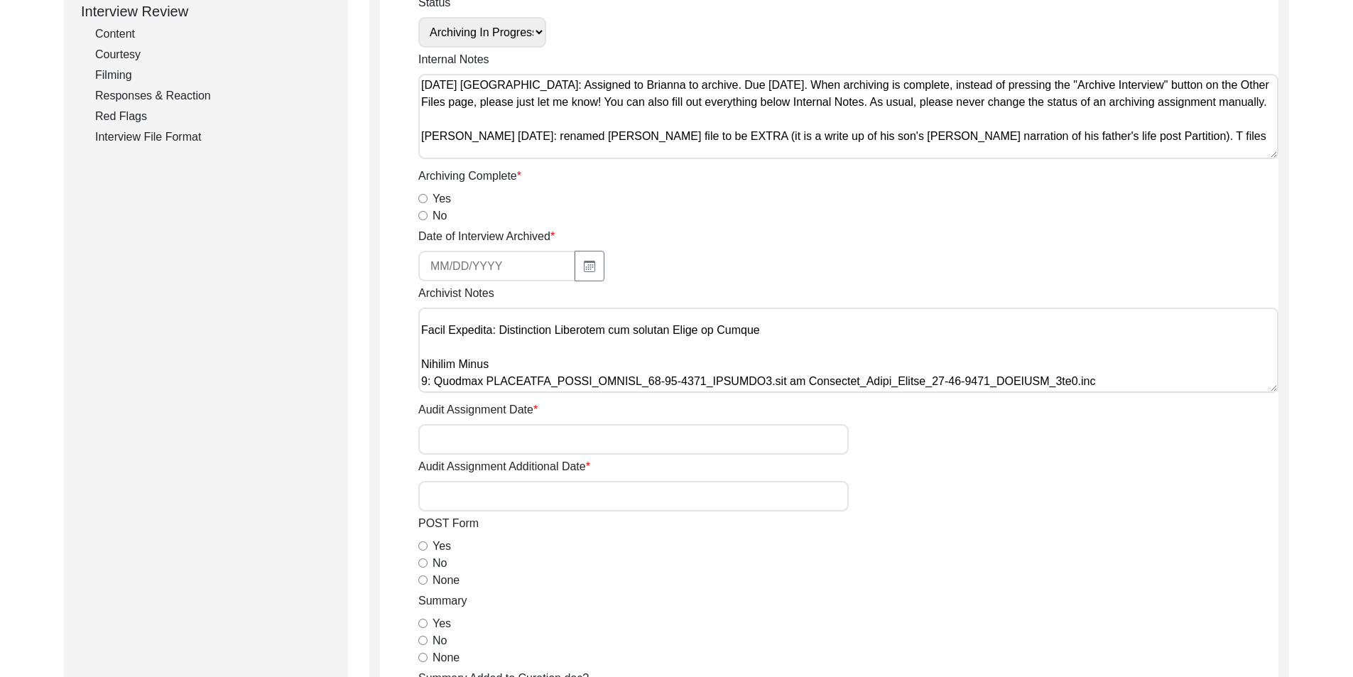
click at [670, 325] on textarea "Archivist Notes" at bounding box center [848, 350] width 860 height 85
click at [669, 318] on textarea "Archivist Notes" at bounding box center [848, 350] width 860 height 85
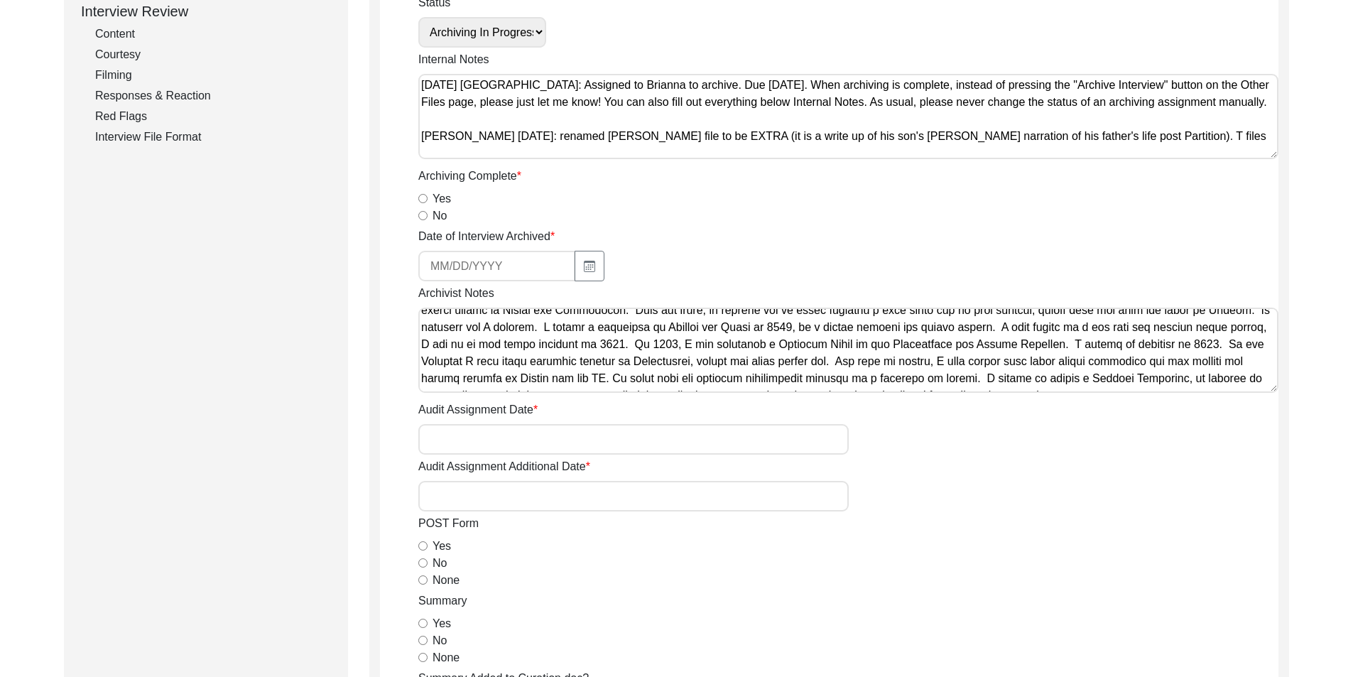
scroll to position [284, 0]
click at [425, 575] on input "None" at bounding box center [422, 579] width 9 height 9
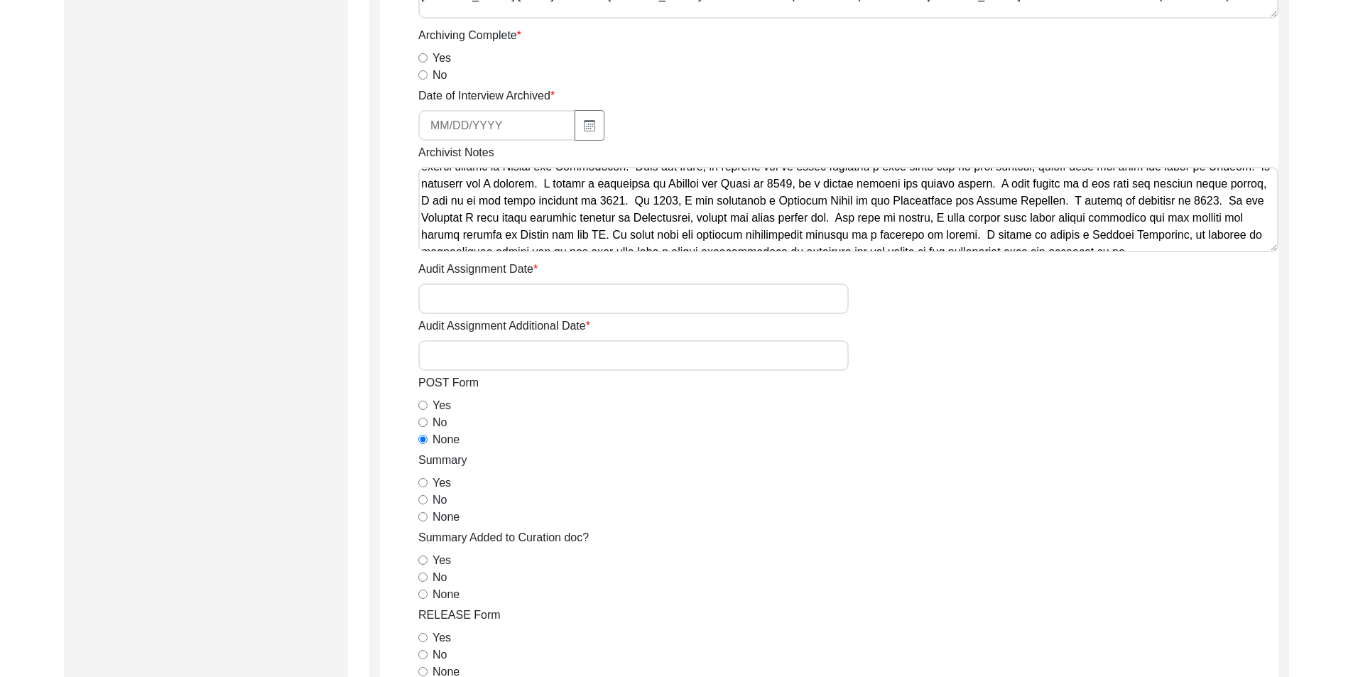
scroll to position [497, 0]
click at [428, 481] on div "Yes" at bounding box center [848, 481] width 860 height 17
click at [423, 482] on input "Yes" at bounding box center [422, 481] width 9 height 9
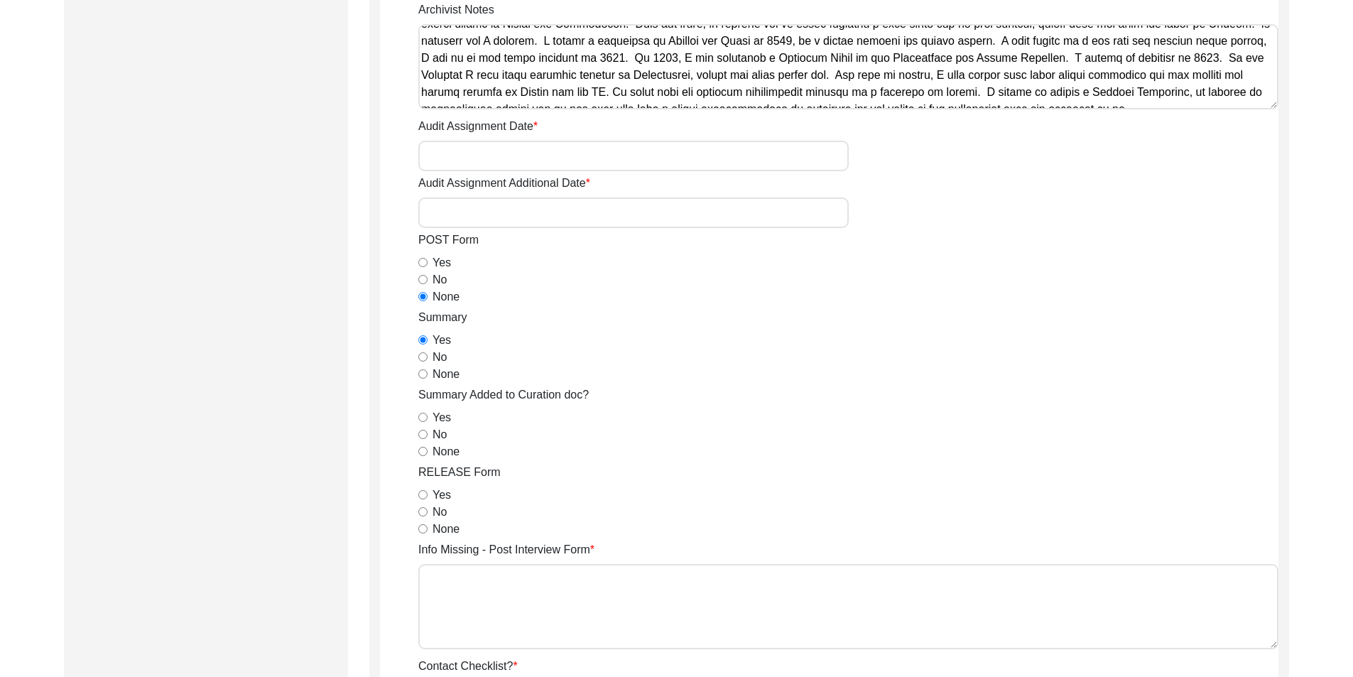
scroll to position [639, 0]
click at [426, 432] on input "No" at bounding box center [422, 433] width 9 height 9
click at [421, 495] on input "Yes" at bounding box center [422, 493] width 9 height 9
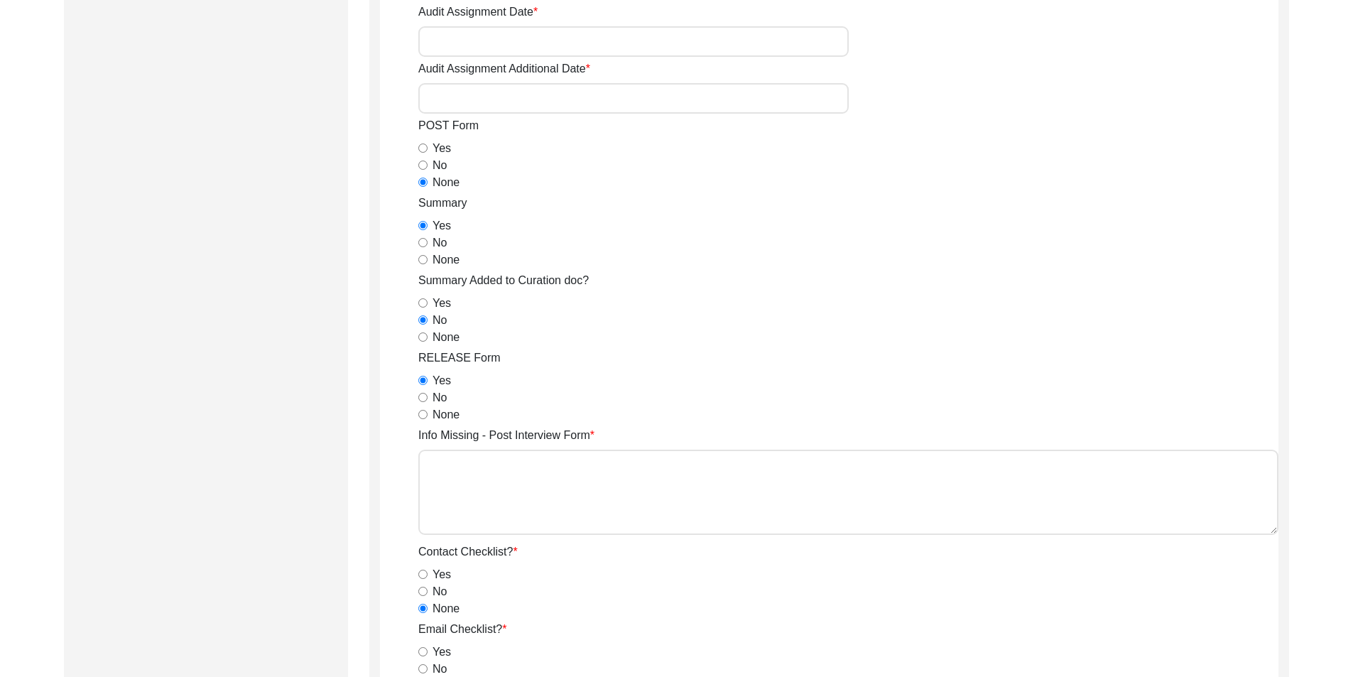
scroll to position [923, 0]
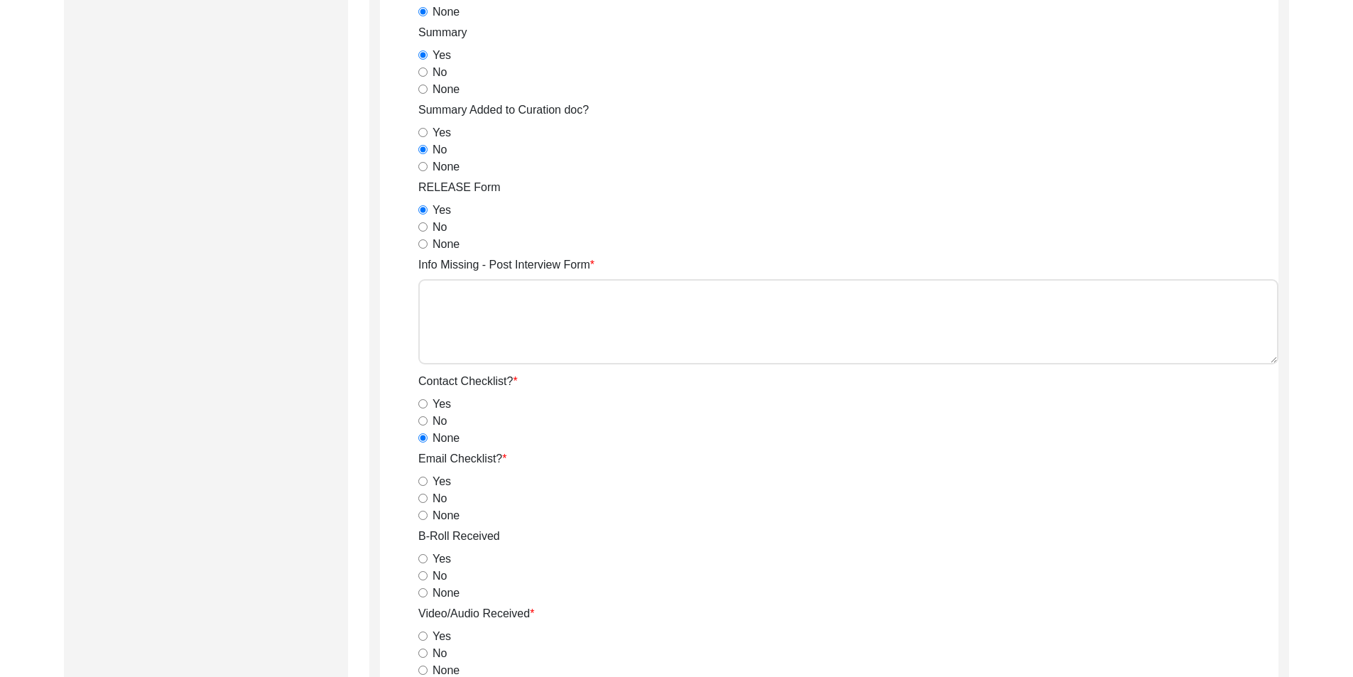
click at [421, 501] on input "No" at bounding box center [422, 498] width 9 height 9
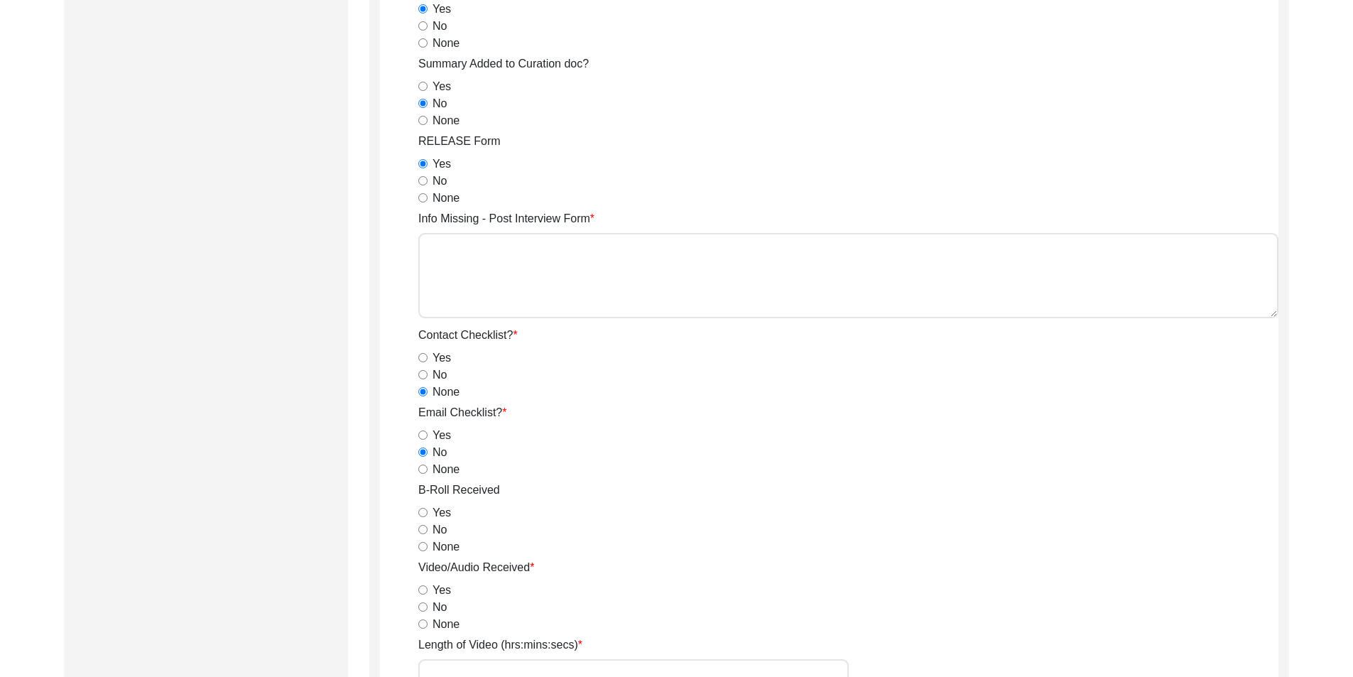
scroll to position [994, 0]
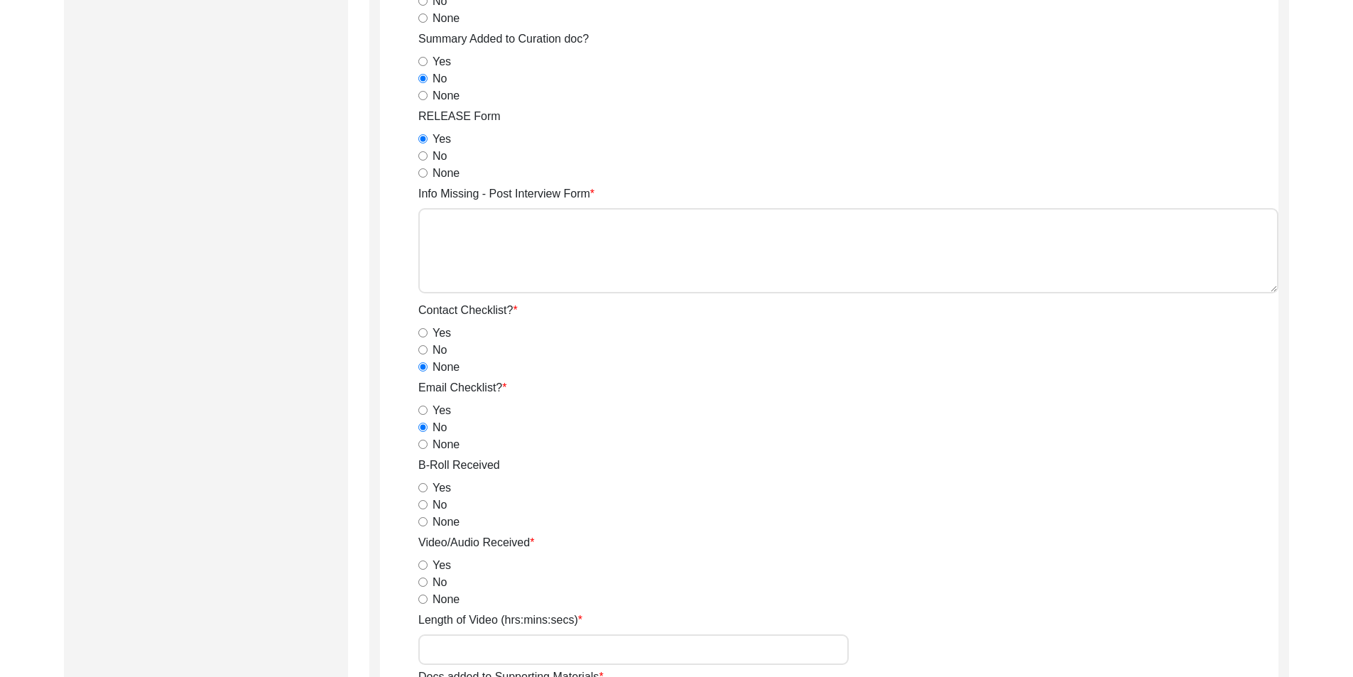
click at [422, 493] on div "Yes" at bounding box center [848, 487] width 860 height 17
drag, startPoint x: 419, startPoint y: 487, endPoint x: 421, endPoint y: 501, distance: 15.1
click at [419, 489] on input "Yes" at bounding box center [422, 487] width 9 height 9
click at [423, 562] on input "Yes" at bounding box center [422, 564] width 9 height 9
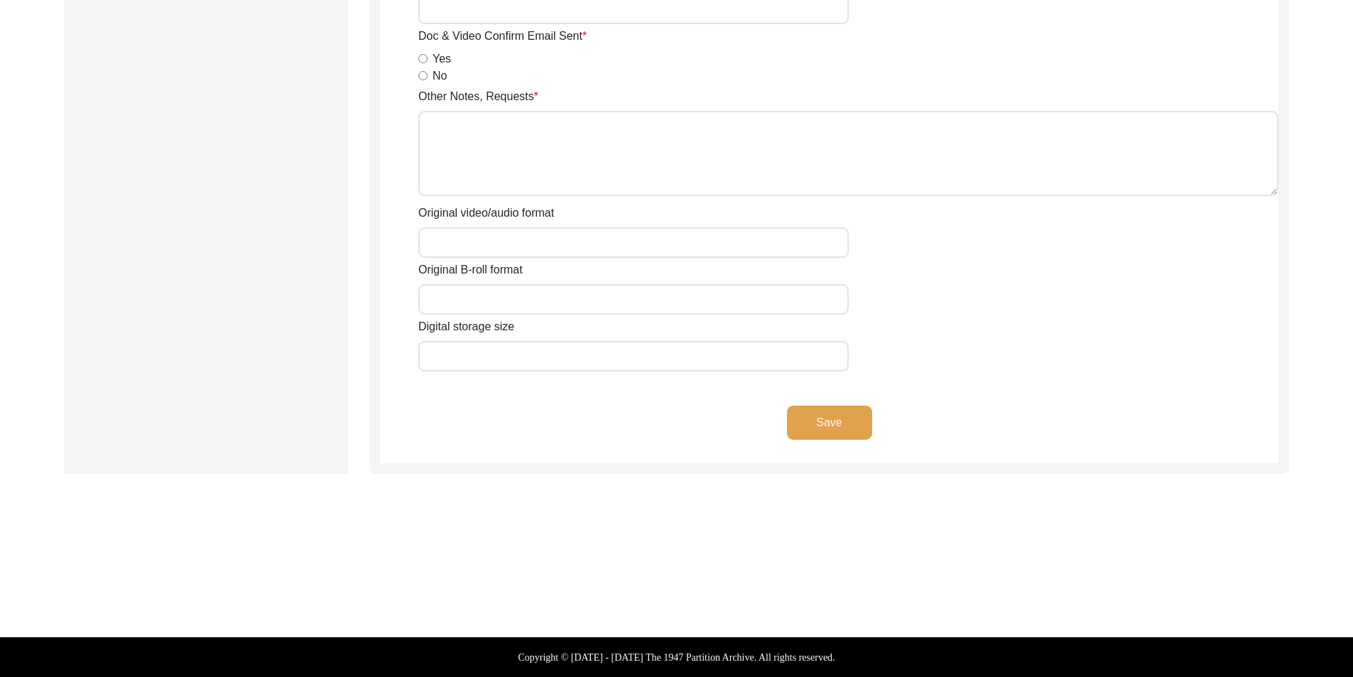
click at [858, 430] on button "Save" at bounding box center [829, 423] width 85 height 34
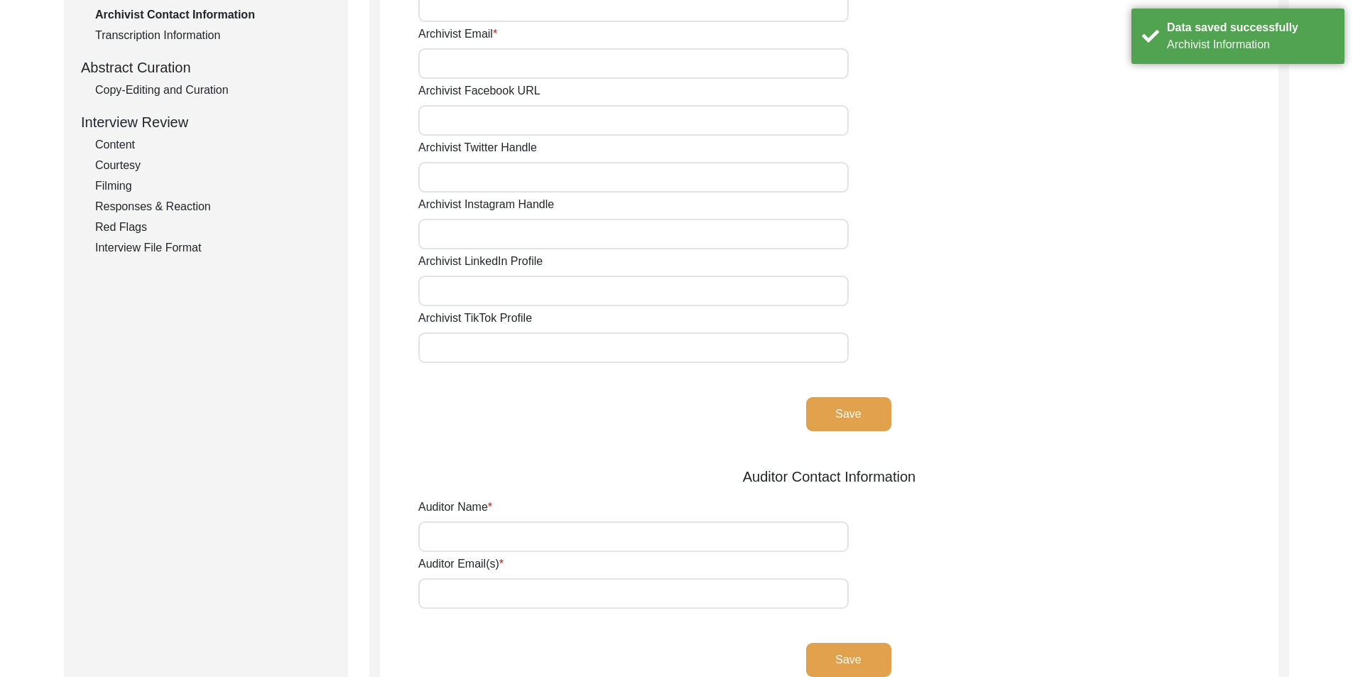
scroll to position [0, 0]
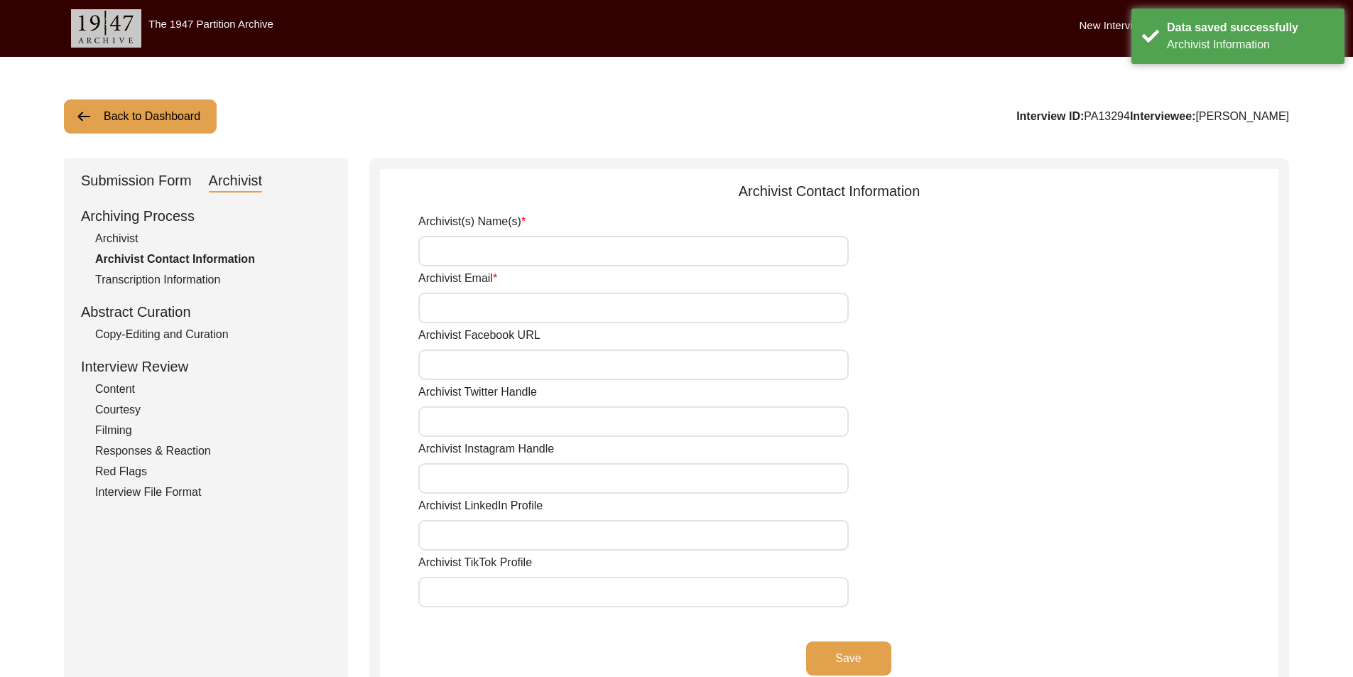
drag, startPoint x: 614, startPoint y: 259, endPoint x: 614, endPoint y: 266, distance: 7.1
click at [614, 259] on input "Archivist(s) Name(s)" at bounding box center [633, 251] width 430 height 31
click at [819, 663] on button "Save" at bounding box center [848, 658] width 85 height 34
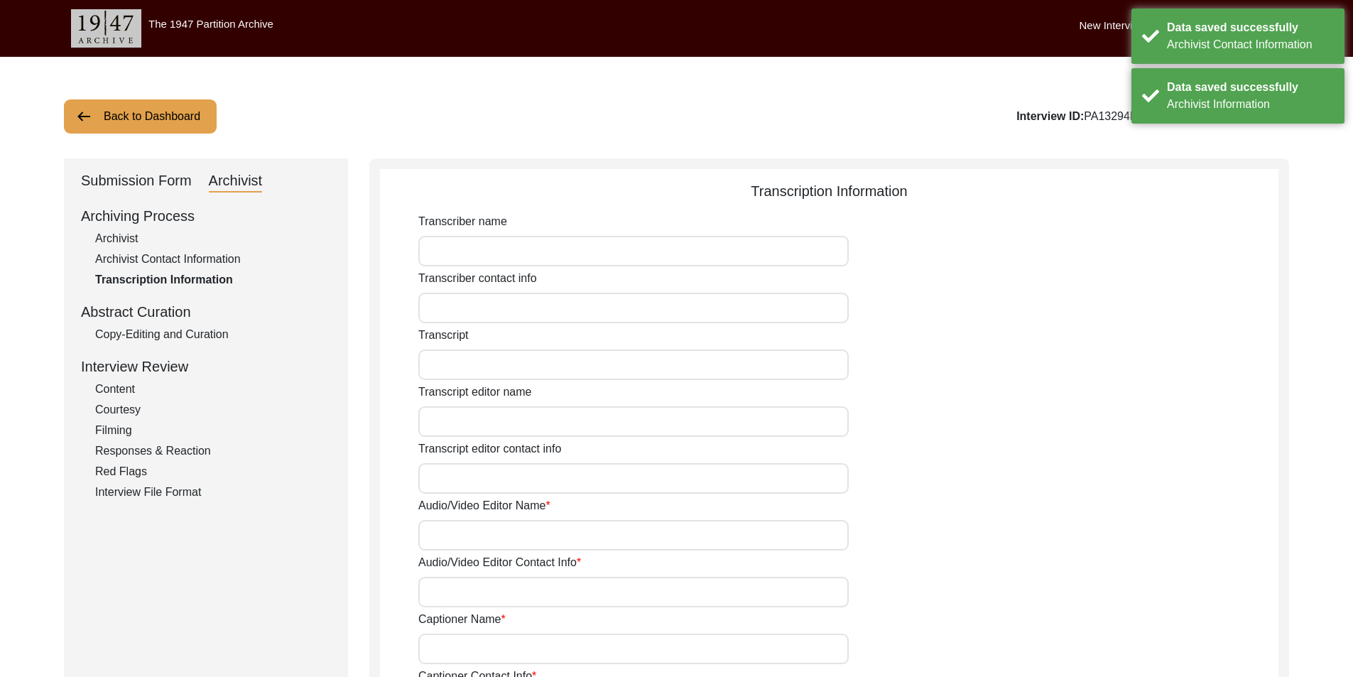
click at [136, 183] on div "Submission Form" at bounding box center [136, 181] width 111 height 23
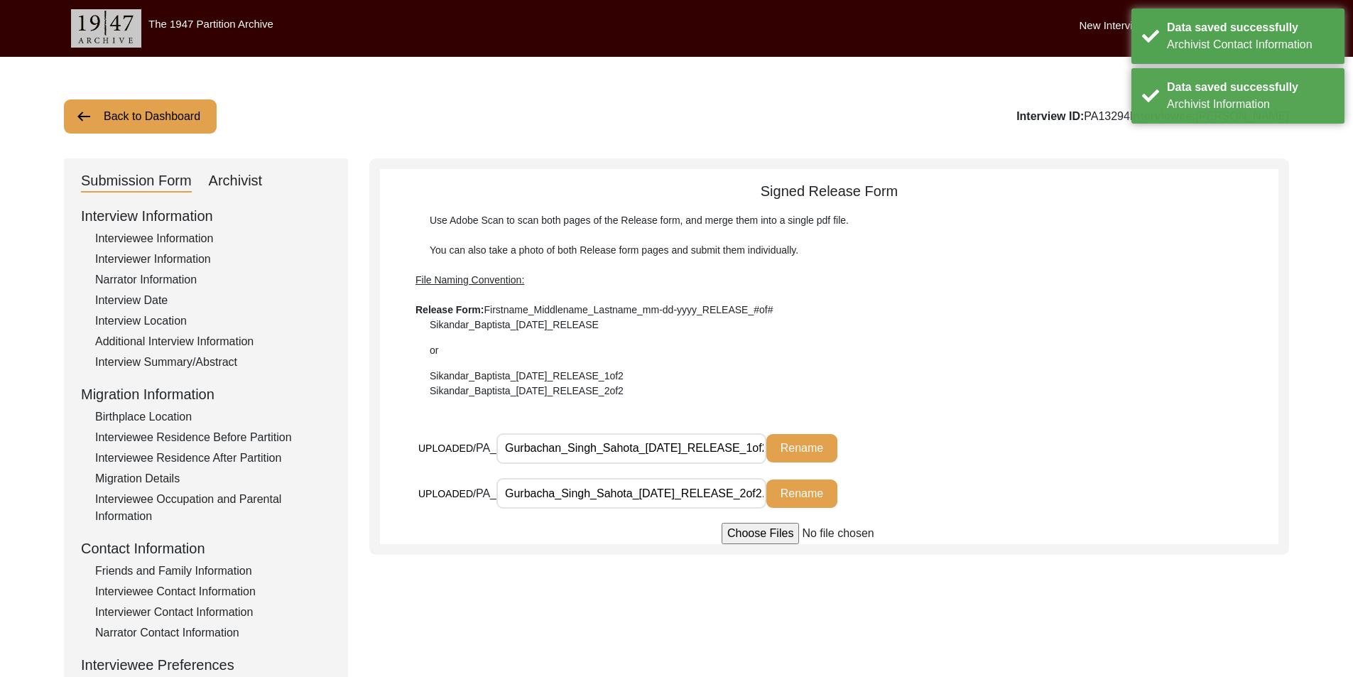
click at [141, 121] on button "Back to Dashboard" at bounding box center [140, 116] width 153 height 34
